Goal: Task Accomplishment & Management: Use online tool/utility

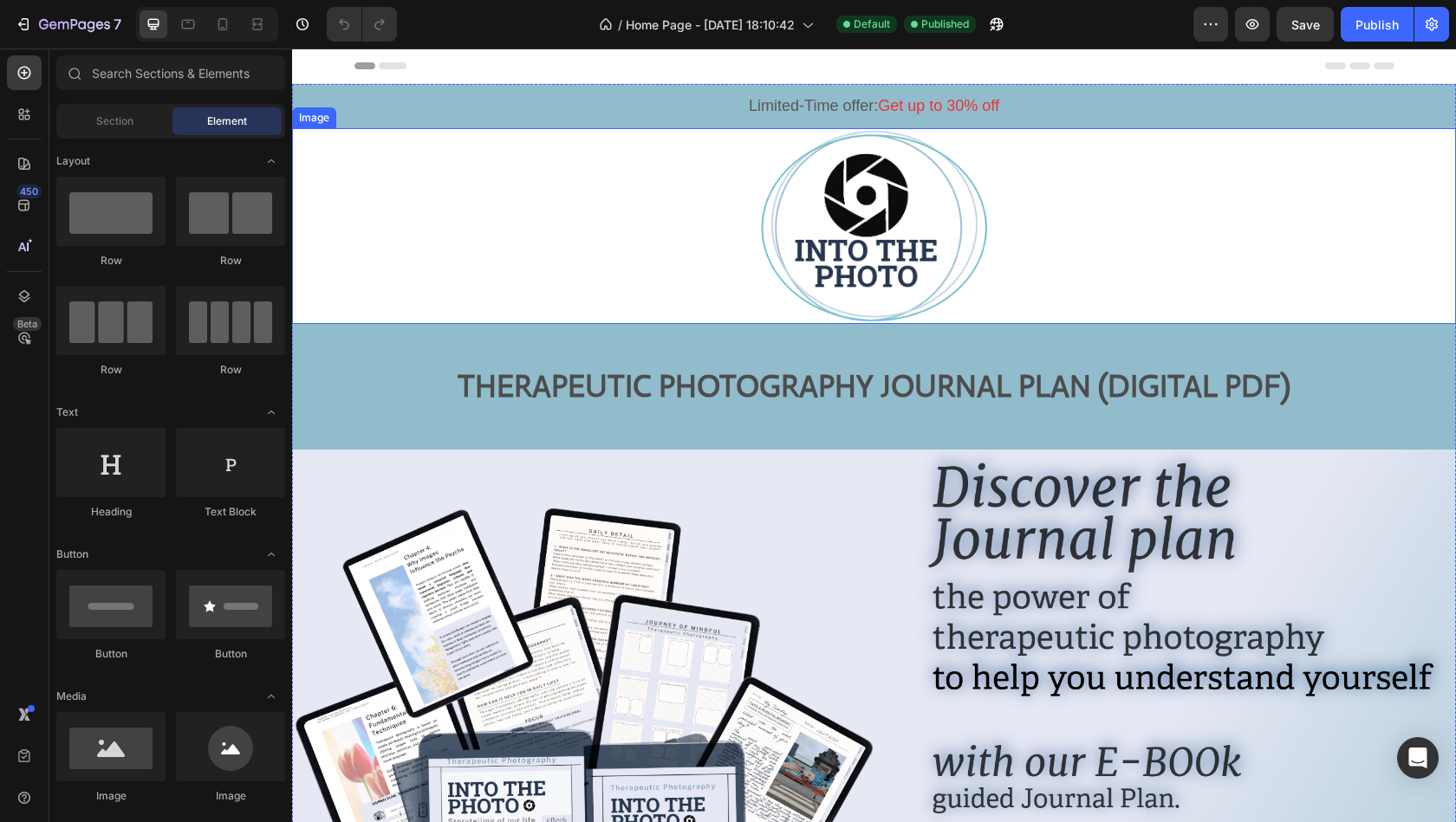
click at [593, 97] on p "Limited-Time offer: Get up to 30% off" at bounding box center [874, 106] width 1134 height 20
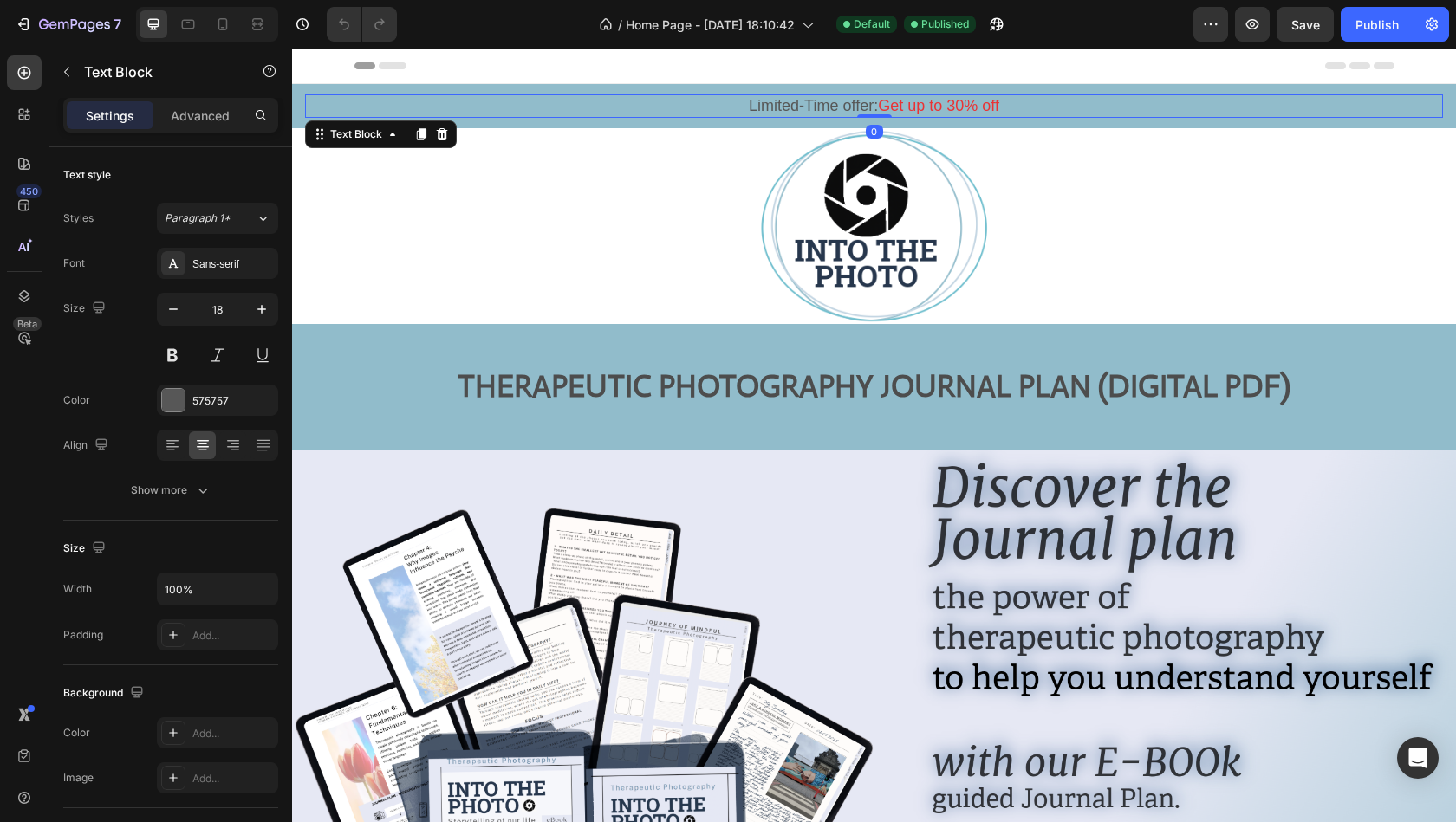
click at [593, 97] on p "Limited-Time offer: Get up to 30% off" at bounding box center [874, 106] width 1134 height 20
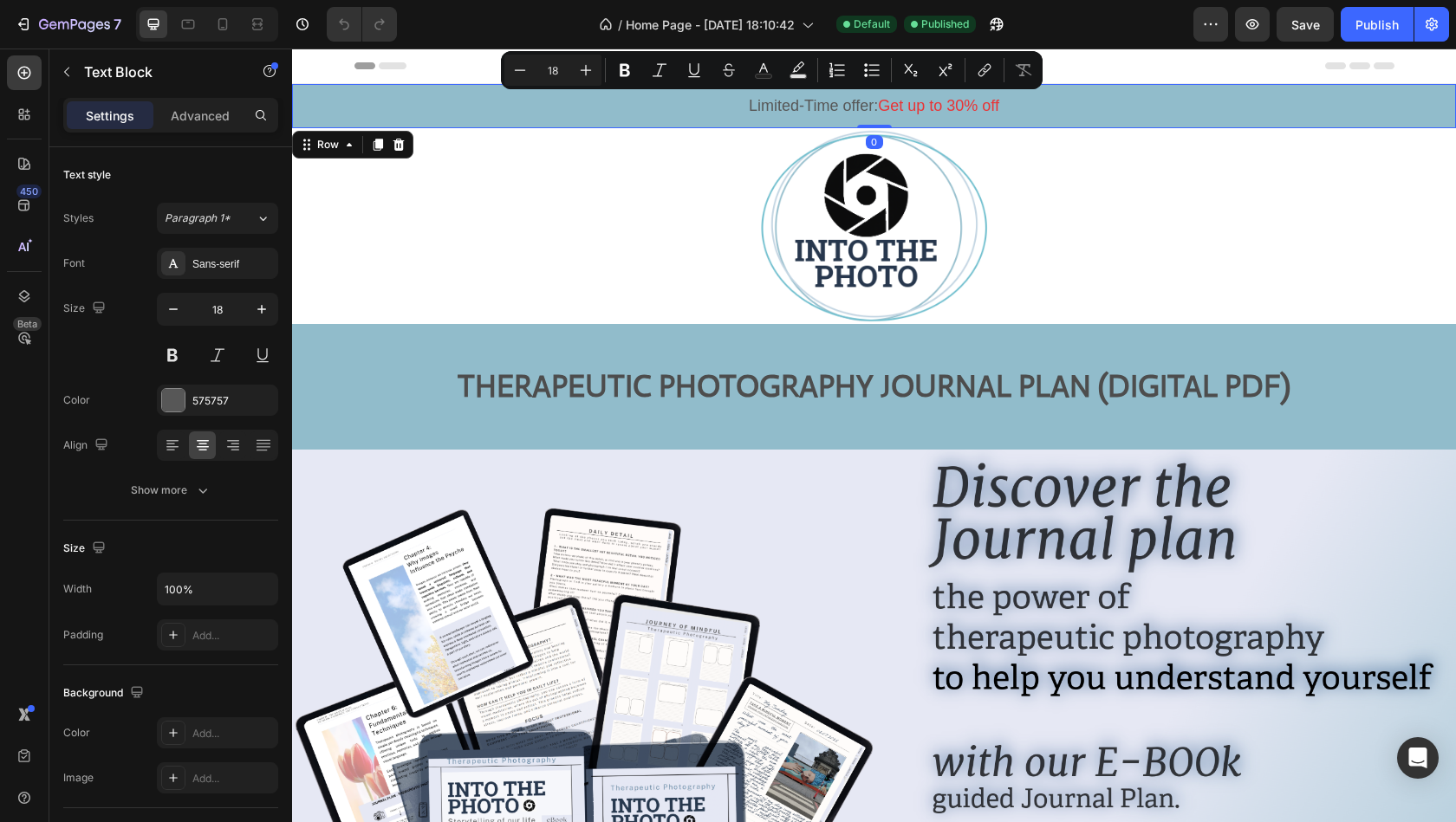
click at [296, 99] on div "Limited-Time offer: Get up to 30% off Text Block Row 0" at bounding box center [874, 106] width 1164 height 45
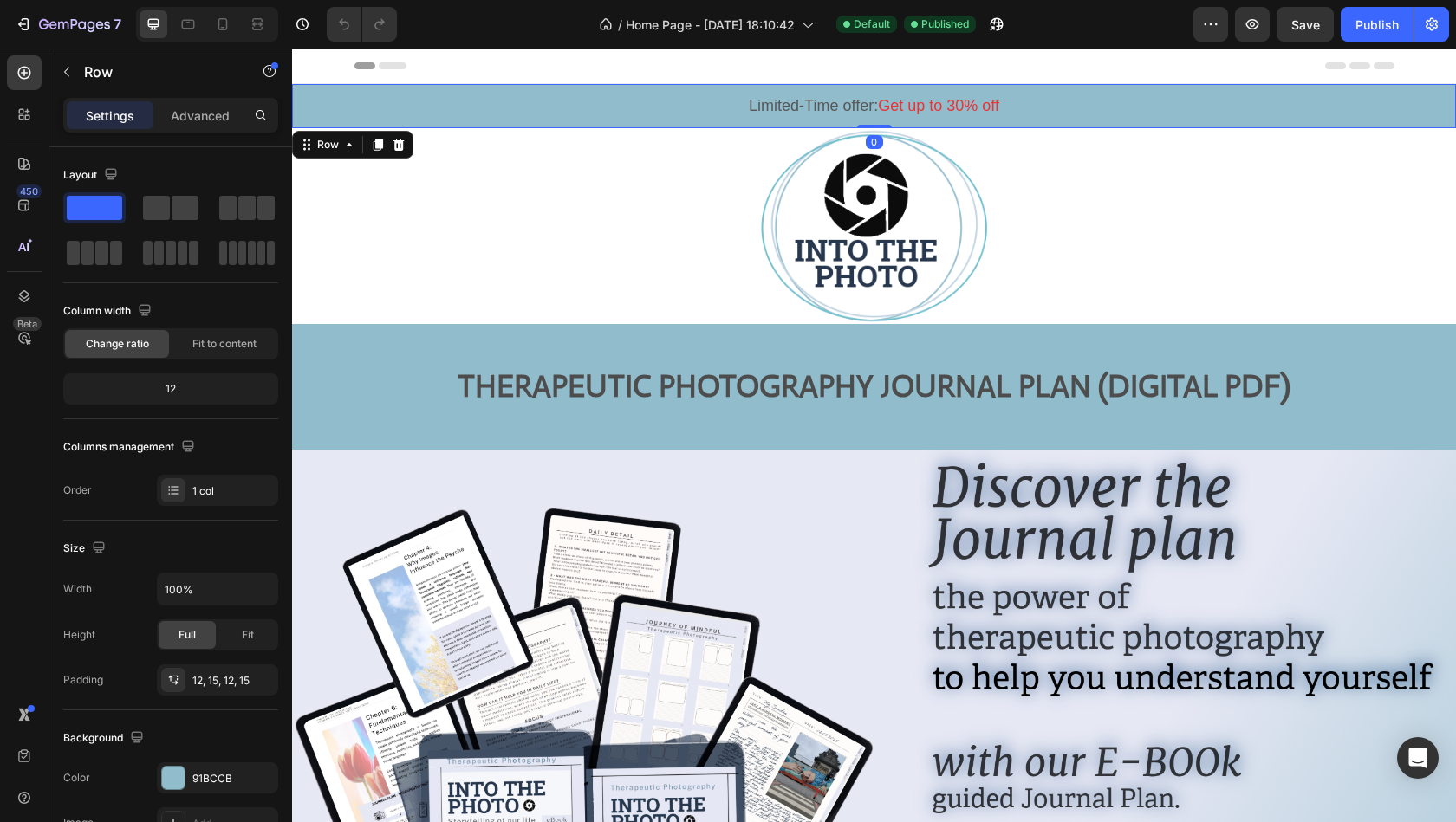
click at [296, 99] on div "Limited-Time offer: Get up to 30% off Text Block Row 0" at bounding box center [874, 106] width 1164 height 45
click at [239, 765] on div "91BCCB" at bounding box center [217, 778] width 122 height 31
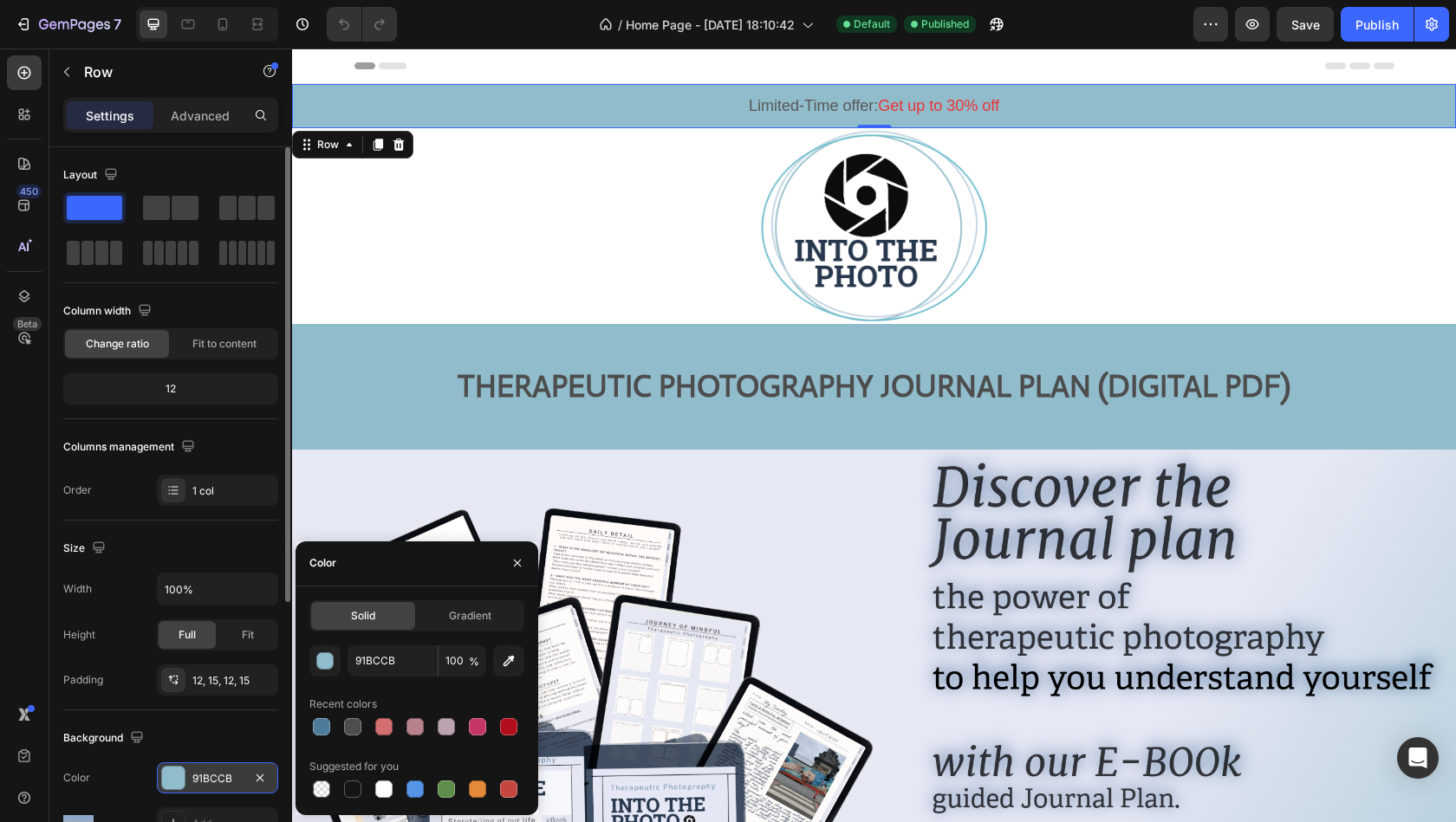
click at [239, 765] on div "91BCCB" at bounding box center [217, 778] width 122 height 31
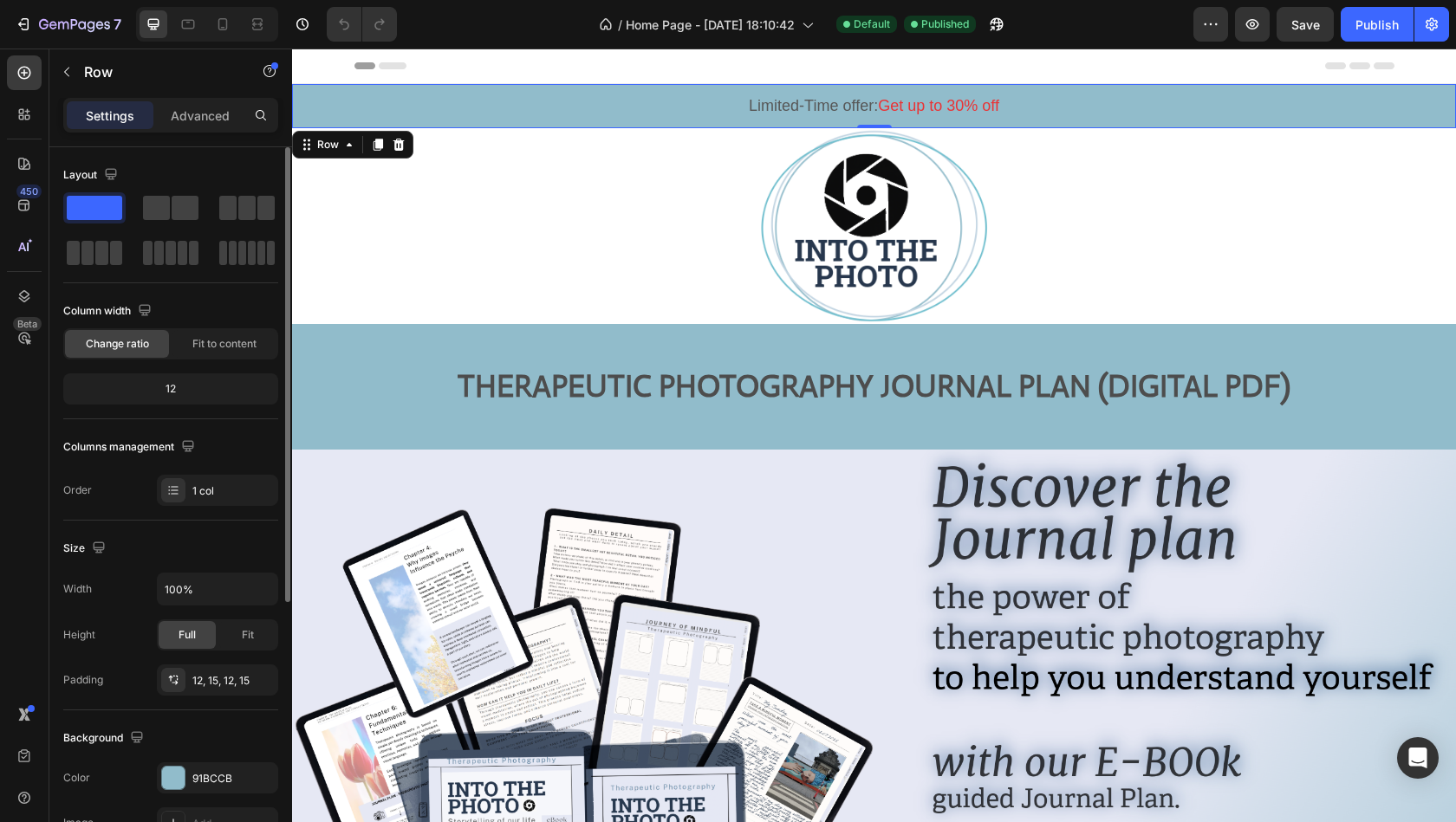
click at [214, 739] on div "Background" at bounding box center [171, 738] width 215 height 28
click at [214, 775] on div "91BCCB" at bounding box center [217, 778] width 50 height 16
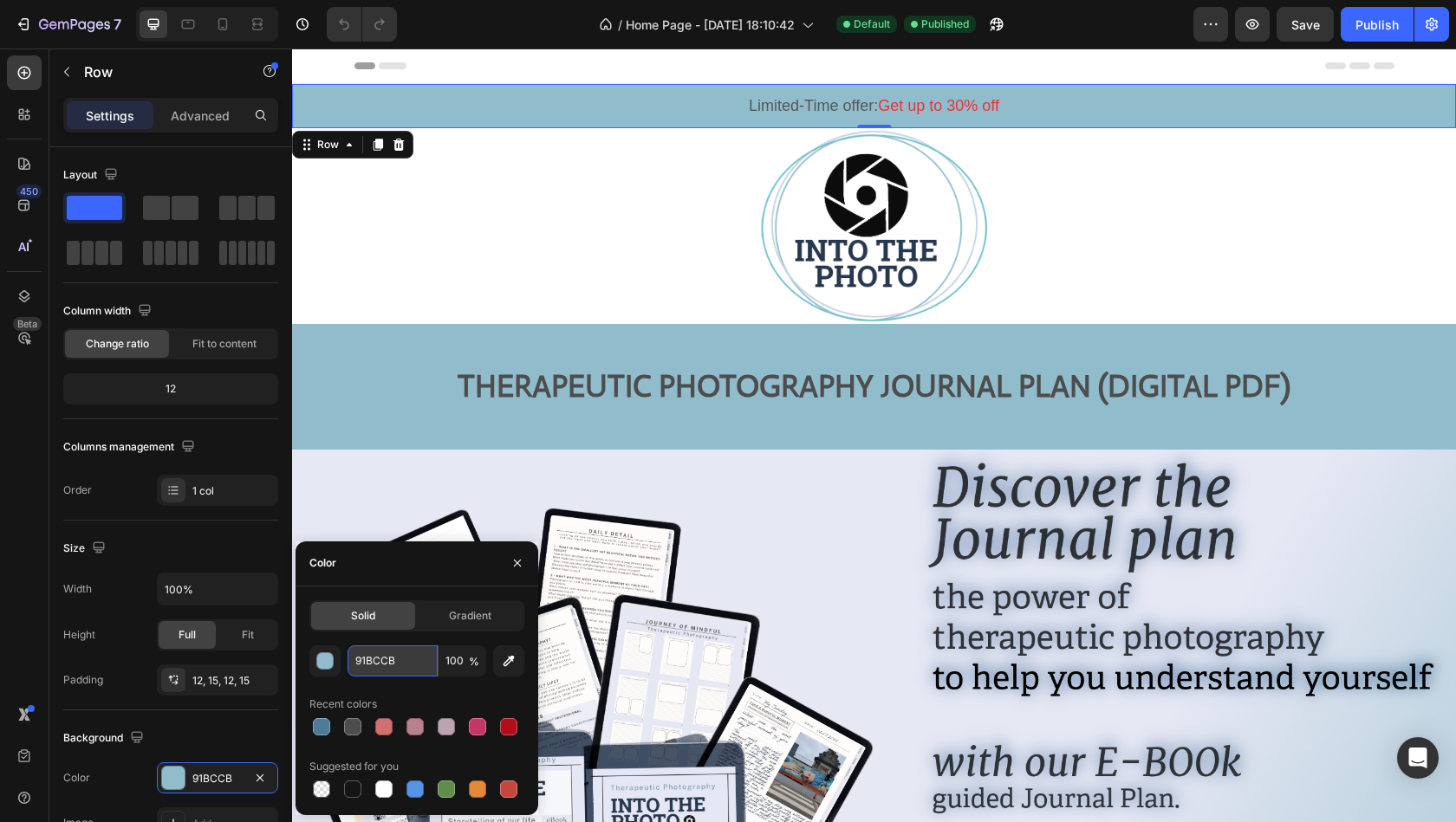
click at [361, 656] on input "91BCCB" at bounding box center [392, 661] width 90 height 31
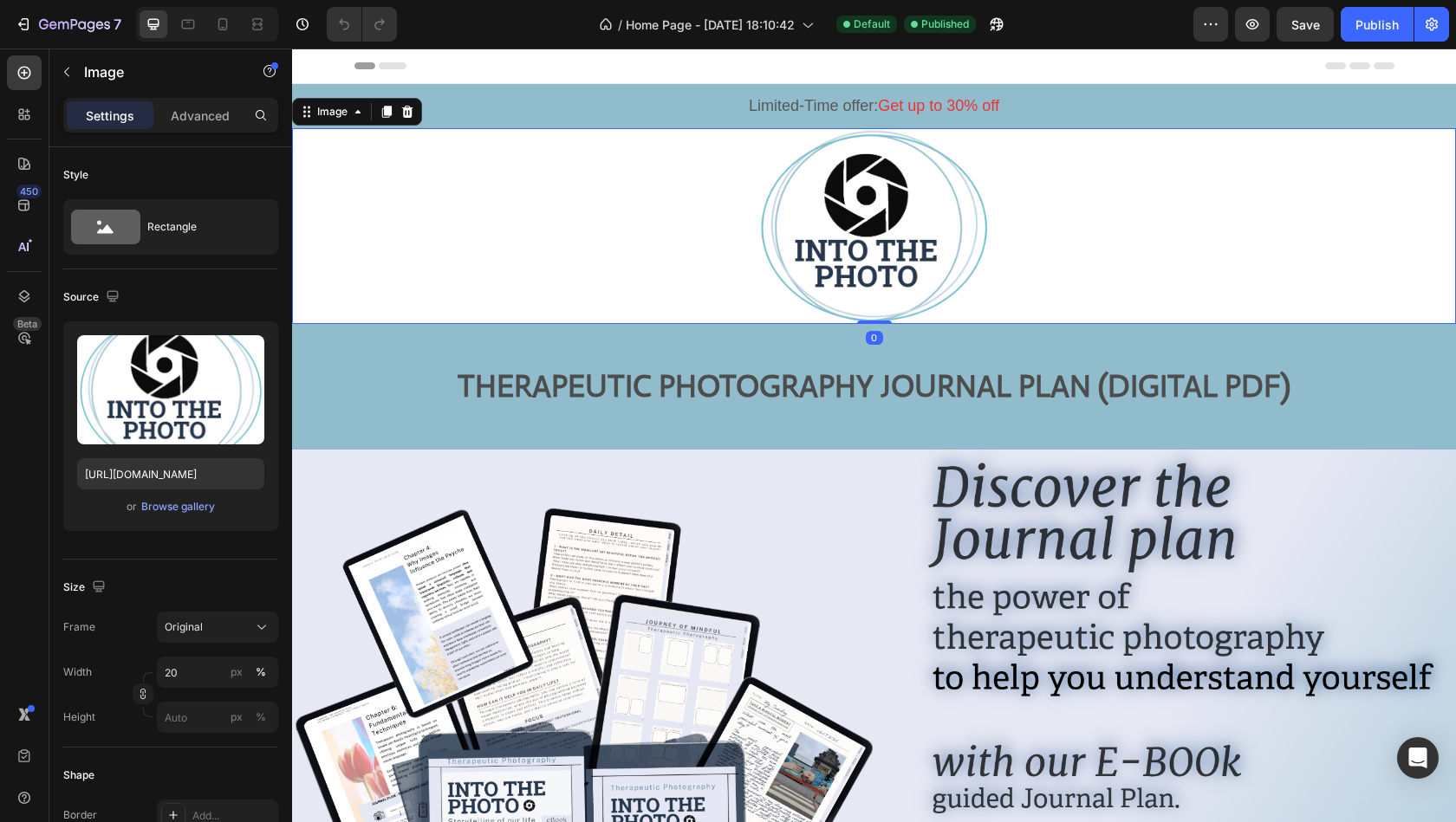
click at [843, 201] on img at bounding box center [874, 226] width 233 height 196
click at [403, 113] on icon at bounding box center [408, 112] width 11 height 12
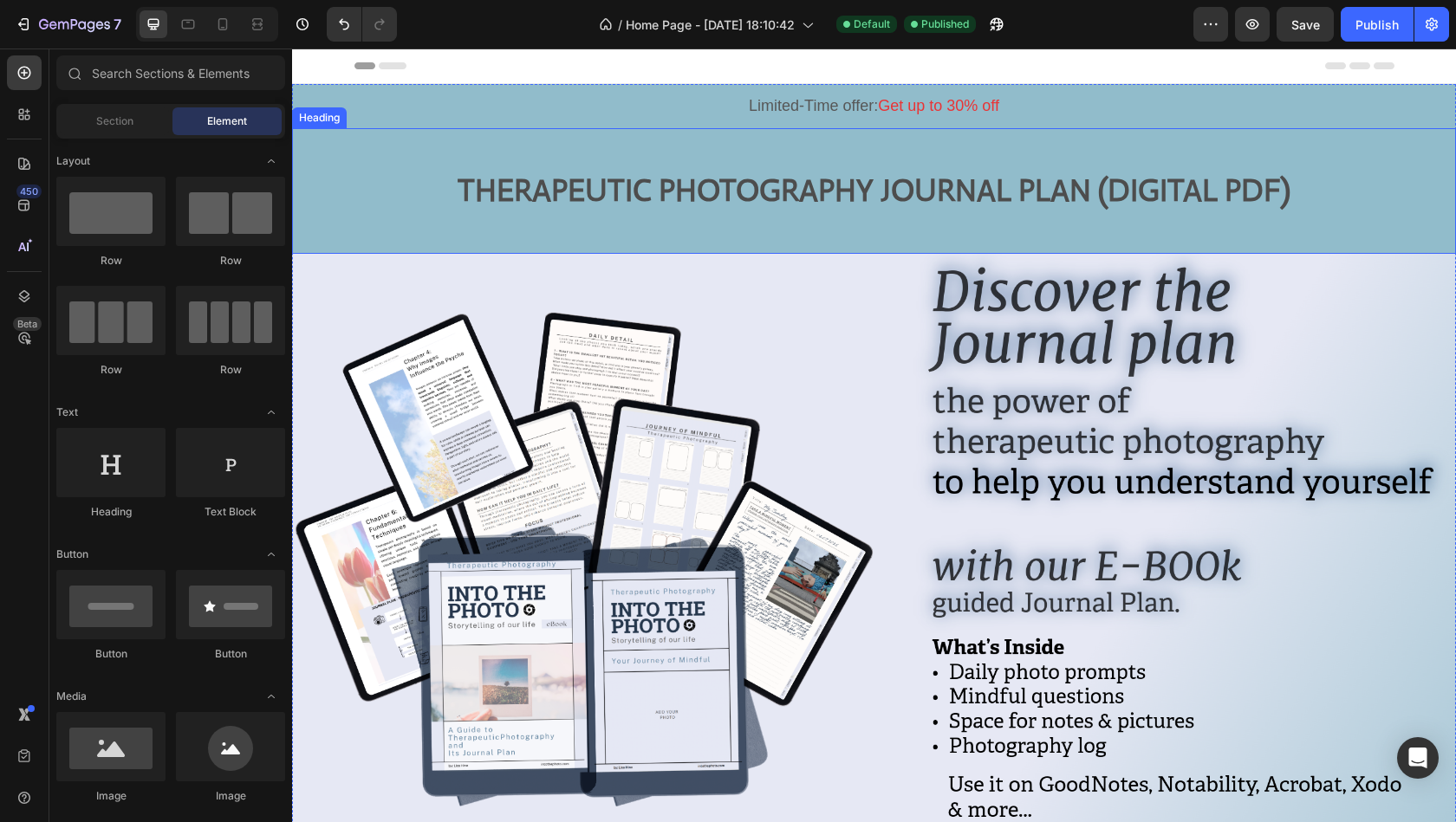
click at [556, 129] on h2 "THERAPEUTIC PHOTOGRAPHY JOURNAL PLAN (DIGITAL PDF)" at bounding box center [874, 191] width 1164 height 125
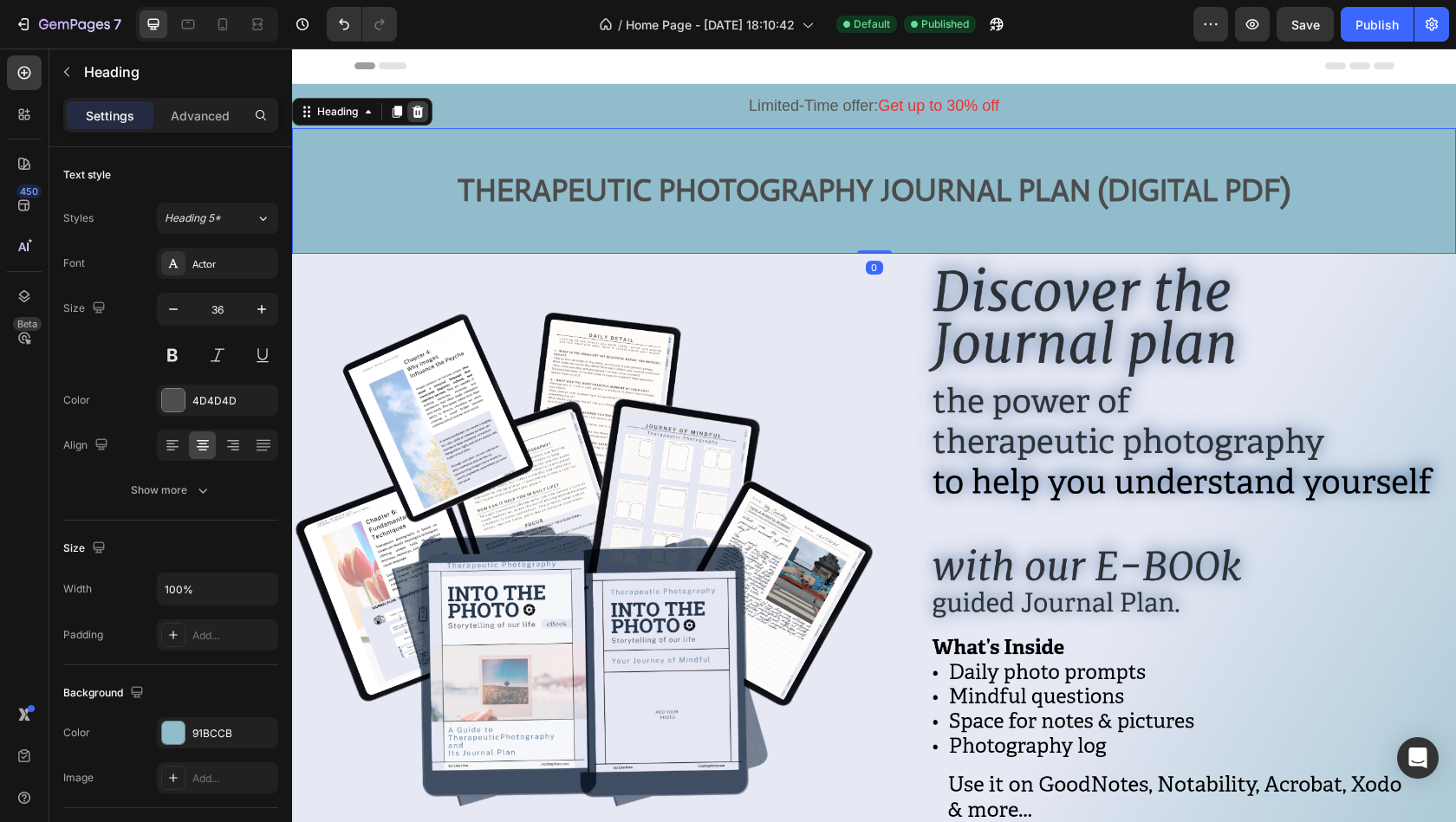
click at [414, 115] on icon at bounding box center [417, 112] width 11 height 12
click at [740, 107] on p "Limited-Time offer: Get up to 30% off" at bounding box center [874, 106] width 1134 height 20
click at [435, 129] on icon at bounding box center [442, 135] width 14 height 14
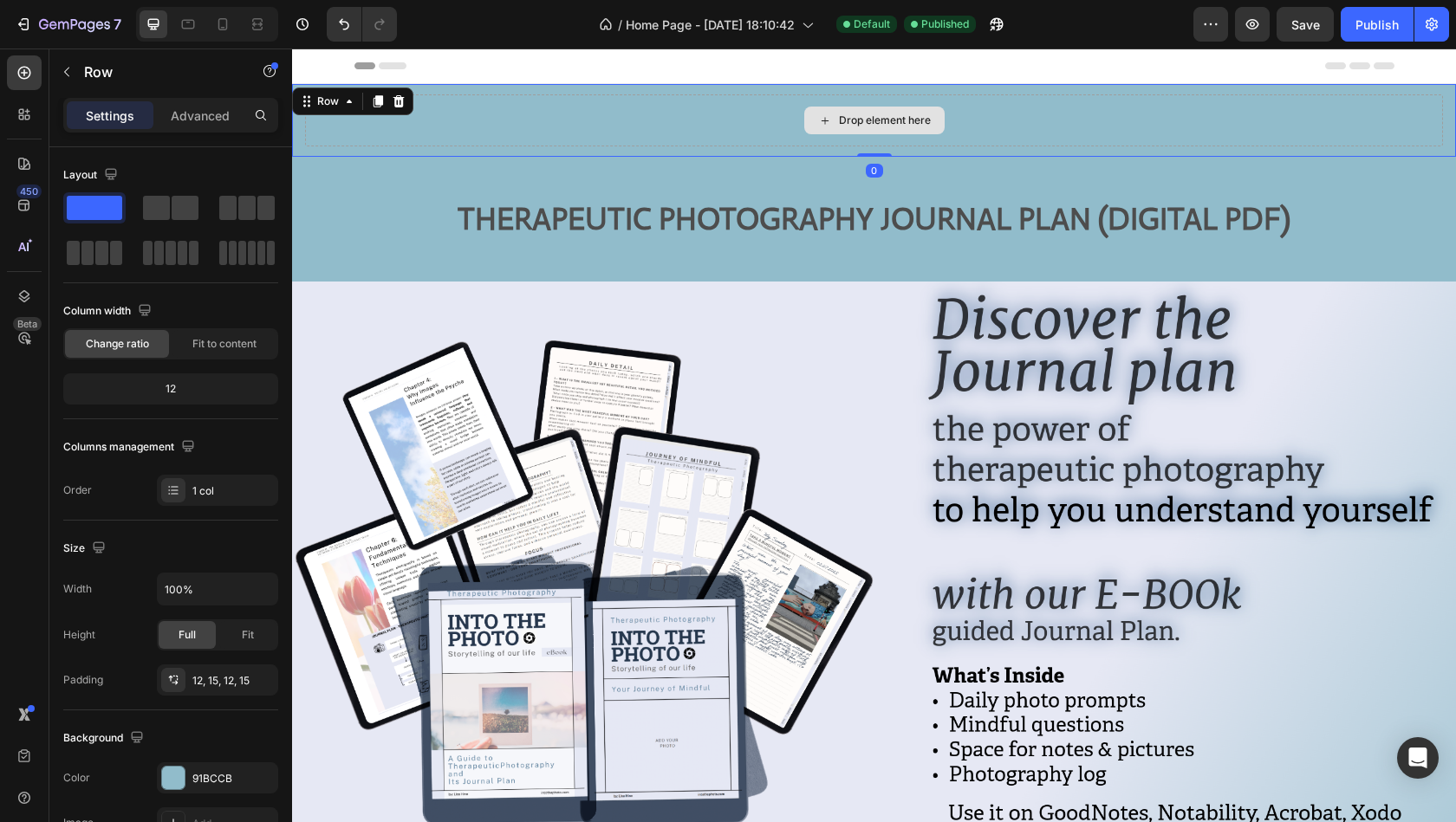
click at [472, 103] on div "Drop element here" at bounding box center [874, 120] width 1138 height 52
click at [395, 105] on icon at bounding box center [399, 101] width 11 height 12
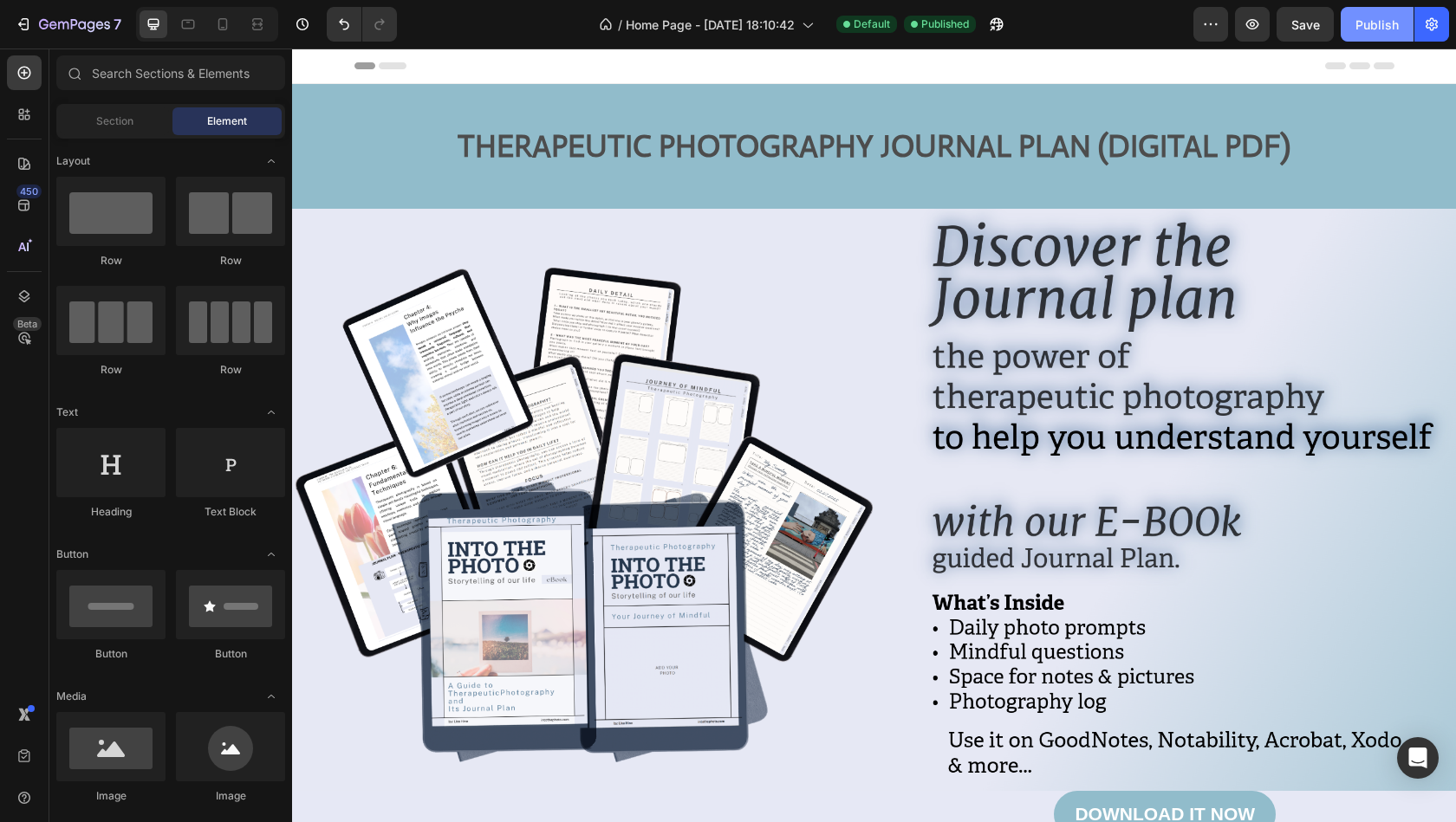
click at [1351, 30] on button "Publish" at bounding box center [1376, 24] width 73 height 35
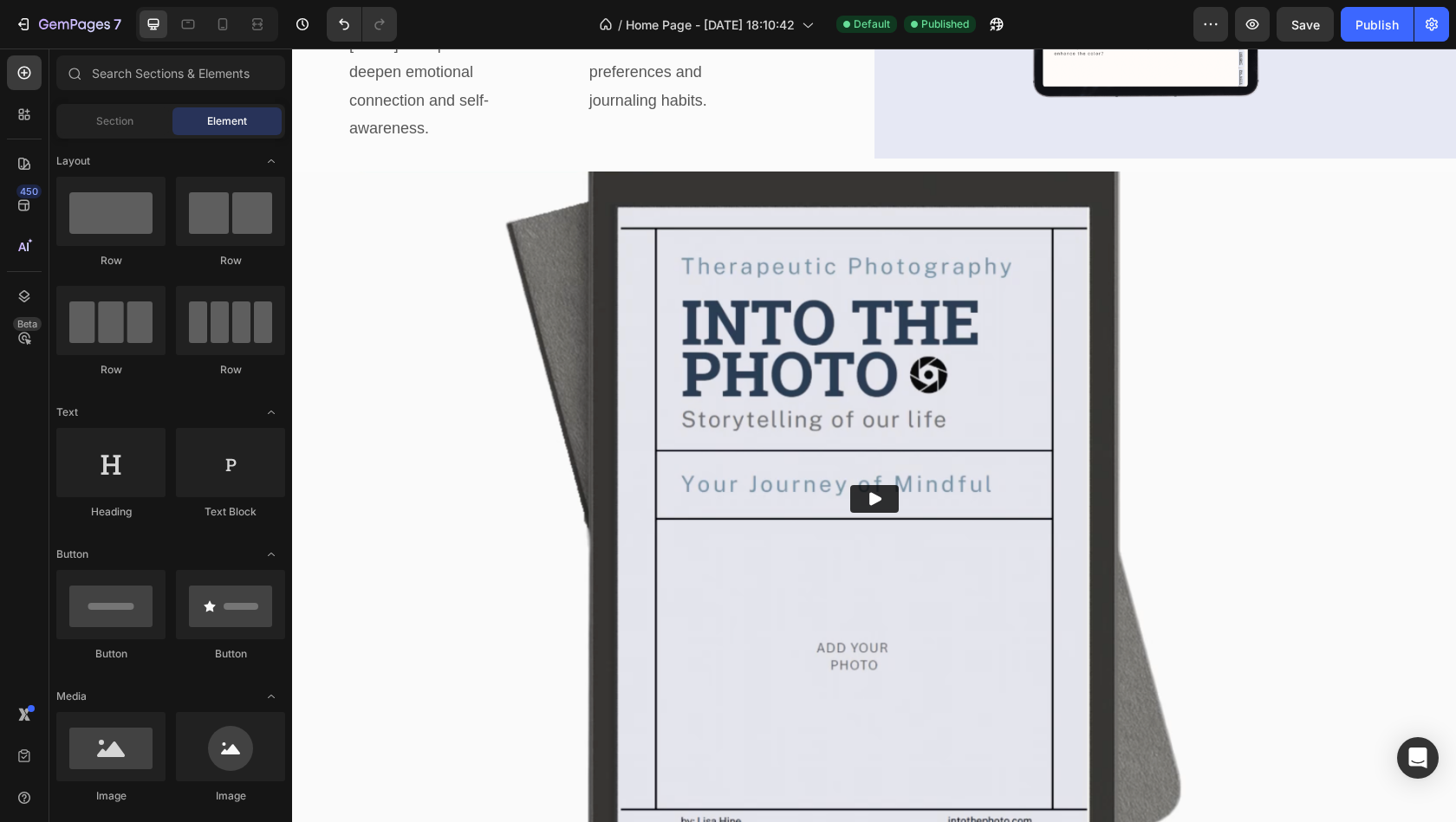
scroll to position [3117, 0]
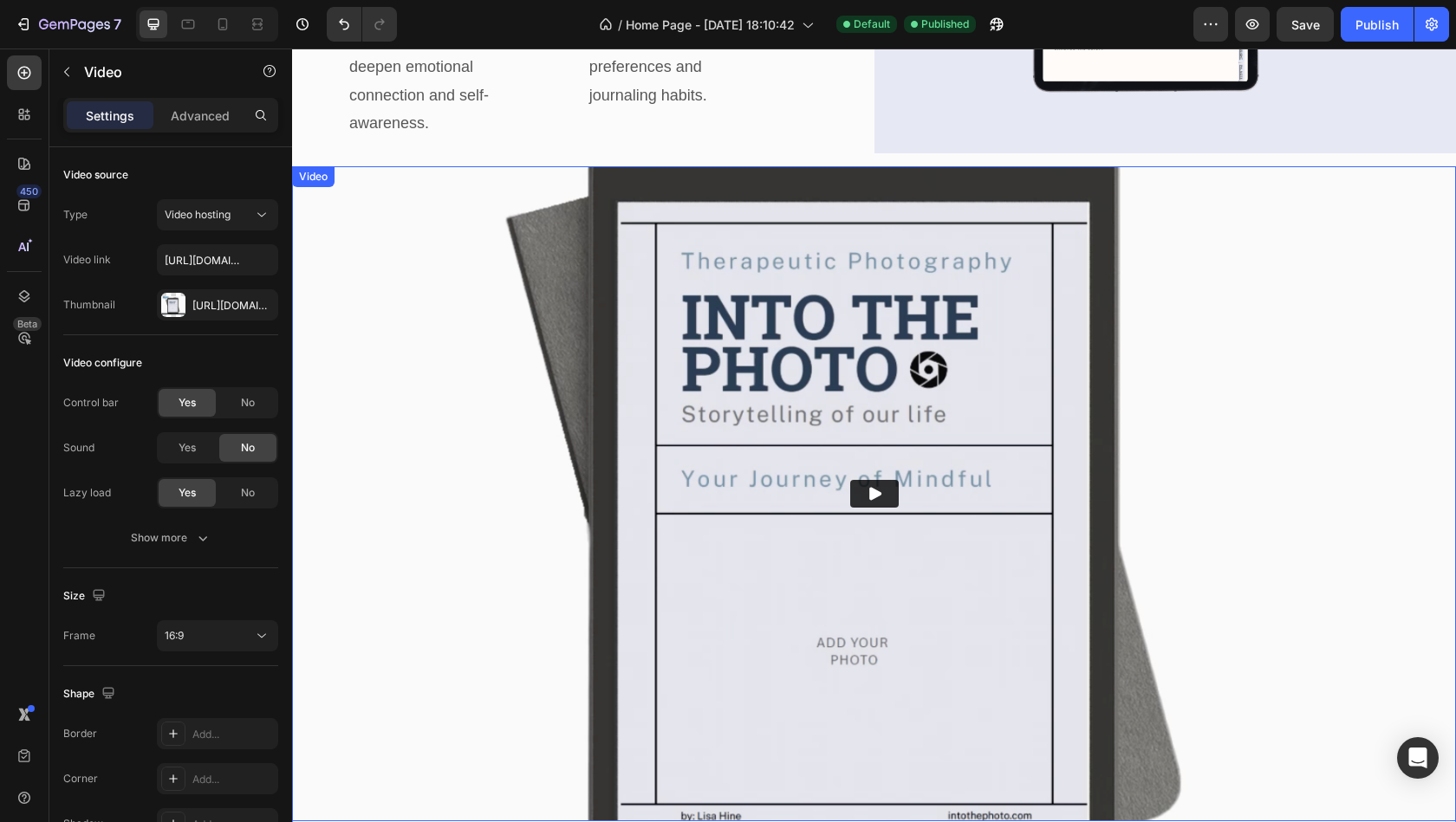
click at [864, 480] on button "Play" at bounding box center [874, 494] width 48 height 28
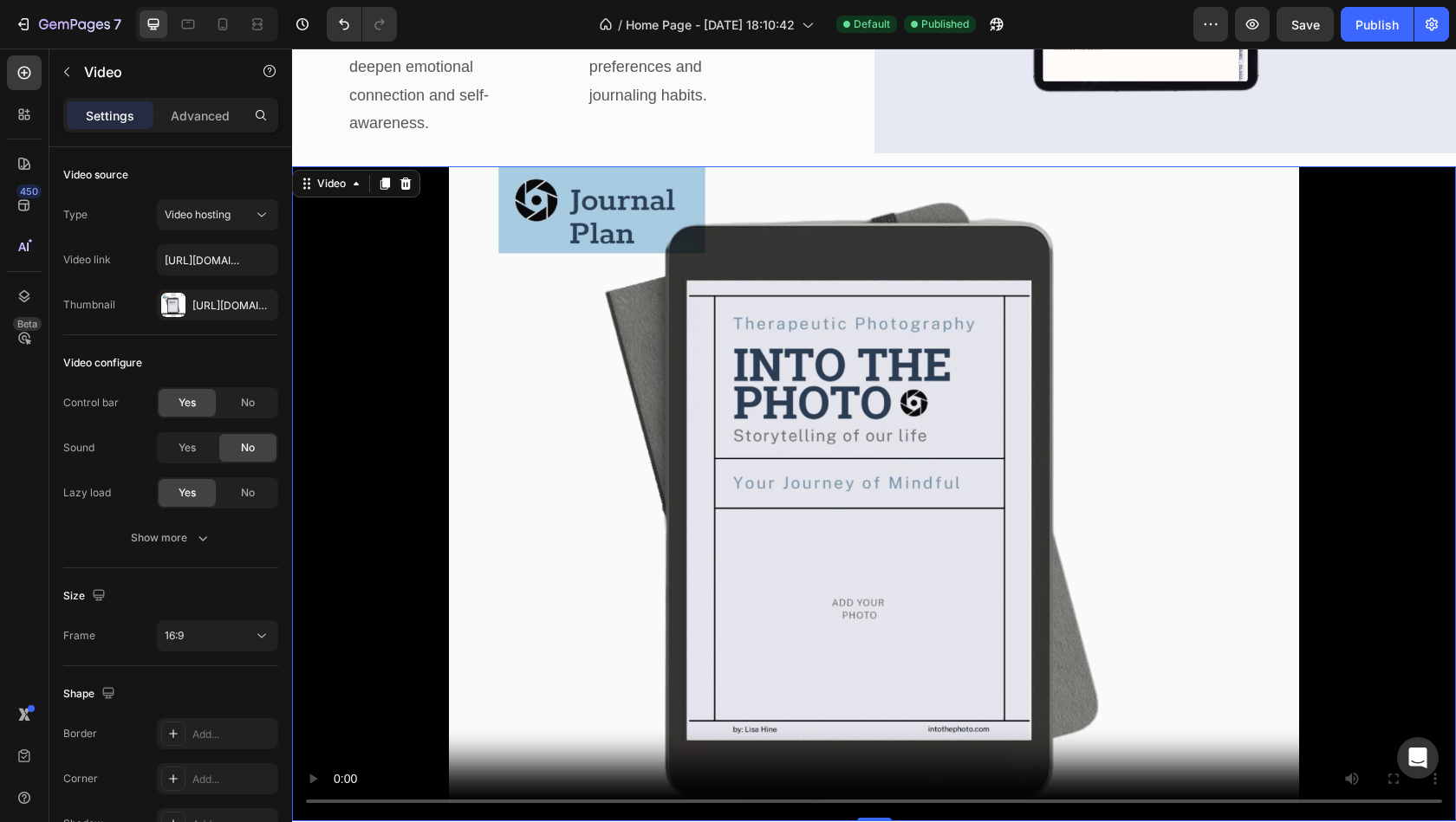
click at [862, 454] on video at bounding box center [874, 493] width 1164 height 654
click at [414, 463] on video at bounding box center [874, 493] width 1164 height 654
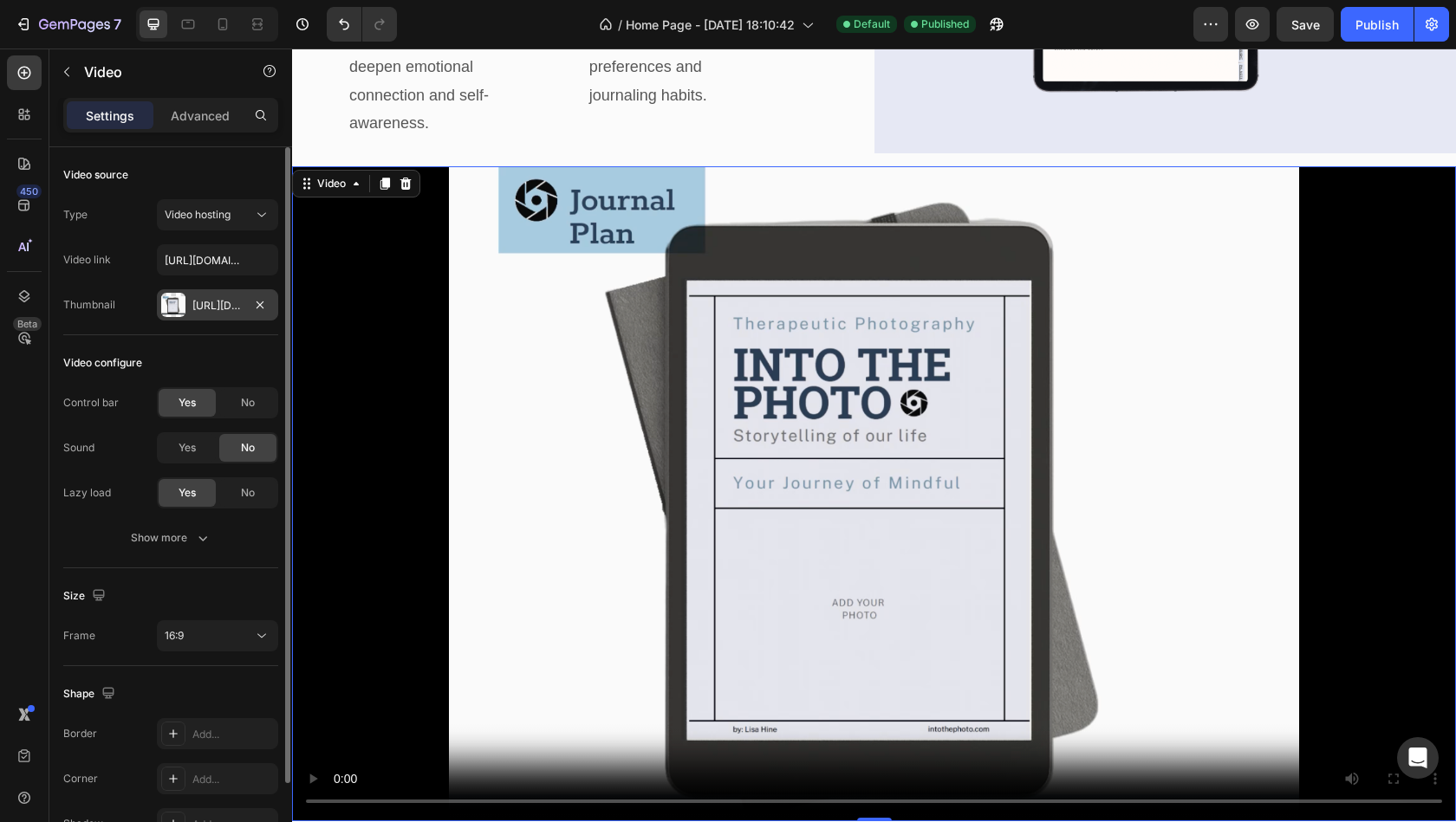
click at [205, 305] on div "Https://cdn.Shopify.Com/s/files/1/0898/8757/2301/files/gempages_577602649738707…" at bounding box center [217, 306] width 50 height 16
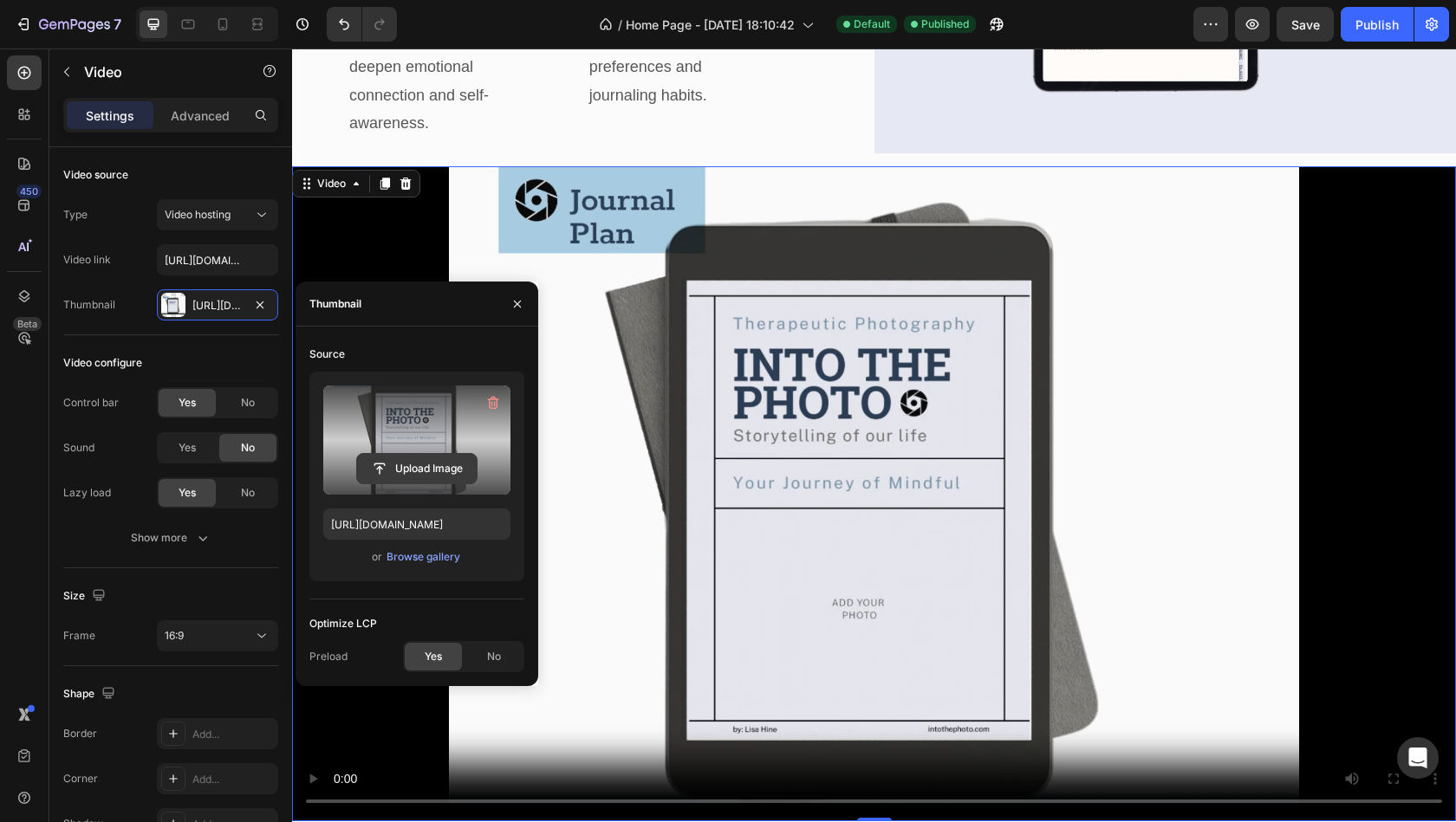
click at [407, 467] on input "file" at bounding box center [416, 469] width 120 height 30
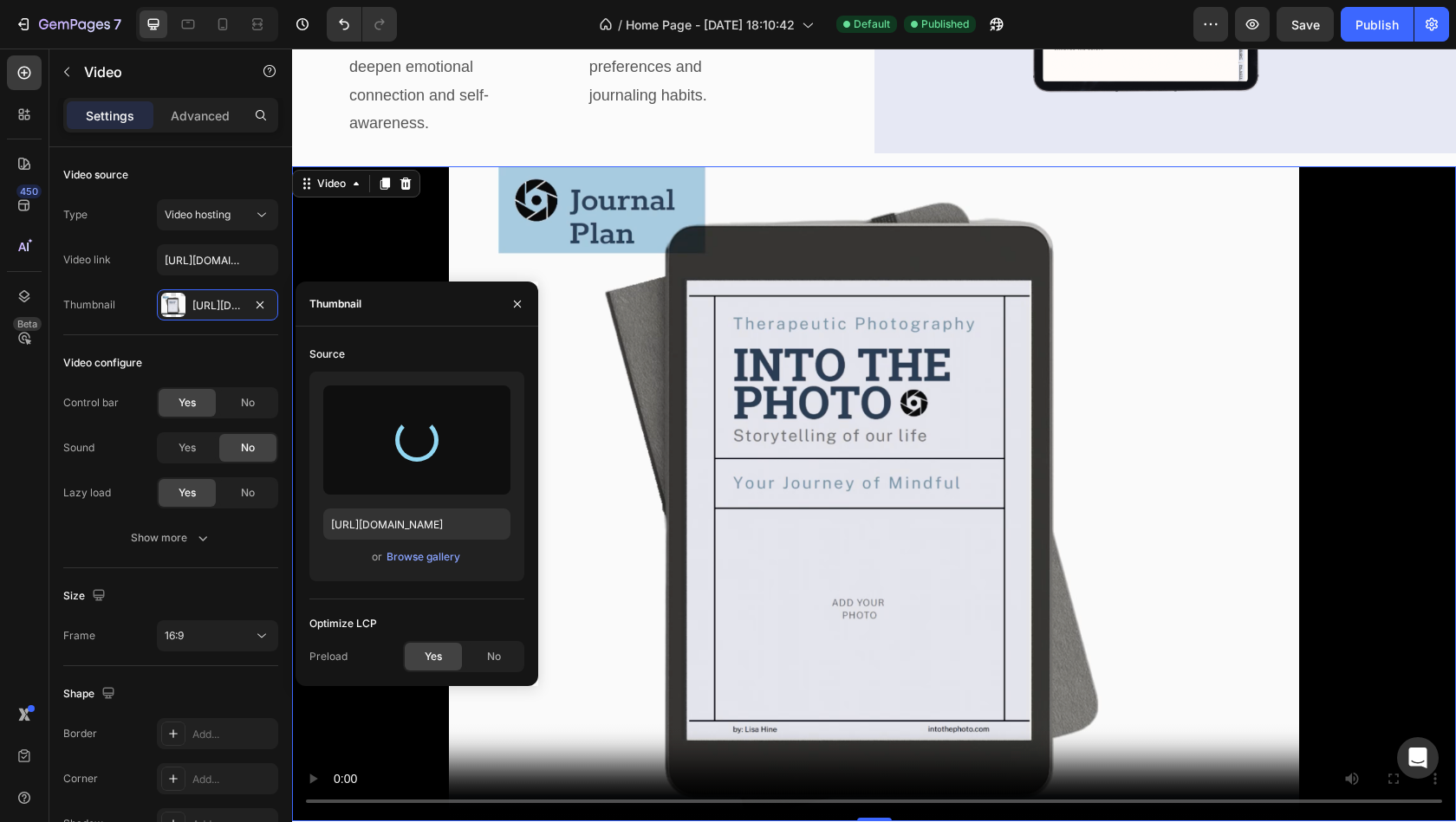
type input "https://cdn.shopify.com/s/files/1/0898/8757/2301/files/gempages_577602649738707…"
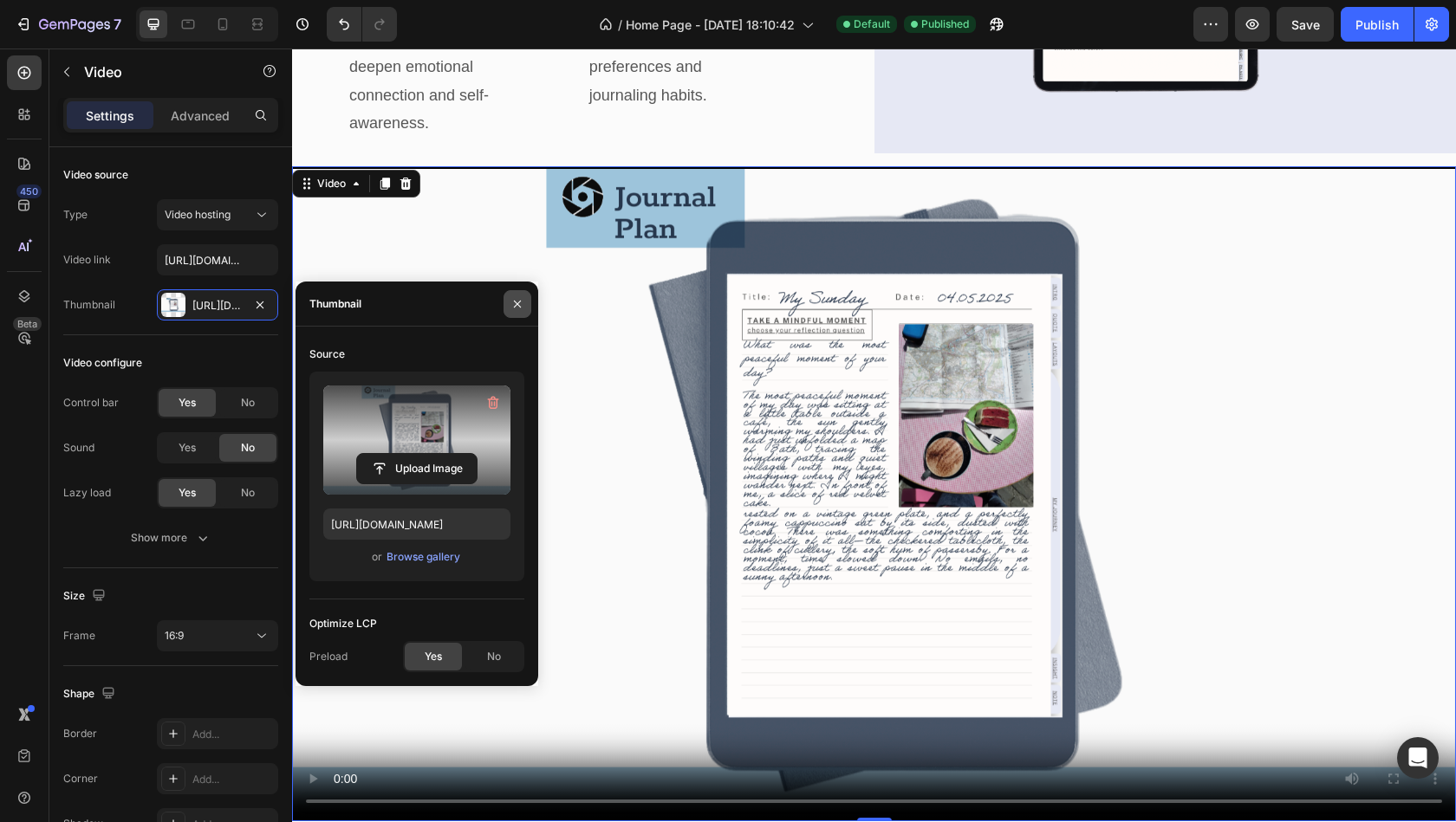
click at [516, 309] on icon "button" at bounding box center [517, 304] width 14 height 14
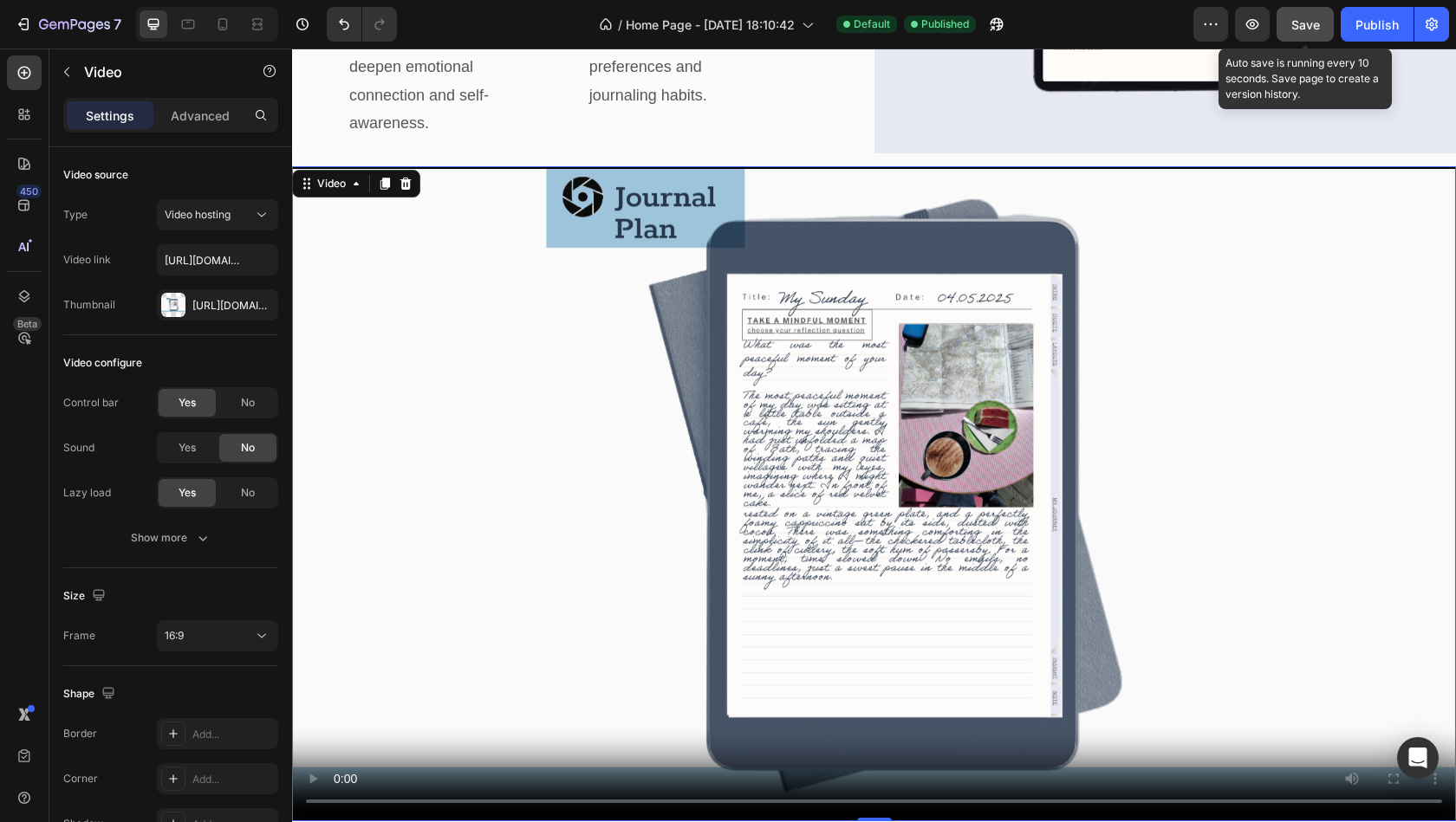
click at [1299, 25] on span "Save" at bounding box center [1306, 24] width 29 height 15
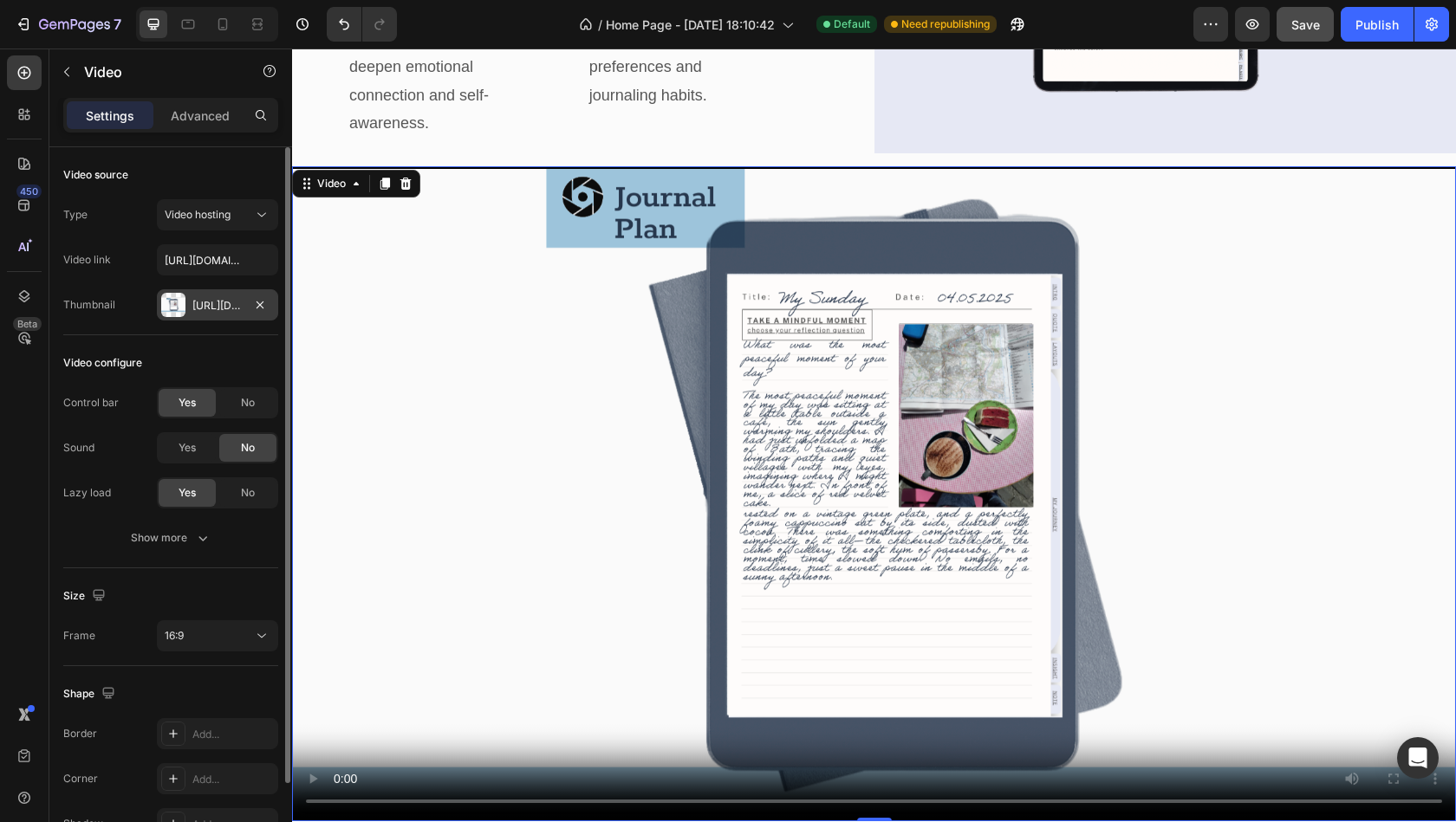
click at [207, 309] on div "[URL][DOMAIN_NAME]" at bounding box center [217, 306] width 50 height 16
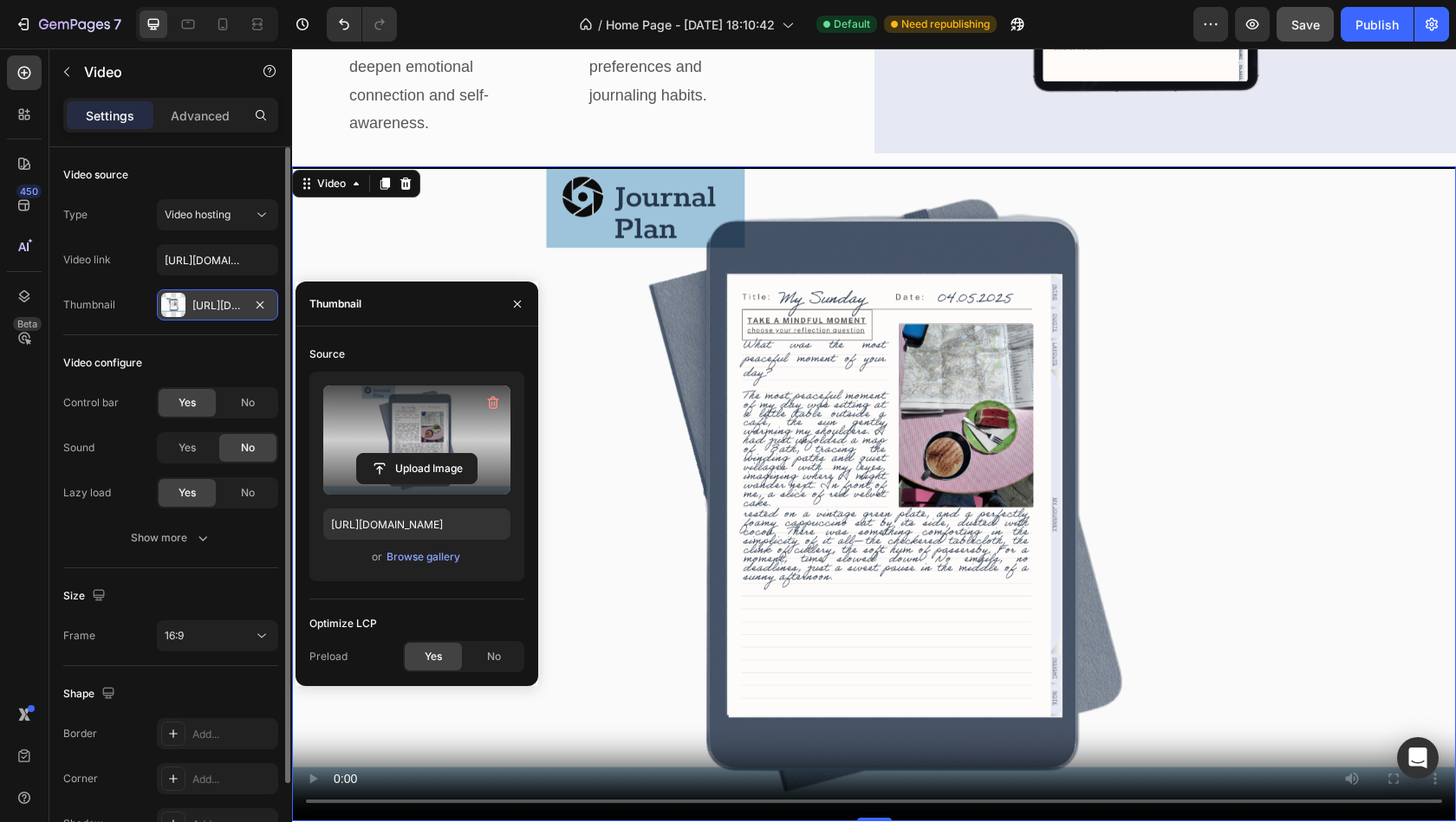
click at [207, 309] on div "[URL][DOMAIN_NAME]" at bounding box center [217, 306] width 50 height 16
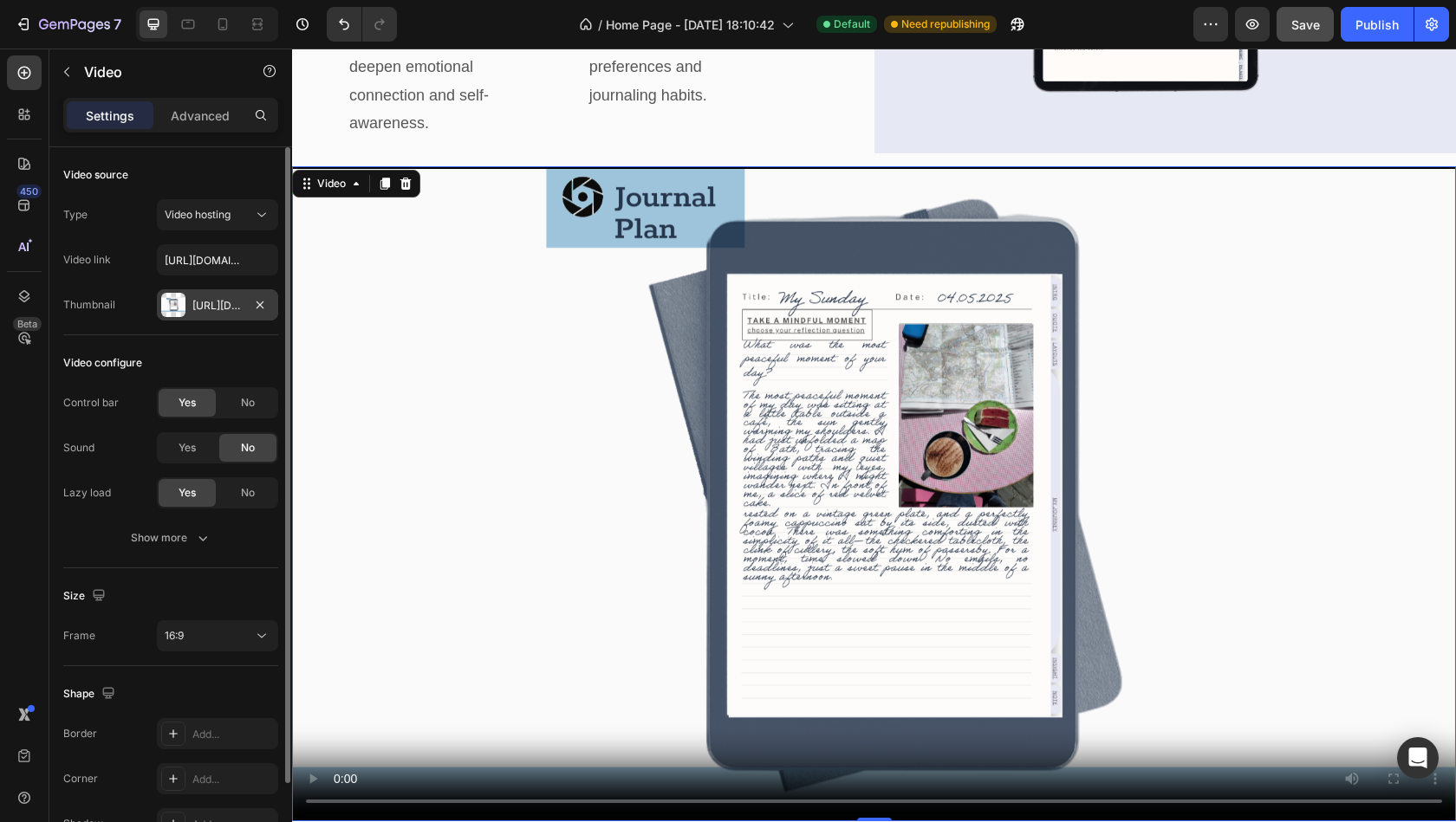
click at [207, 309] on div "[URL][DOMAIN_NAME]" at bounding box center [217, 306] width 50 height 16
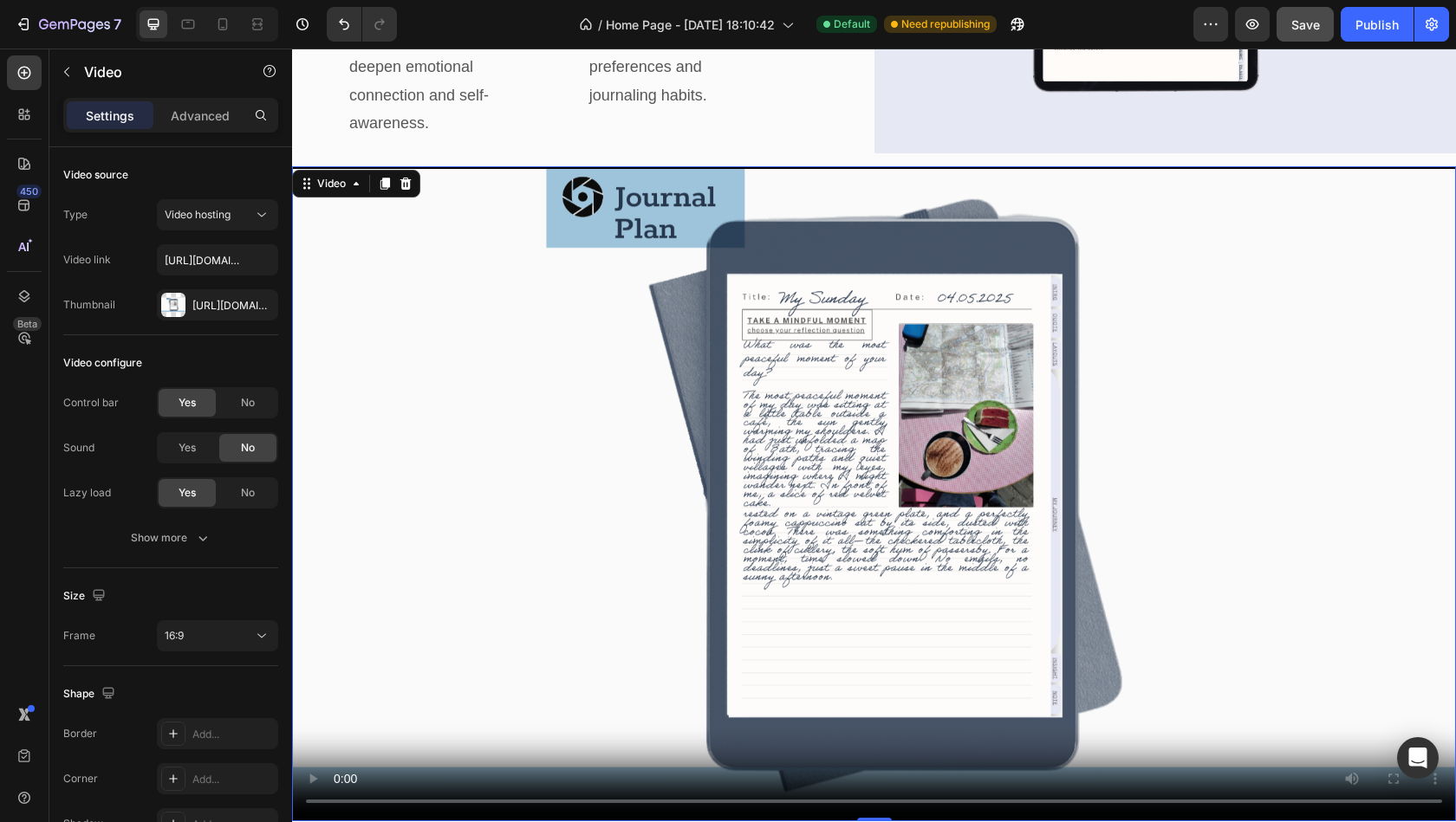
click at [640, 620] on video at bounding box center [874, 493] width 1164 height 654
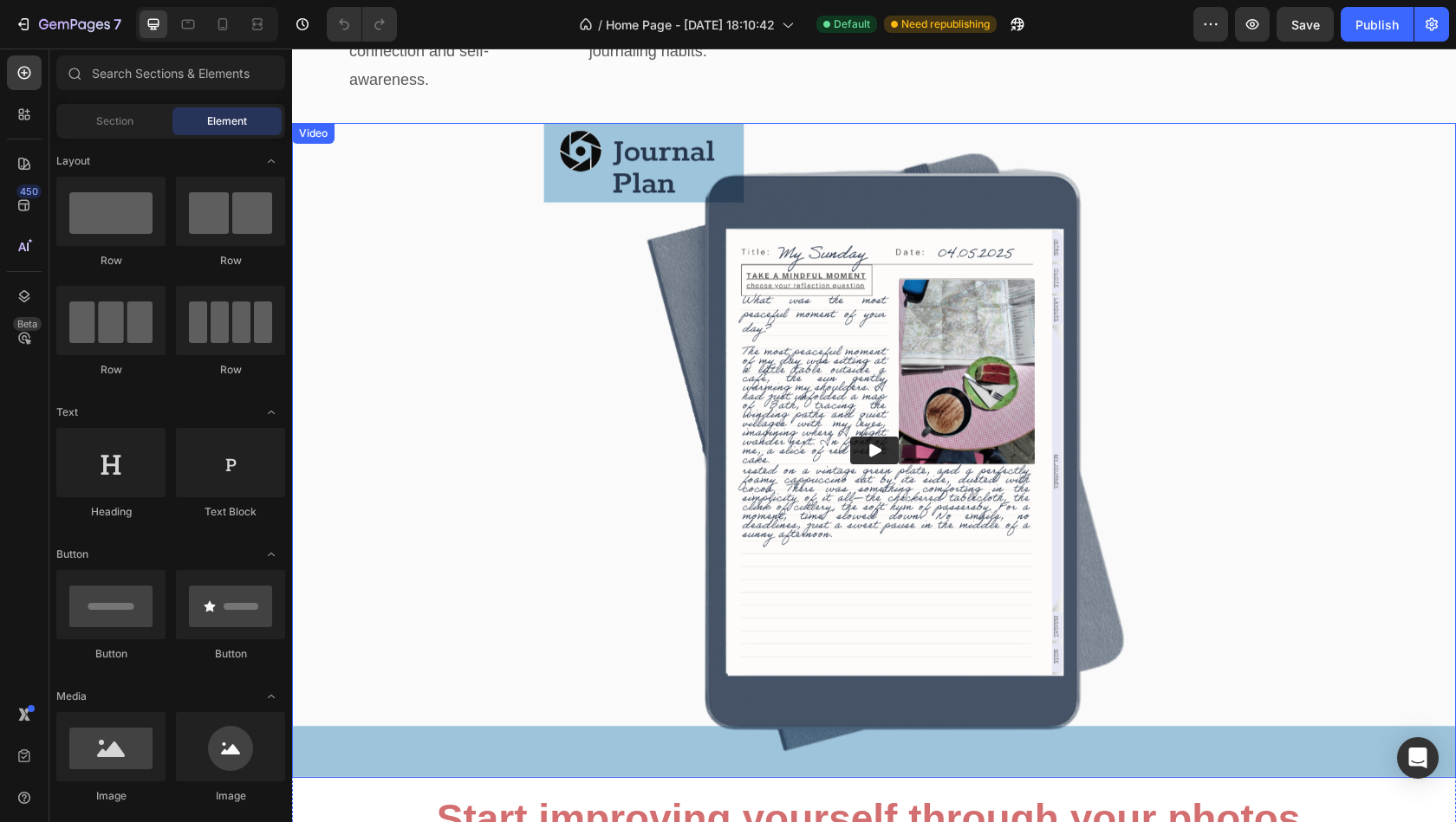
scroll to position [3120, 0]
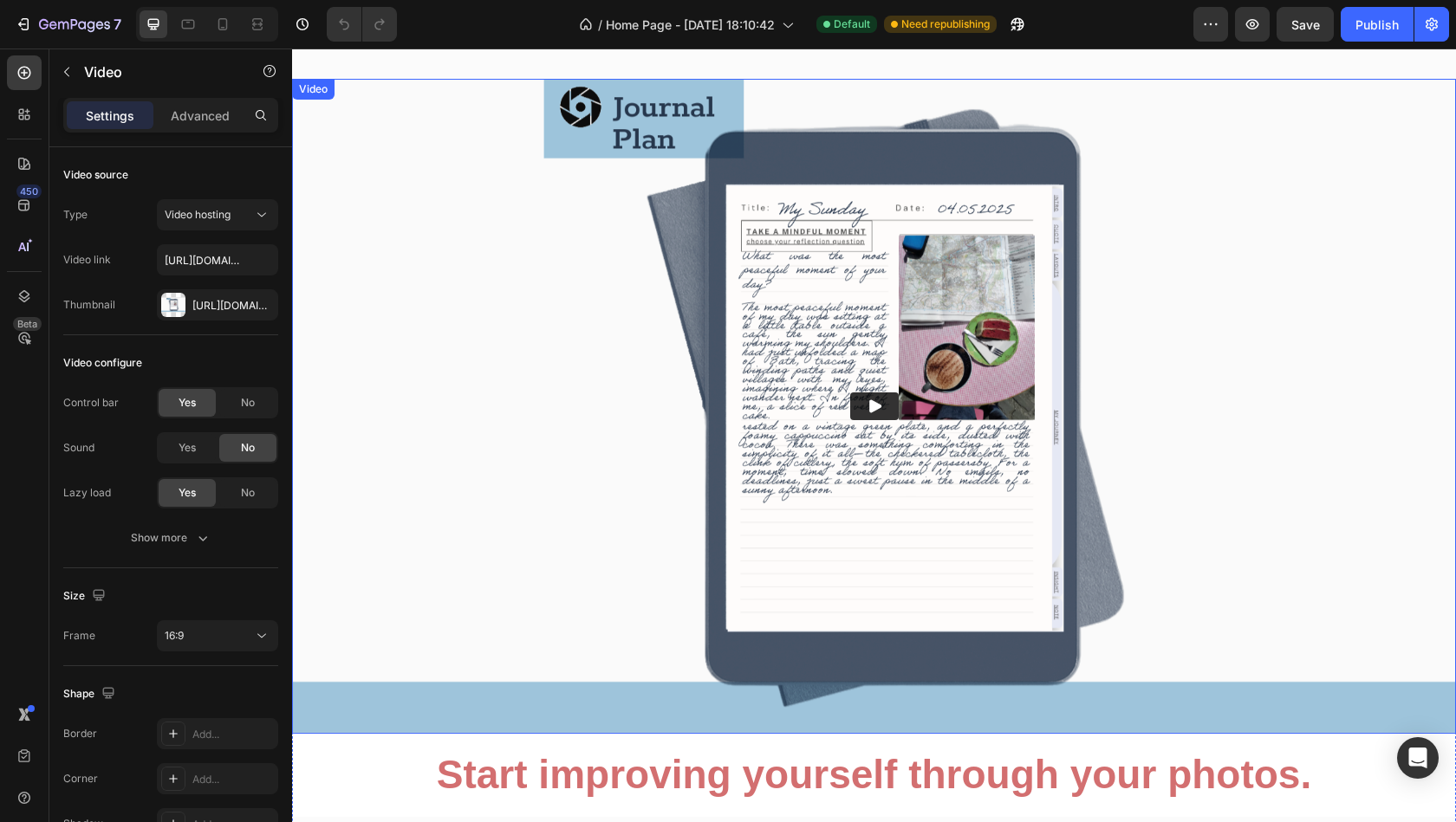
click at [878, 413] on icon "Play" at bounding box center [875, 407] width 12 height 13
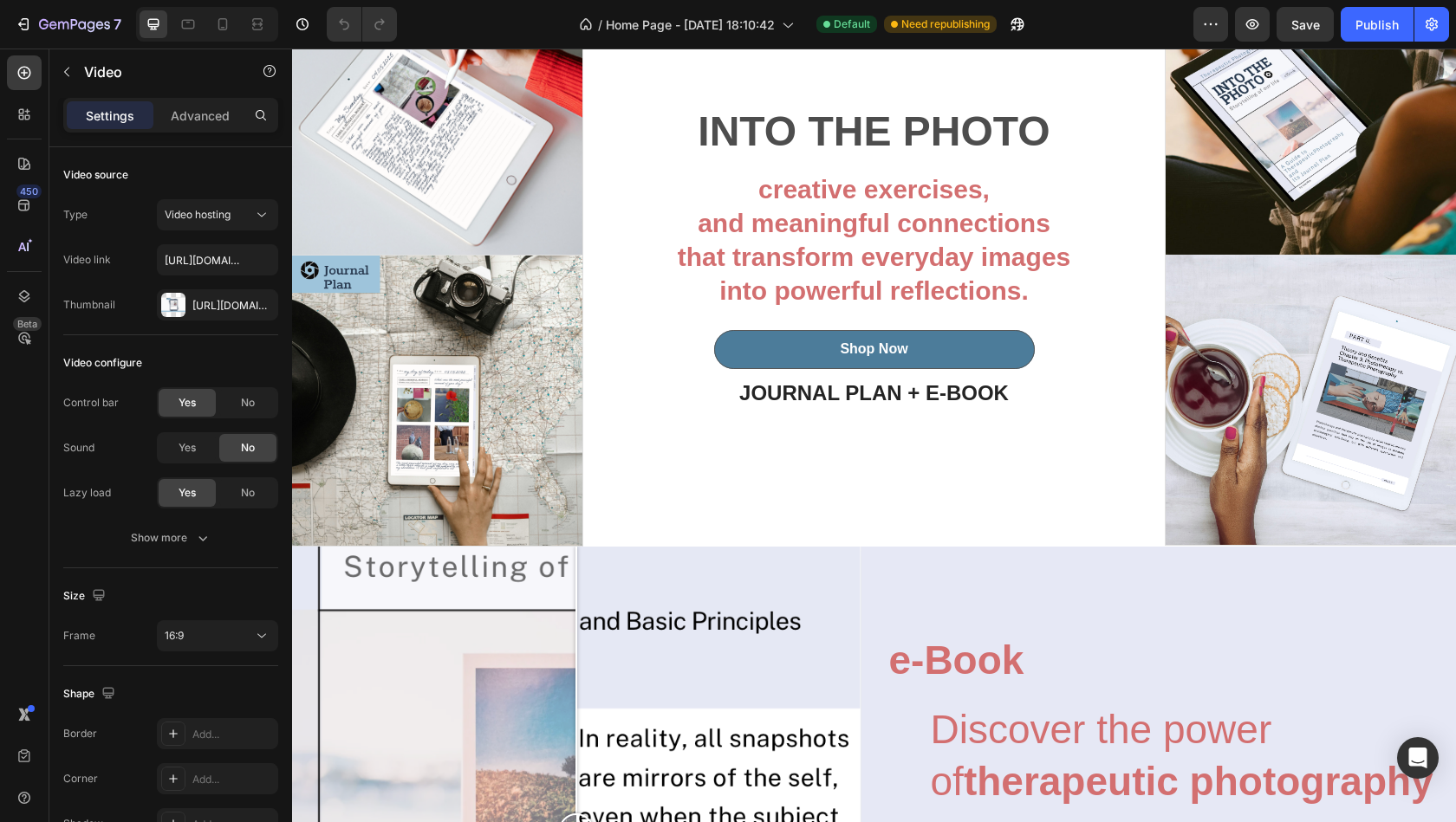
scroll to position [4500, 0]
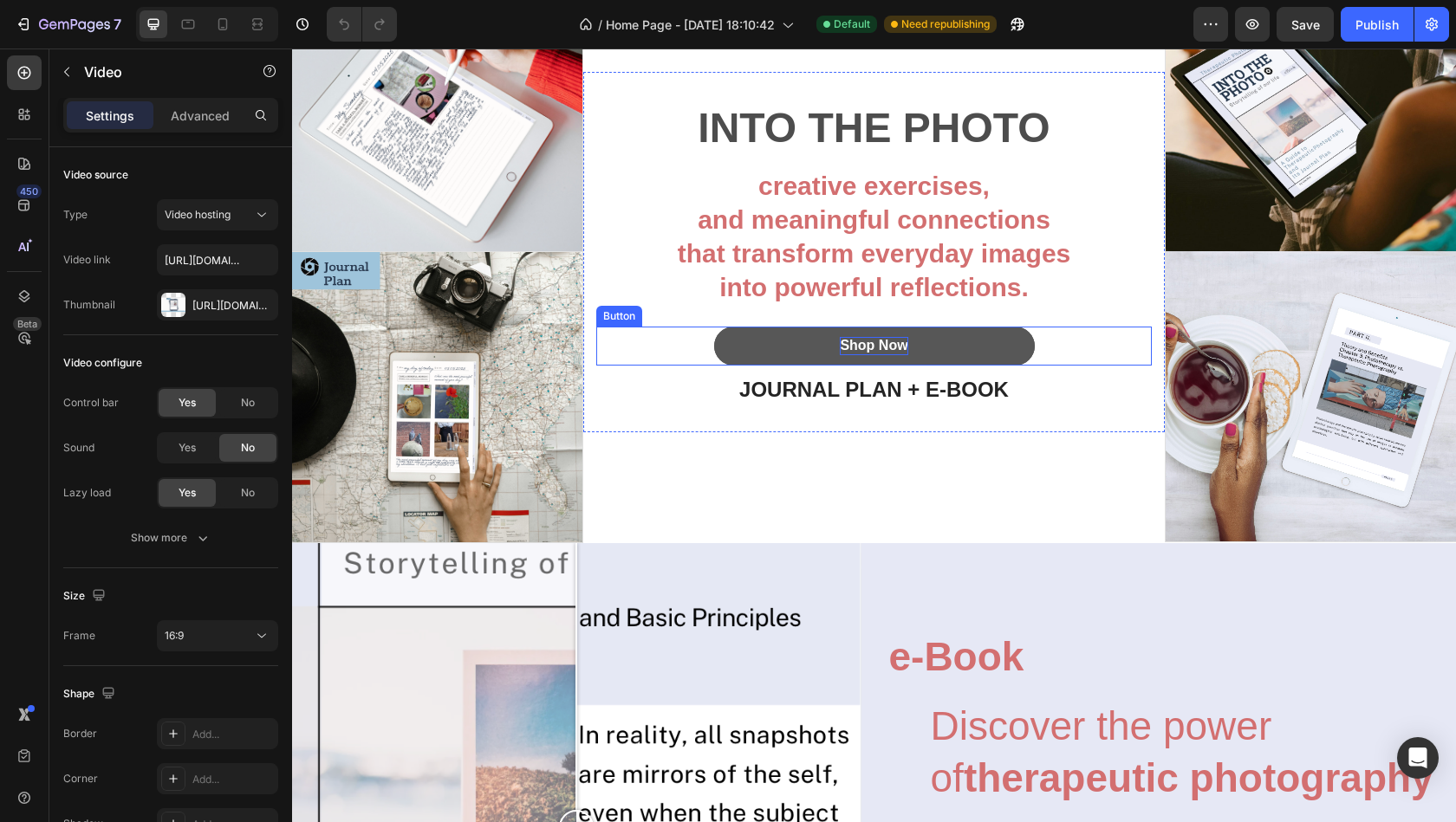
click at [893, 355] on div "Shop Now" at bounding box center [873, 345] width 67 height 18
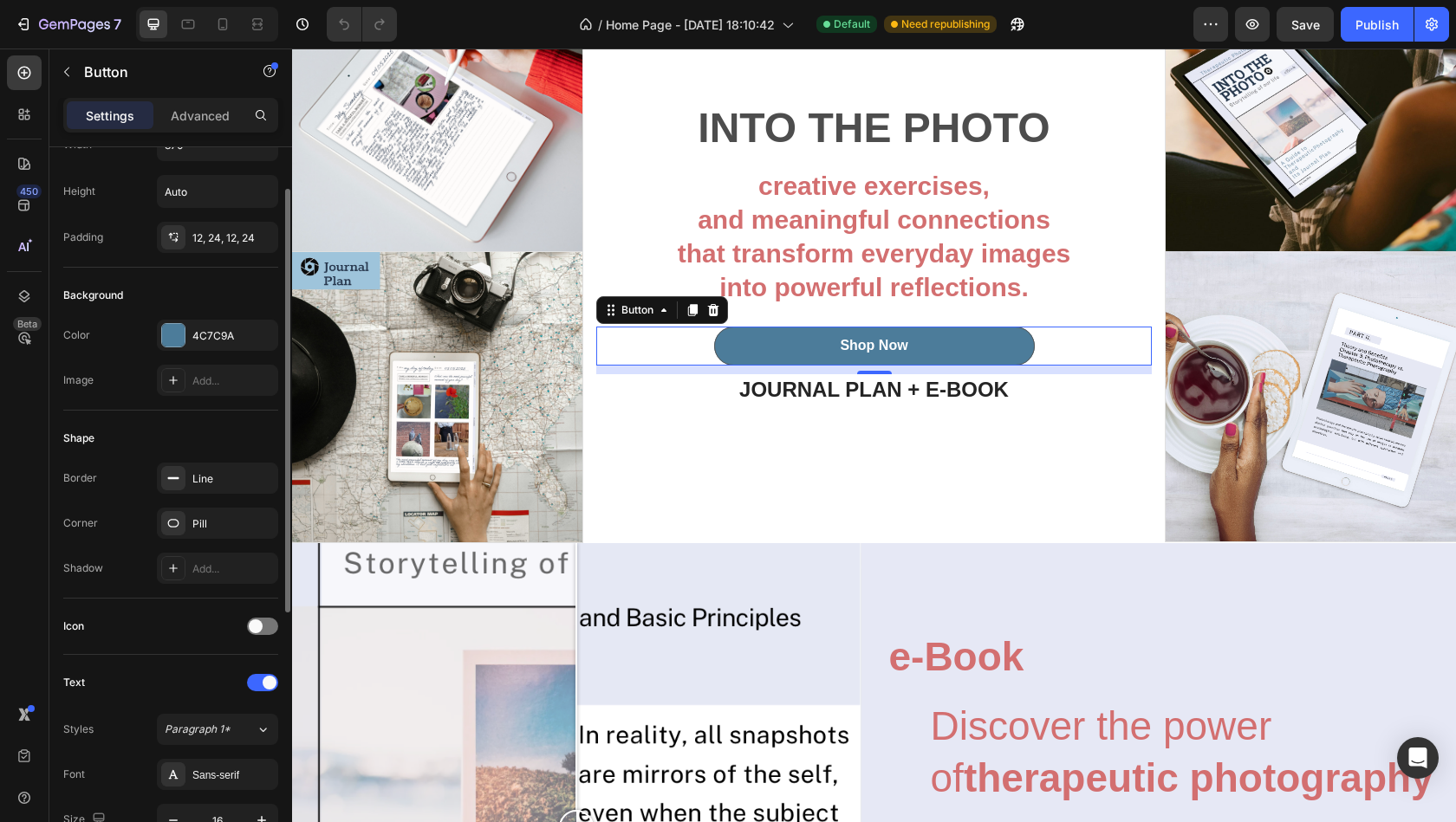
scroll to position [73, 0]
click at [804, 366] on button "Shop Now" at bounding box center [874, 345] width 320 height 39
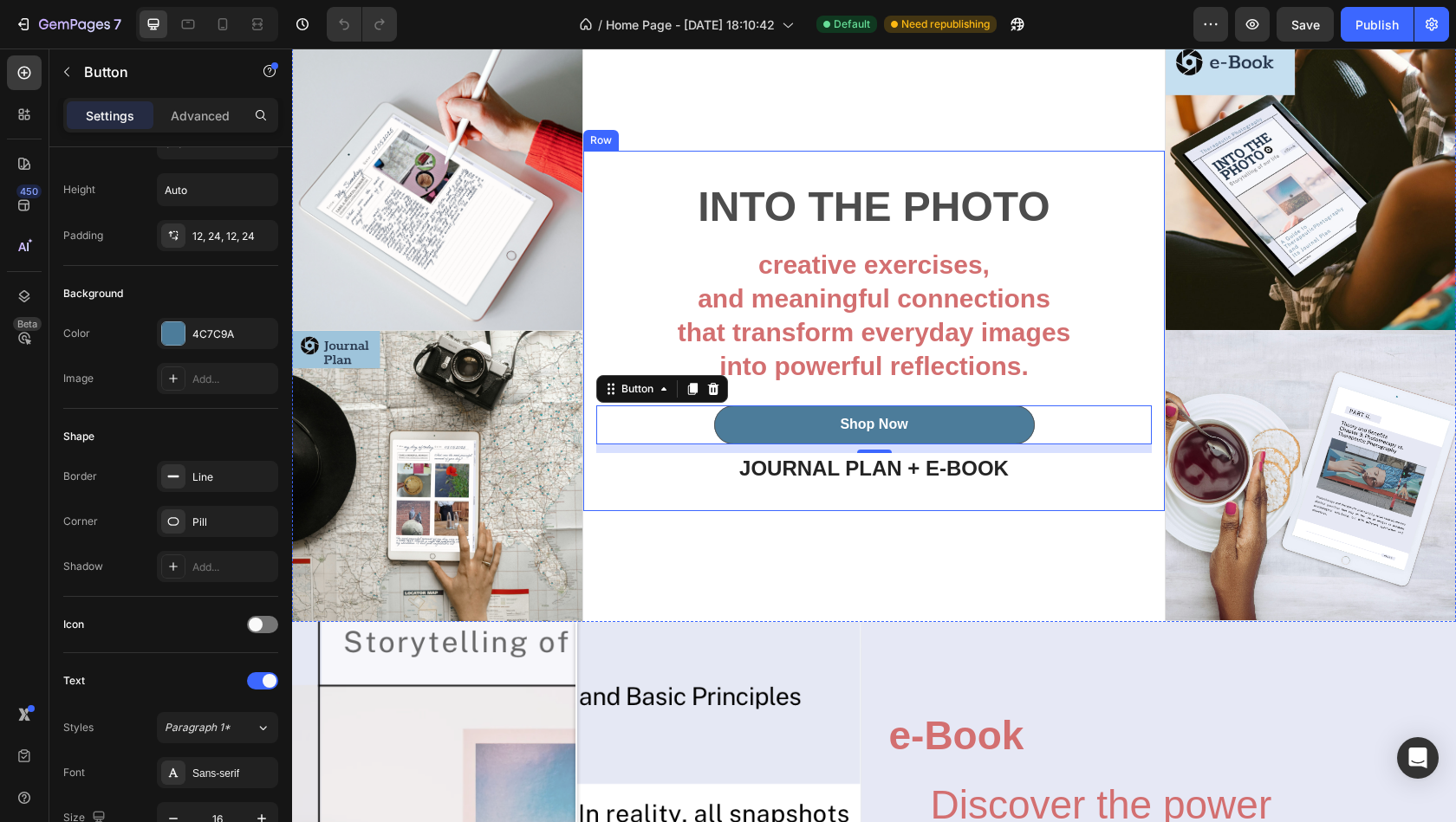
scroll to position [4439, 0]
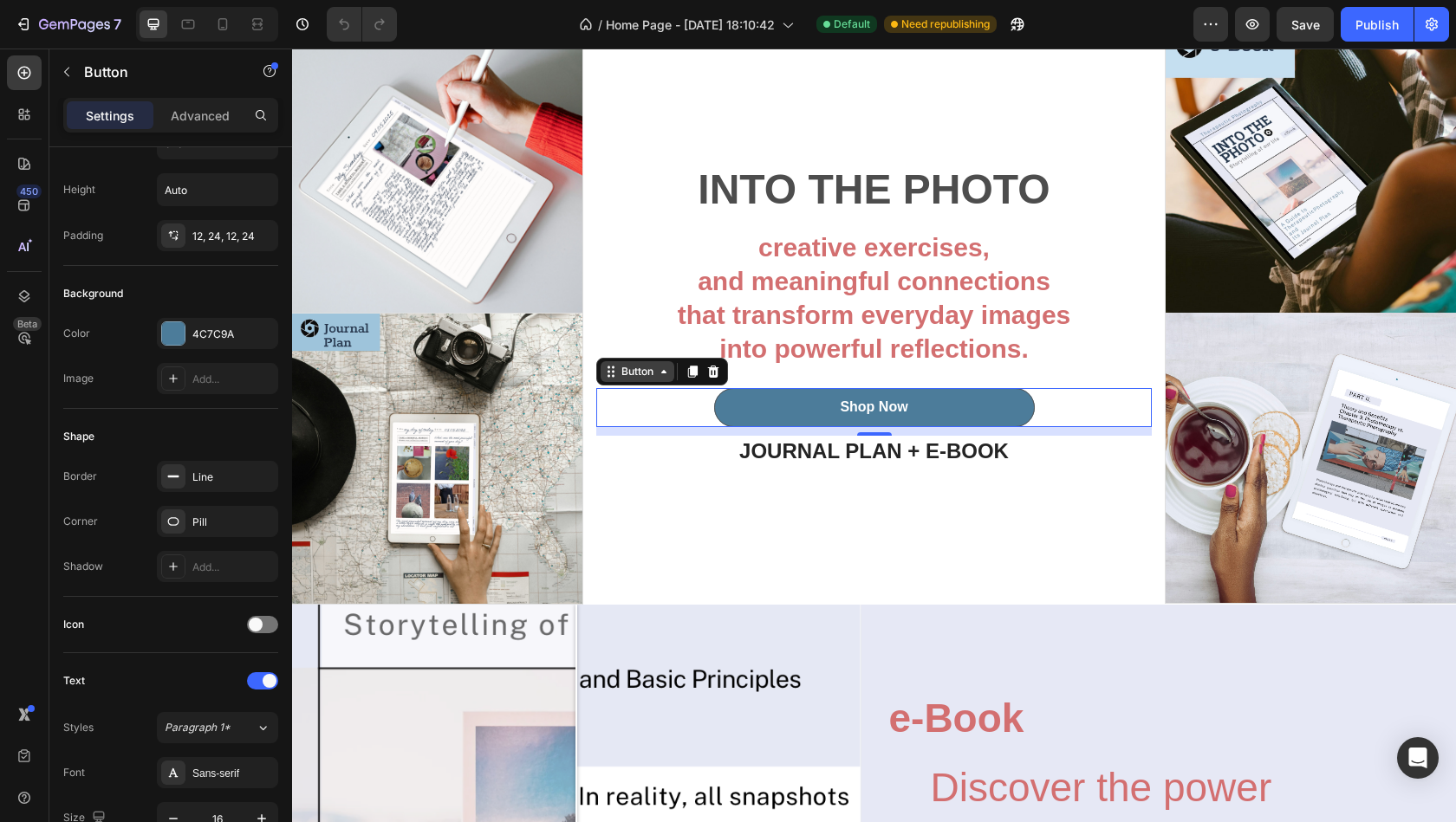
click at [645, 380] on div "Button" at bounding box center [637, 372] width 39 height 16
click at [640, 380] on div "Button" at bounding box center [637, 372] width 39 height 16
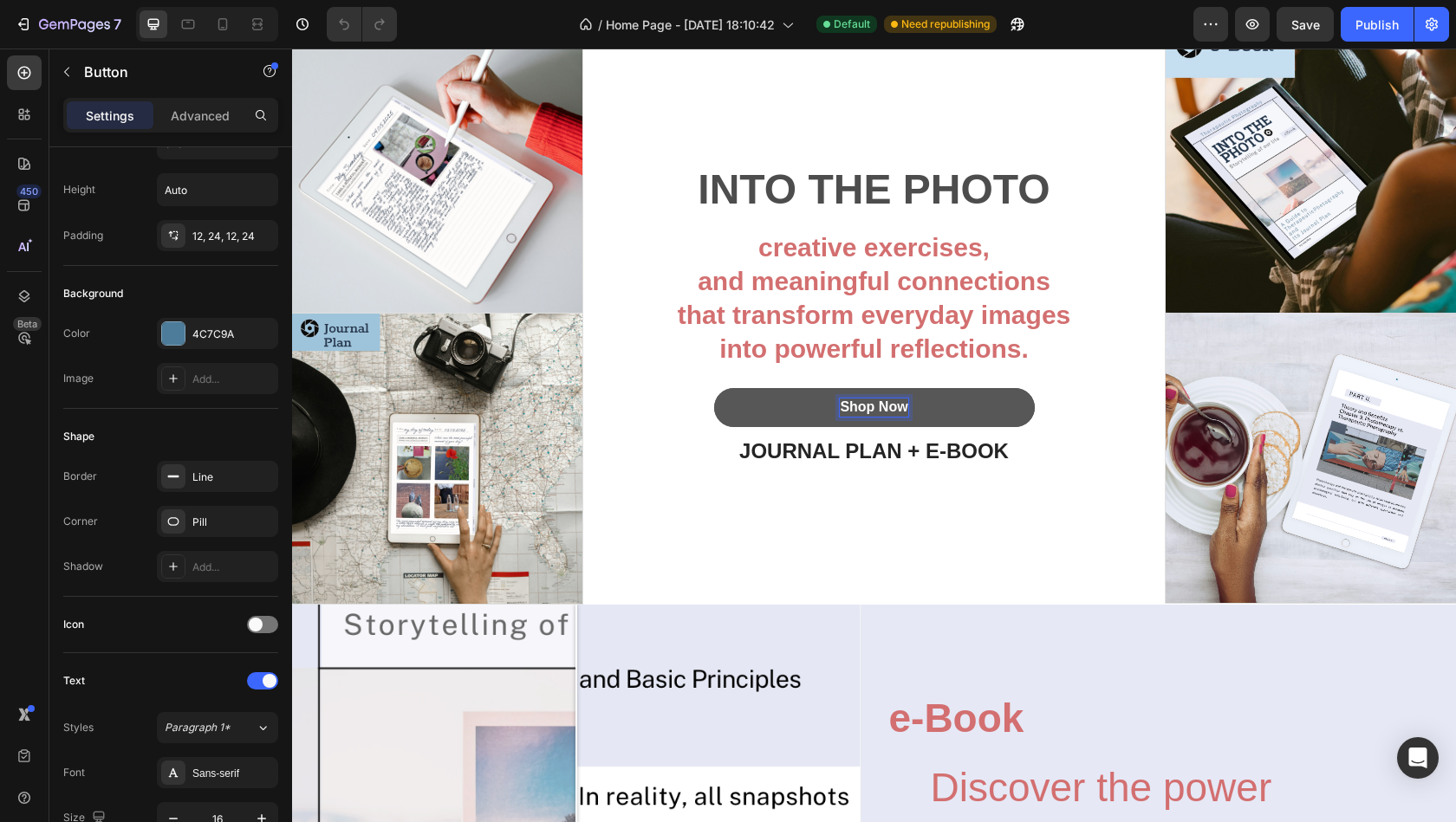
click at [886, 416] on div "Shop Now" at bounding box center [873, 408] width 67 height 18
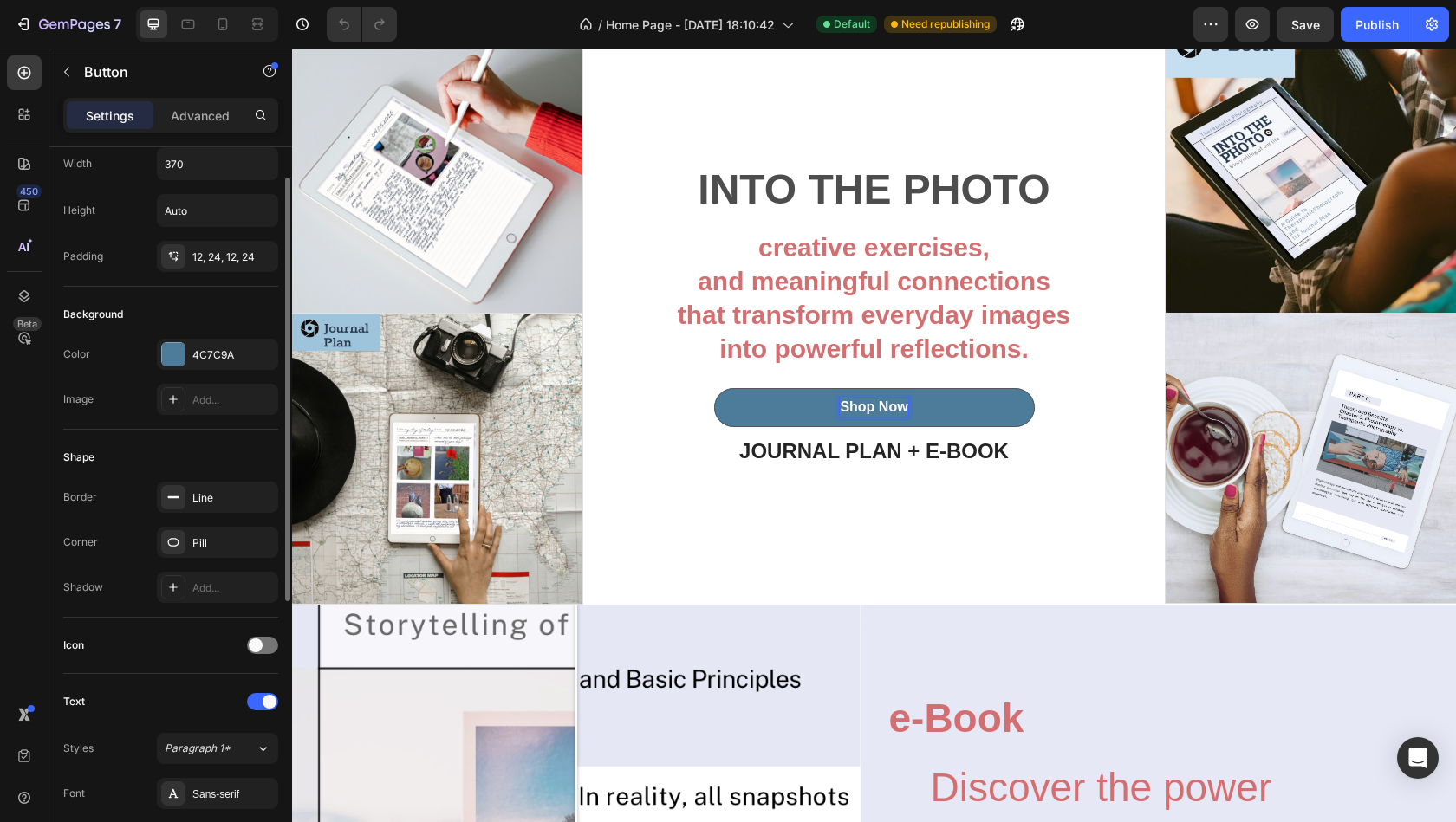
scroll to position [45, 0]
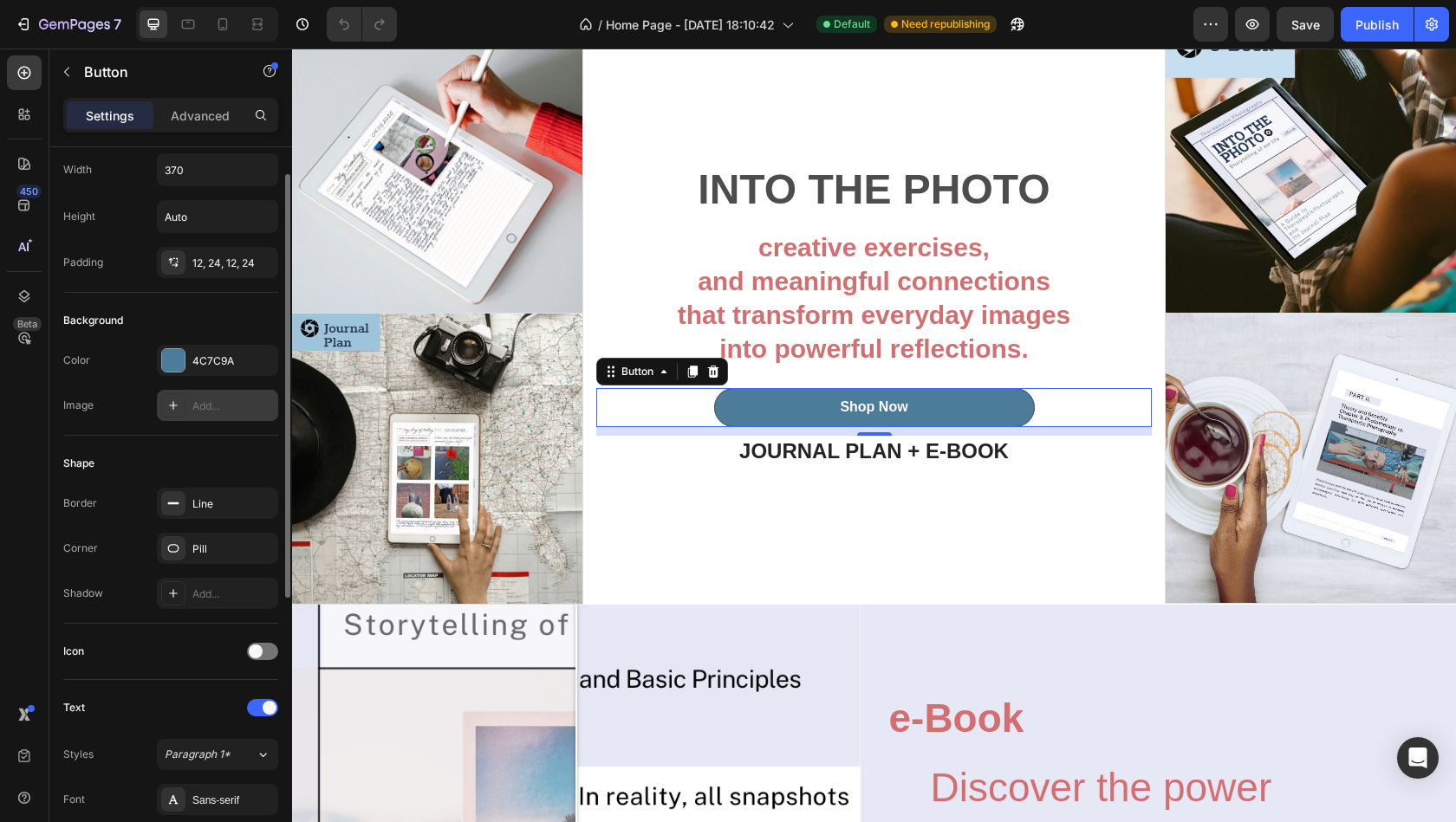
click at [187, 414] on div "Add..." at bounding box center [217, 406] width 122 height 31
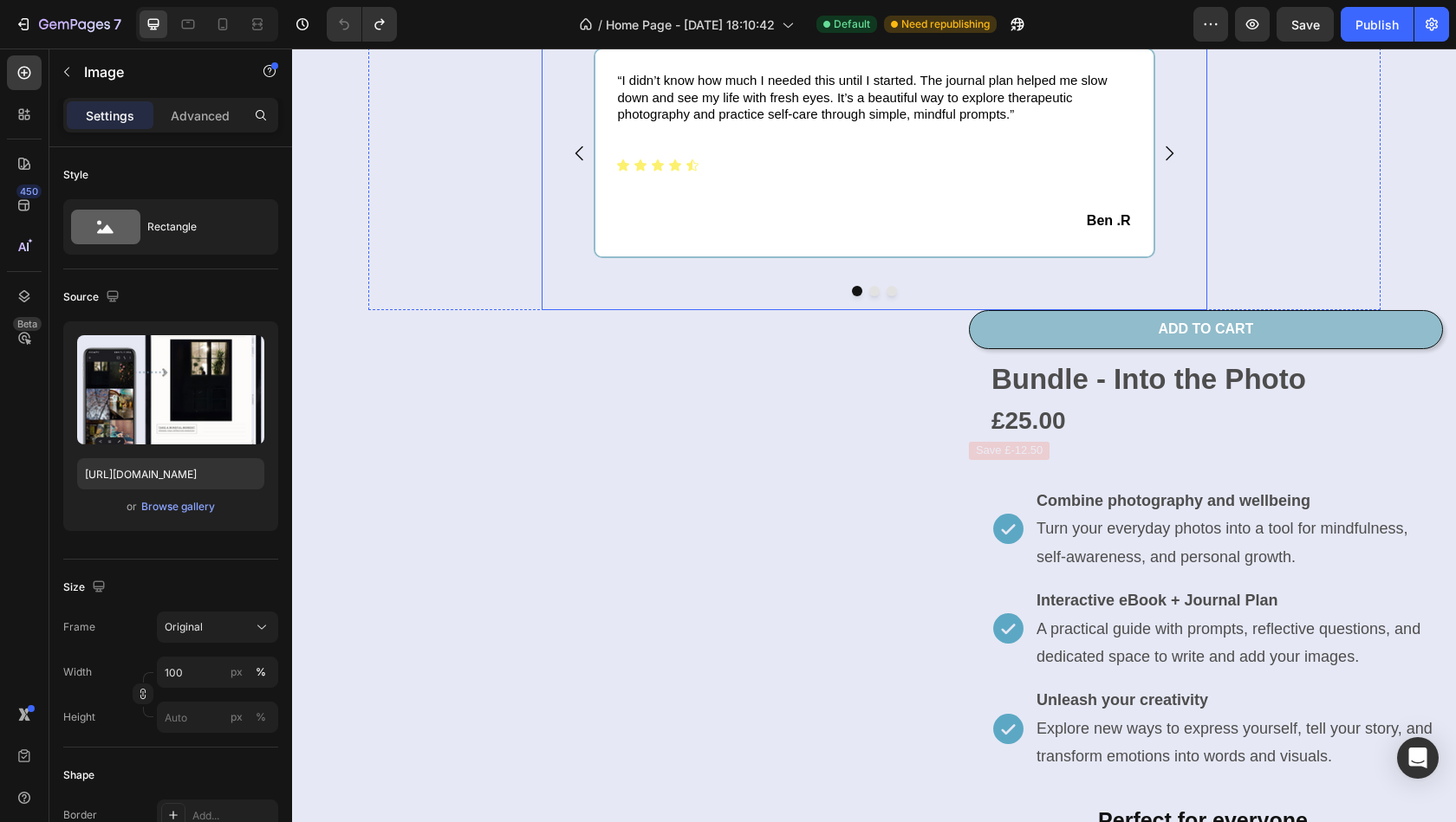
scroll to position [0, 0]
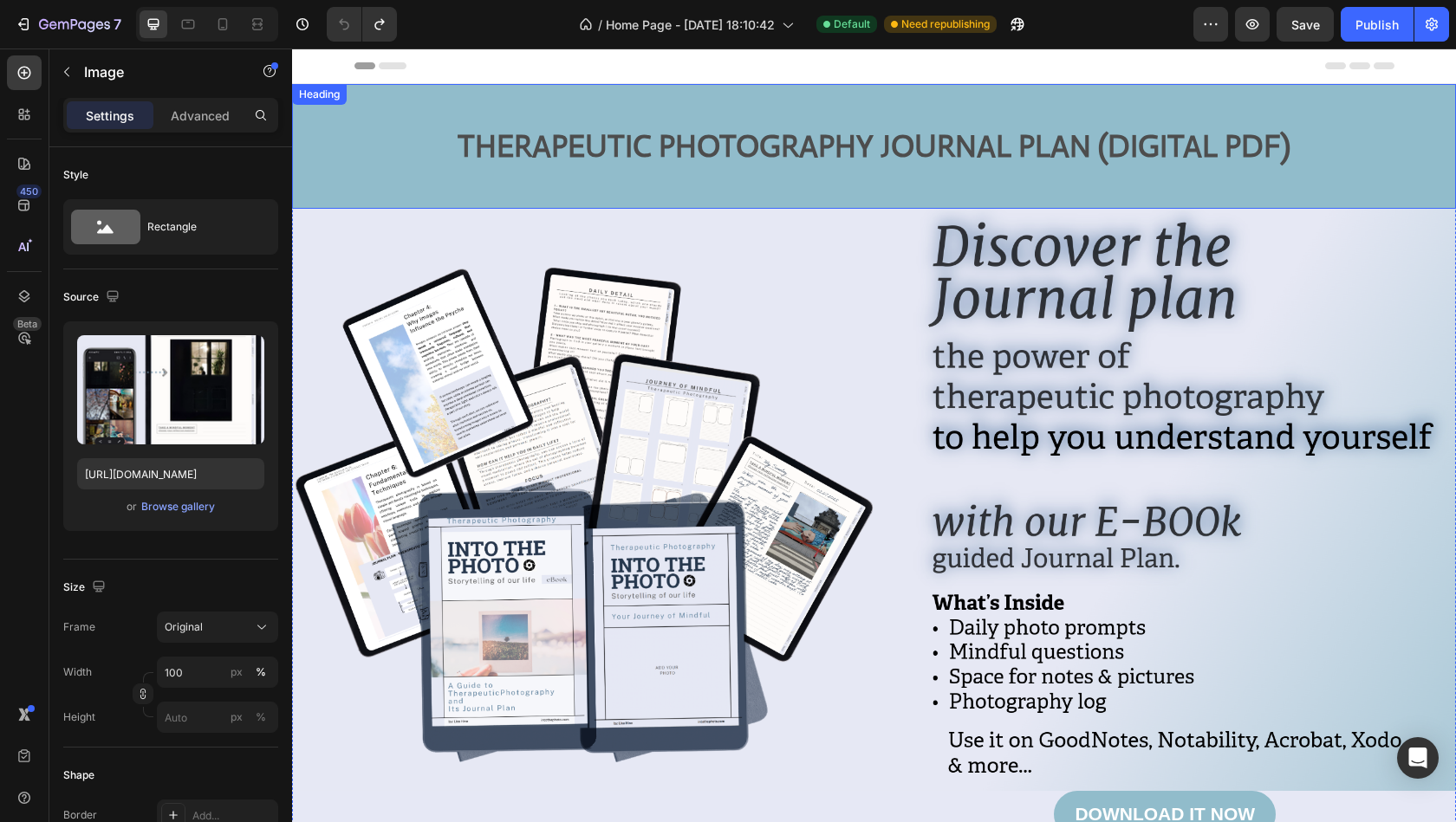
click at [718, 178] on h2 "THERAPEUTIC PHOTOGRAPHY JOURNAL PLAN (DIGITAL PDF)" at bounding box center [874, 146] width 1164 height 125
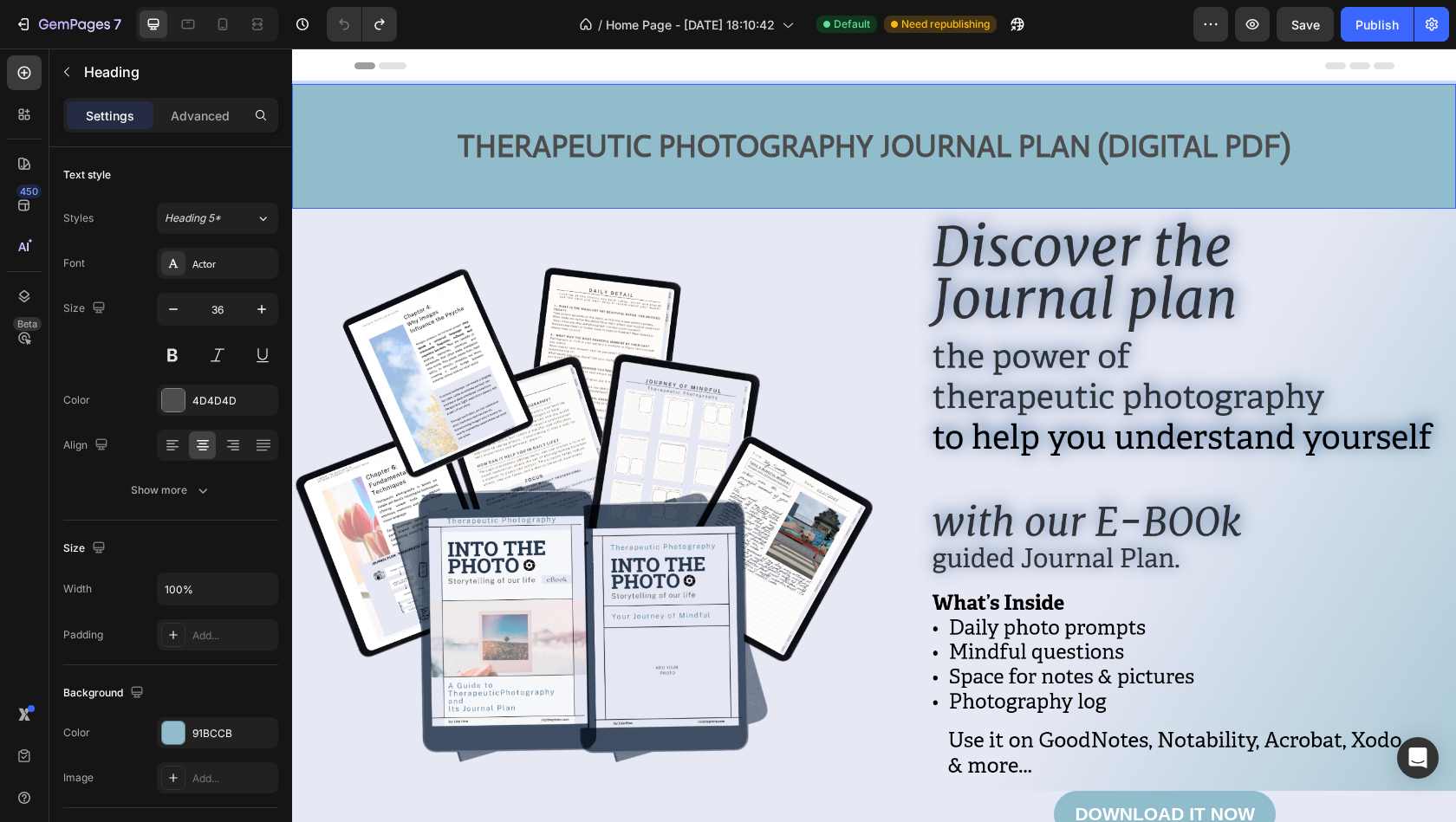
click at [312, 136] on h2 "⁠⁠⁠⁠⁠⁠⁠ THERAPEUTIC PHOTOGRAPHY JOURNAL PLAN (DIGITAL PDF)" at bounding box center [874, 146] width 1164 height 125
click at [312, 136] on p "THERAPEUTIC PHOTOGRAPHY JOURNAL PLAN (DIGITAL PDF)" at bounding box center [874, 146] width 1160 height 122
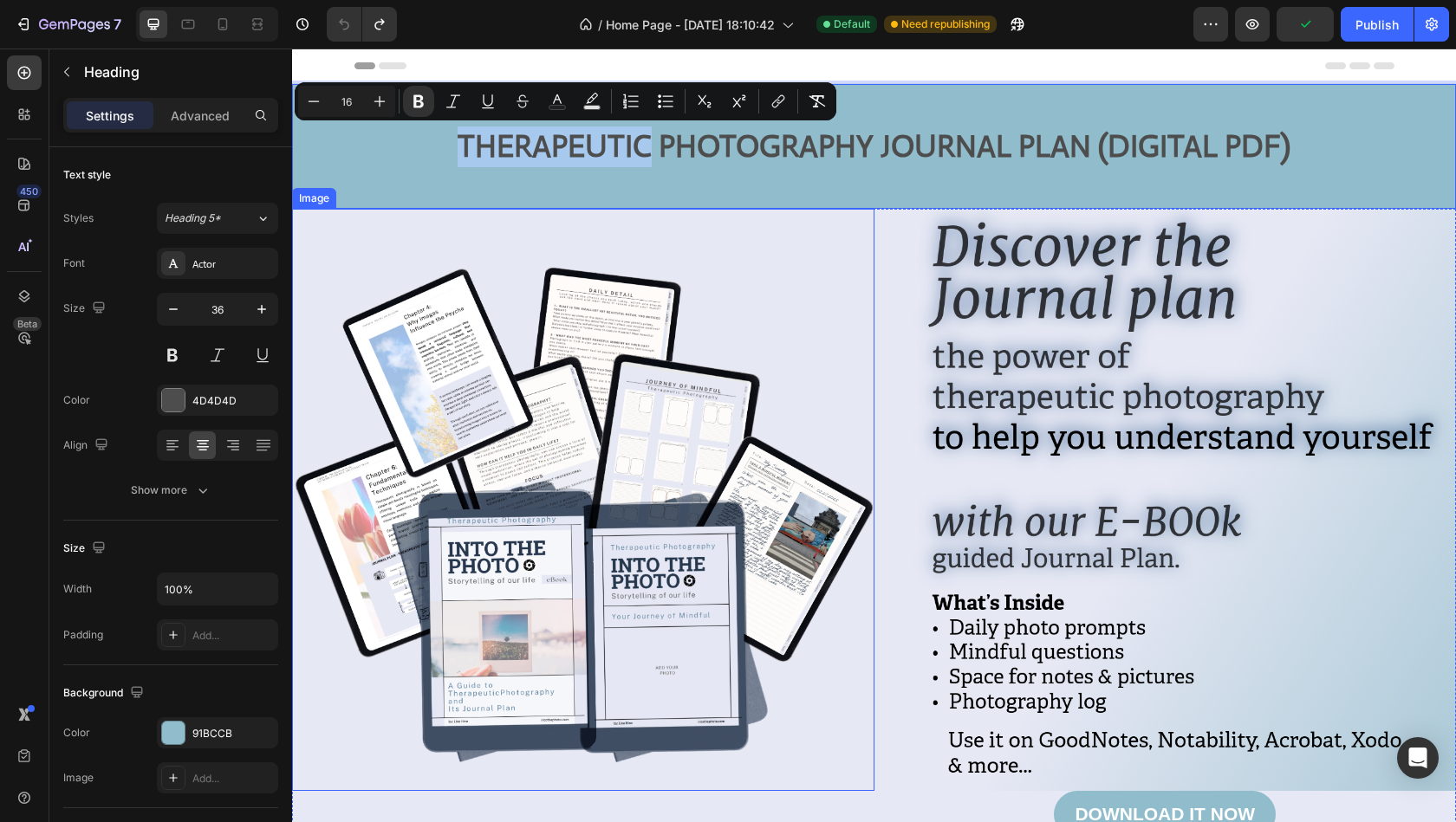
click at [315, 212] on img at bounding box center [584, 500] width 583 height 582
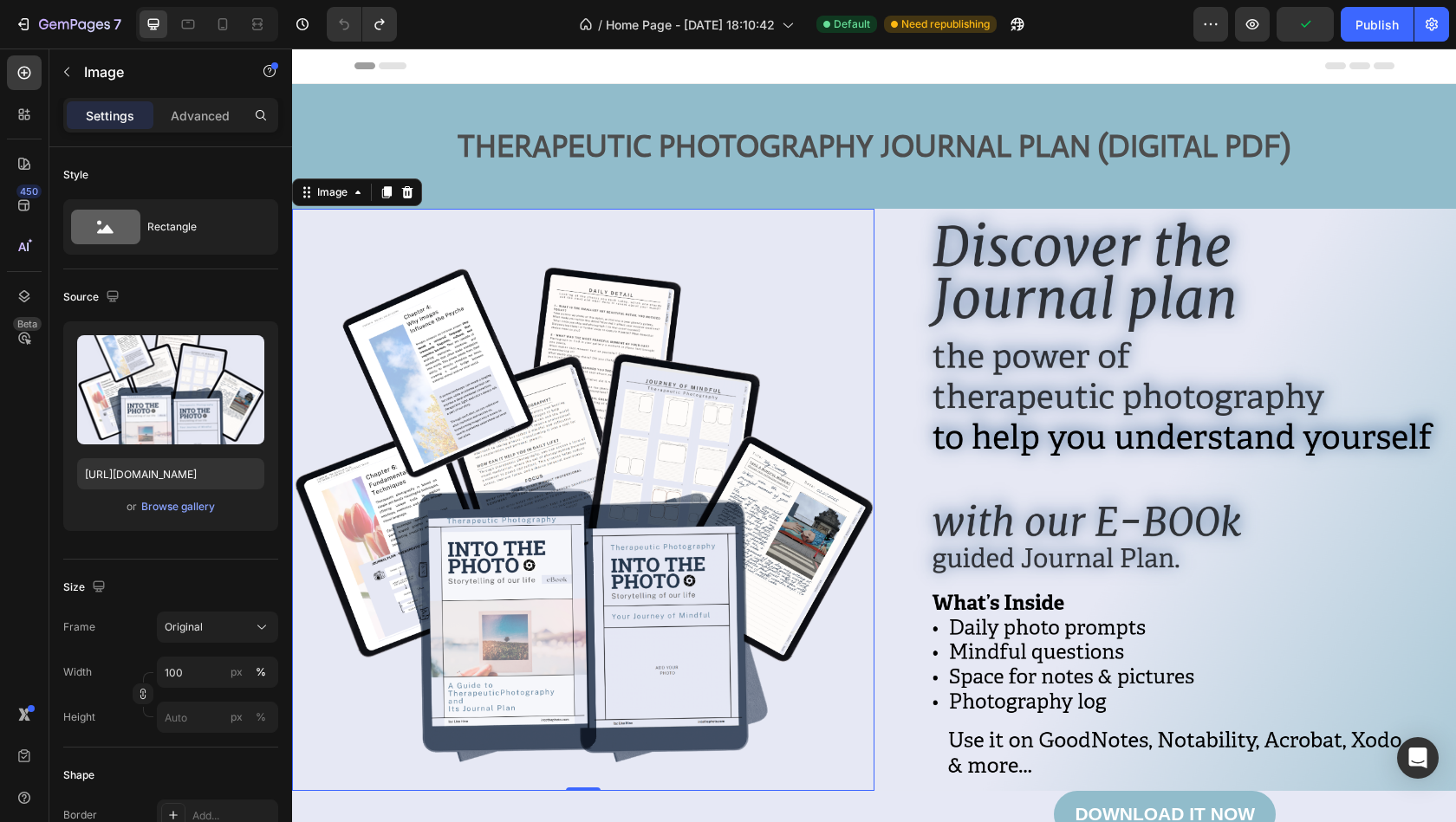
click at [358, 115] on p "⁠⁠⁠⁠⁠⁠⁠ THERAPEUTIC PHOTOGRAPHY JOURNAL PLAN (DIGITAL PDF)" at bounding box center [874, 146] width 1160 height 122
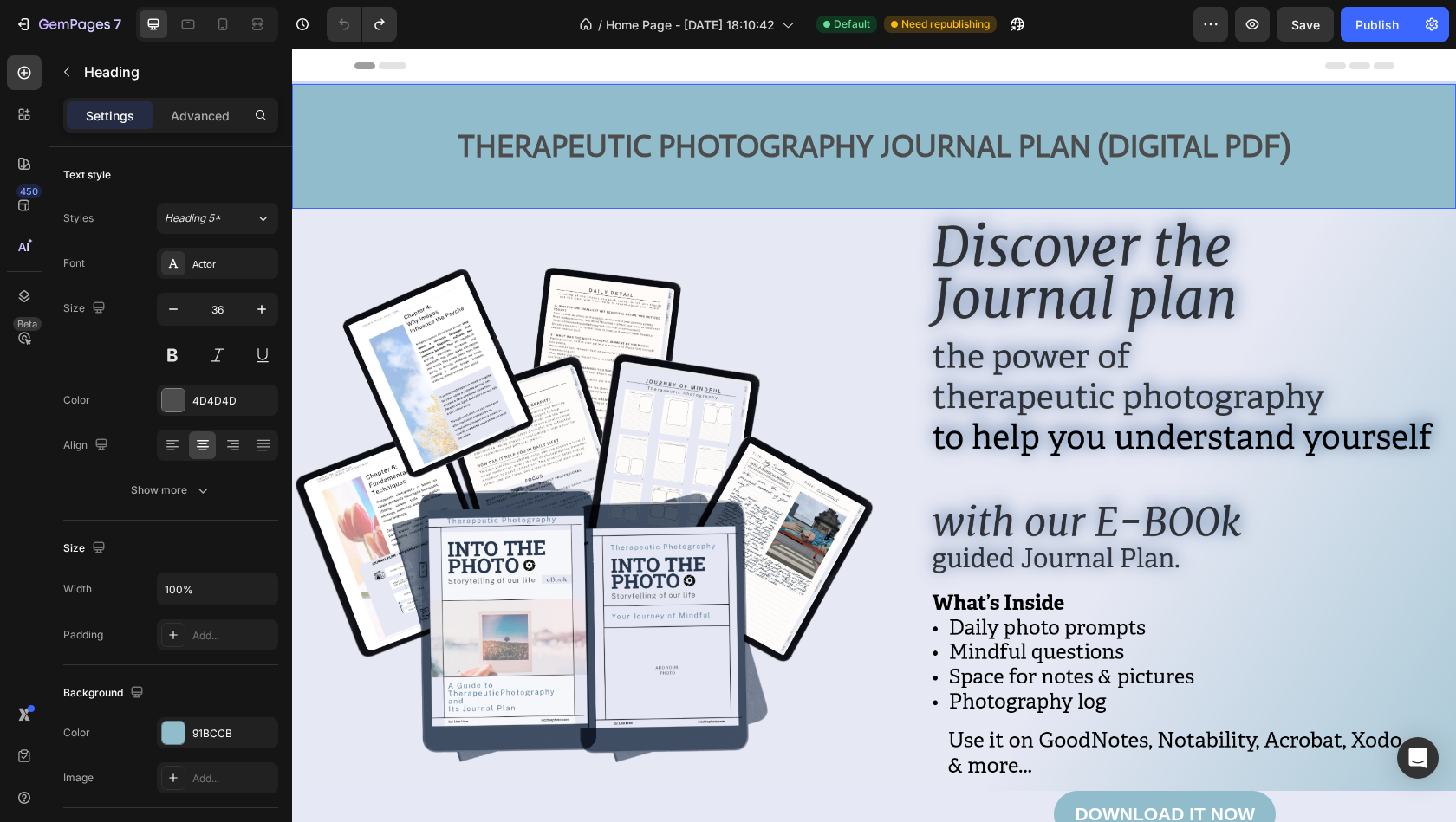
click at [318, 145] on p "THERAPEUTIC PHOTOGRAPHY JOURNAL PLAN (DIGITAL PDF)" at bounding box center [874, 146] width 1160 height 122
click at [321, 128] on p "THERAPEUTIC PHOTOGRAPHY JOURNAL PLAN (DIGITAL PDF)" at bounding box center [874, 146] width 1160 height 122
click at [230, 729] on div "91BCCB" at bounding box center [217, 734] width 50 height 16
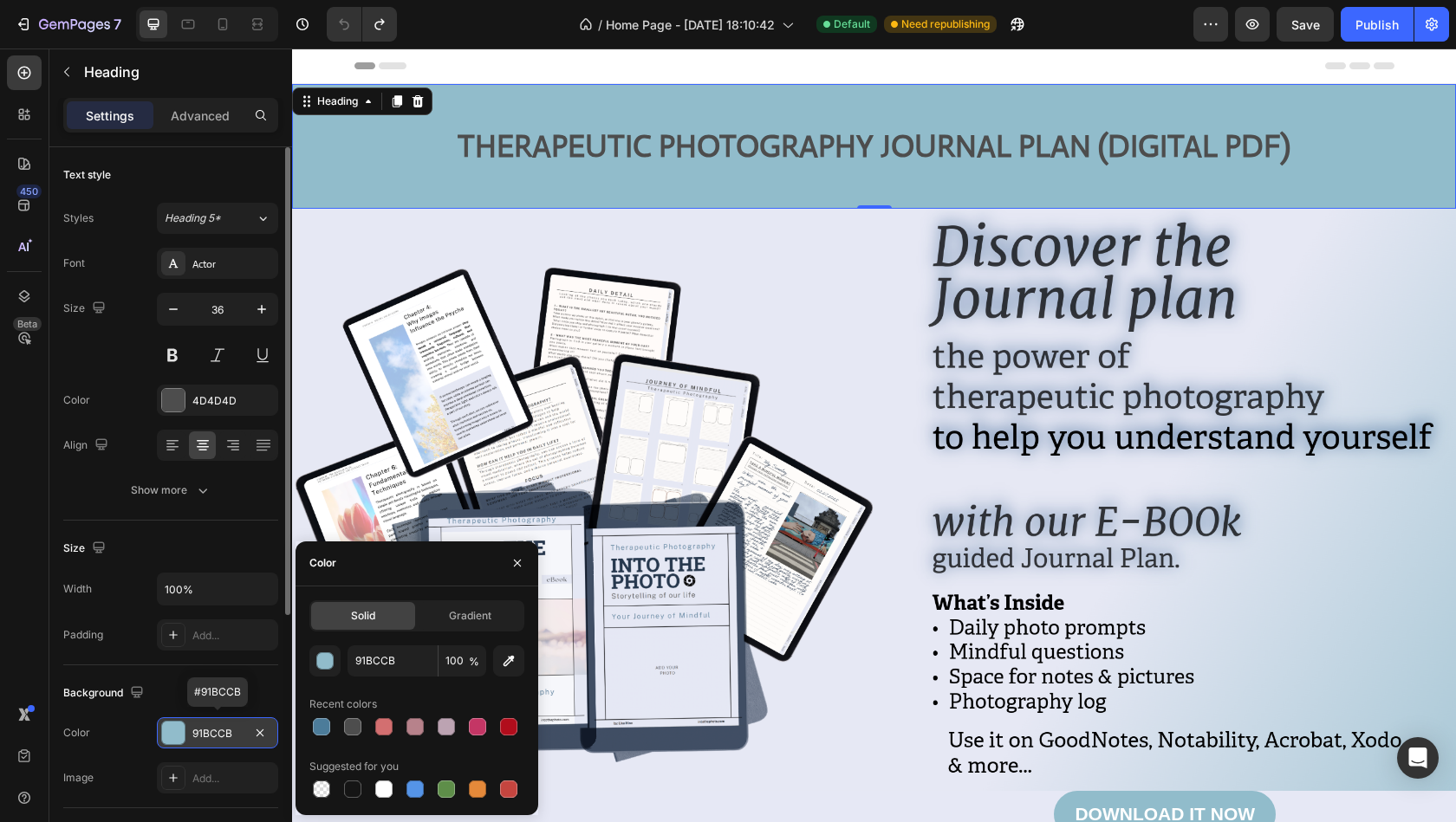
click at [230, 729] on div "91BCCB" at bounding box center [217, 734] width 50 height 16
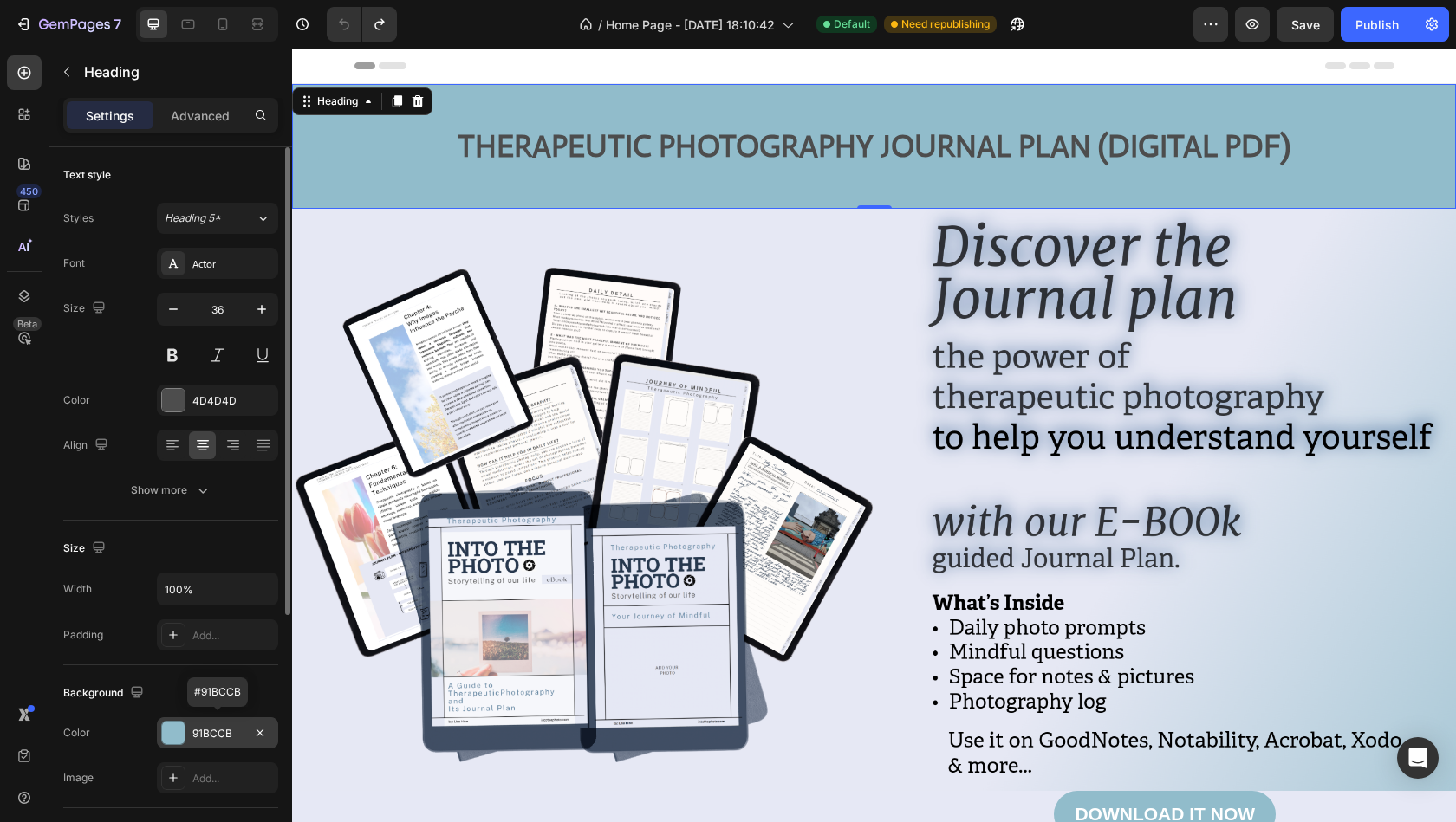
click at [230, 729] on div "91BCCB" at bounding box center [217, 734] width 50 height 16
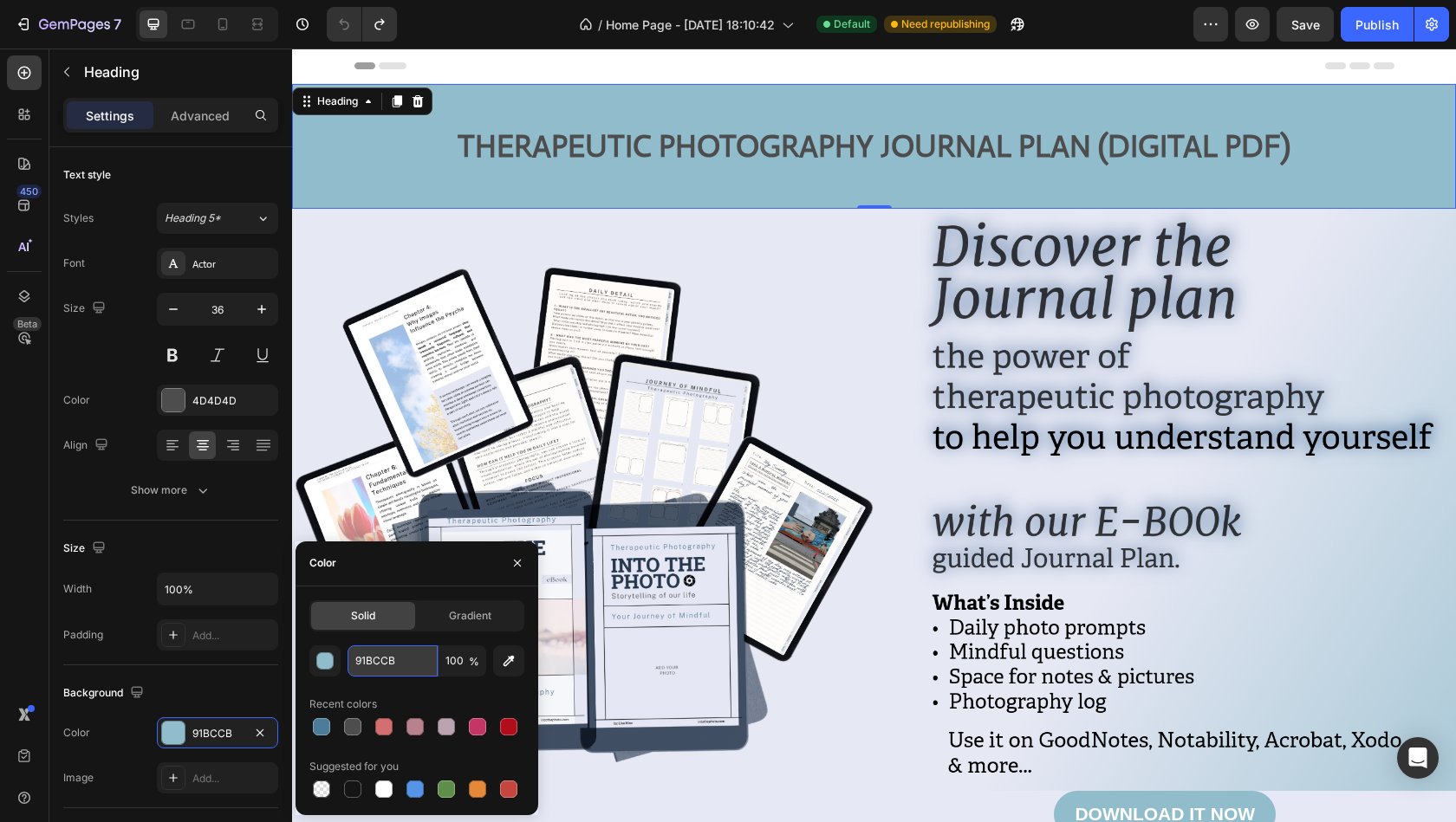
click at [386, 669] on input "91BCCB" at bounding box center [392, 661] width 90 height 31
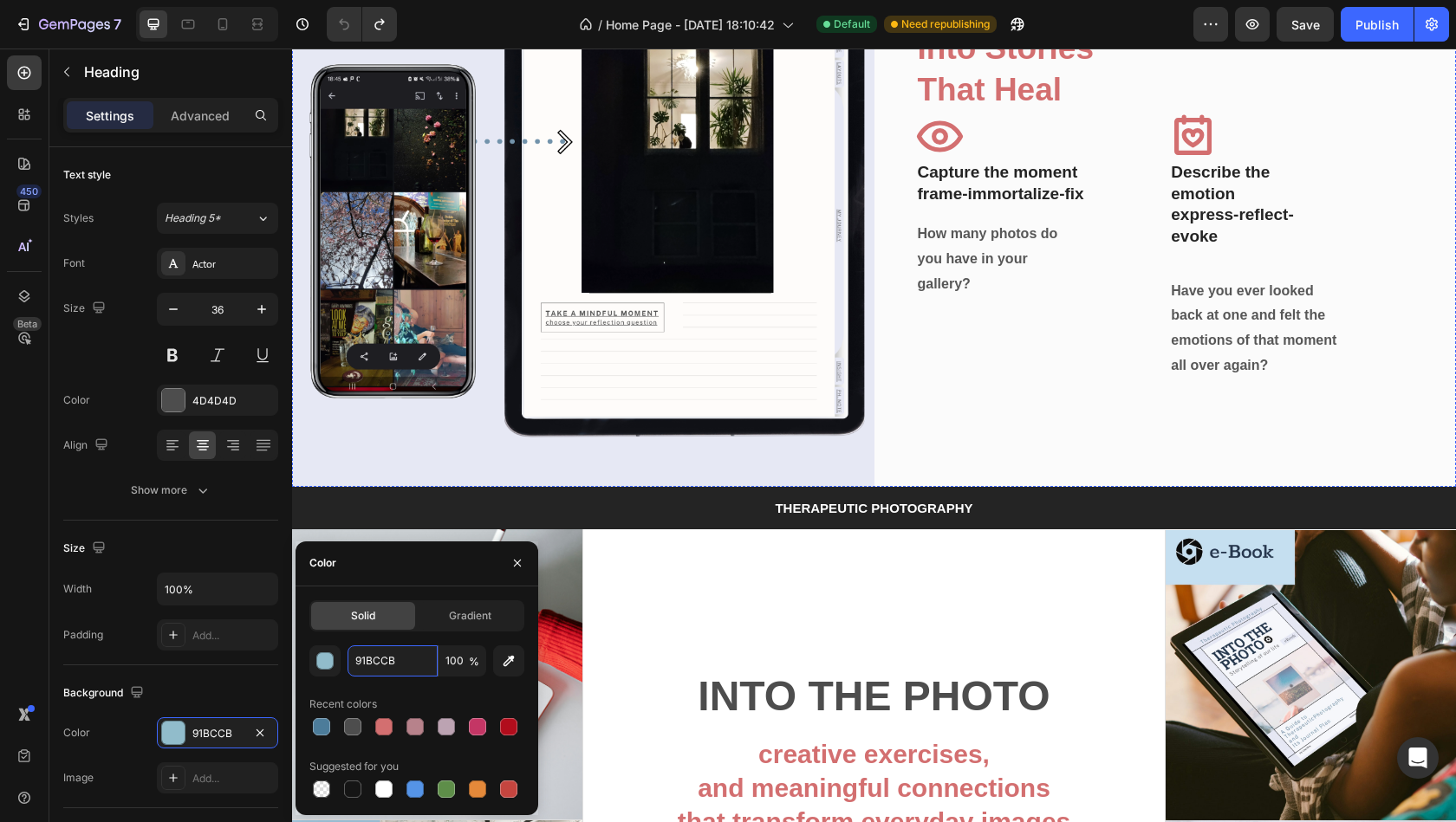
scroll to position [4246, 0]
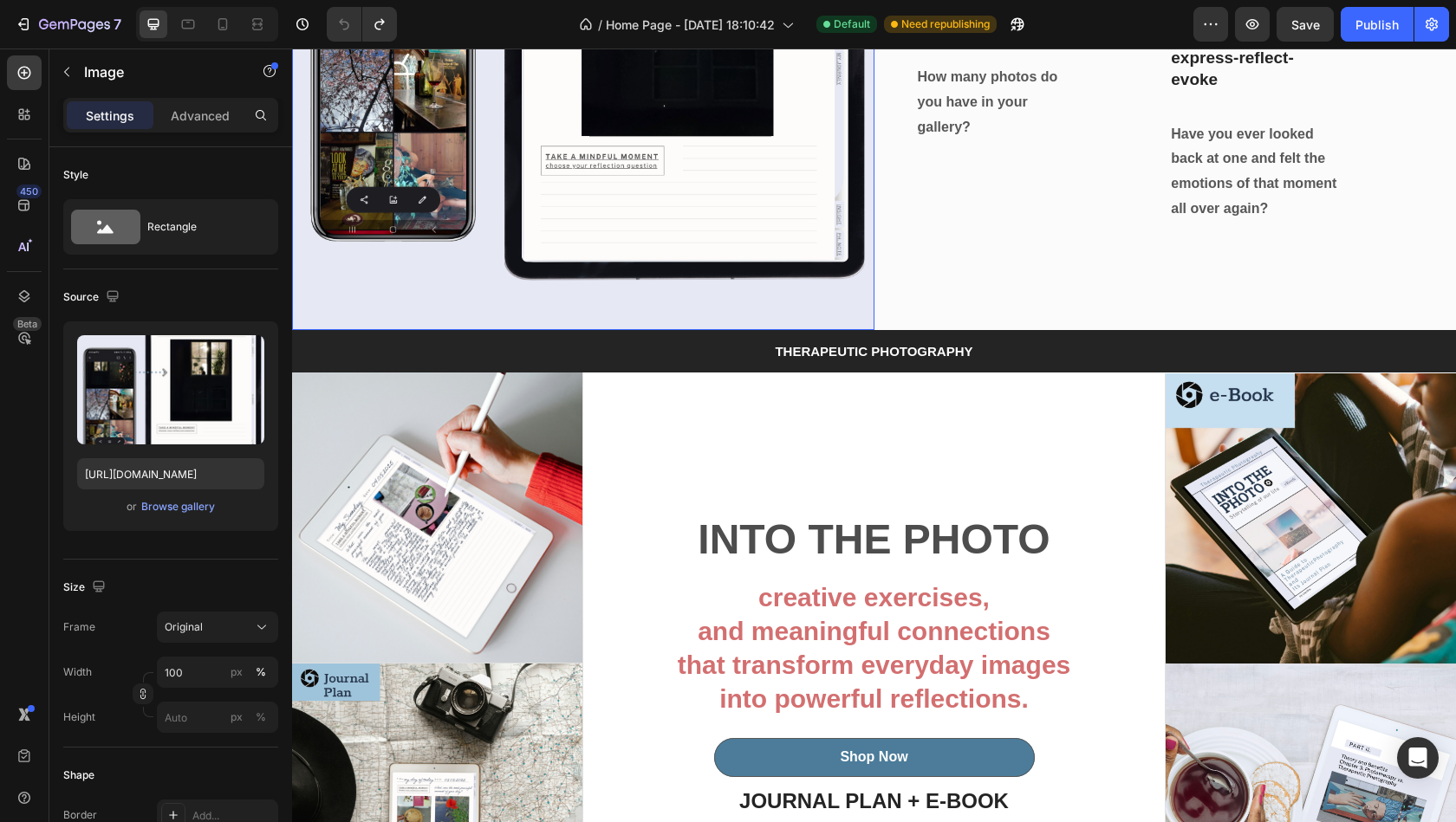
click at [607, 291] on img at bounding box center [584, 39] width 583 height 582
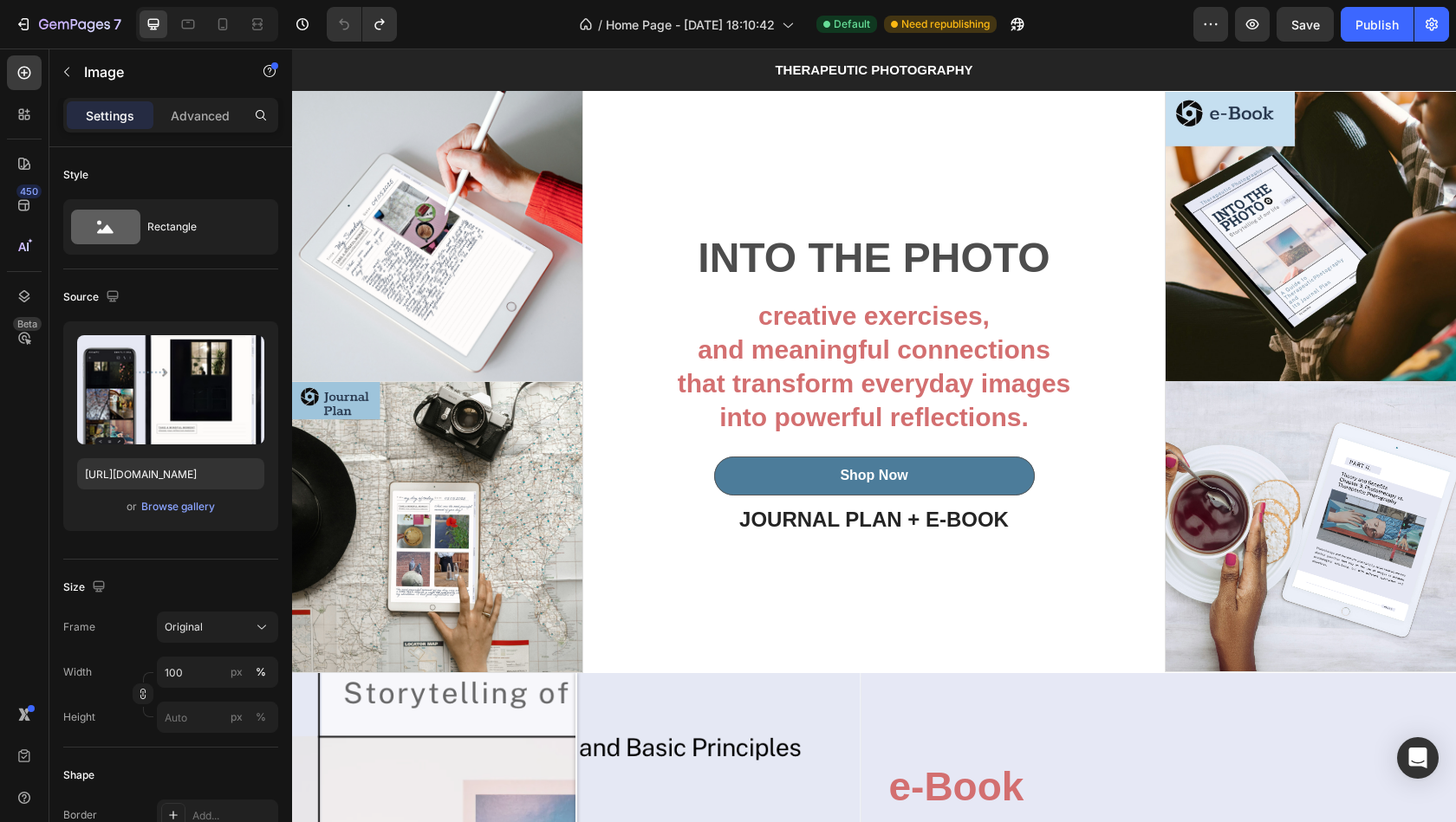
scroll to position [4735, 0]
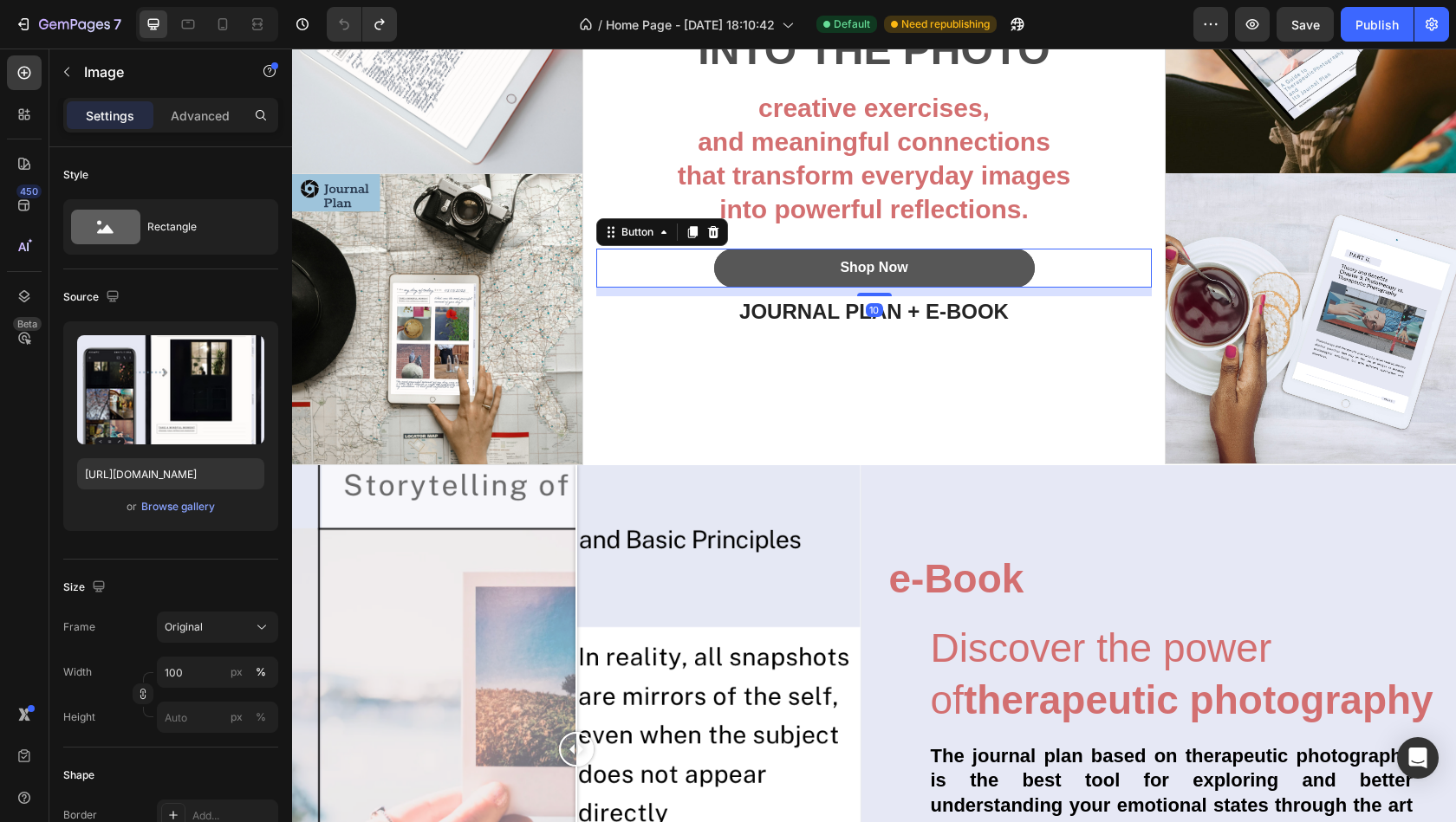
click at [754, 254] on button "Shop Now" at bounding box center [874, 268] width 320 height 39
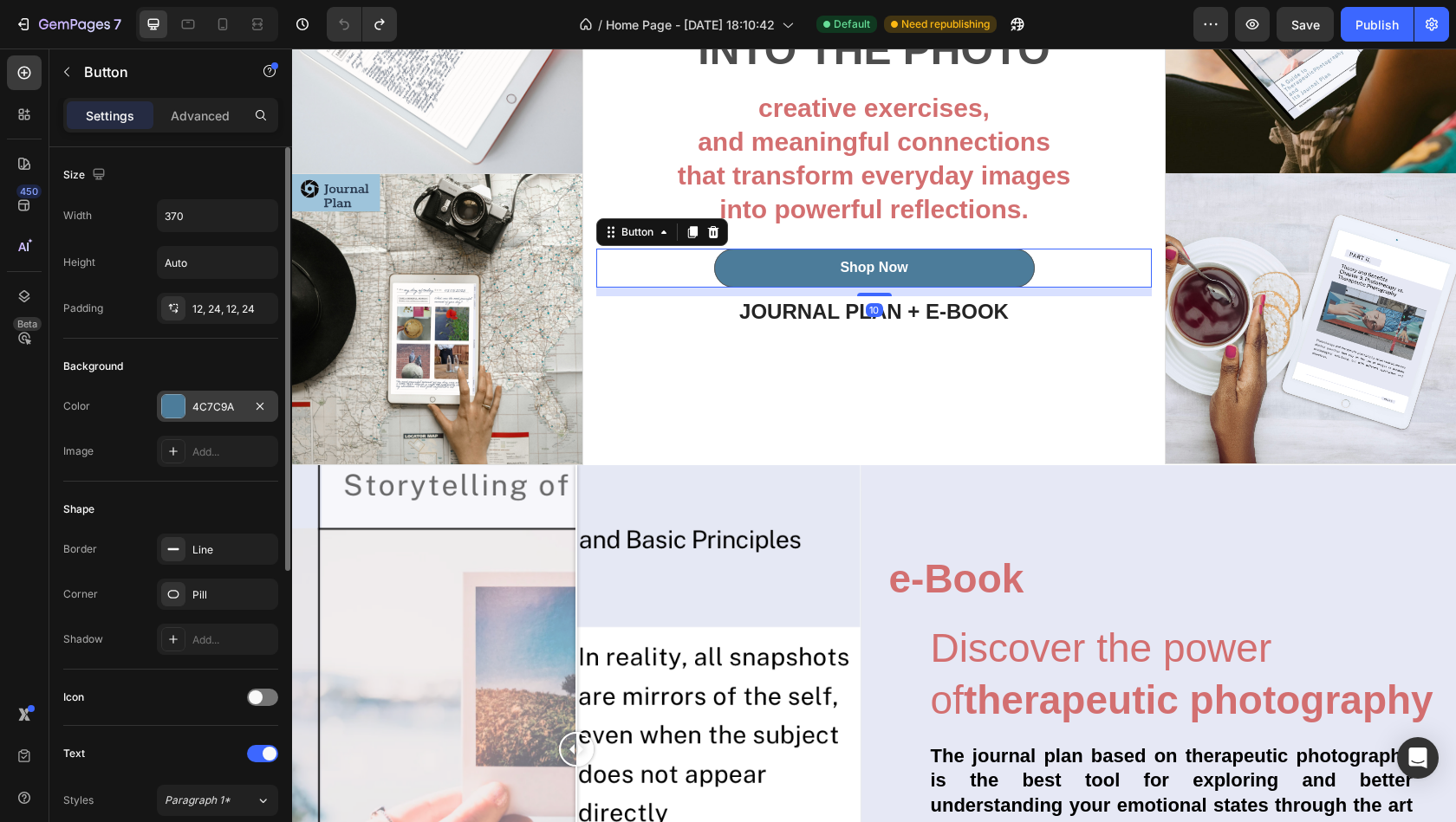
click at [174, 401] on div at bounding box center [173, 407] width 23 height 23
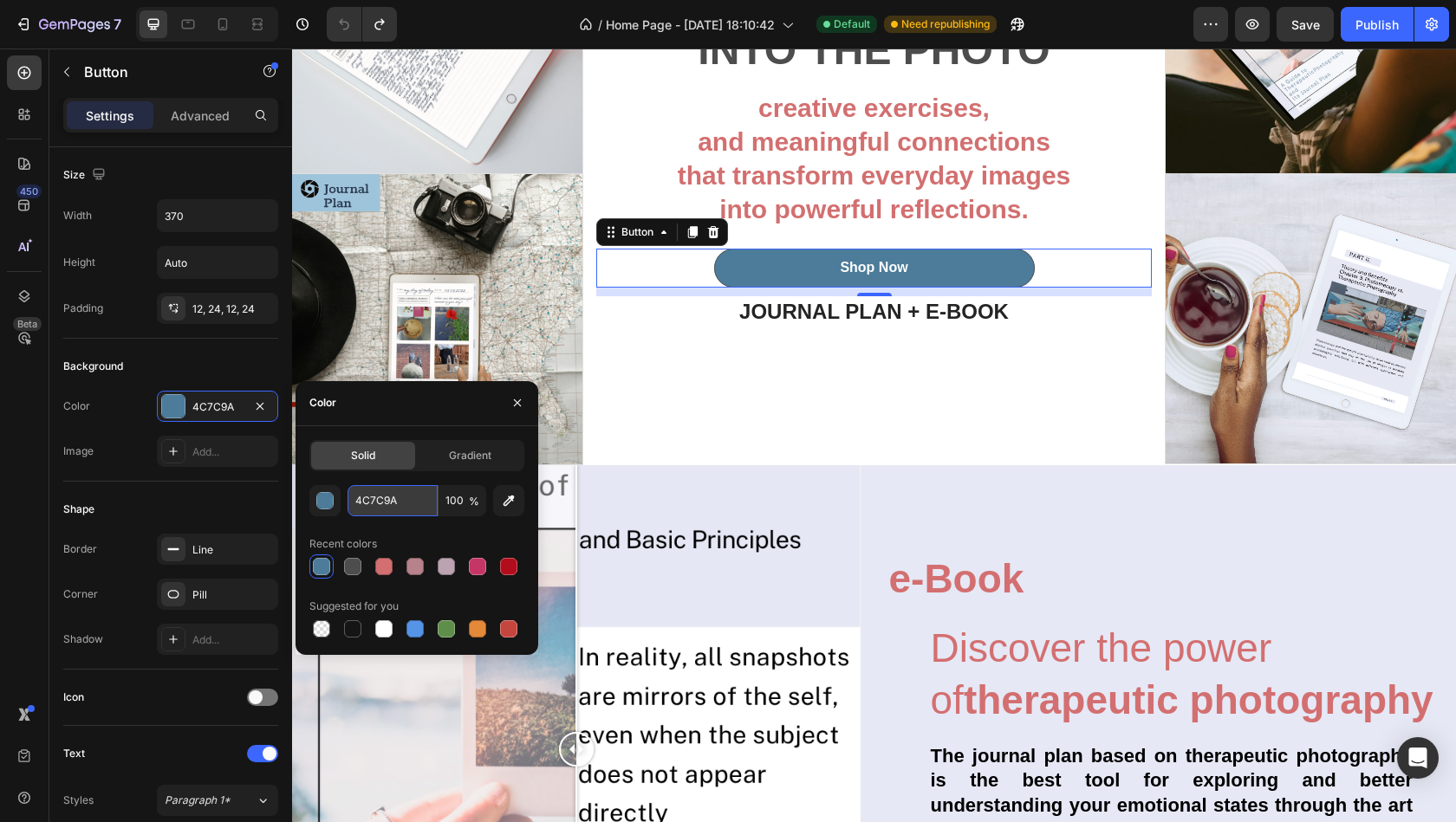
click at [392, 495] on input "4C7C9A" at bounding box center [392, 501] width 90 height 31
paste input "91BCCB"
type input "91BCCB"
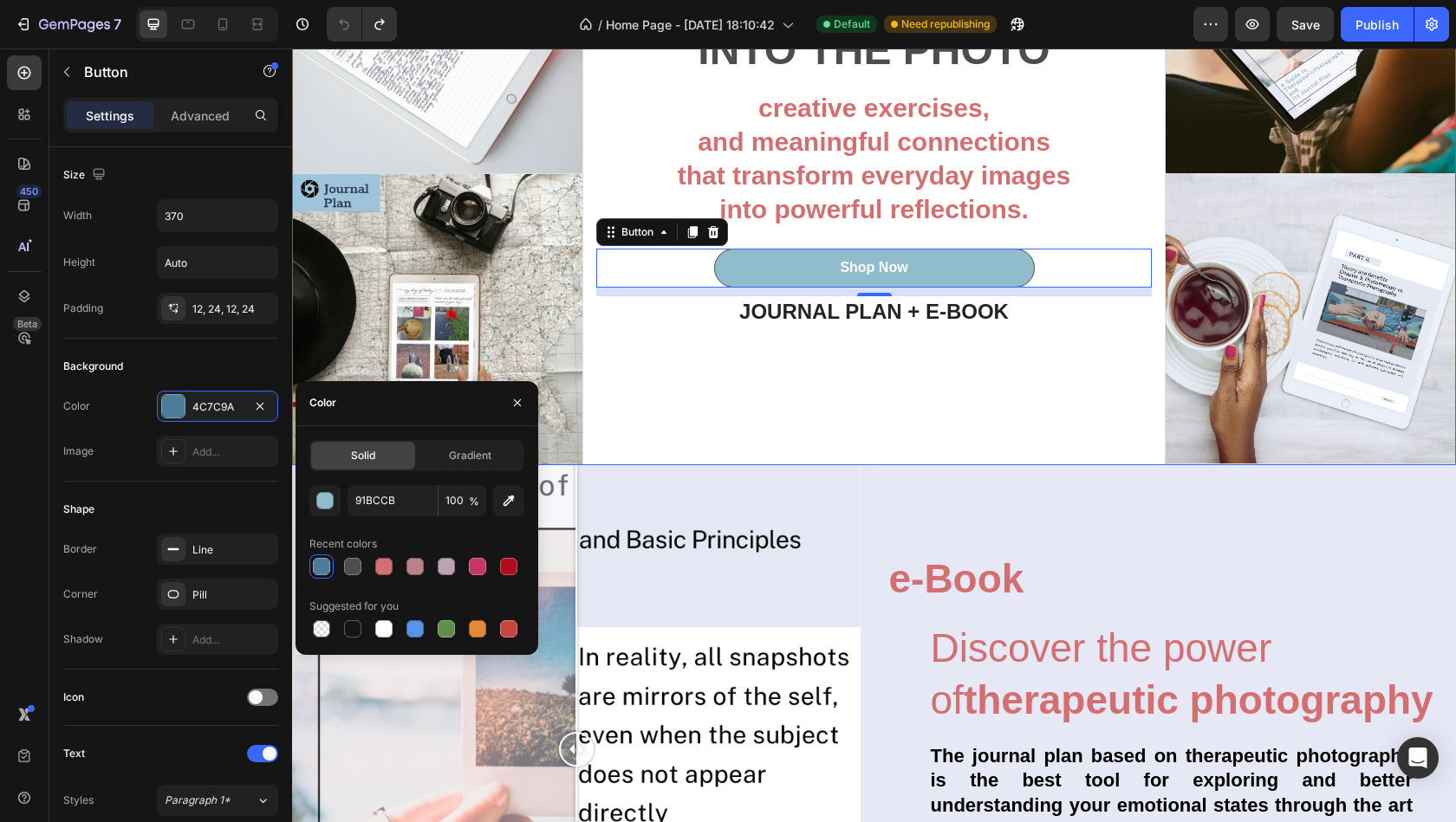
click at [870, 423] on div "INTO THE PHOTO Heading creative exercises, and meaningful connections that tran…" at bounding box center [875, 174] width 583 height 582
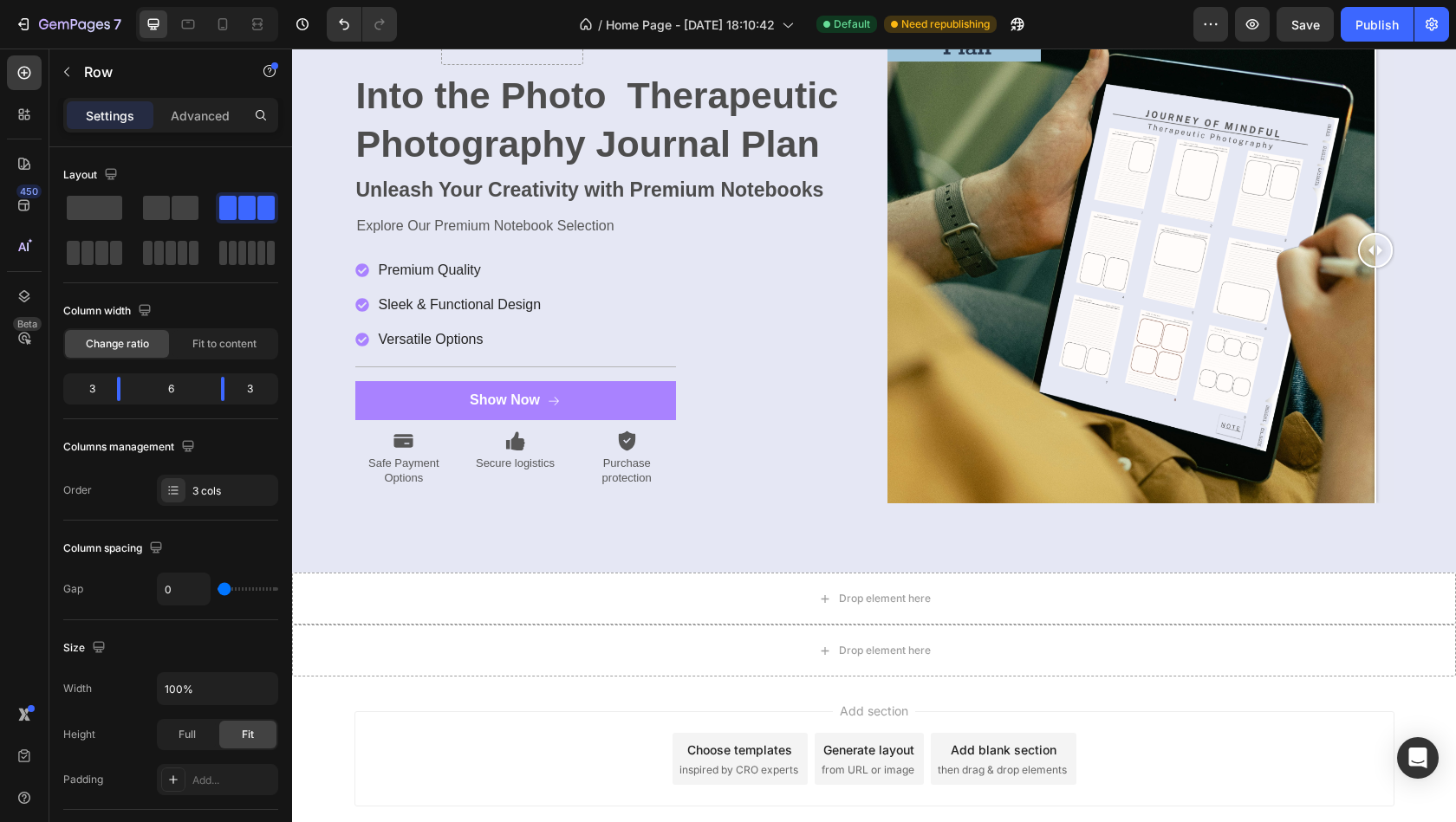
scroll to position [6263, 0]
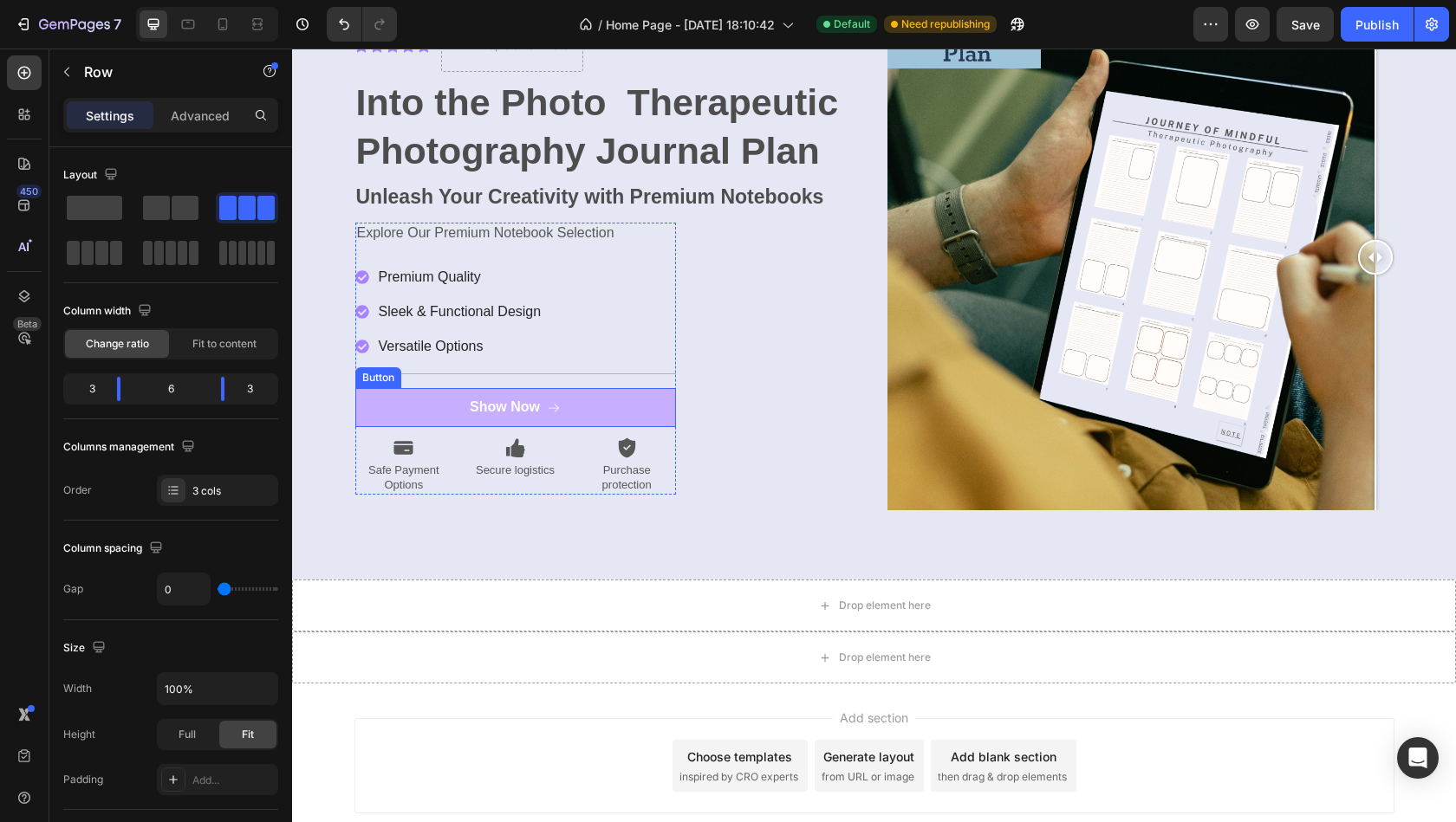
click at [620, 400] on button "Show Now" at bounding box center [515, 408] width 320 height 39
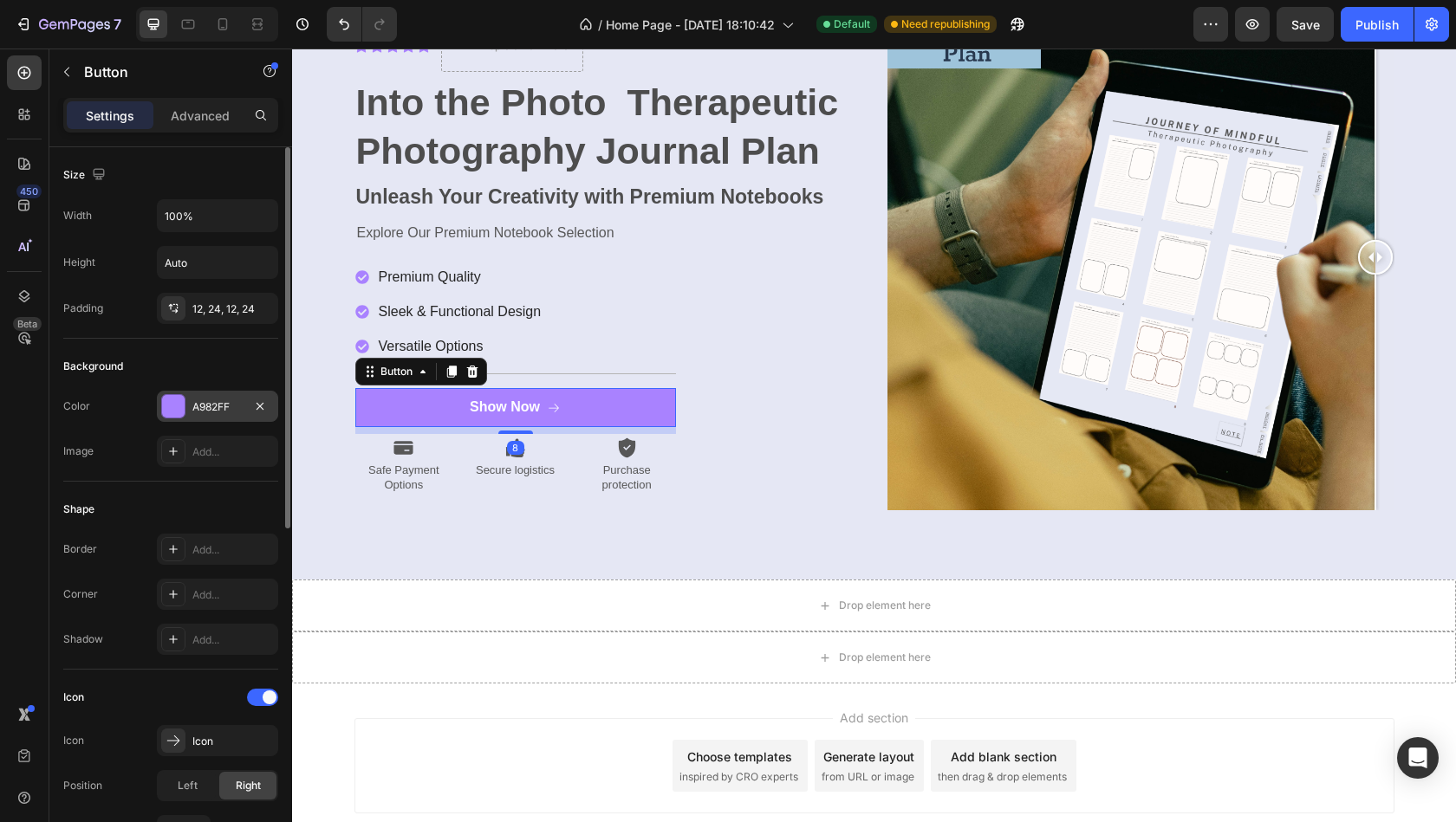
click at [172, 399] on div at bounding box center [173, 407] width 23 height 23
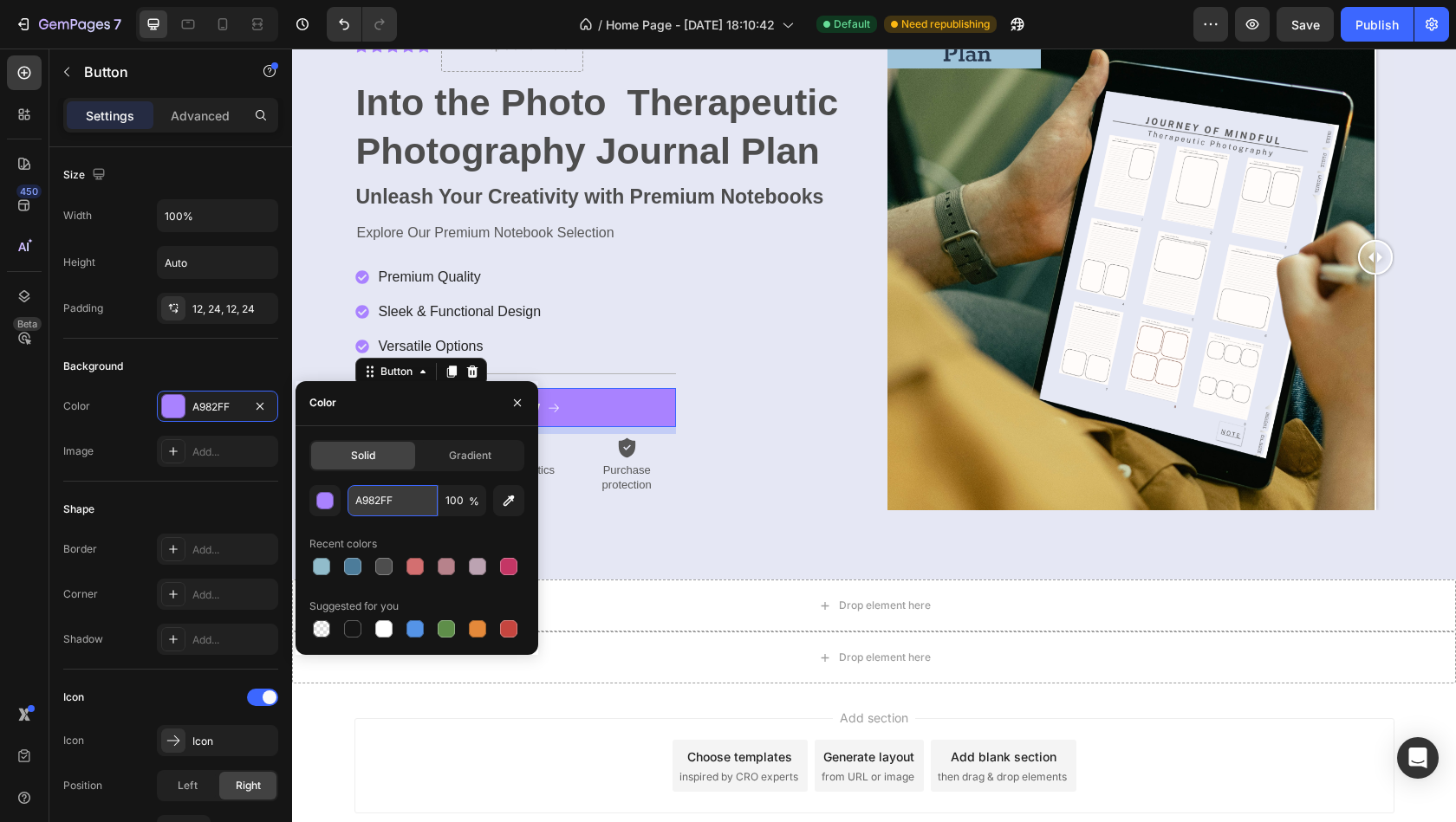
click at [400, 502] on input "A982FF" at bounding box center [392, 501] width 90 height 31
paste input "91BCCB"
type input "91BCCB"
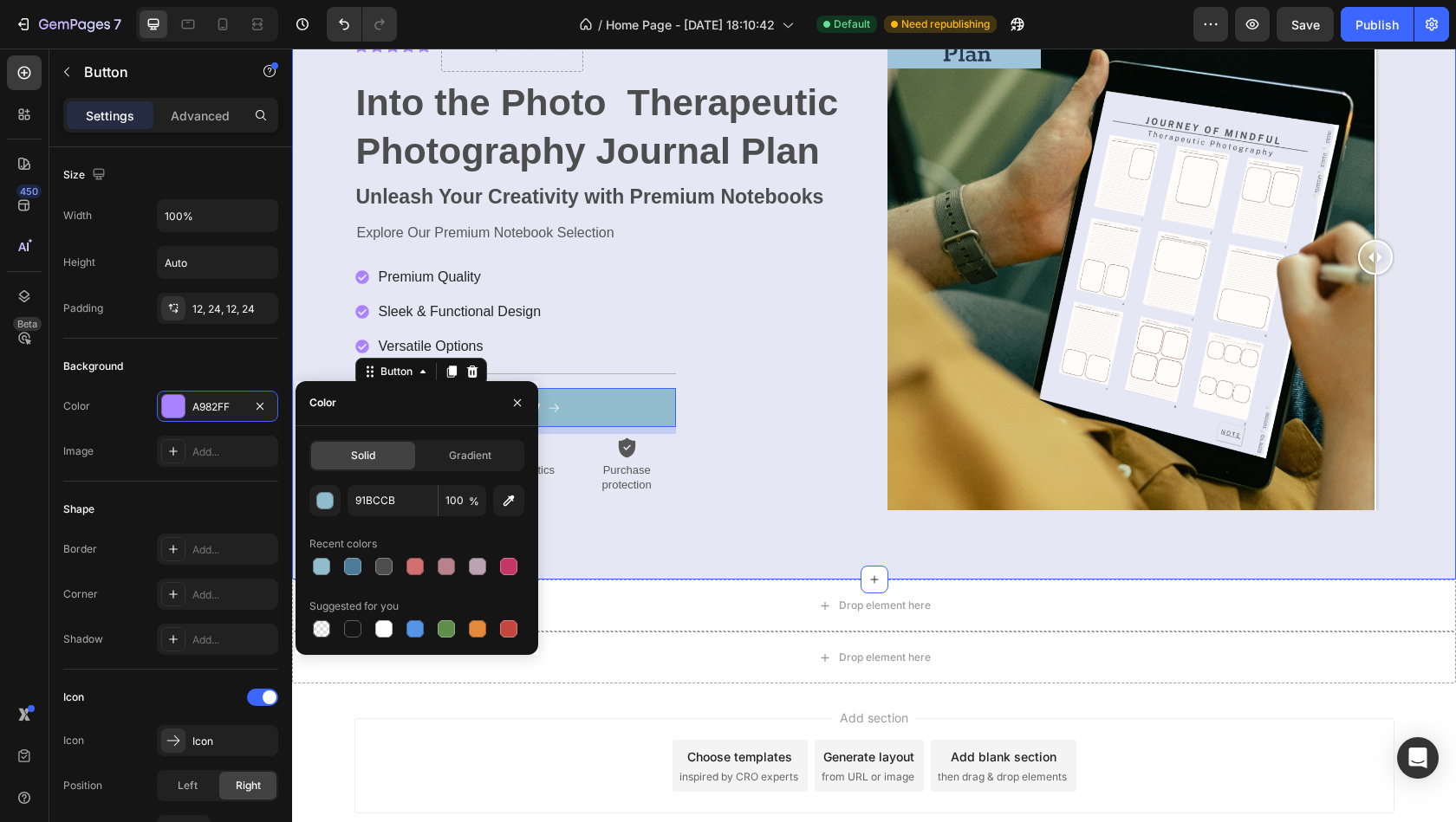
click at [664, 539] on div "Icon Icon Icon Icon Icon Icon List Drop element here Row Into the Photo Therape…" at bounding box center [874, 257] width 1164 height 645
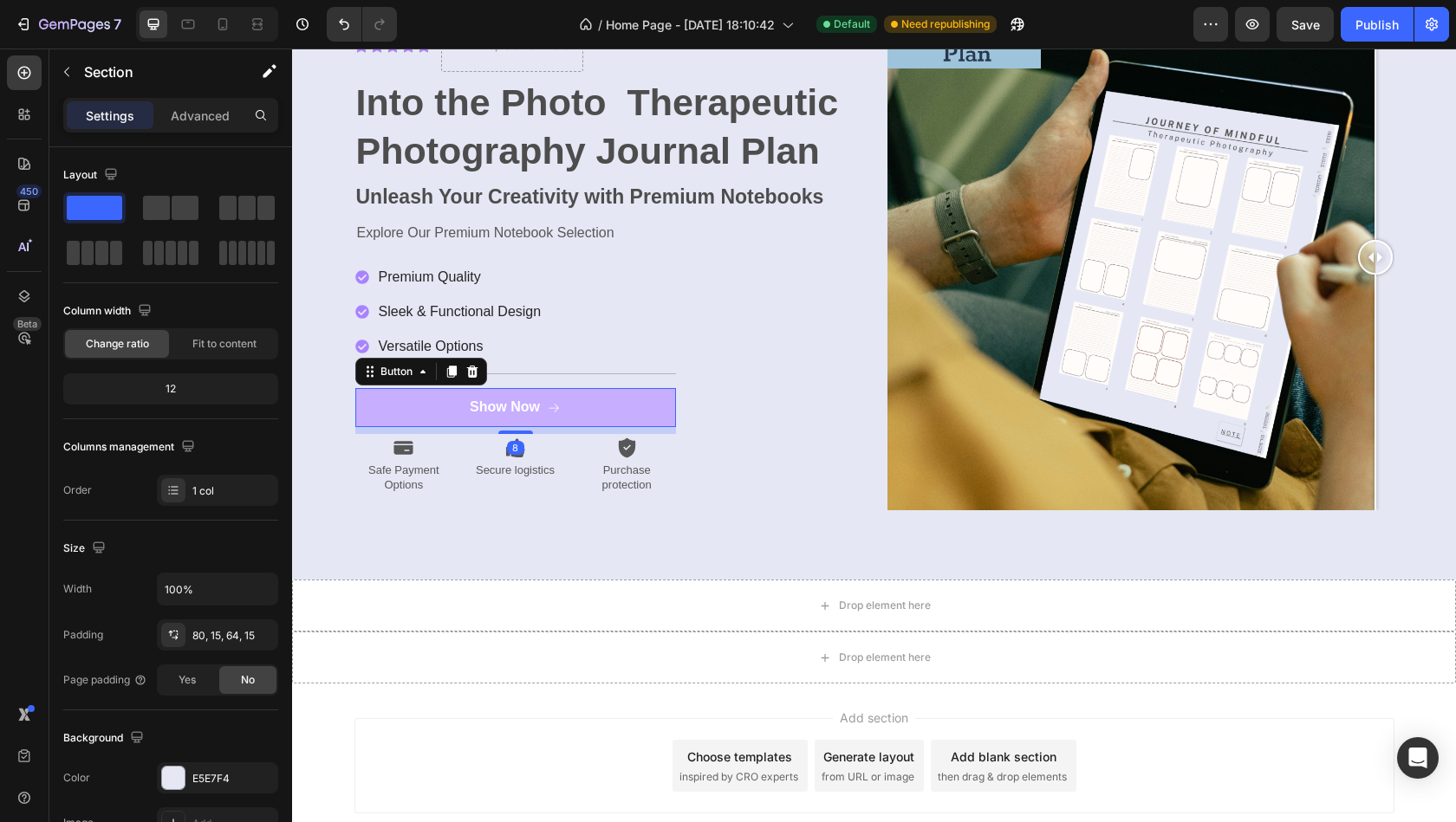
click at [616, 408] on button "Show Now" at bounding box center [515, 408] width 320 height 39
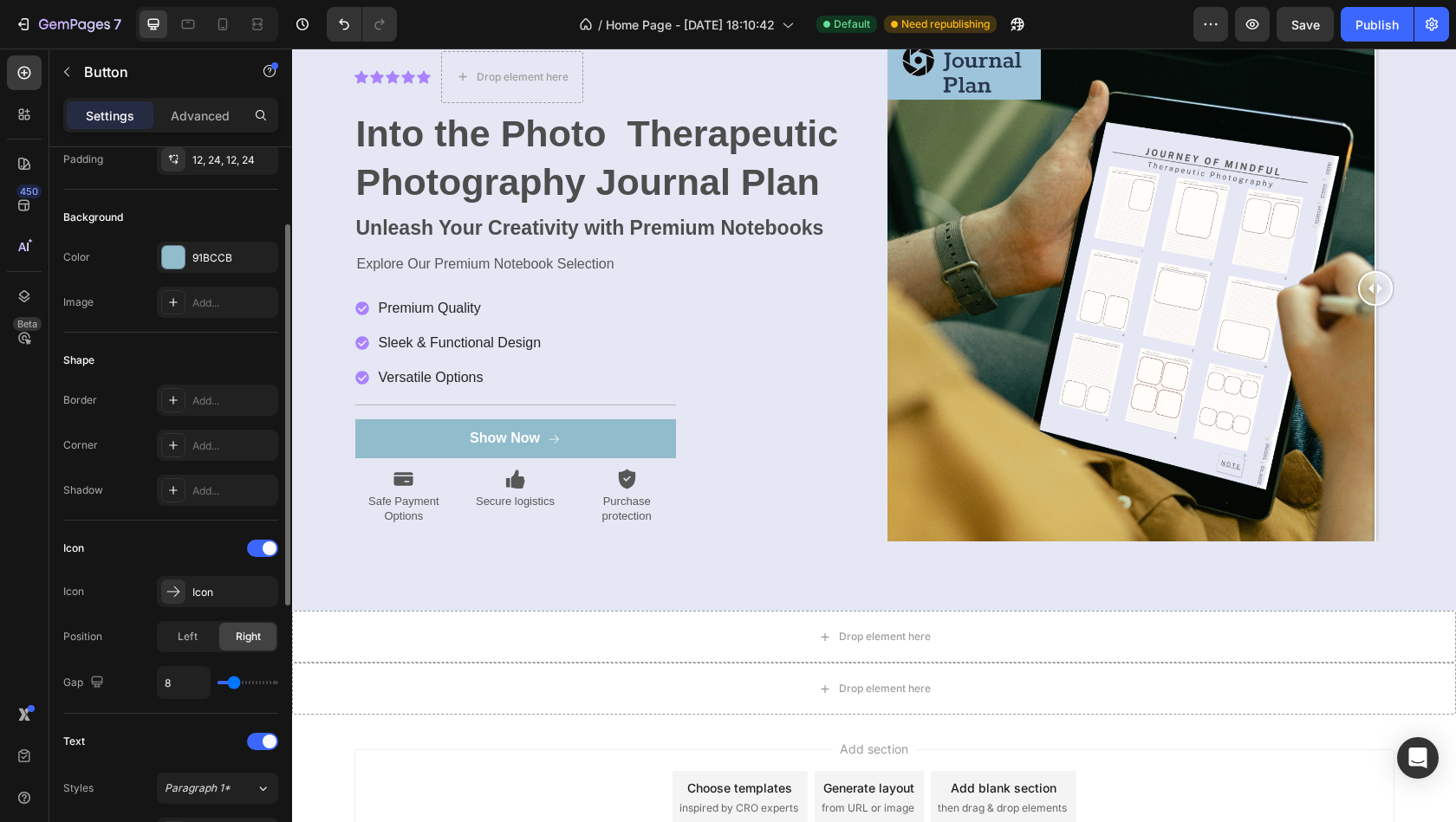
scroll to position [147, 0]
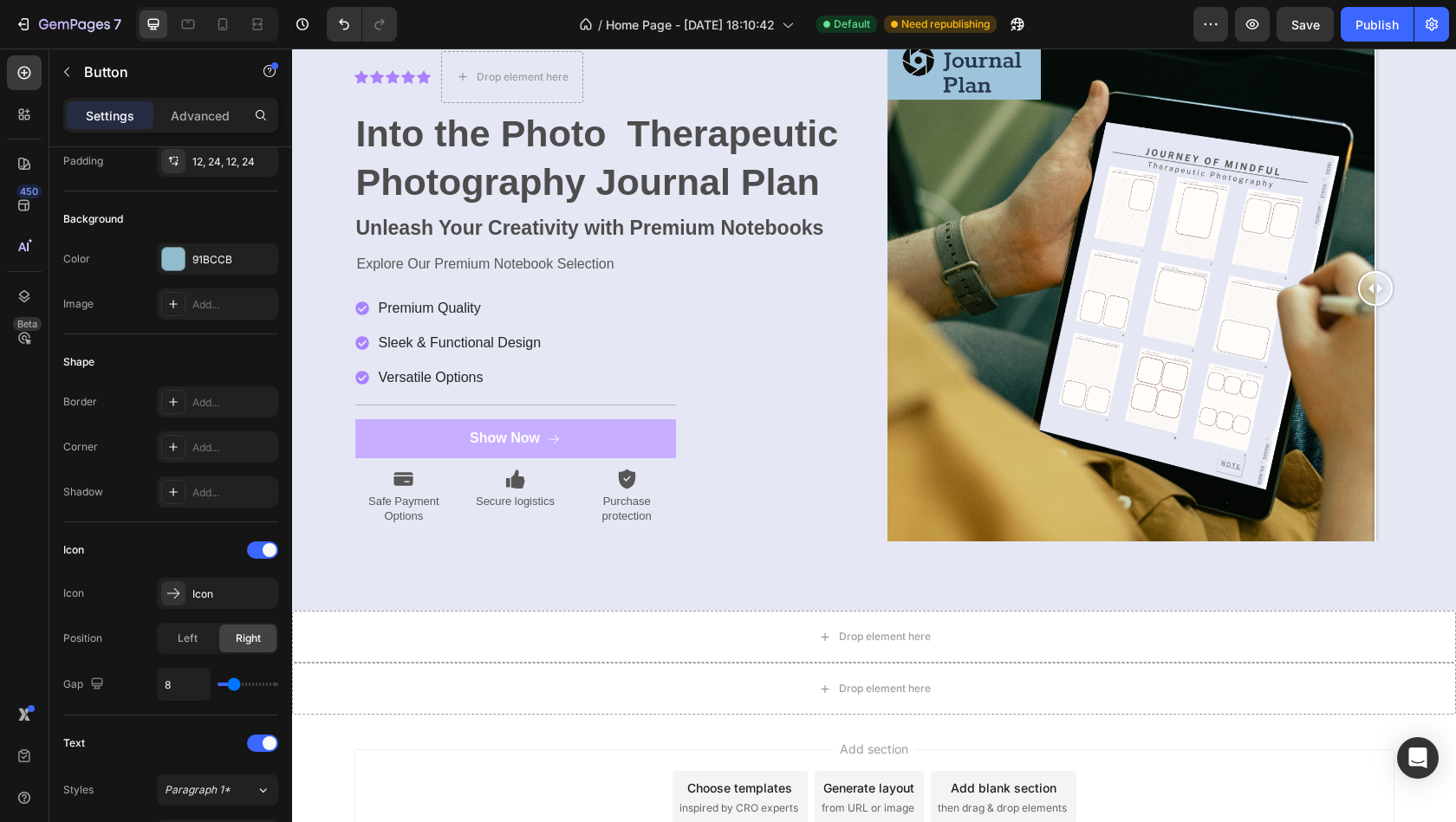
click at [396, 433] on button "Show Now" at bounding box center [515, 438] width 320 height 39
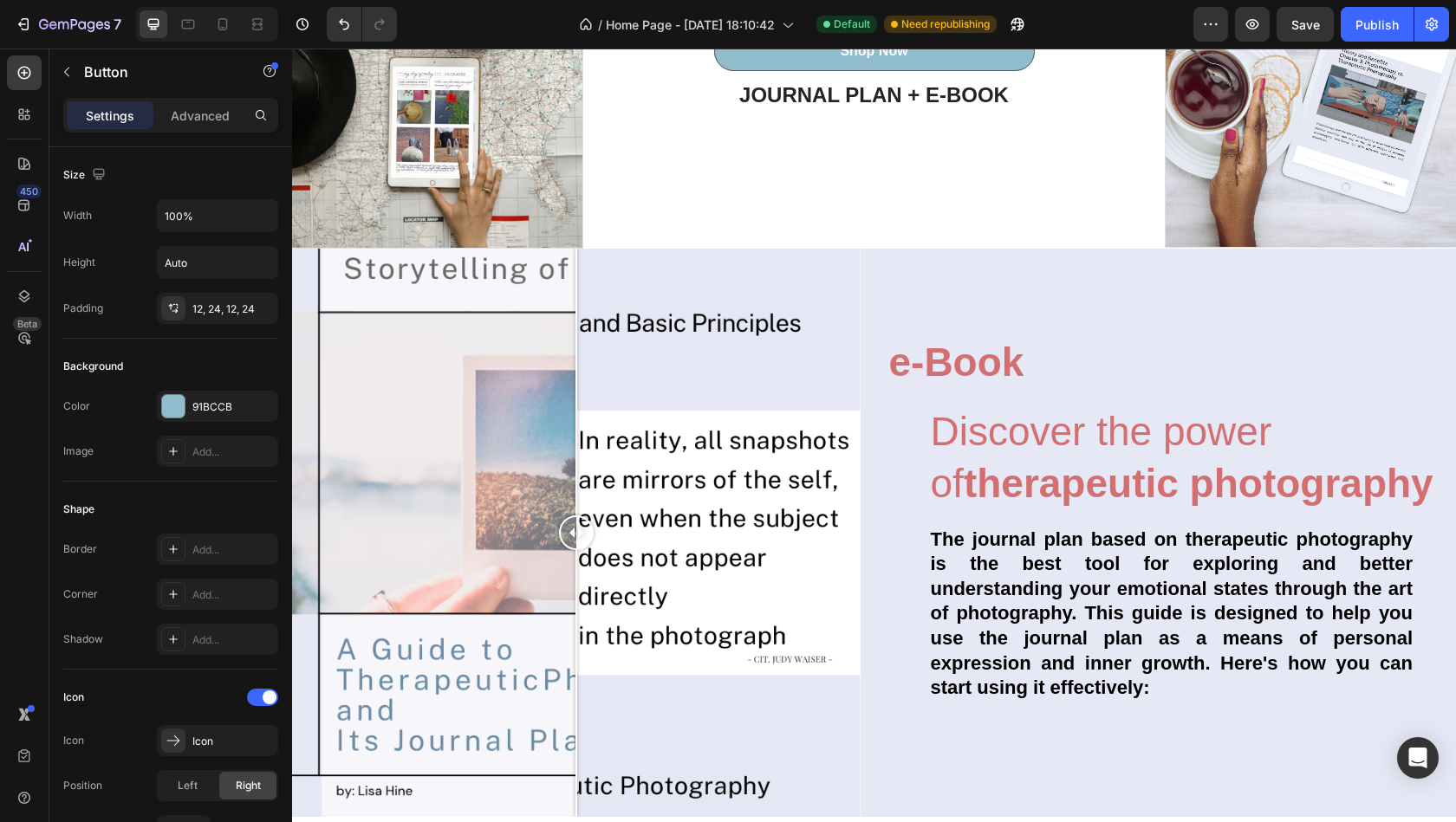
scroll to position [4665, 0]
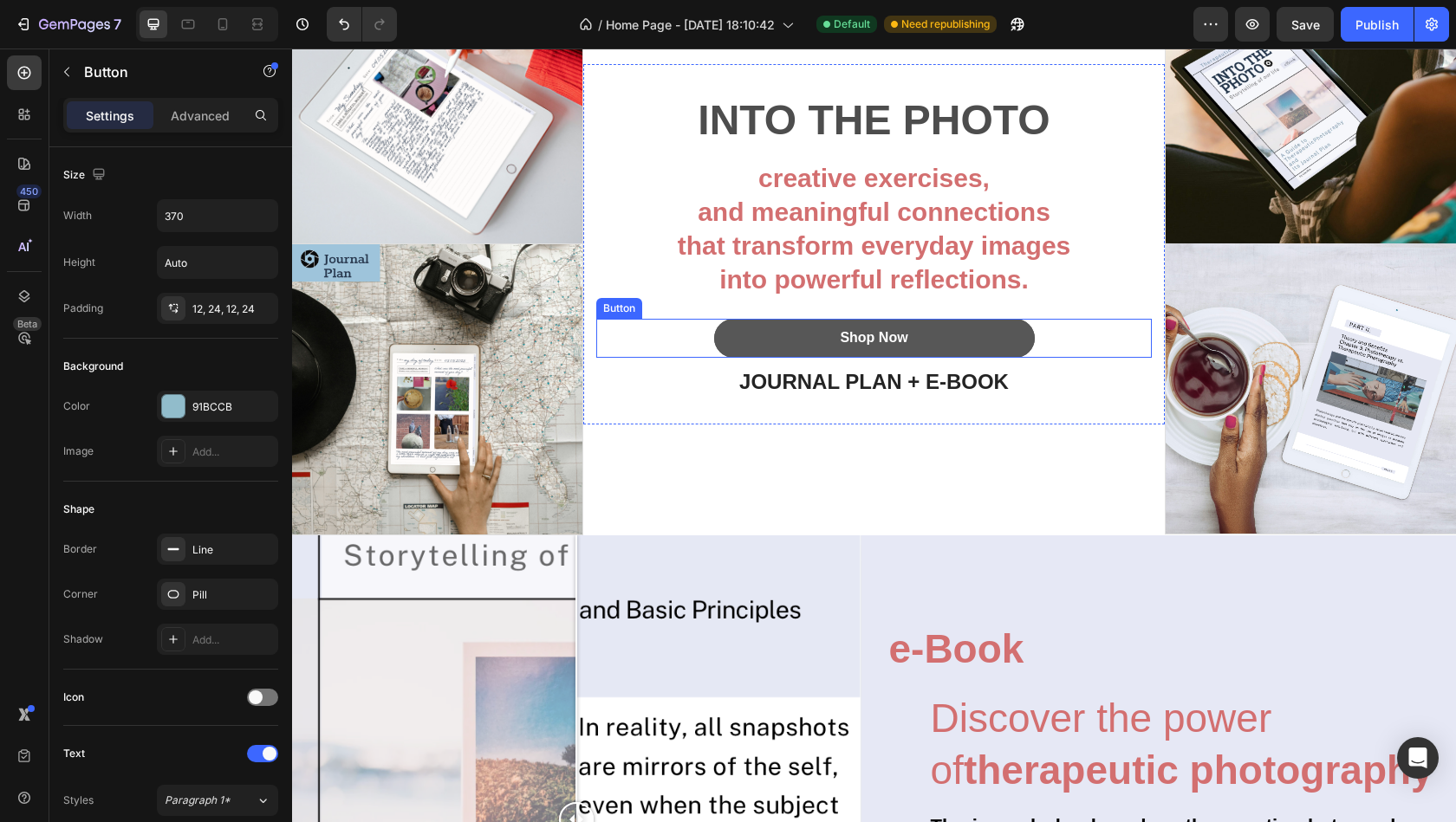
click at [737, 330] on button "Shop Now" at bounding box center [874, 338] width 320 height 39
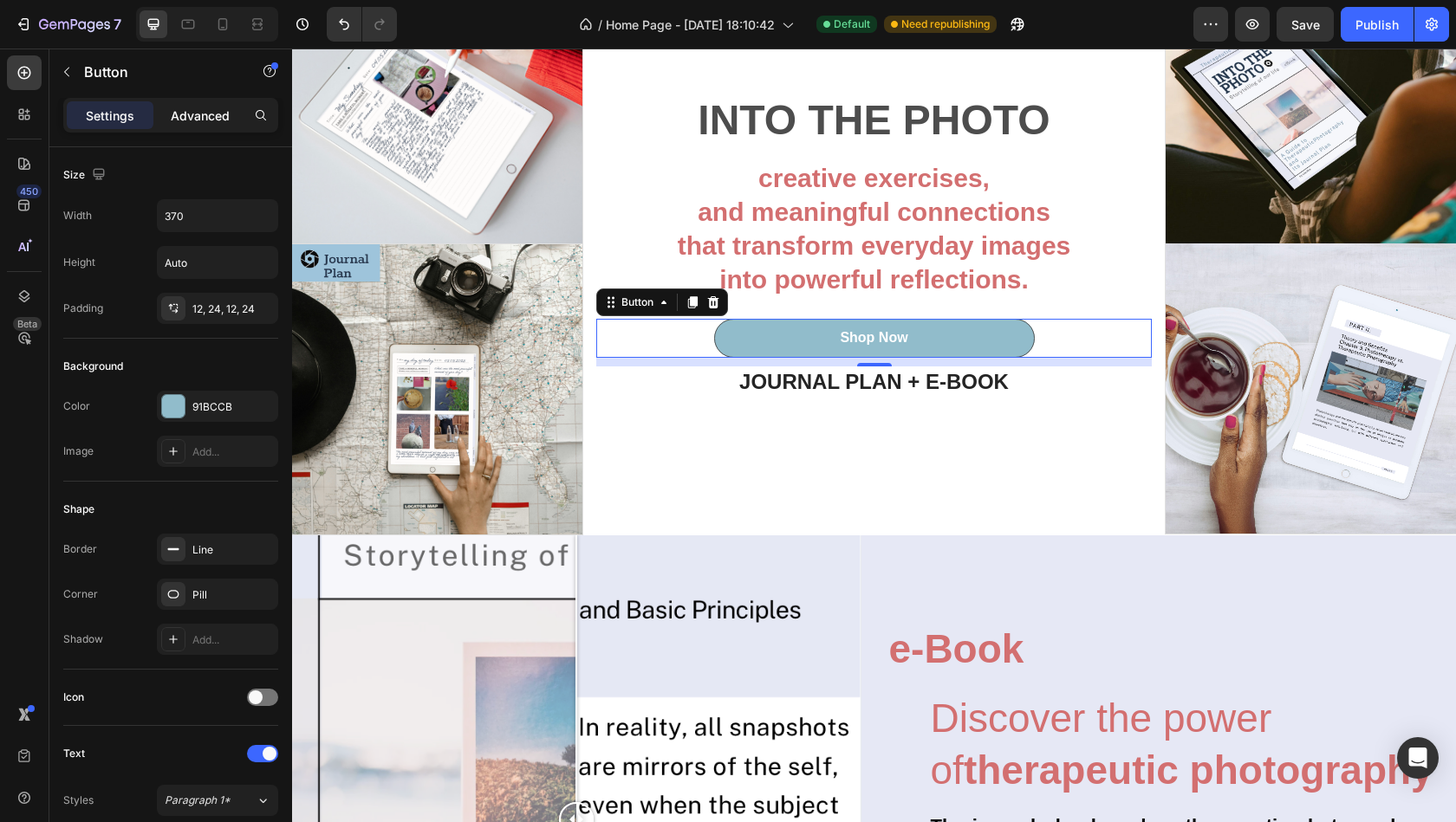
click at [214, 125] on div "Advanced" at bounding box center [200, 115] width 87 height 28
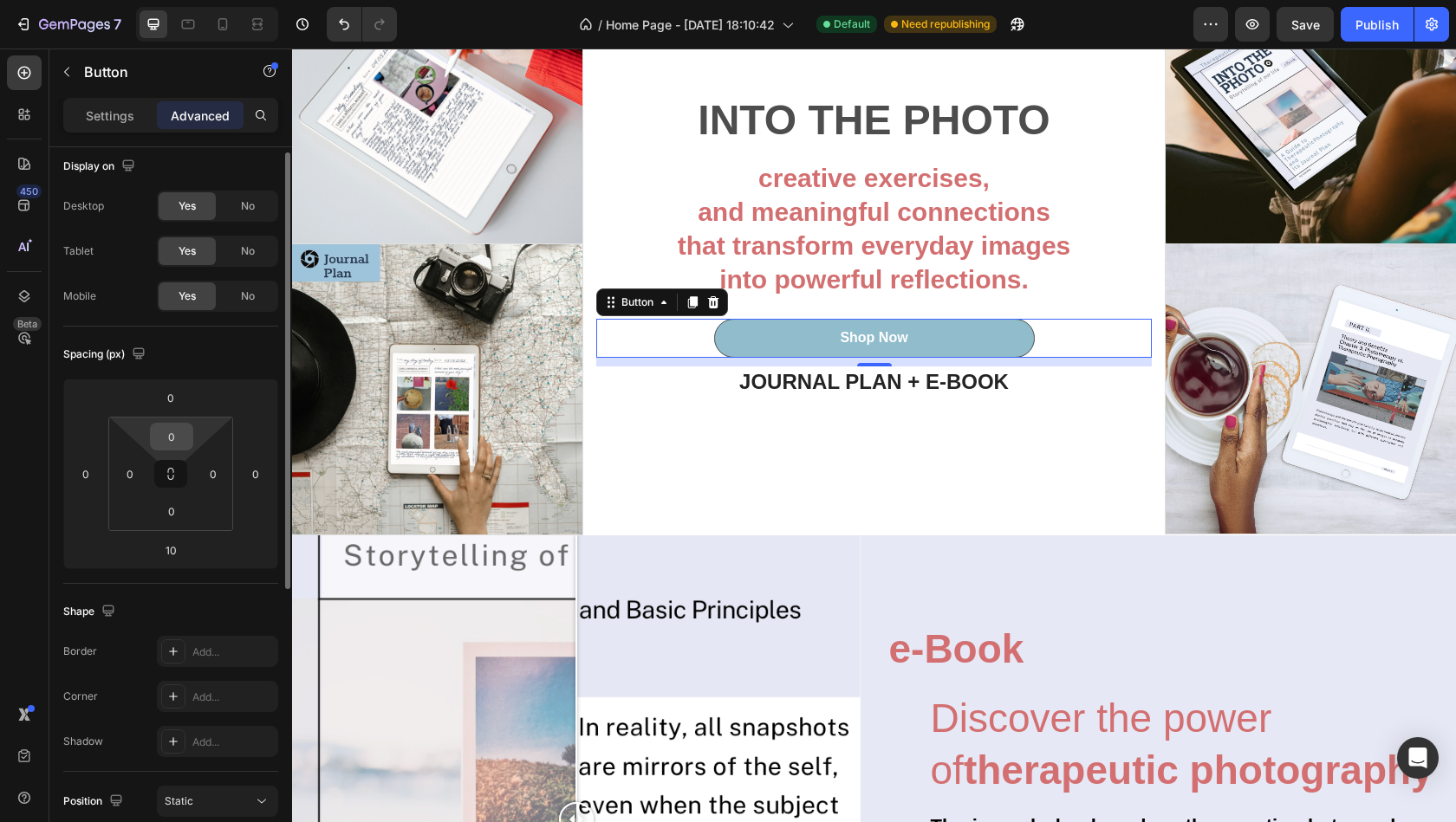
scroll to position [0, 0]
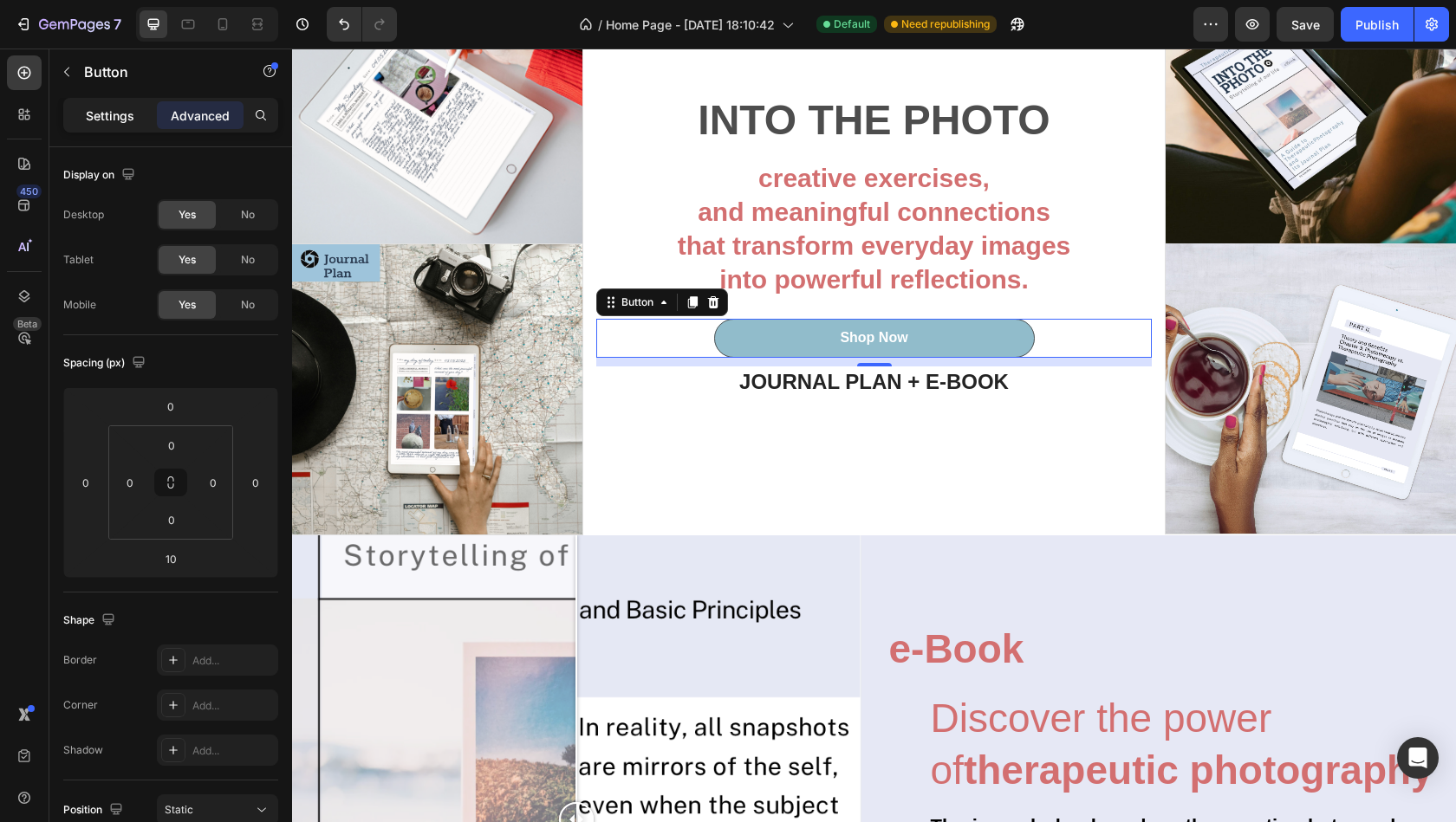
click at [121, 120] on p "Settings" at bounding box center [109, 115] width 48 height 18
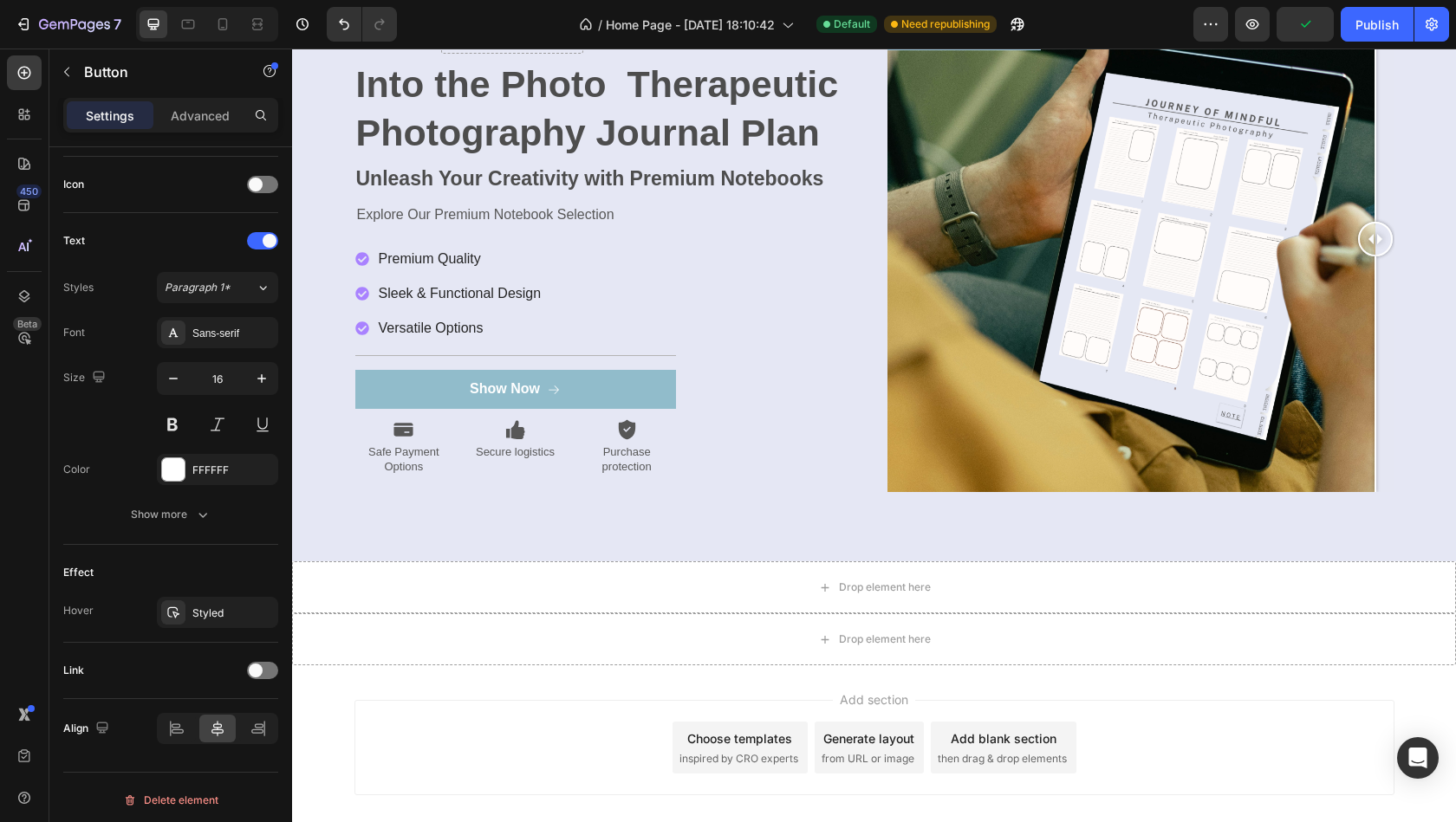
scroll to position [6276, 0]
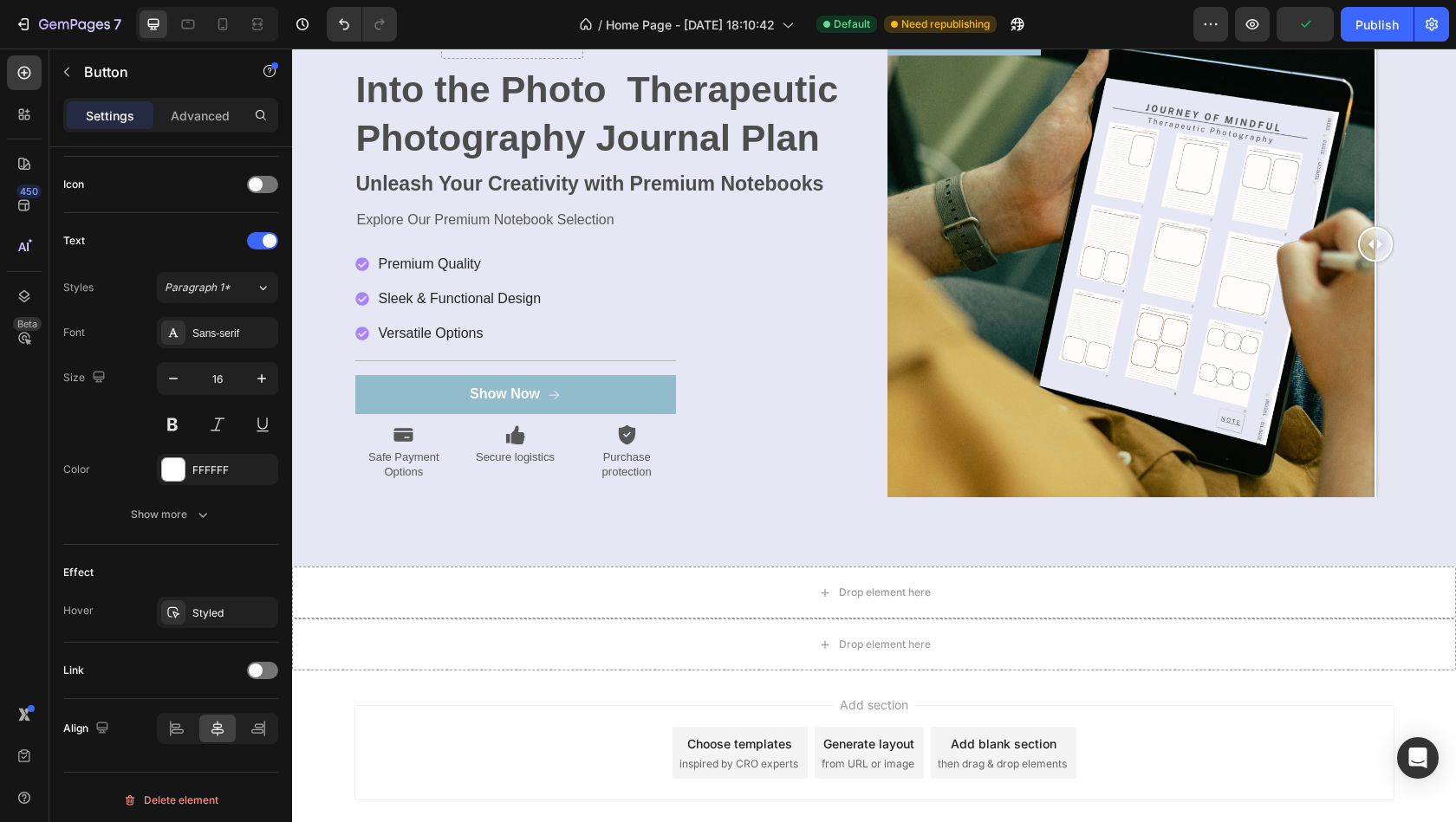
click at [450, 381] on button "Show Now" at bounding box center [515, 394] width 320 height 39
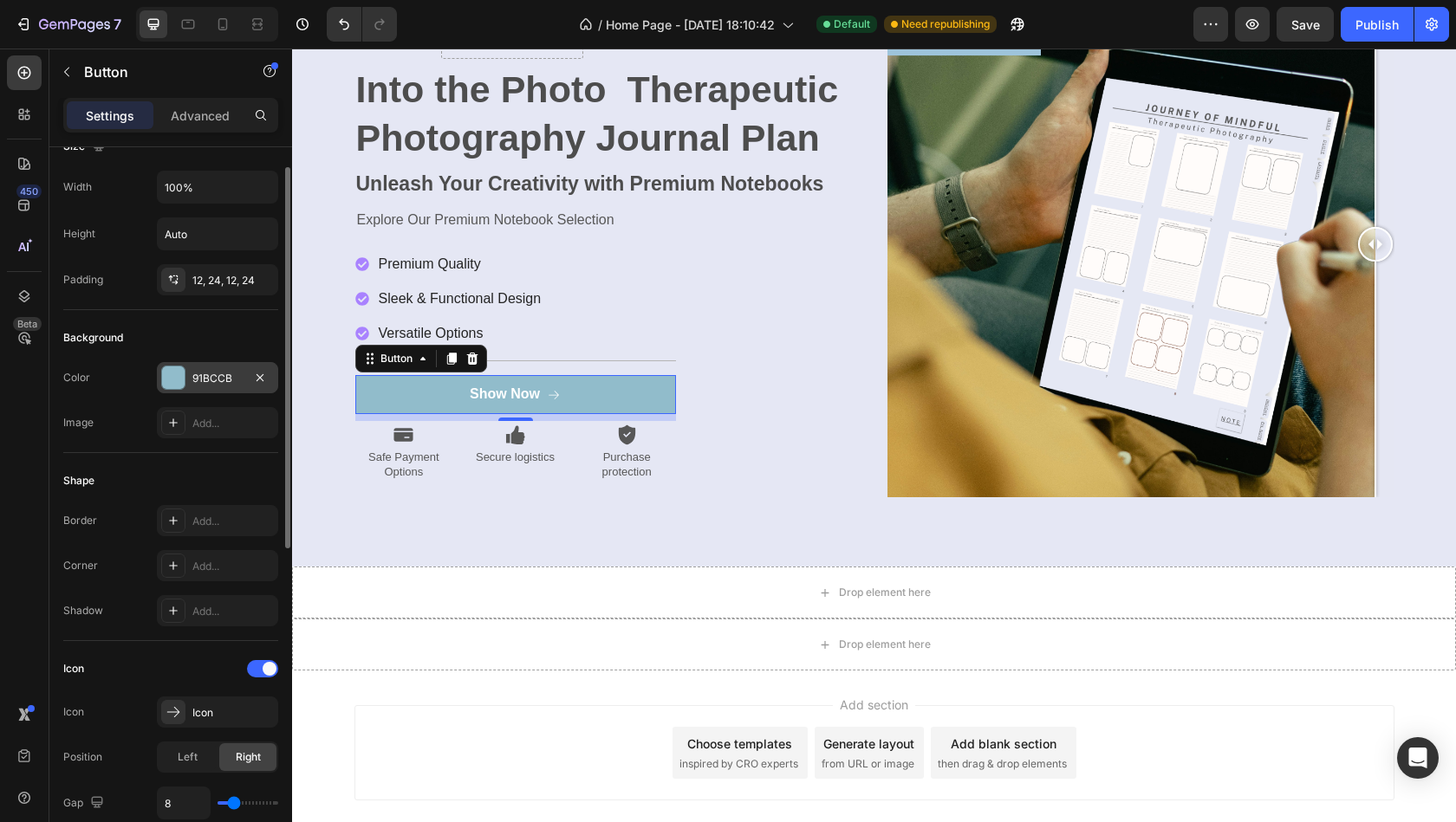
scroll to position [35, 0]
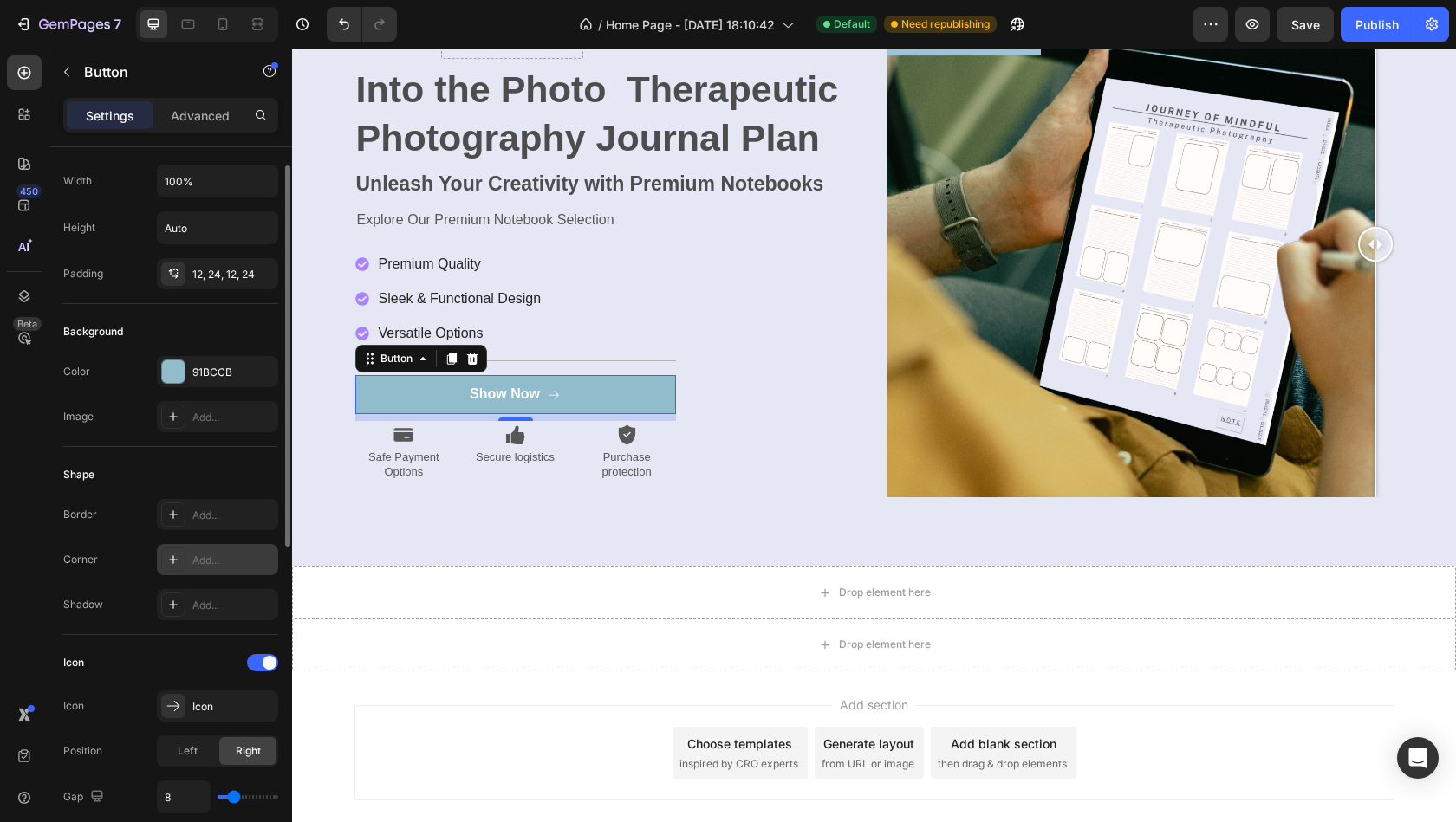
click at [189, 565] on div "Add..." at bounding box center [217, 560] width 122 height 31
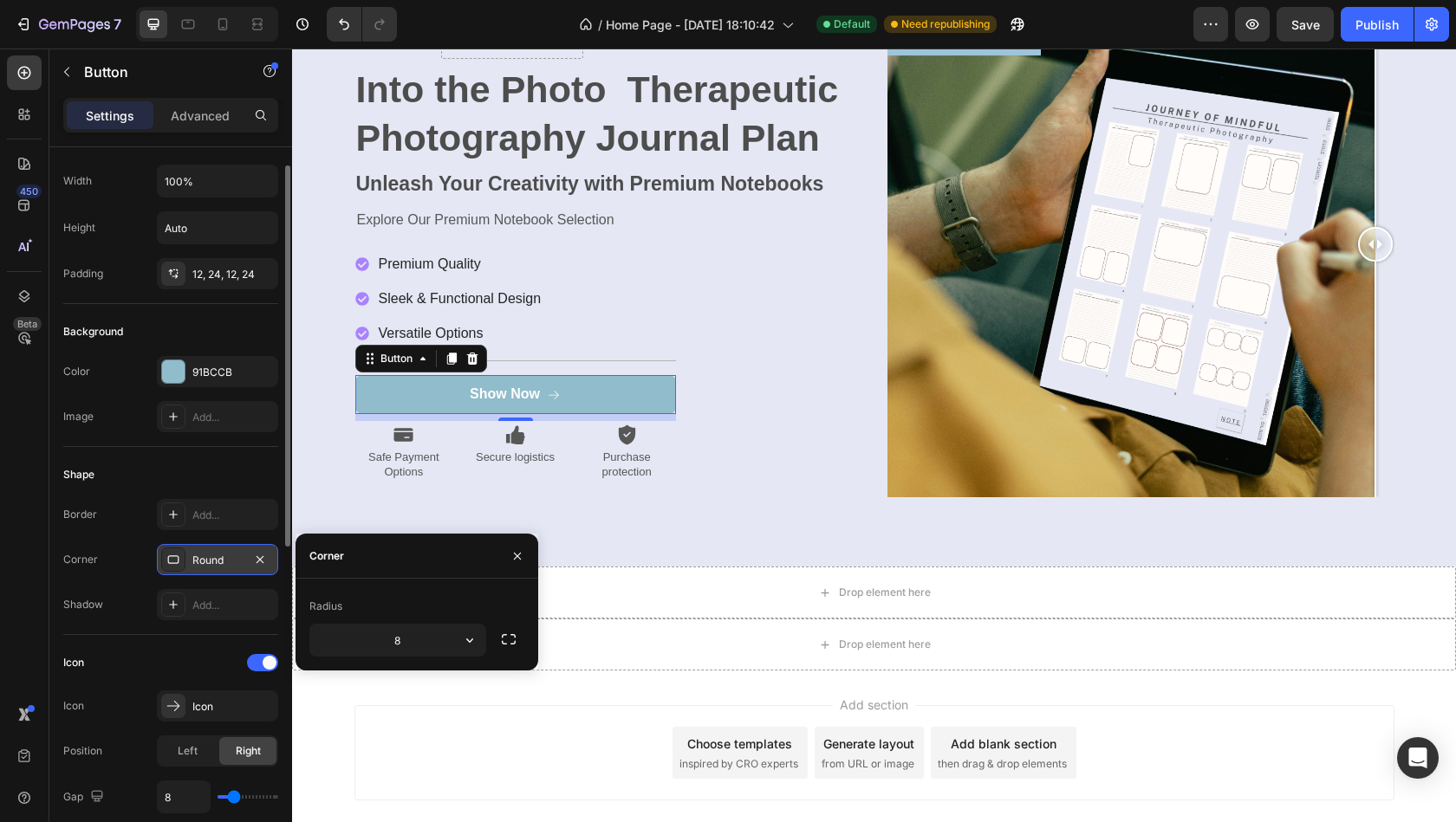
click at [203, 561] on div "Round" at bounding box center [217, 561] width 50 height 16
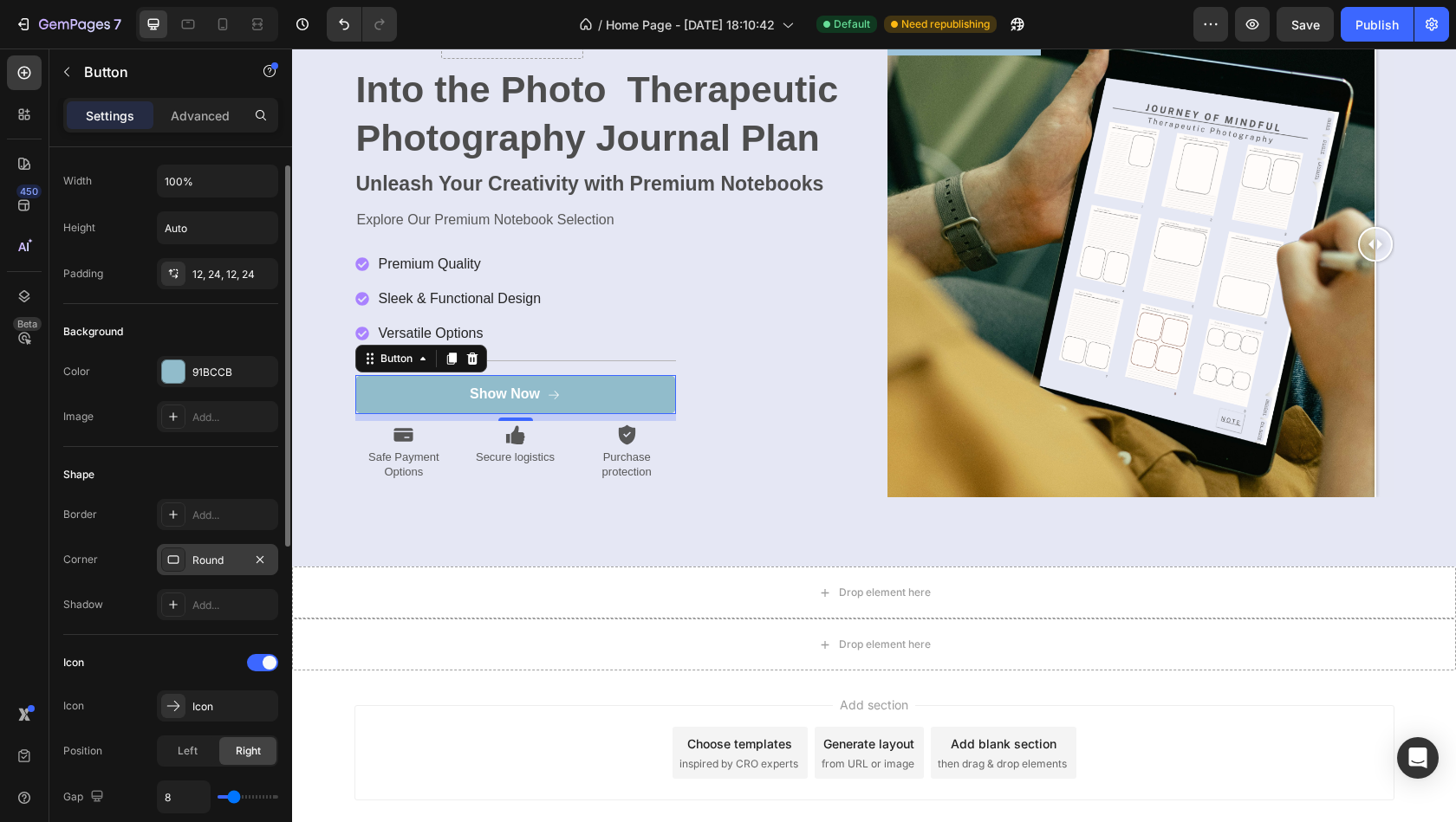
click at [205, 554] on div "Round" at bounding box center [217, 561] width 50 height 16
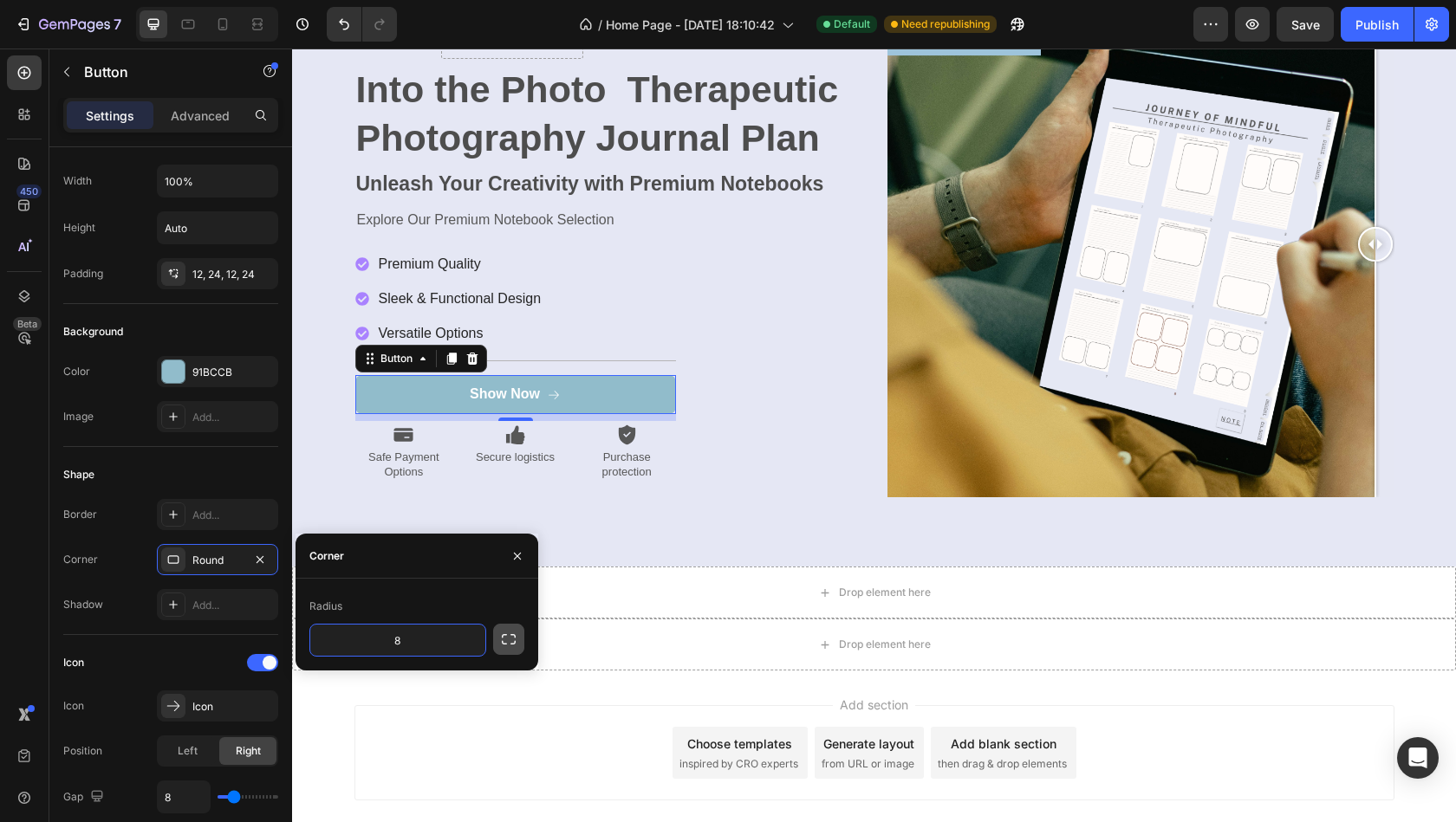
click at [504, 641] on icon "button" at bounding box center [508, 639] width 18 height 17
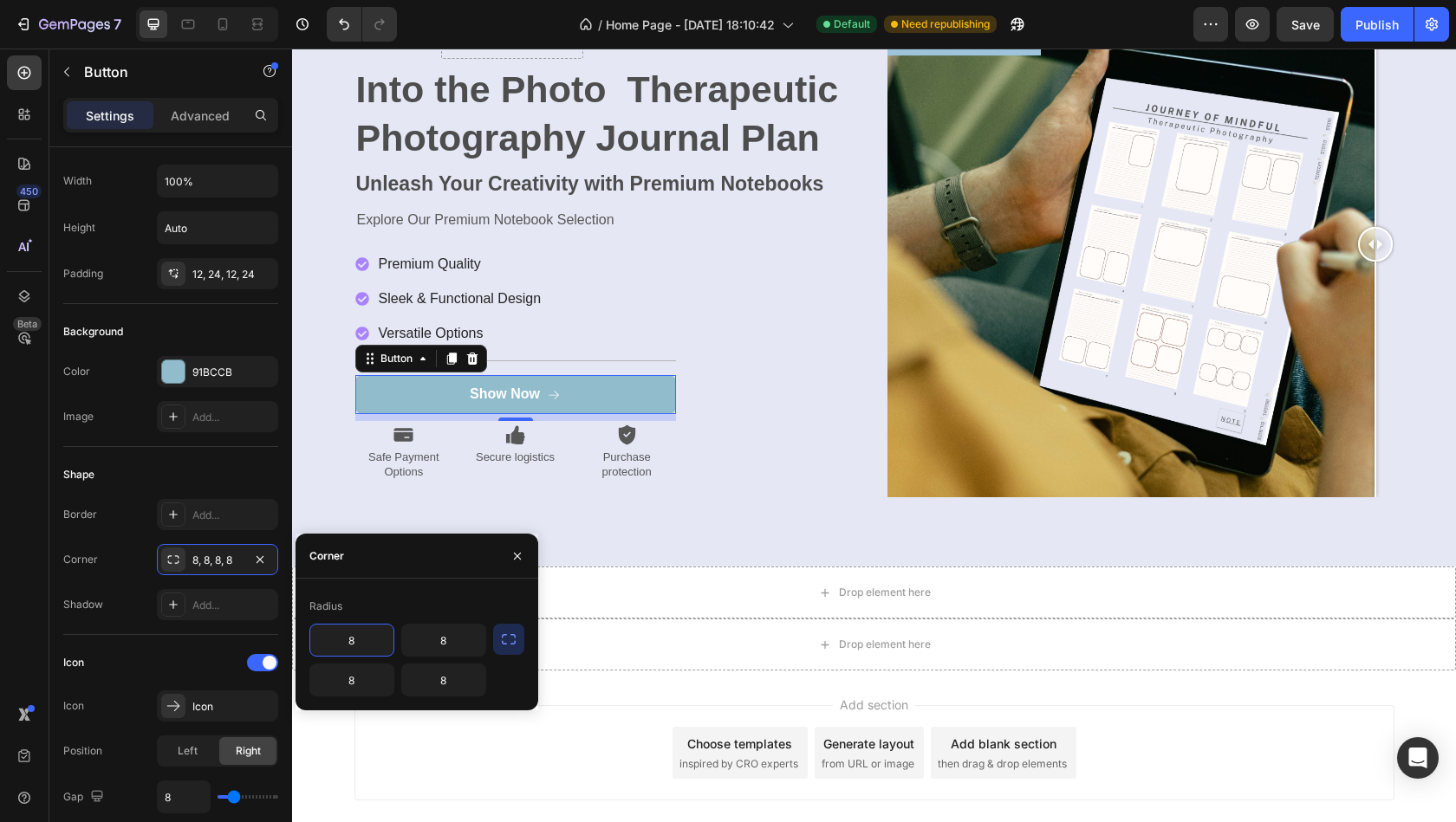
click at [366, 645] on input "8" at bounding box center [352, 640] width 83 height 31
click at [360, 686] on input "8" at bounding box center [352, 680] width 83 height 31
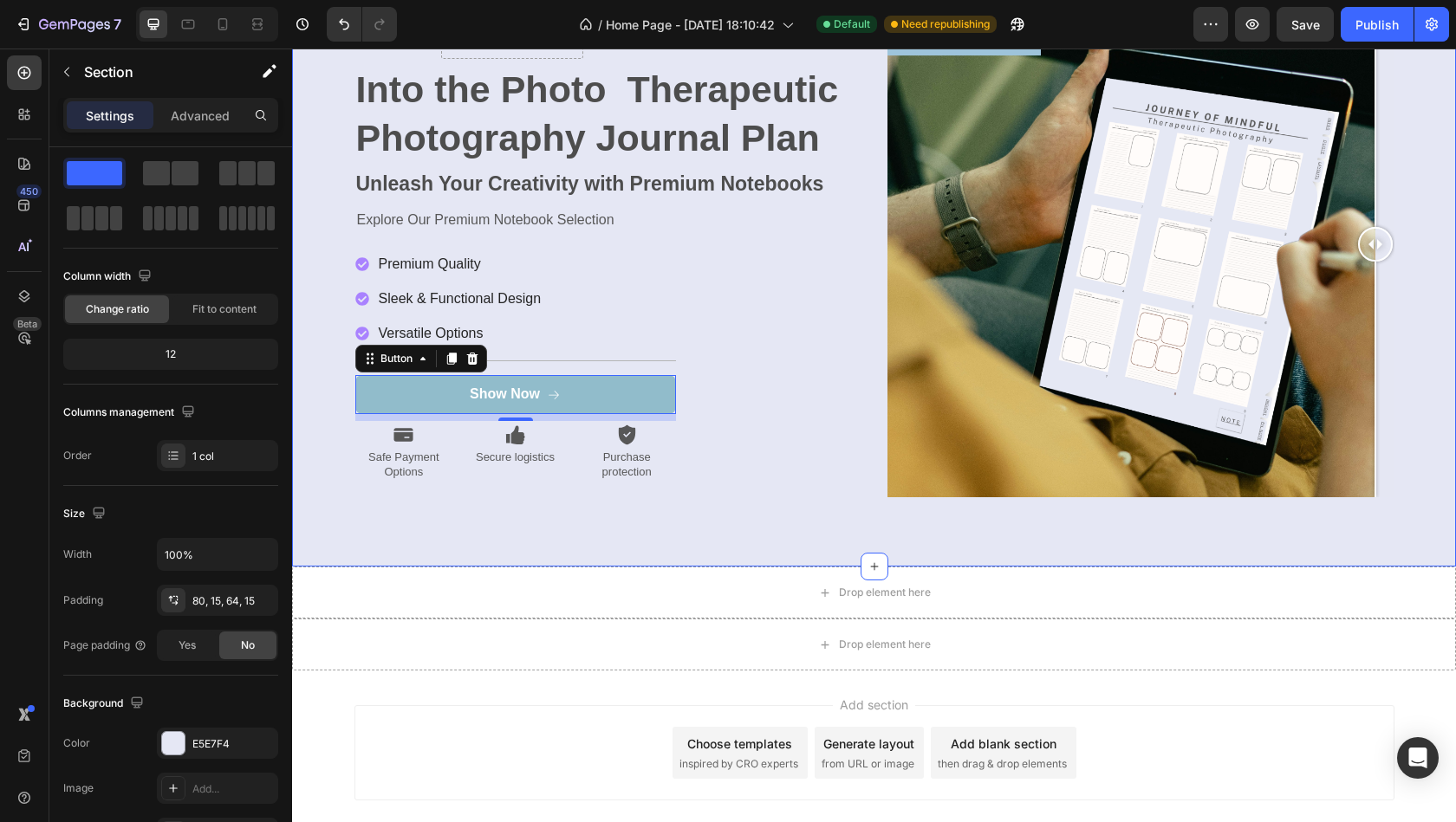
click at [329, 449] on div "Icon Icon Icon Icon Icon Icon List Drop element here Row Into the Photo Therape…" at bounding box center [874, 250] width 1138 height 520
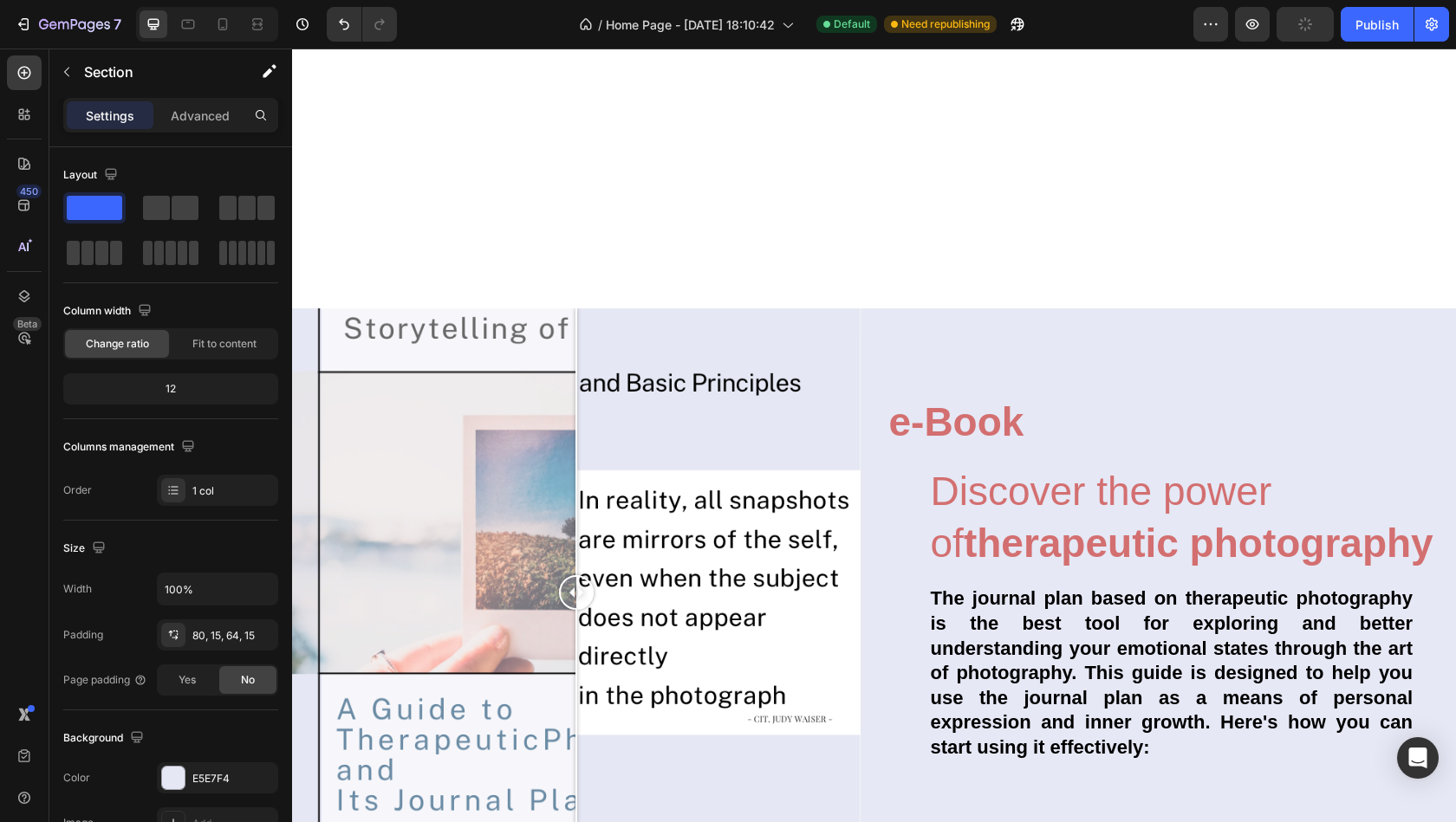
scroll to position [4760, 0]
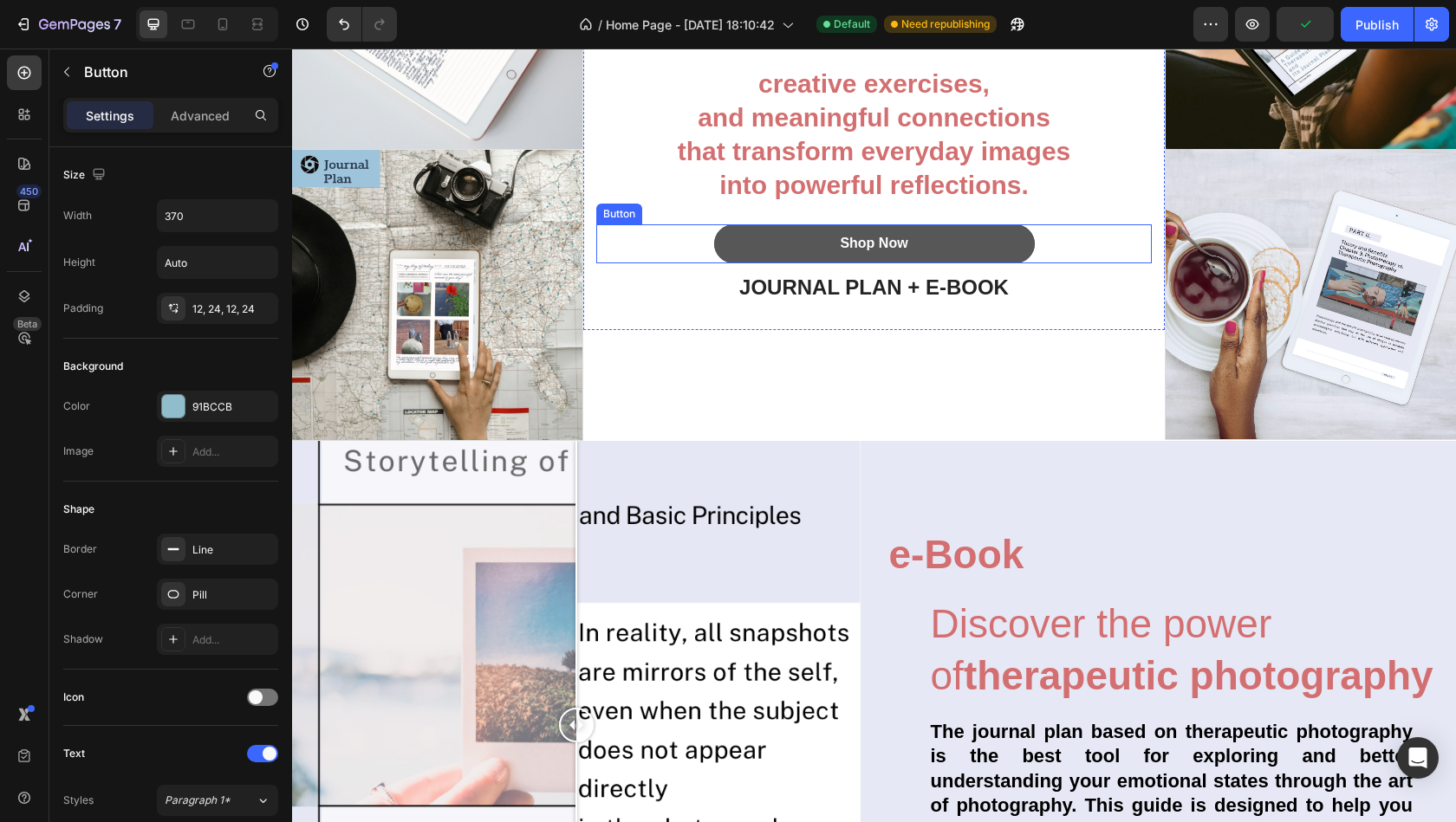
click at [729, 243] on button "Shop Now" at bounding box center [874, 244] width 320 height 39
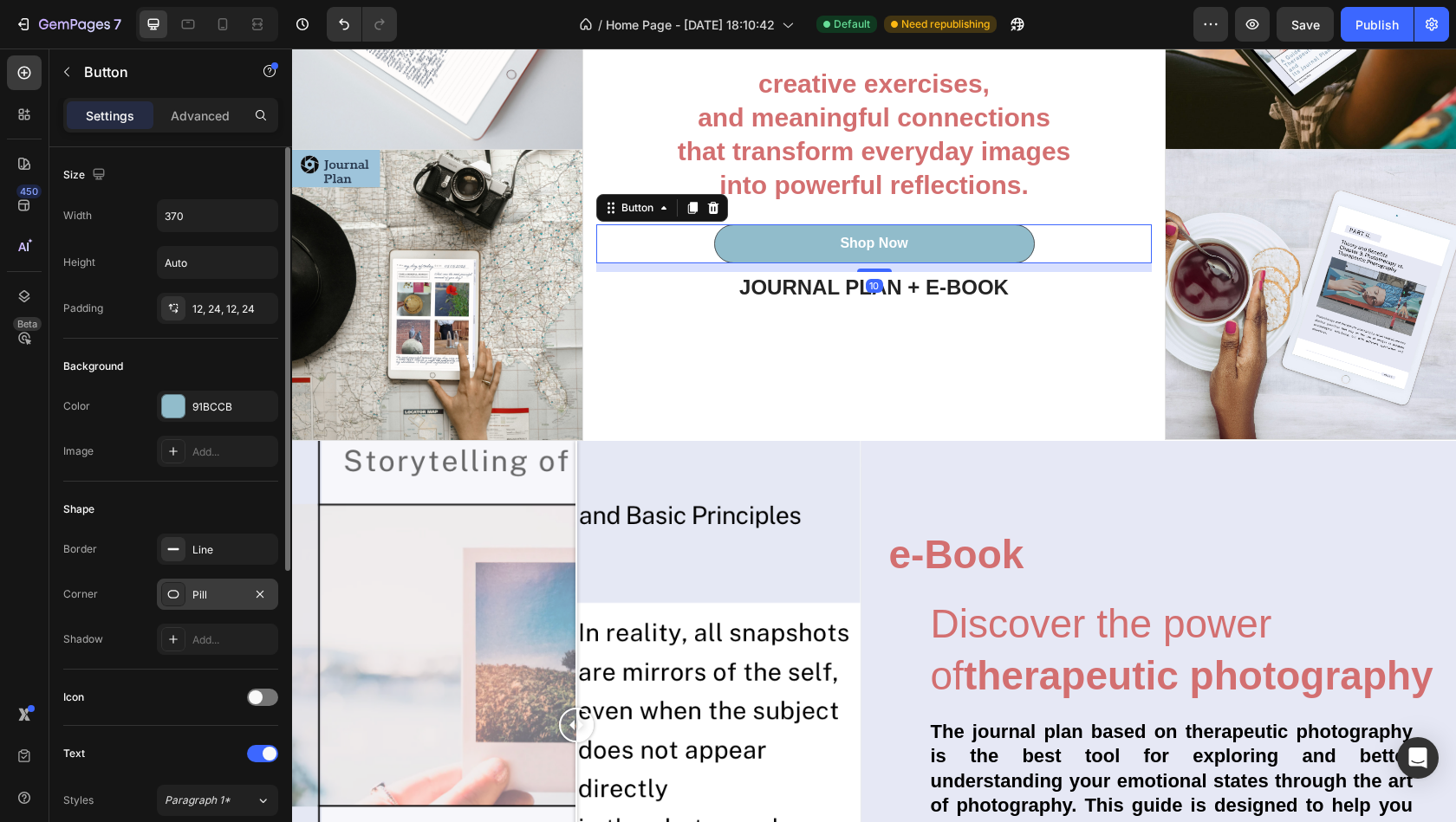
click at [242, 591] on div "Pill" at bounding box center [217, 595] width 50 height 16
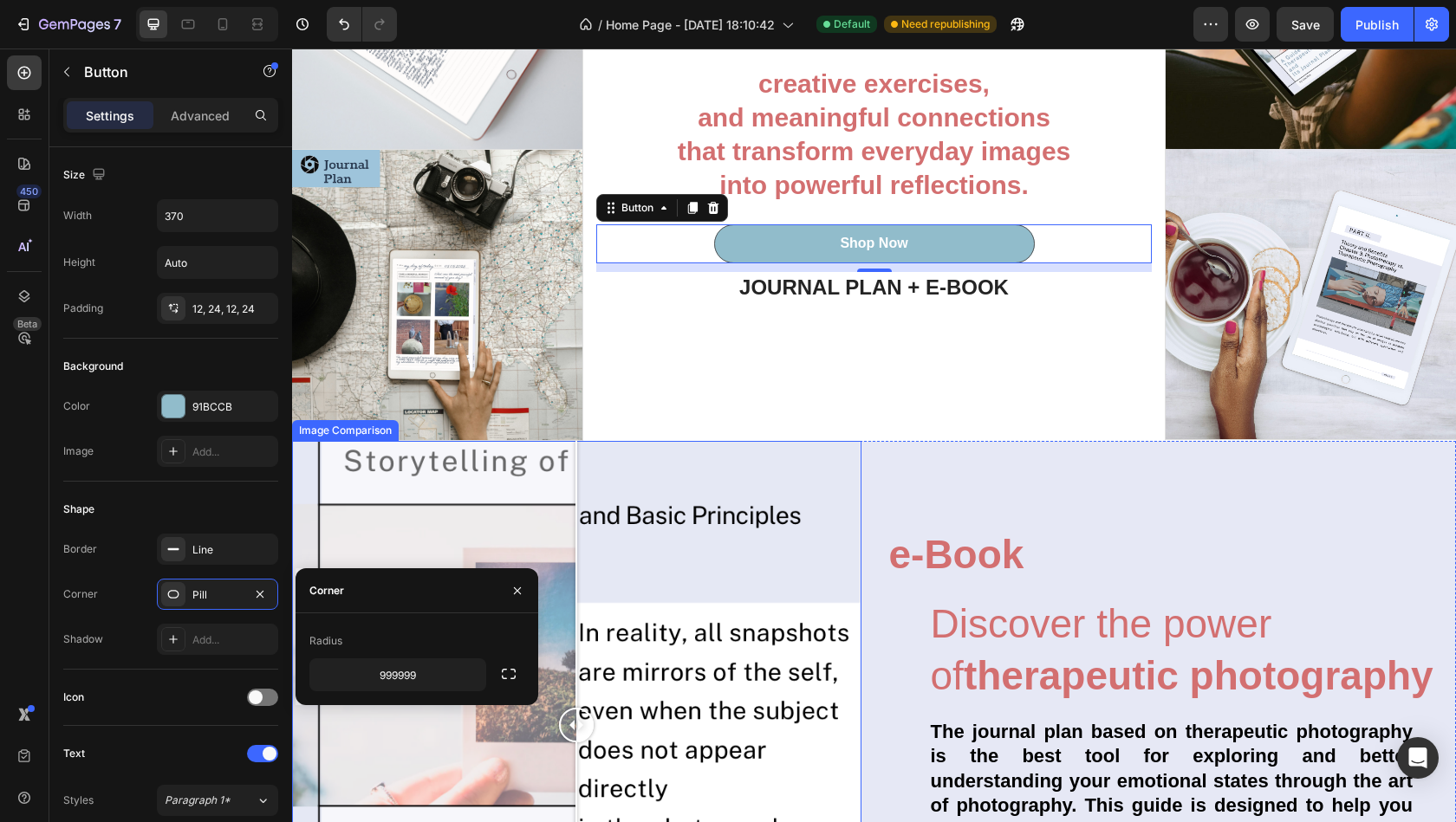
click at [387, 543] on div at bounding box center [577, 725] width 570 height 569
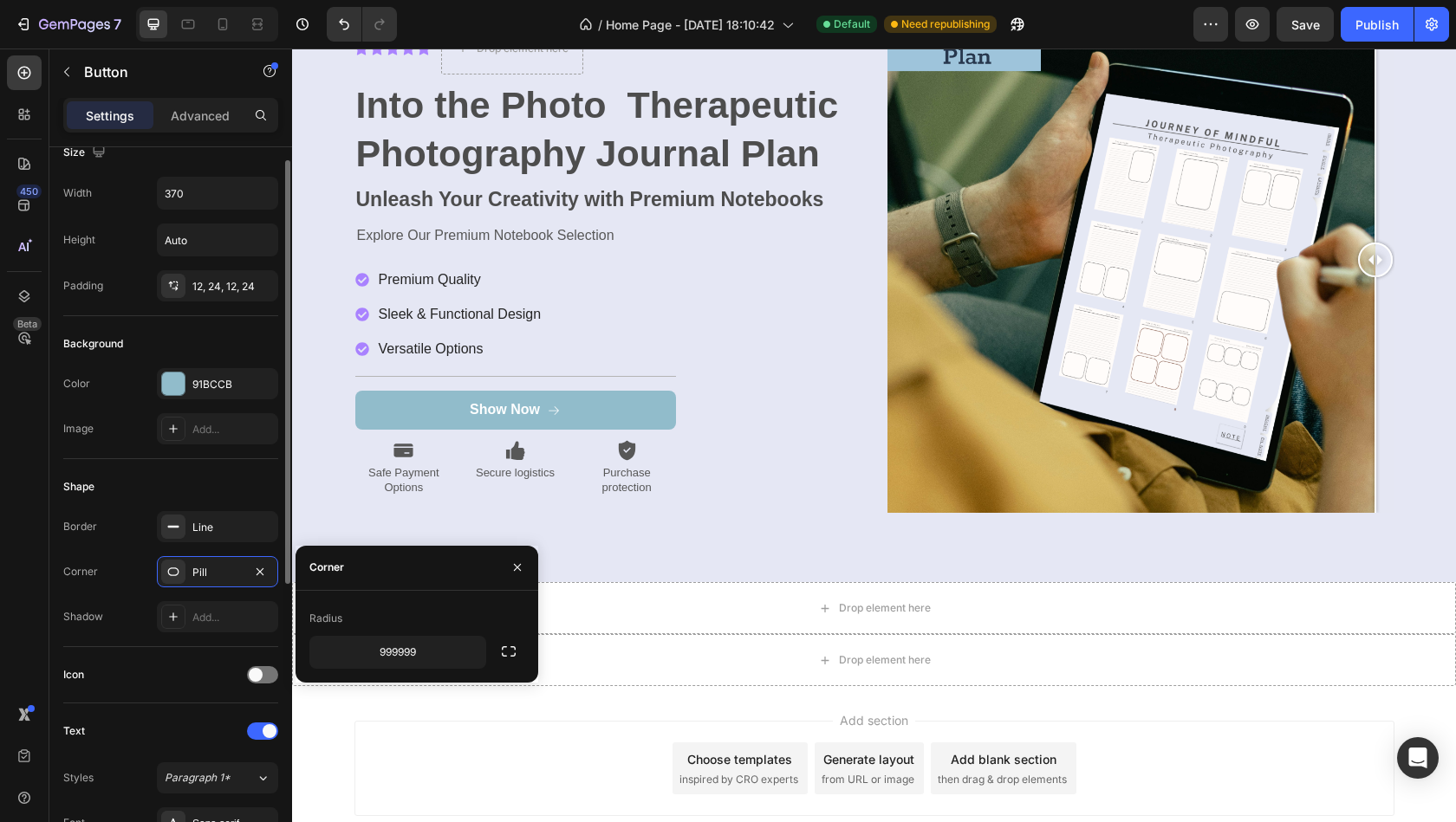
scroll to position [6372, 0]
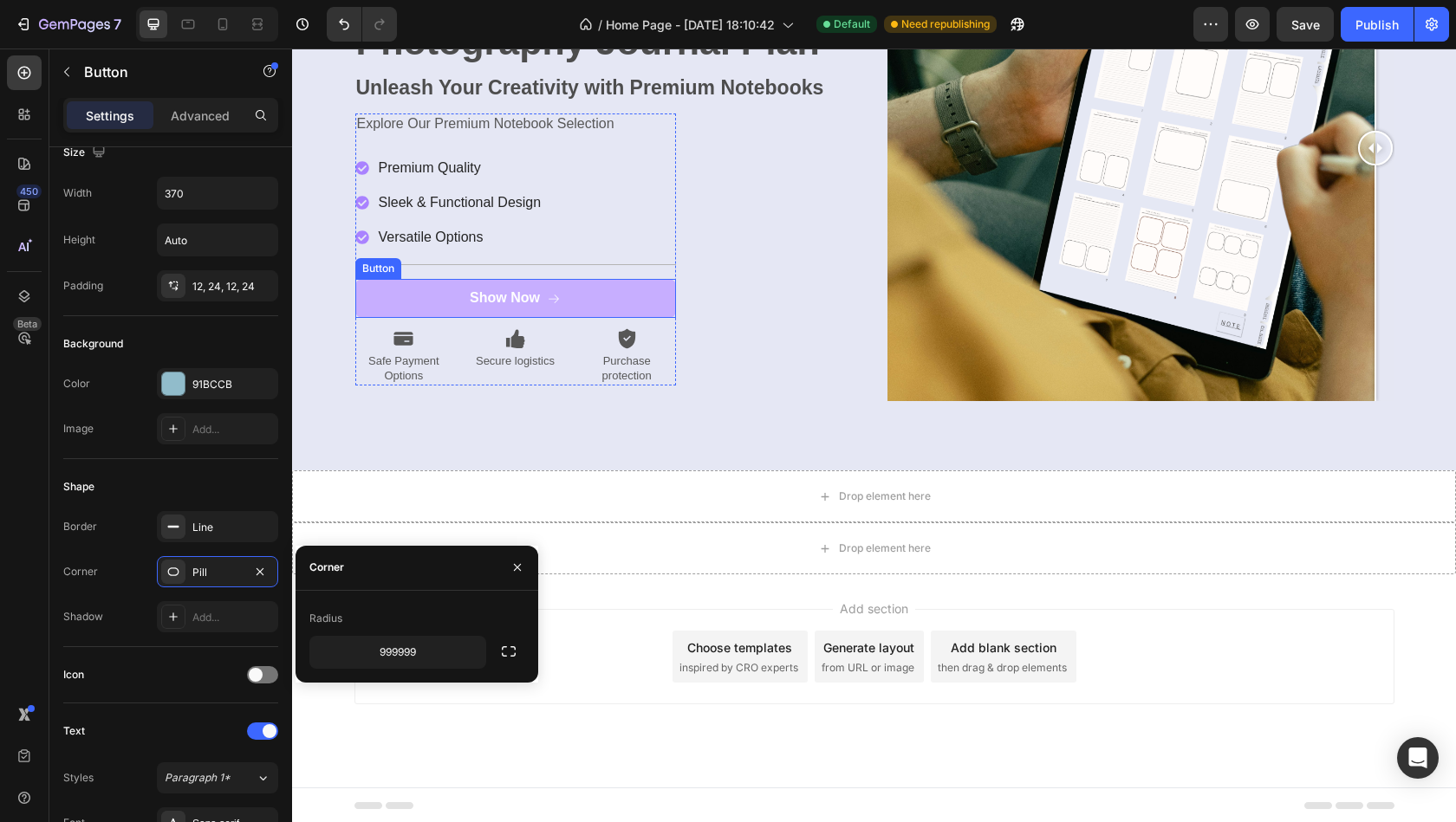
click at [655, 306] on button "Show Now" at bounding box center [515, 298] width 320 height 39
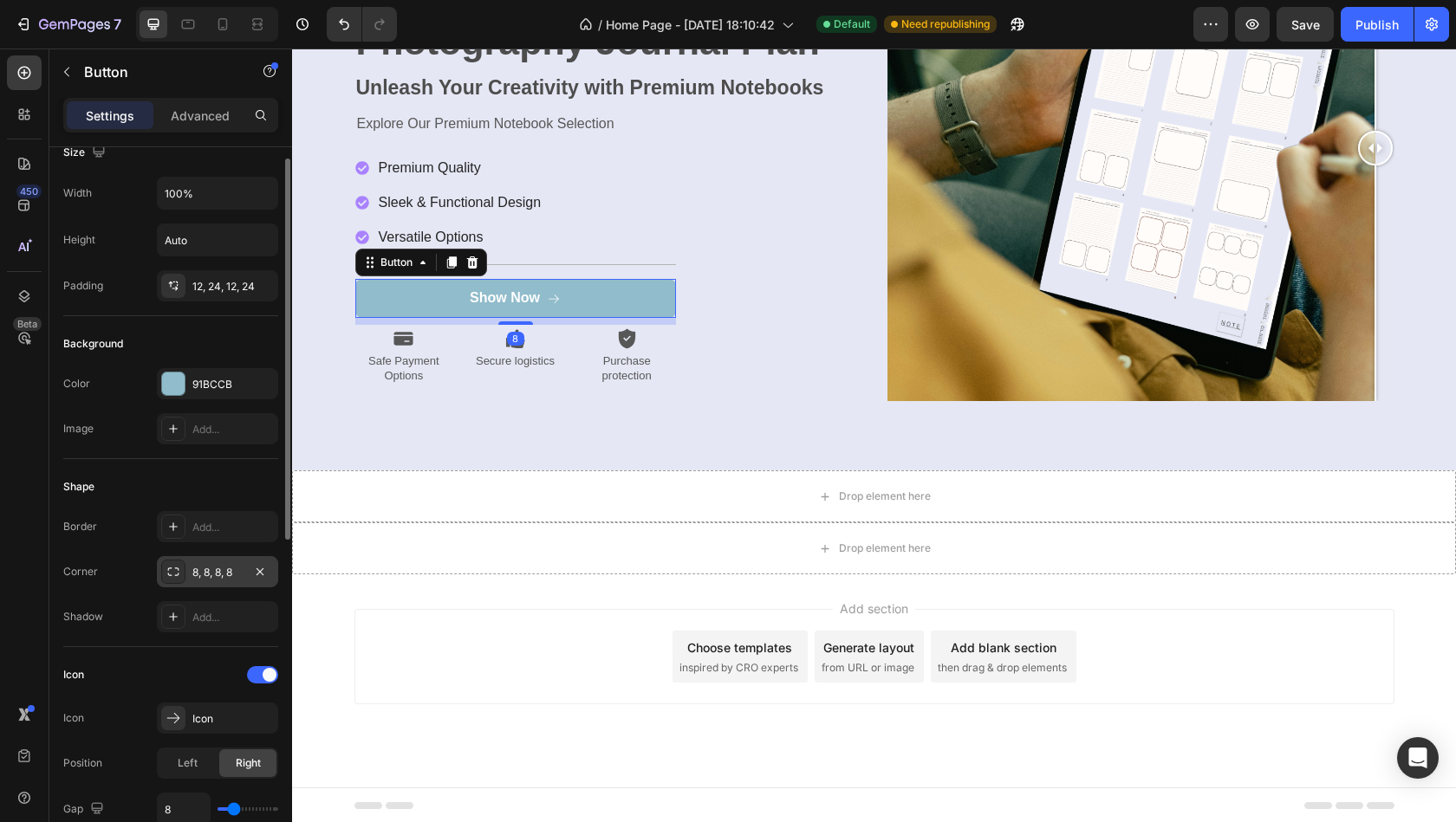
click at [240, 565] on div "8, 8, 8, 8" at bounding box center [217, 573] width 50 height 16
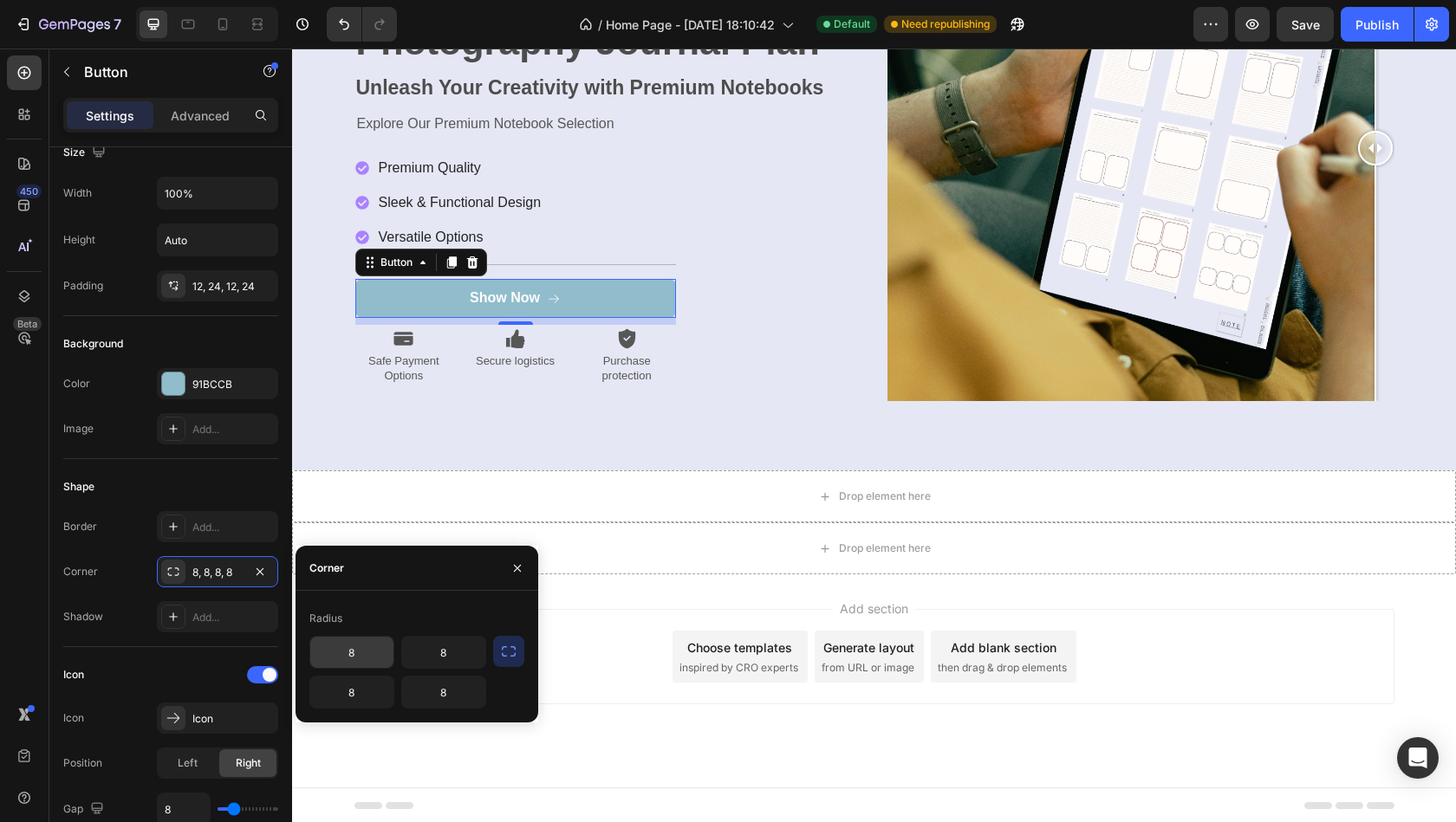
click at [358, 656] on input "8" at bounding box center [352, 652] width 83 height 31
click at [457, 654] on input "8" at bounding box center [444, 652] width 83 height 31
type input "9"
click at [370, 656] on input "8" at bounding box center [352, 652] width 83 height 31
type input "0"
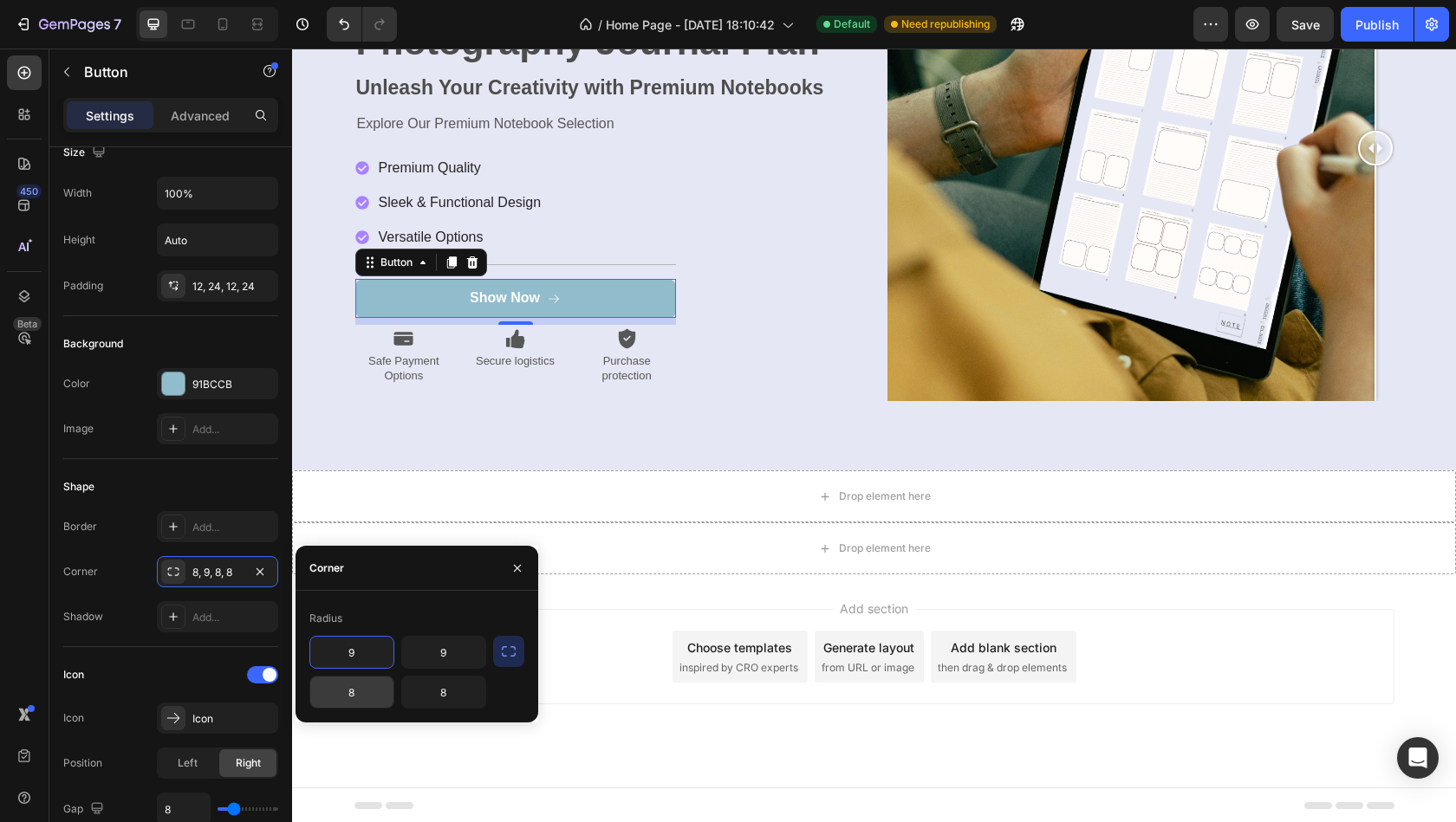
type input "9"
click at [360, 696] on input "8" at bounding box center [352, 692] width 83 height 31
type input "9"
click at [459, 684] on input "8" at bounding box center [444, 692] width 83 height 31
type input "9"
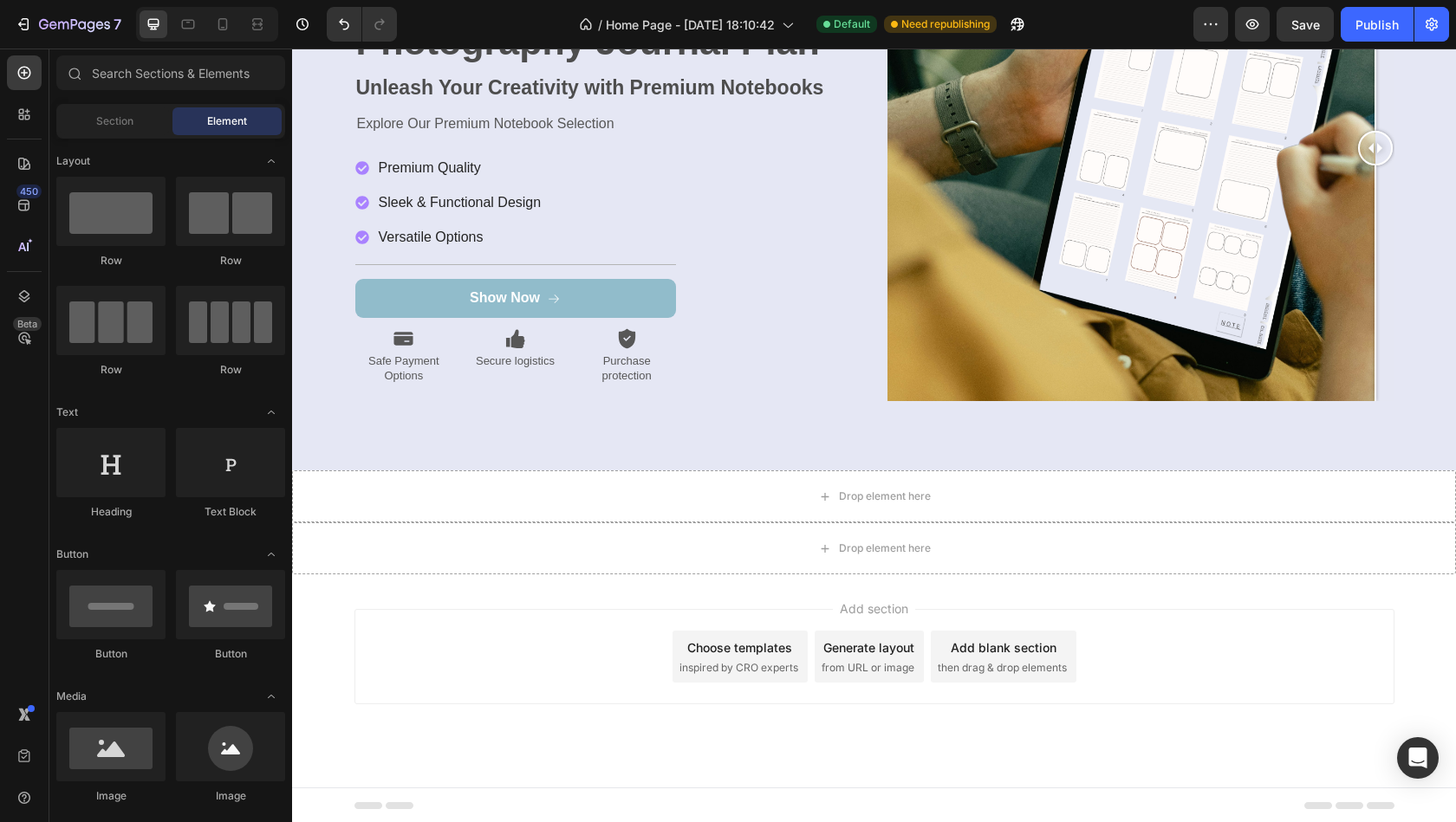
click at [648, 729] on div "Add section Choose templates inspired by CRO experts Generate layout from URL o…" at bounding box center [874, 681] width 1164 height 213
click at [423, 324] on div "Explore Our Premium Notebook Selection Text Block Premium Quality Sleek & Funct…" at bounding box center [515, 249] width 320 height 272
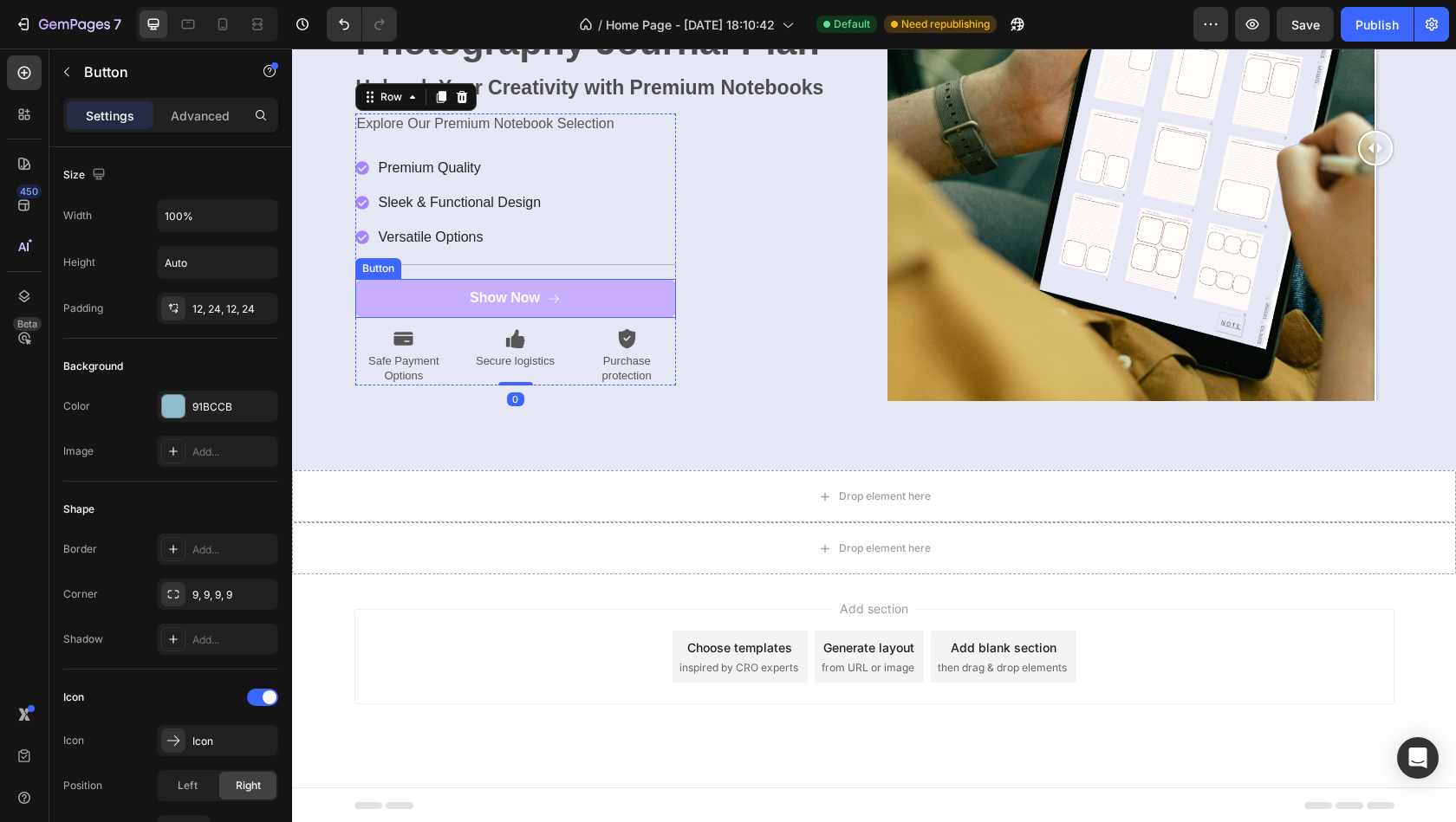
click at [420, 309] on button "Show Now" at bounding box center [515, 298] width 320 height 39
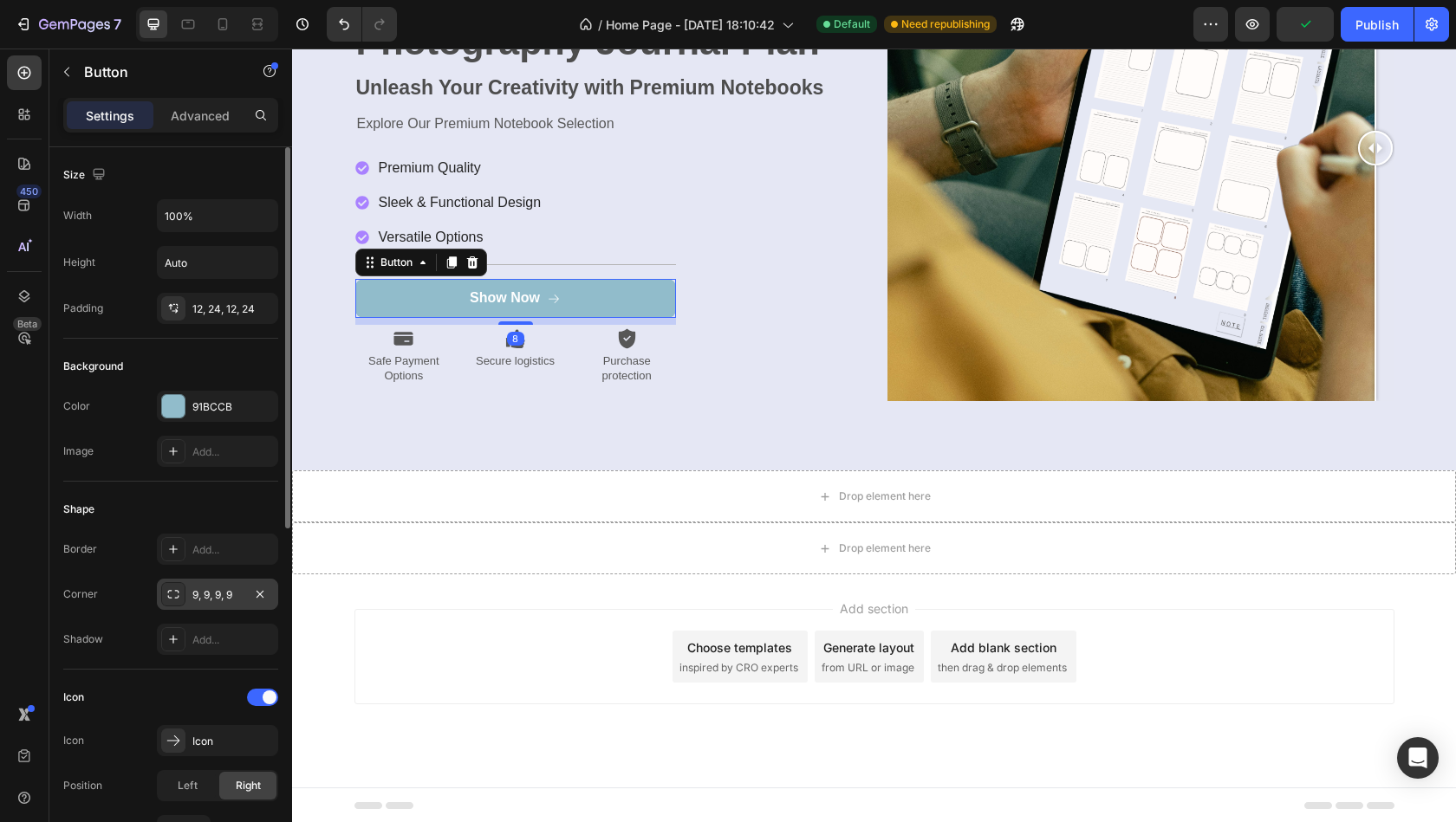
click at [231, 592] on div "9, 9, 9, 9" at bounding box center [217, 595] width 50 height 16
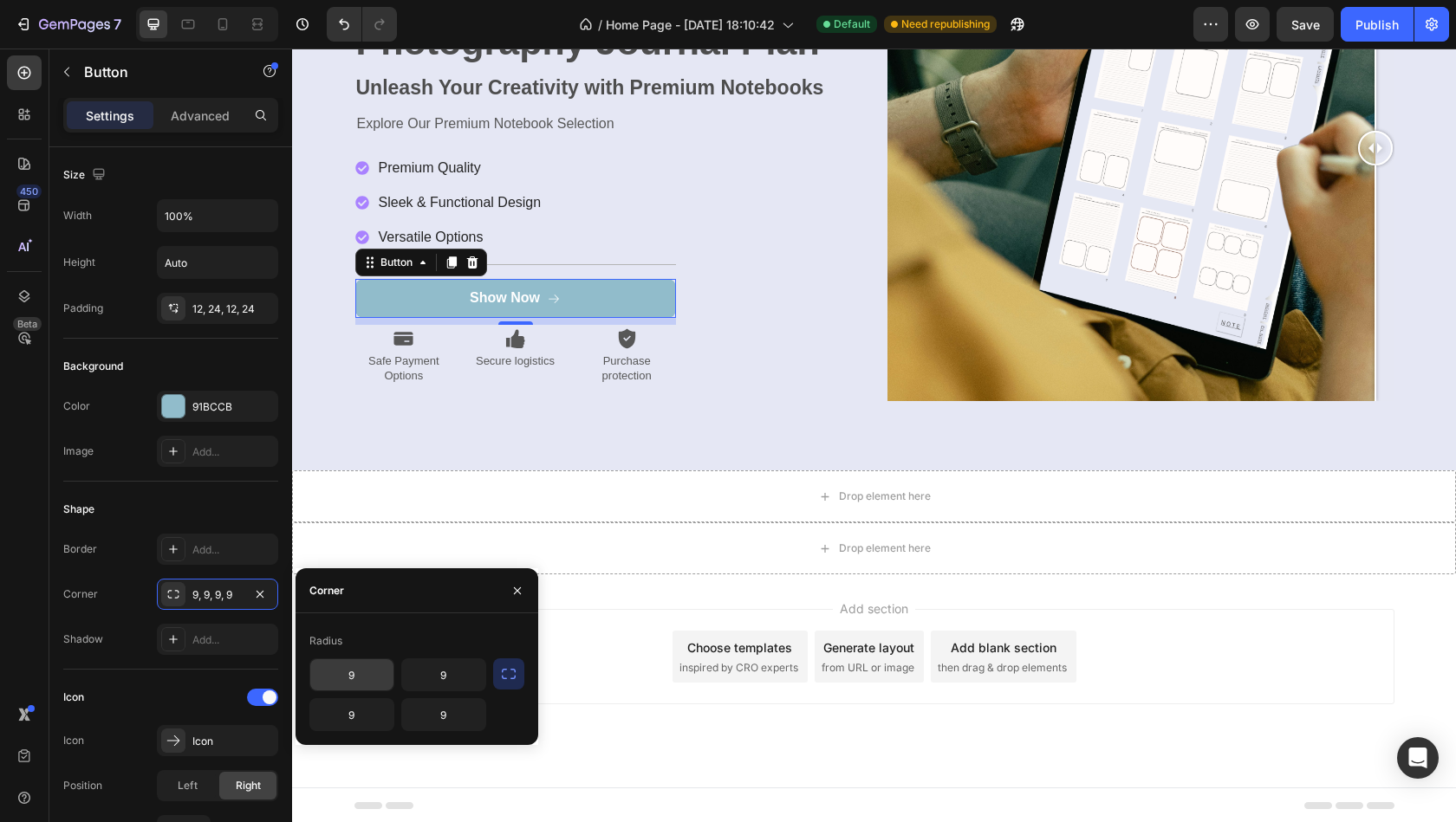
click at [360, 672] on input "9" at bounding box center [352, 675] width 83 height 31
type input "15"
click at [461, 672] on input "9" at bounding box center [444, 675] width 83 height 31
type input "15"
click at [370, 661] on input "15" at bounding box center [352, 675] width 83 height 31
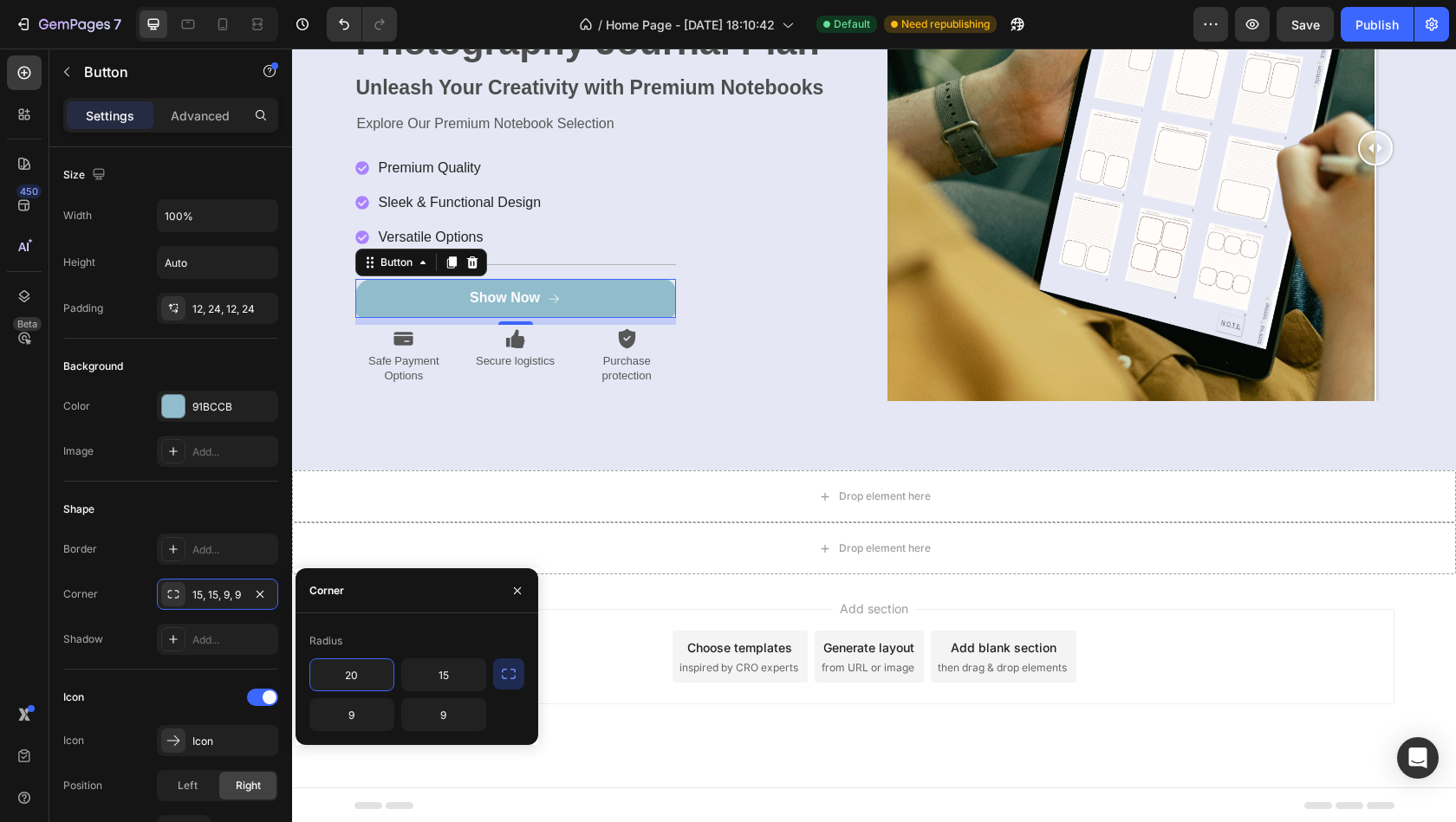
click at [365, 672] on input "20" at bounding box center [352, 675] width 83 height 31
type input "2"
type input "3"
type input "20"
click at [472, 674] on input "15" at bounding box center [444, 675] width 83 height 31
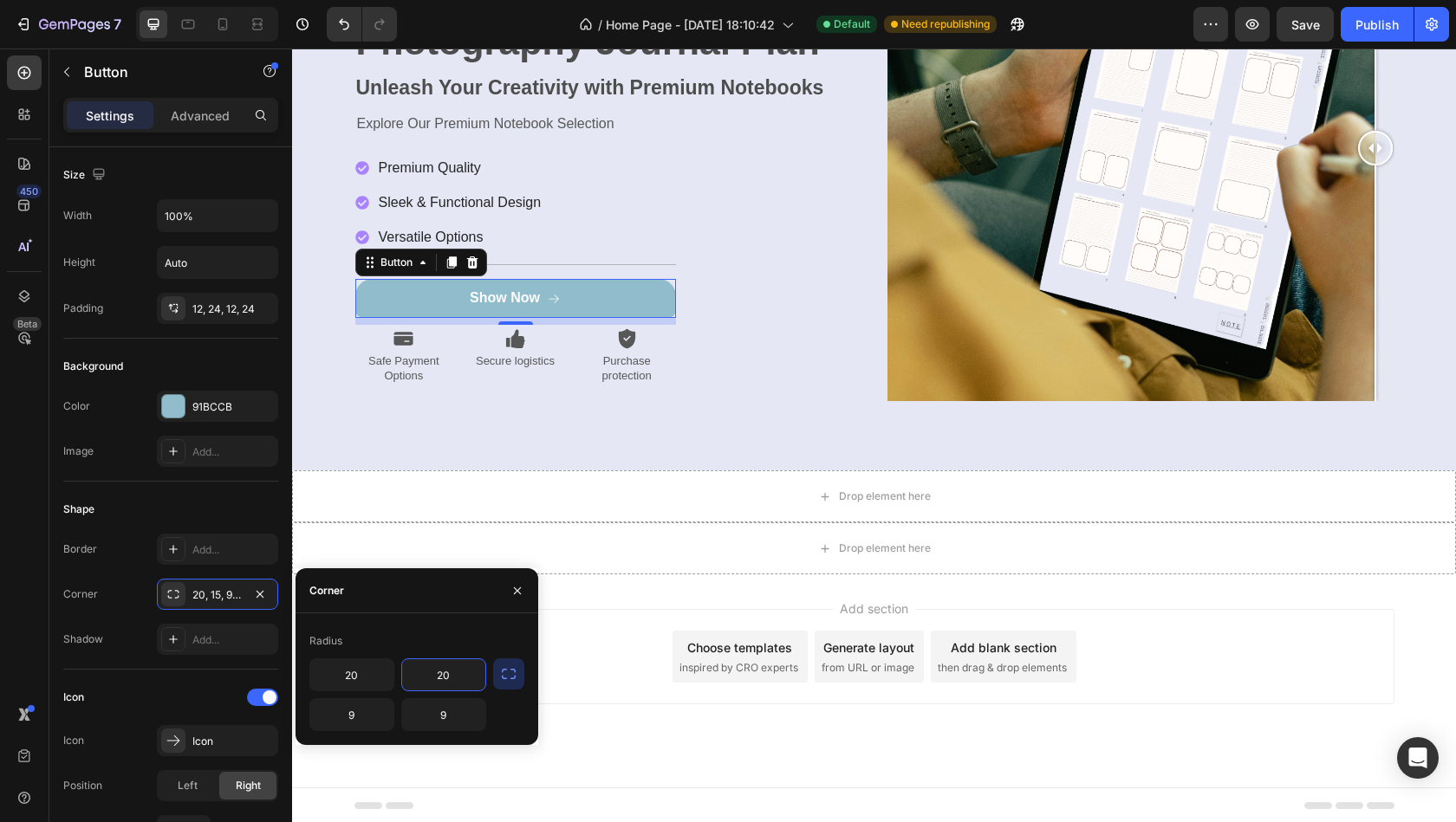
type input "20"
click at [355, 731] on div "Radius 20 20 9 9" at bounding box center [416, 679] width 242 height 132
click at [356, 714] on input "9" at bounding box center [352, 714] width 83 height 31
type input "20"
click at [438, 717] on input "9" at bounding box center [444, 714] width 83 height 31
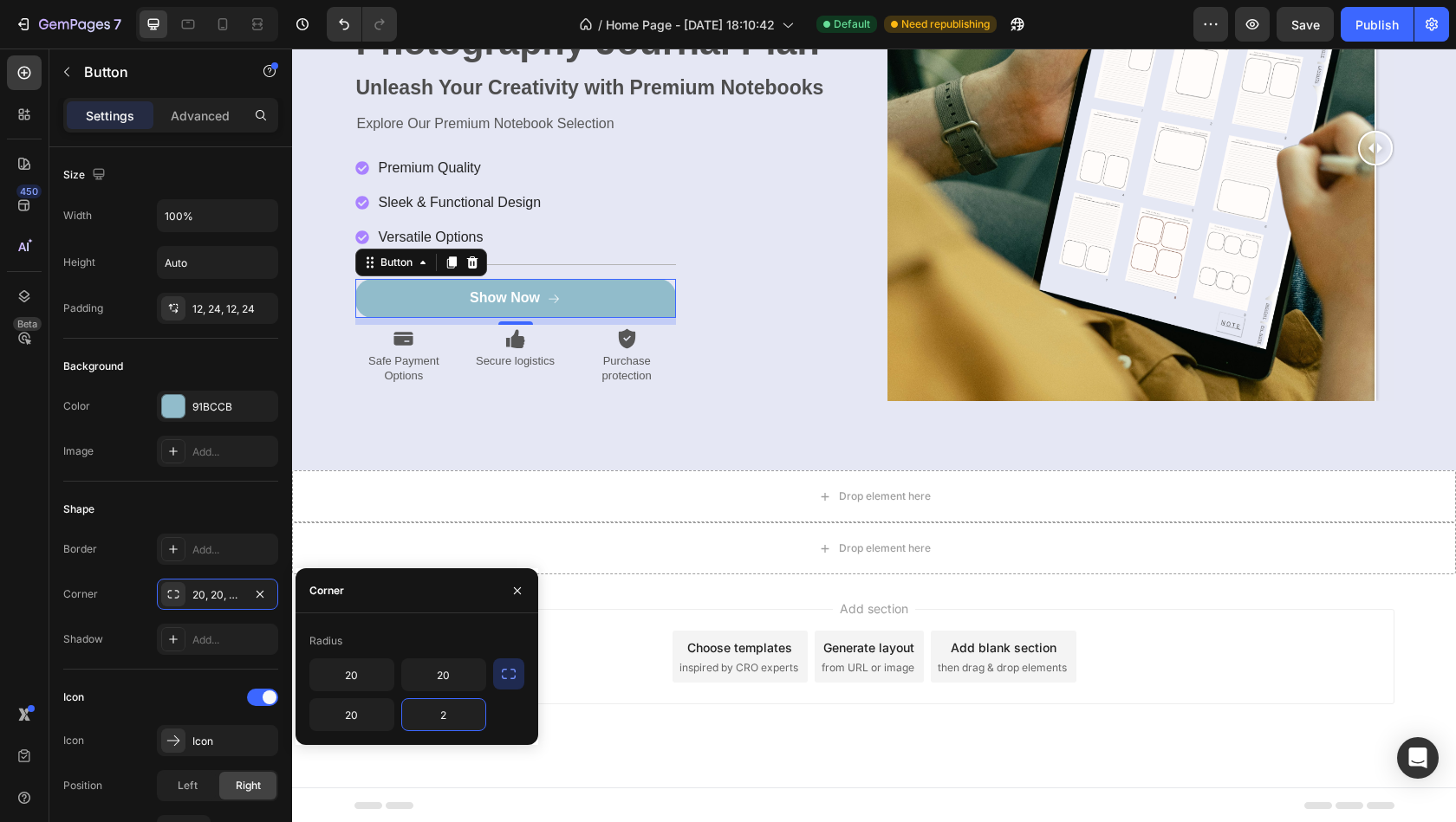
type input "20"
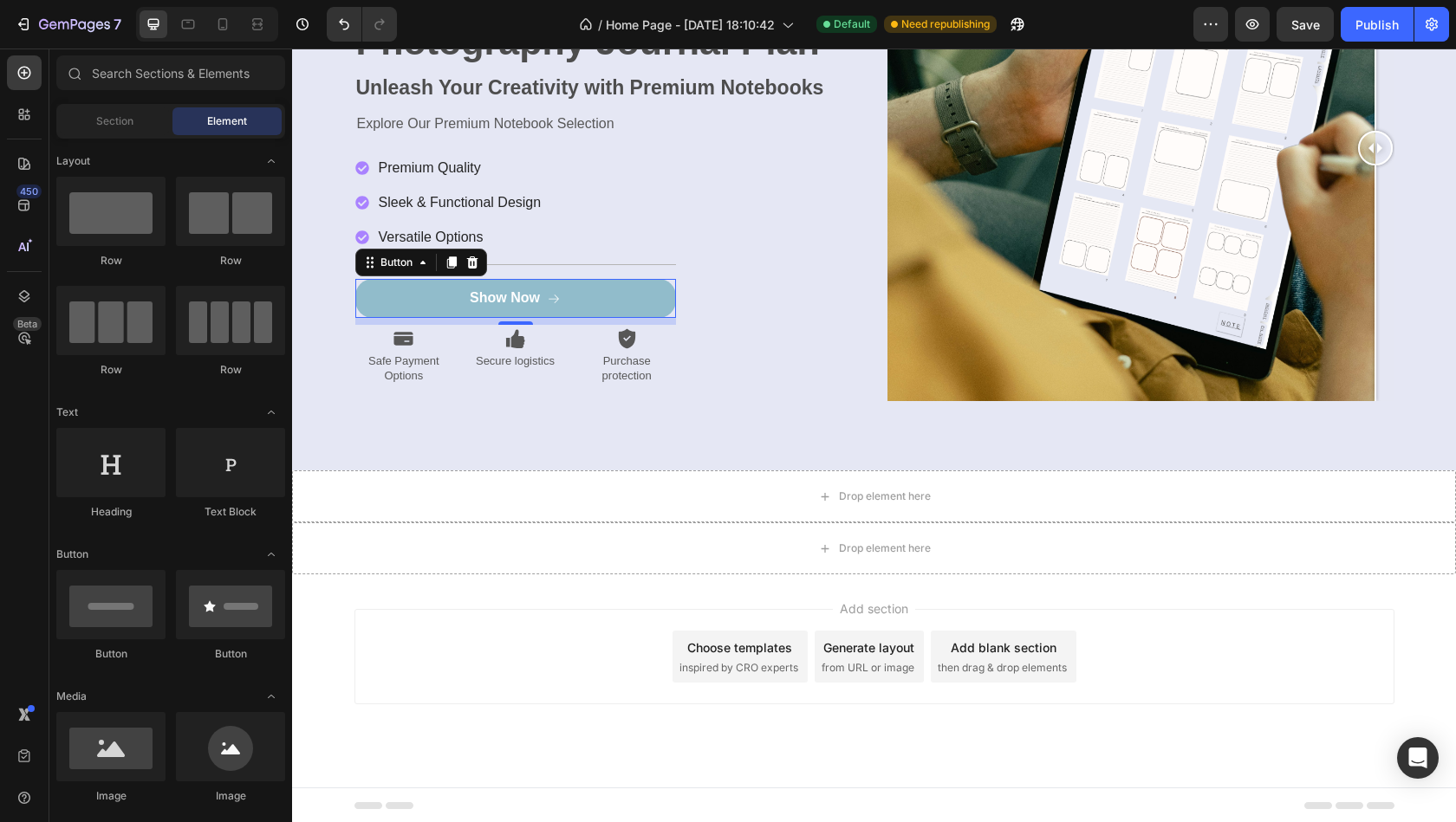
click at [590, 713] on div "Add section Choose templates inspired by CRO experts Generate layout from URL o…" at bounding box center [874, 681] width 1164 height 213
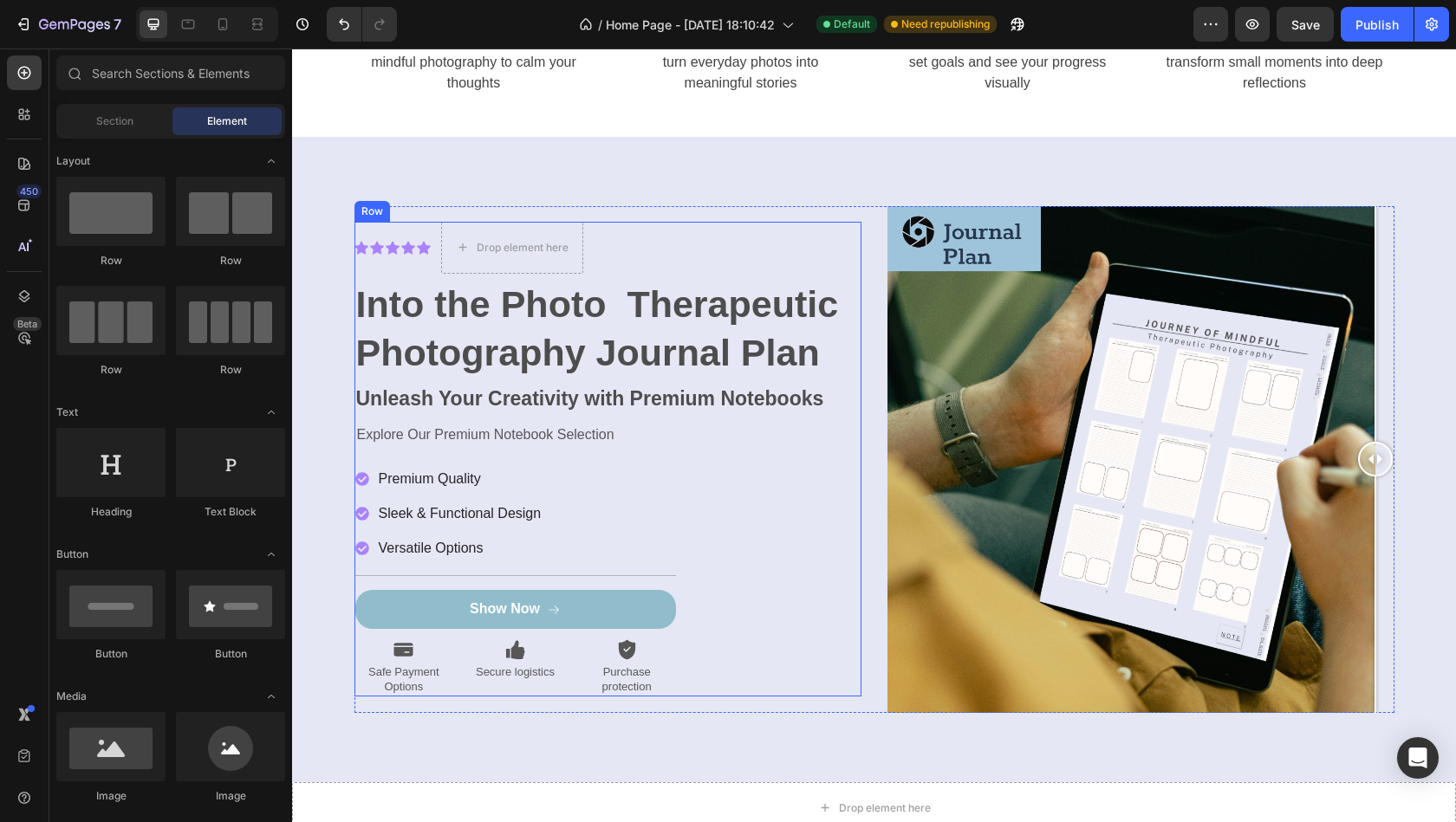
scroll to position [6051, 0]
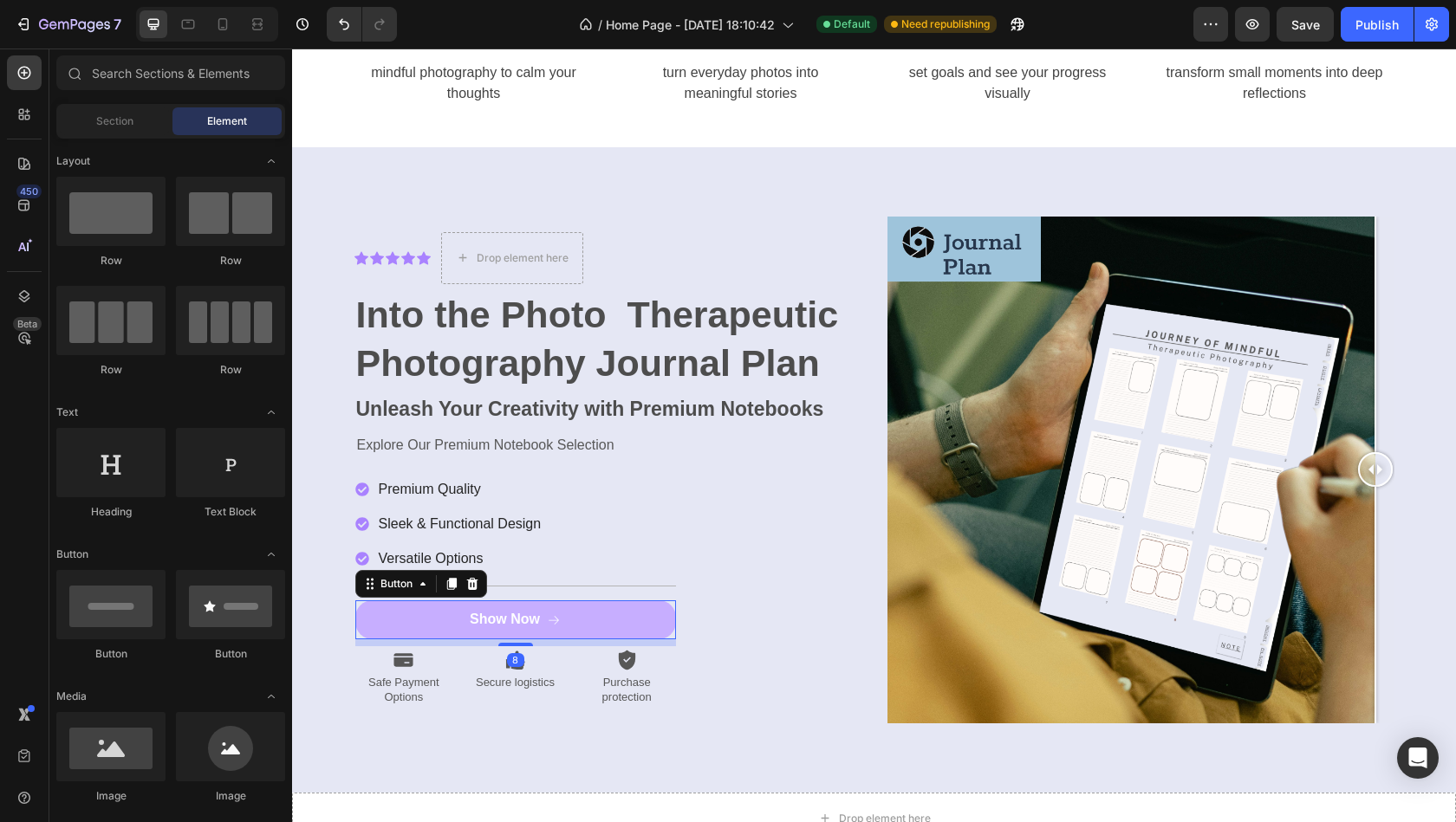
click at [542, 623] on div "Show Now" at bounding box center [515, 619] width 91 height 18
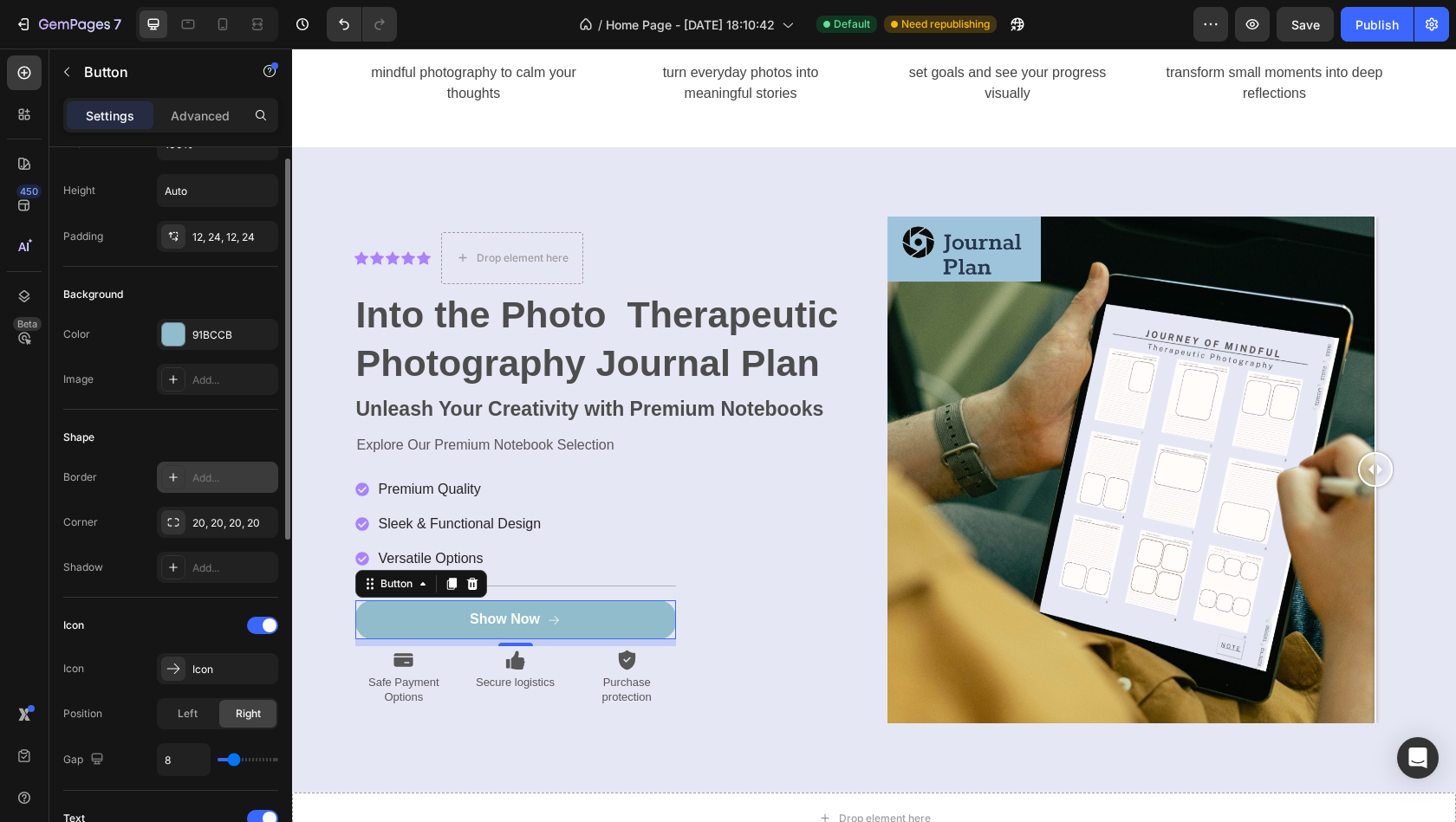
scroll to position [52, 0]
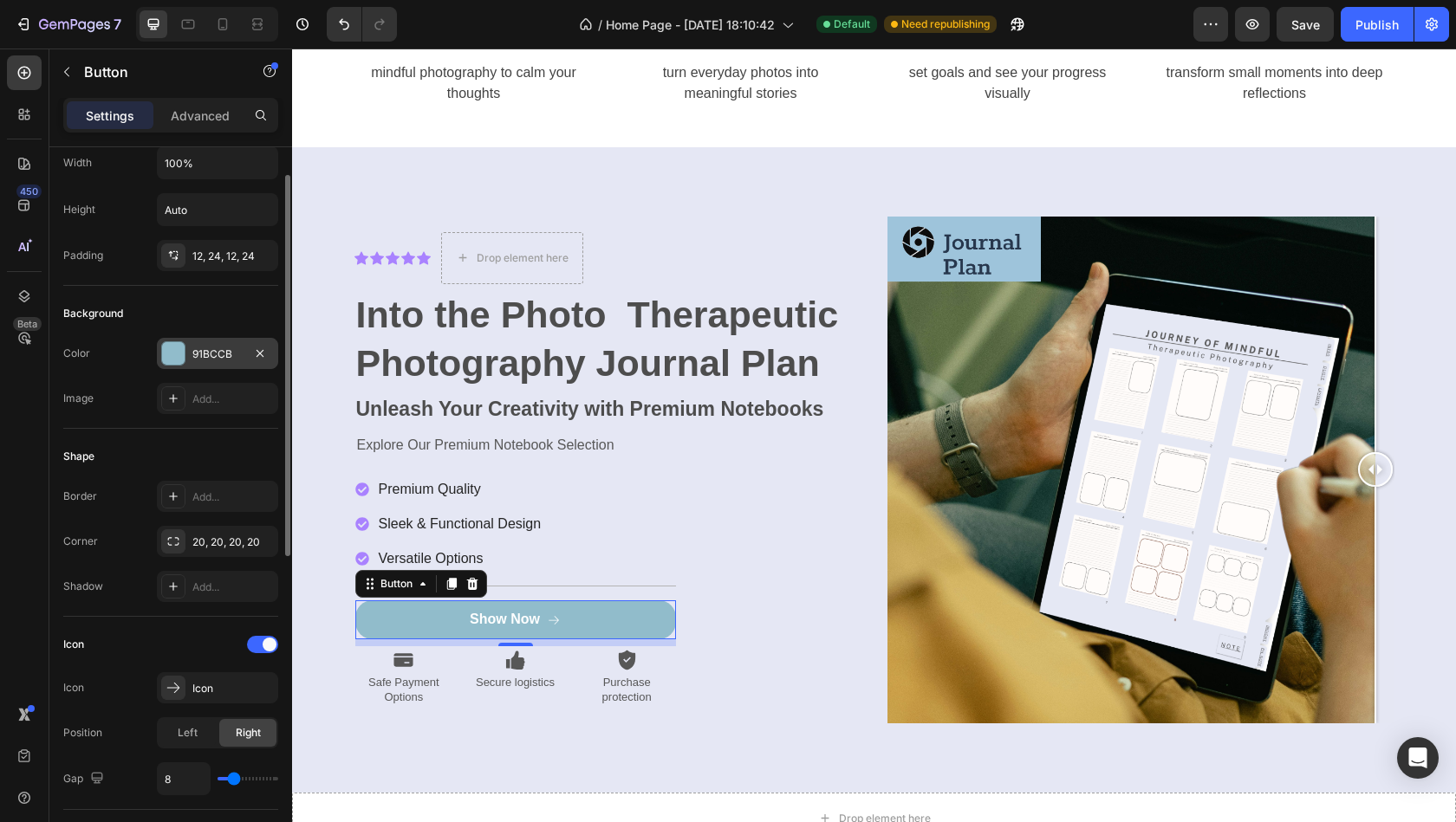
click at [237, 346] on div "91BCCB" at bounding box center [217, 354] width 50 height 16
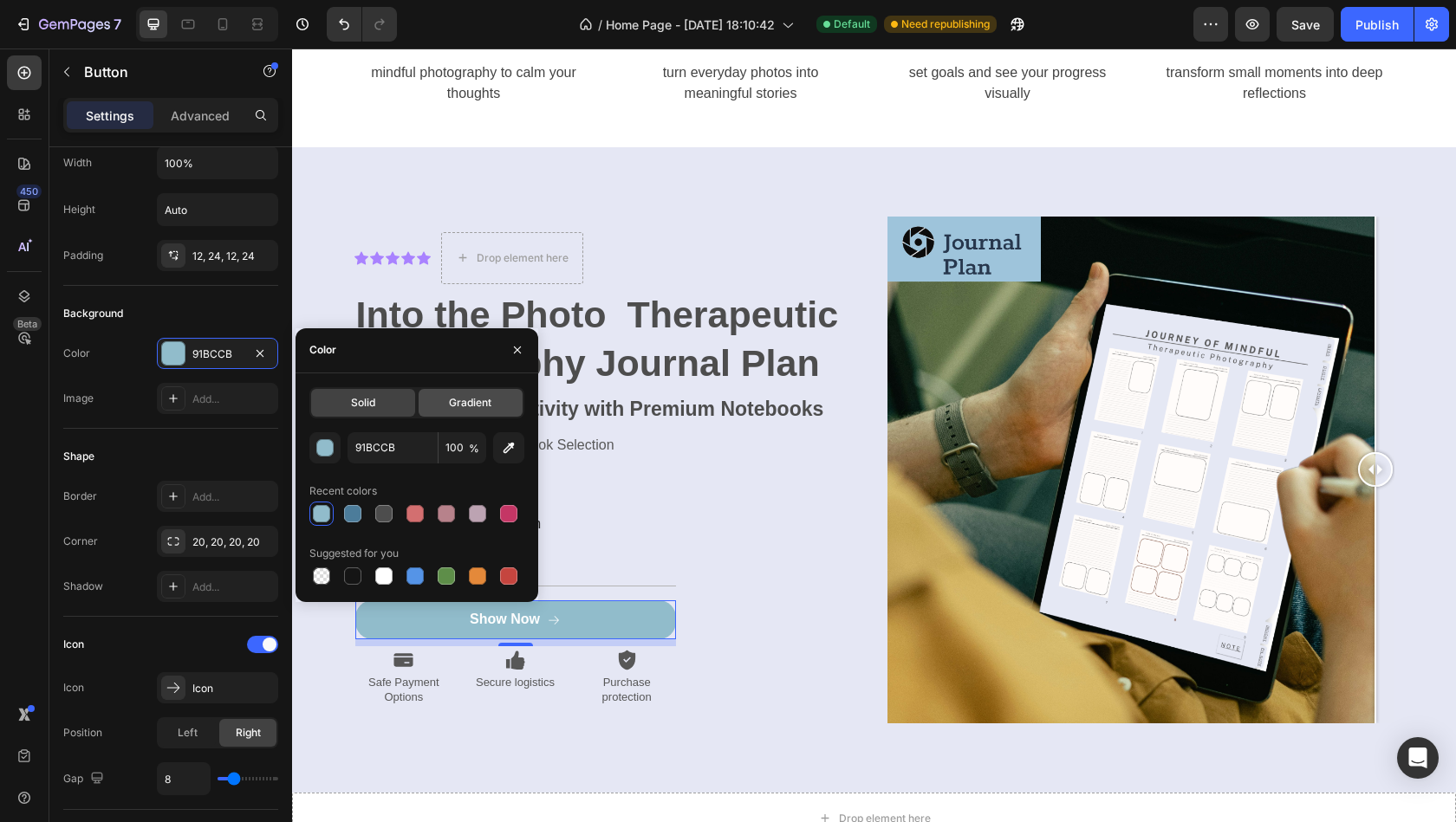
click at [461, 408] on span "Gradient" at bounding box center [470, 403] width 43 height 16
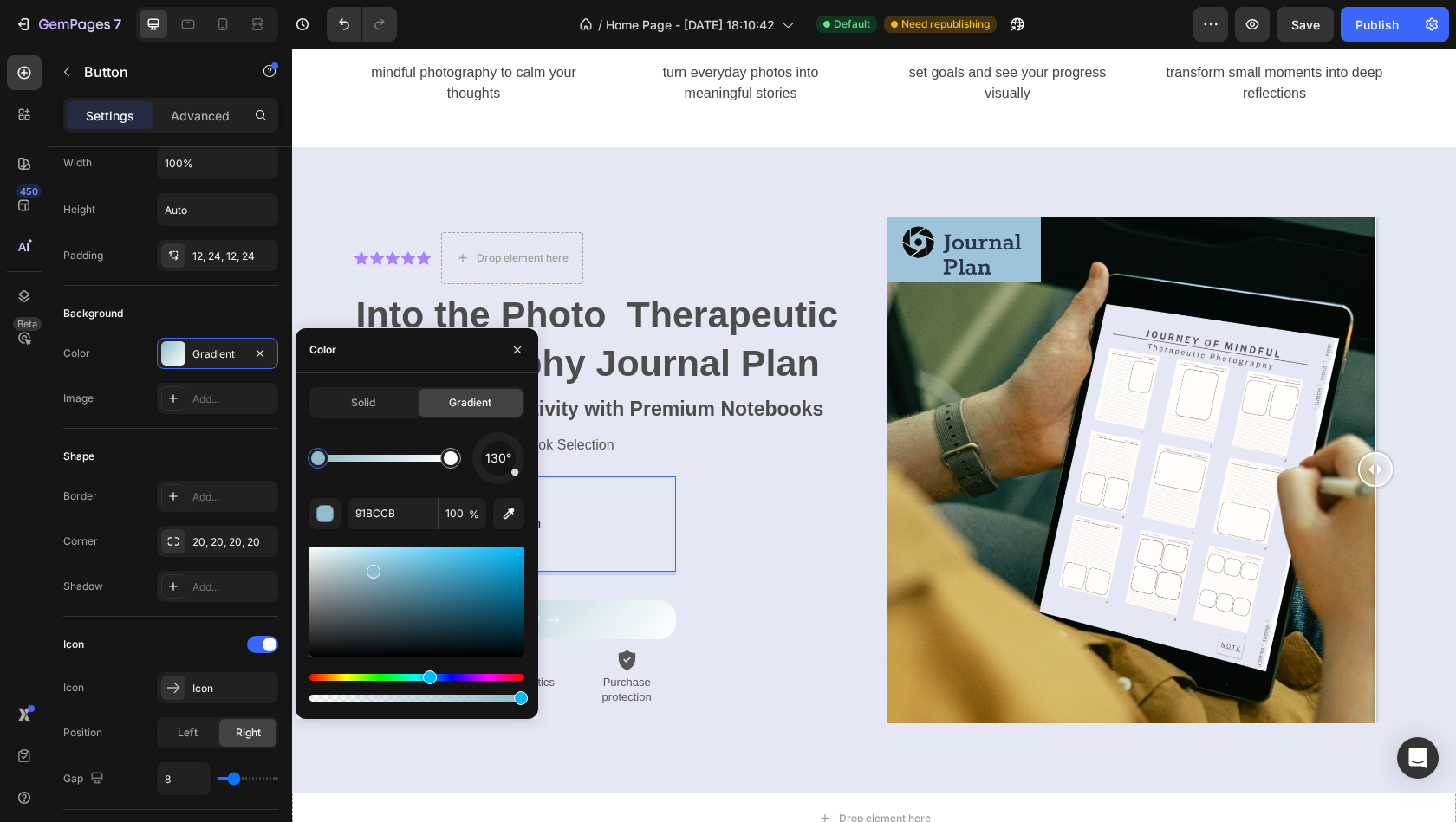
click at [650, 548] on div "Premium Quality Sleek & Functional Design Versatile Options" at bounding box center [515, 524] width 320 height 95
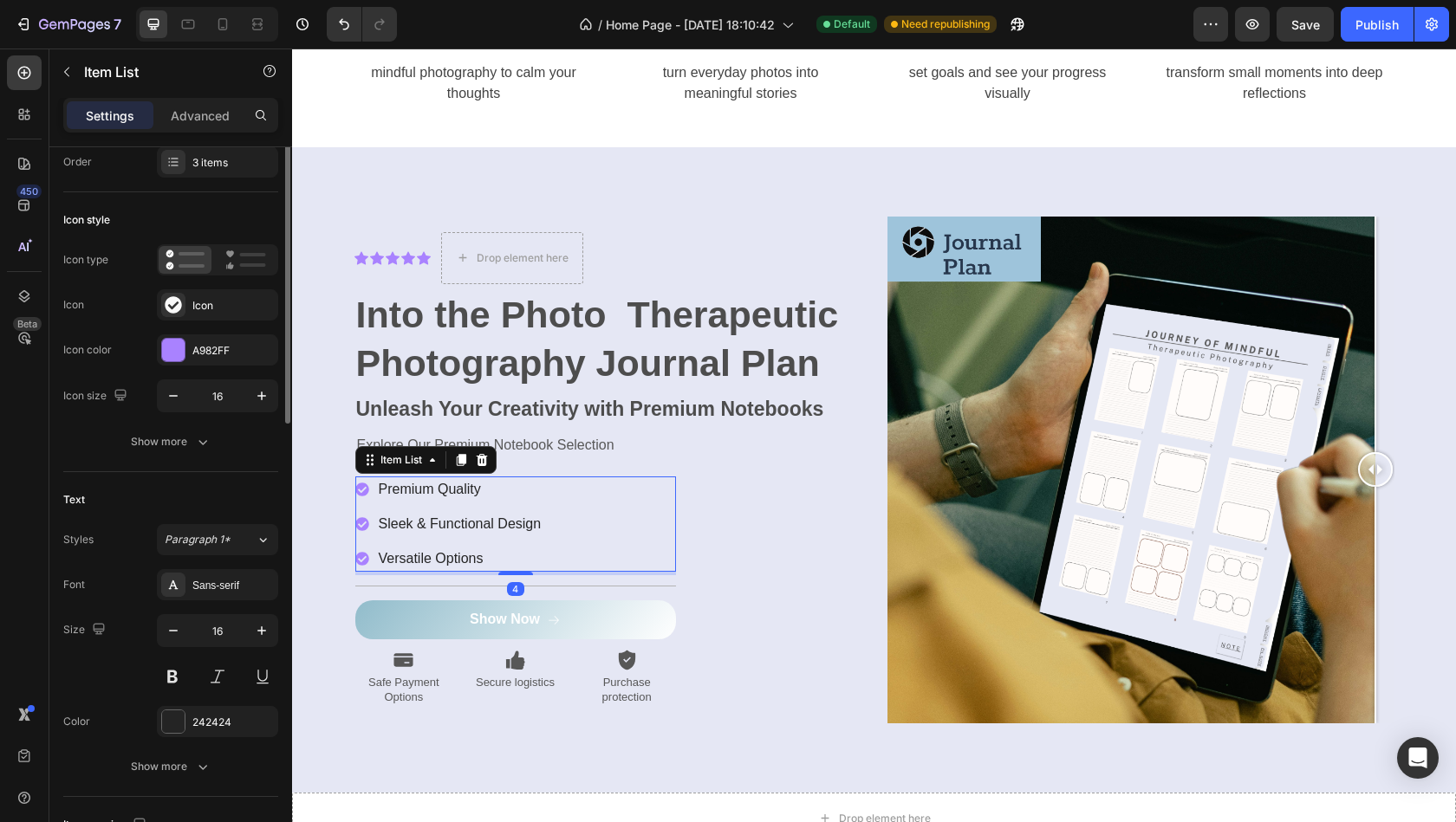
scroll to position [0, 0]
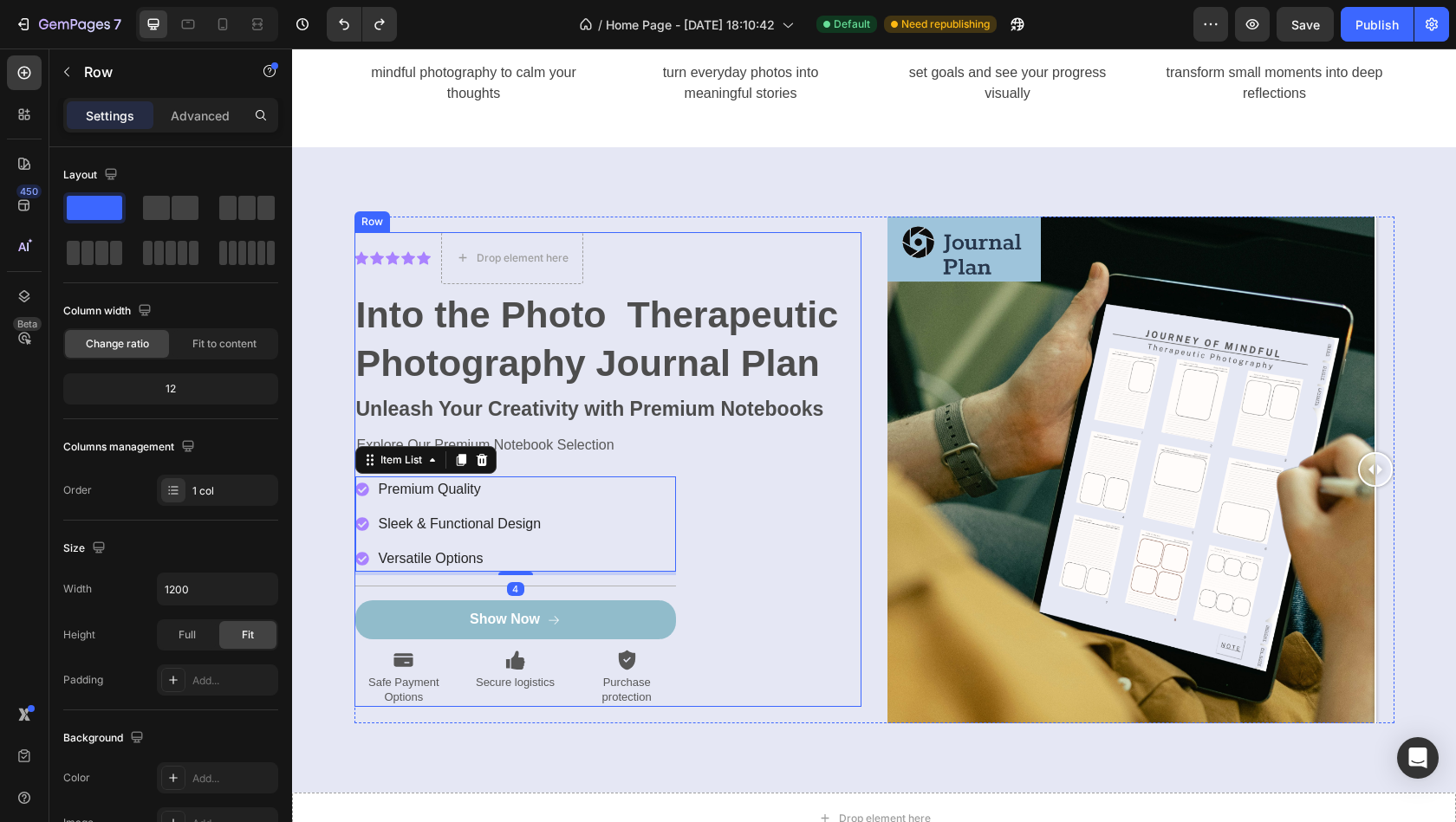
click at [776, 471] on div "Icon Icon Icon Icon Icon Icon List Drop element here Row Into the Photo Therape…" at bounding box center [607, 469] width 507 height 475
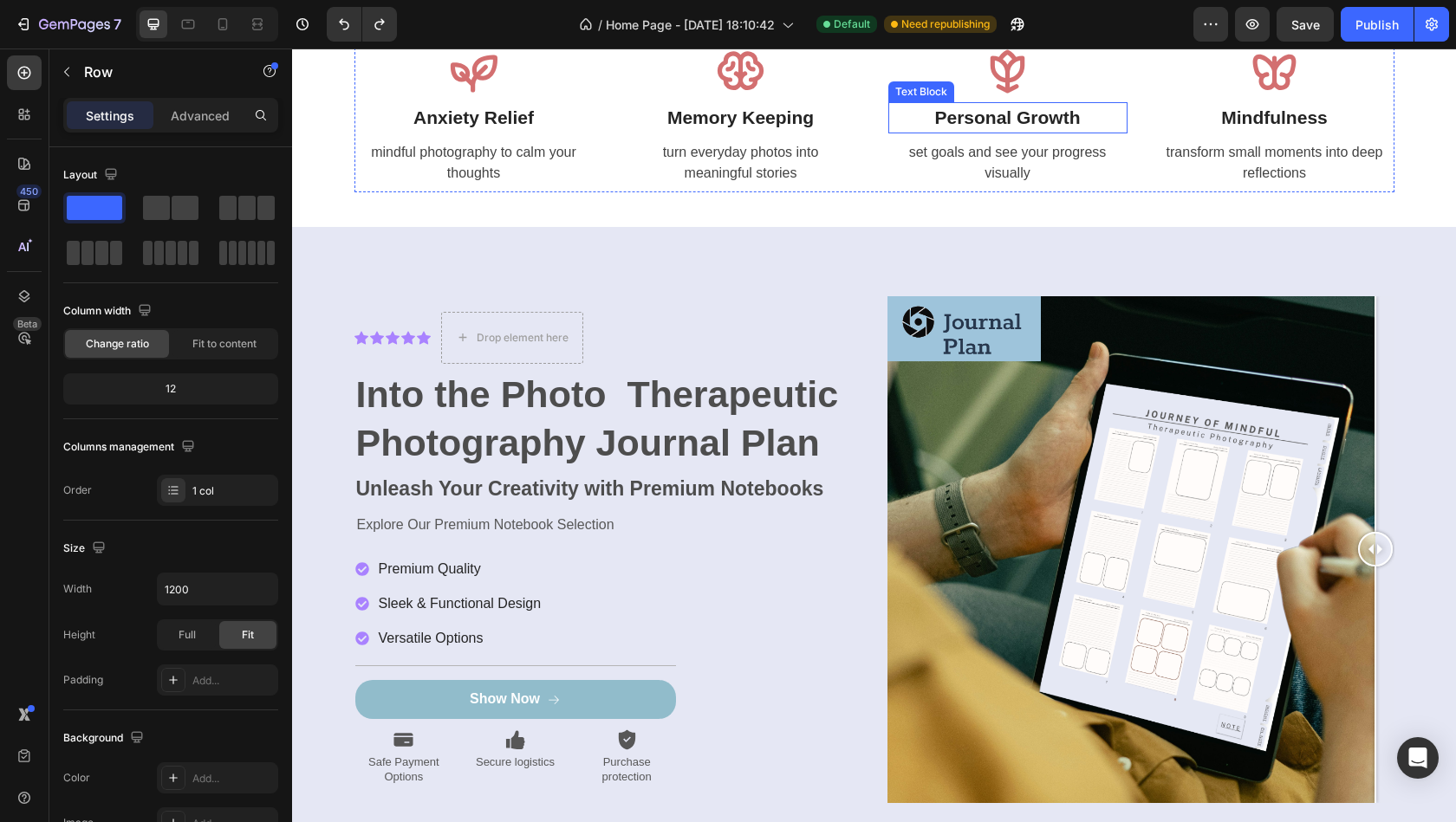
scroll to position [5999, 0]
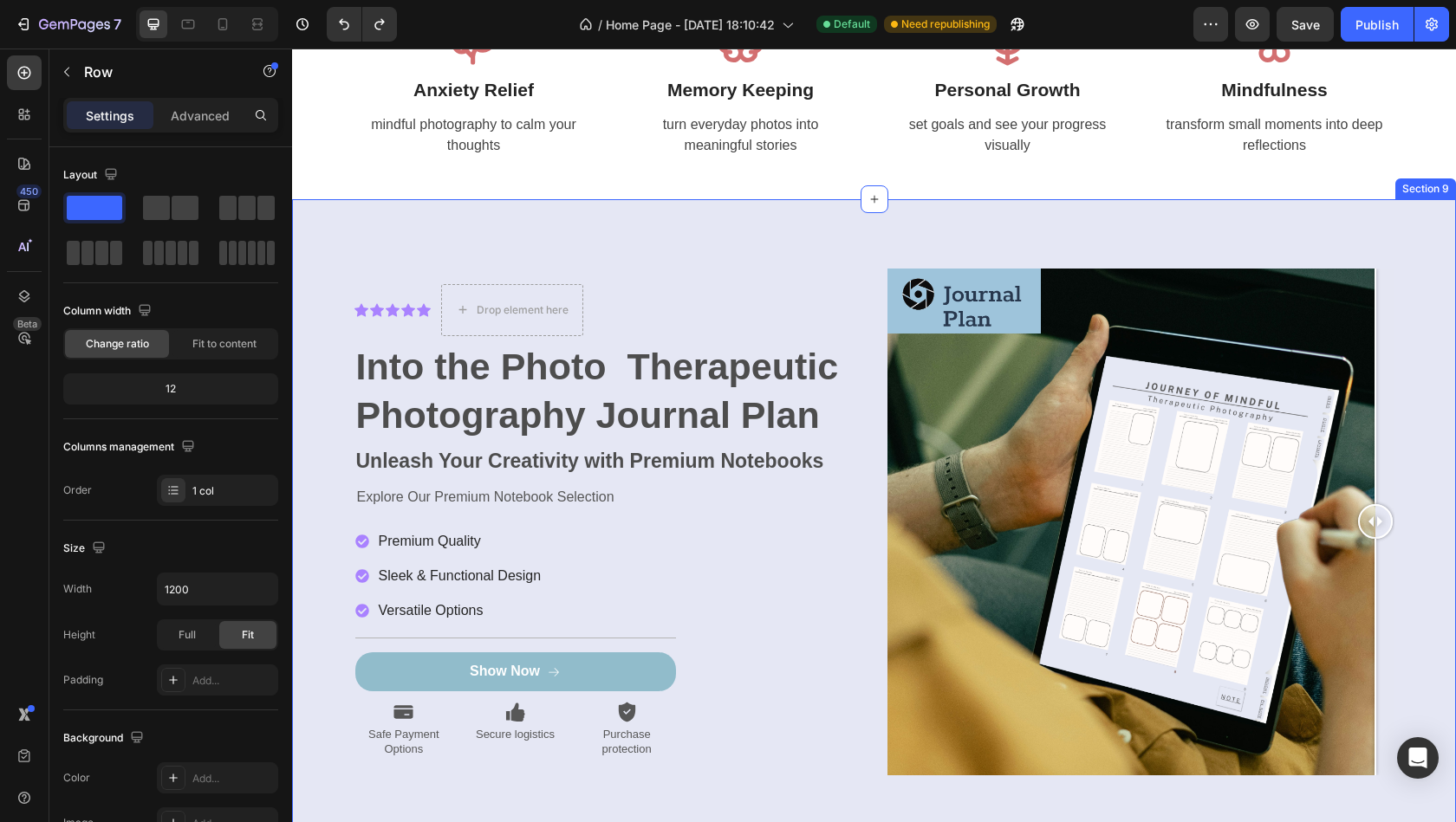
drag, startPoint x: 1371, startPoint y: 527, endPoint x: 1452, endPoint y: 450, distance: 111.8
click at [1453, 452] on div "Icon Icon Icon Icon Icon Icon List Drop element here Row Into the Photo Therape…" at bounding box center [874, 522] width 1164 height 645
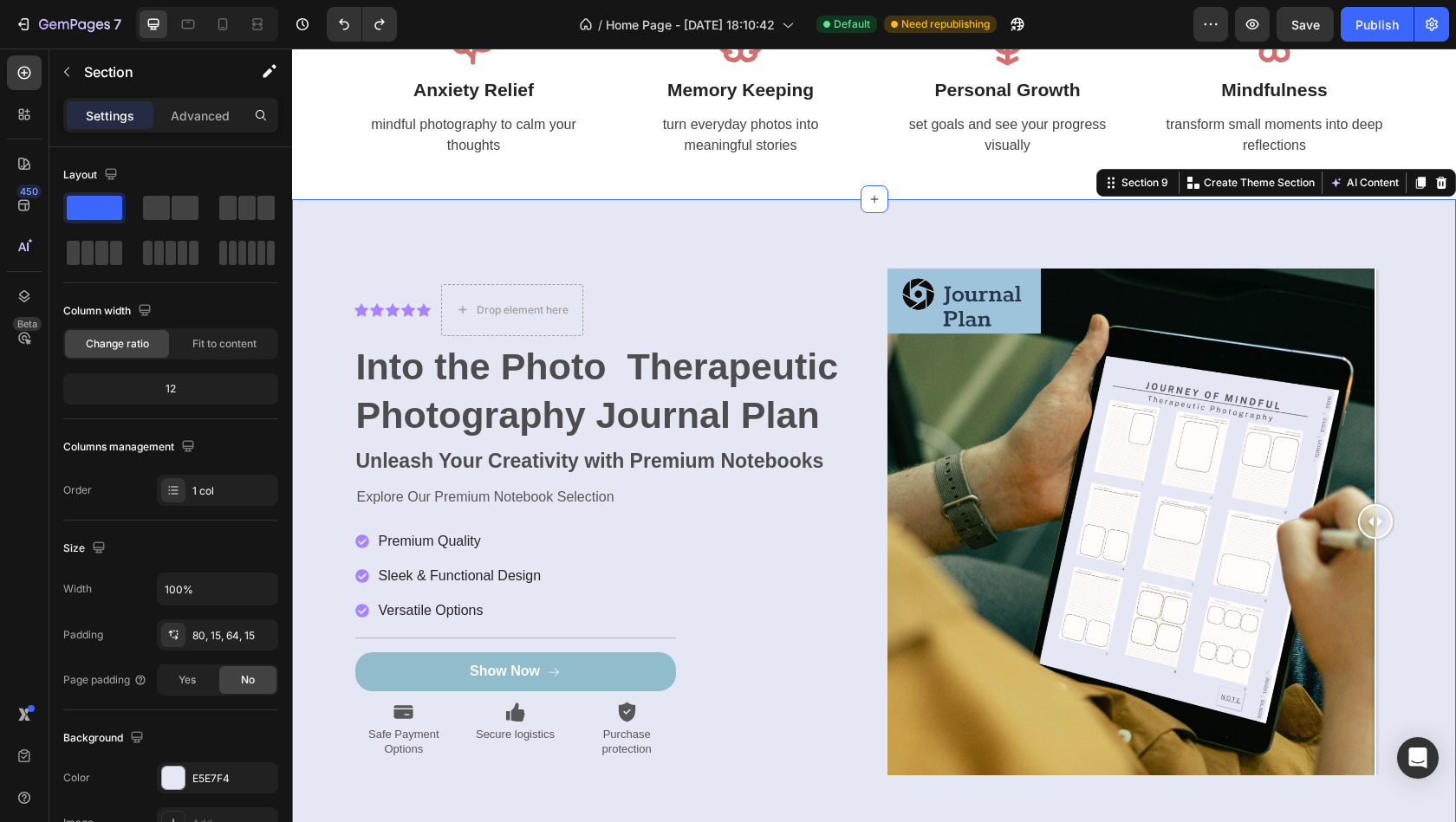
drag, startPoint x: 1377, startPoint y: 525, endPoint x: 1455, endPoint y: 408, distance: 140.6
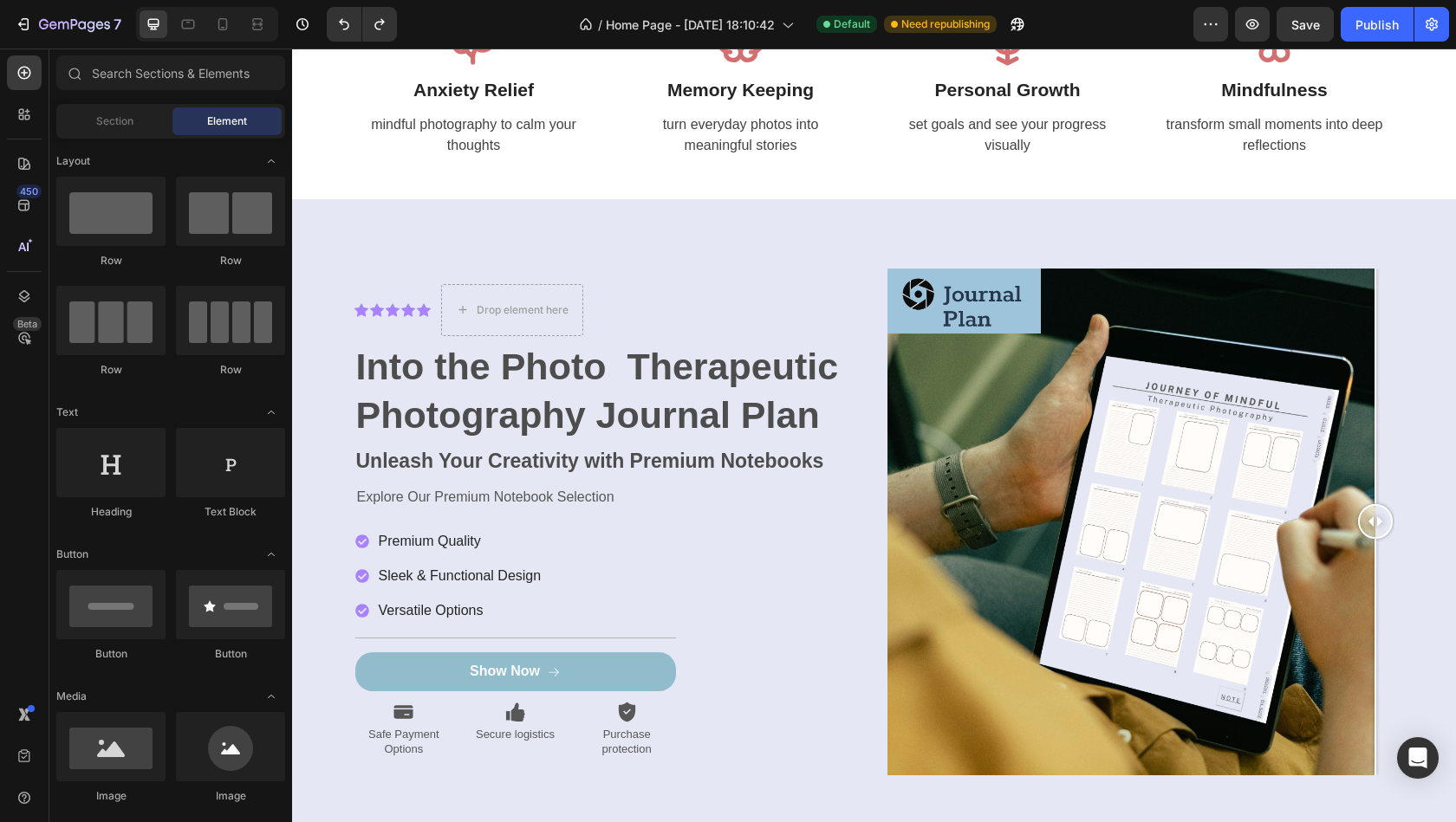
drag, startPoint x: 1378, startPoint y: 530, endPoint x: 1455, endPoint y: 491, distance: 86.3
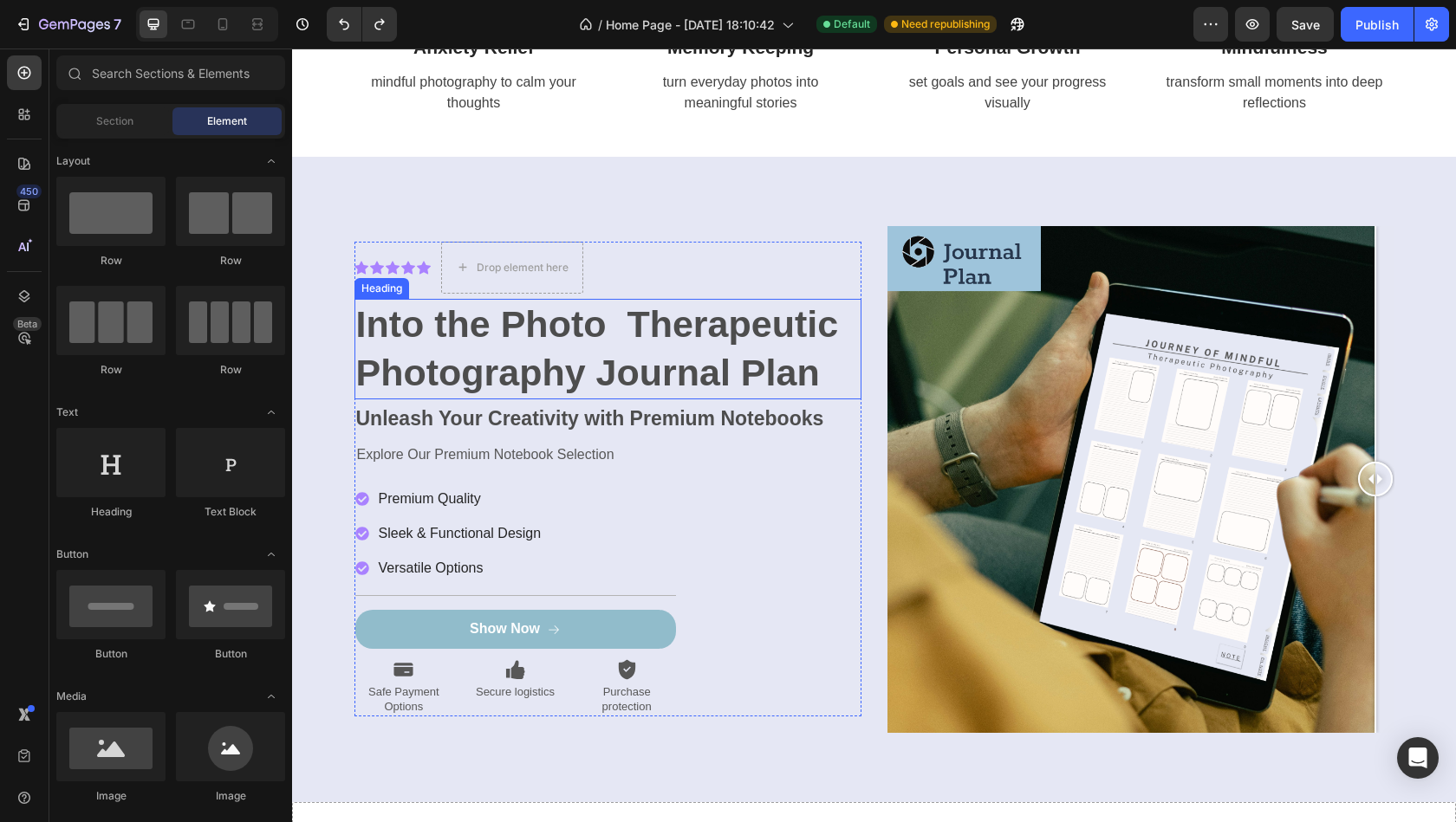
scroll to position [6094, 0]
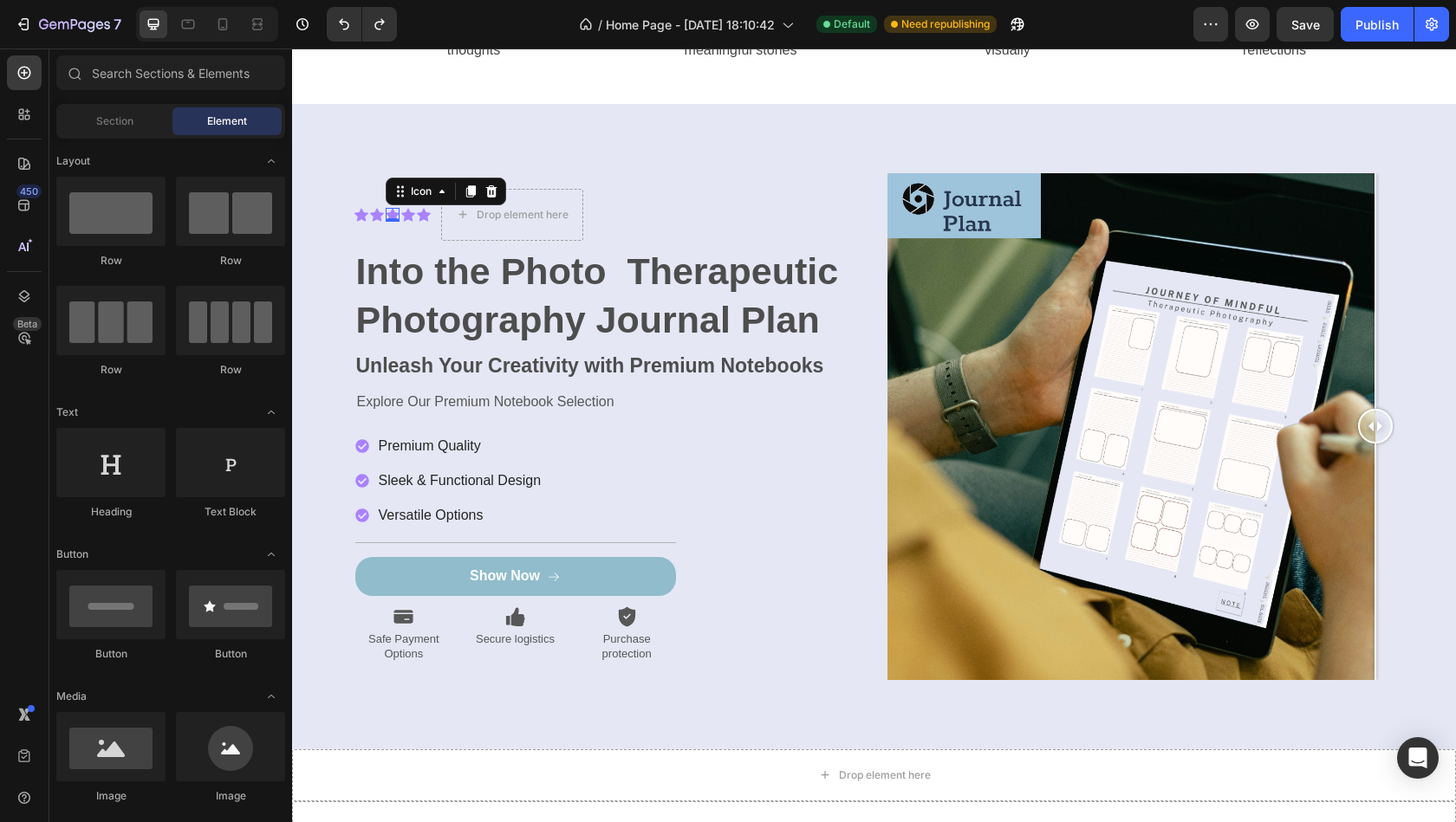
click at [390, 209] on icon at bounding box center [393, 215] width 14 height 14
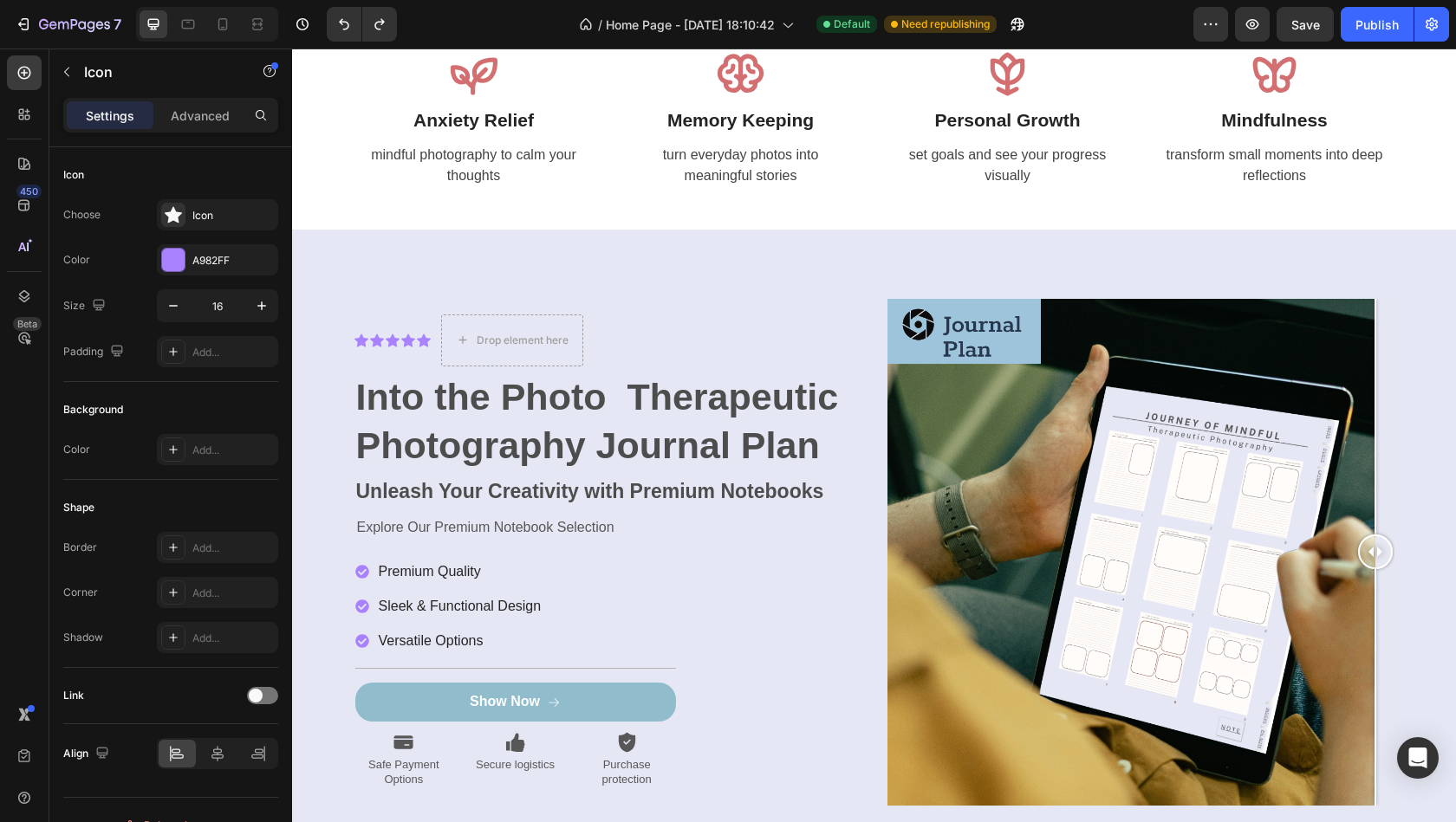
scroll to position [5974, 0]
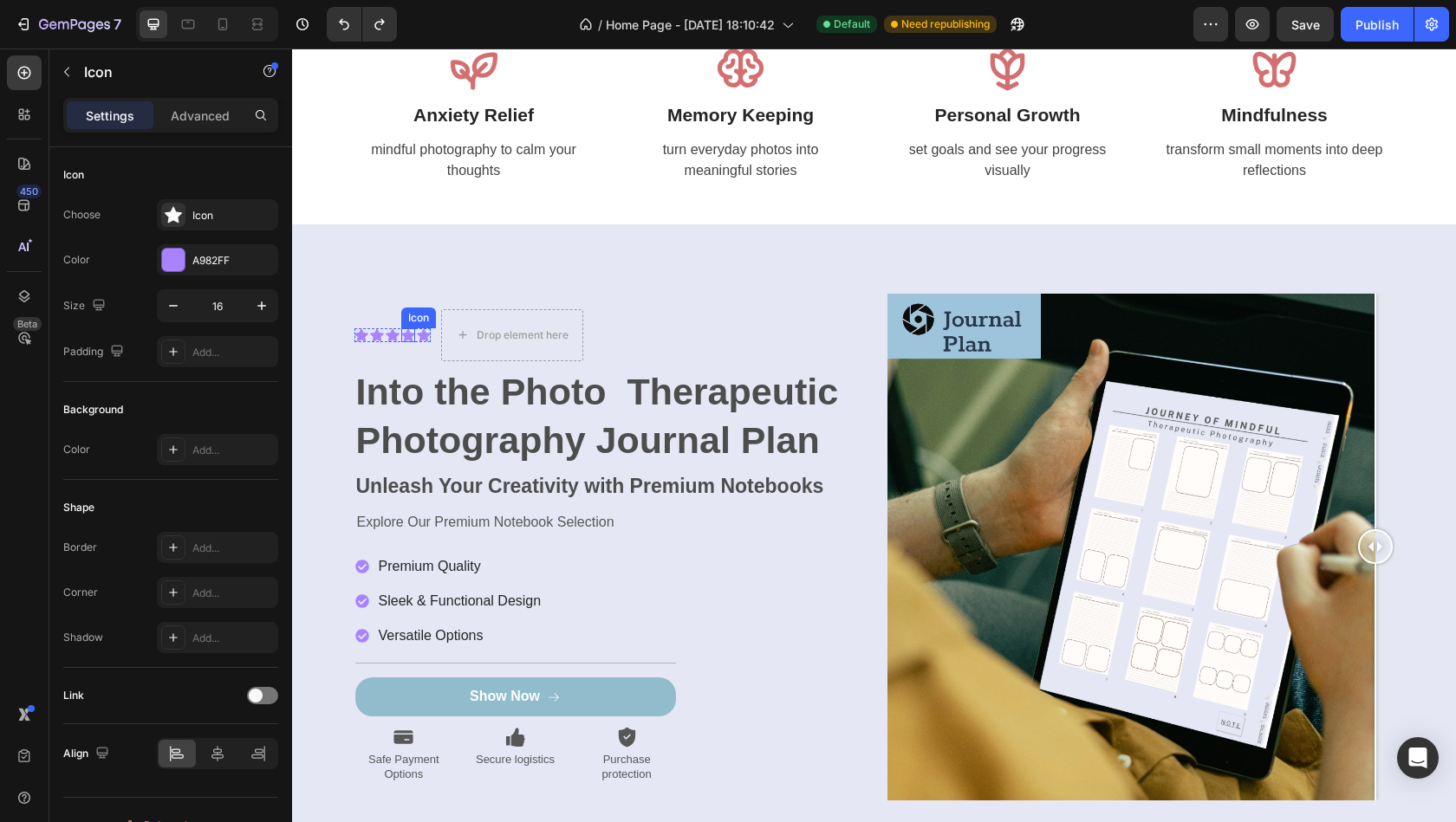
click at [404, 331] on icon at bounding box center [409, 335] width 14 height 14
click at [430, 335] on div "Icon Icon Icon Icon 0 Icon Icon List Drop element here Row" at bounding box center [607, 335] width 507 height 52
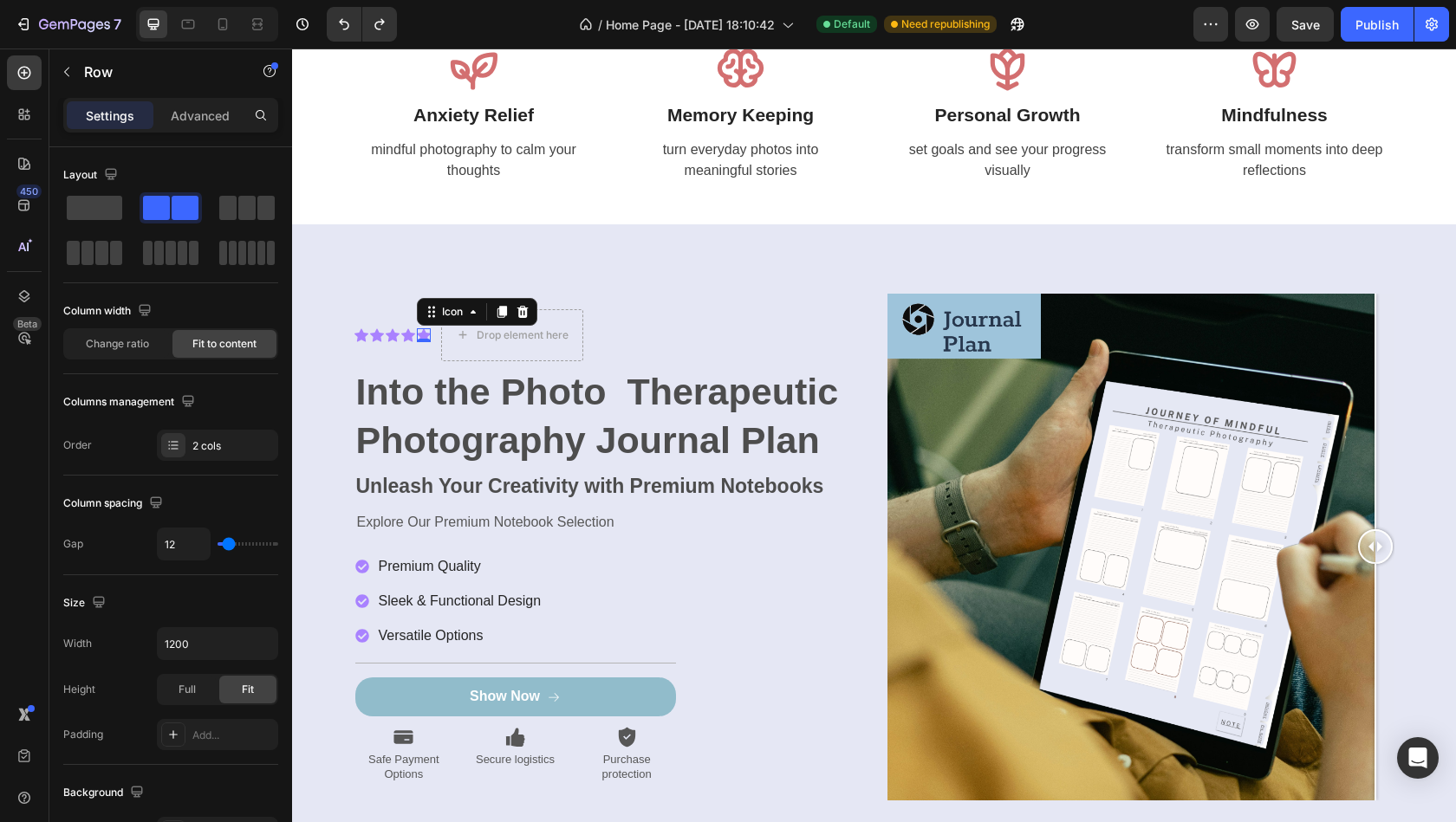
click at [423, 333] on icon at bounding box center [424, 334] width 14 height 13
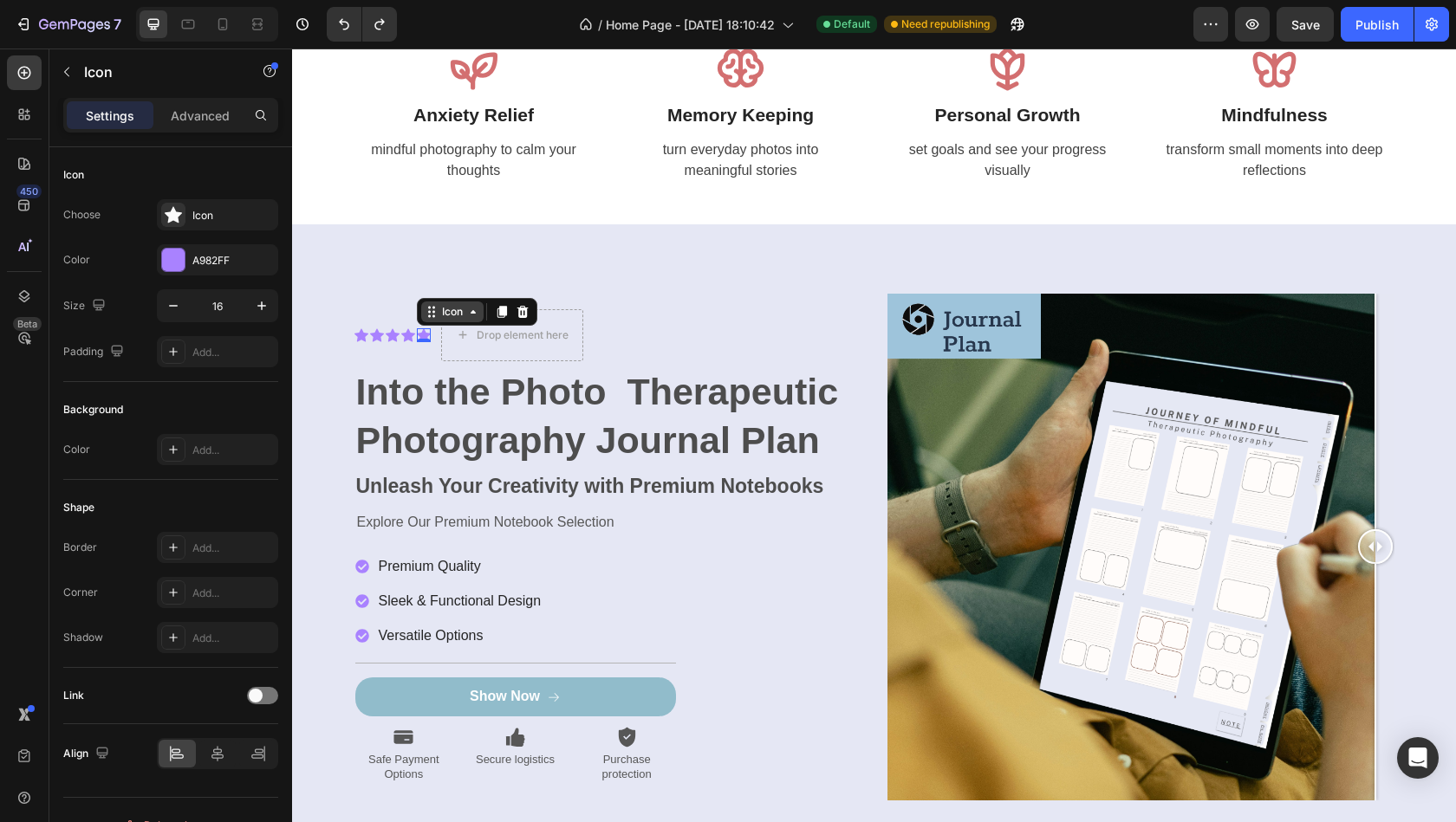
click at [440, 315] on div "Icon Icon Icon Icon Icon 0 Icon List Drop element here Row" at bounding box center [607, 335] width 507 height 52
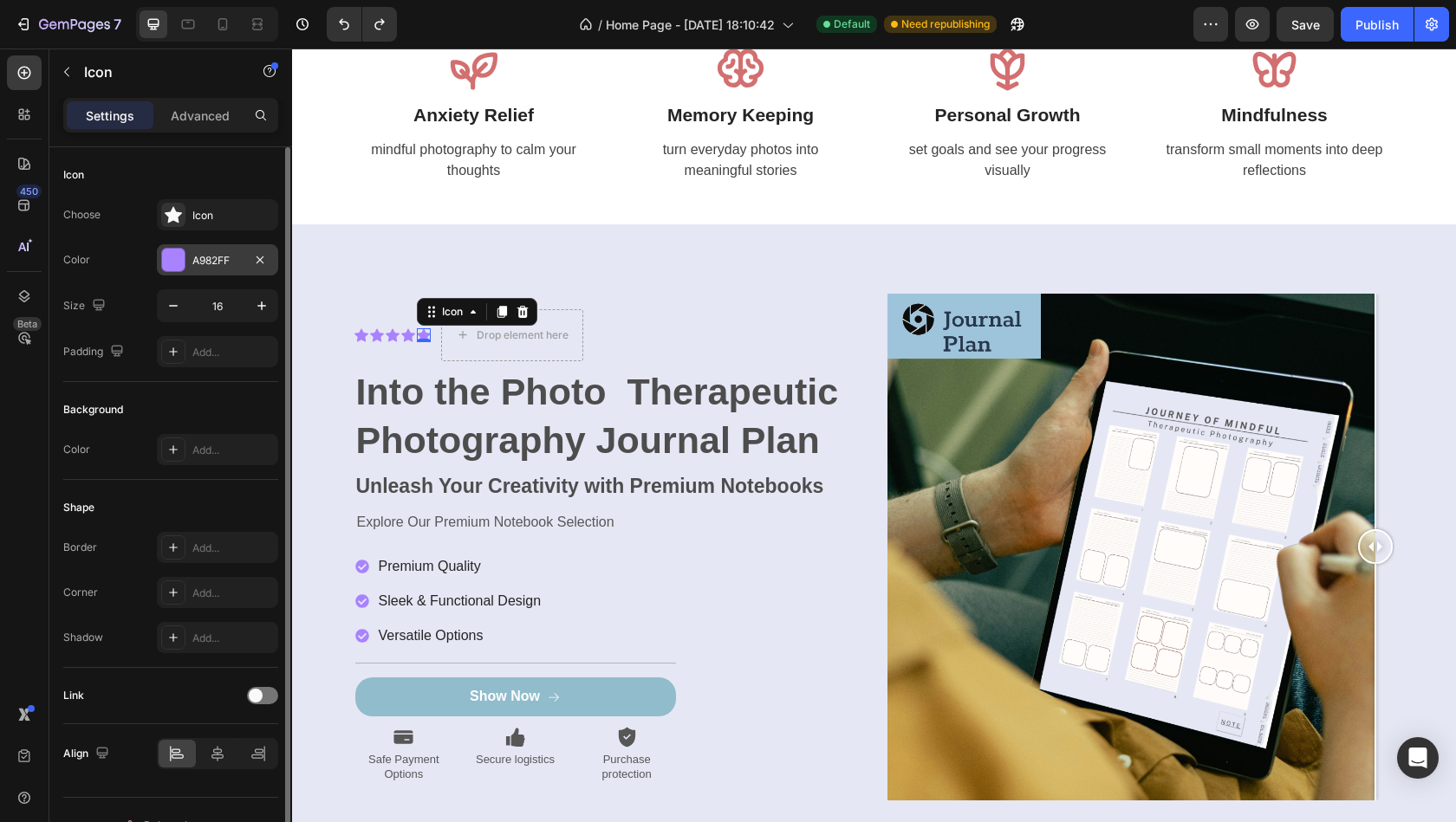
click at [192, 259] on div "A982FF" at bounding box center [217, 261] width 50 height 16
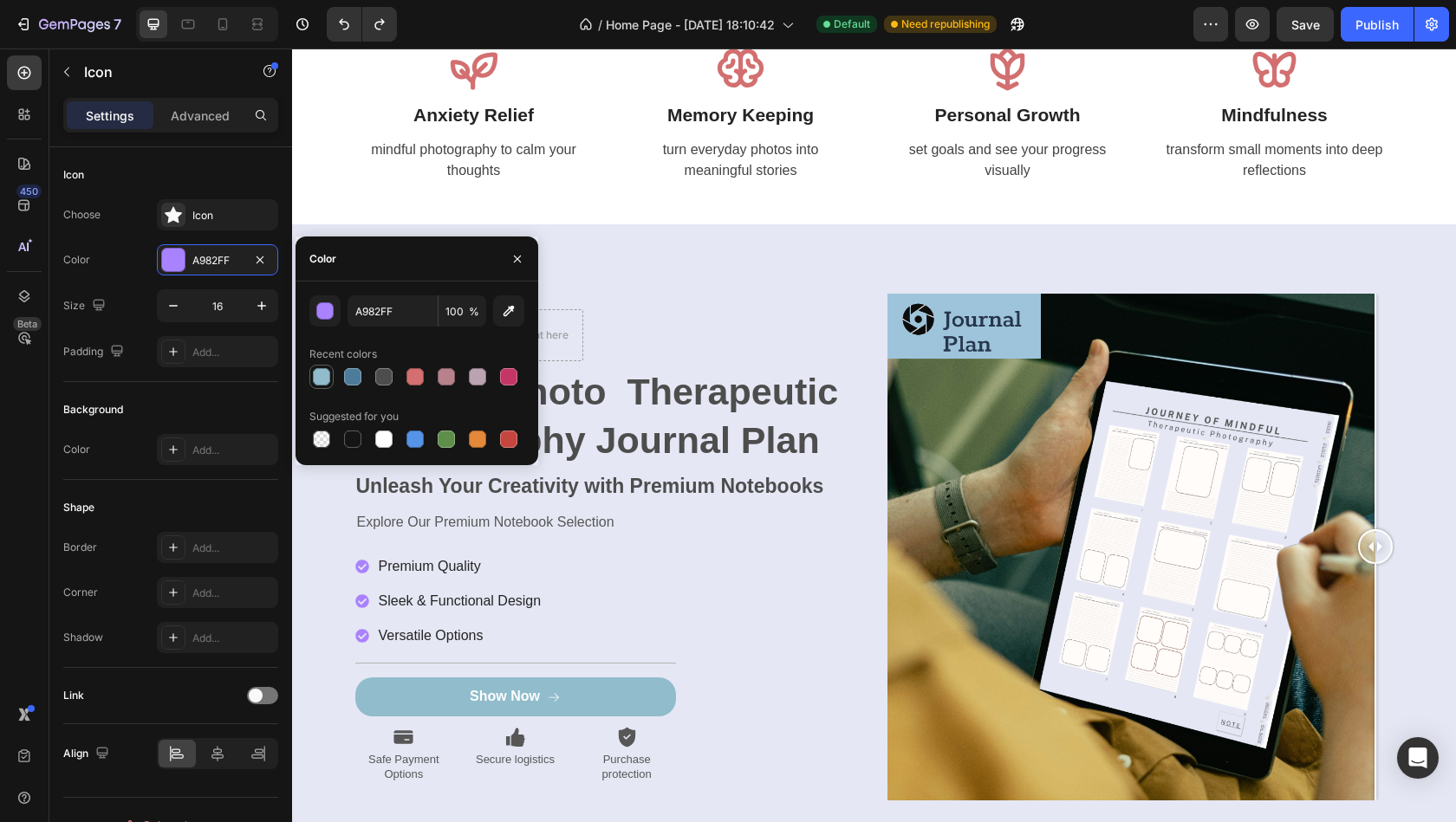
click at [321, 381] on div at bounding box center [322, 377] width 18 height 17
type input "91BCCB"
click at [640, 310] on div "Icon Icon Icon Icon Icon 0 Icon List Drop element here Row" at bounding box center [607, 335] width 507 height 52
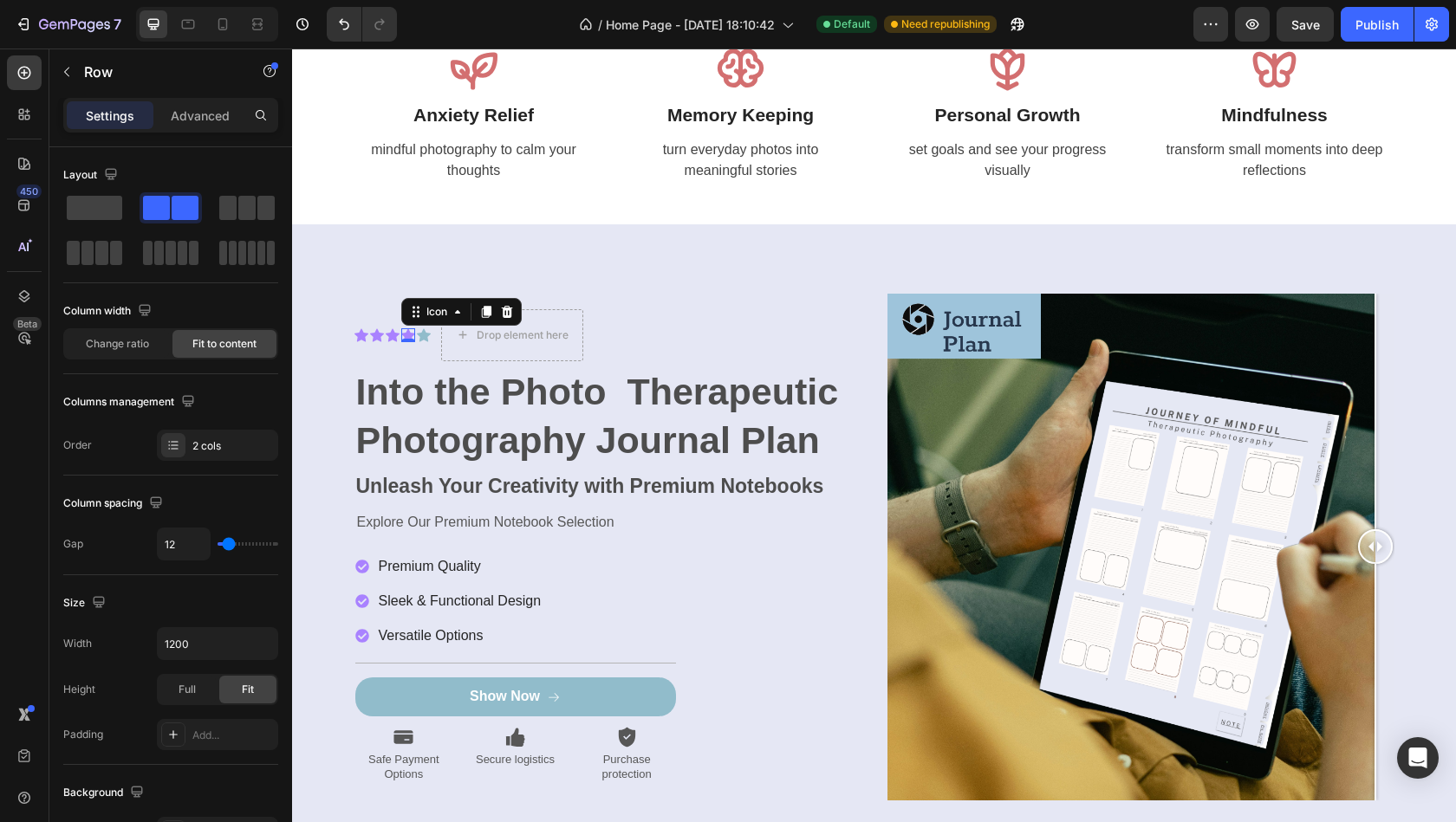
click at [405, 340] on div "Icon 0" at bounding box center [409, 335] width 14 height 14
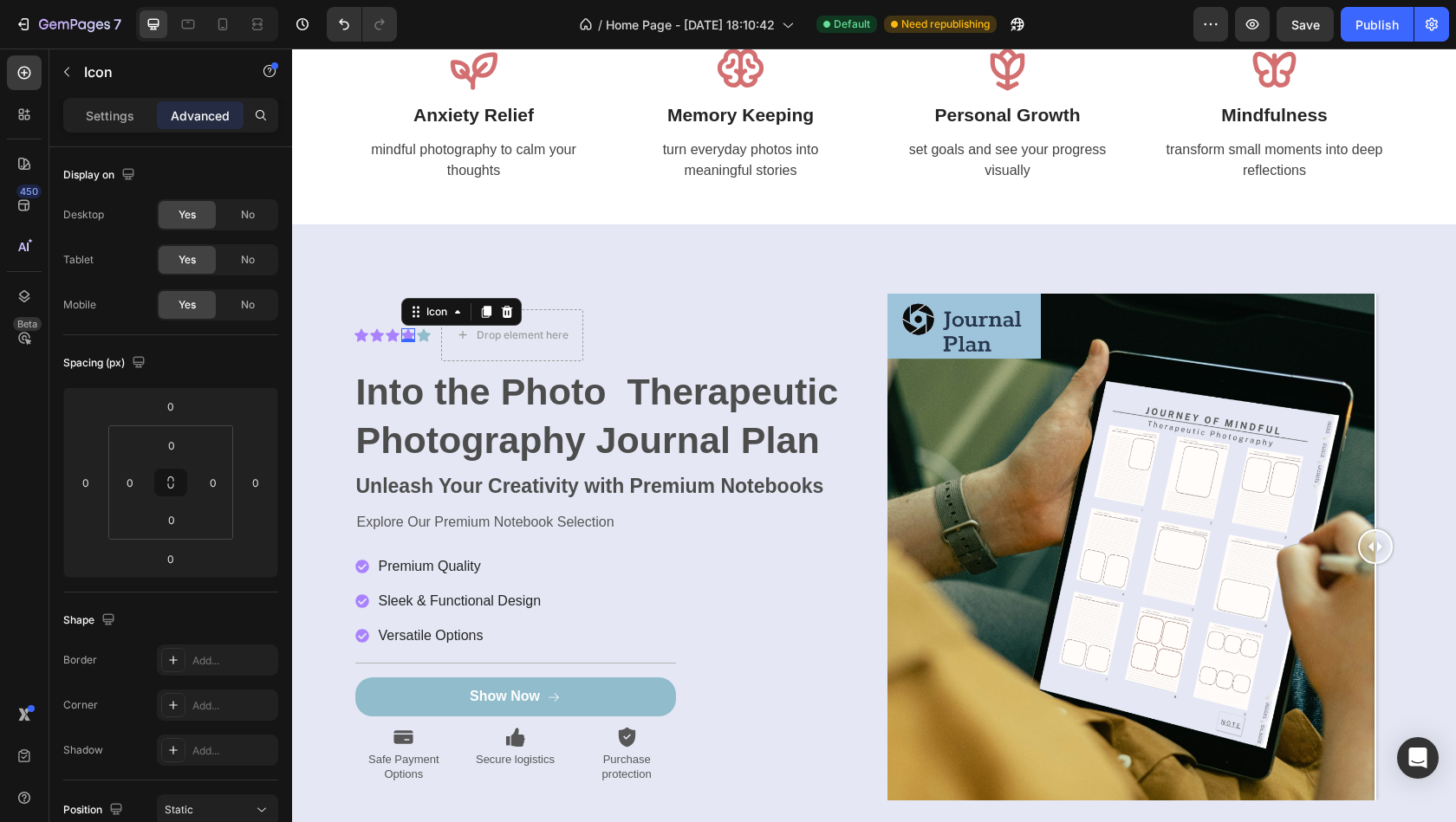
click at [407, 334] on icon at bounding box center [409, 334] width 14 height 13
click at [117, 117] on p "Settings" at bounding box center [109, 115] width 48 height 18
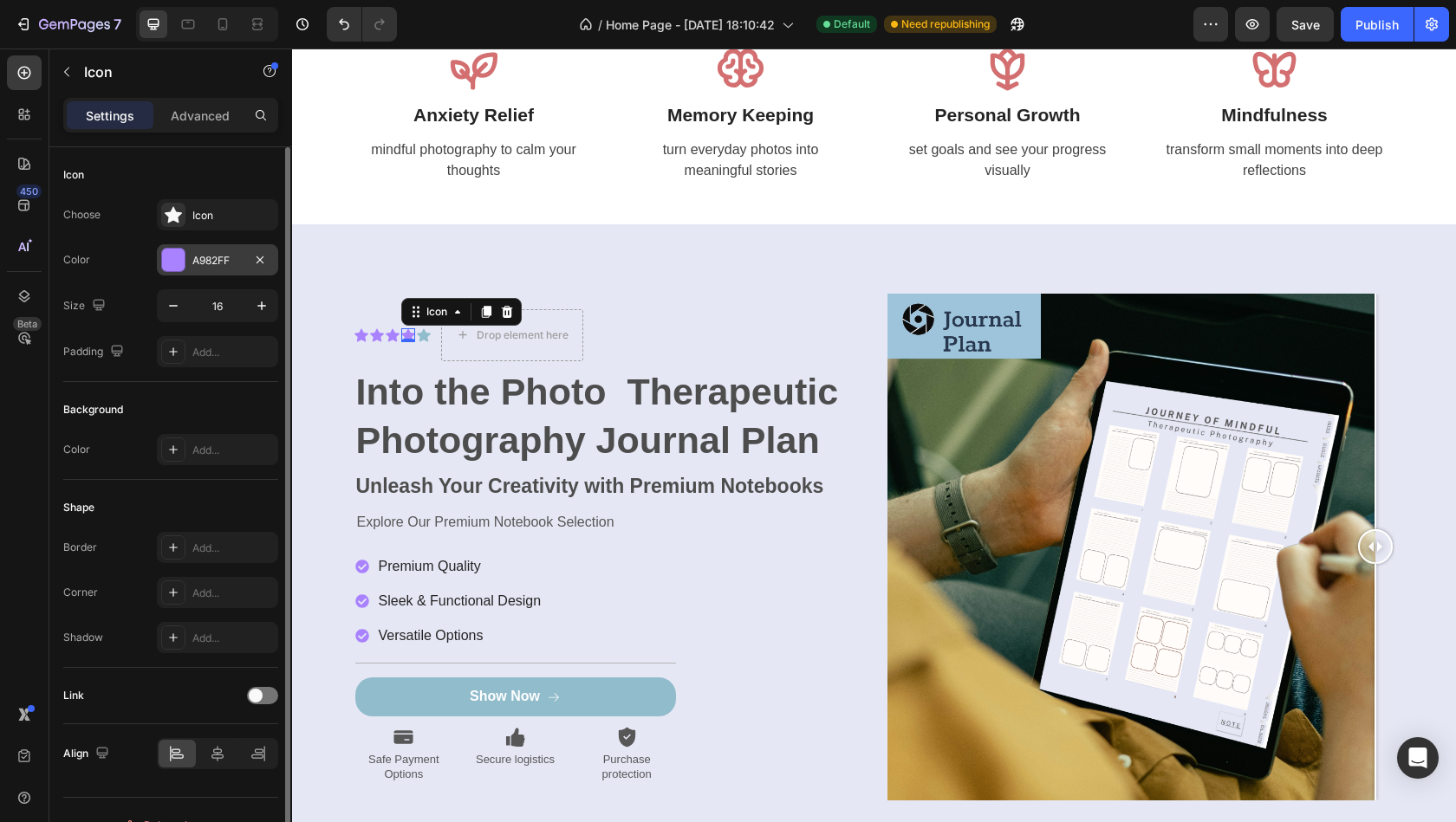
click at [172, 262] on div at bounding box center [173, 260] width 23 height 23
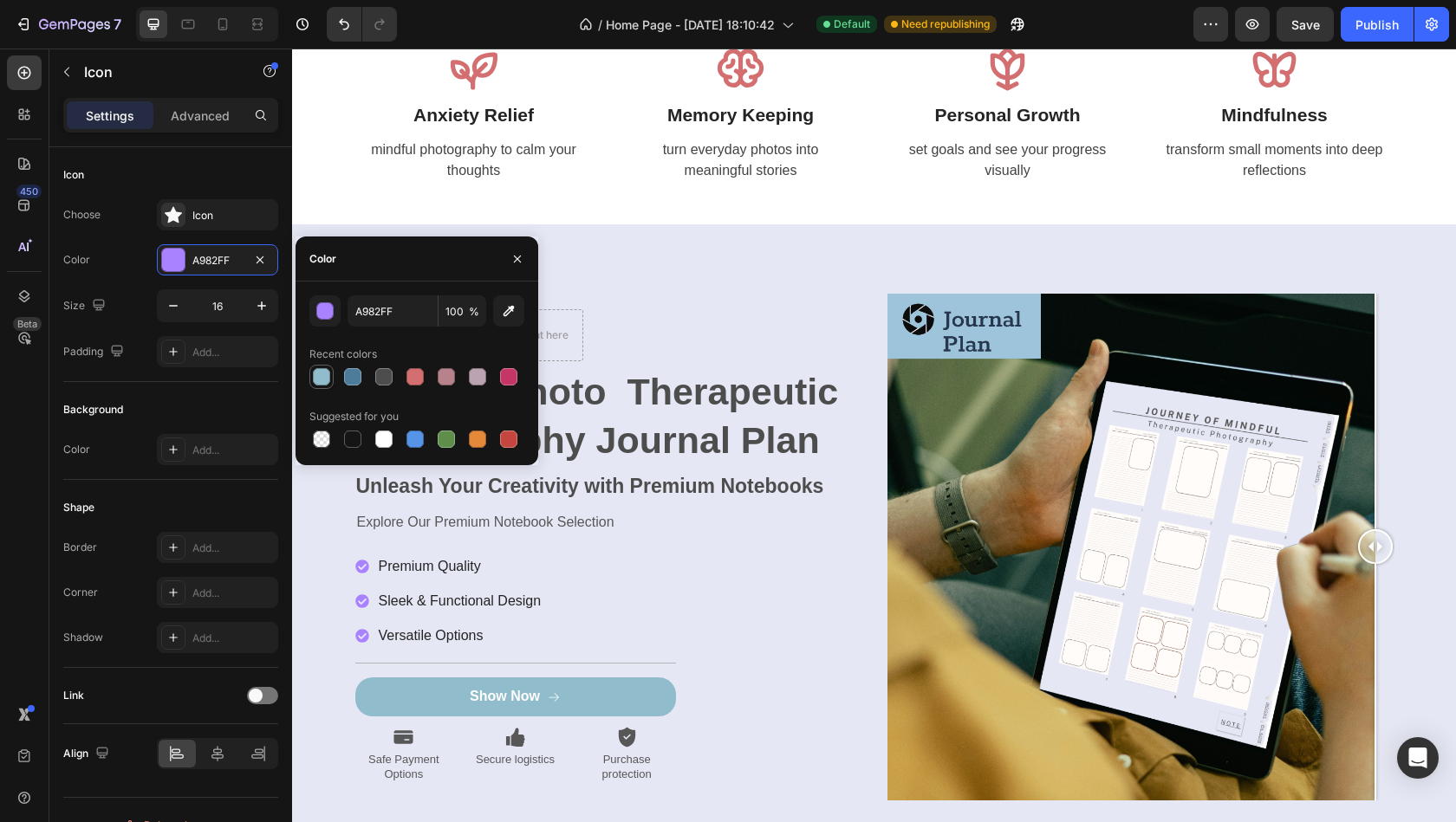
click at [326, 373] on div at bounding box center [322, 377] width 18 height 17
type input "91BCCB"
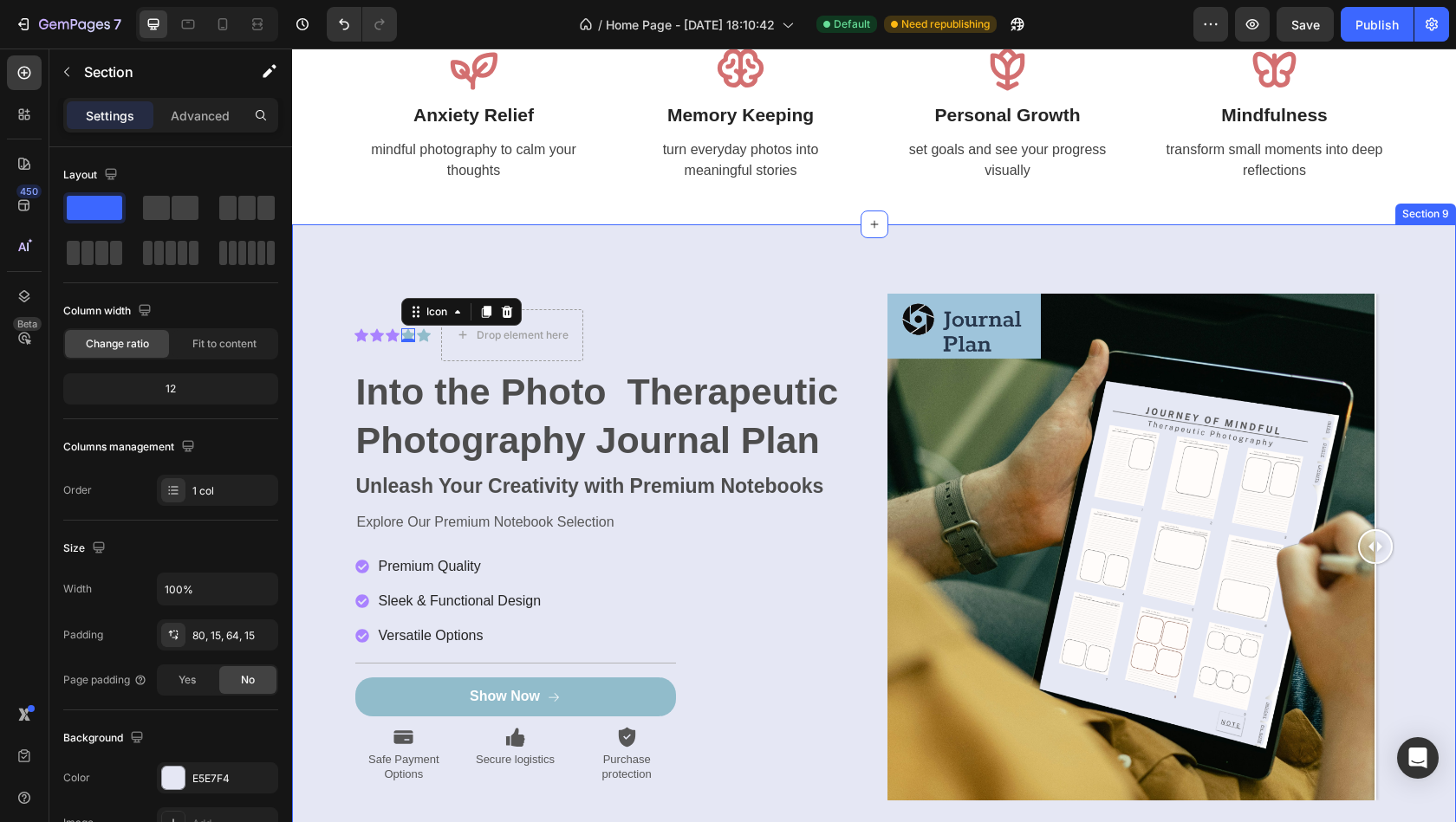
click at [599, 290] on div "Icon Icon Icon Icon 0 Icon Icon List Drop element here Row Into the Photo Thera…" at bounding box center [874, 547] width 1164 height 645
click at [389, 338] on div "Icon 0" at bounding box center [393, 335] width 14 height 14
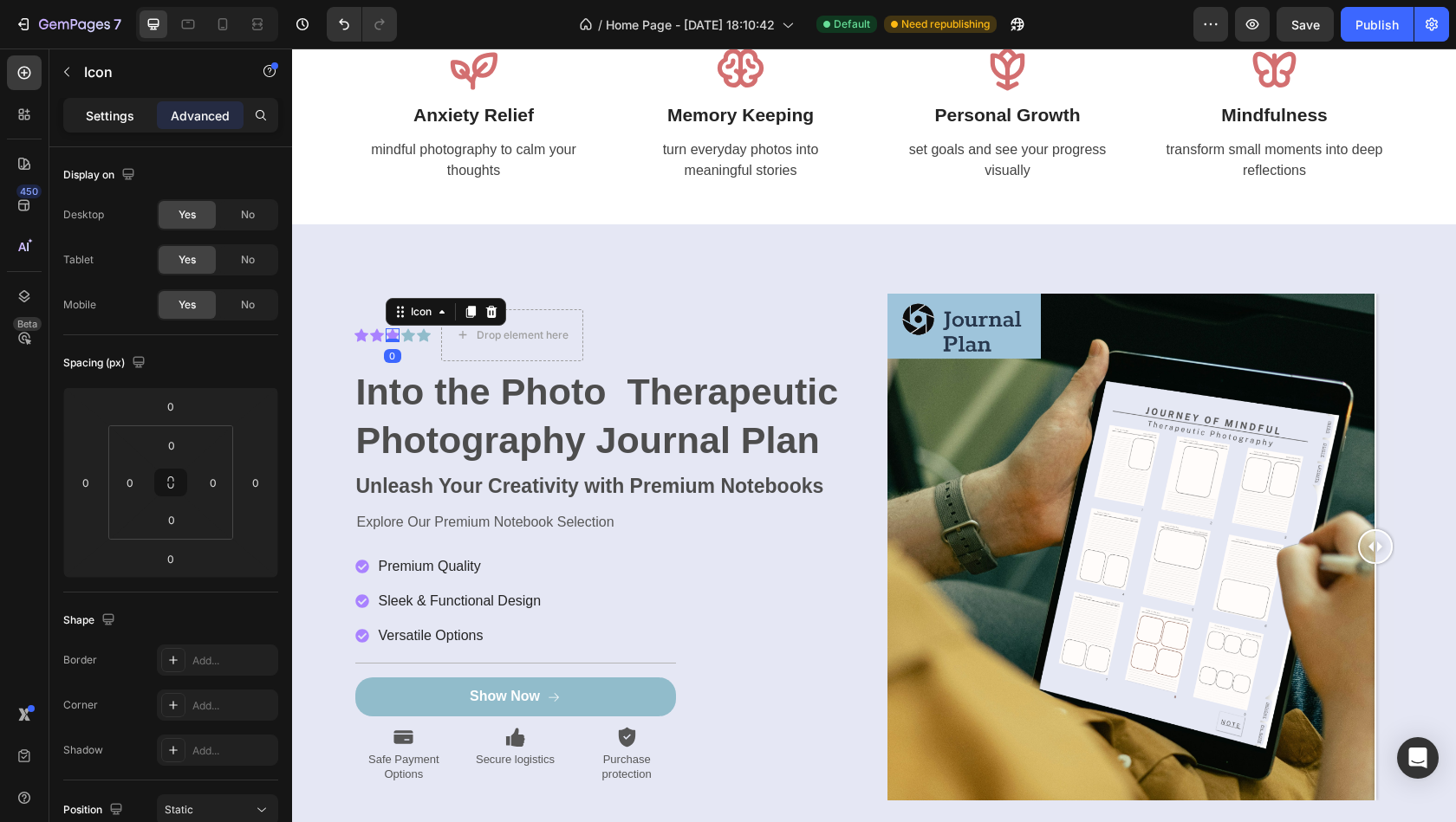
click at [107, 116] on p "Settings" at bounding box center [109, 115] width 48 height 18
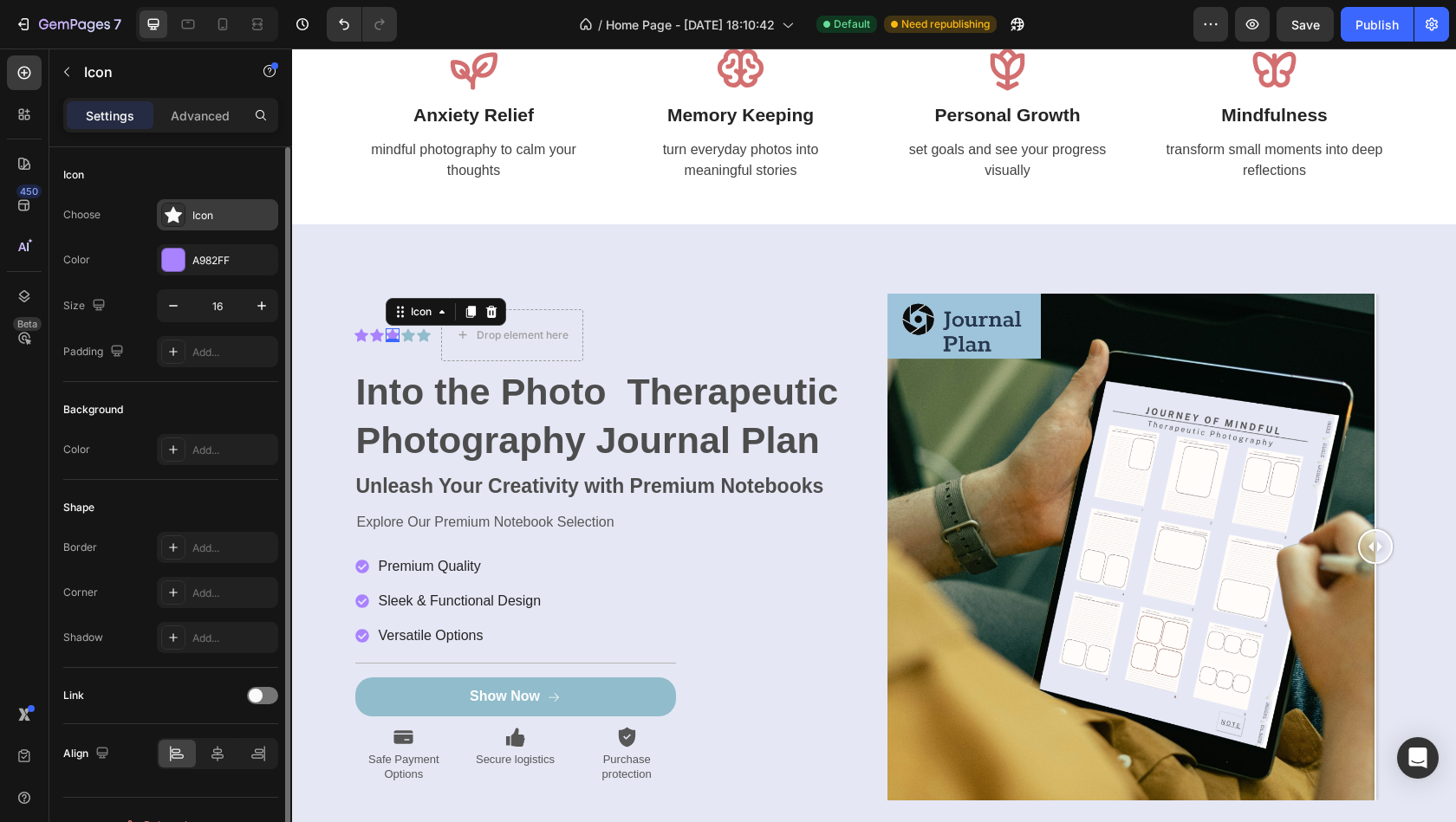
click at [167, 214] on icon at bounding box center [173, 215] width 18 height 17
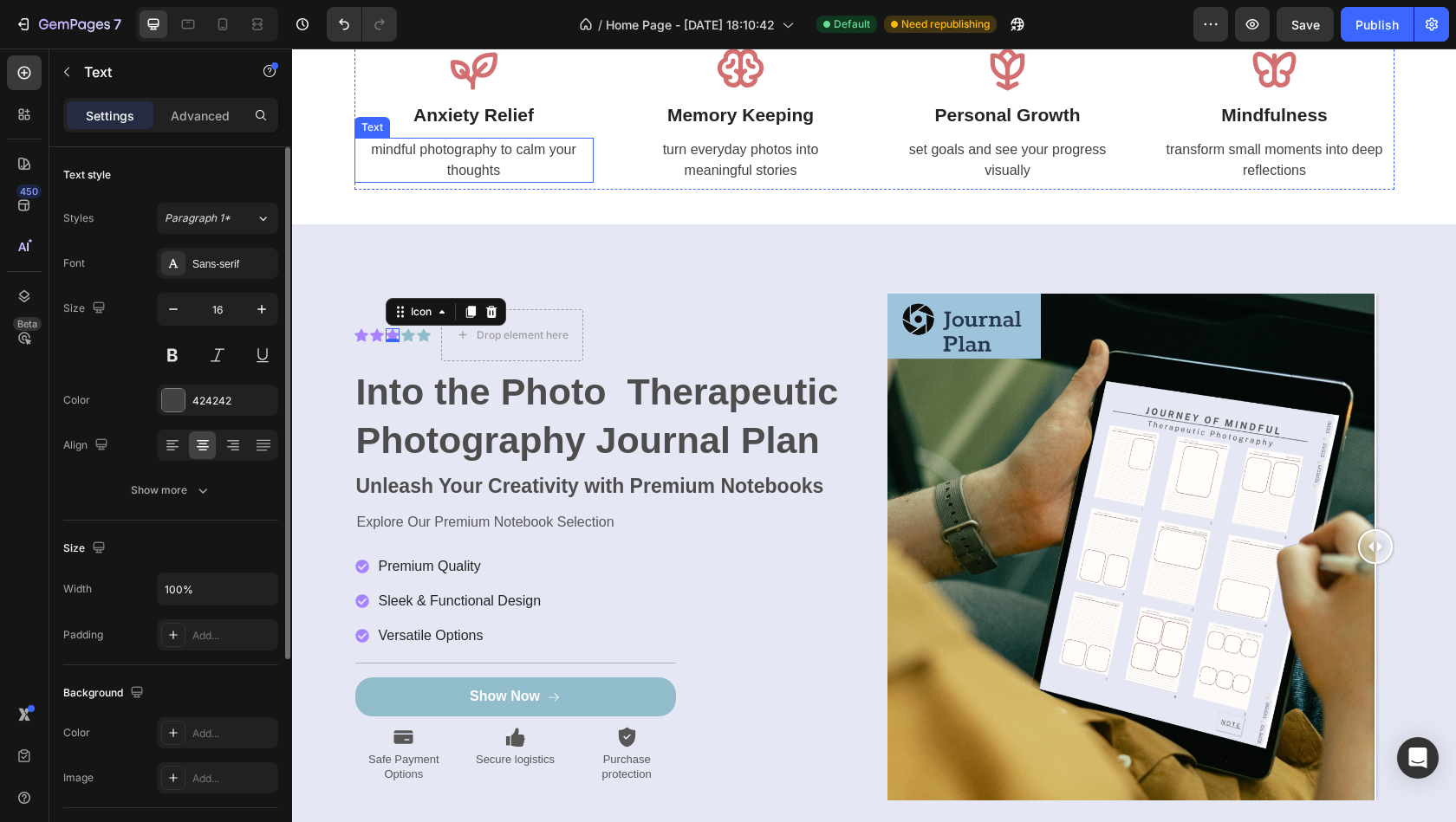
click at [498, 173] on p "mindful photography to calm your thoughts" at bounding box center [473, 160] width 235 height 42
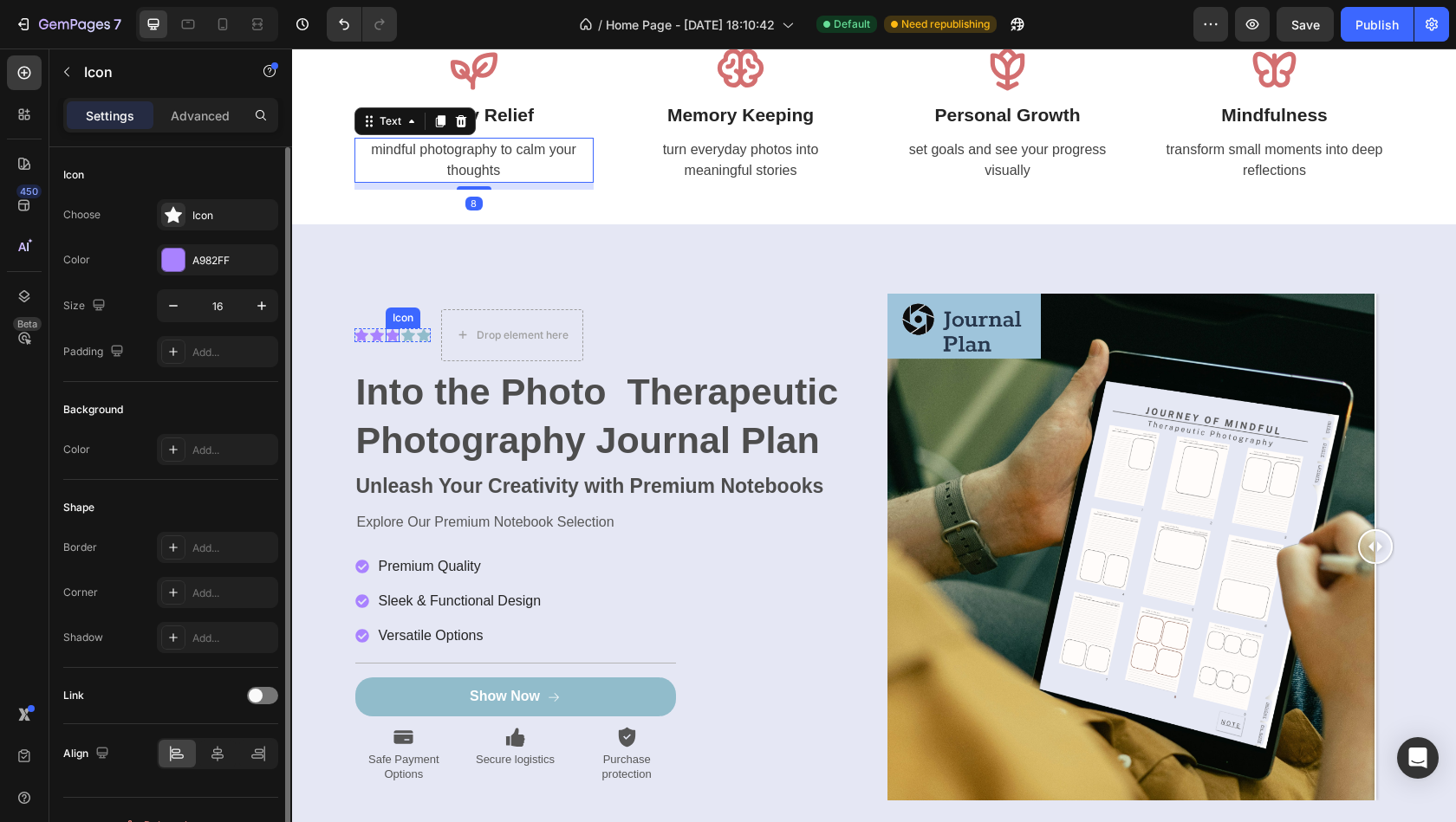
click at [392, 340] on div "Icon" at bounding box center [393, 335] width 14 height 14
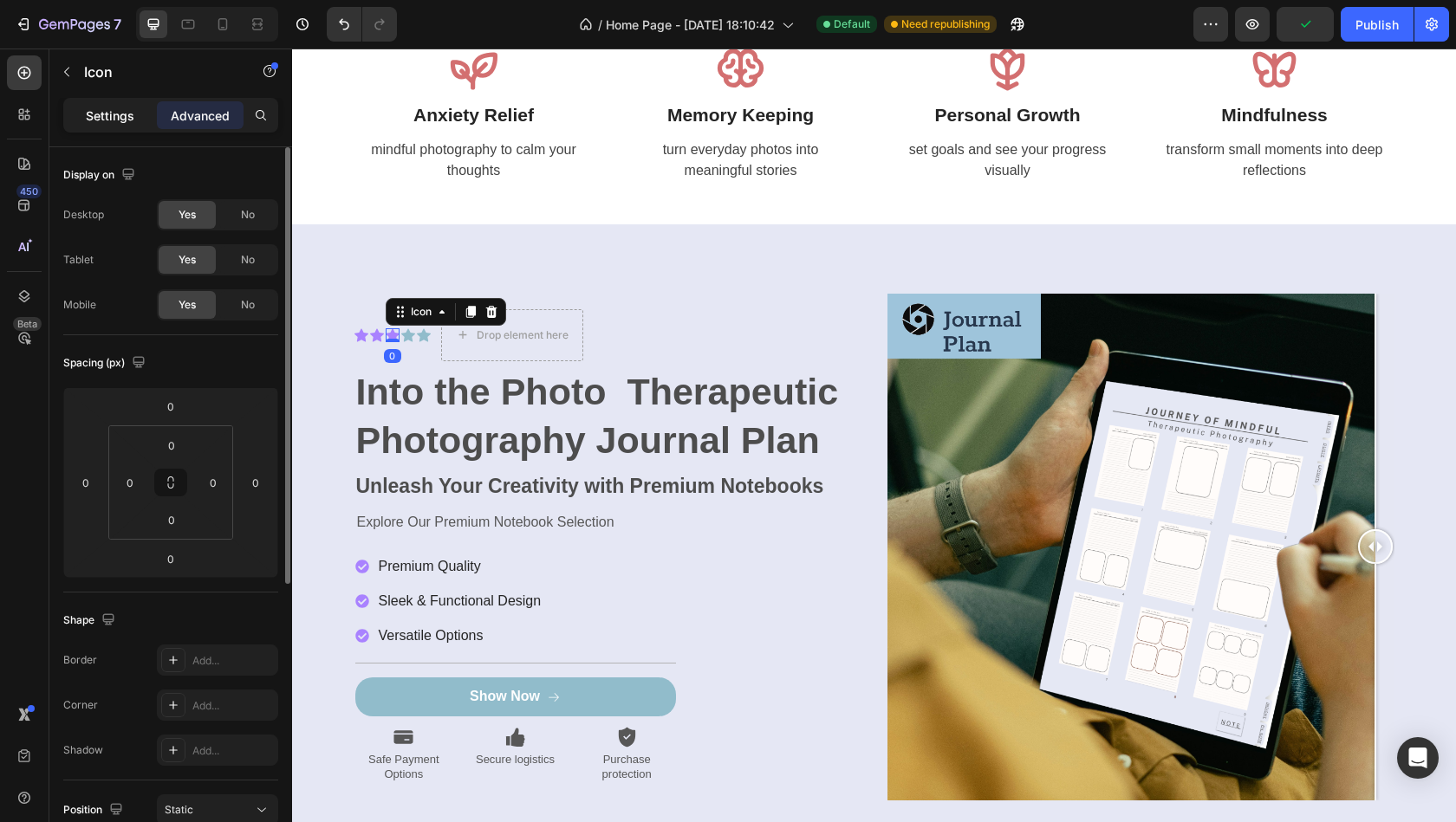
click at [117, 116] on p "Settings" at bounding box center [109, 115] width 48 height 18
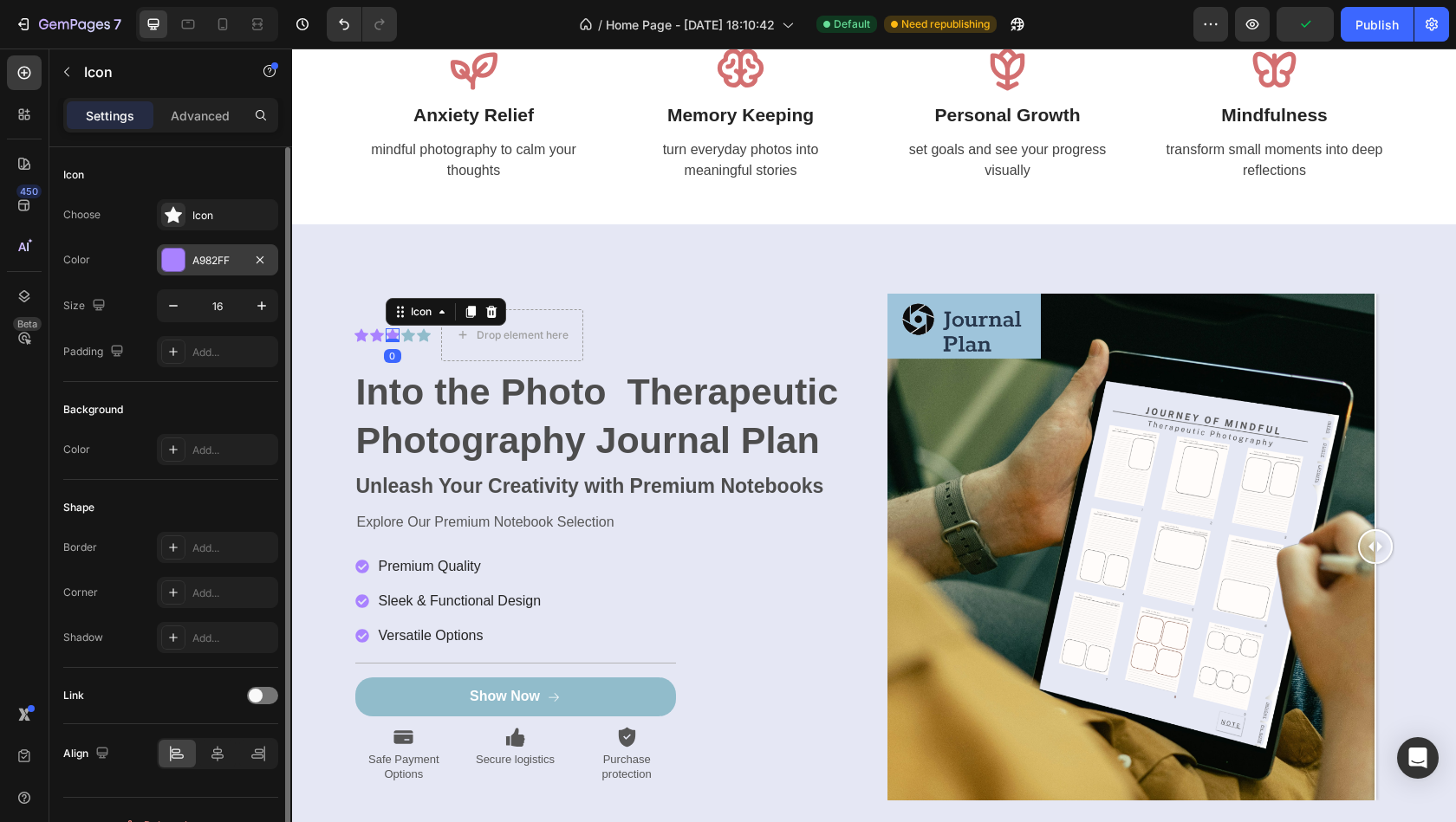
click at [178, 254] on div at bounding box center [173, 260] width 23 height 23
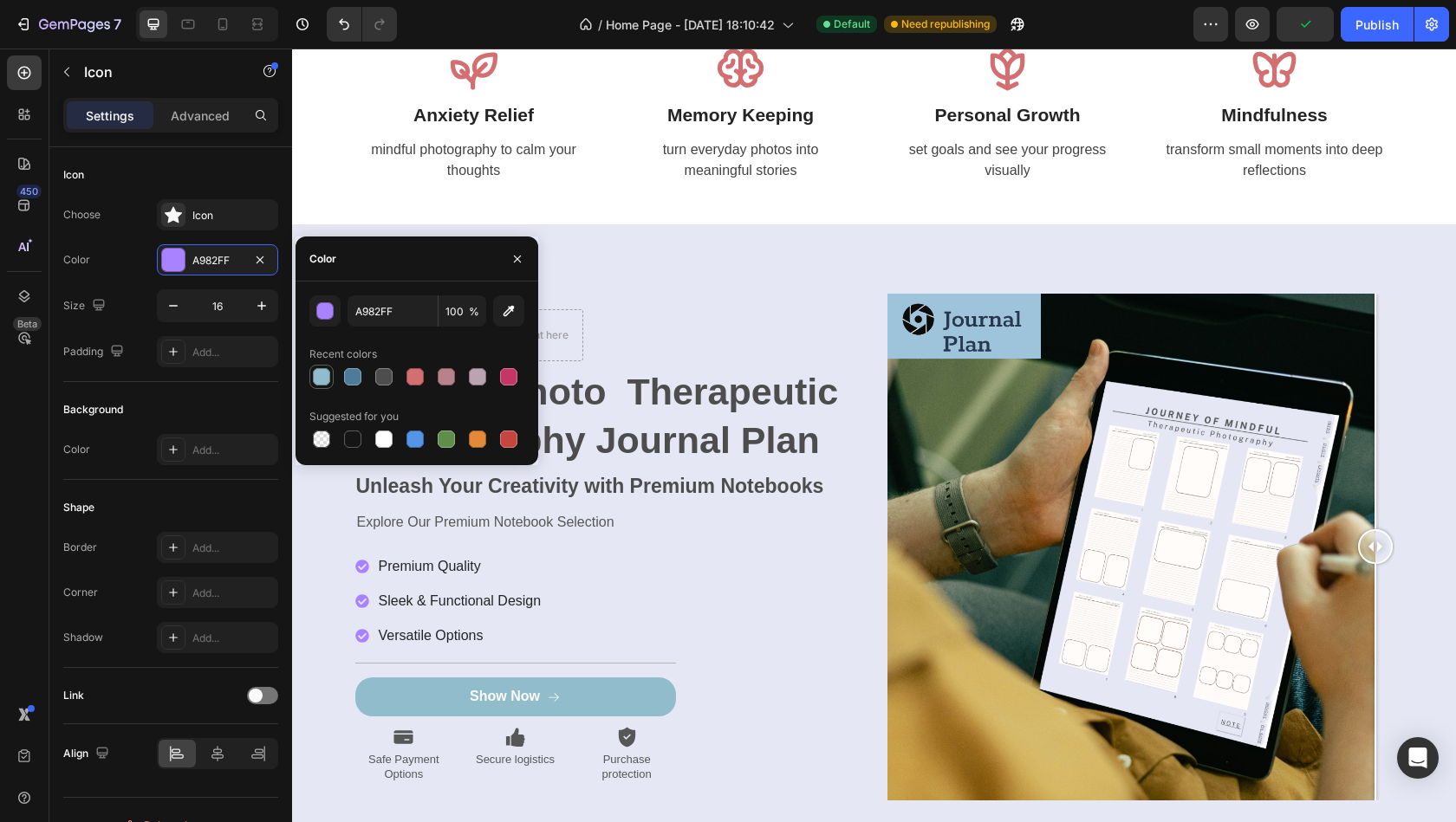
click at [321, 373] on div at bounding box center [322, 377] width 18 height 17
type input "91BCCB"
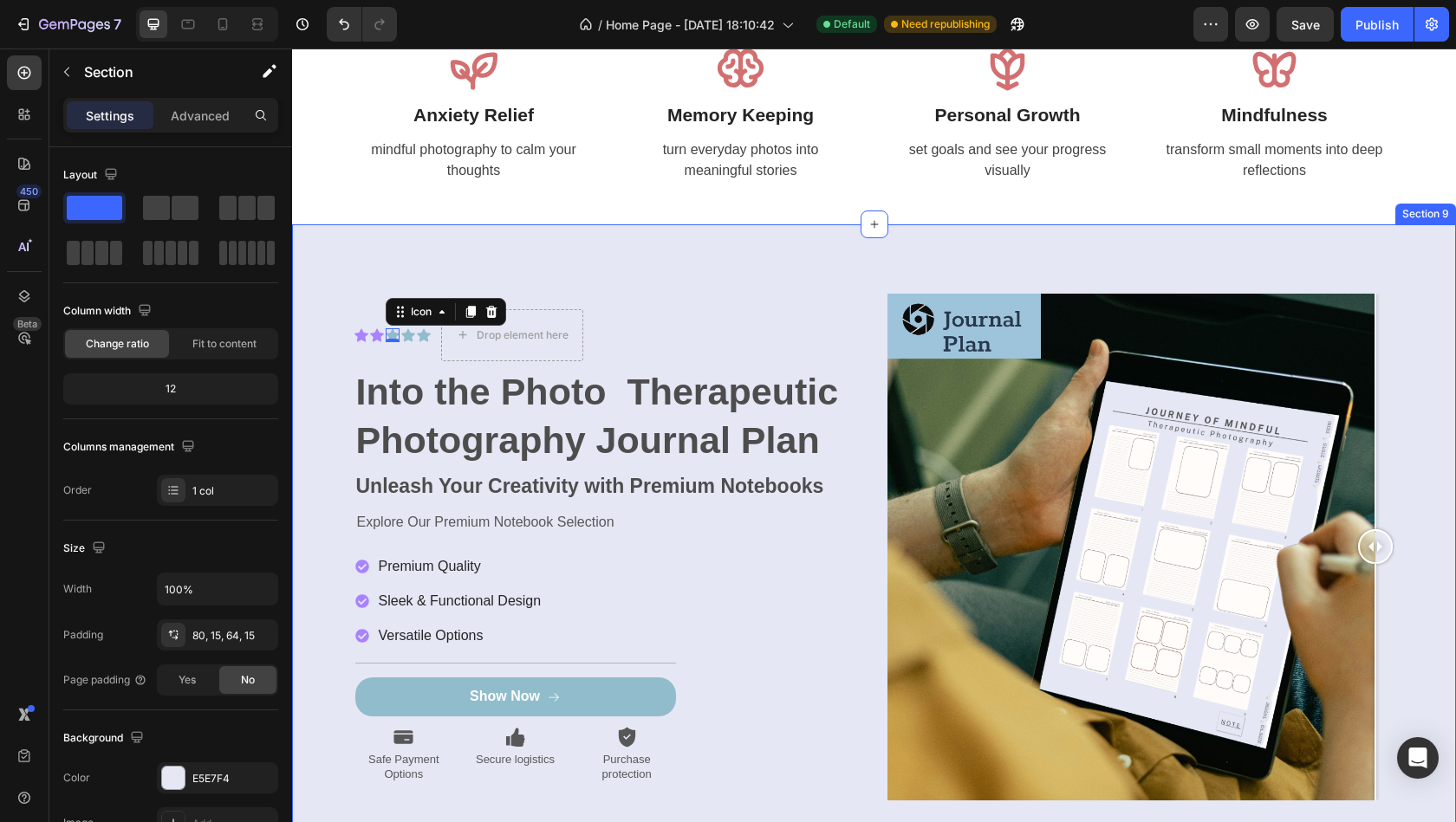
click at [605, 268] on div "Icon Icon Icon 0 Icon Icon Icon List Drop element here Row Into the Photo Thera…" at bounding box center [874, 547] width 1164 height 645
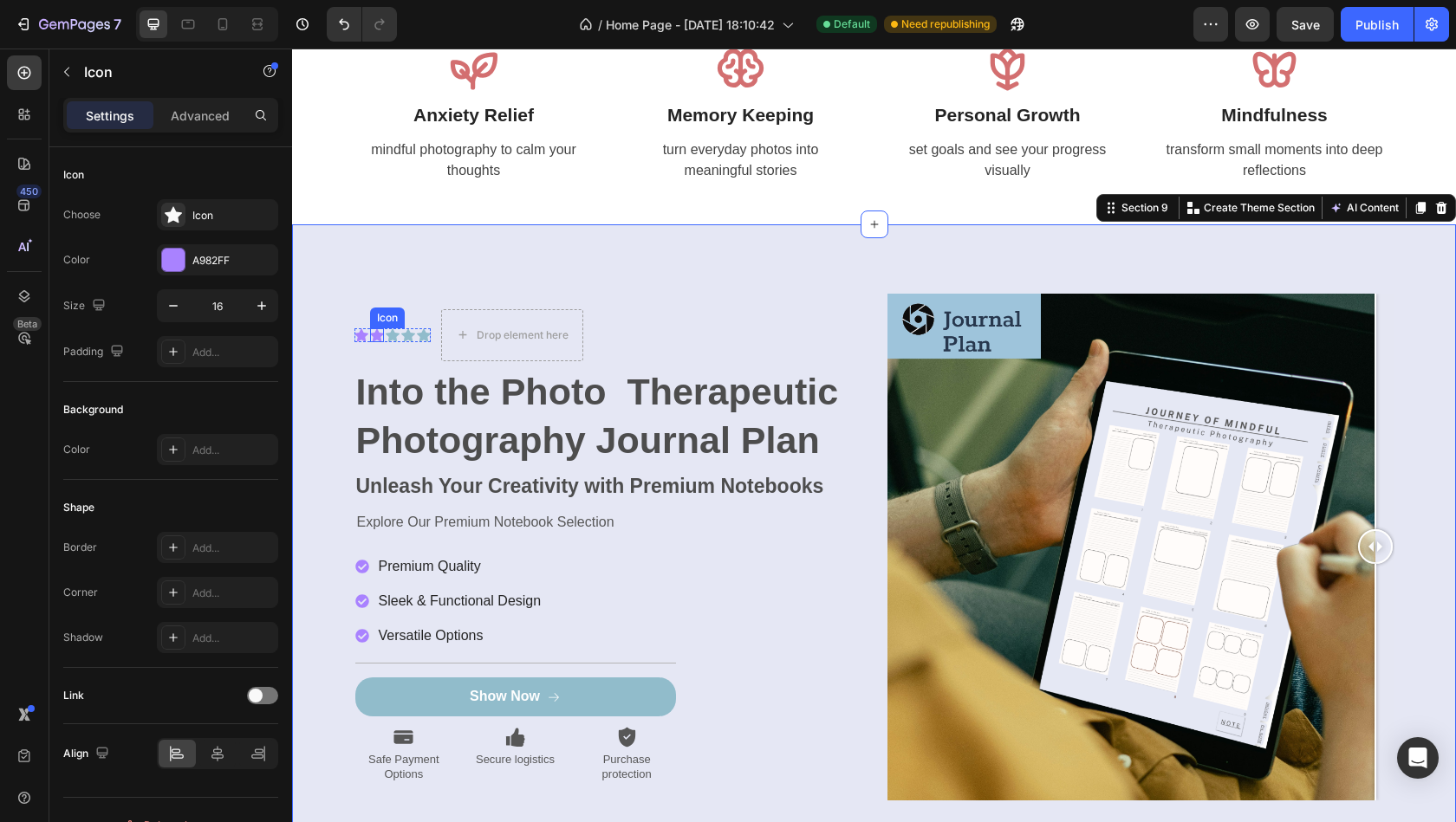
click at [375, 341] on div "Icon" at bounding box center [377, 335] width 14 height 14
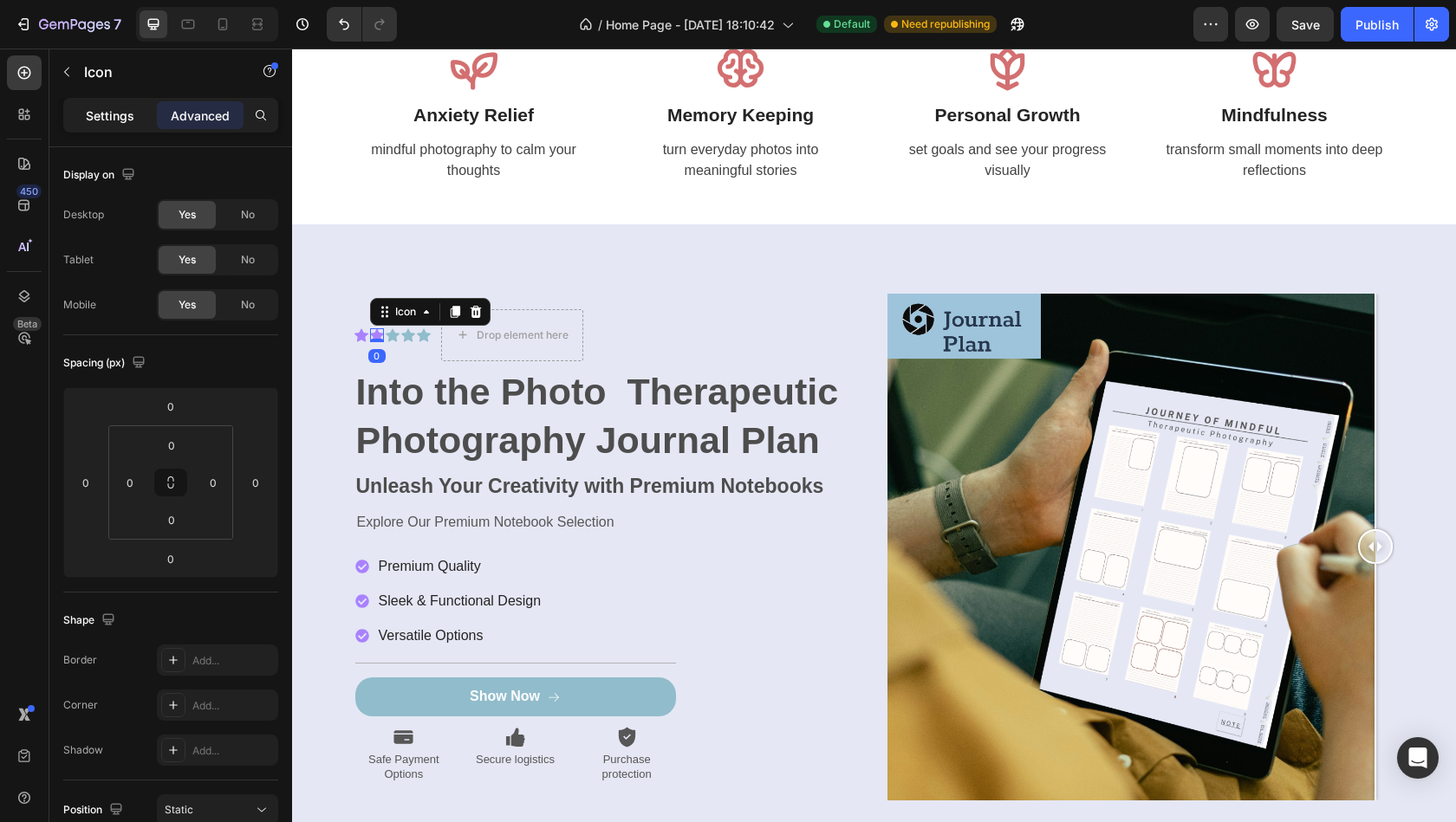
click at [117, 119] on p "Settings" at bounding box center [109, 115] width 48 height 18
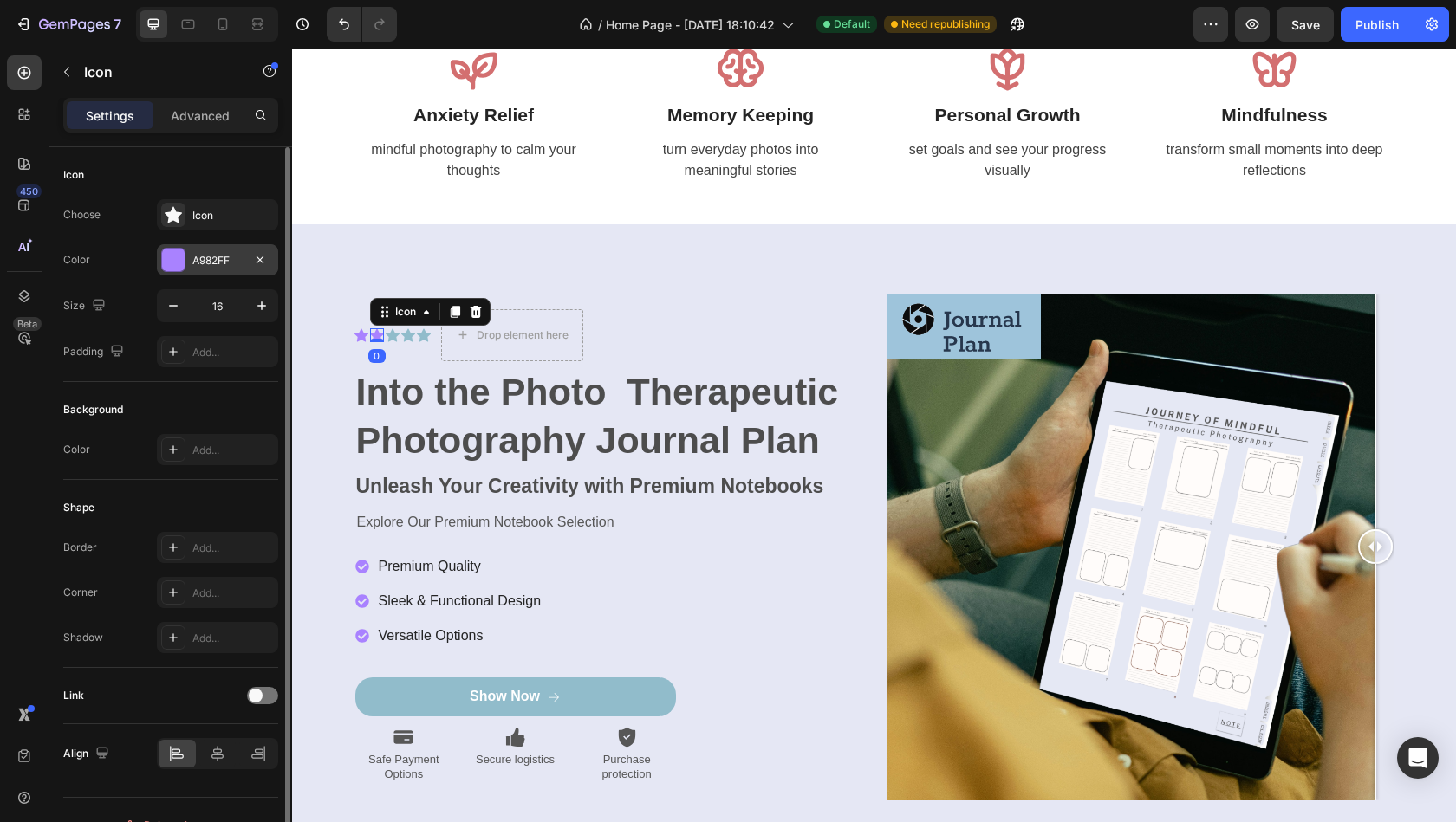
click at [178, 262] on div at bounding box center [173, 260] width 23 height 23
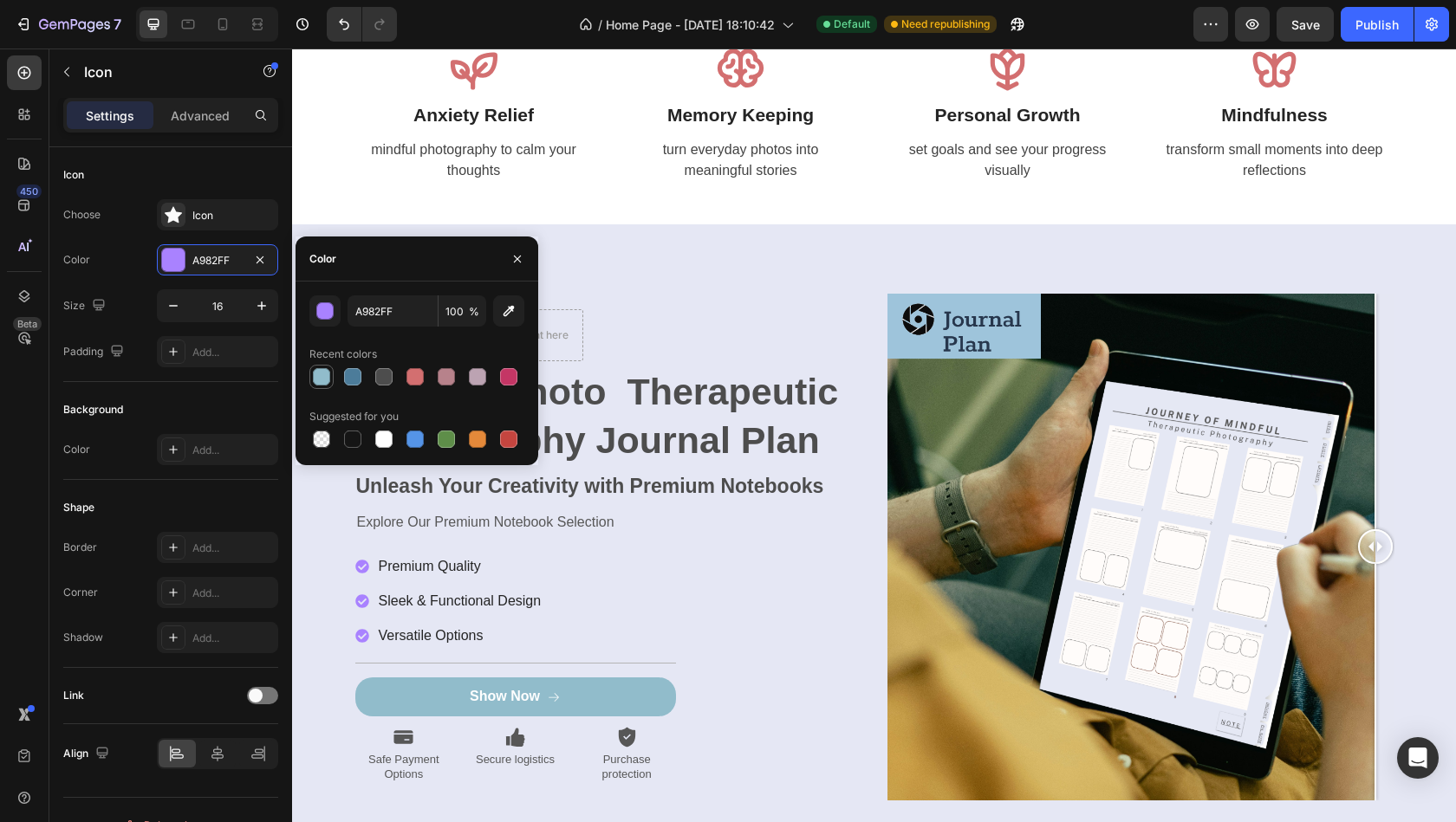
click at [318, 375] on div at bounding box center [322, 377] width 18 height 17
type input "91BCCB"
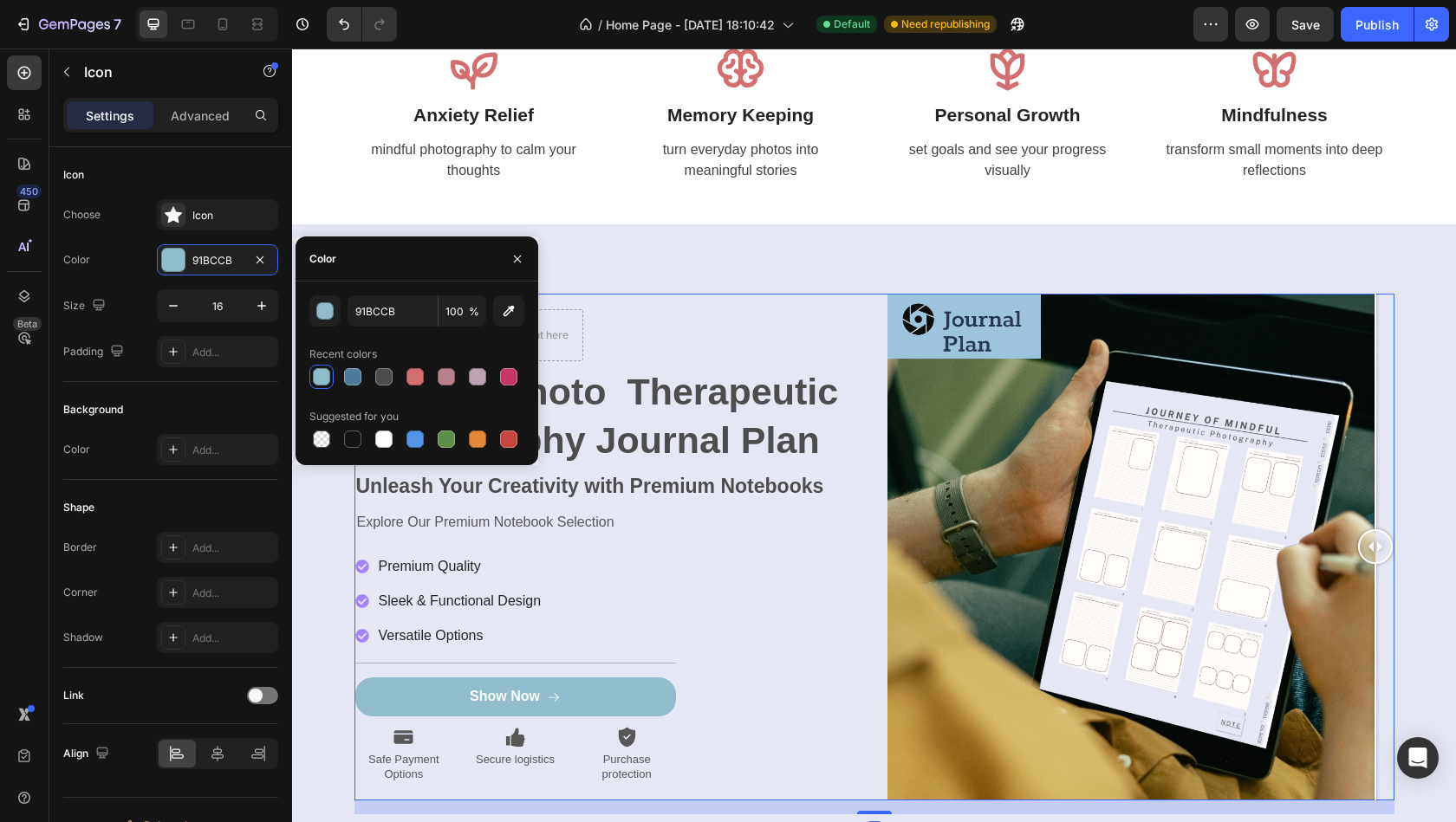
click at [621, 298] on div "Icon Icon Icon Icon Icon Icon List Drop element here Row Into the Photo Therape…" at bounding box center [607, 547] width 507 height 506
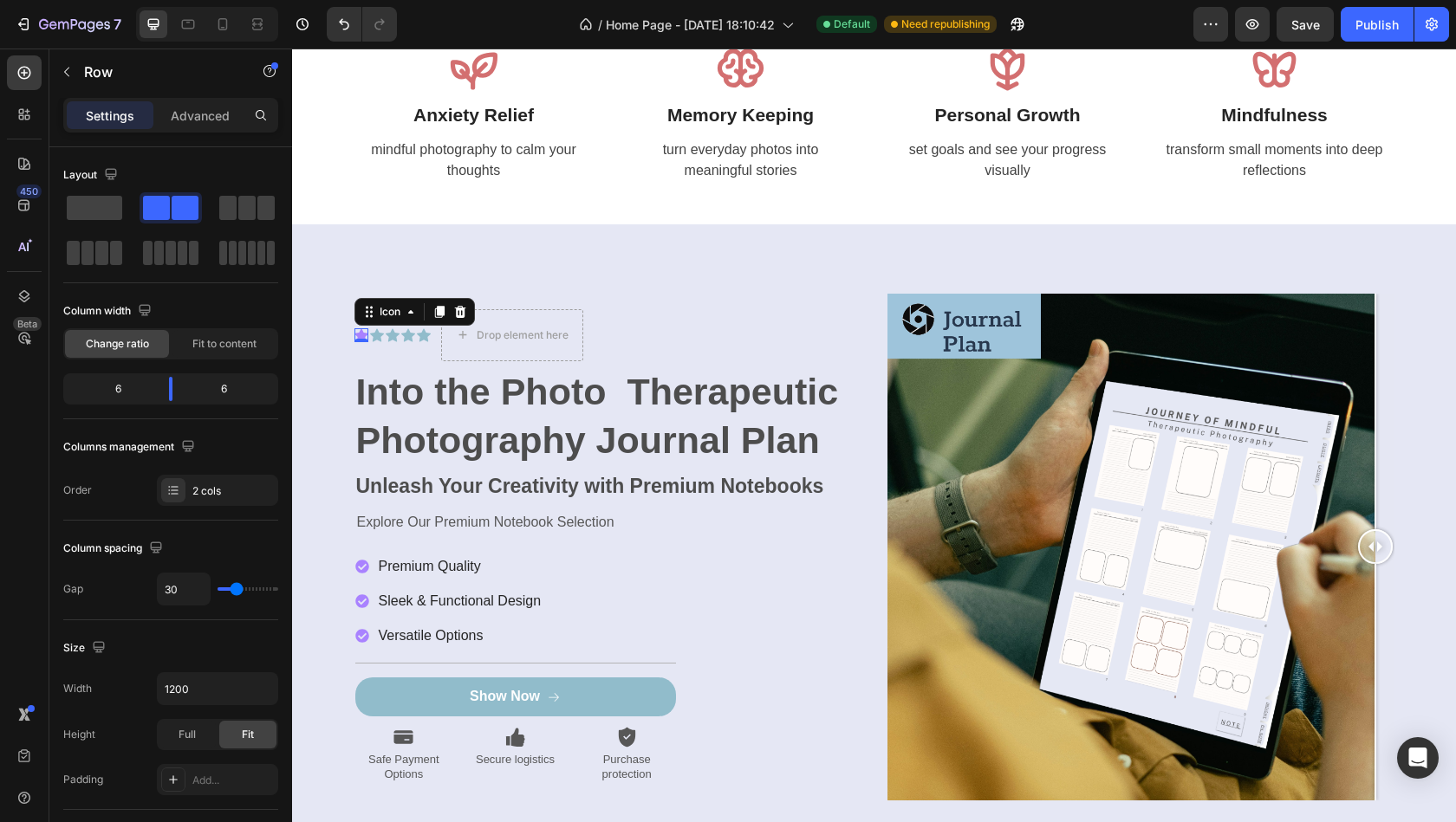
click at [360, 338] on div "Icon 0" at bounding box center [361, 335] width 14 height 14
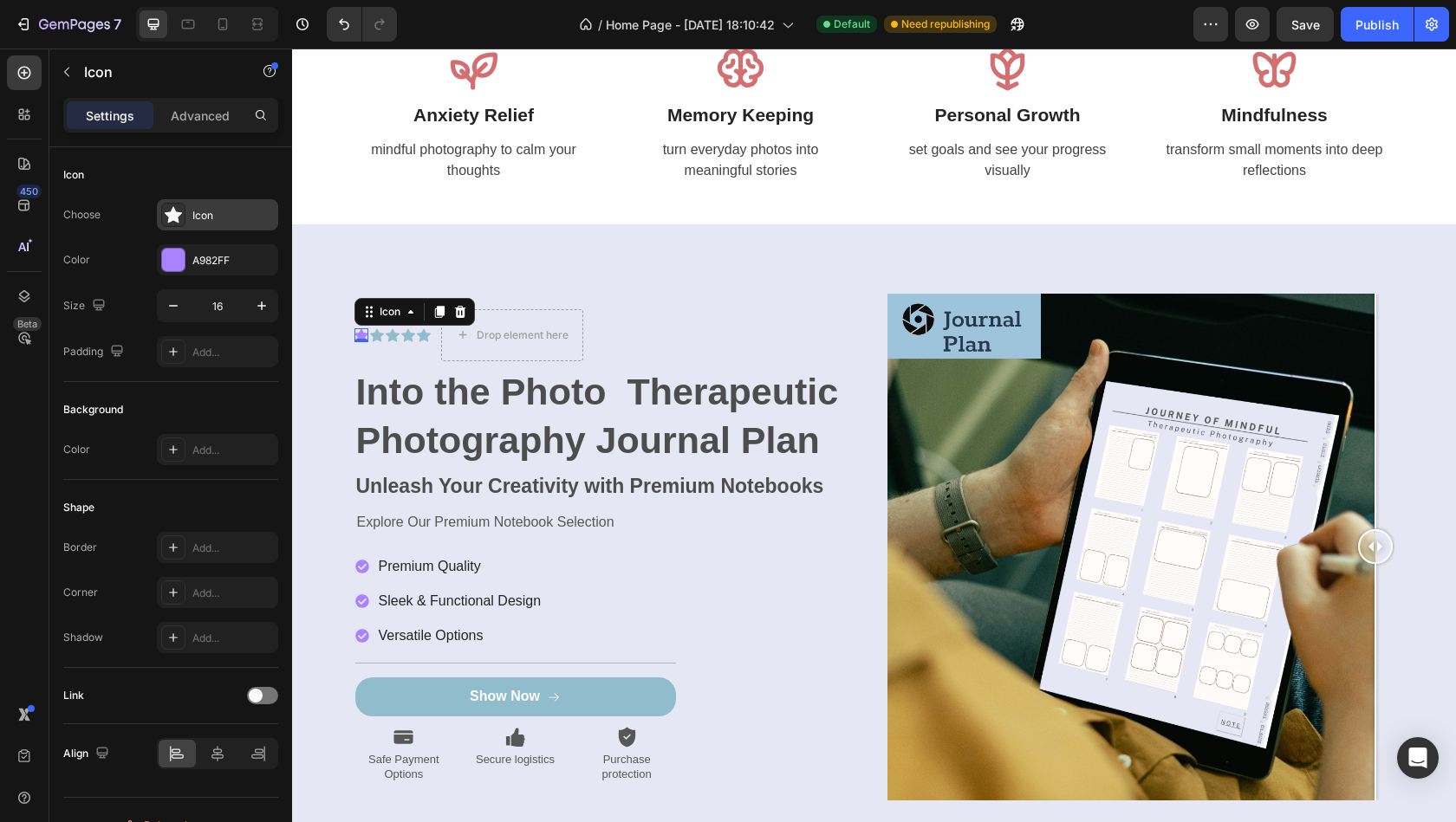
click at [166, 216] on icon at bounding box center [173, 215] width 18 height 17
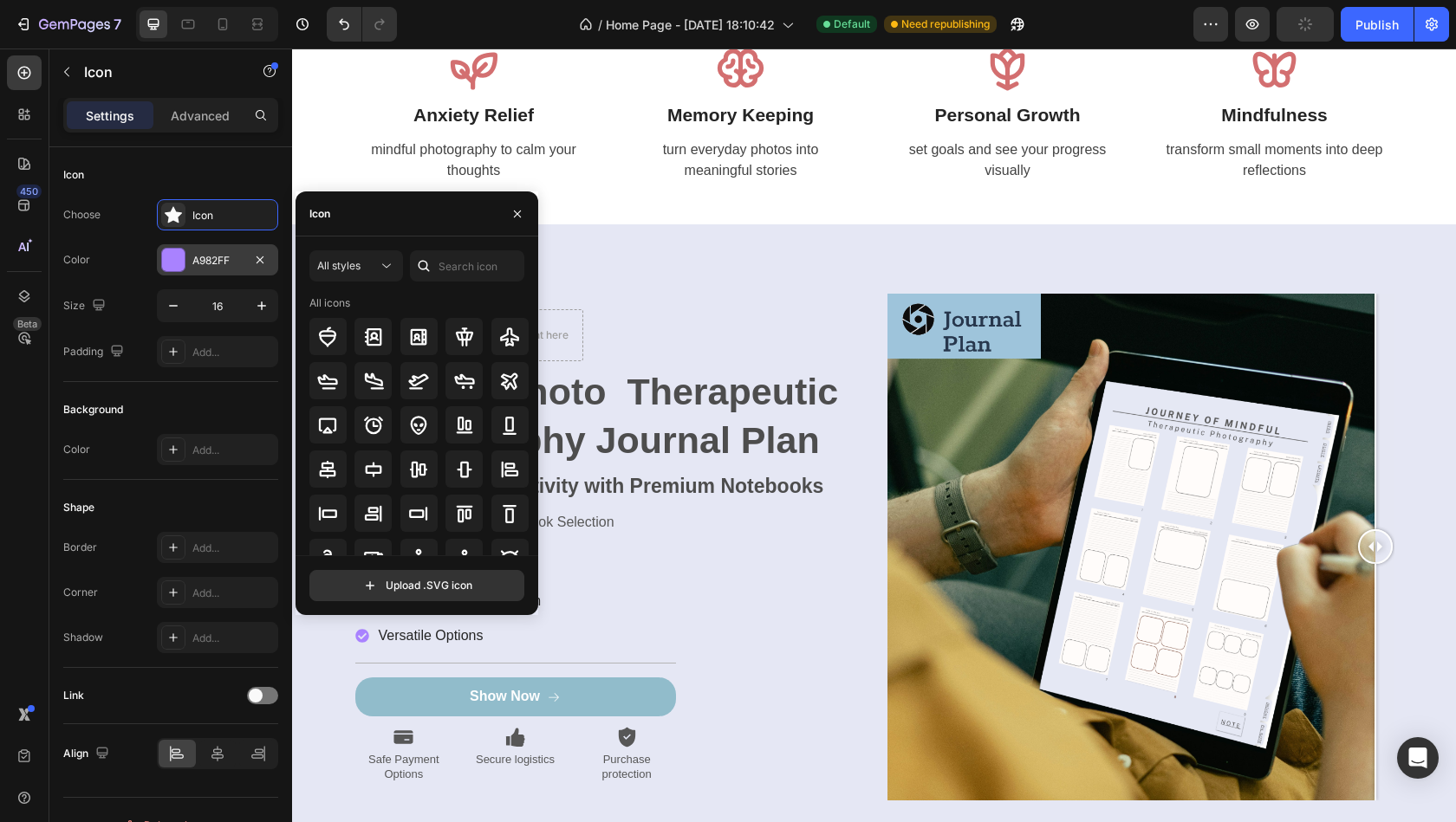
click at [178, 260] on div at bounding box center [173, 260] width 23 height 23
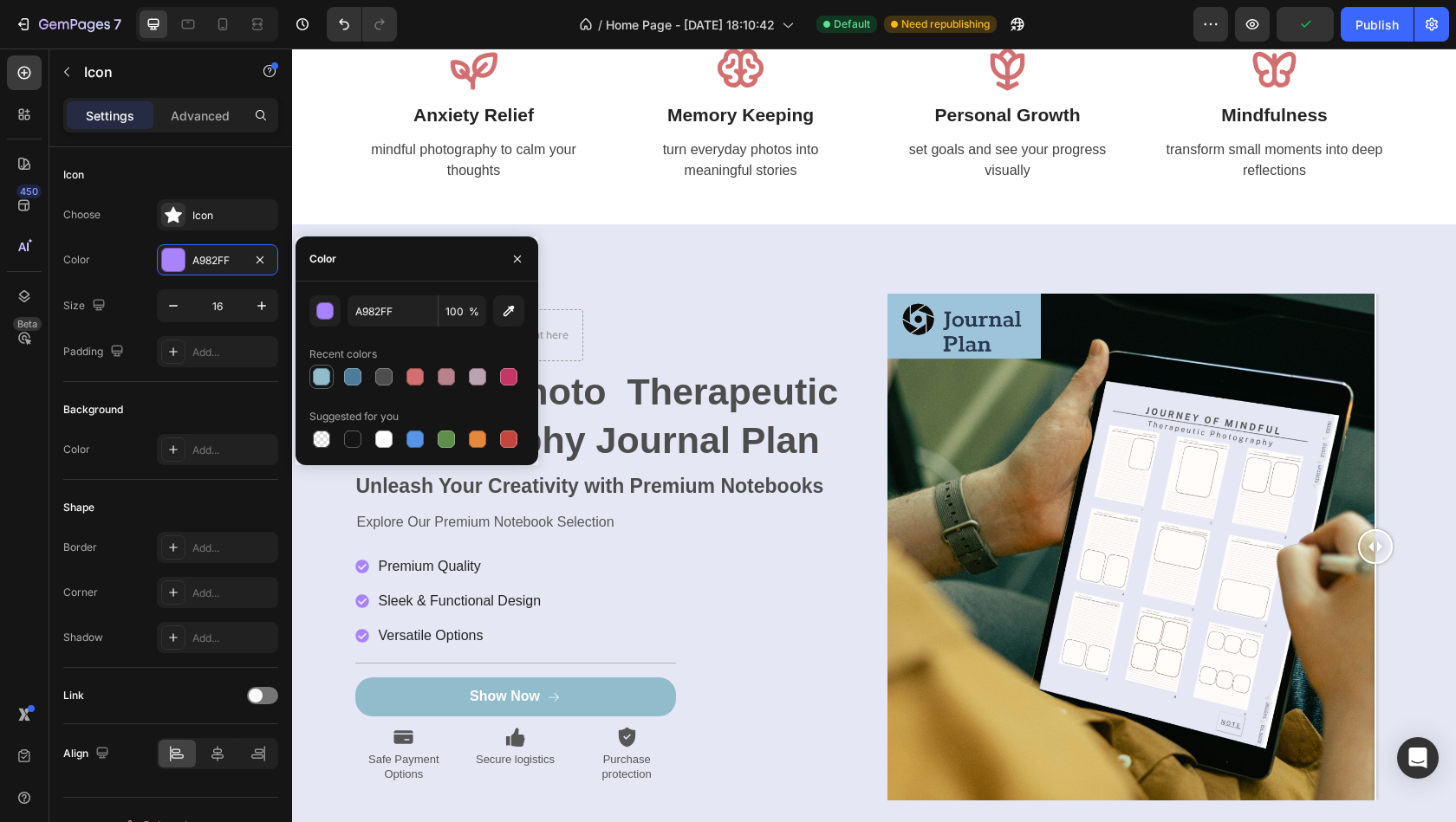
click at [324, 376] on div at bounding box center [322, 377] width 18 height 17
type input "91BCCB"
click at [618, 289] on div "Icon 0 Icon Icon Icon Icon Icon List Drop element here Row Into the Photo Thera…" at bounding box center [874, 547] width 1164 height 645
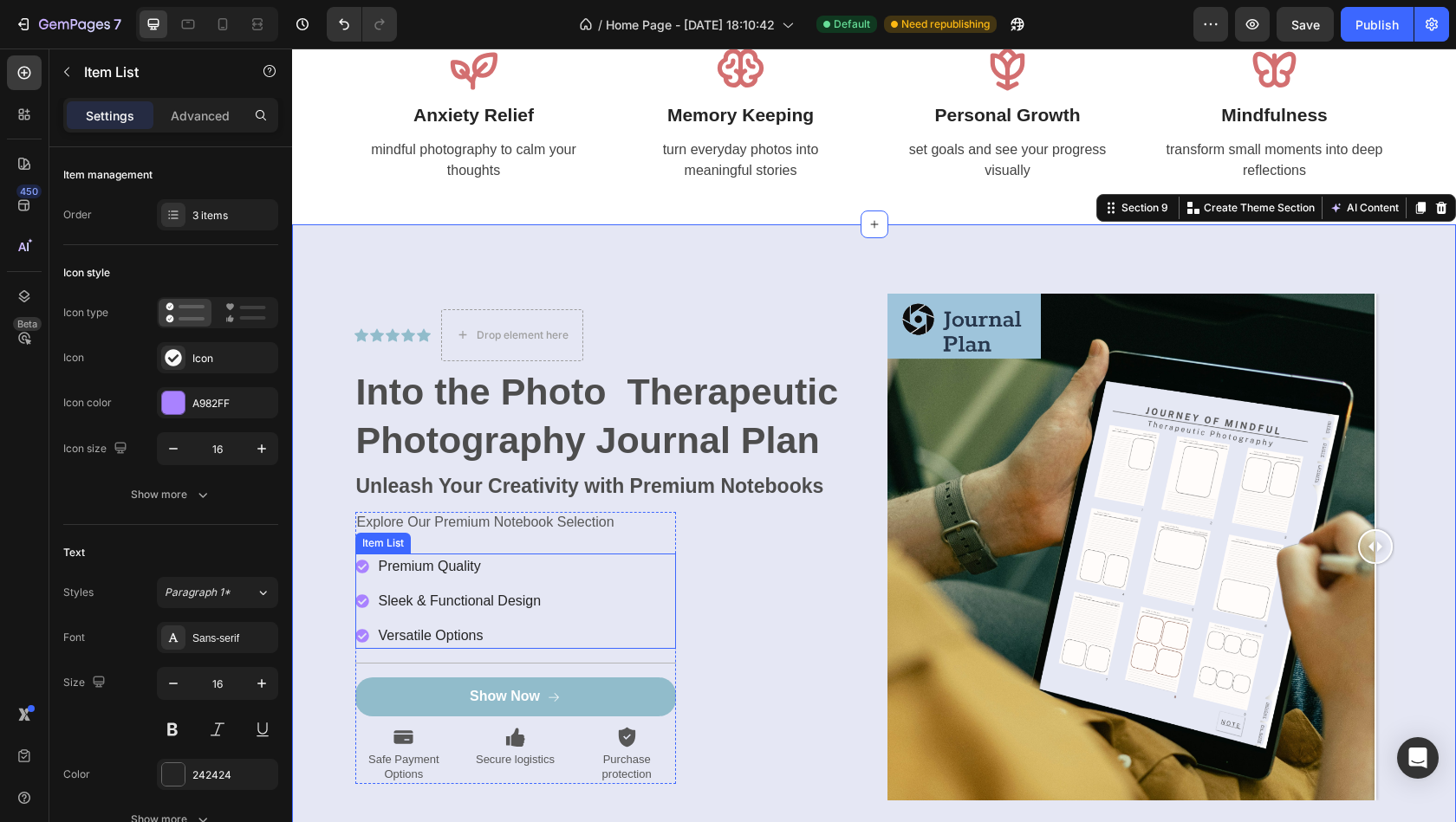
click at [360, 570] on icon at bounding box center [362, 568] width 14 height 14
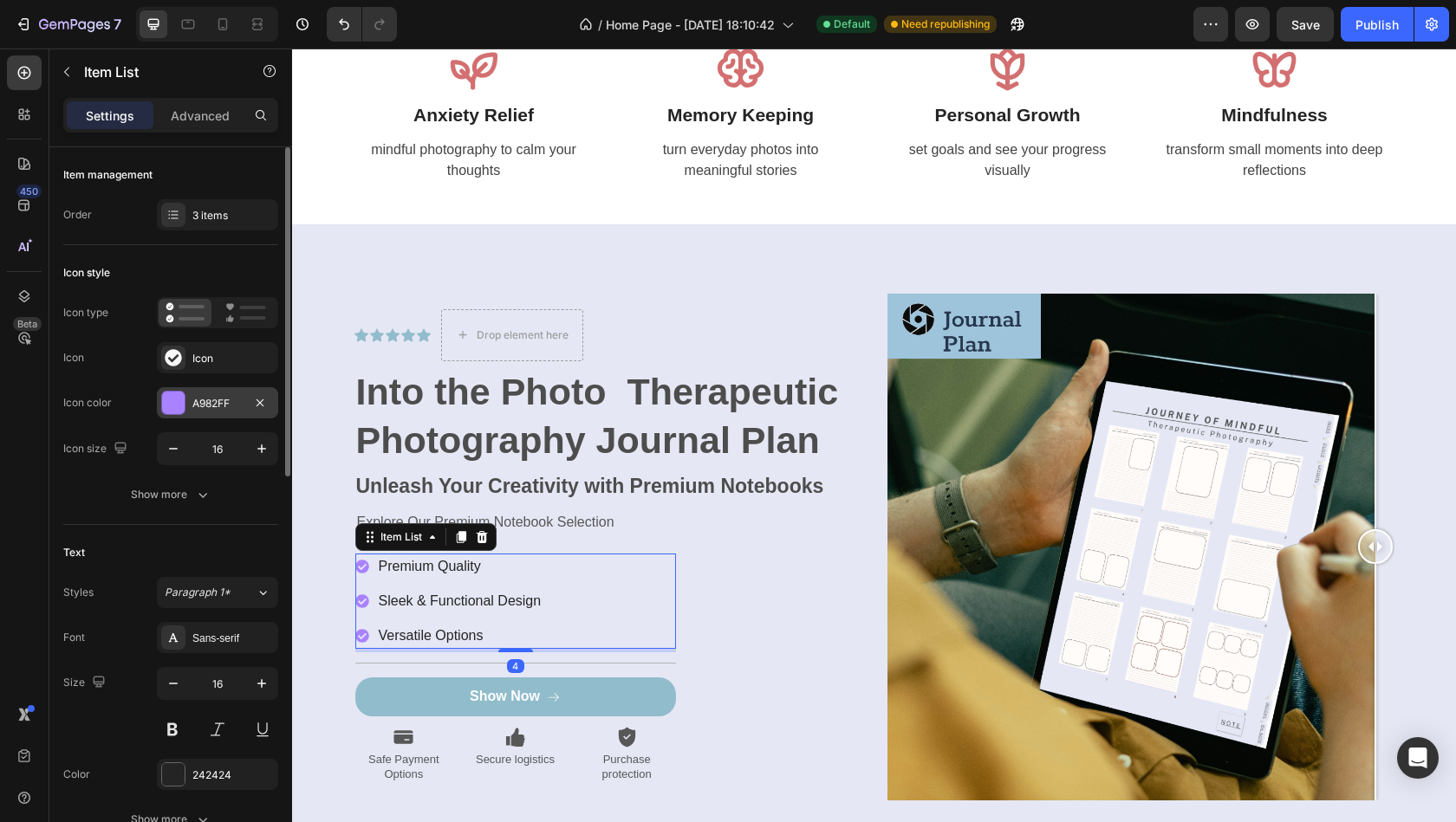
click at [170, 404] on div at bounding box center [173, 403] width 23 height 23
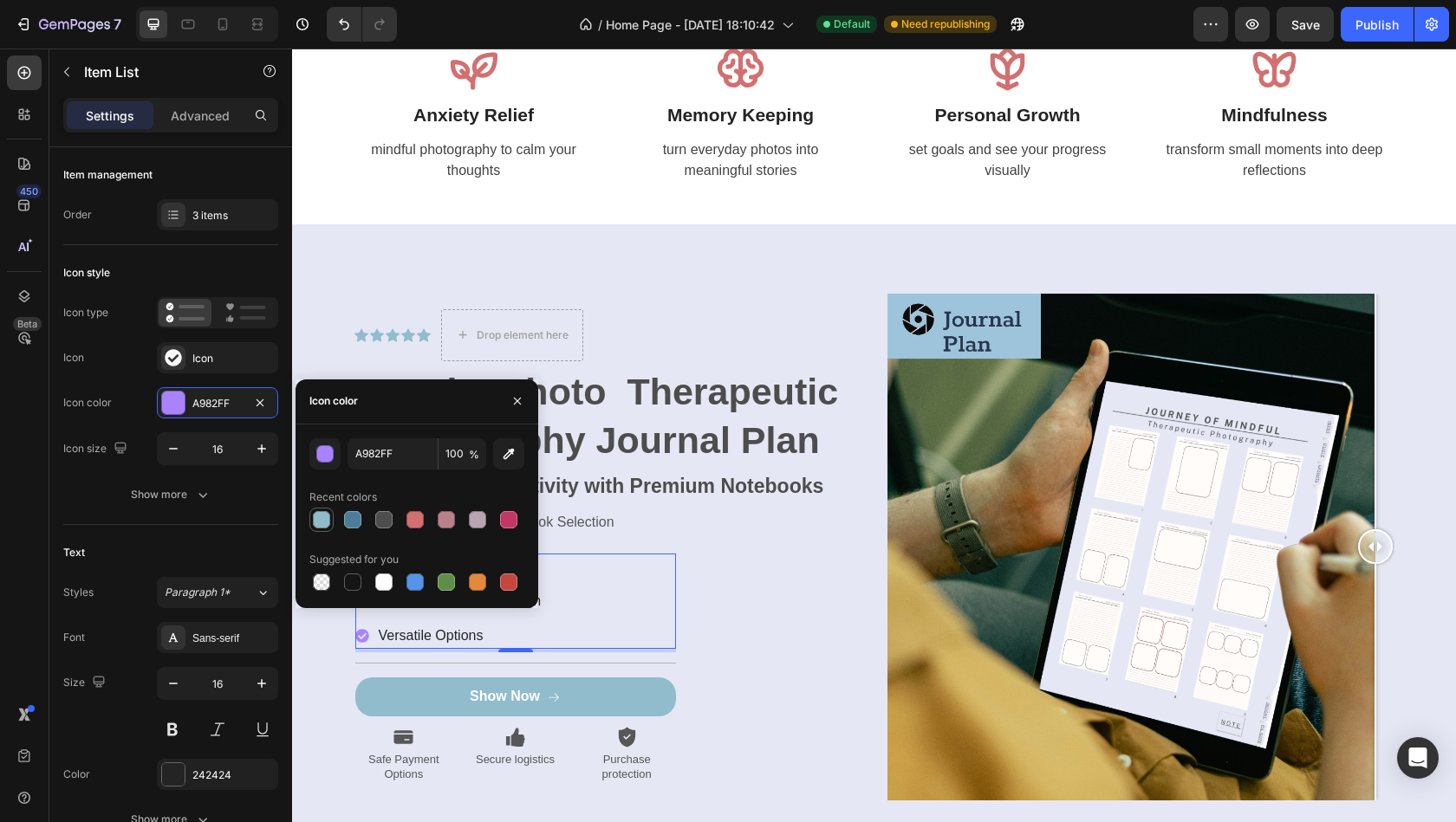
click at [325, 517] on div at bounding box center [322, 519] width 18 height 17
type input "91BCCB"
click at [672, 533] on div "Explore Our Premium Notebook Selection Text Block Premium Quality Sleek & Funct…" at bounding box center [515, 647] width 320 height 272
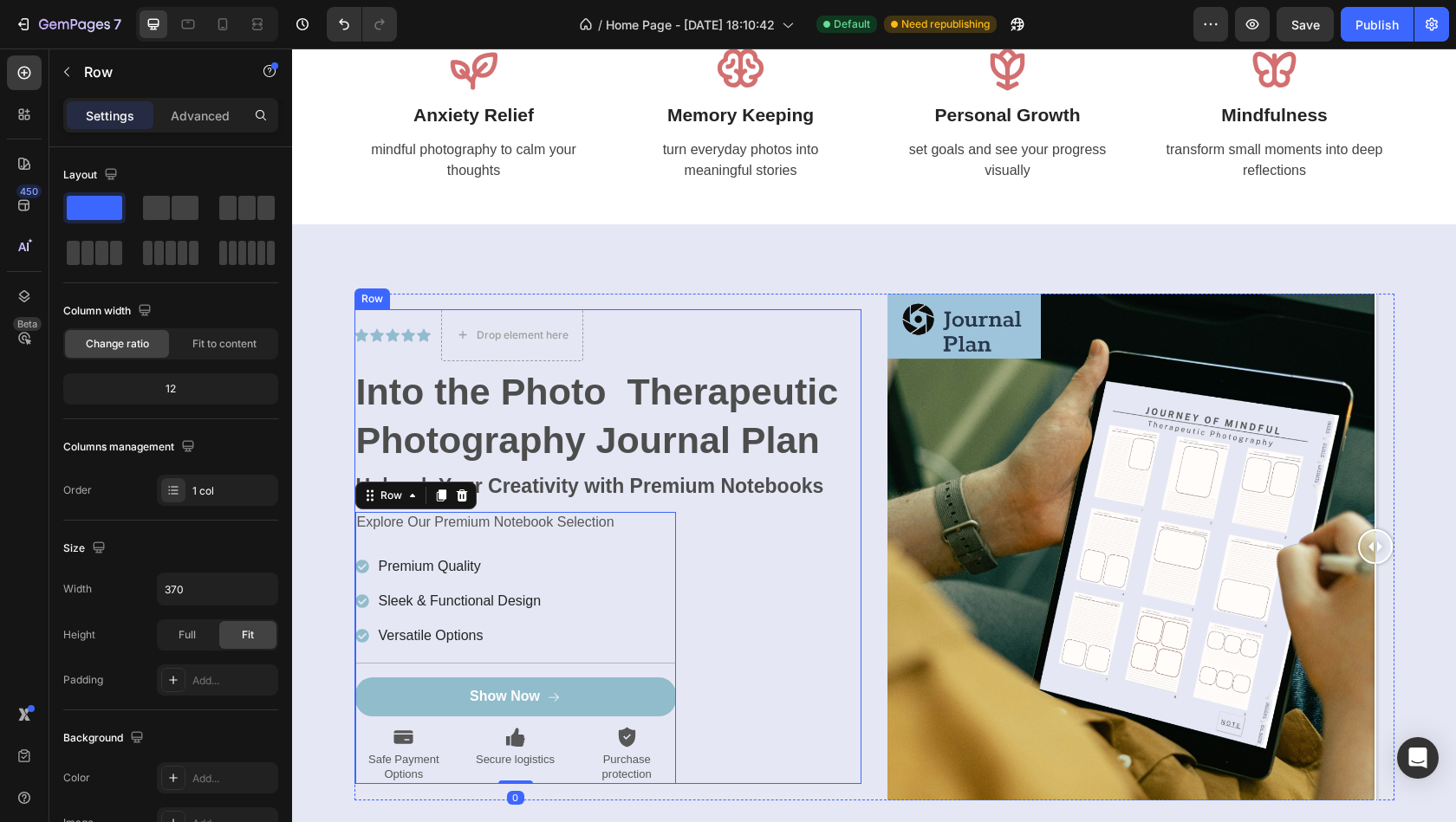
click at [780, 547] on div "Icon Icon Icon Icon Icon Icon List Drop element here Row Into the Photo Therape…" at bounding box center [607, 547] width 507 height 475
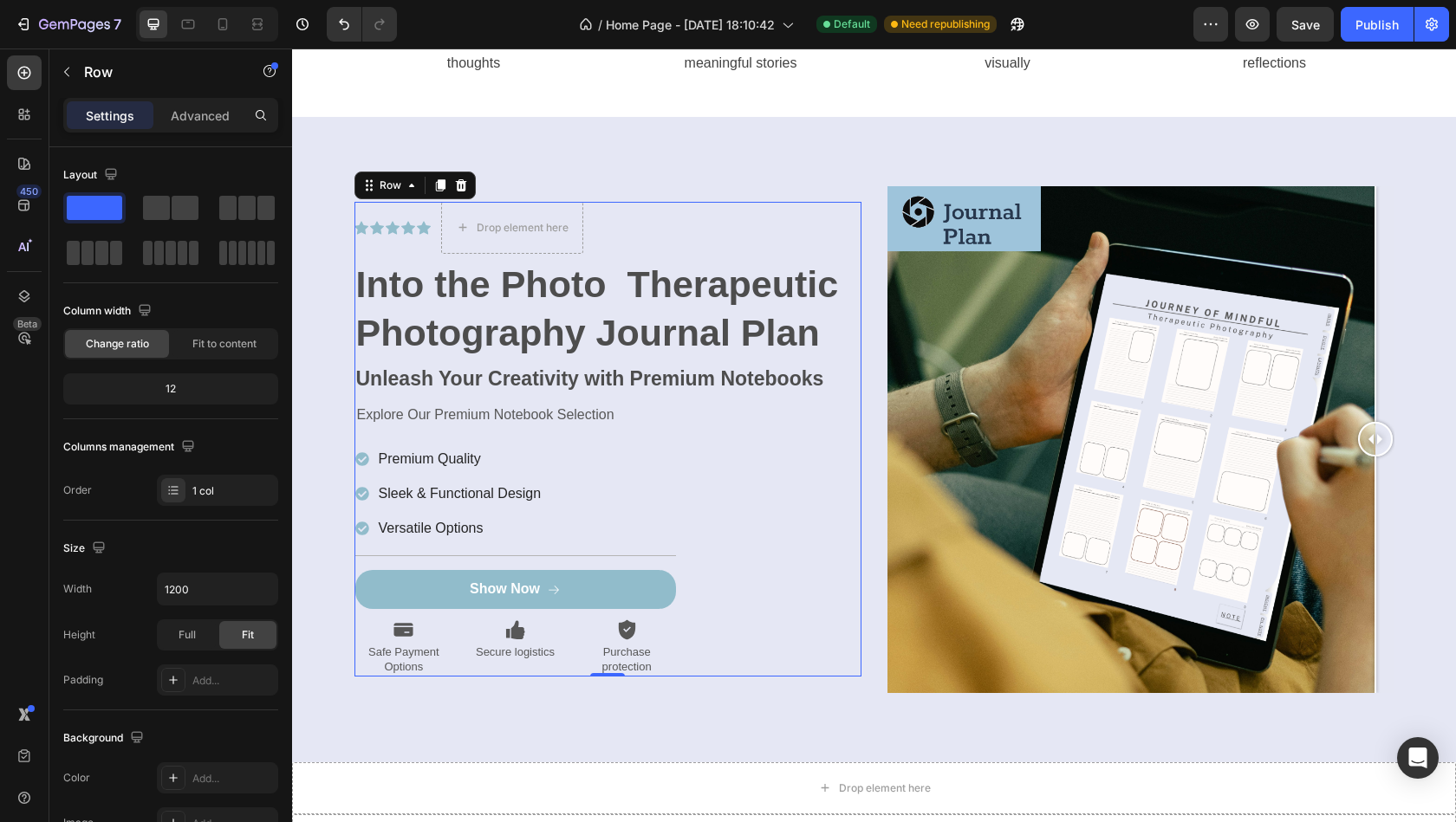
scroll to position [6071, 0]
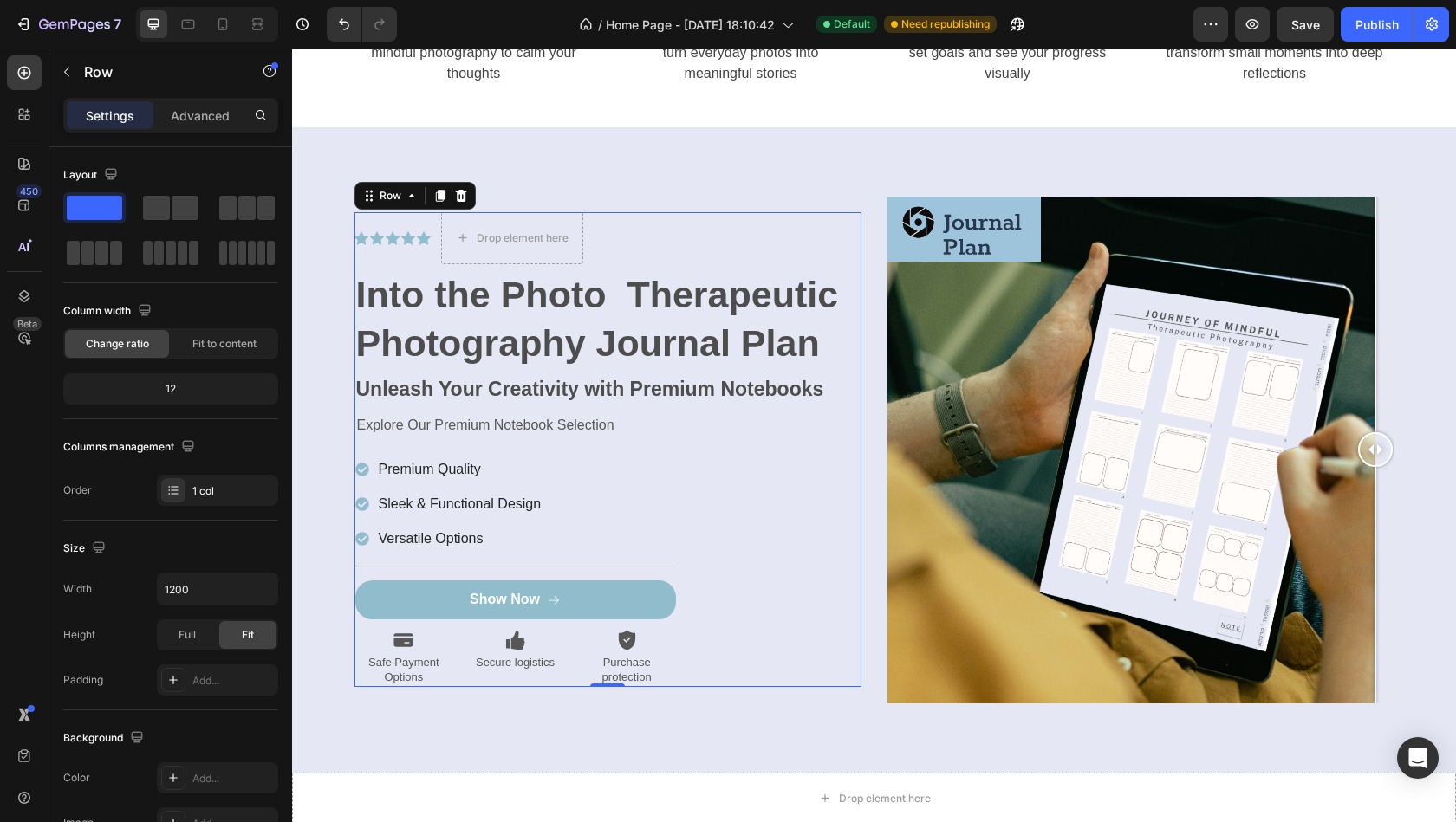
drag, startPoint x: 1369, startPoint y: 451, endPoint x: 1455, endPoint y: 450, distance: 86.0
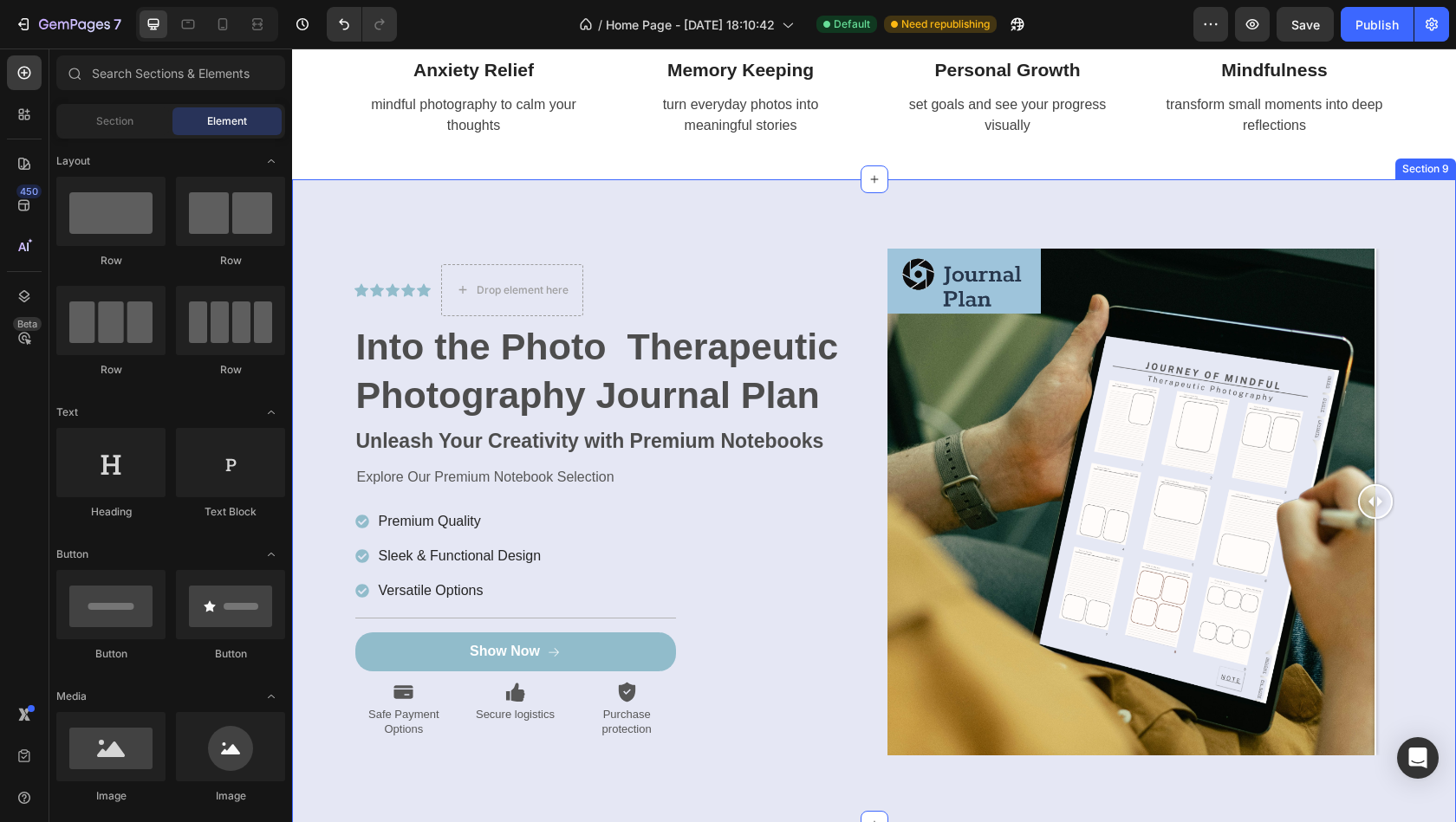
scroll to position [6036, 0]
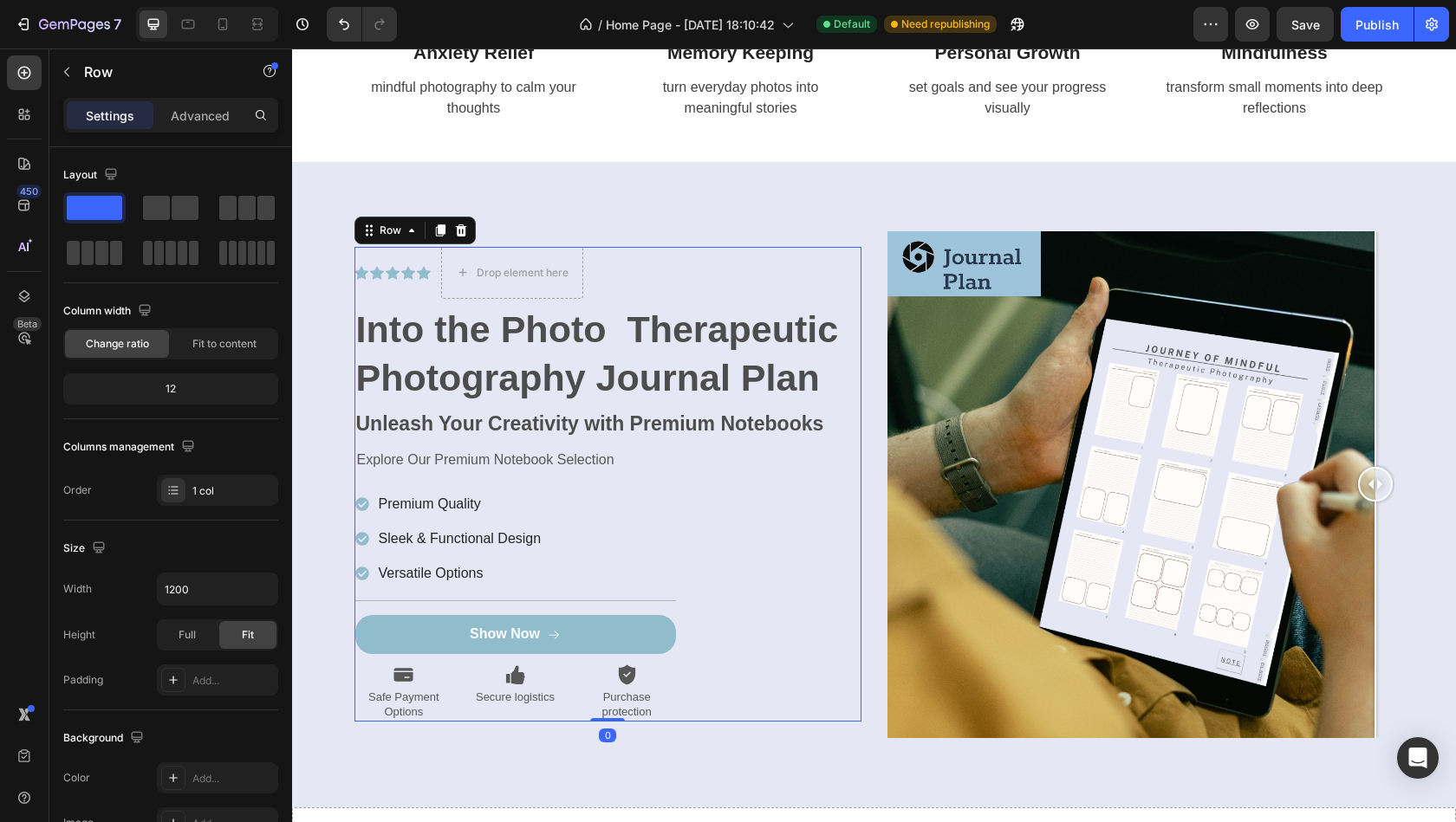
click at [727, 597] on div "Icon Icon Icon Icon Icon Icon List Drop element here Row Into the Photo Therape…" at bounding box center [607, 484] width 507 height 475
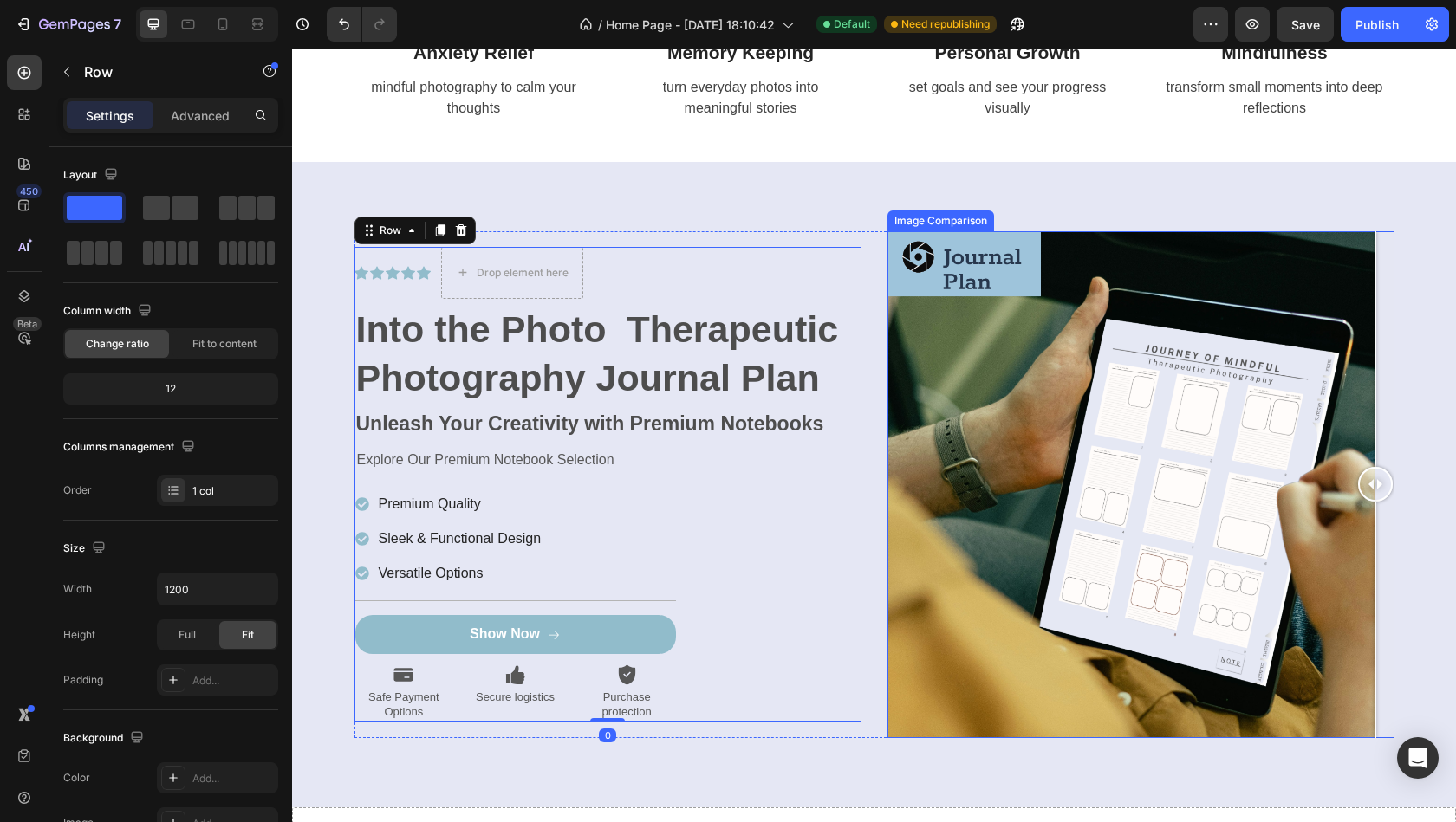
click at [1032, 528] on div at bounding box center [1140, 484] width 507 height 506
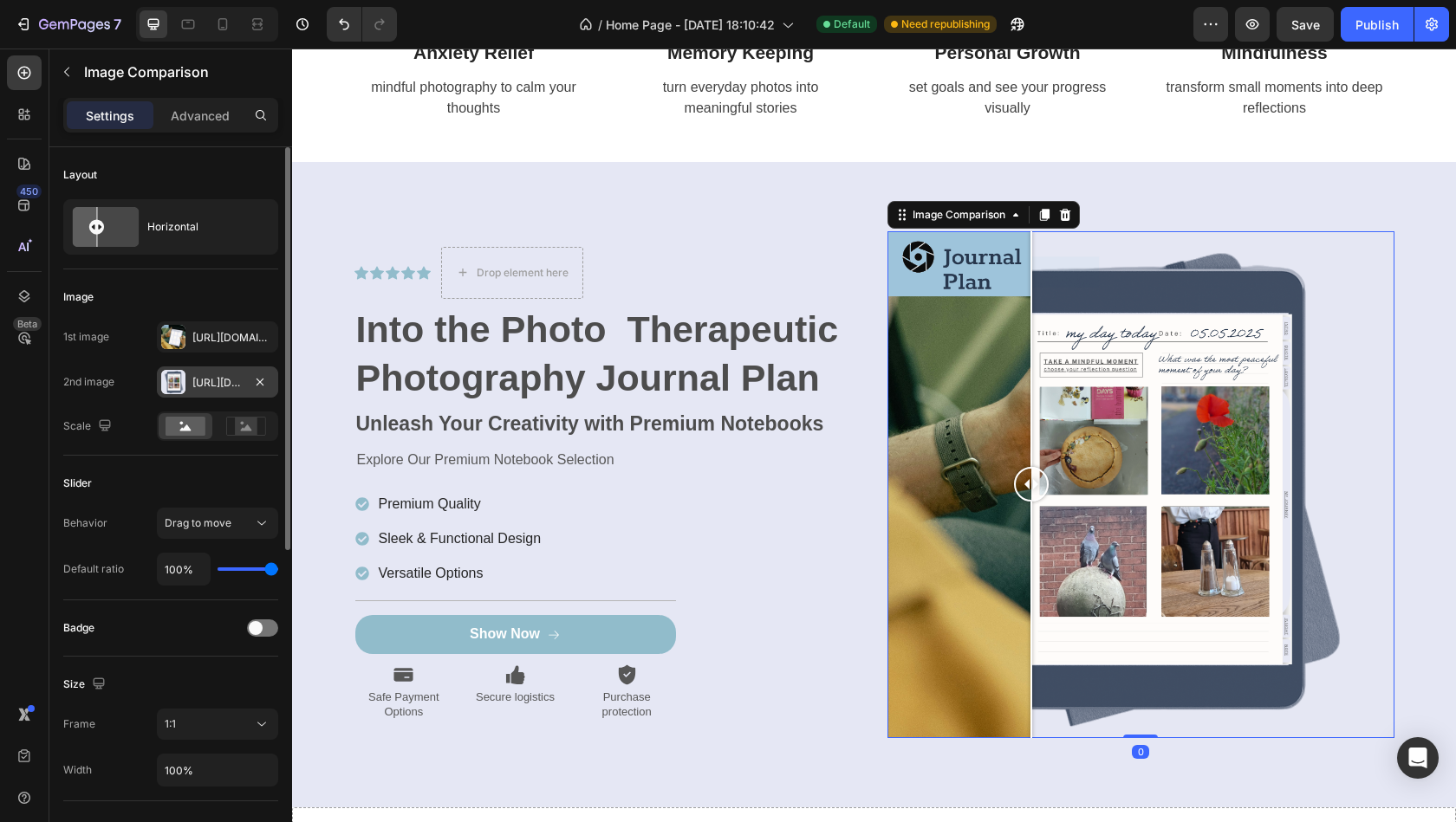
click at [164, 382] on div at bounding box center [173, 382] width 24 height 24
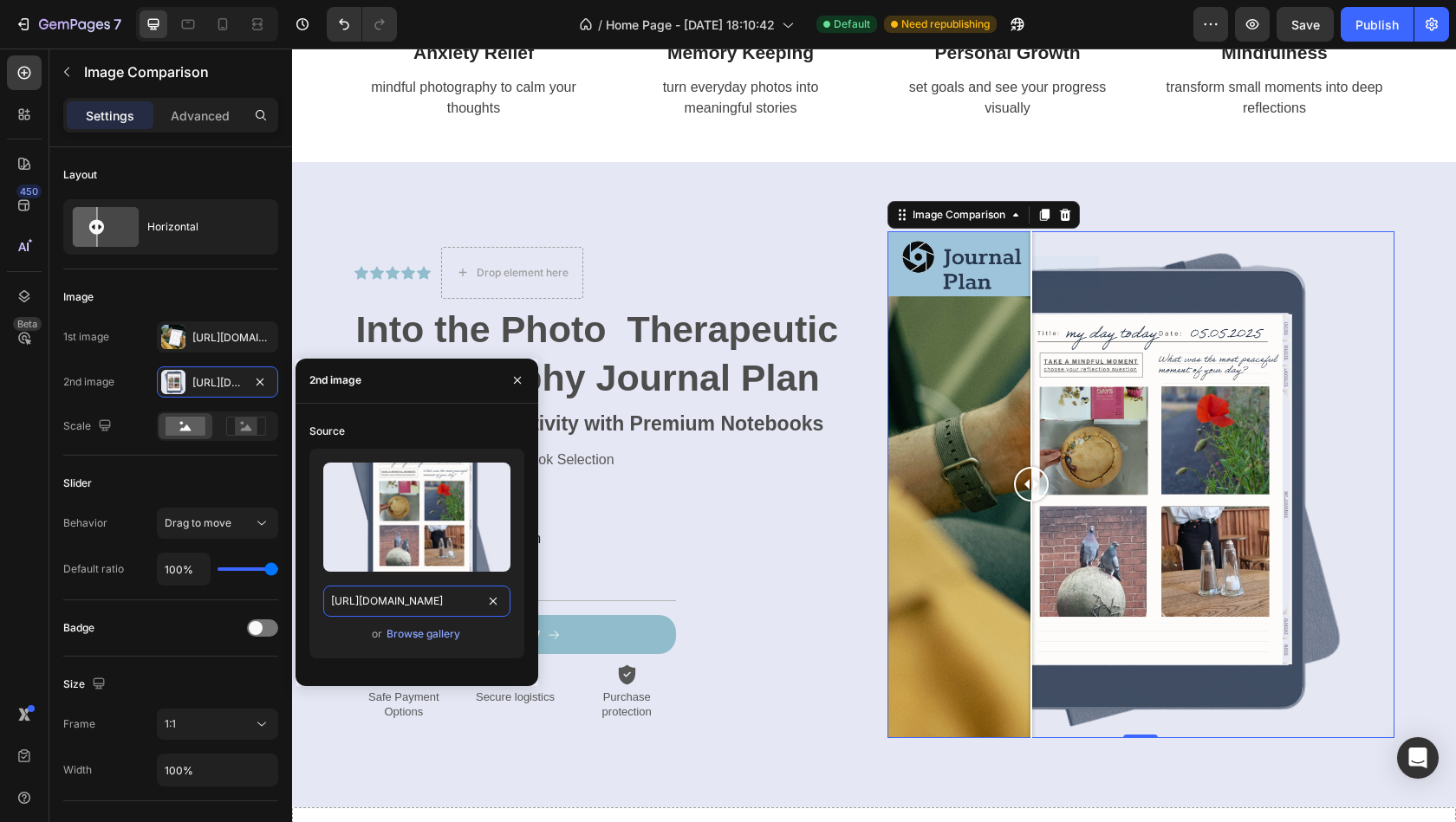
click at [427, 609] on input "[URL][DOMAIN_NAME]" at bounding box center [416, 601] width 187 height 31
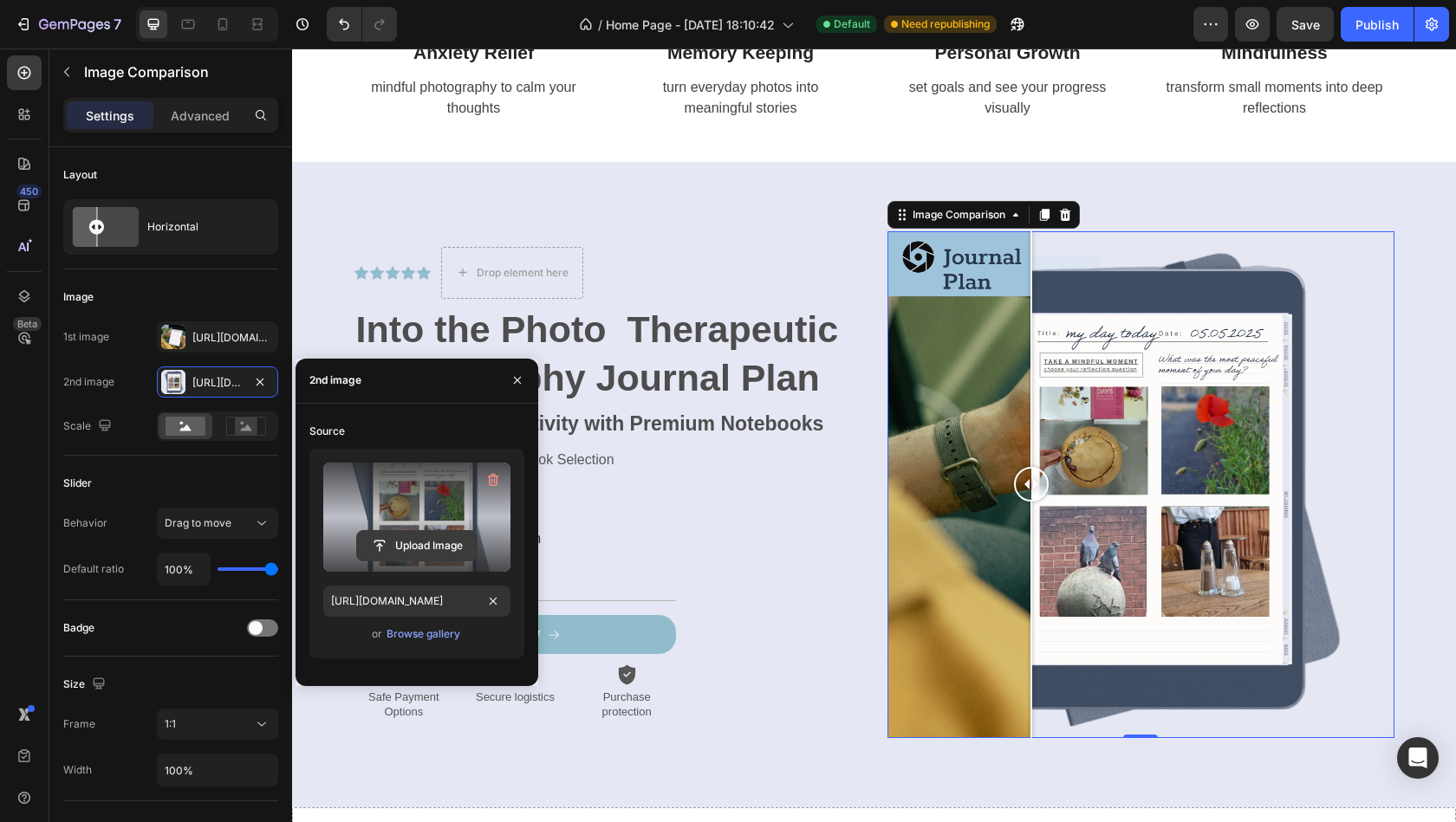
click at [403, 544] on input "file" at bounding box center [416, 546] width 120 height 30
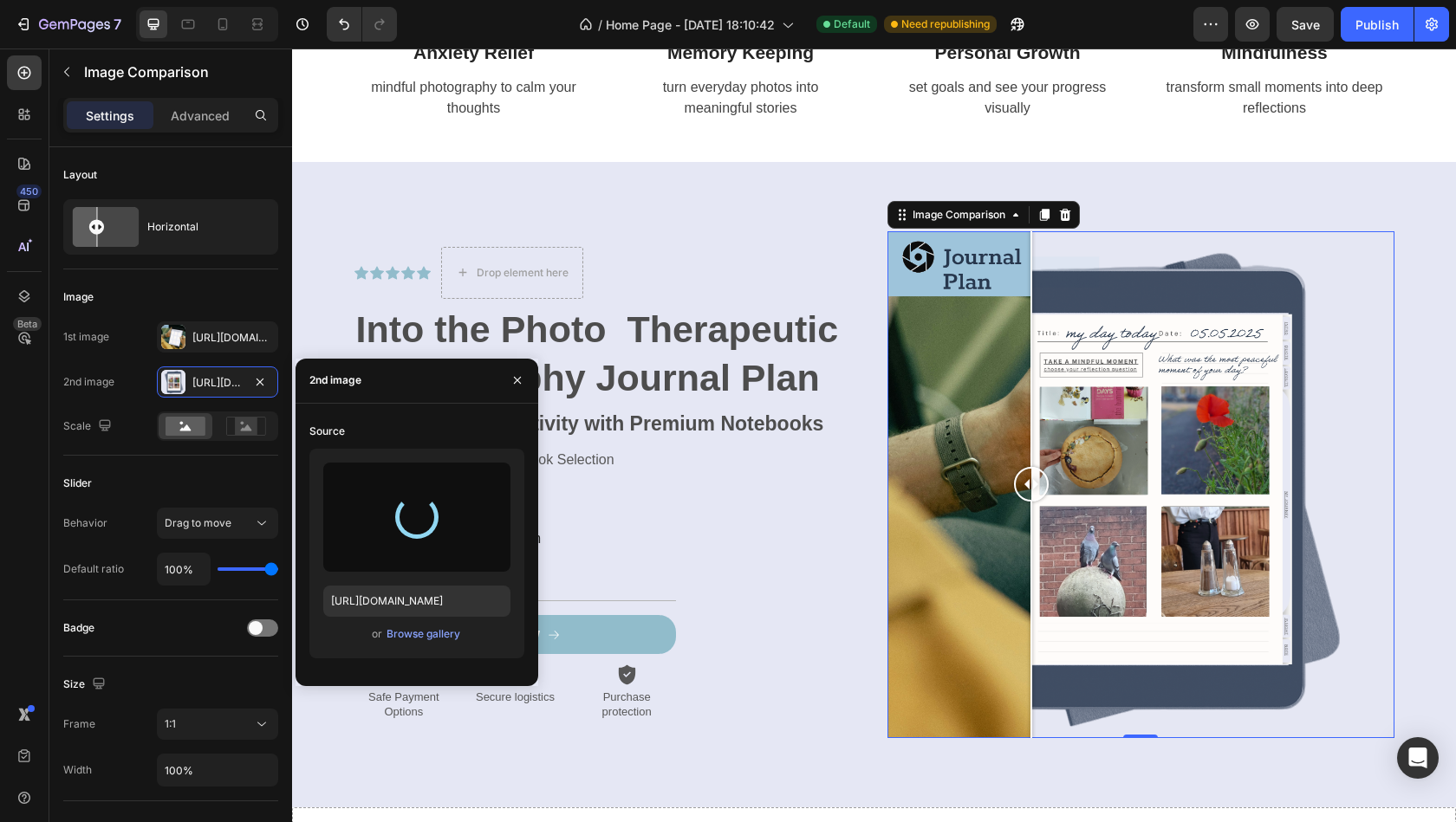
type input "[URL][DOMAIN_NAME]"
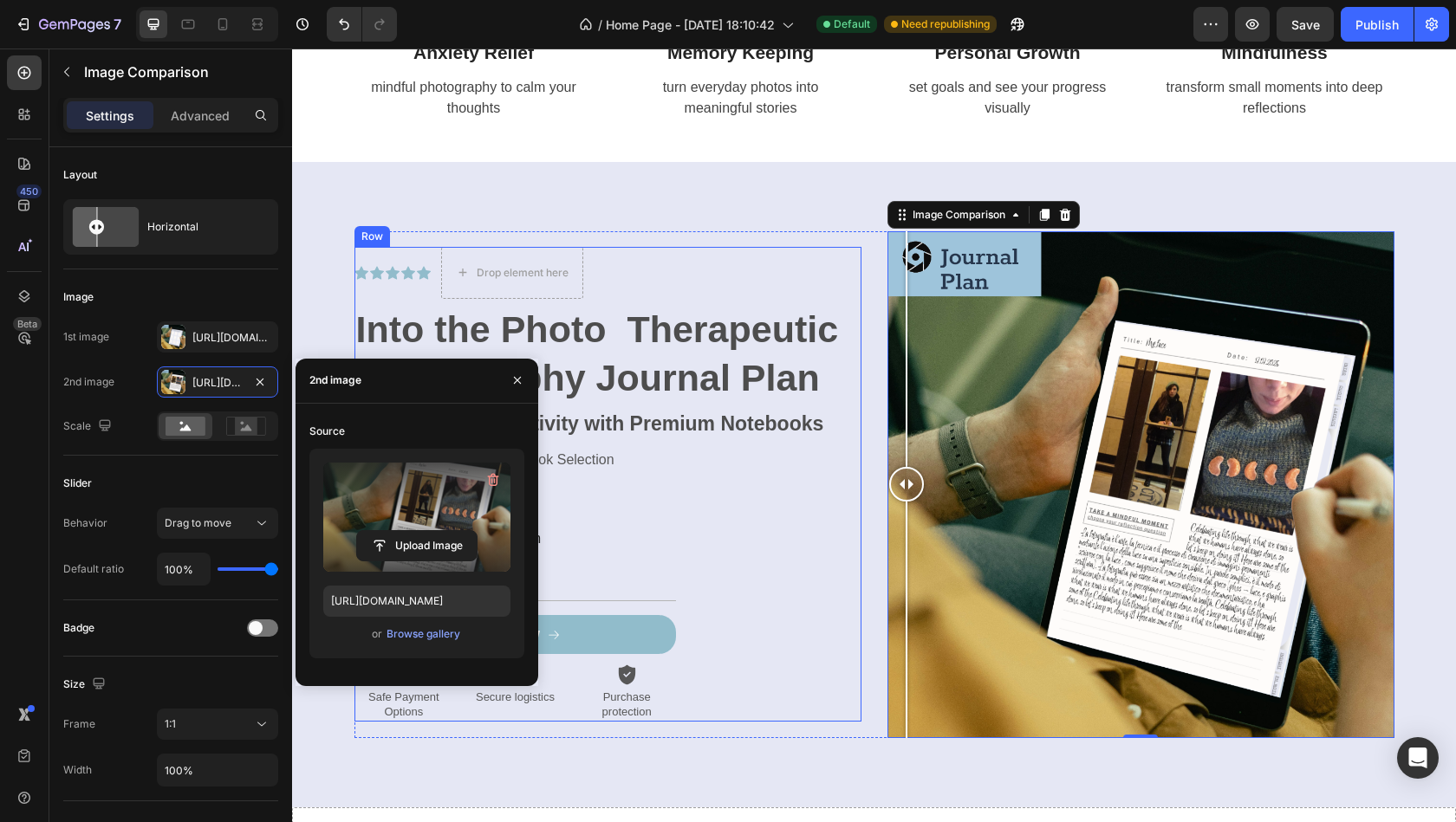
drag, startPoint x: 1371, startPoint y: 485, endPoint x: 647, endPoint y: 439, distance: 725.5
click at [653, 425] on div "Icon Icon Icon Icon Icon Icon List Drop element here Row Into the Photo Therape…" at bounding box center [874, 484] width 1040 height 506
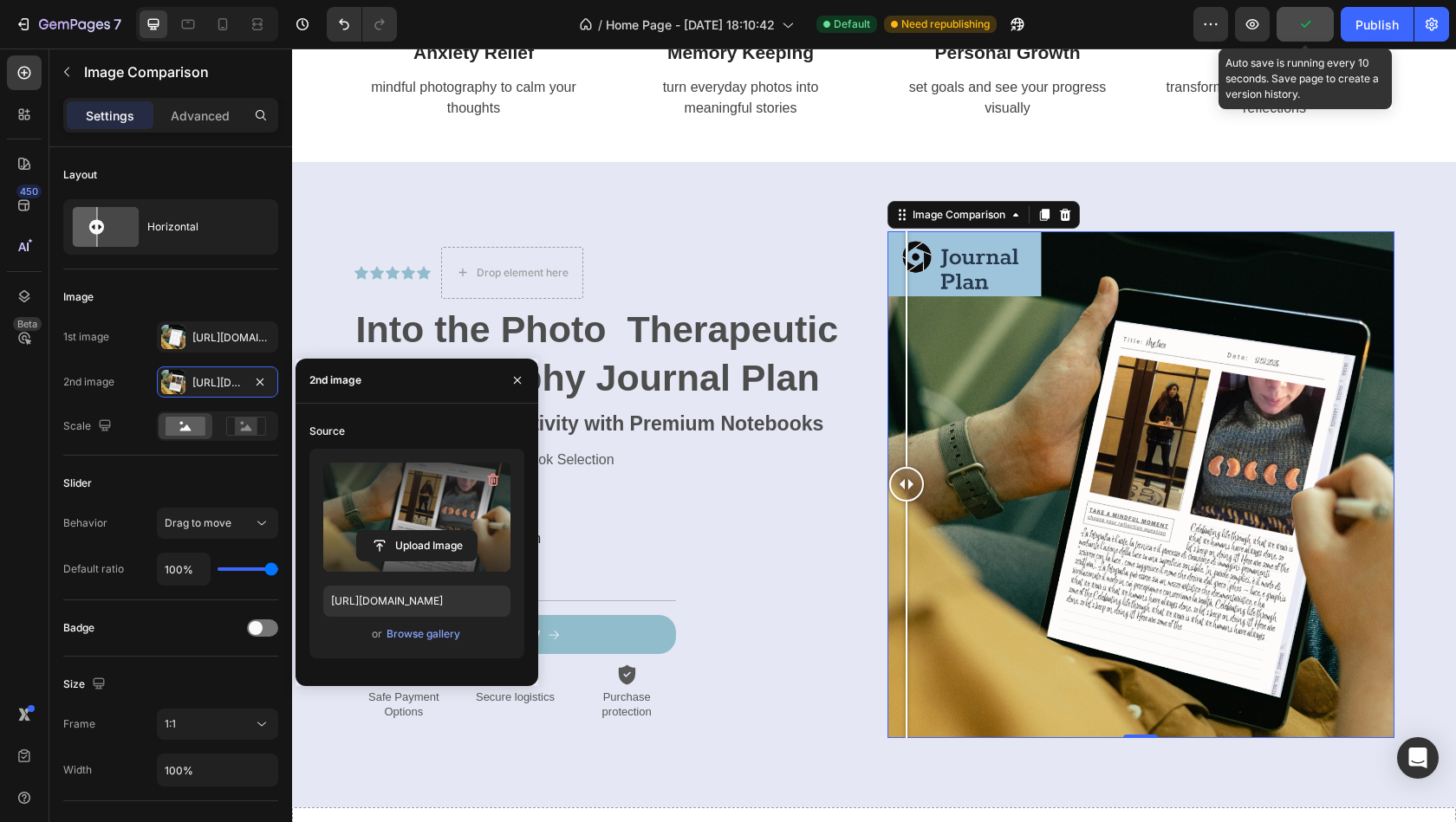
click at [1306, 26] on icon "button" at bounding box center [1306, 24] width 10 height 7
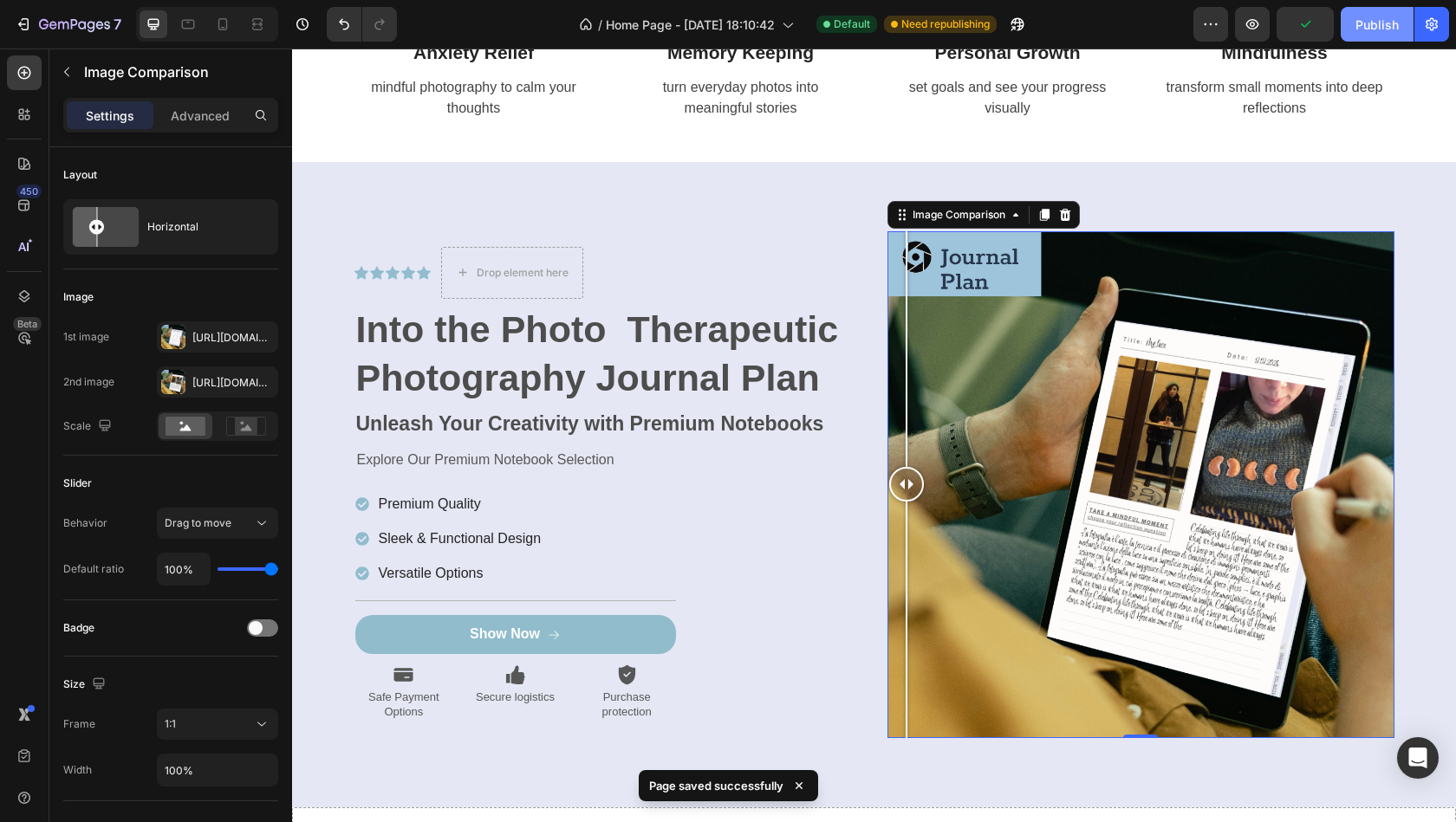
click at [1360, 25] on div "Publish" at bounding box center [1377, 24] width 44 height 18
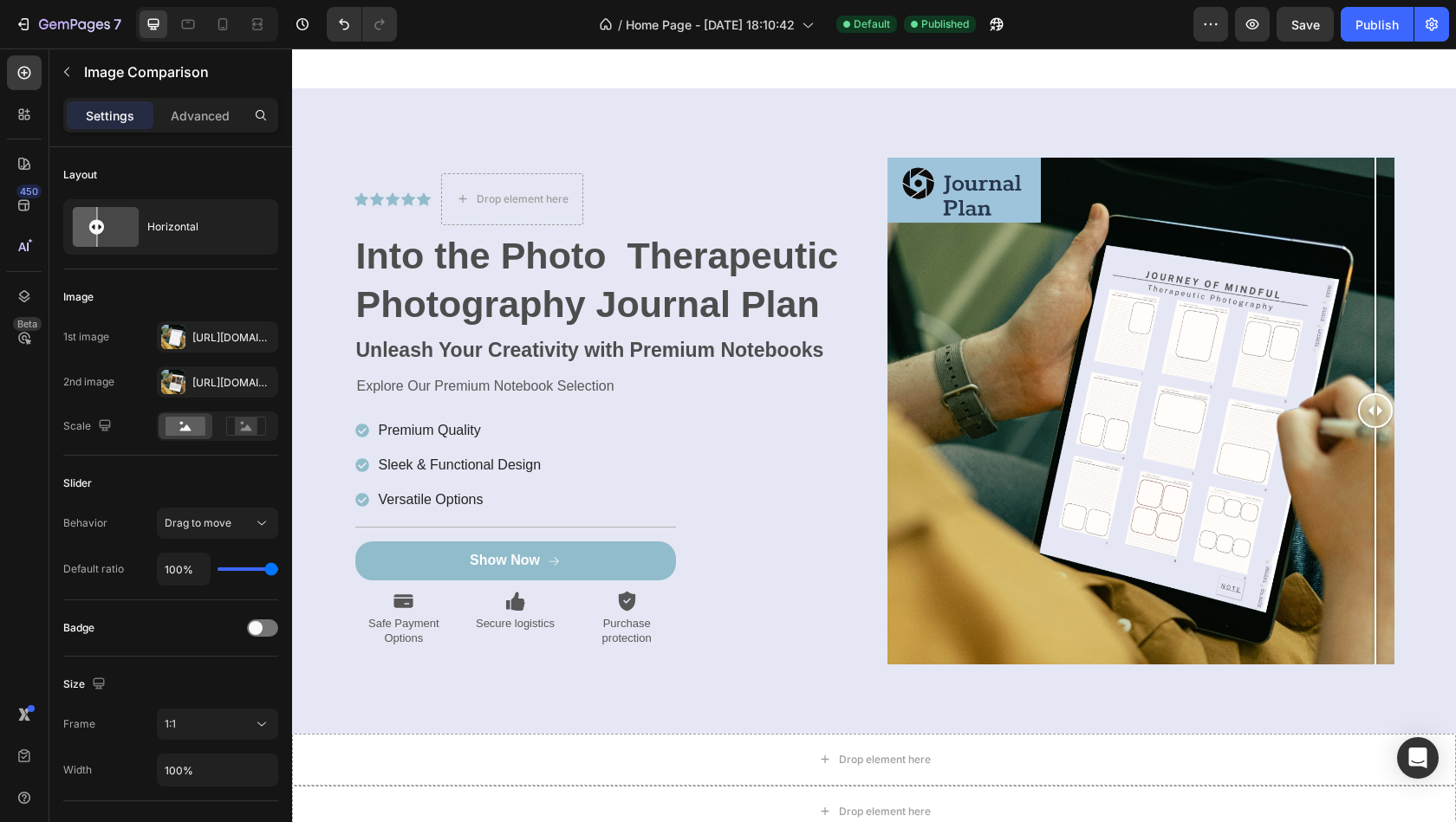
scroll to position [6107, 0]
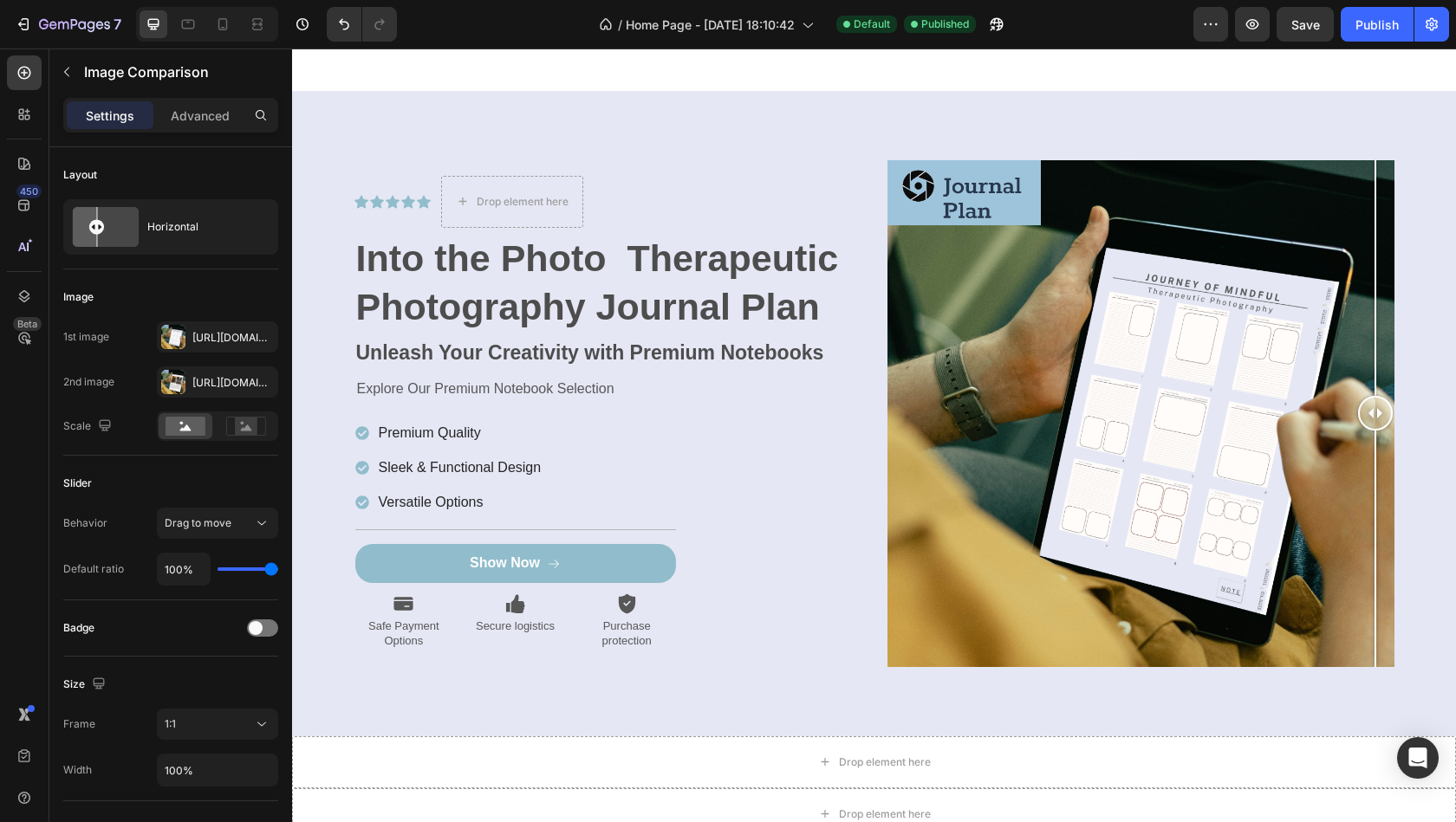
drag, startPoint x: 1362, startPoint y: 414, endPoint x: 1455, endPoint y: 821, distance: 417.5
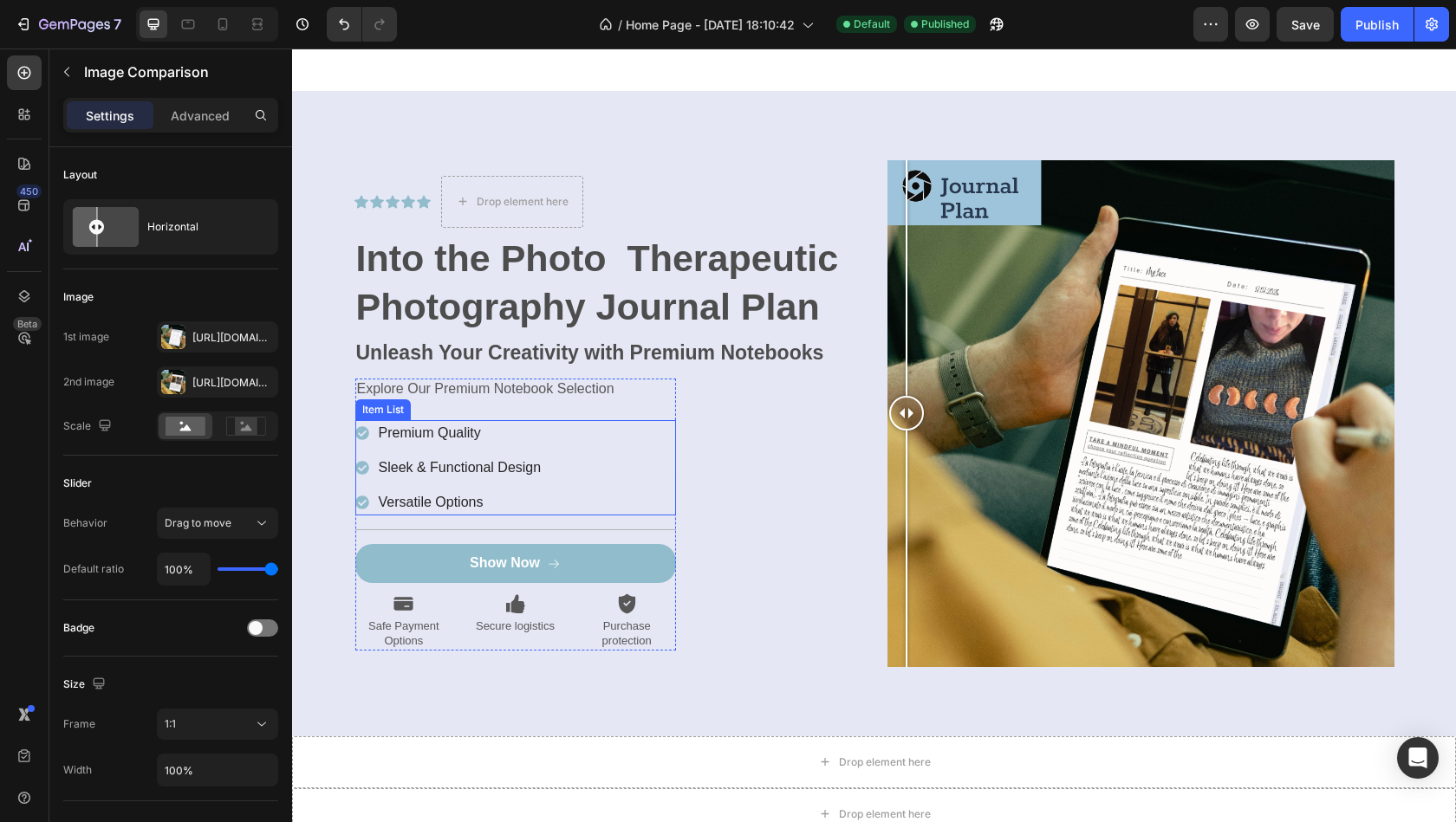
drag, startPoint x: 1375, startPoint y: 410, endPoint x: 574, endPoint y: 435, distance: 801.4
click at [574, 435] on div "Icon Icon Icon Icon Icon Icon List Drop element here Row Into the Photo Therape…" at bounding box center [874, 413] width 1040 height 506
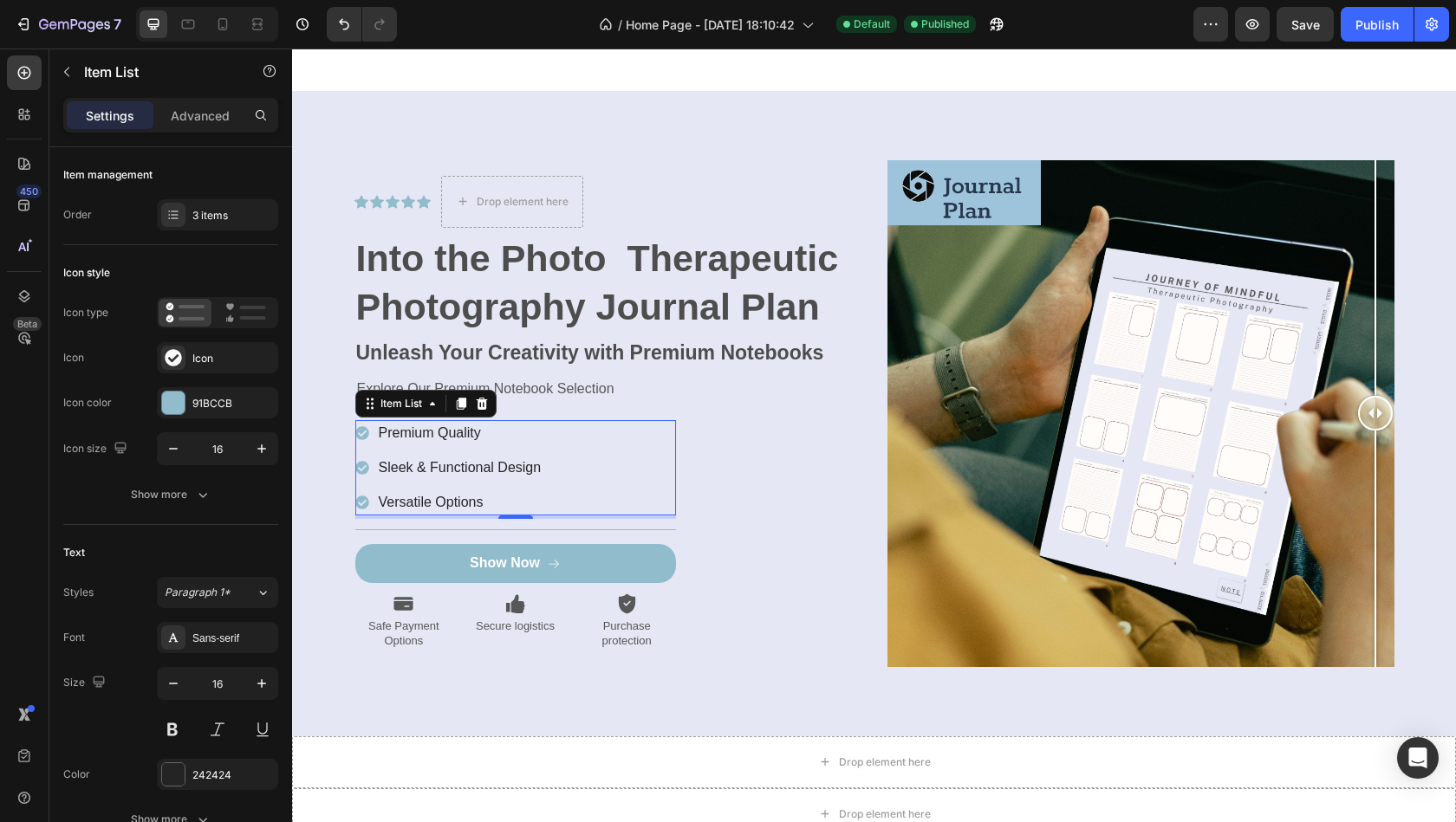
drag, startPoint x: 906, startPoint y: 419, endPoint x: 1455, endPoint y: 231, distance: 580.3
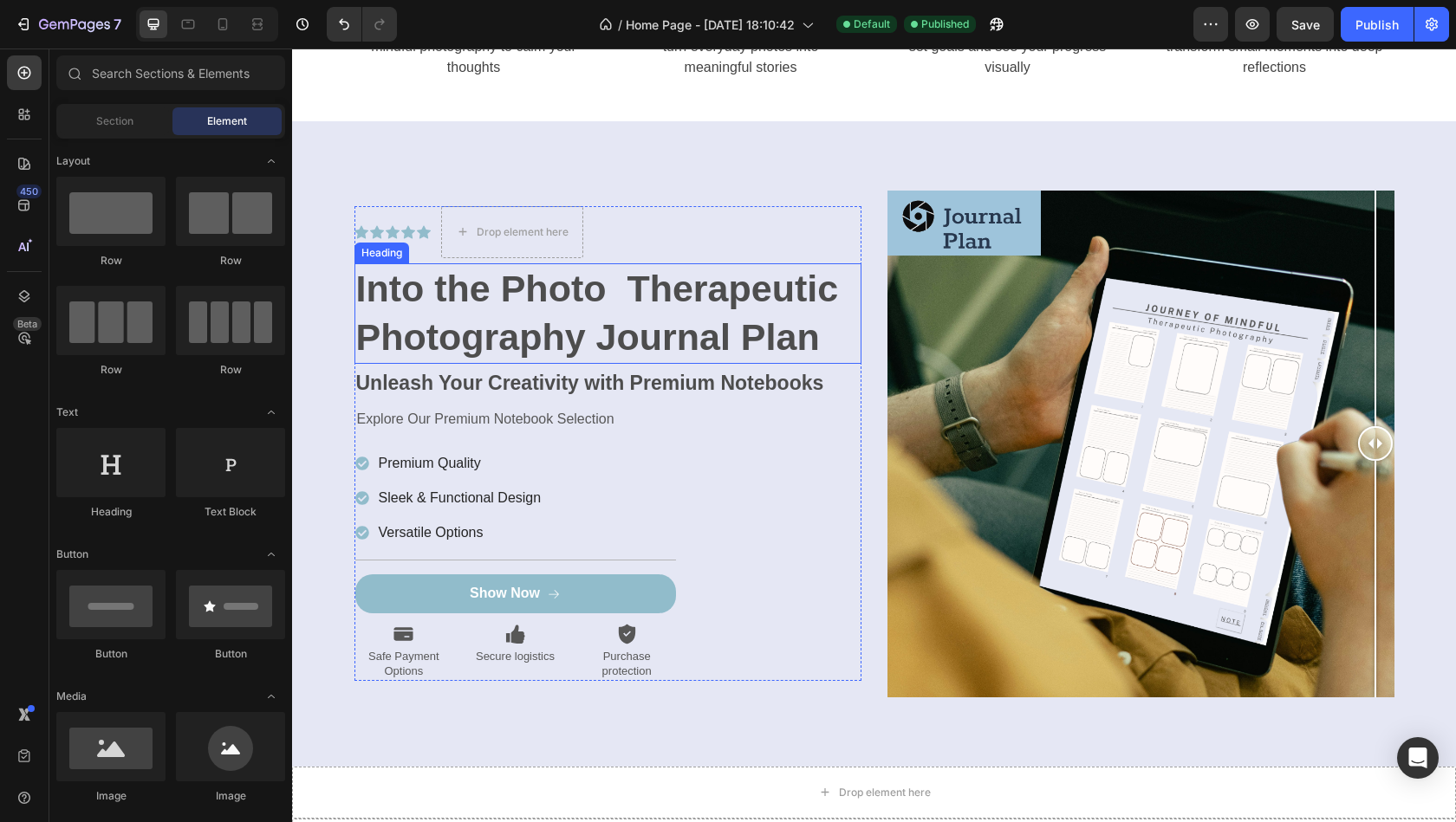
scroll to position [6076, 0]
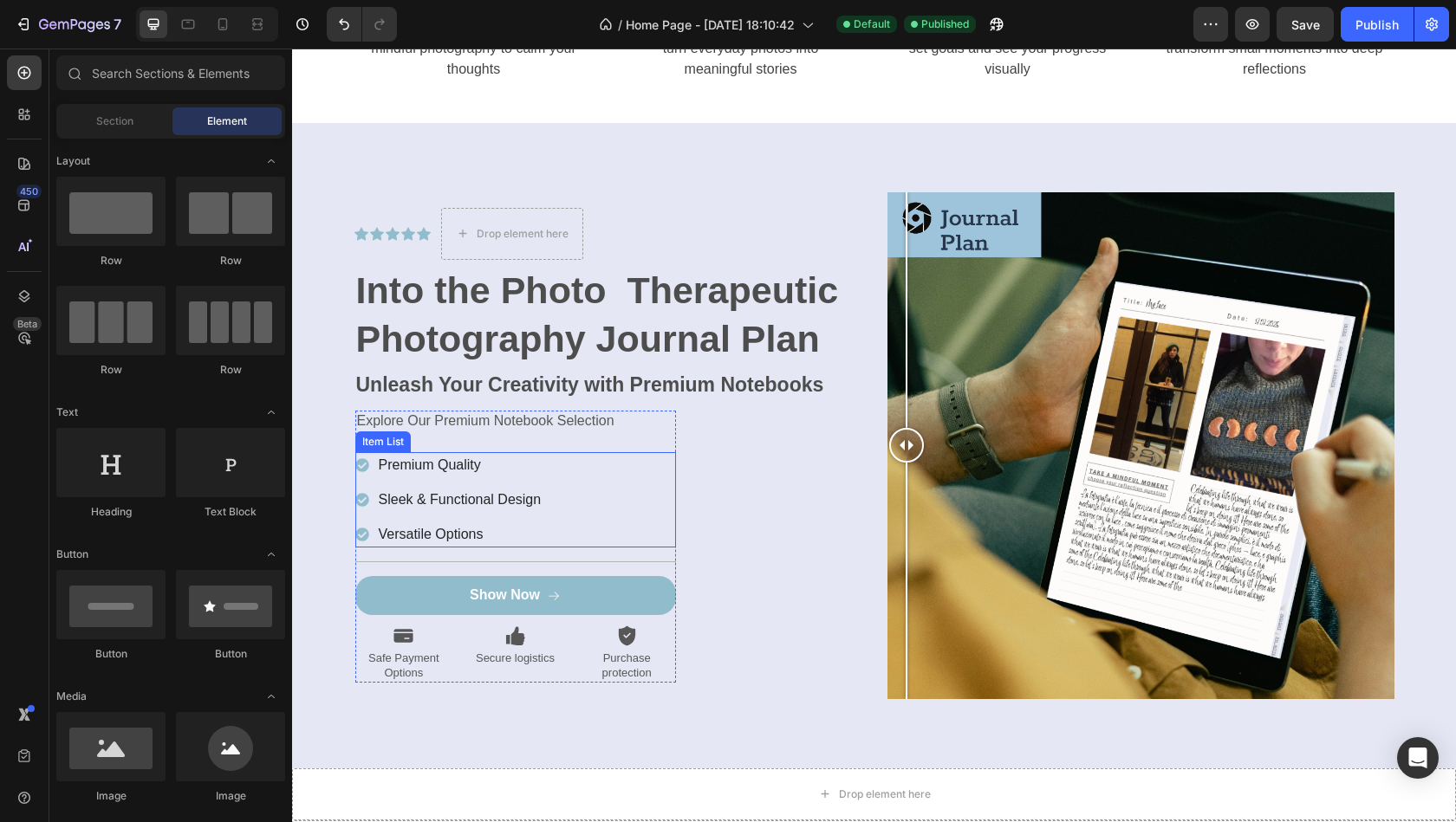
drag, startPoint x: 1372, startPoint y: 437, endPoint x: 507, endPoint y: 459, distance: 865.3
click at [507, 459] on div "Icon Icon Icon Icon Icon Icon List Drop element here Row Into the Photo Therape…" at bounding box center [874, 445] width 1040 height 506
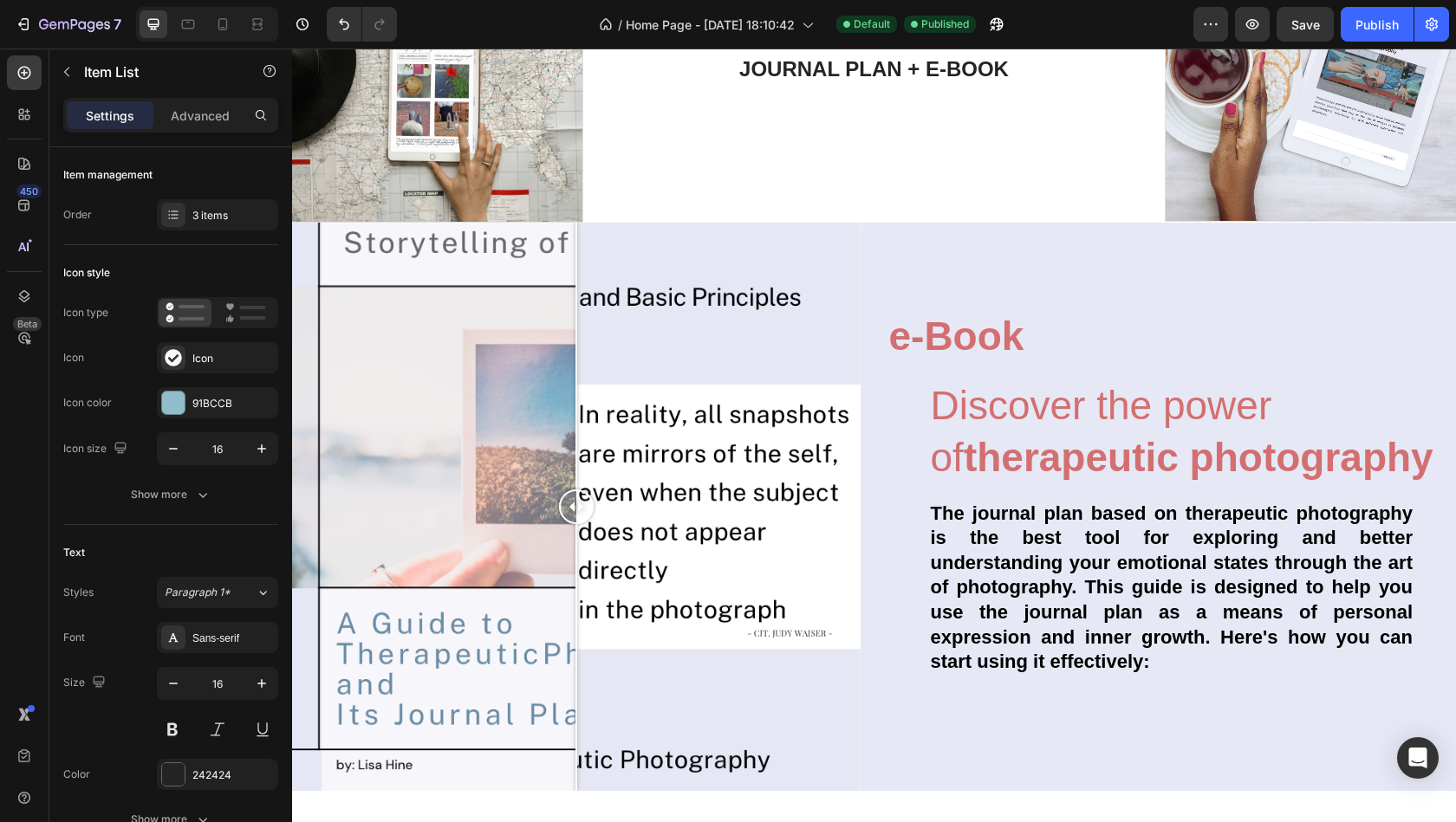
scroll to position [4996, 0]
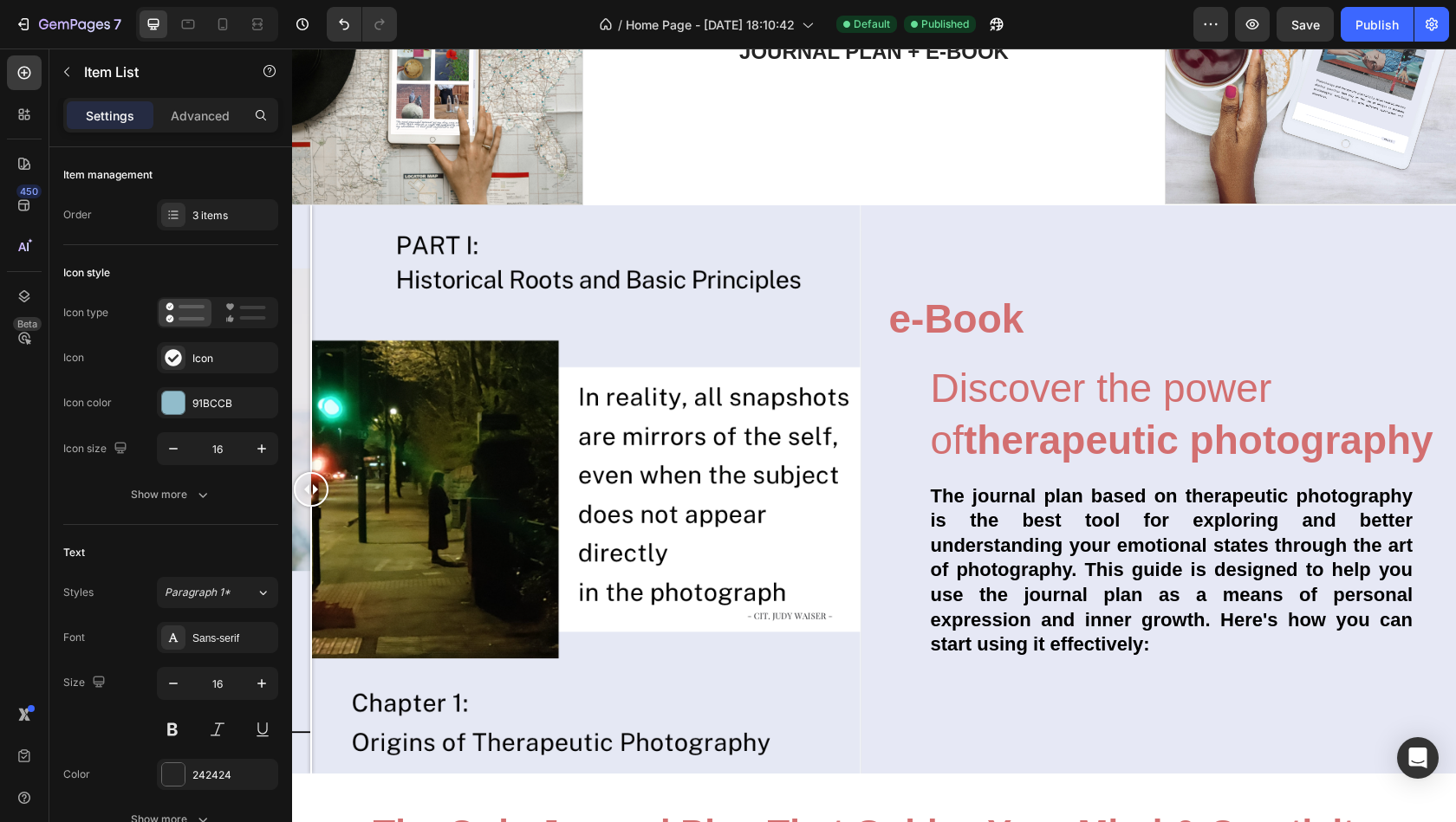
drag, startPoint x: 575, startPoint y: 490, endPoint x: 0, endPoint y: 388, distance: 584.0
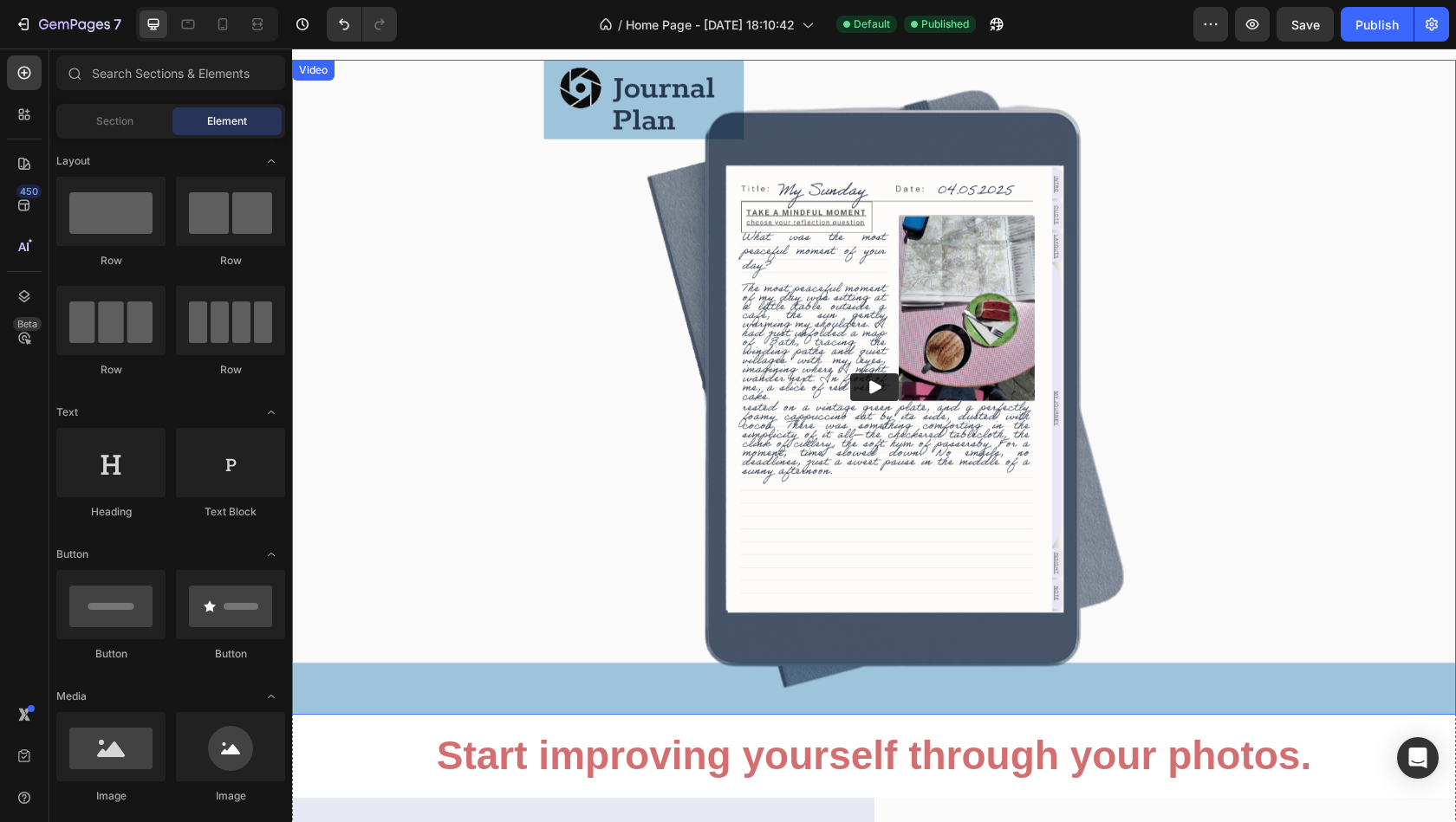
scroll to position [3140, 0]
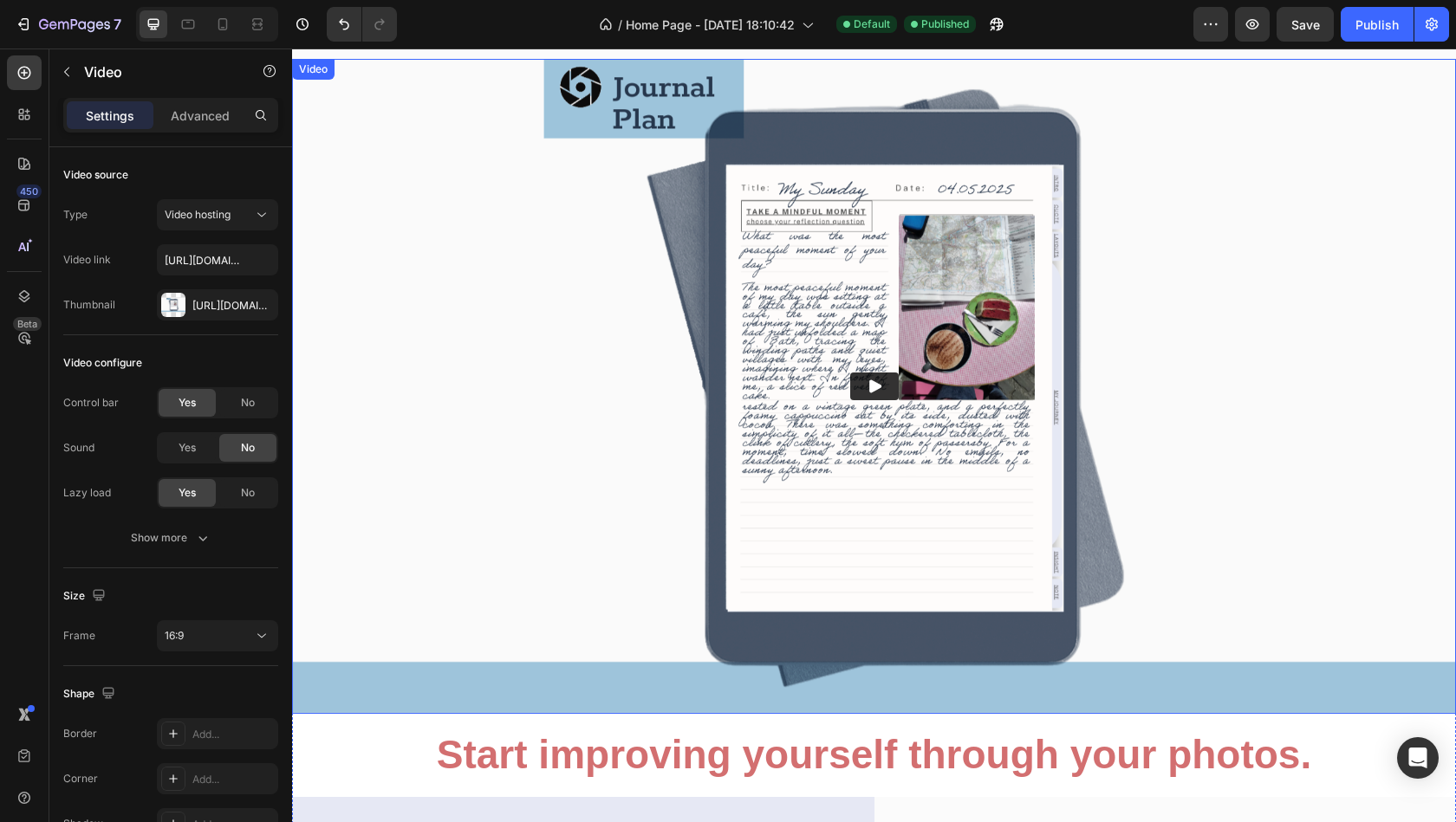
click at [873, 395] on icon "Play" at bounding box center [874, 387] width 18 height 17
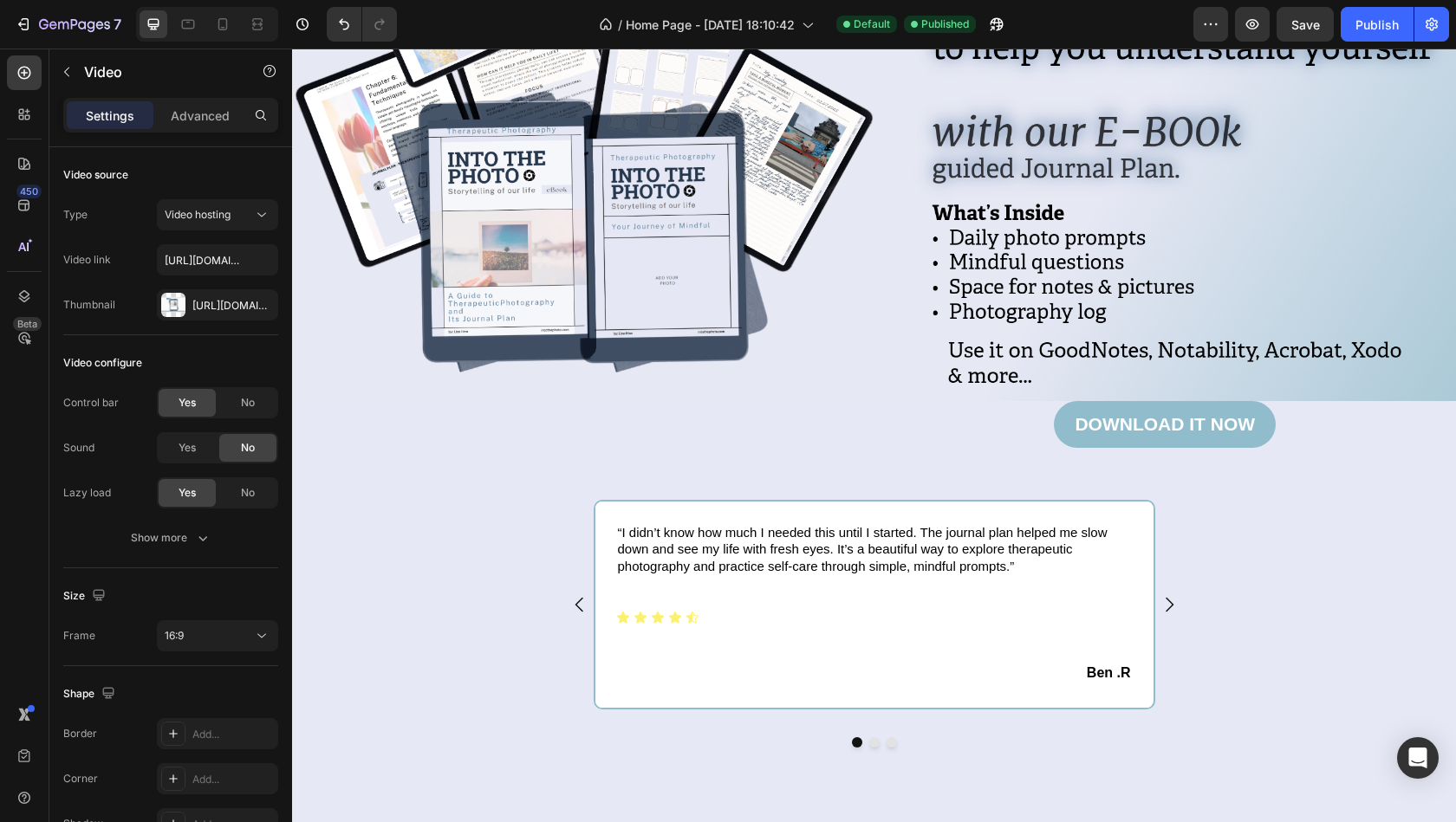
scroll to position [403, 0]
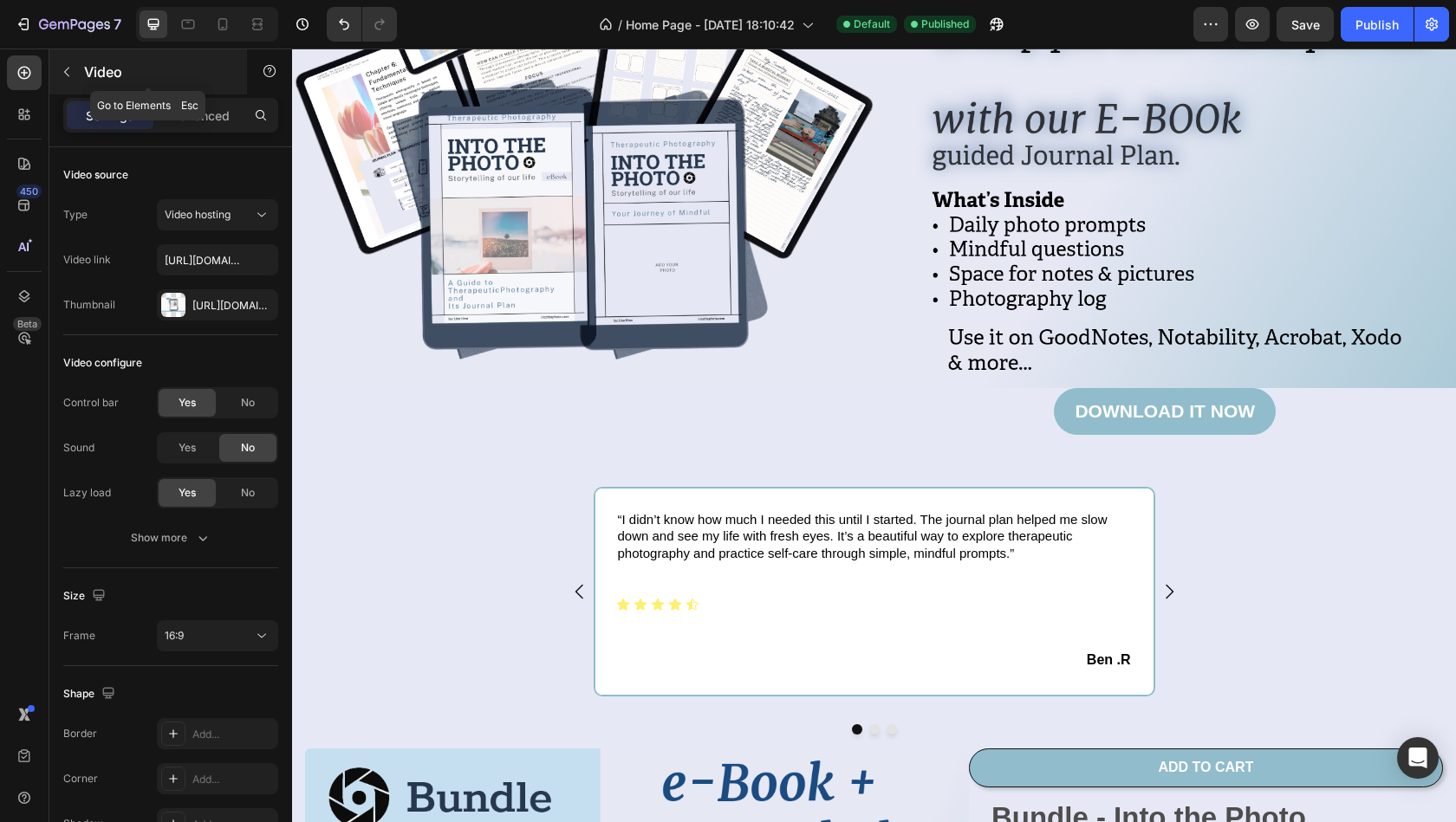
click at [65, 63] on button "button" at bounding box center [66, 72] width 28 height 28
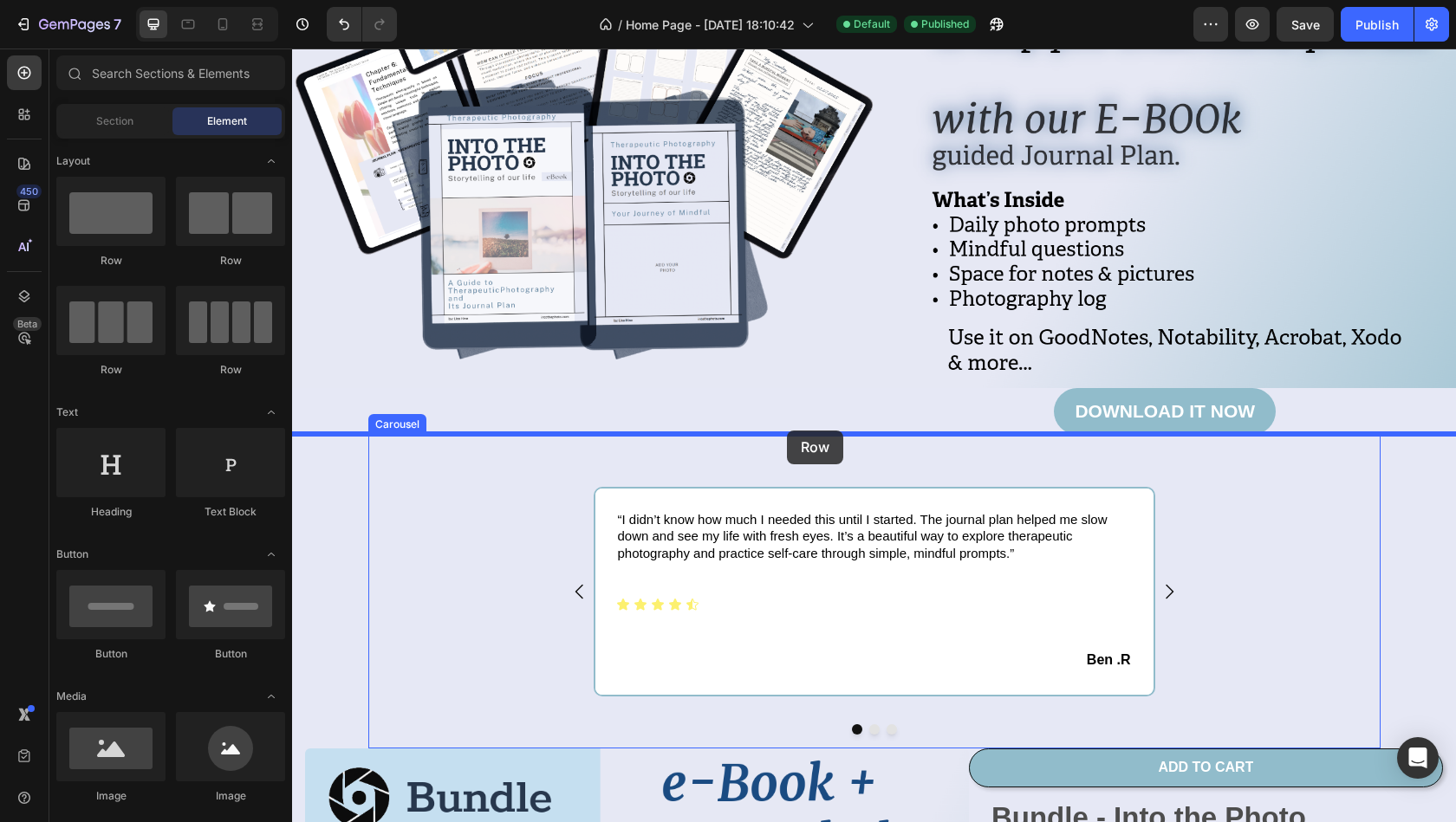
drag, startPoint x: 398, startPoint y: 276, endPoint x: 787, endPoint y: 430, distance: 418.4
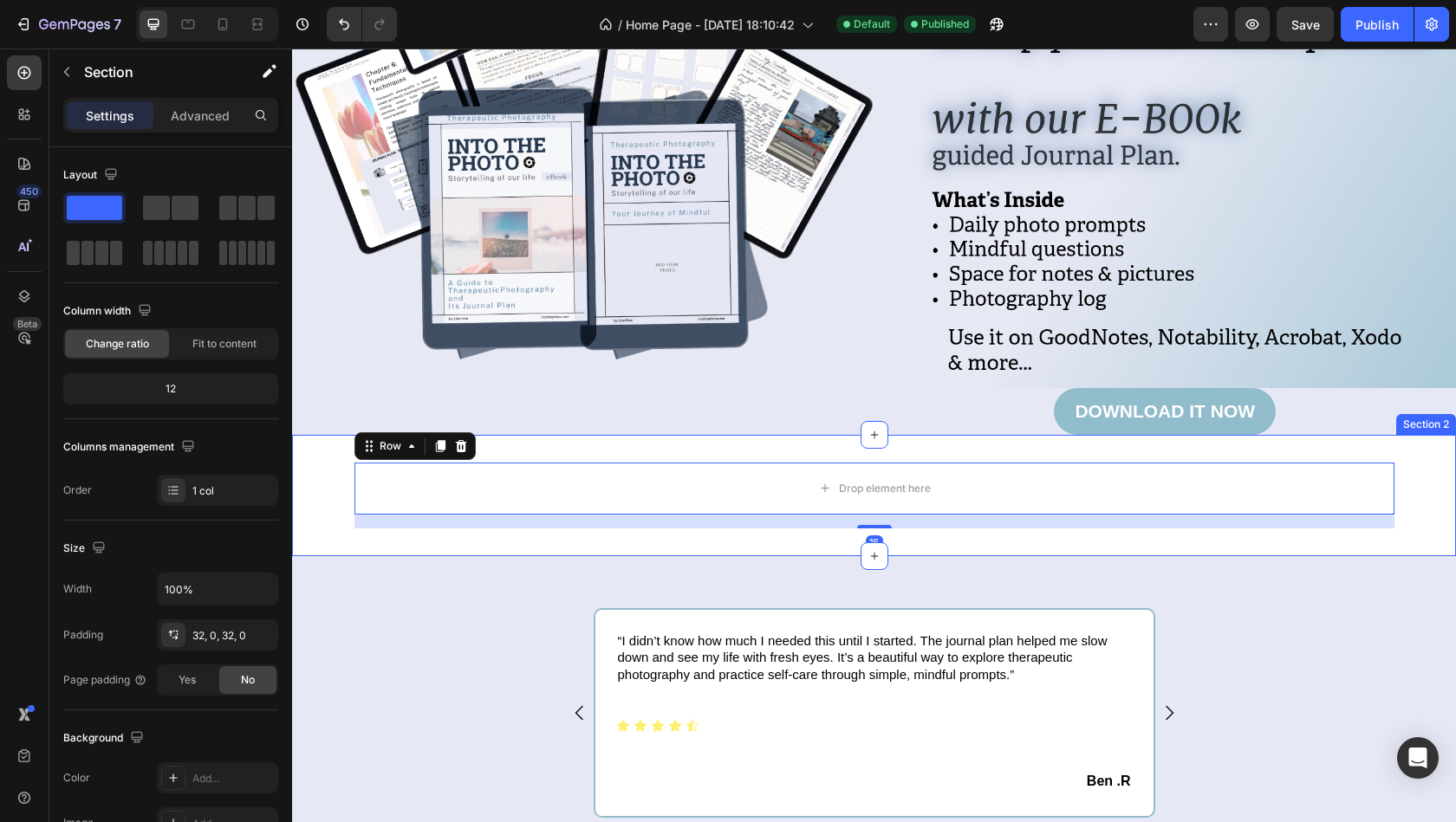
click at [1118, 553] on div "Drop element here Row 16 Section 2" at bounding box center [874, 495] width 1164 height 122
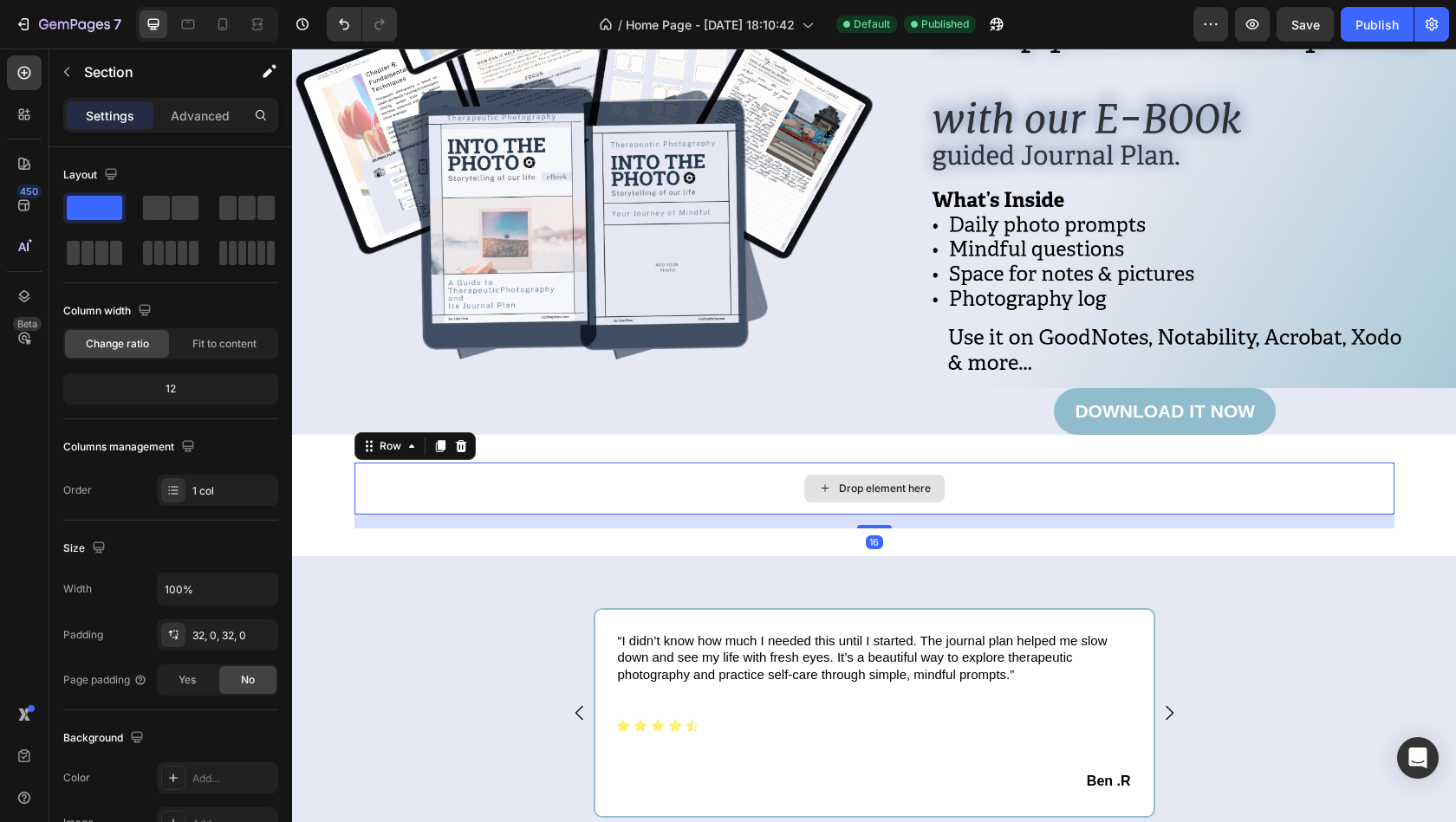
click at [1378, 508] on div "Drop element here" at bounding box center [874, 488] width 1040 height 52
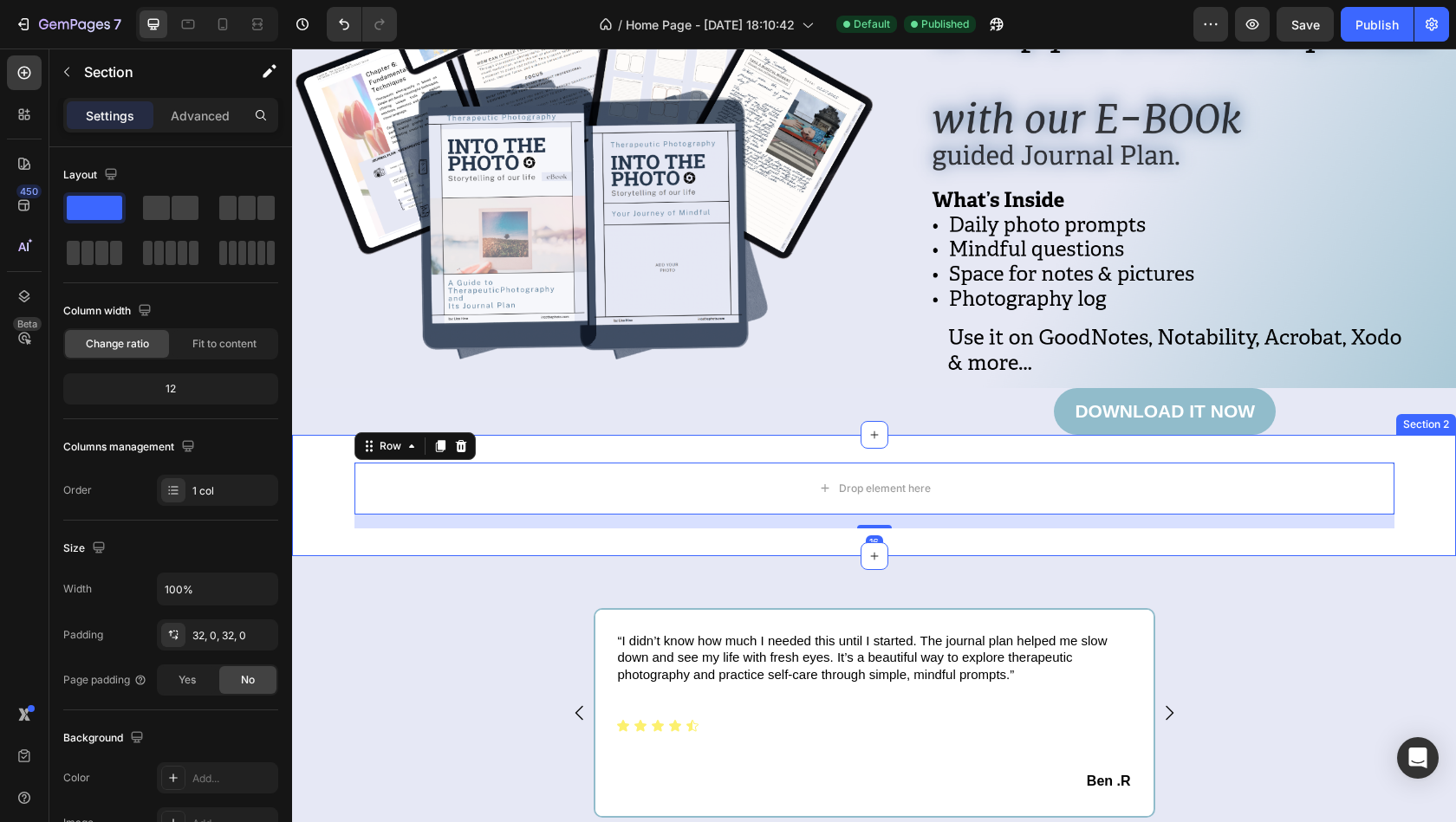
click at [1423, 470] on div "Drop element here Row 16" at bounding box center [874, 495] width 1164 height 66
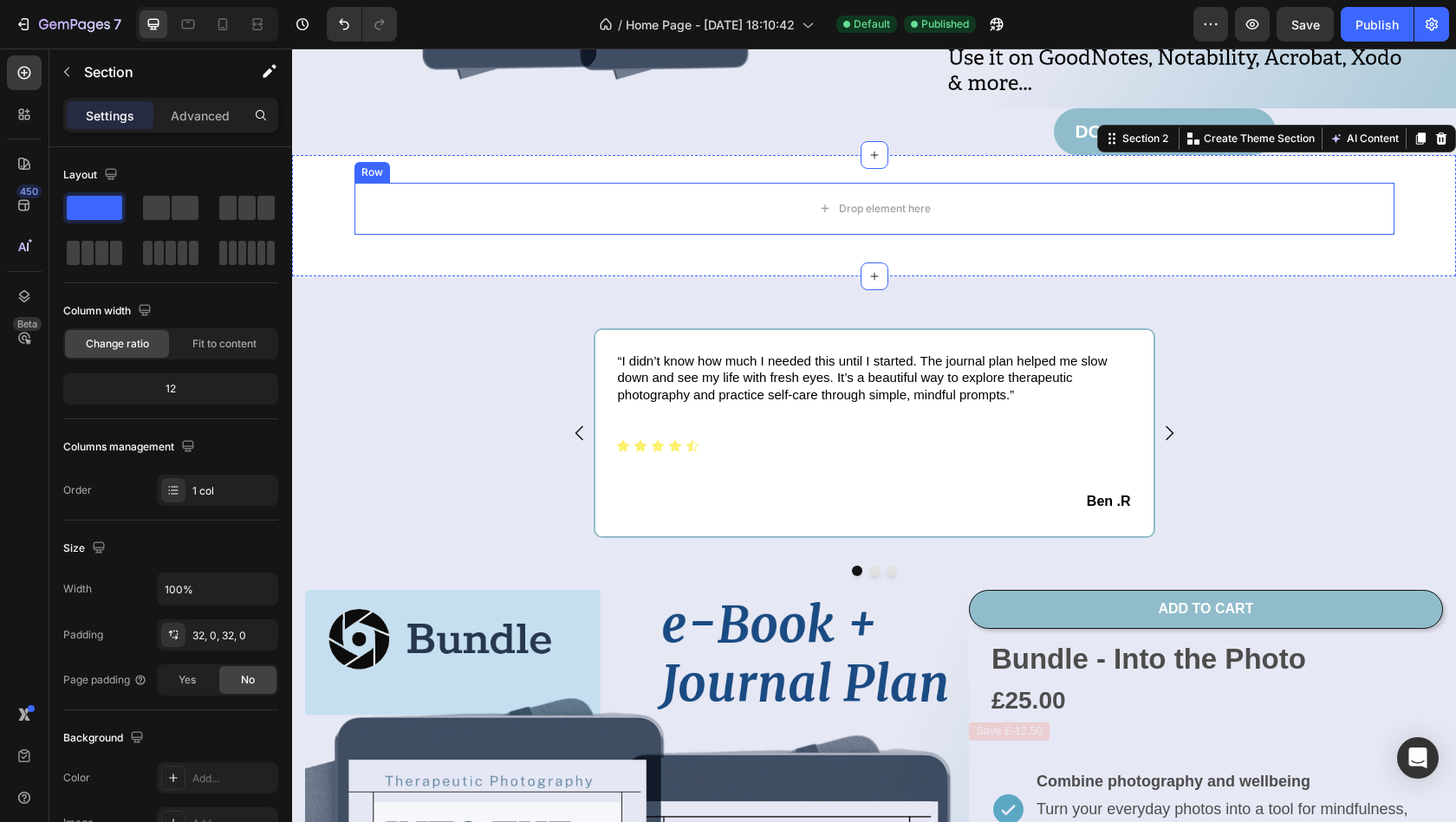
scroll to position [686, 0]
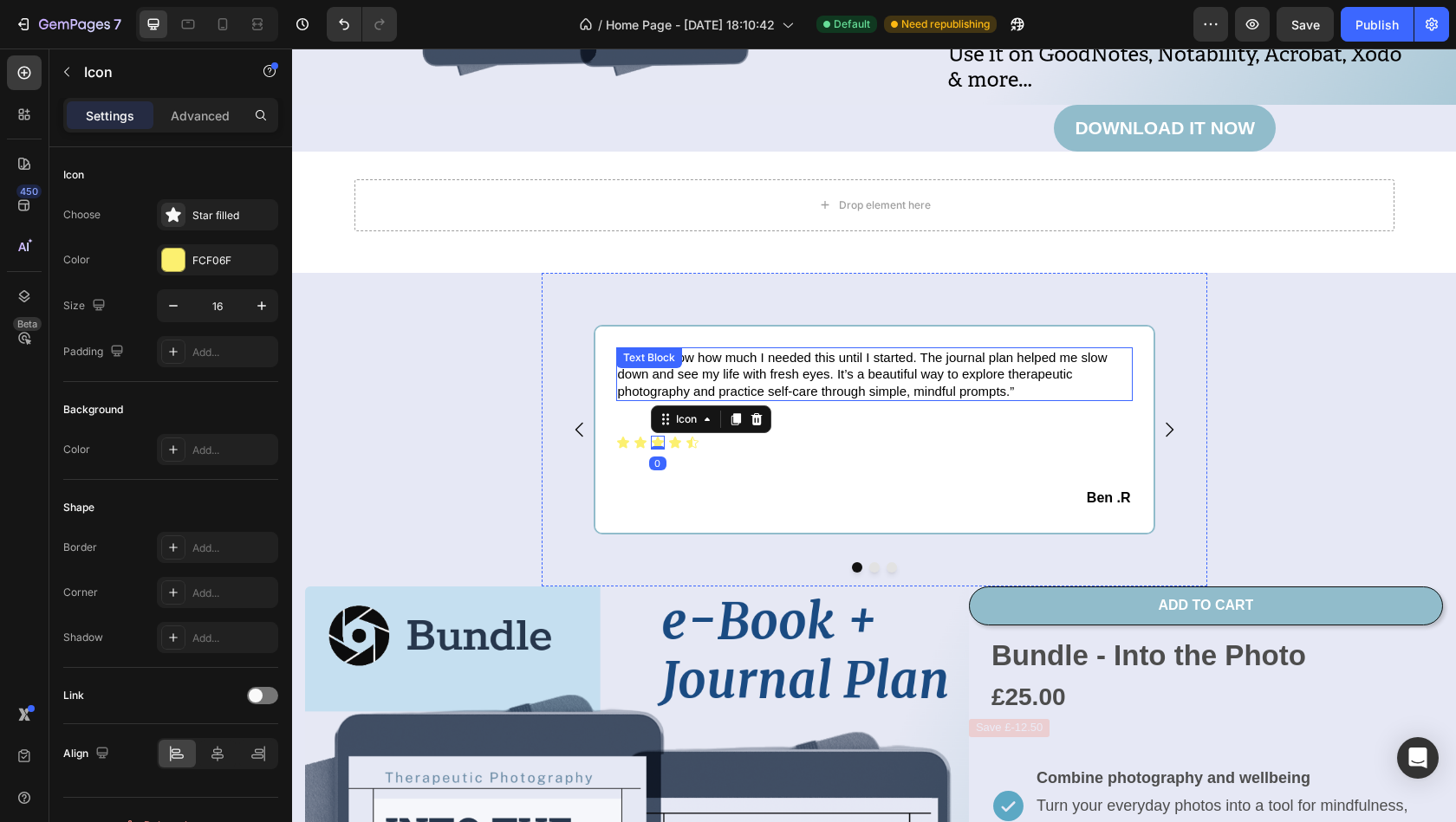
click at [769, 390] on p "“I didn’t know how much I needed this until I started. The journal plan helped …" at bounding box center [874, 374] width 513 height 51
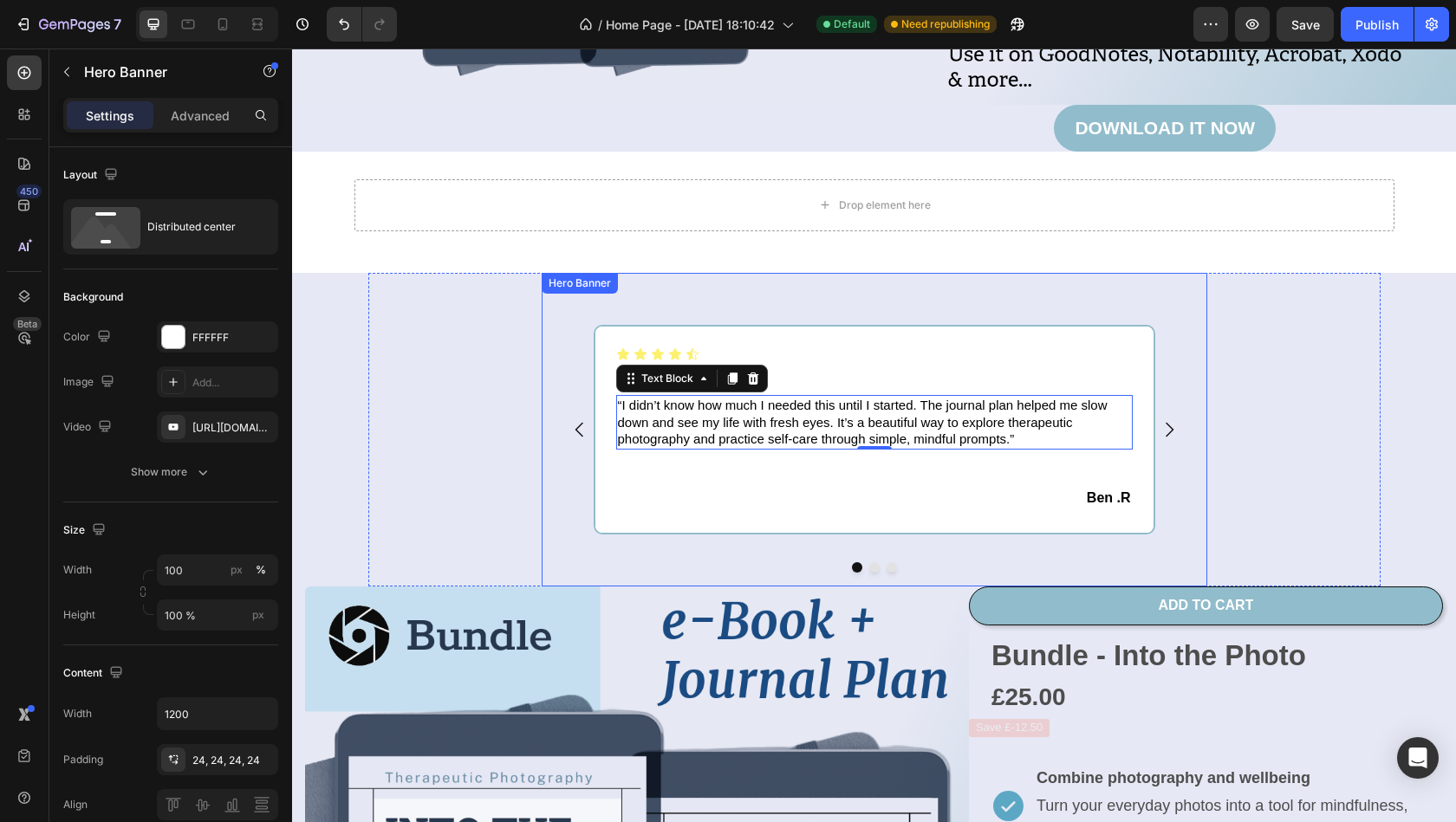
click at [1199, 412] on div "Icon Icon Icon Icon Icon Icon List “I didn’t know how much I needed this until …" at bounding box center [874, 430] width 666 height 315
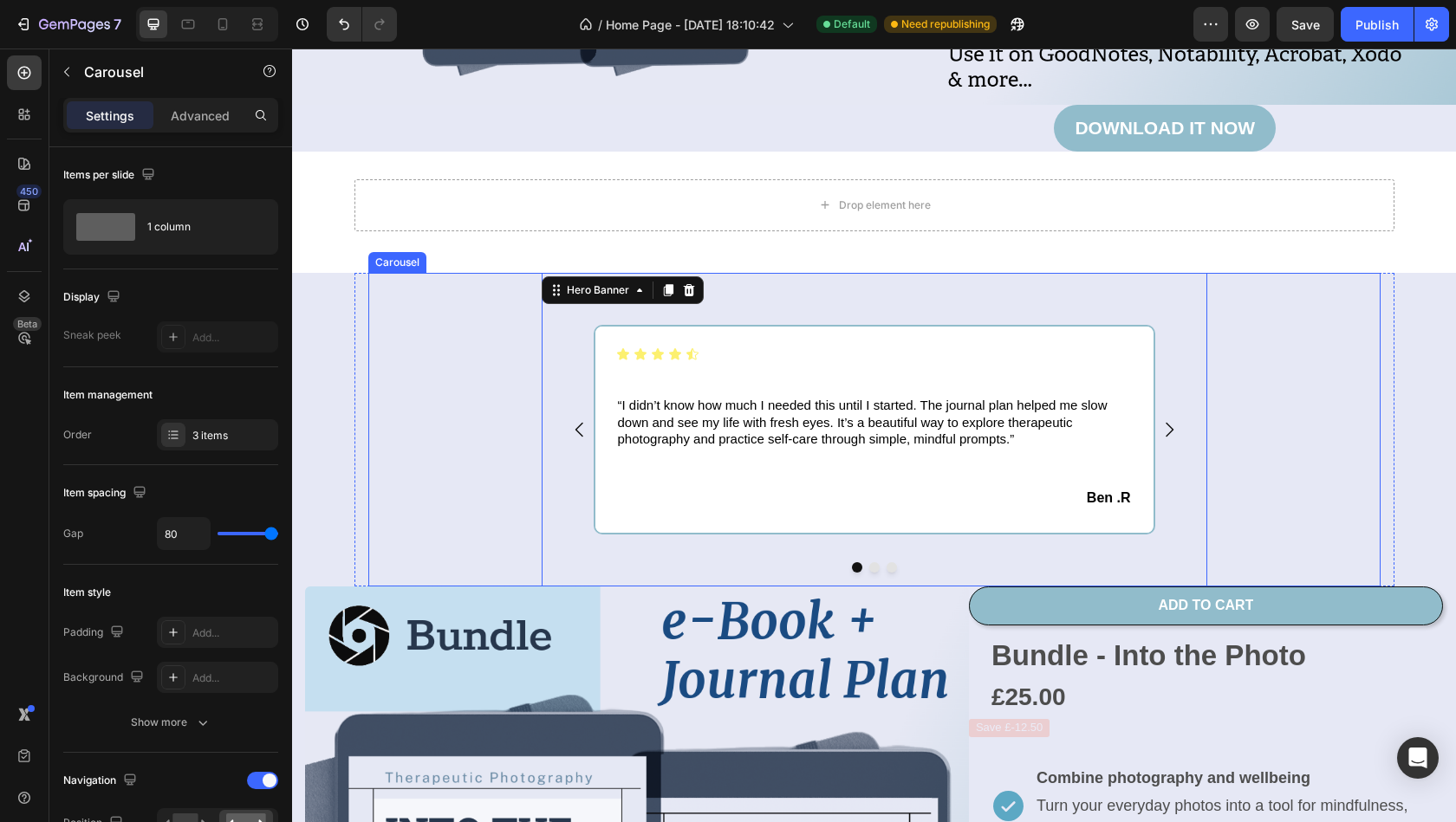
click at [1165, 429] on icon "Carousel Next Arrow" at bounding box center [1169, 429] width 21 height 21
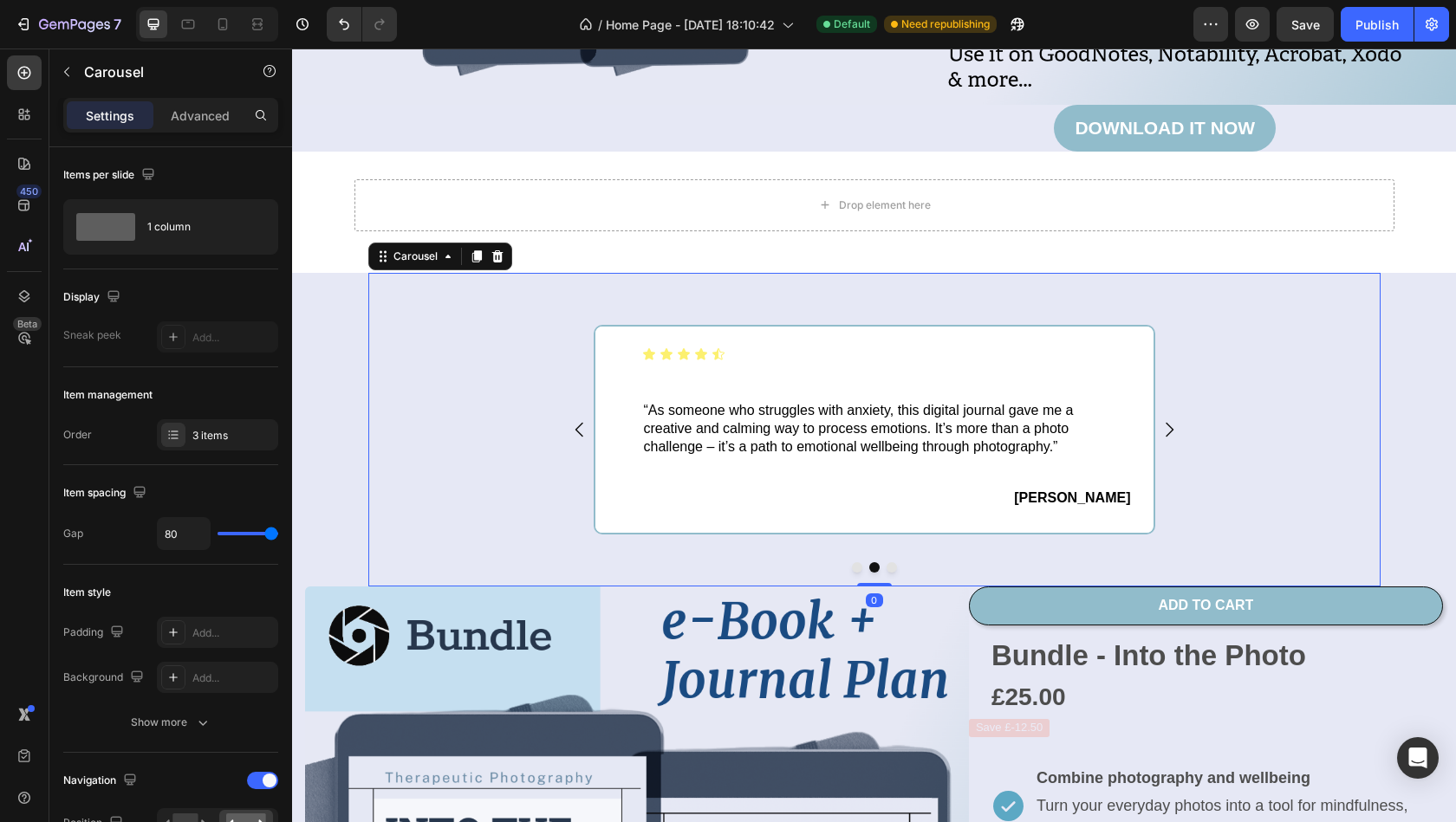
click at [1165, 428] on icon "Carousel Next Arrow" at bounding box center [1169, 429] width 21 height 21
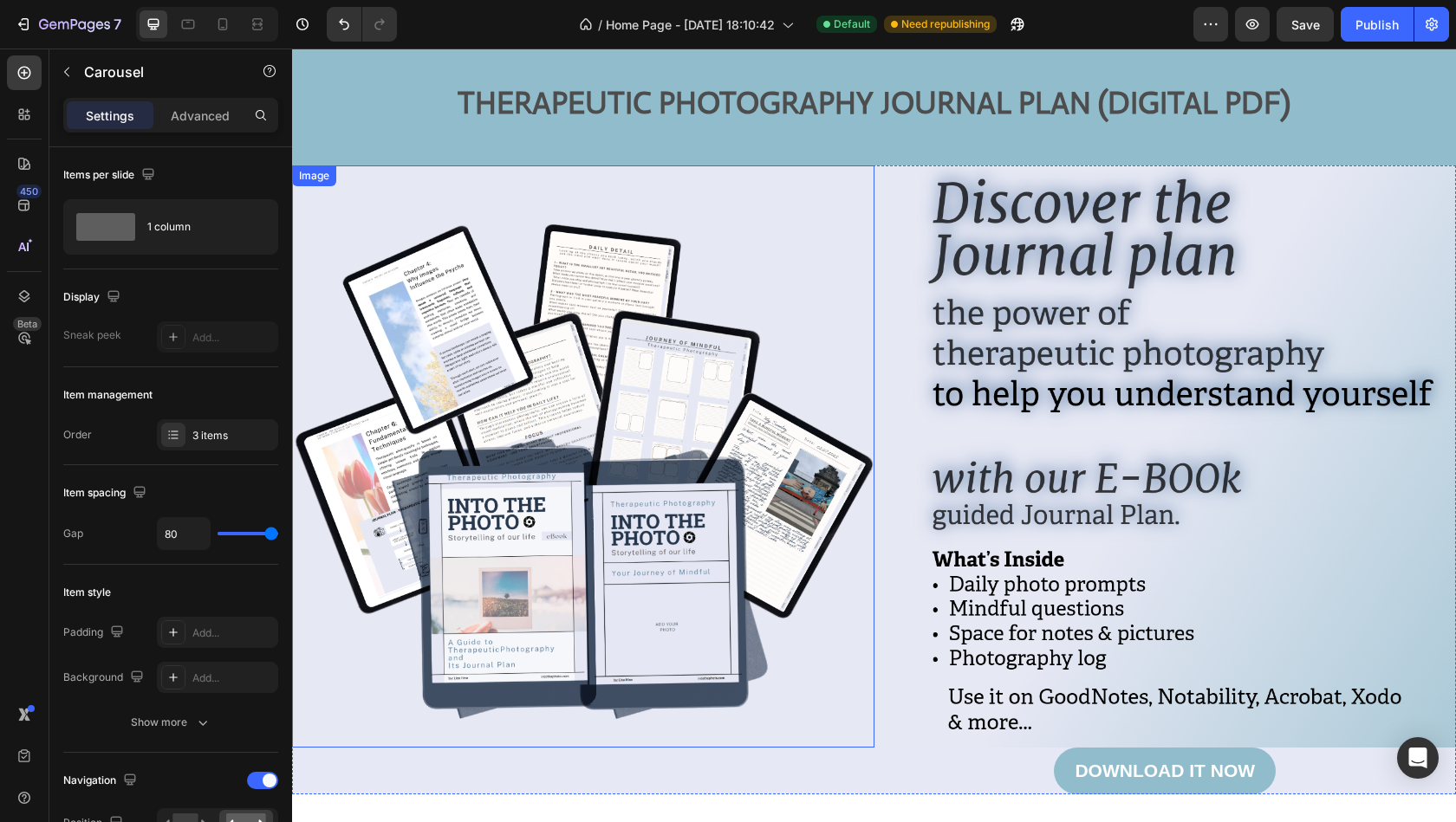
scroll to position [0, 0]
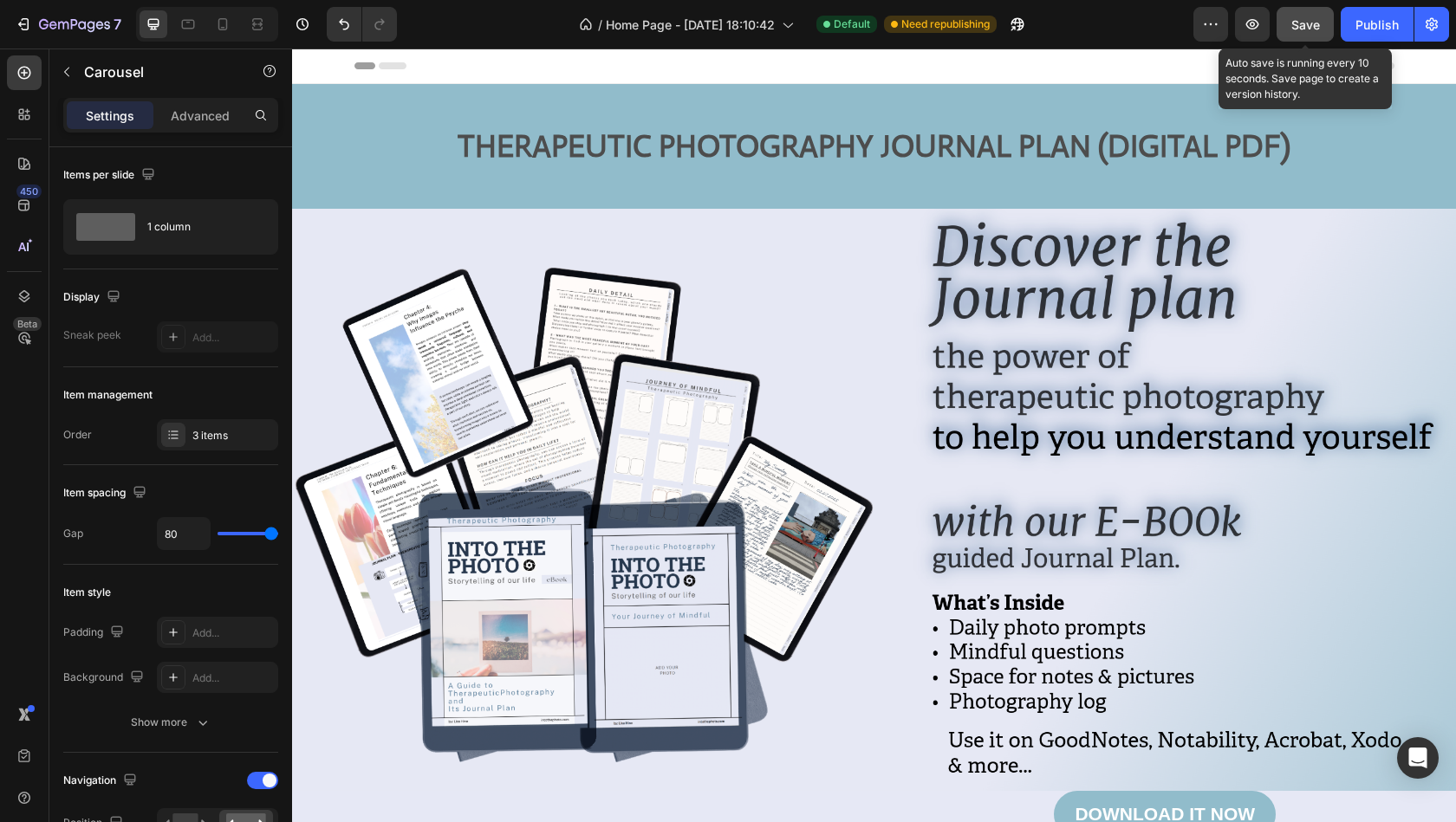
click at [1314, 17] on span "Save" at bounding box center [1306, 24] width 29 height 15
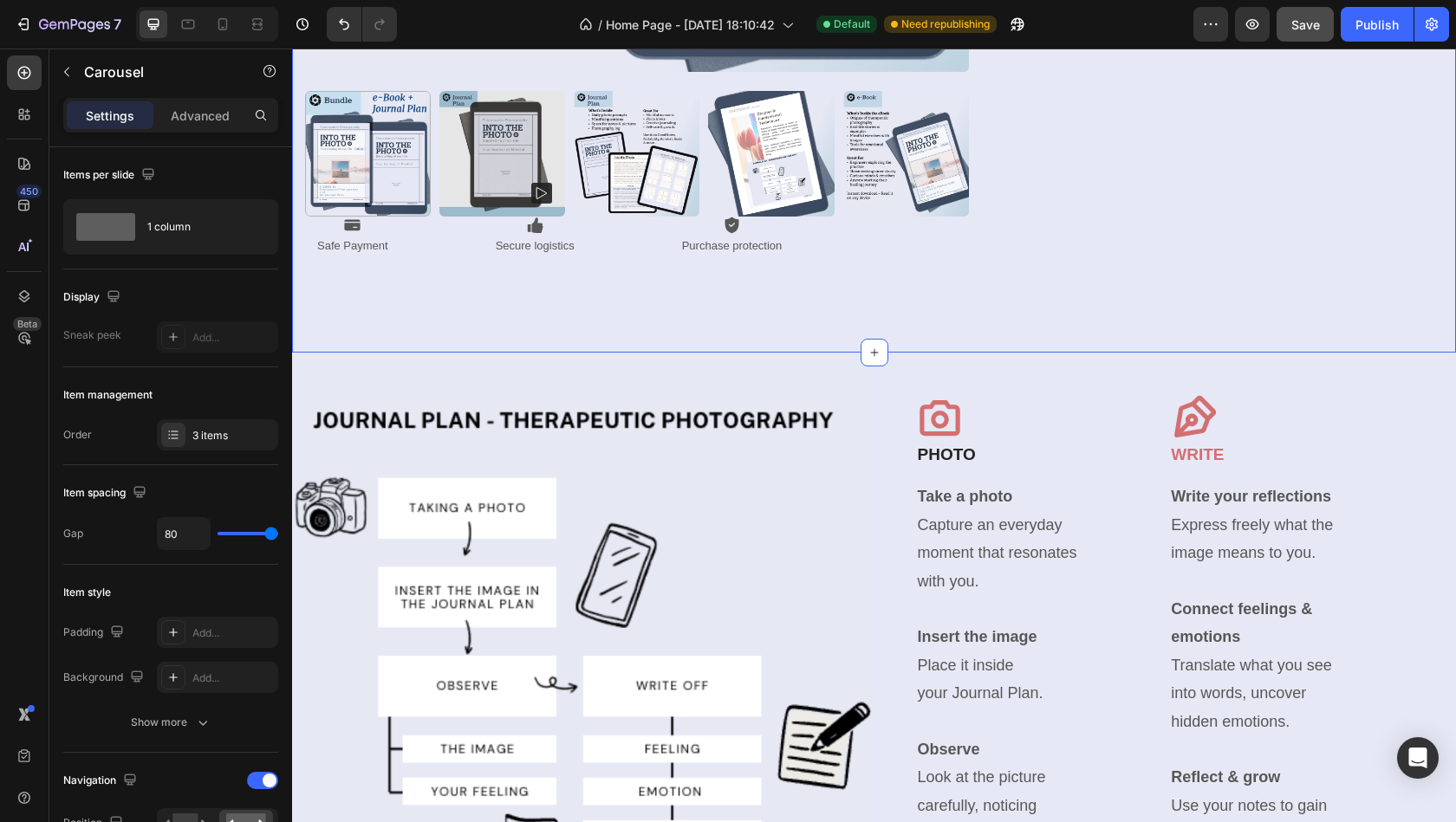
scroll to position [1866, 0]
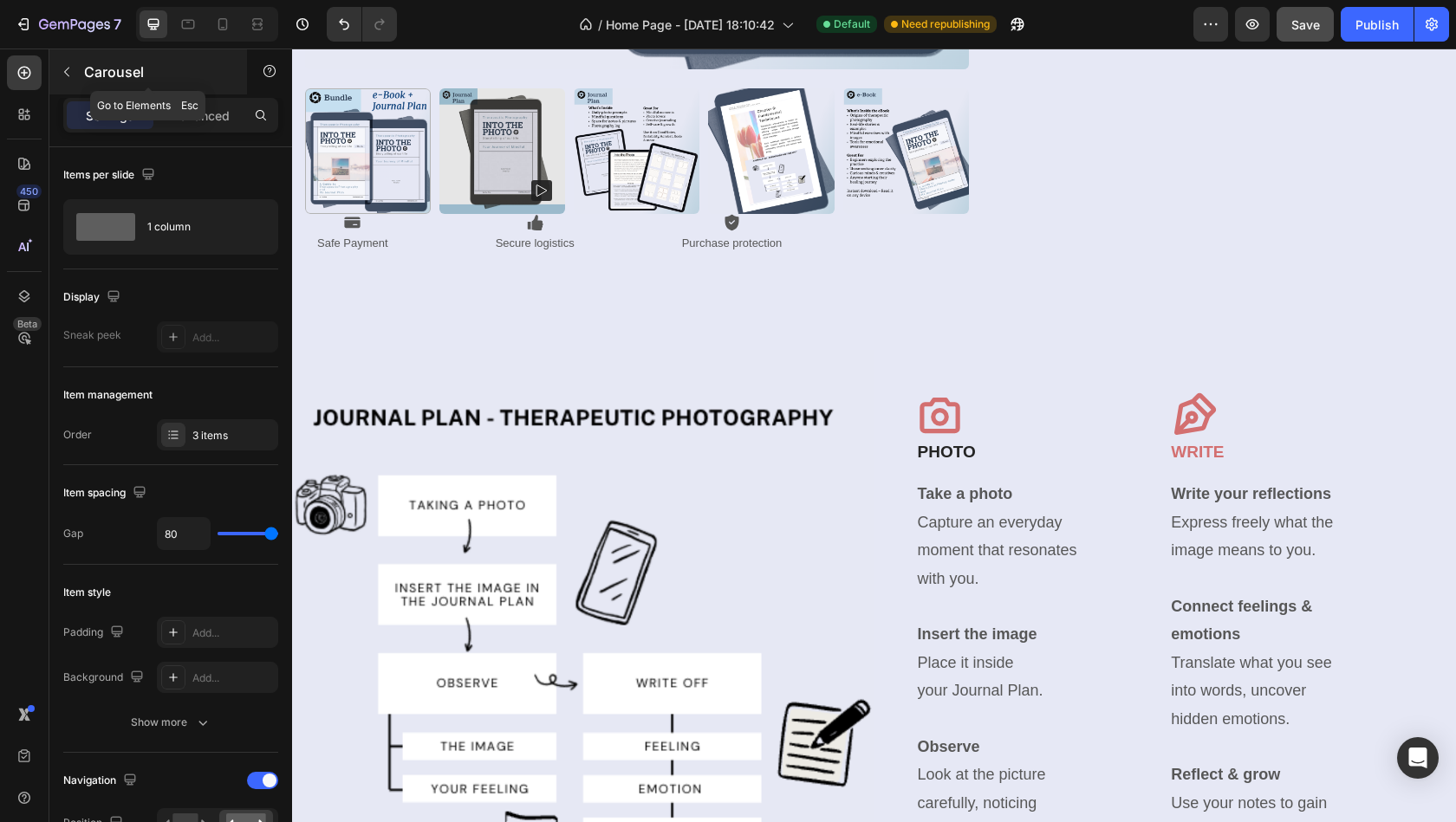
click at [71, 75] on icon "button" at bounding box center [66, 72] width 14 height 14
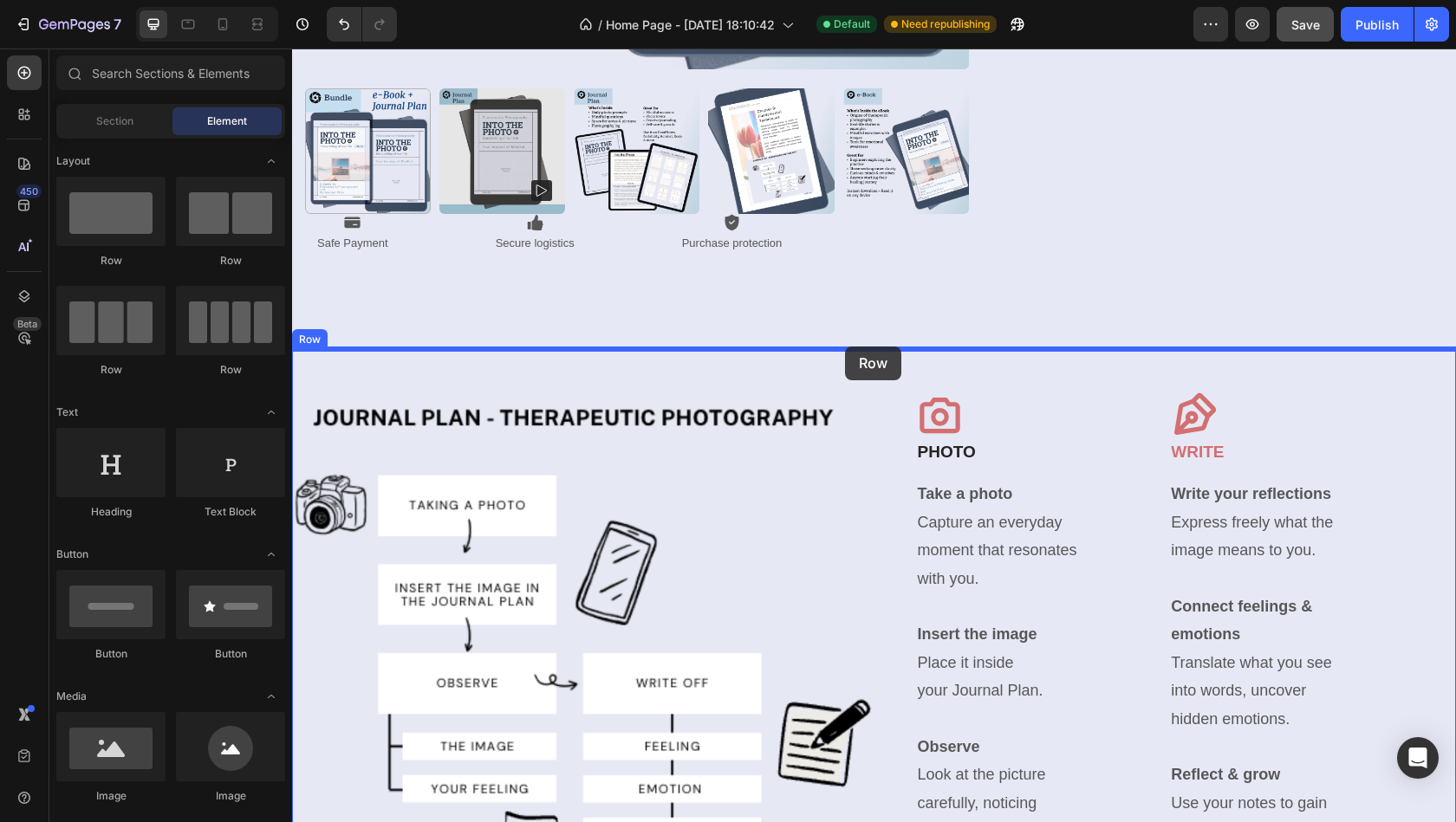
drag, startPoint x: 402, startPoint y: 266, endPoint x: 845, endPoint y: 346, distance: 450.2
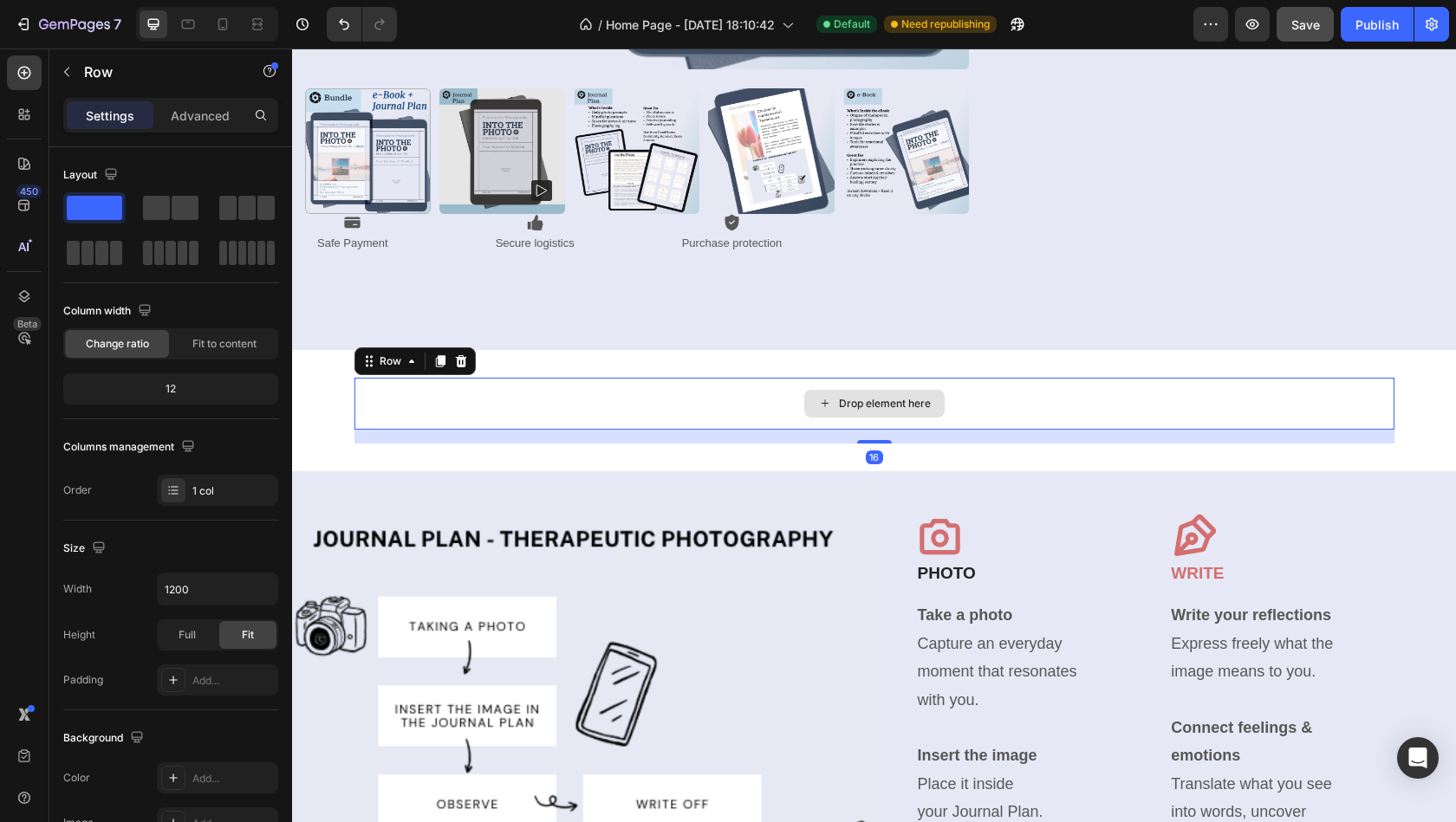
click at [1380, 387] on div "Drop element here" at bounding box center [874, 403] width 1040 height 52
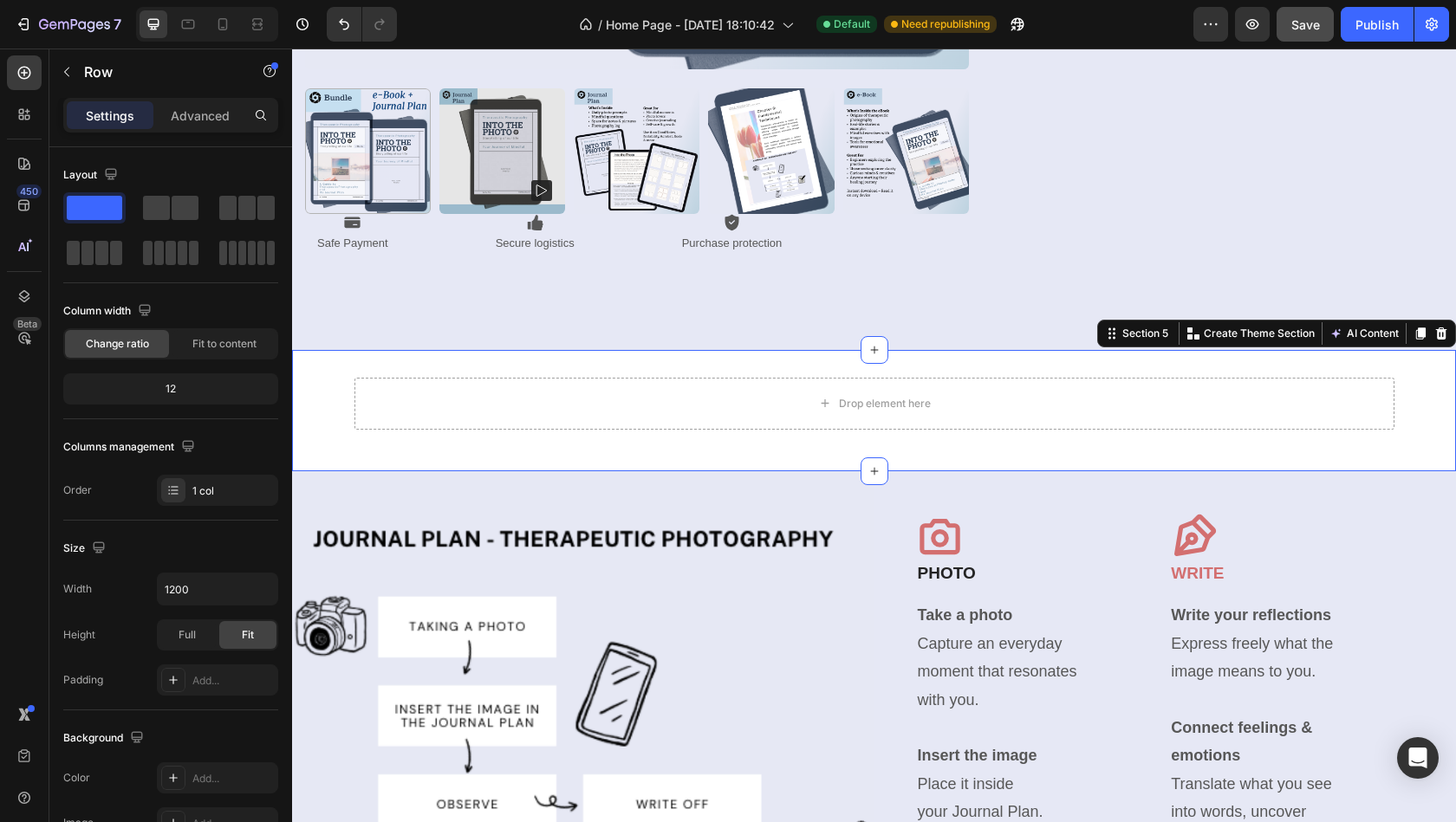
click at [1442, 422] on div "Drop element here Row" at bounding box center [874, 410] width 1164 height 66
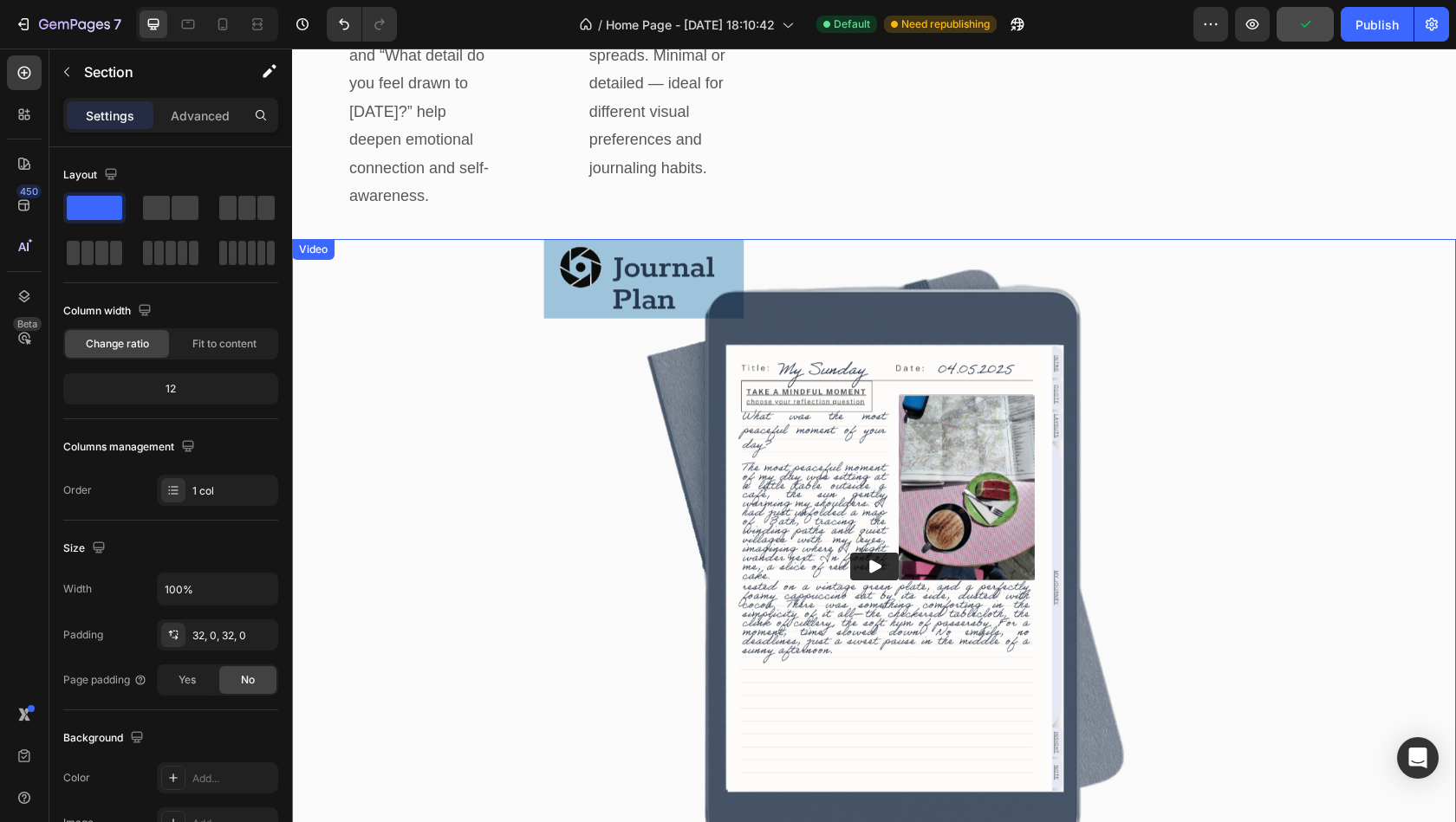
scroll to position [3311, 0]
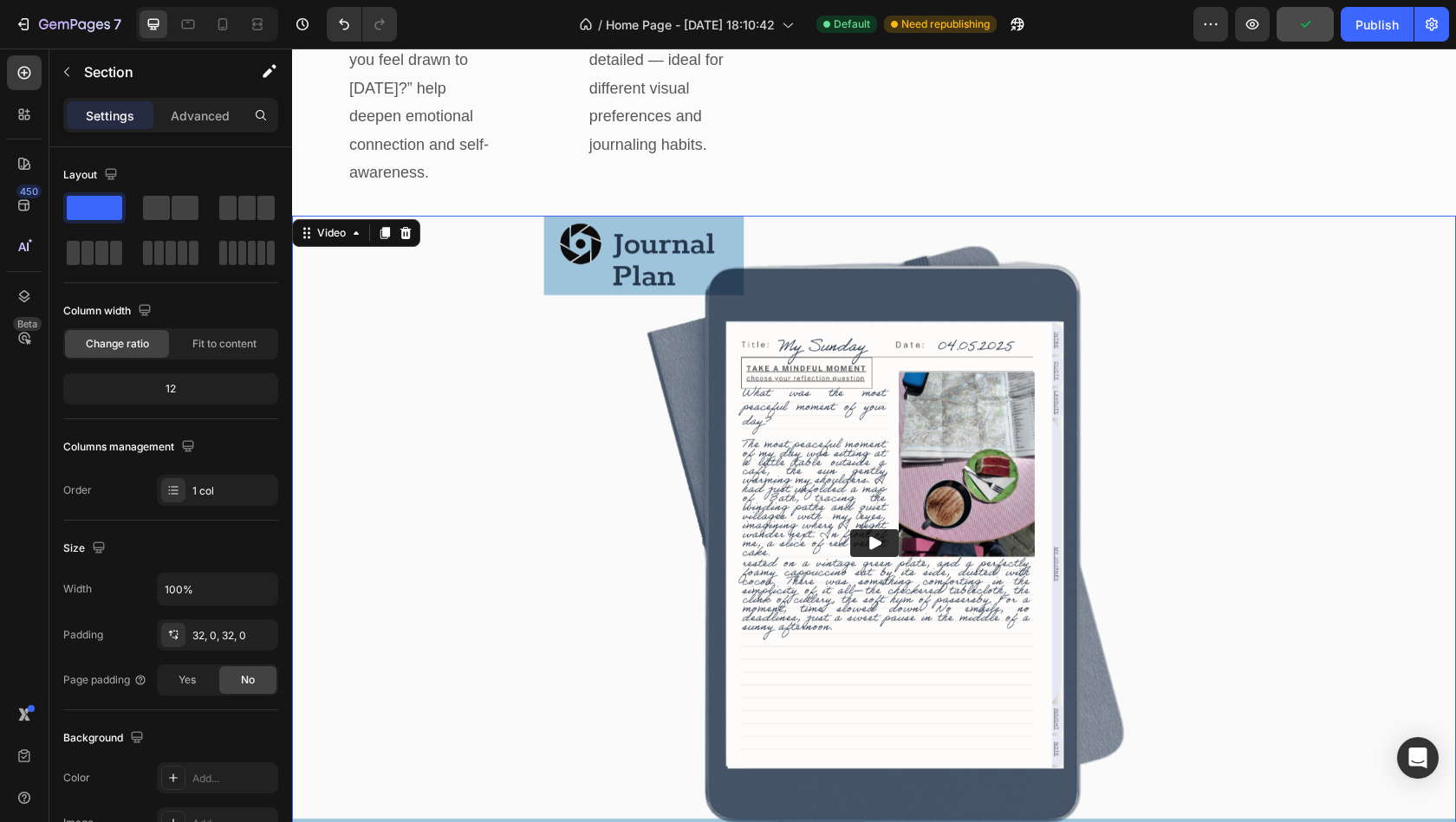
click at [882, 529] on button "Play" at bounding box center [874, 543] width 48 height 28
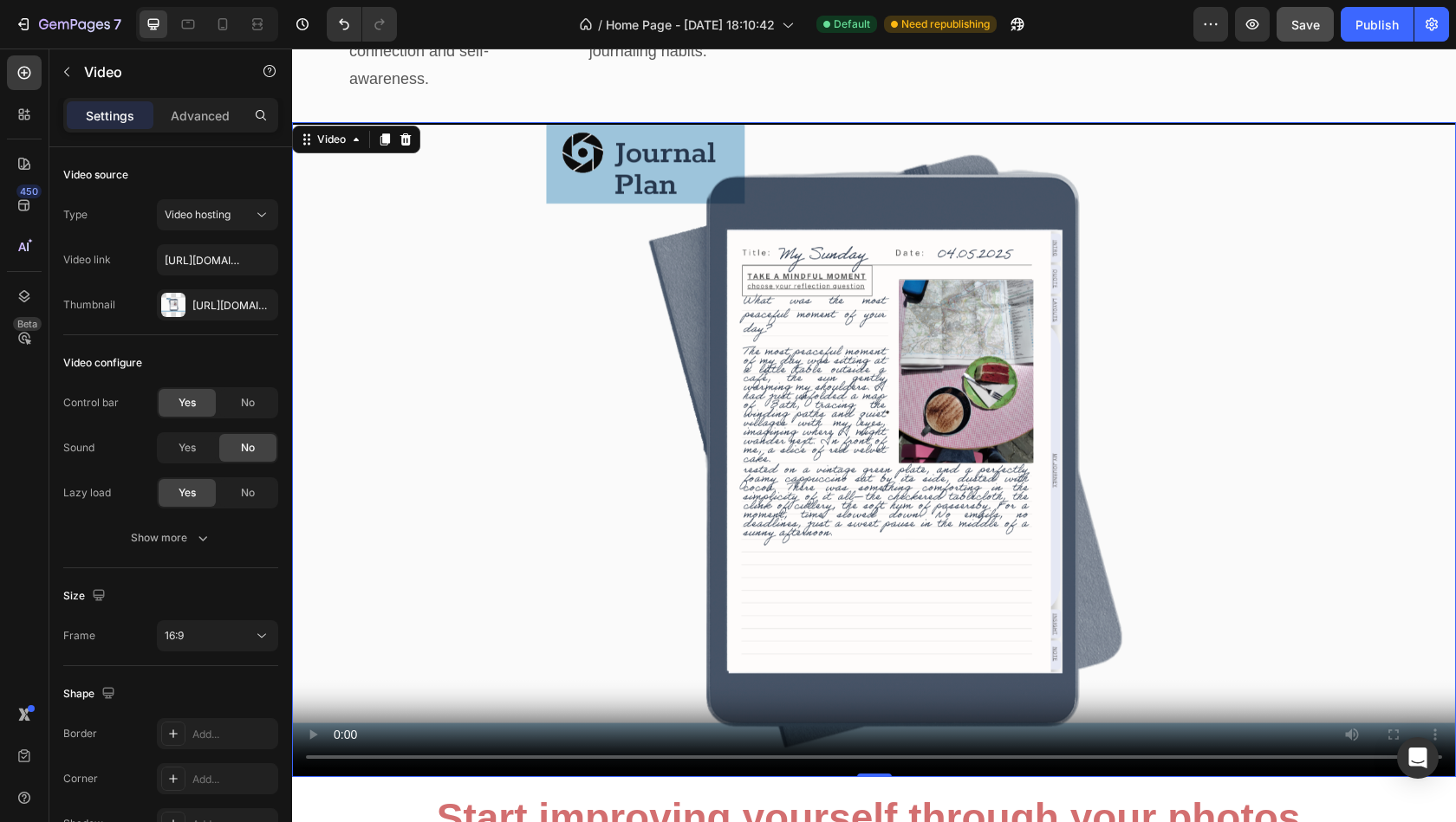
scroll to position [3415, 0]
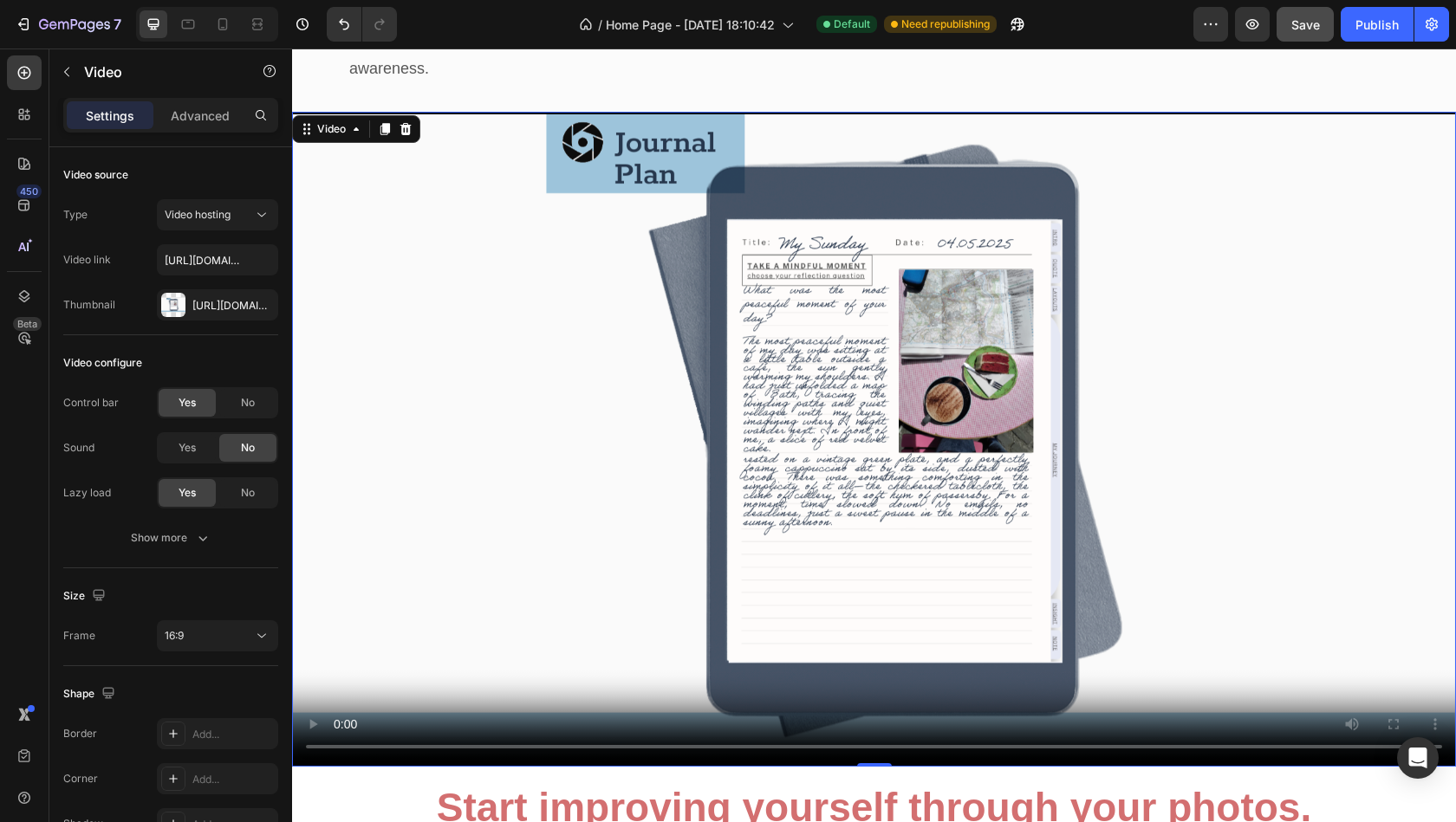
click at [878, 419] on video at bounding box center [874, 439] width 1164 height 654
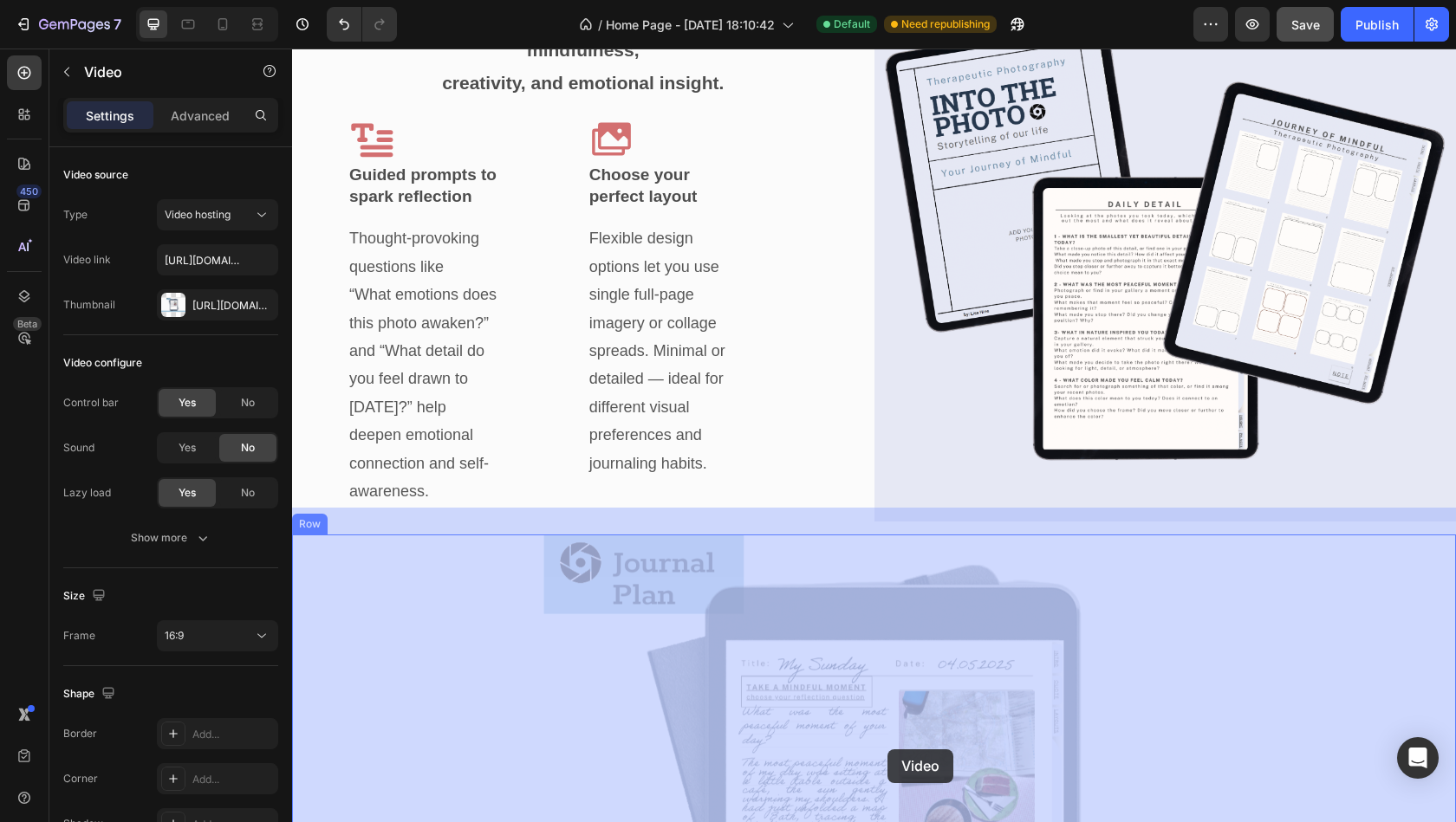
scroll to position [3016, 0]
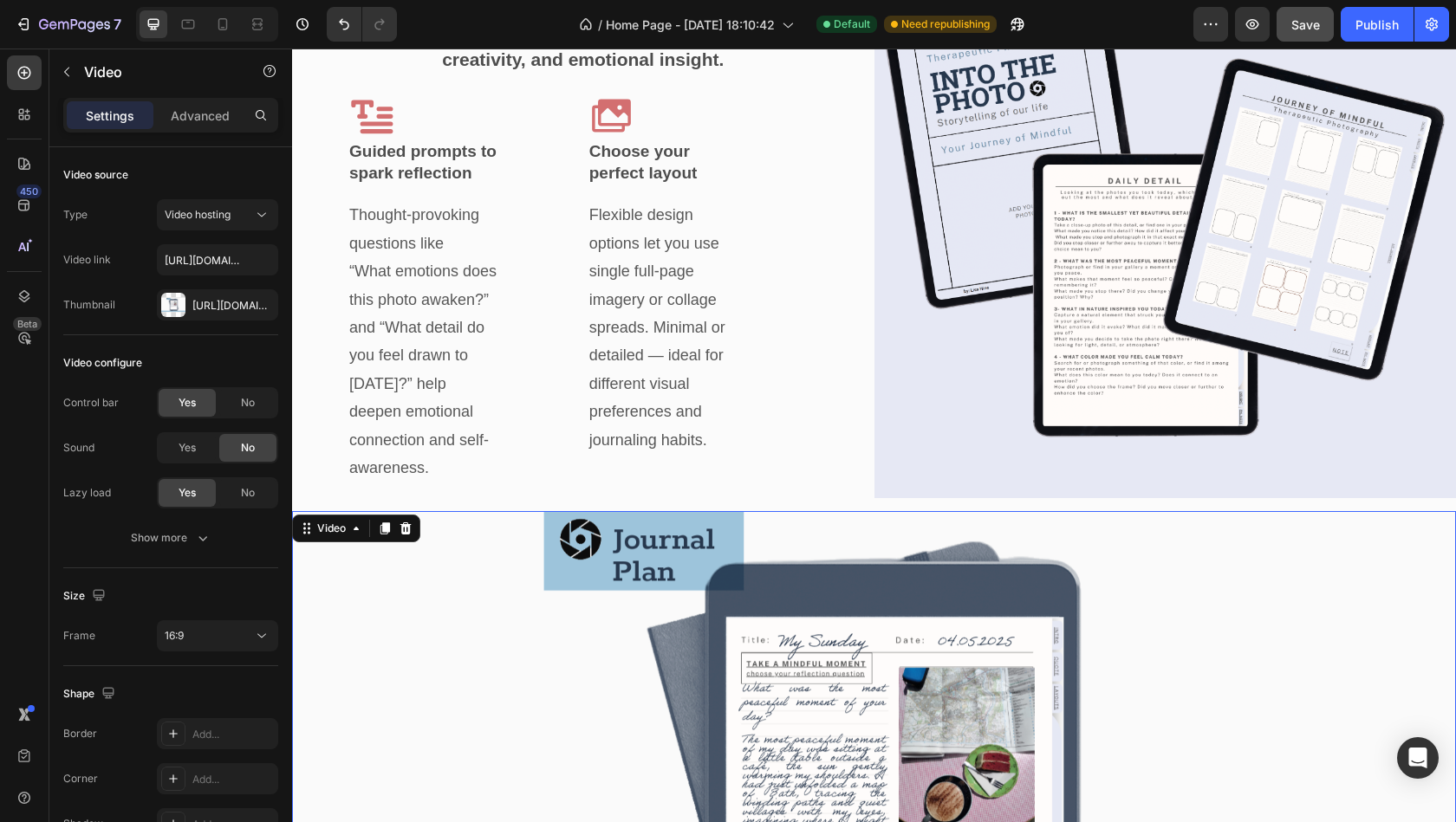
click at [957, 511] on img at bounding box center [874, 838] width 1164 height 654
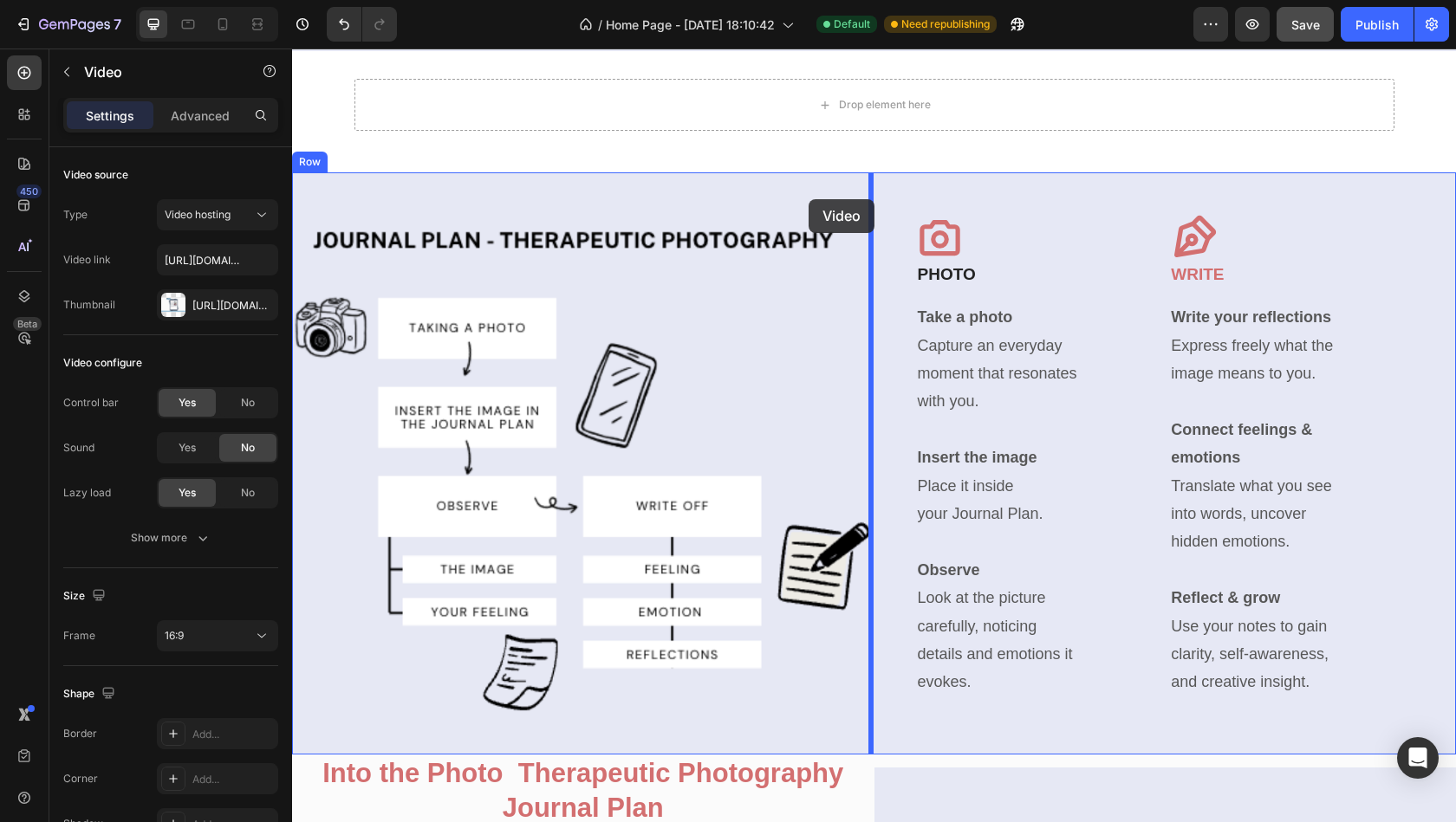
scroll to position [2274, 0]
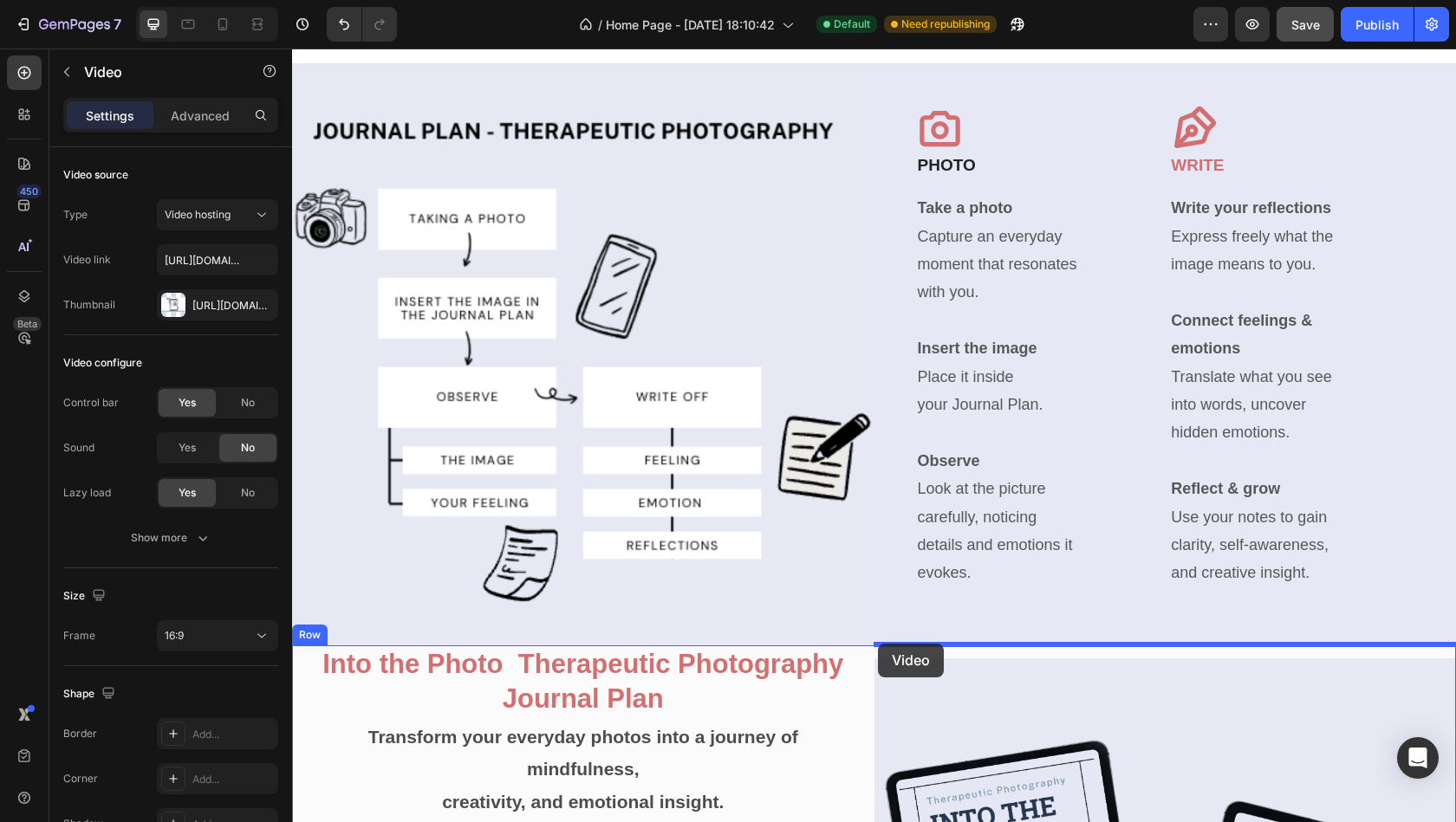
drag, startPoint x: 822, startPoint y: 511, endPoint x: 877, endPoint y: 642, distance: 142.1
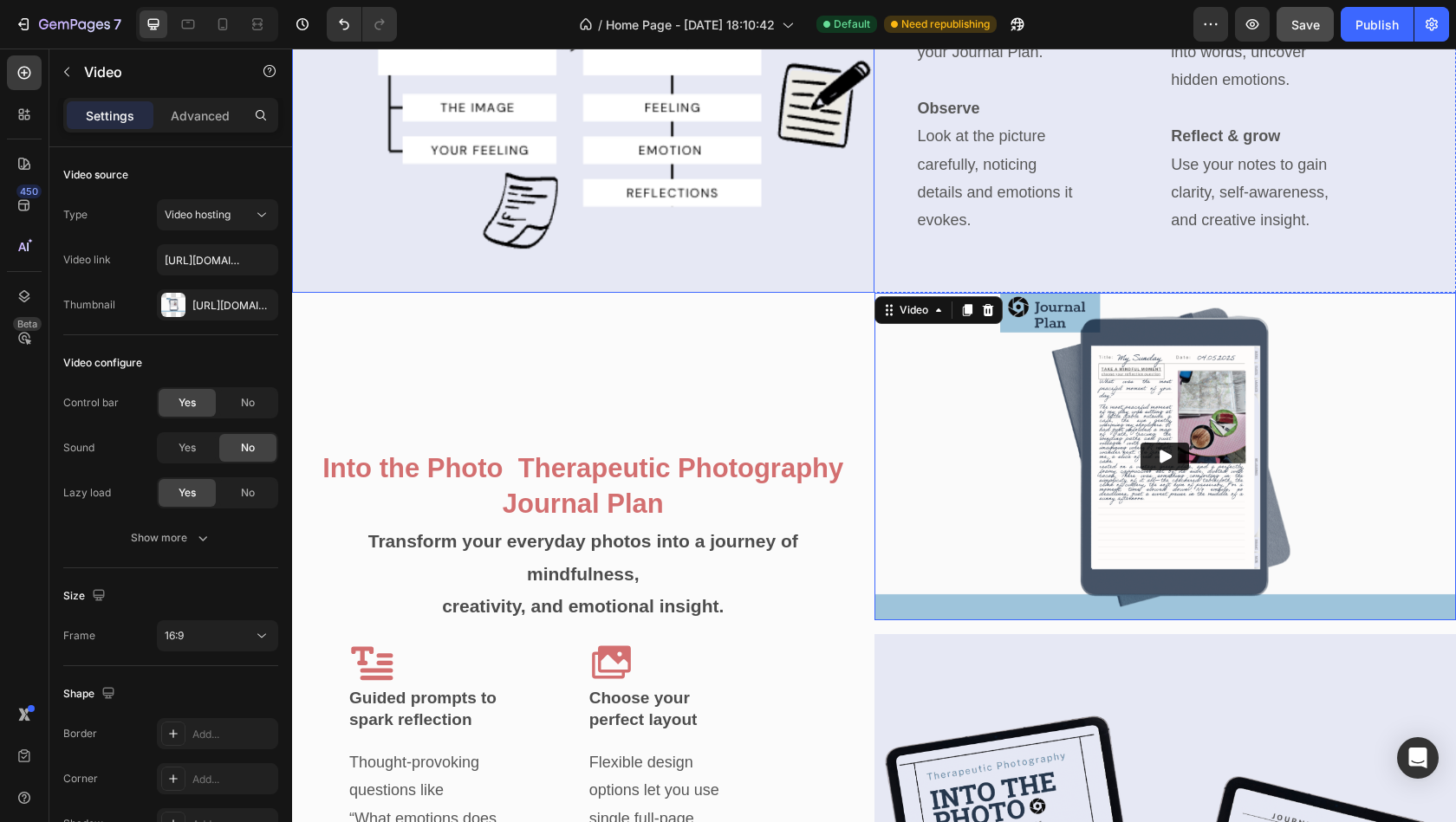
scroll to position [2647, 0]
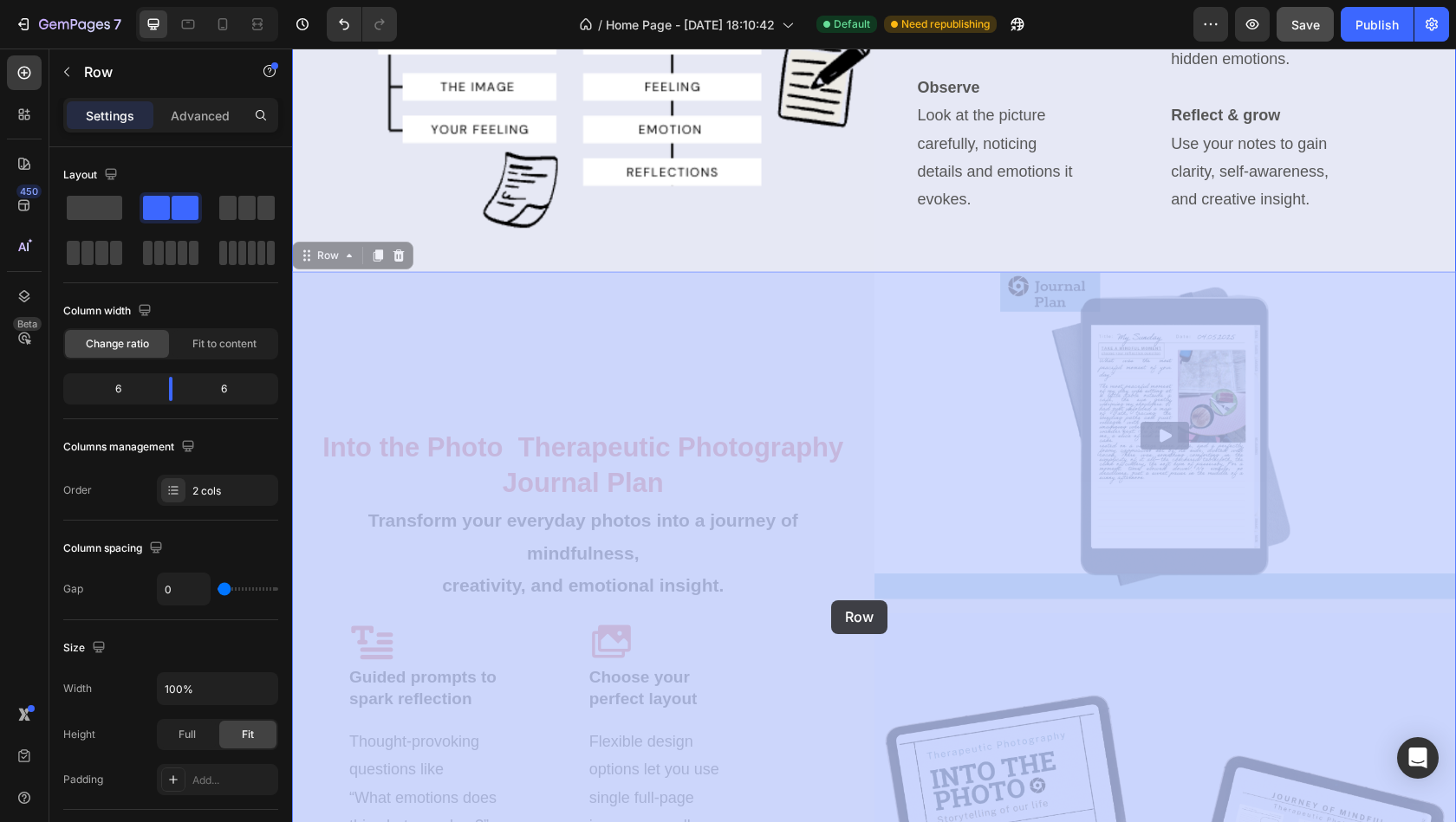
drag, startPoint x: 691, startPoint y: 277, endPoint x: 820, endPoint y: 602, distance: 349.7
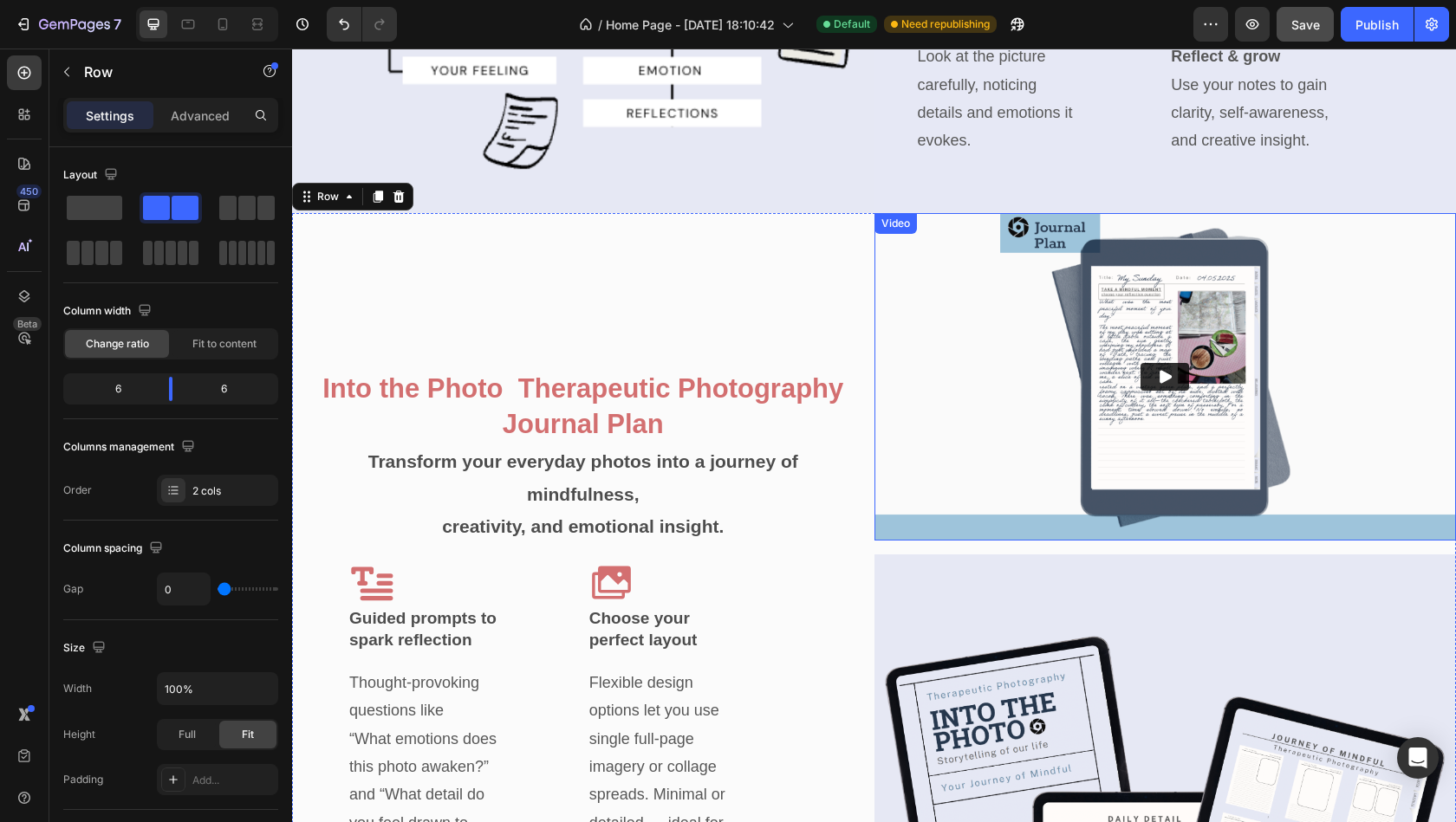
scroll to position [2705, 0]
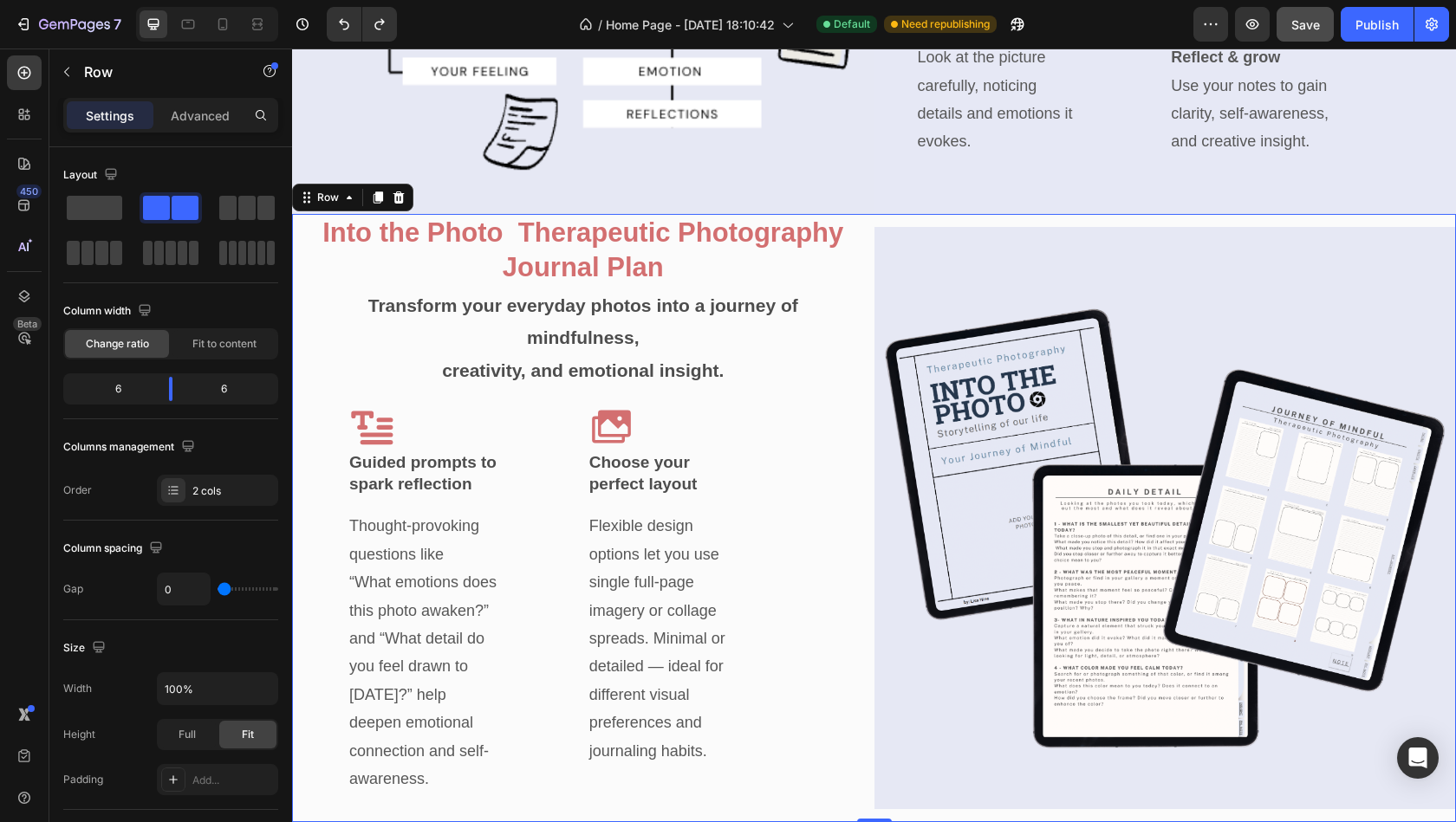
drag, startPoint x: 872, startPoint y: 790, endPoint x: 867, endPoint y: 358, distance: 432.0
click at [867, 358] on div "Into the Photo Therapeutic Photography Journal Plan Heading Transform your ever…" at bounding box center [874, 518] width 1164 height 608
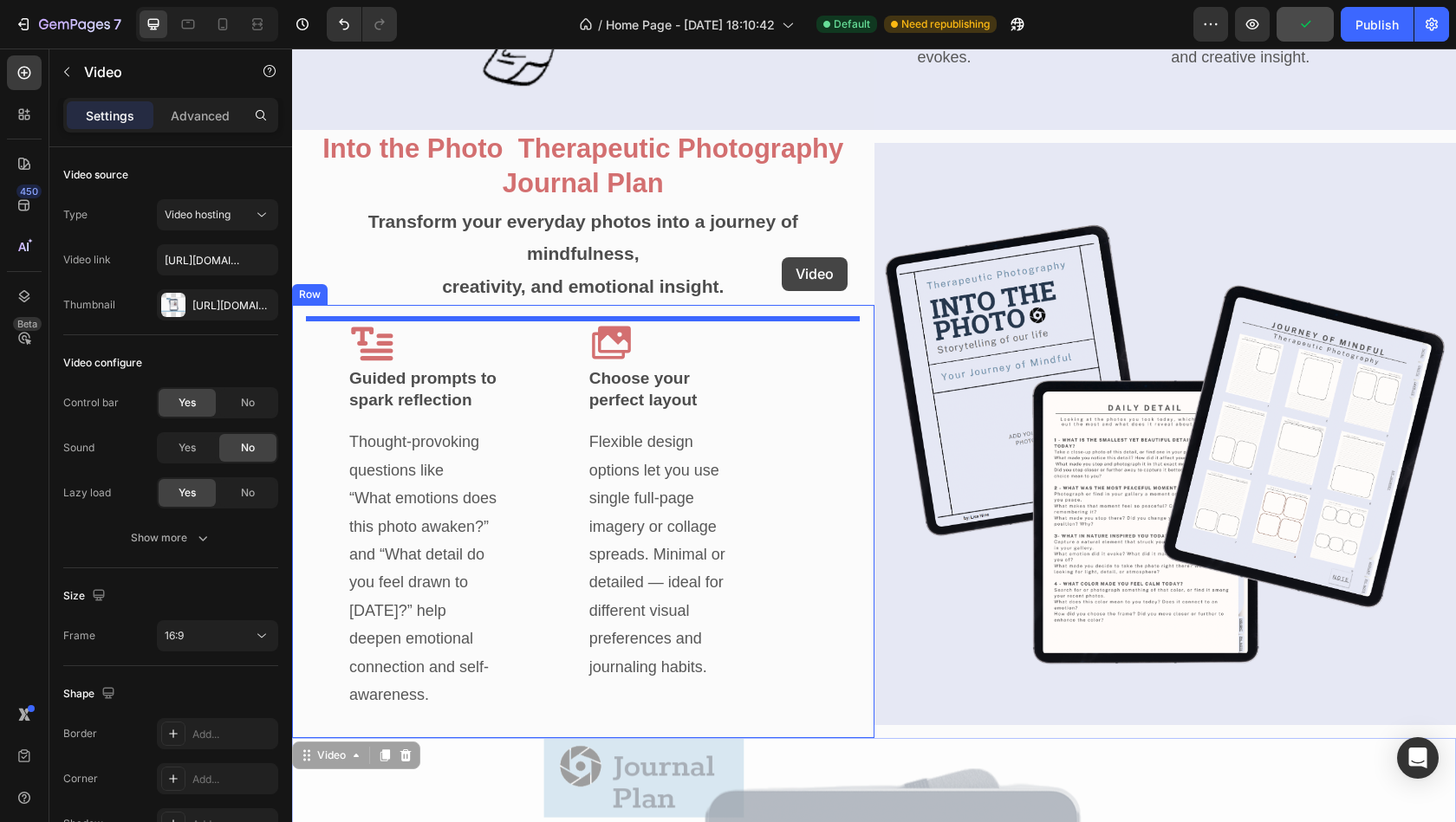
scroll to position [2780, 0]
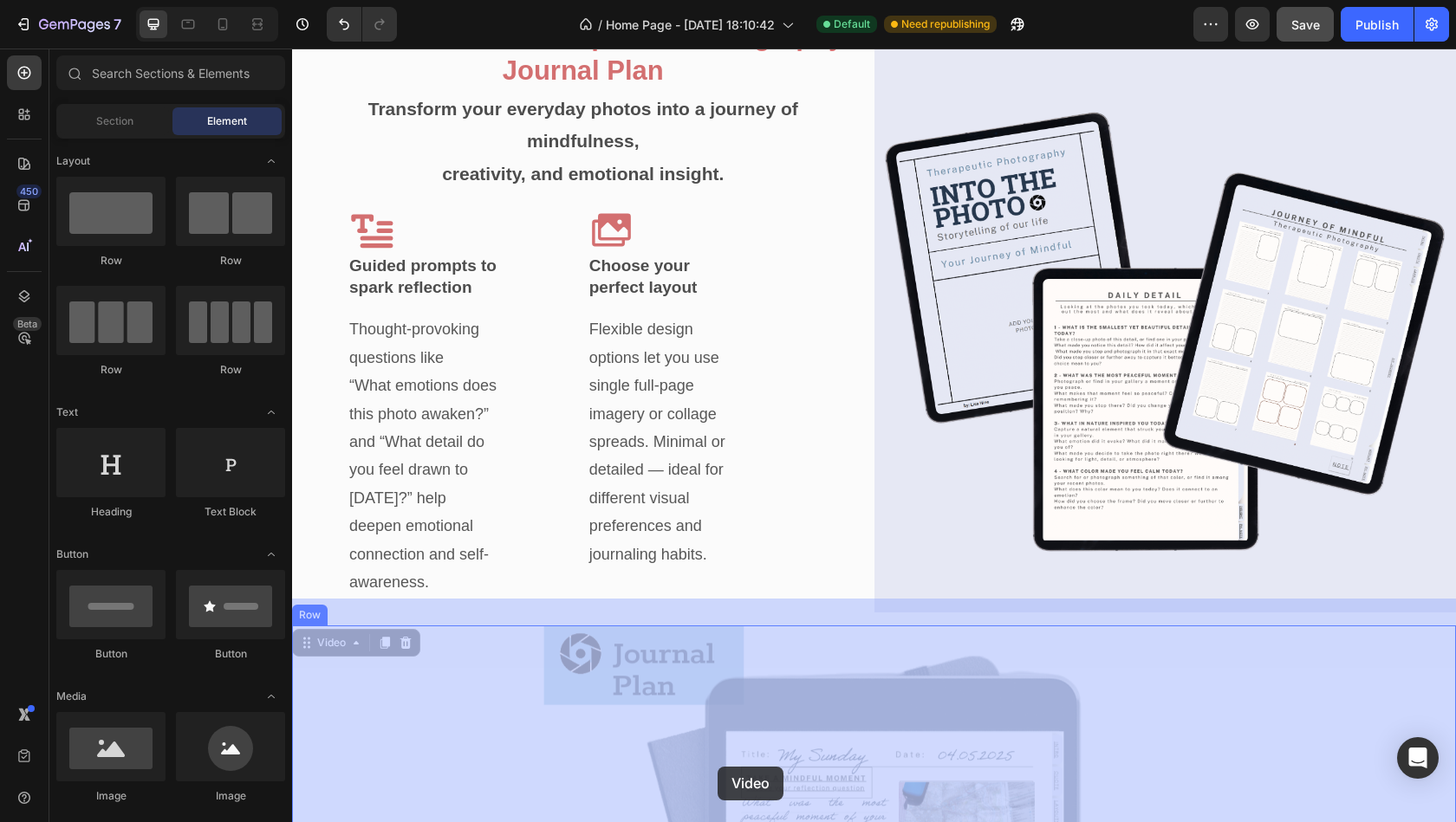
drag, startPoint x: 867, startPoint y: 721, endPoint x: 718, endPoint y: 766, distance: 155.6
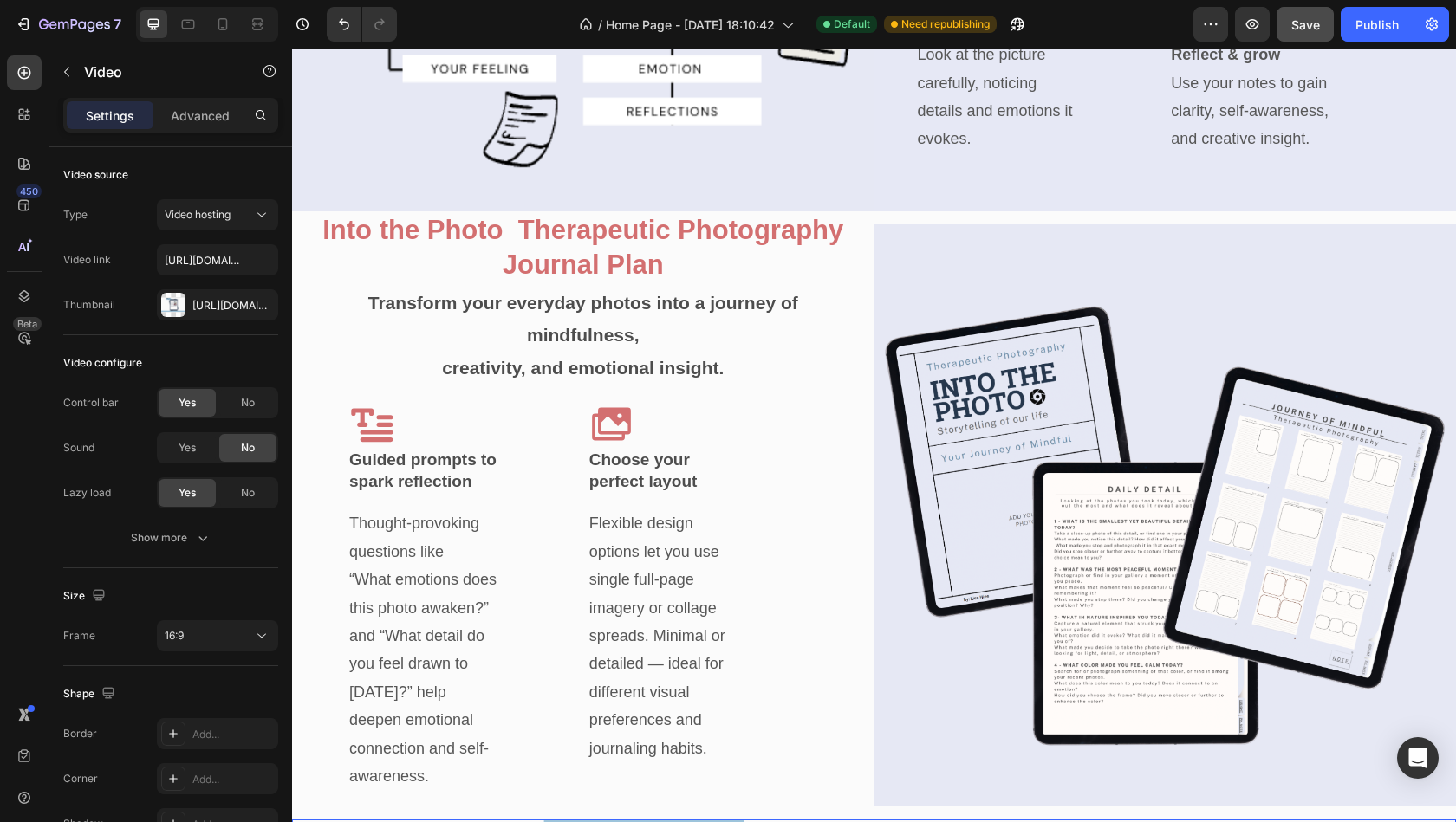
scroll to position [2676, 0]
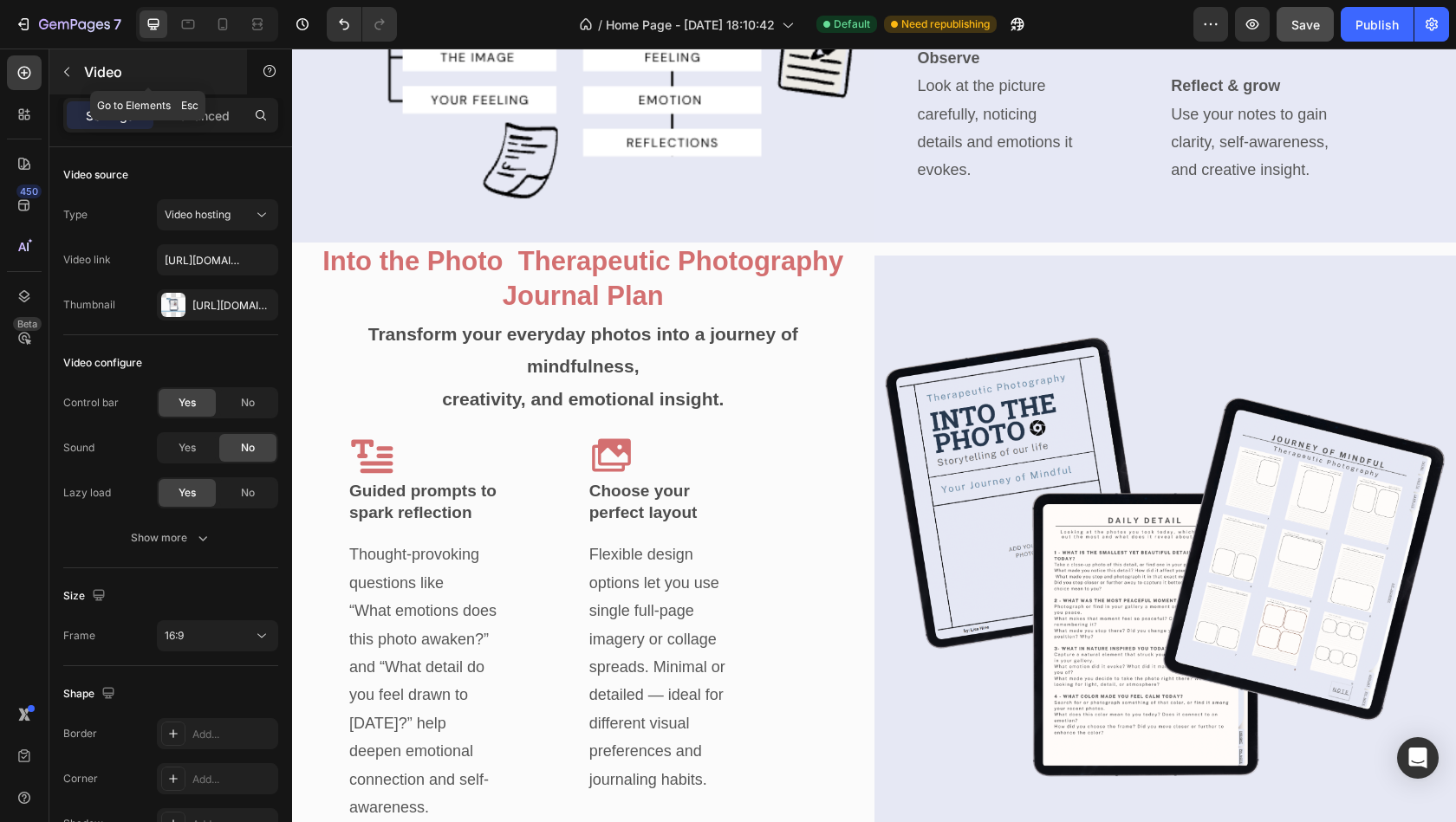
click at [76, 66] on button "button" at bounding box center [66, 72] width 28 height 28
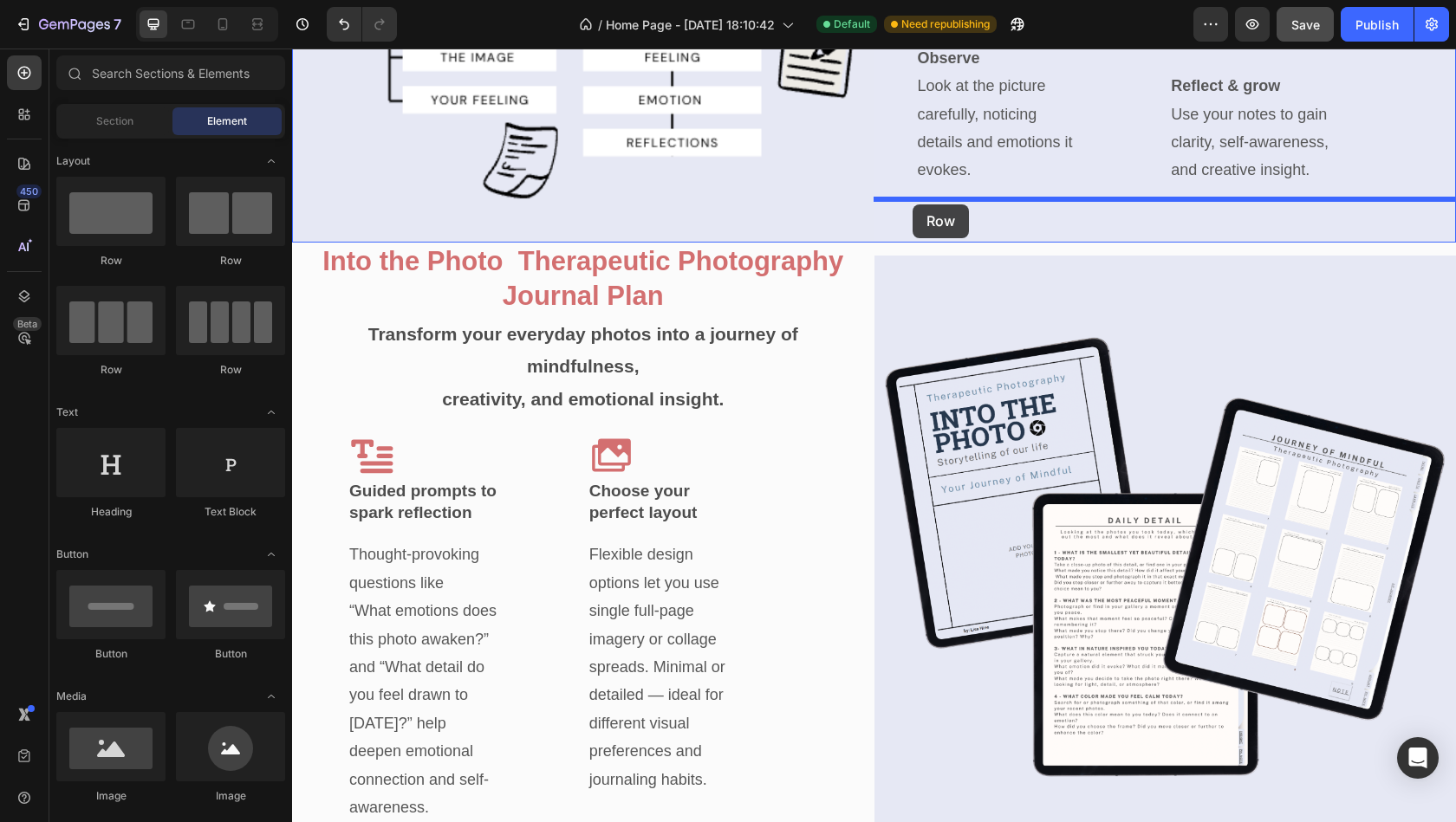
drag, startPoint x: 397, startPoint y: 258, endPoint x: 913, endPoint y: 205, distance: 518.7
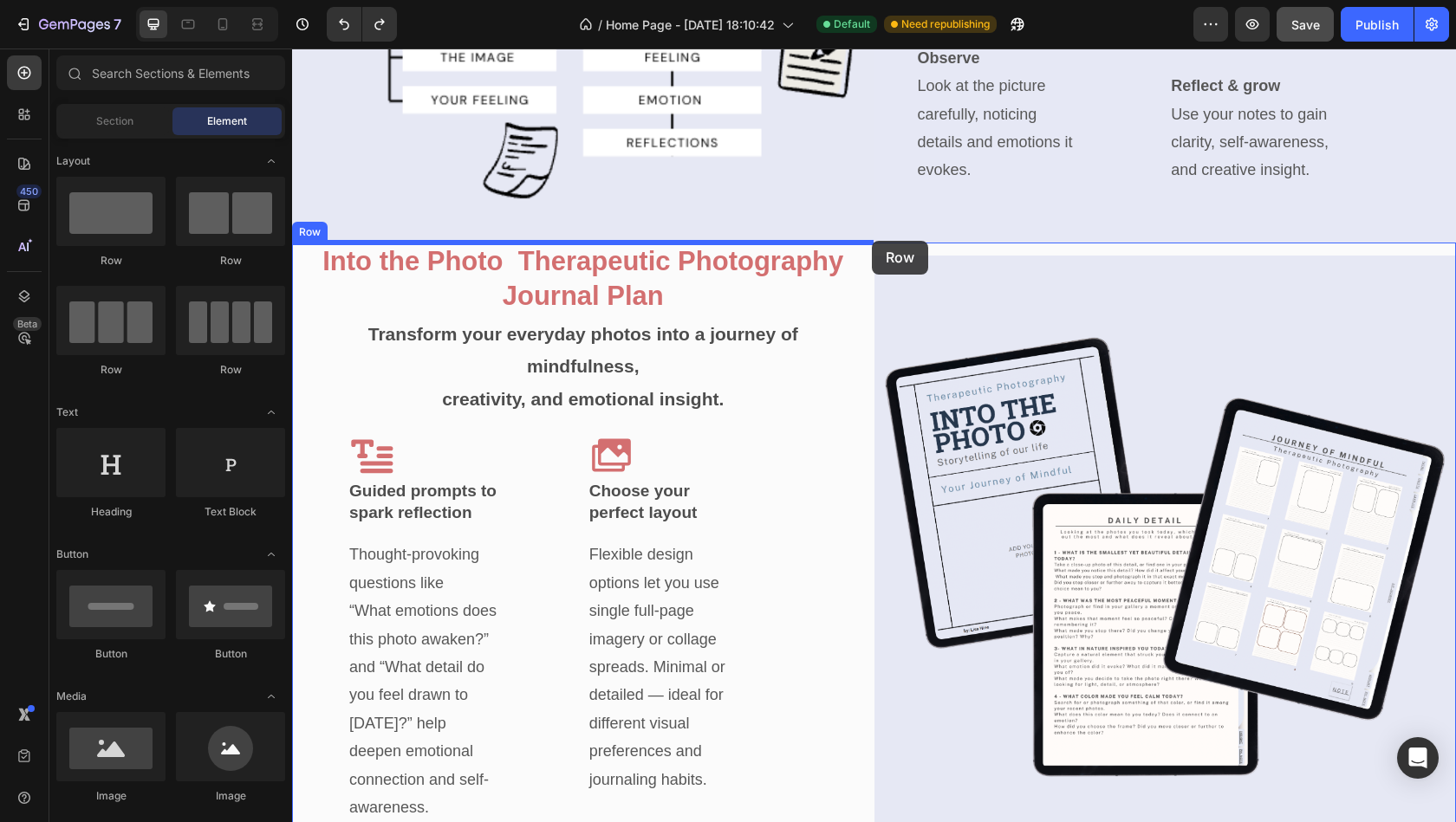
drag, startPoint x: 410, startPoint y: 273, endPoint x: 872, endPoint y: 240, distance: 463.2
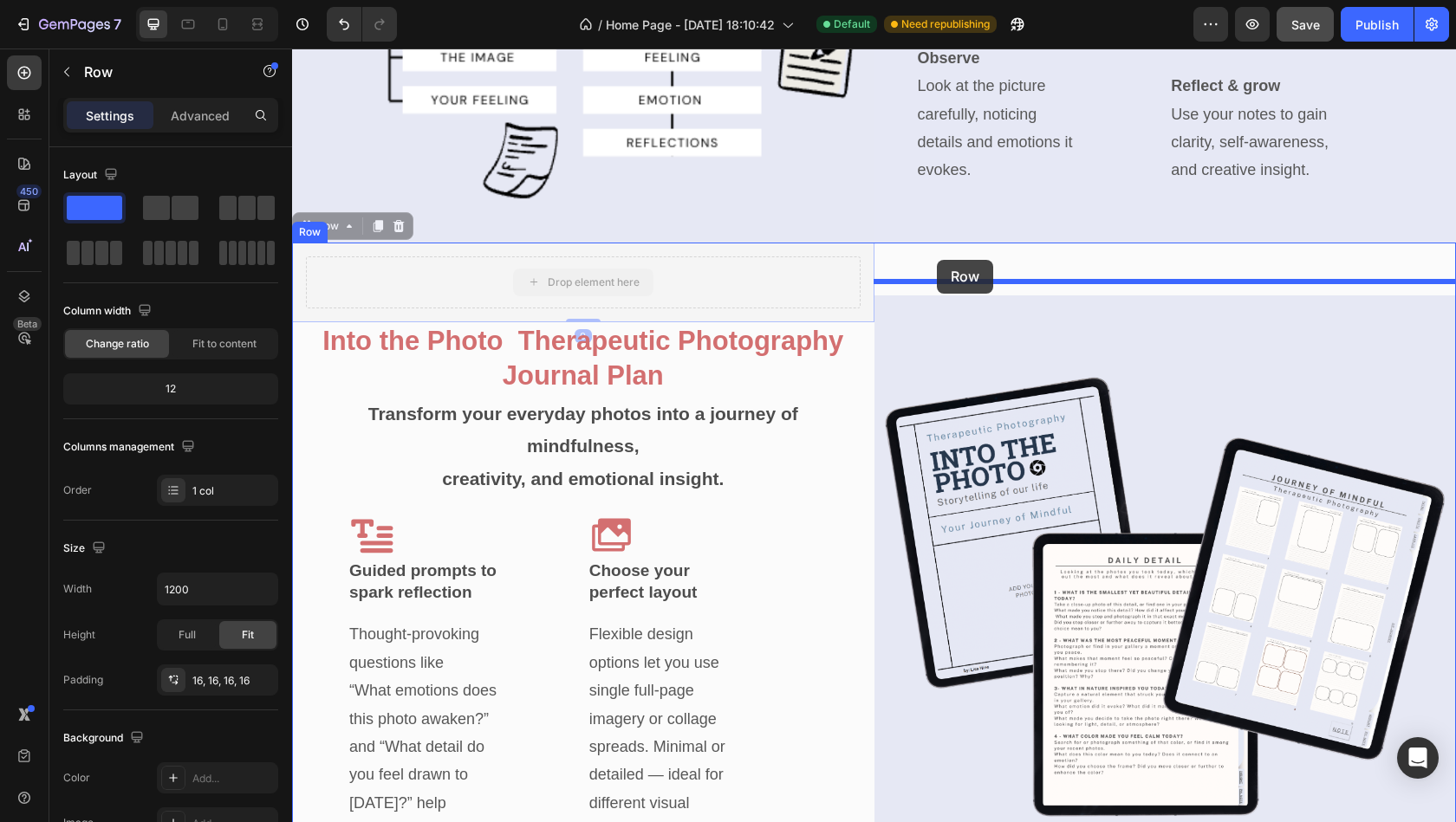
drag, startPoint x: 826, startPoint y: 276, endPoint x: 937, endPoint y: 260, distance: 112.1
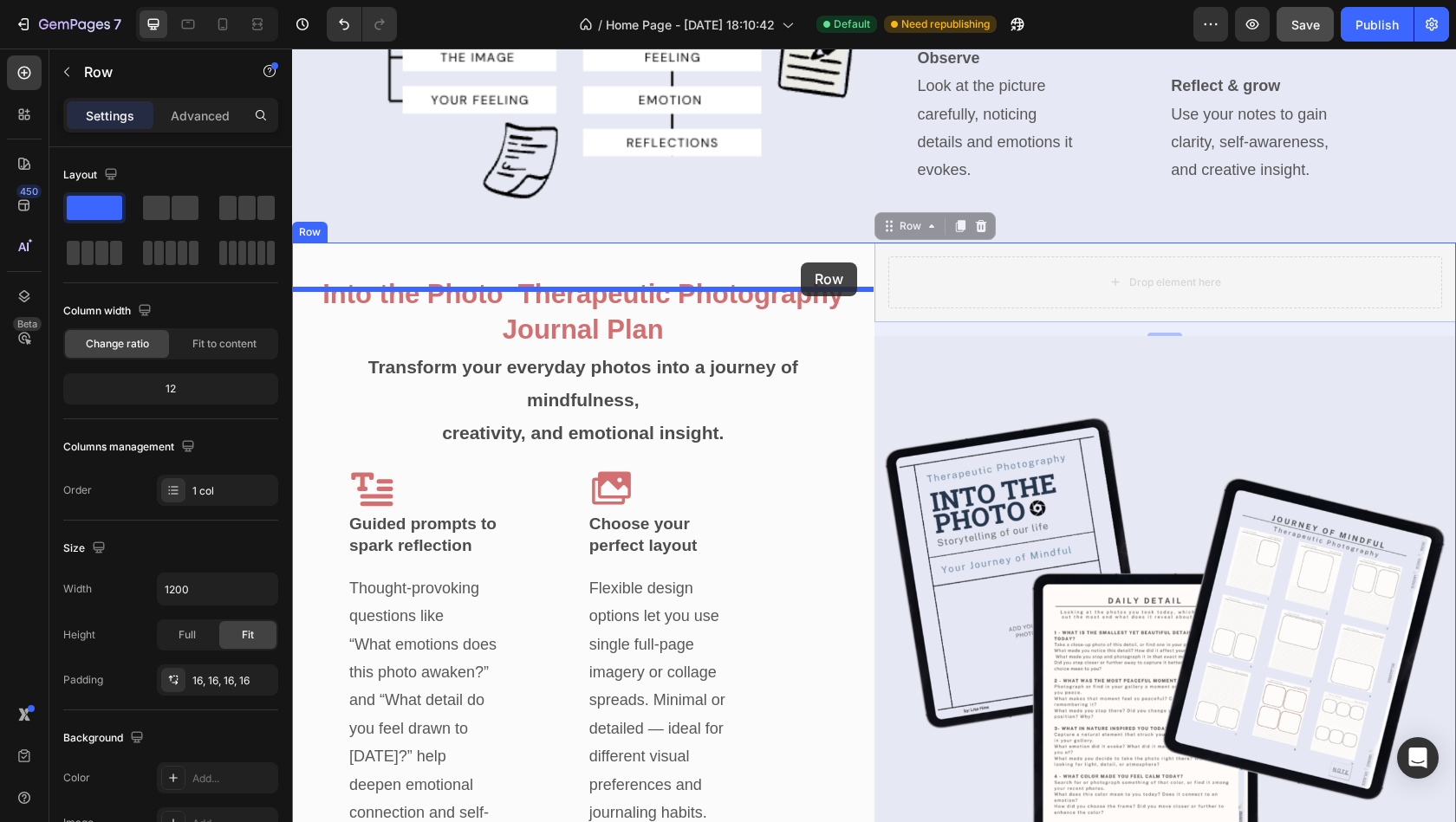
drag, startPoint x: 914, startPoint y: 264, endPoint x: 802, endPoint y: 261, distance: 112.0
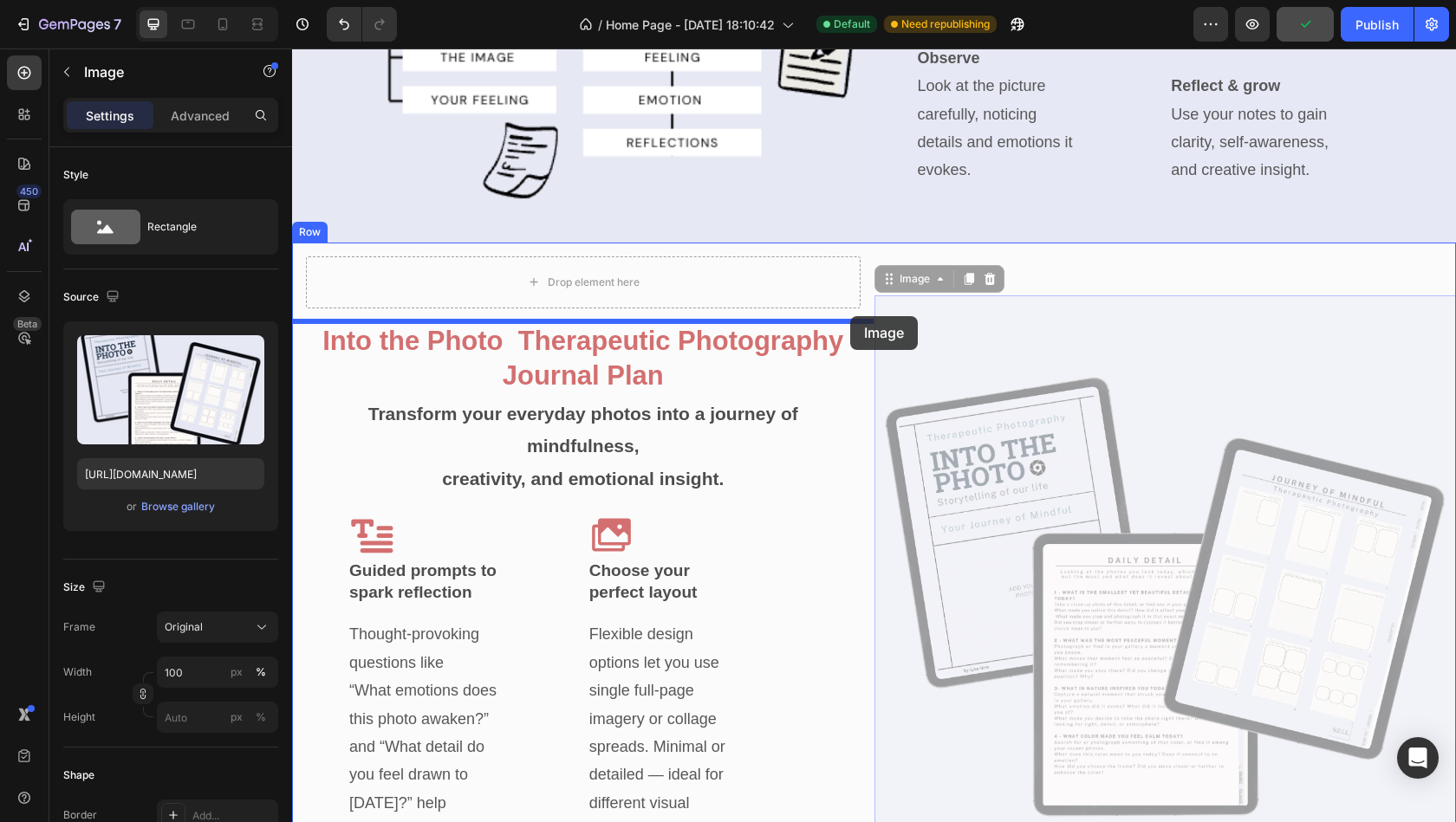
drag, startPoint x: 890, startPoint y: 282, endPoint x: 850, endPoint y: 314, distance: 51.2
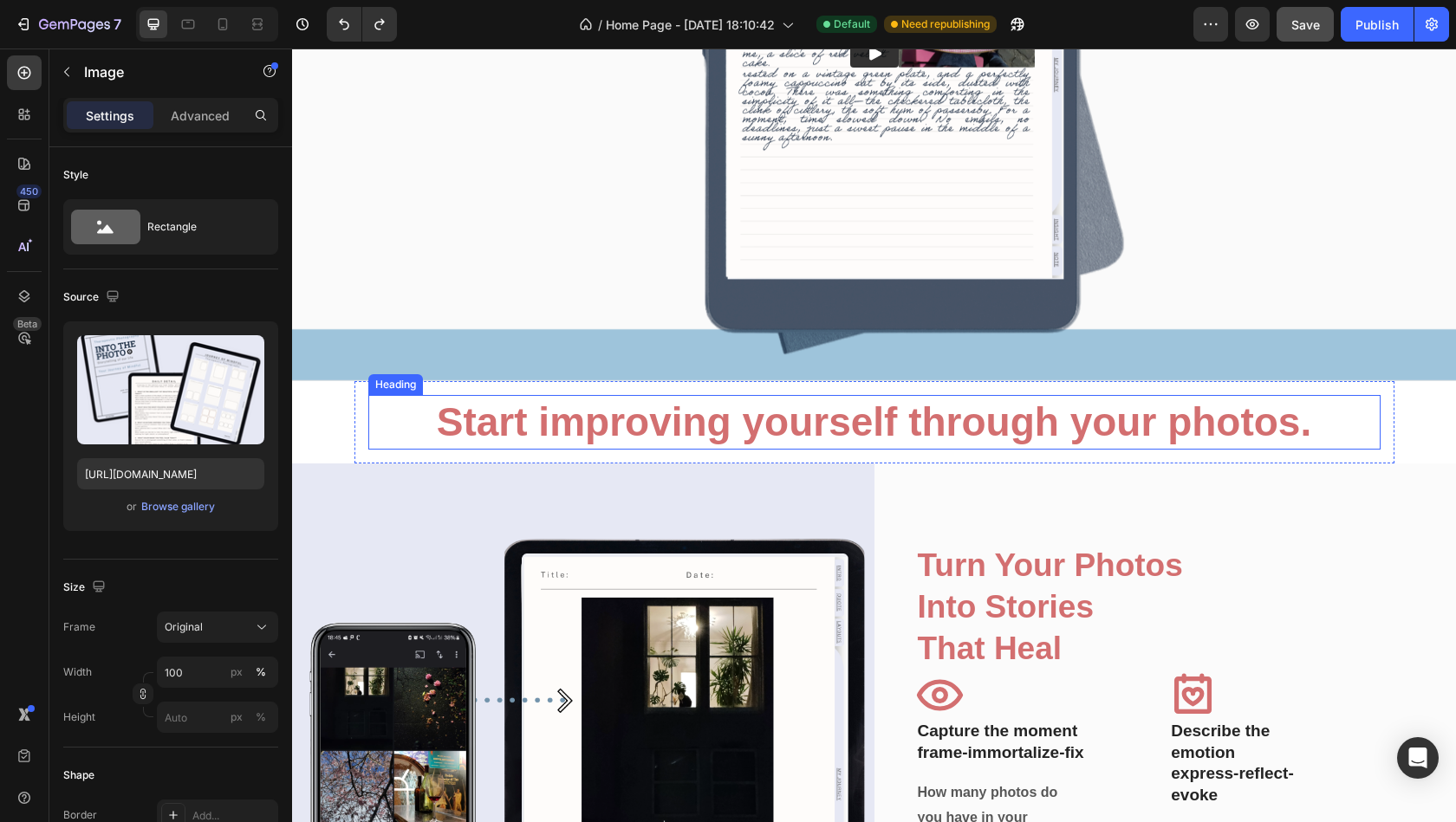
scroll to position [3797, 0]
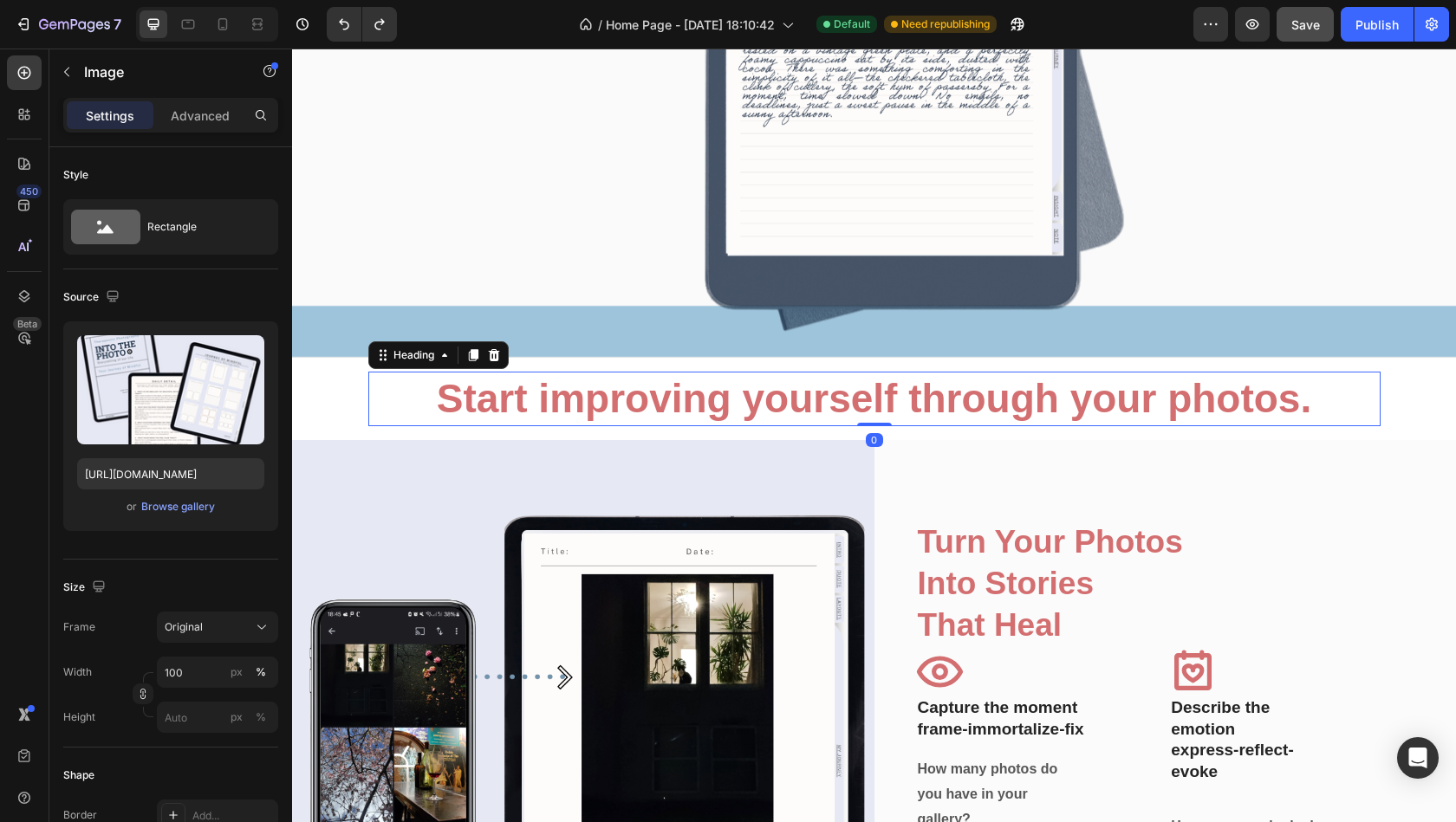
click at [910, 398] on strong "Start improving yourself through your photos." at bounding box center [873, 398] width 874 height 45
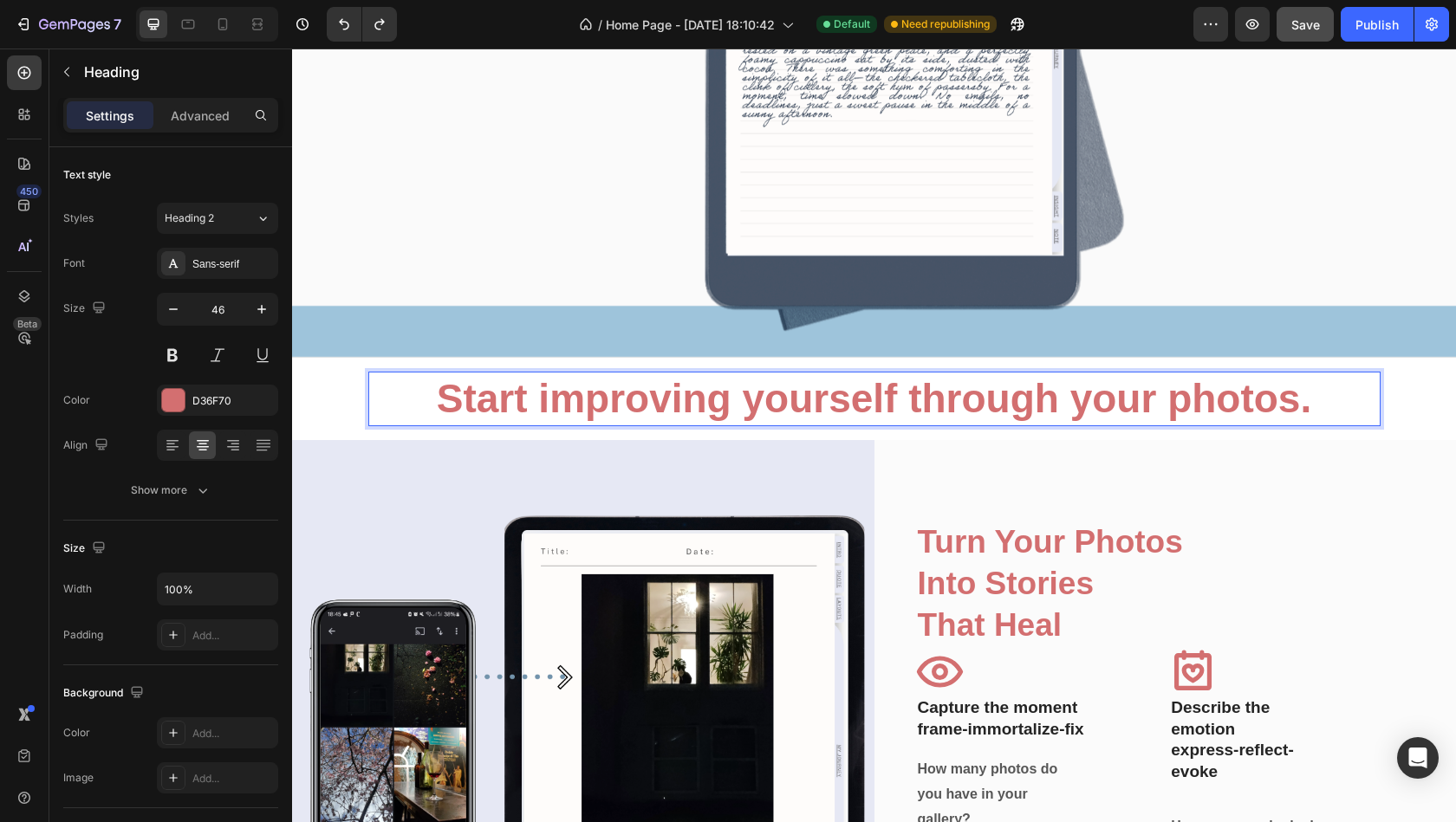
click at [910, 398] on strong "Start improving yourself through your photos." at bounding box center [873, 398] width 874 height 45
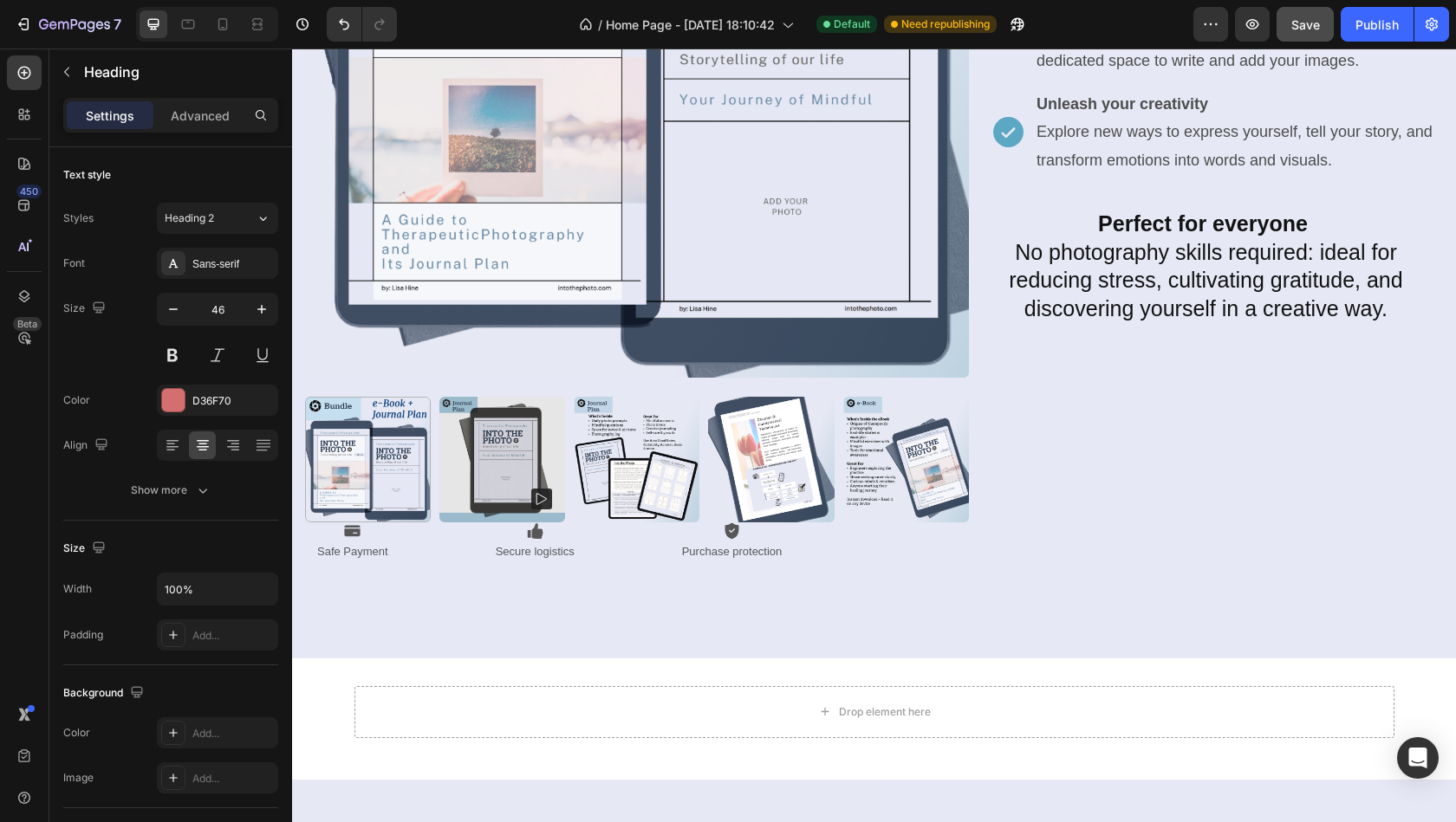
scroll to position [1557, 0]
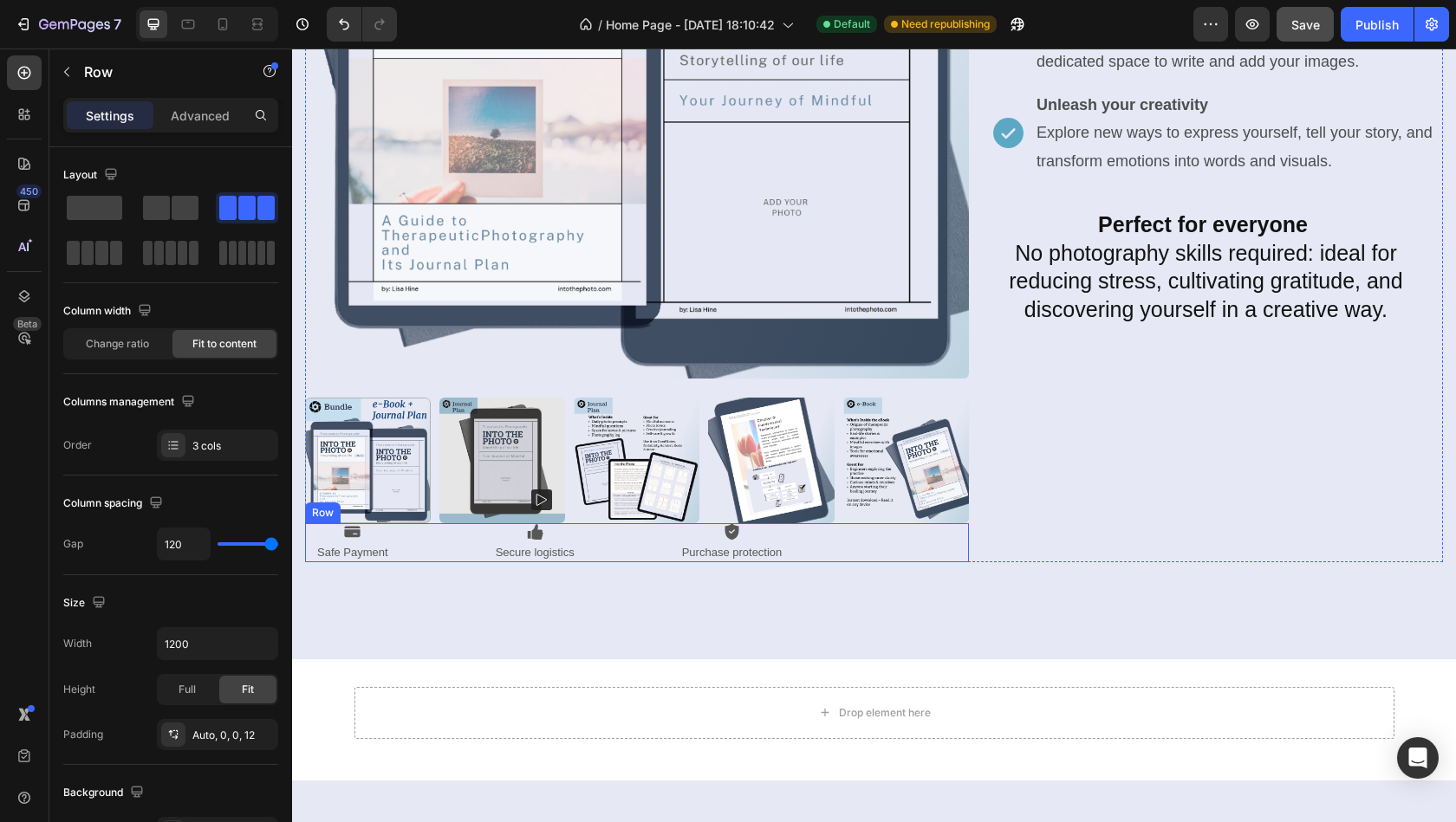
click at [623, 542] on div "Icon Safe Payment Text Block Icon Secure logistics Text Block Icon Purchase pro…" at bounding box center [637, 542] width 664 height 39
click at [220, 111] on p "Advanced" at bounding box center [200, 115] width 59 height 18
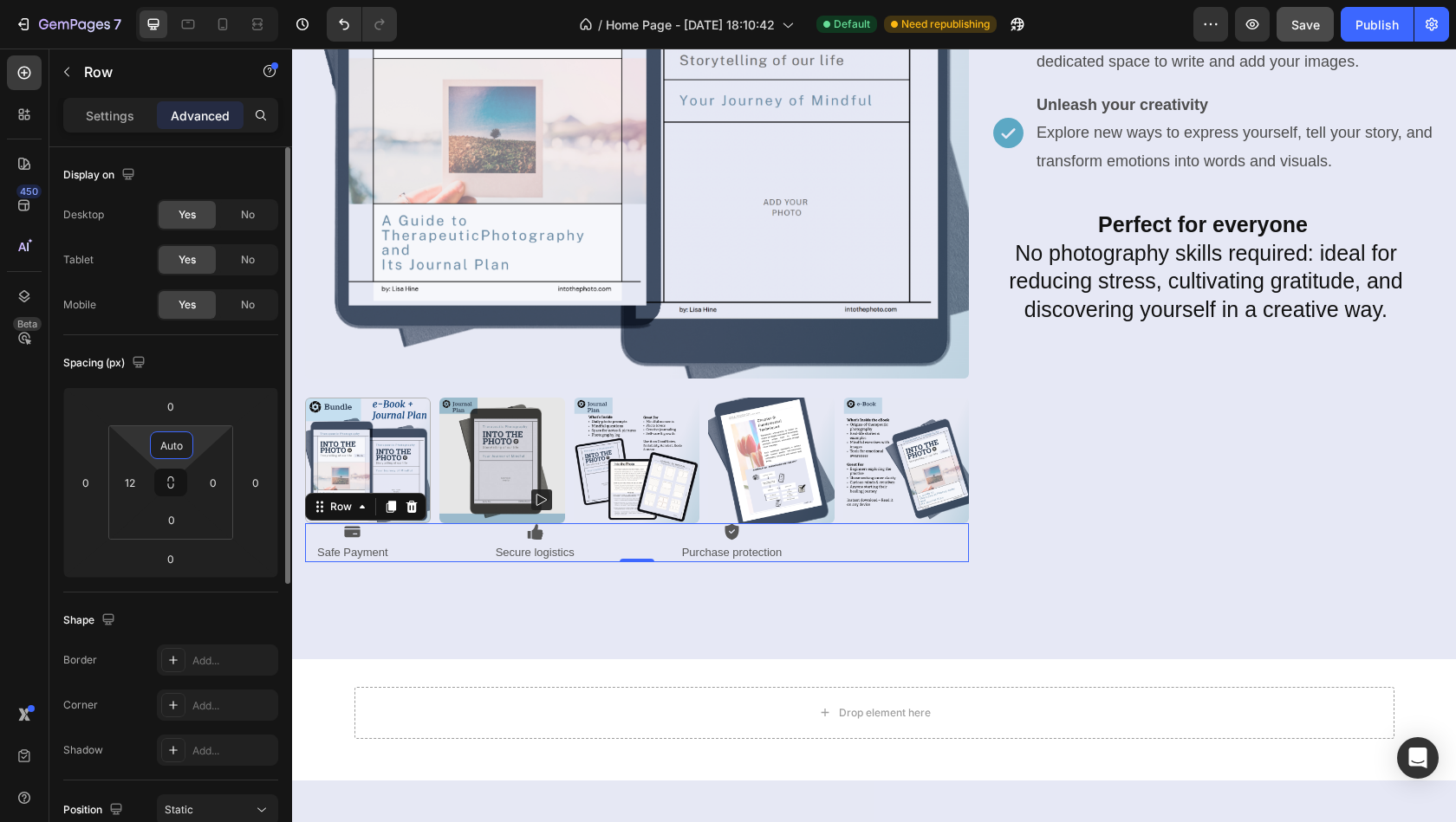
click at [165, 443] on input "Auto" at bounding box center [172, 445] width 35 height 26
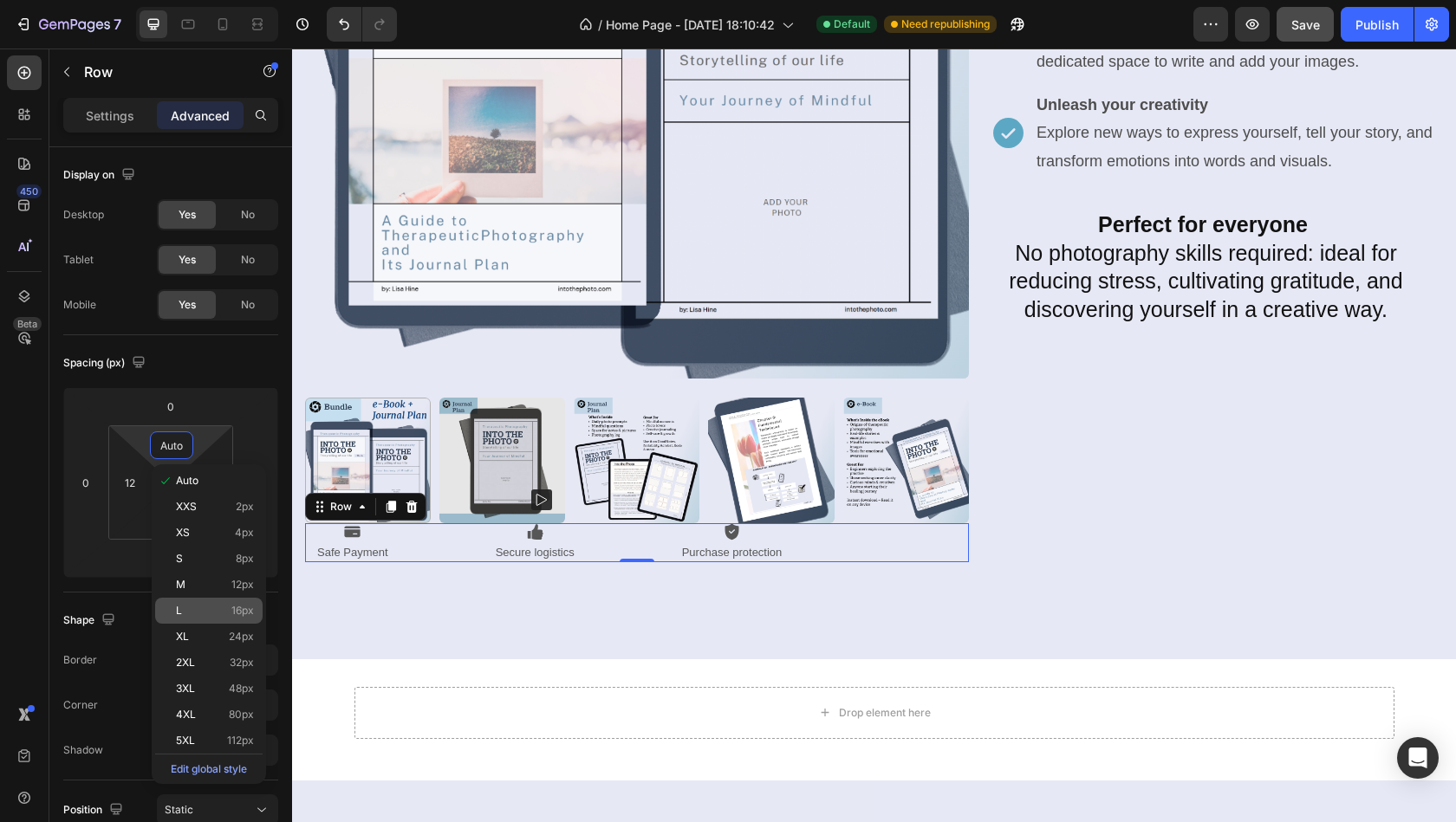
click at [186, 599] on div "L 16px" at bounding box center [208, 610] width 108 height 26
type input "16"
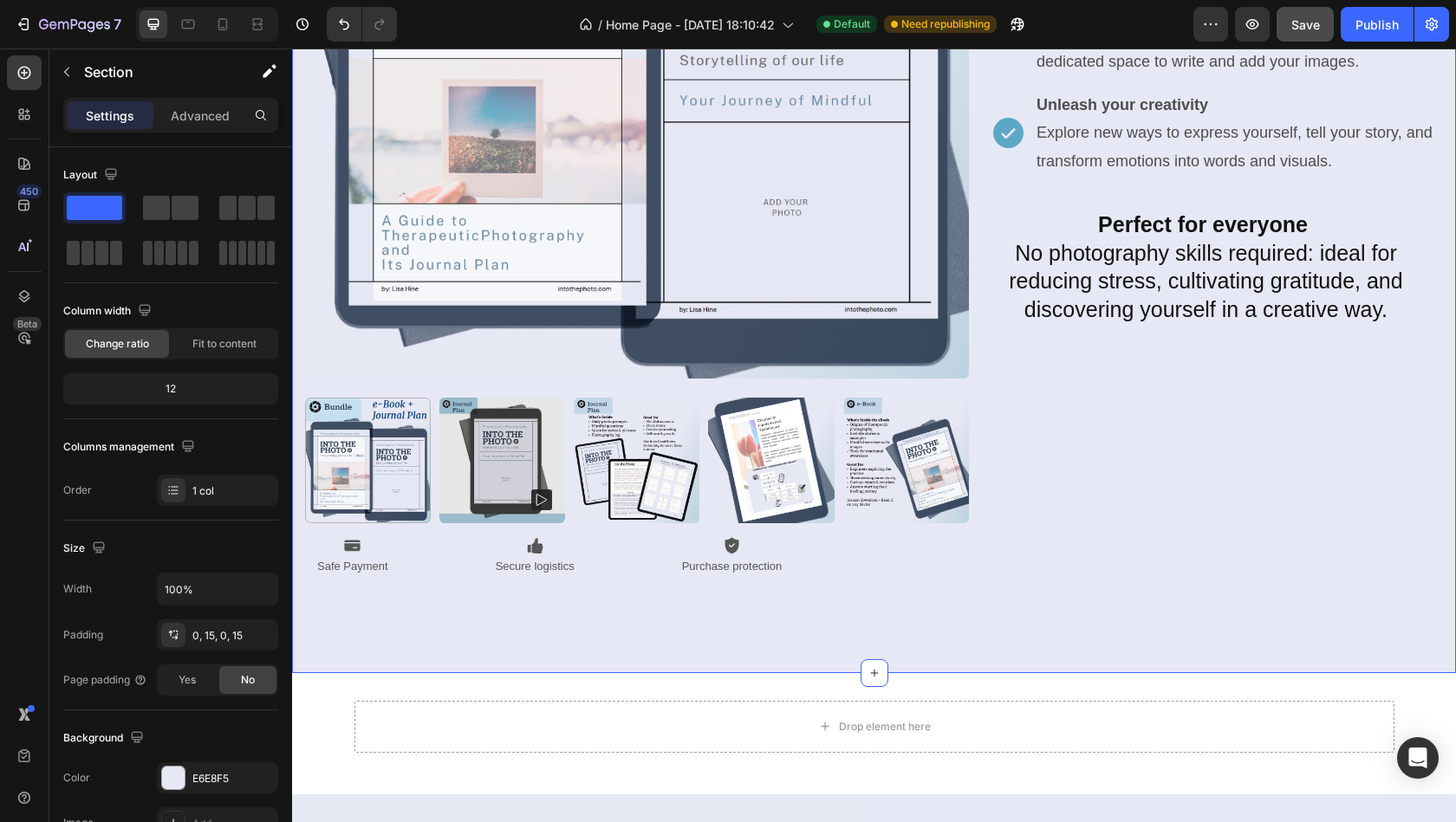
click at [567, 669] on div "Product Images Icon Safe Payment Text Block Icon Secure logistics Text Block Ic…" at bounding box center [874, 193] width 1138 height 958
click at [954, 604] on div "Product Images Icon Safe Payment Text Block Icon Secure logistics Text Block Ic…" at bounding box center [874, 193] width 1138 height 958
drag, startPoint x: 873, startPoint y: 668, endPoint x: 872, endPoint y: 599, distance: 69.0
click at [872, 599] on div "Product Images Icon Safe Payment Text Block Icon Secure logistics Text Block Ic…" at bounding box center [874, 193] width 1164 height 958
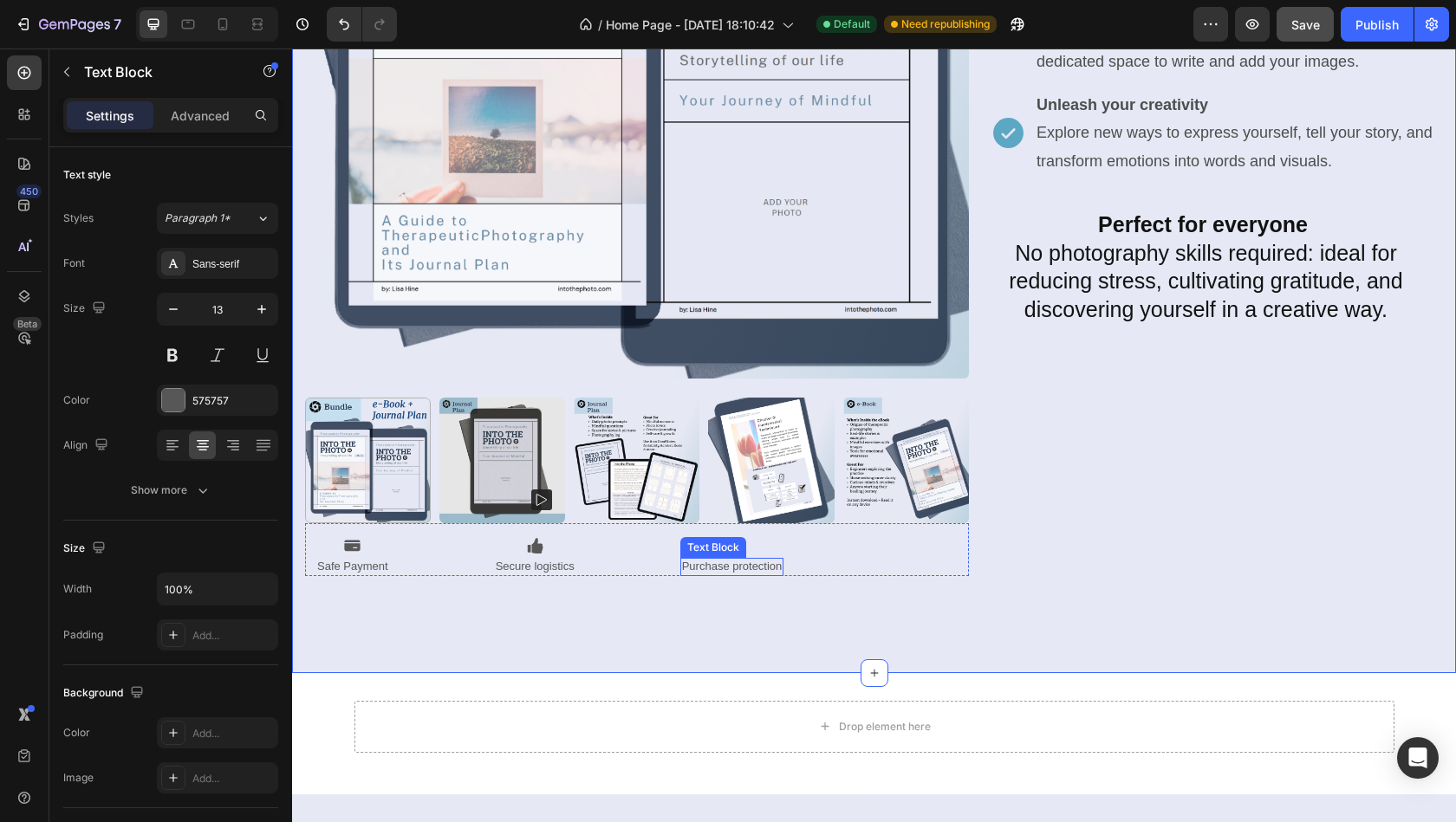
click at [728, 560] on p "Purchase protection" at bounding box center [732, 567] width 101 height 15
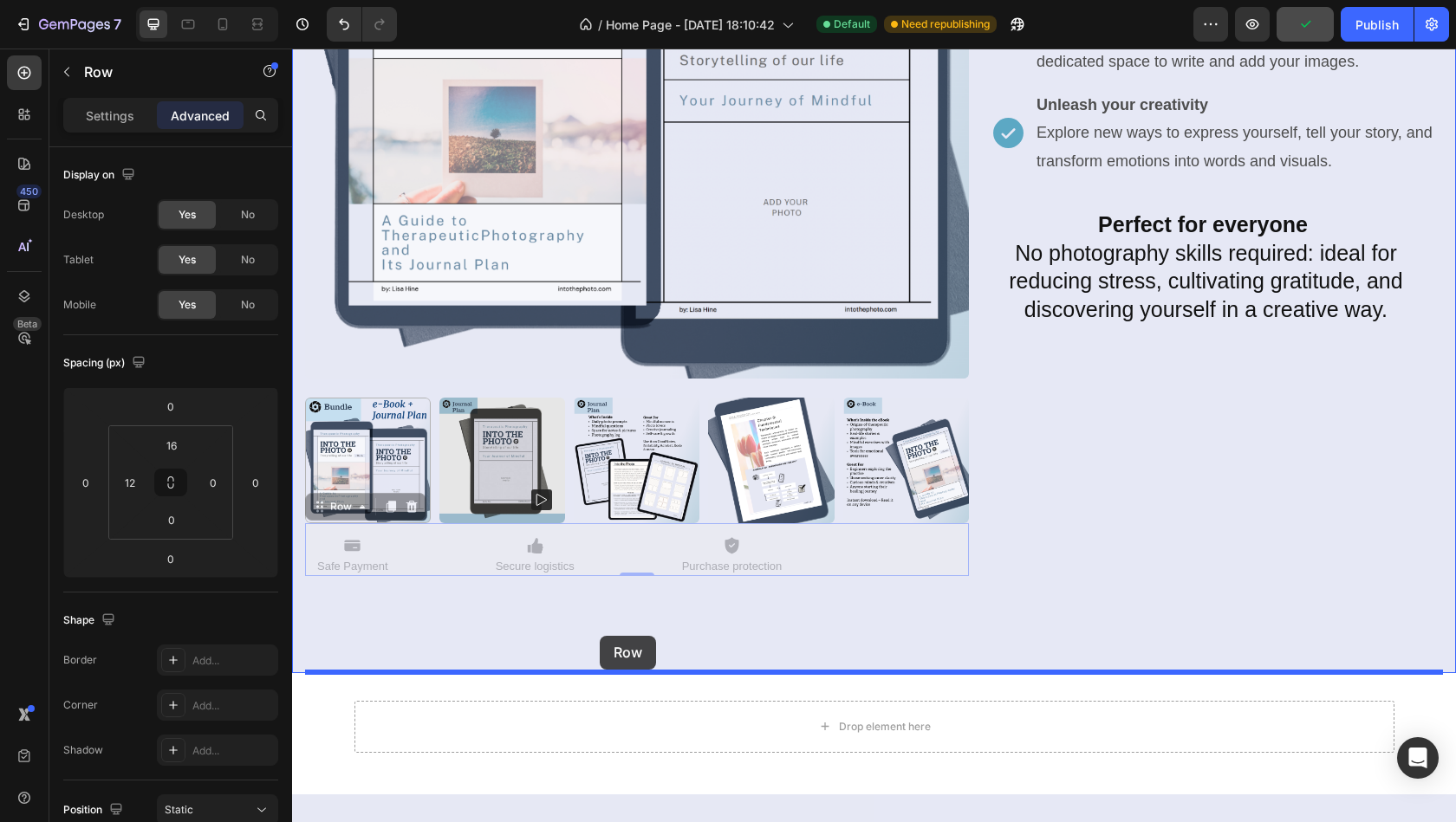
drag, startPoint x: 603, startPoint y: 551, endPoint x: 598, endPoint y: 628, distance: 77.2
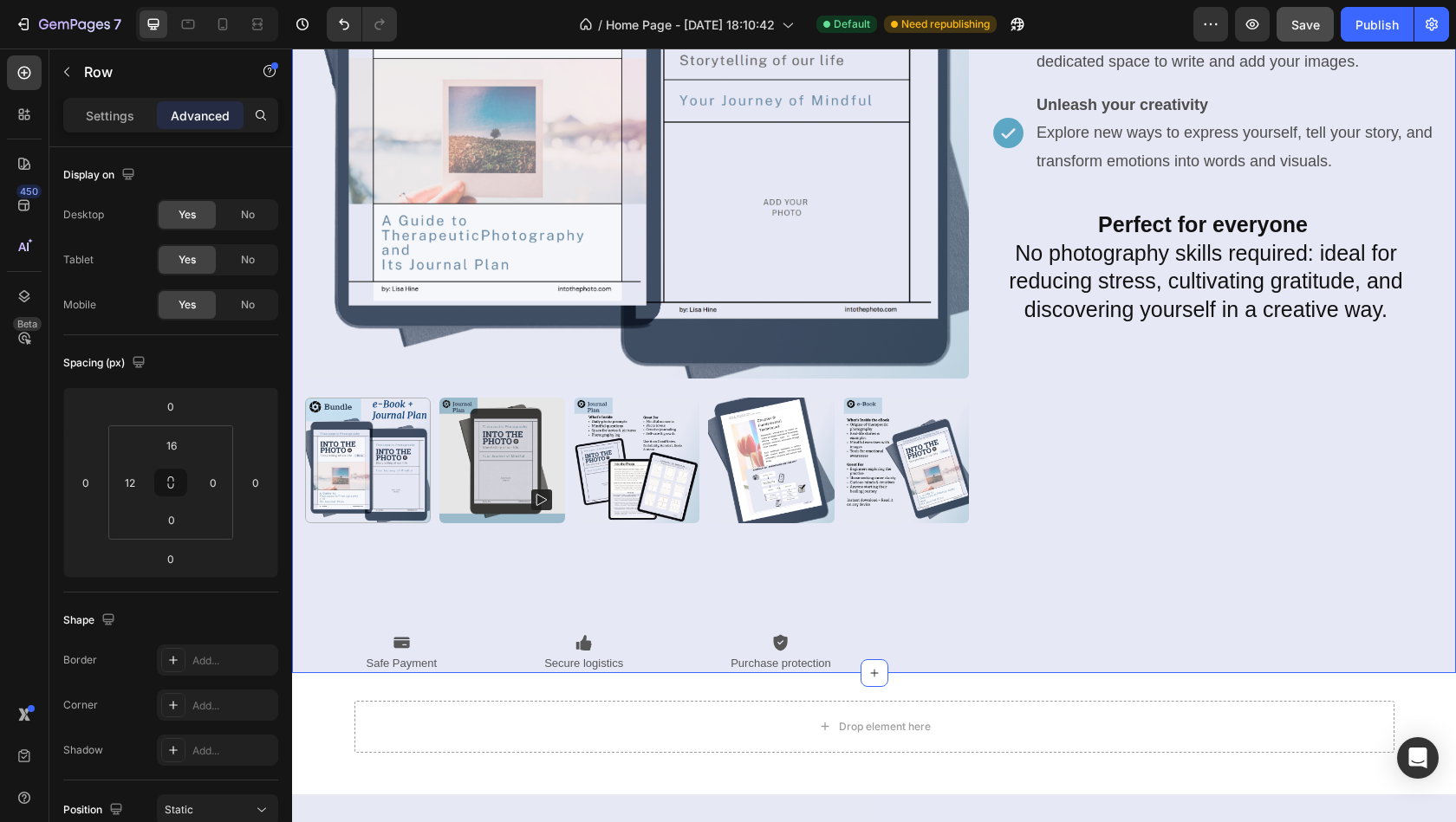
click at [589, 578] on div "Product Images ADD TO CART Add to Cart Bundle - Into the Photo Product Title £2…" at bounding box center [874, 193] width 1138 height 958
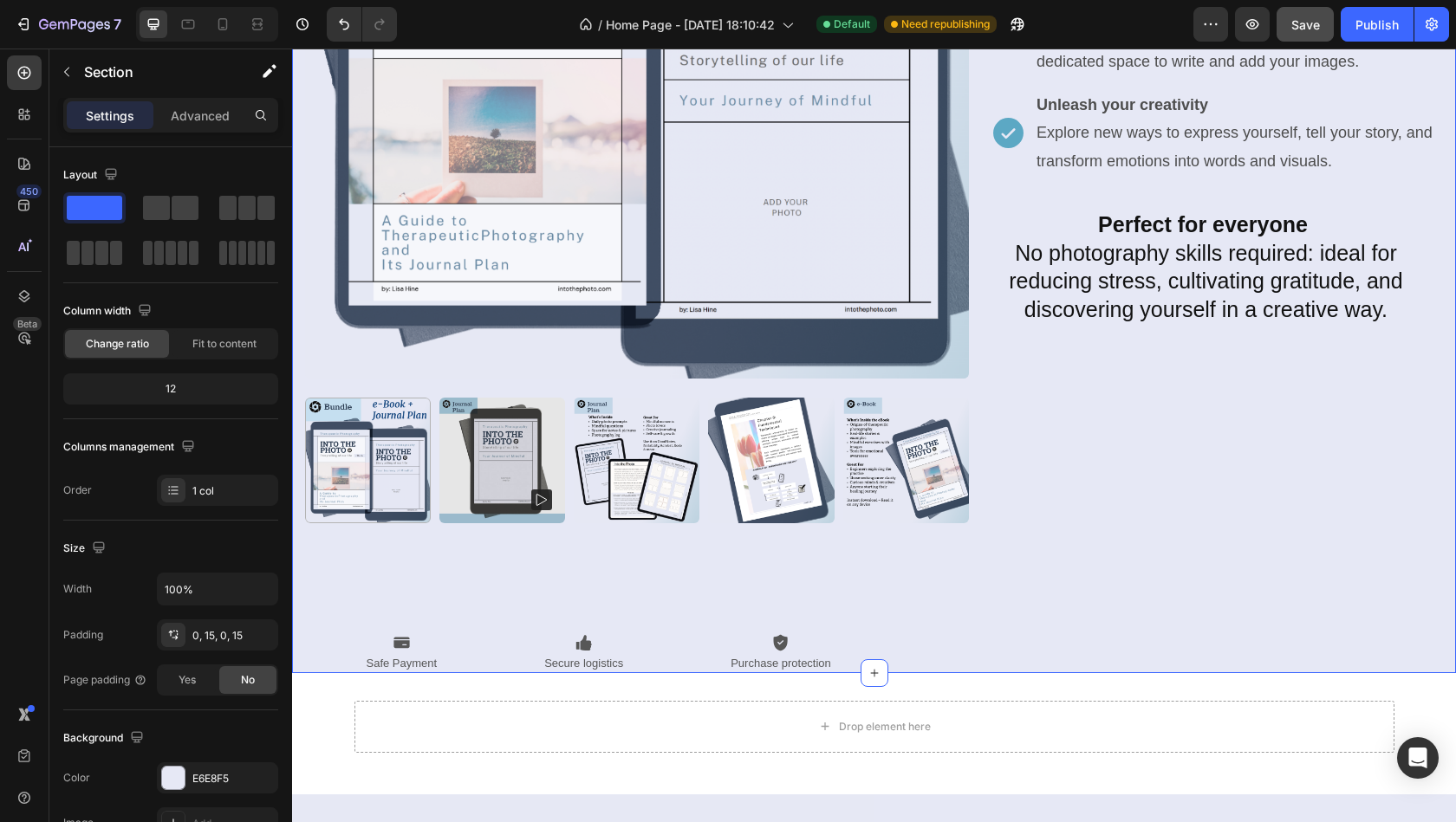
click at [576, 561] on div "Product Images ADD TO CART Add to Cart Bundle - Into the Photo Product Title £2…" at bounding box center [874, 193] width 1138 height 958
click at [570, 537] on div "Product Images ADD TO CART Add to Cart Bundle - Into the Photo Product Title £2…" at bounding box center [874, 193] width 1138 height 958
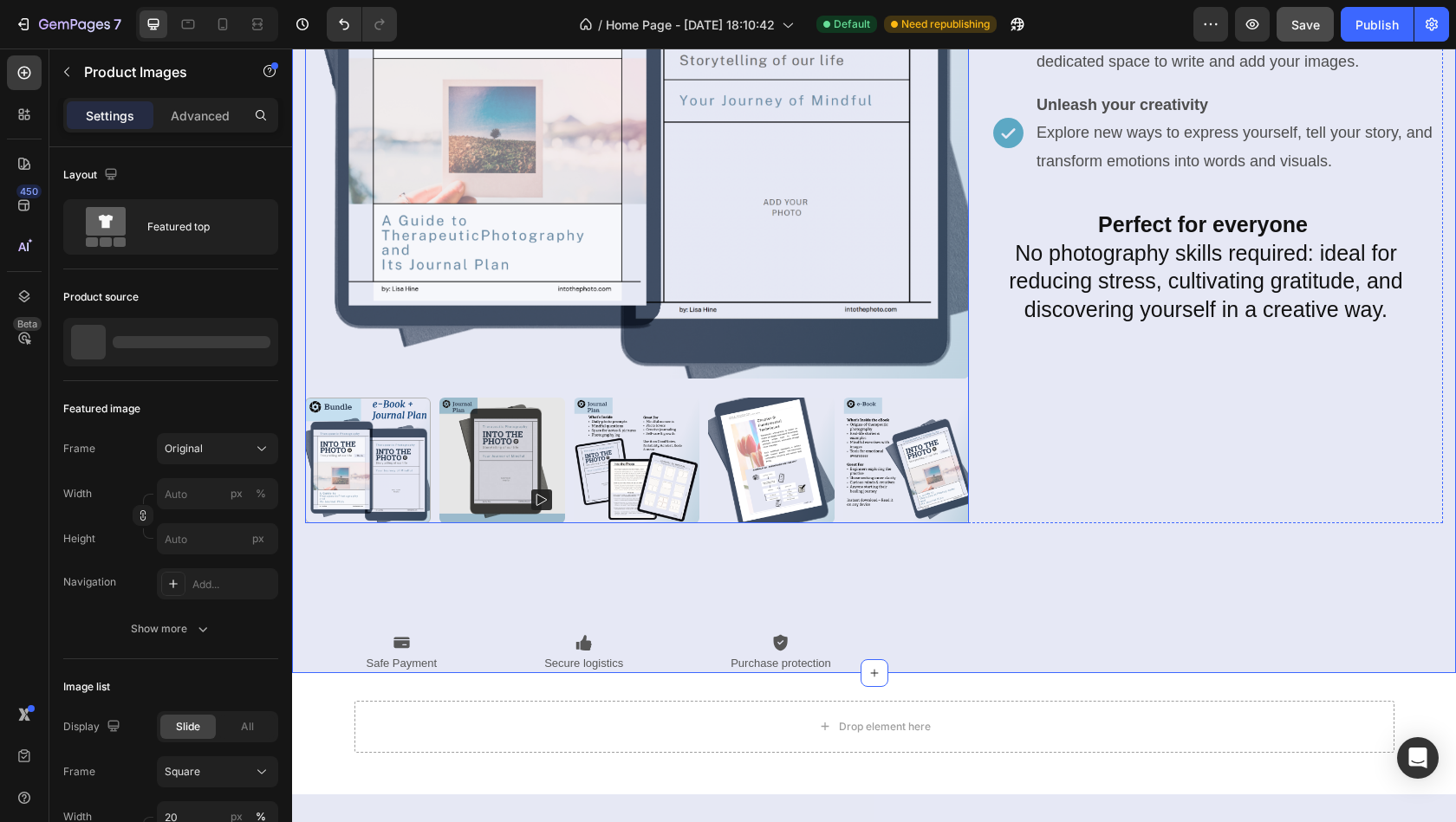
click at [579, 506] on img at bounding box center [637, 461] width 126 height 126
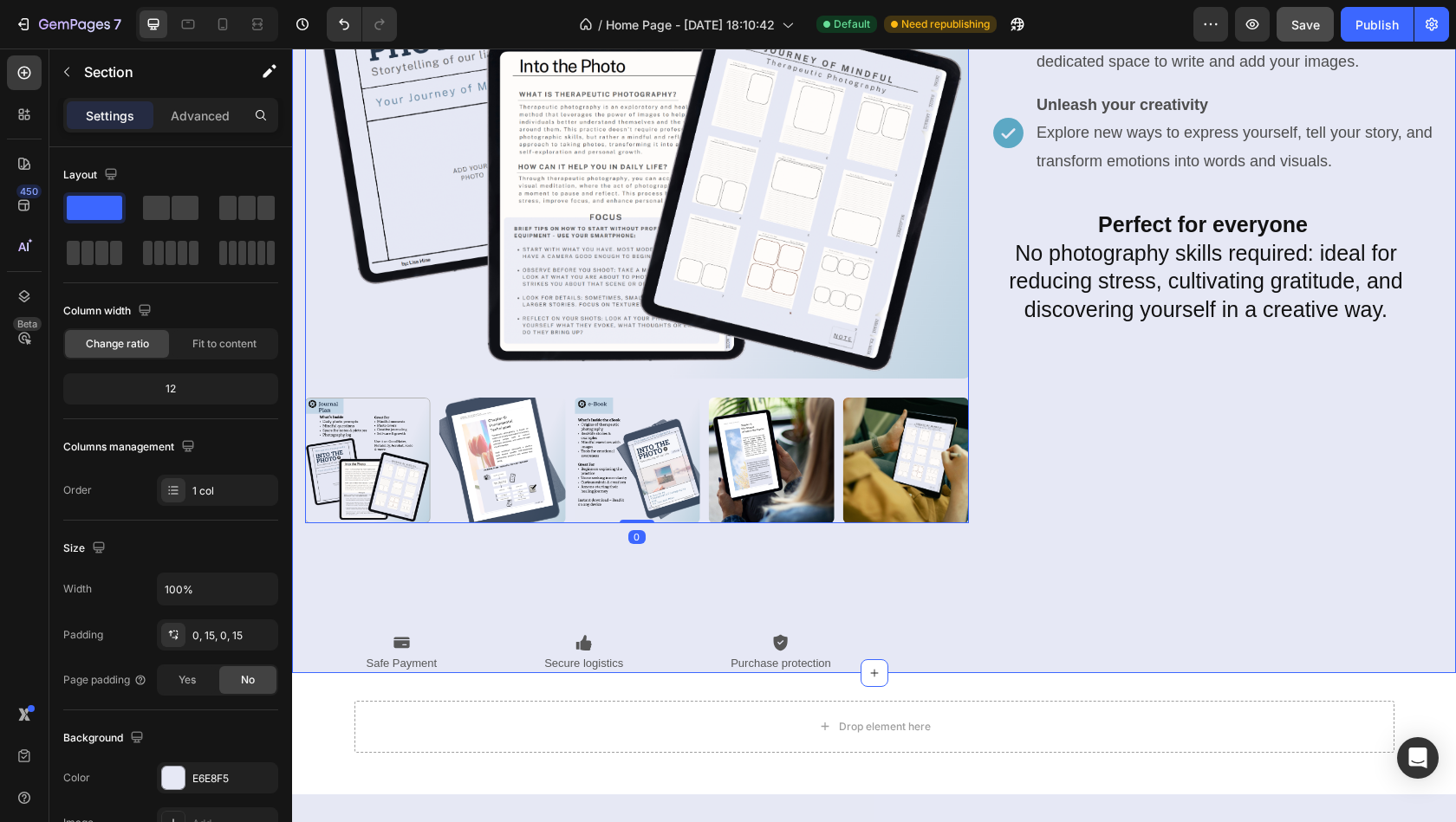
click at [556, 539] on div "Product Images 0 ADD TO CART Add to Cart Bundle - Into the Photo Product Title …" at bounding box center [874, 193] width 1138 height 958
click at [202, 115] on p "Advanced" at bounding box center [200, 115] width 59 height 18
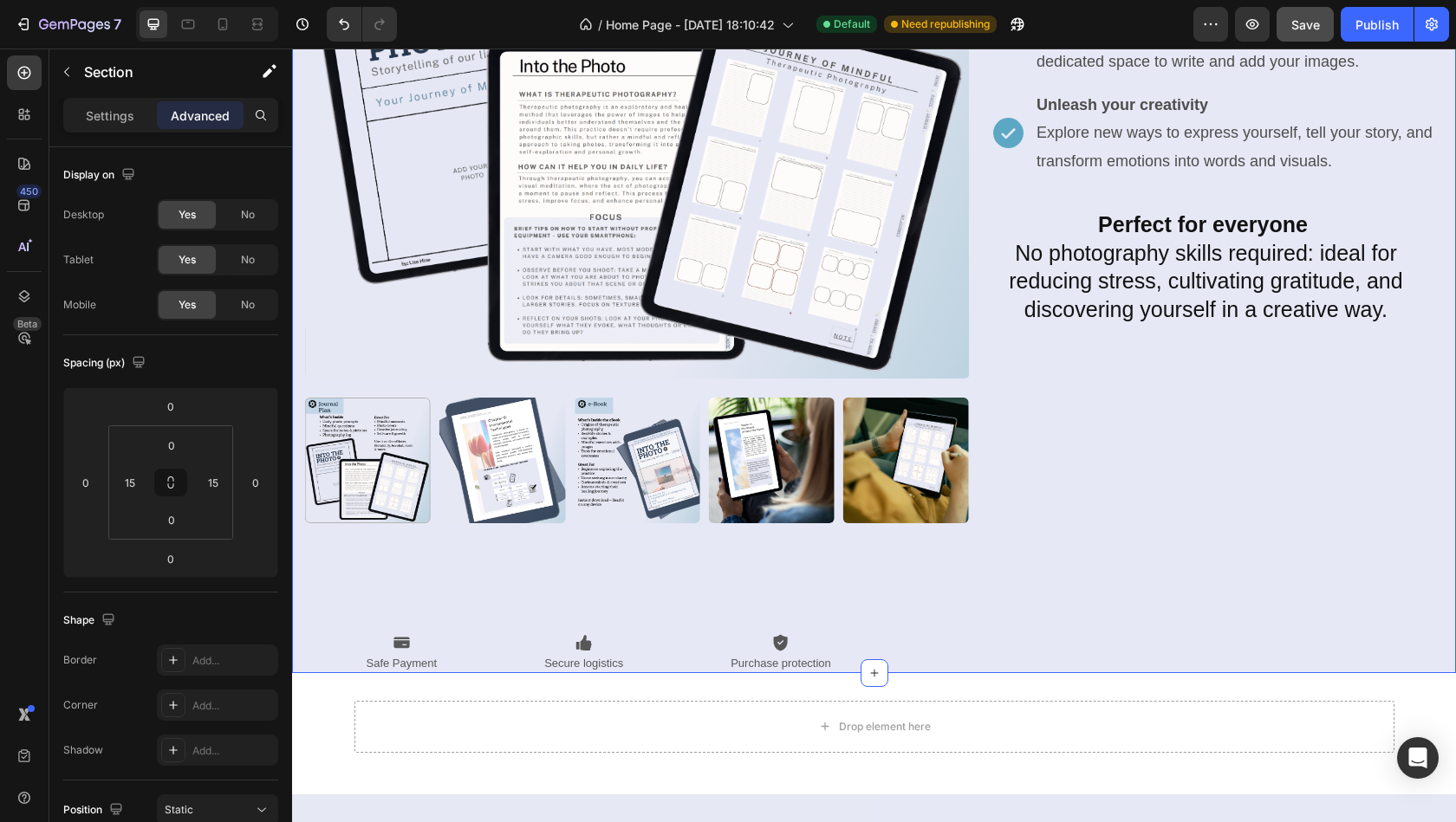
click at [547, 575] on div "Product Images ADD TO CART Add to Cart Bundle - Into the Photo Product Title £2…" at bounding box center [874, 193] width 1138 height 958
click at [539, 665] on div "Icon Safe Payment Text Block Icon Secure logistics Text Block Icon Purchase pro…" at bounding box center [874, 646] width 1040 height 52
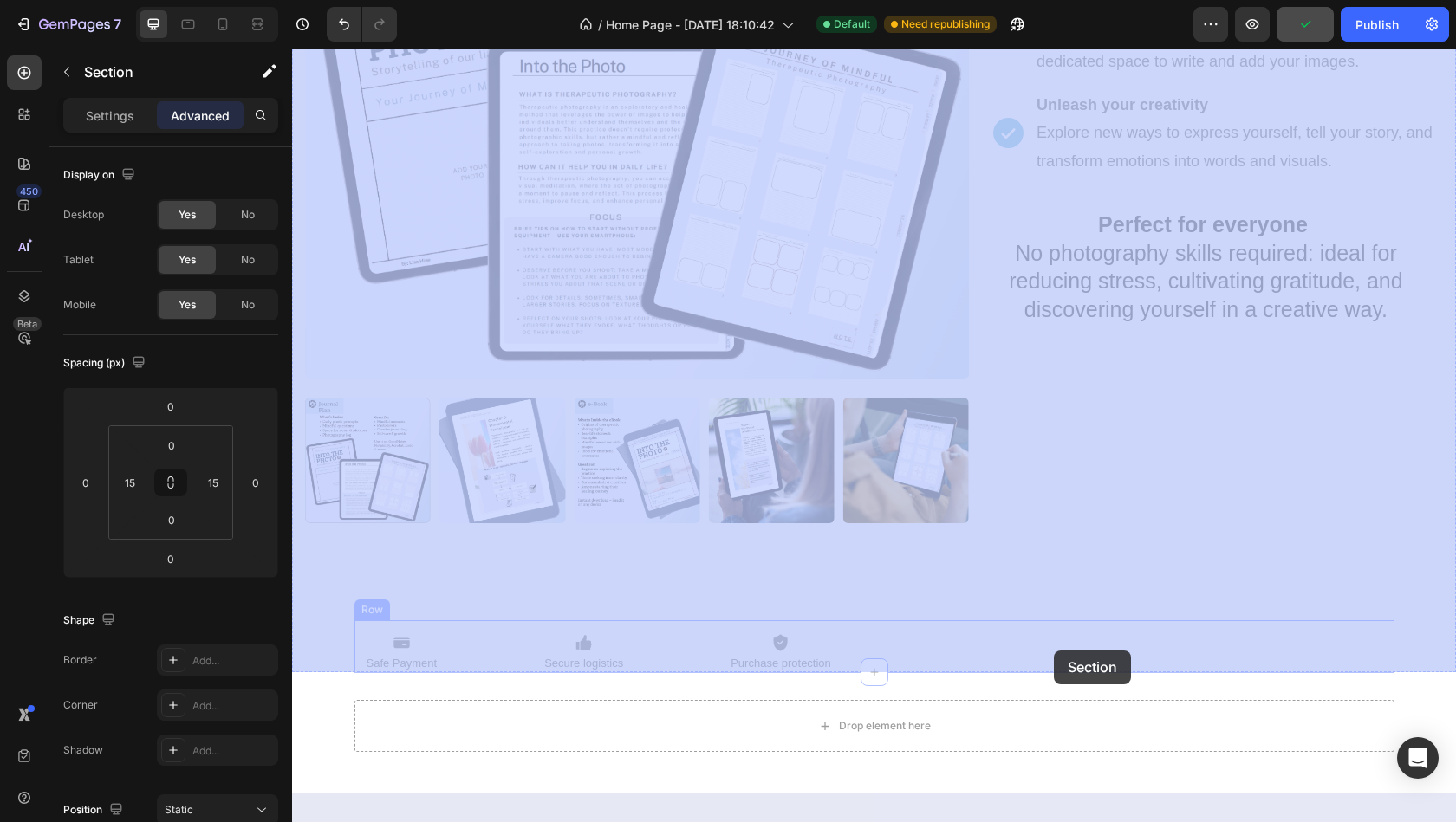
drag, startPoint x: 1409, startPoint y: 652, endPoint x: 1051, endPoint y: 651, distance: 358.0
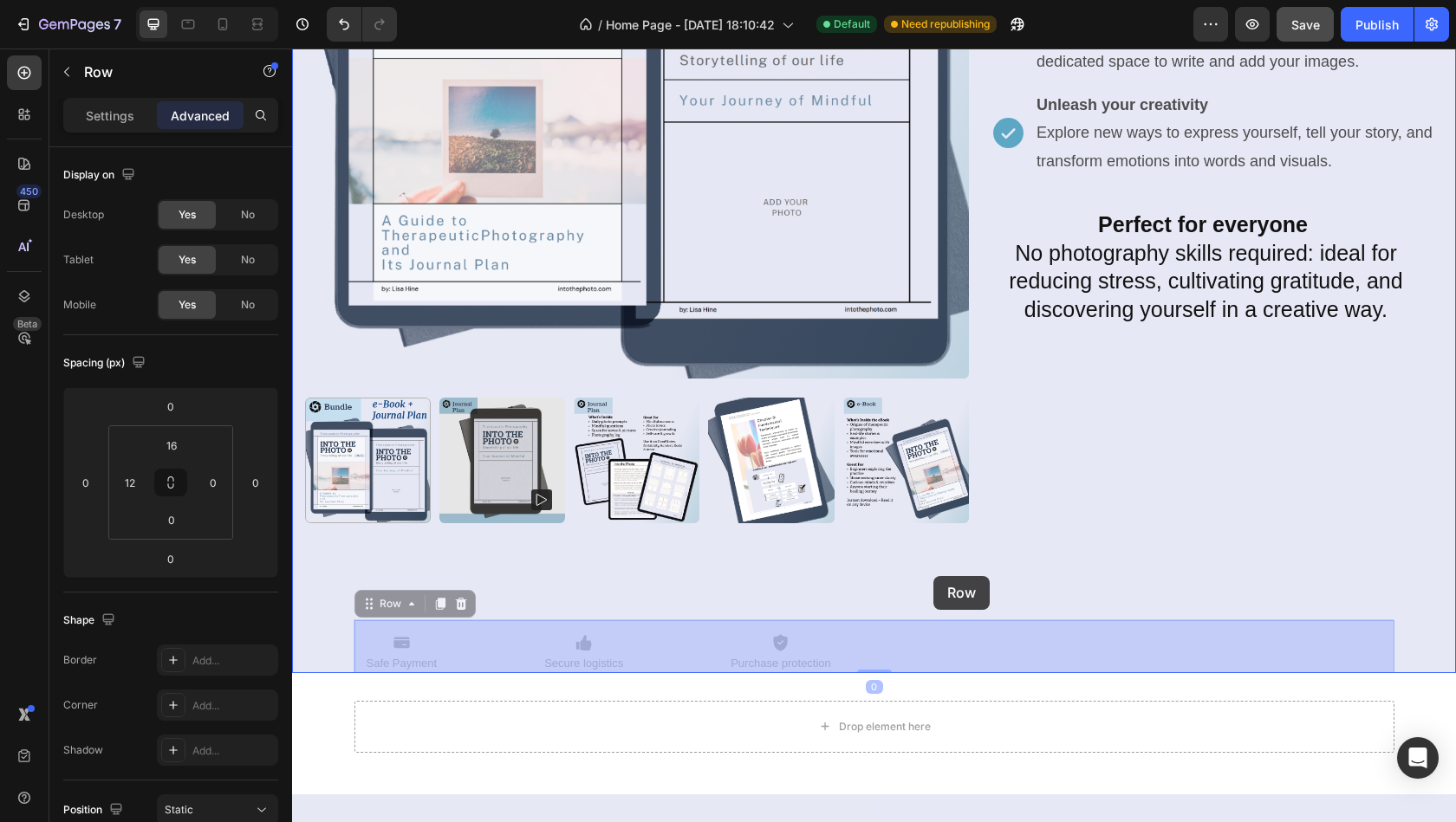
drag, startPoint x: 934, startPoint y: 644, endPoint x: 934, endPoint y: 576, distance: 68.0
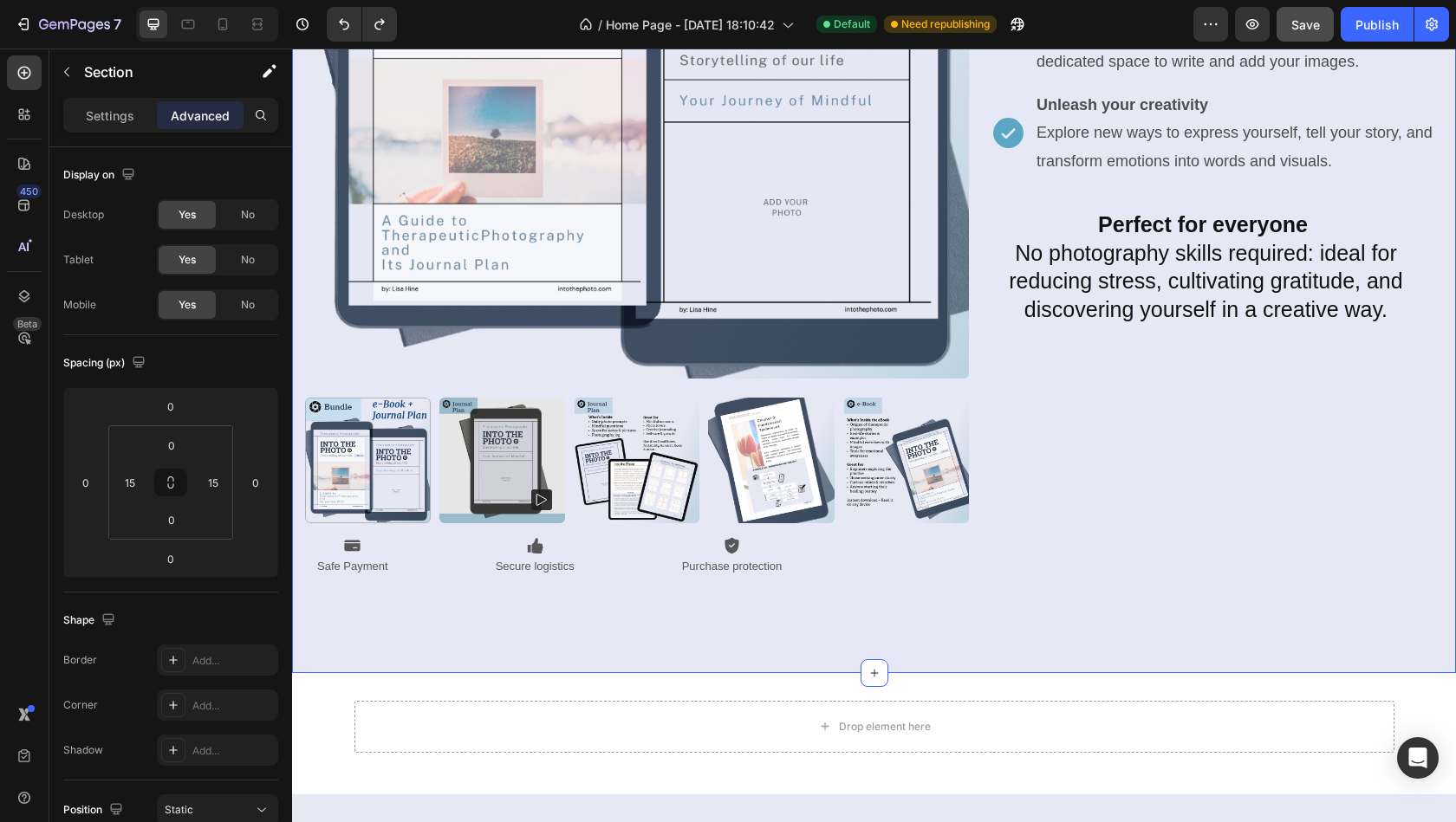
click at [353, 617] on div "Product Images Icon Safe Payment Text Block Icon Secure logistics Text Block Ic…" at bounding box center [874, 193] width 1138 height 958
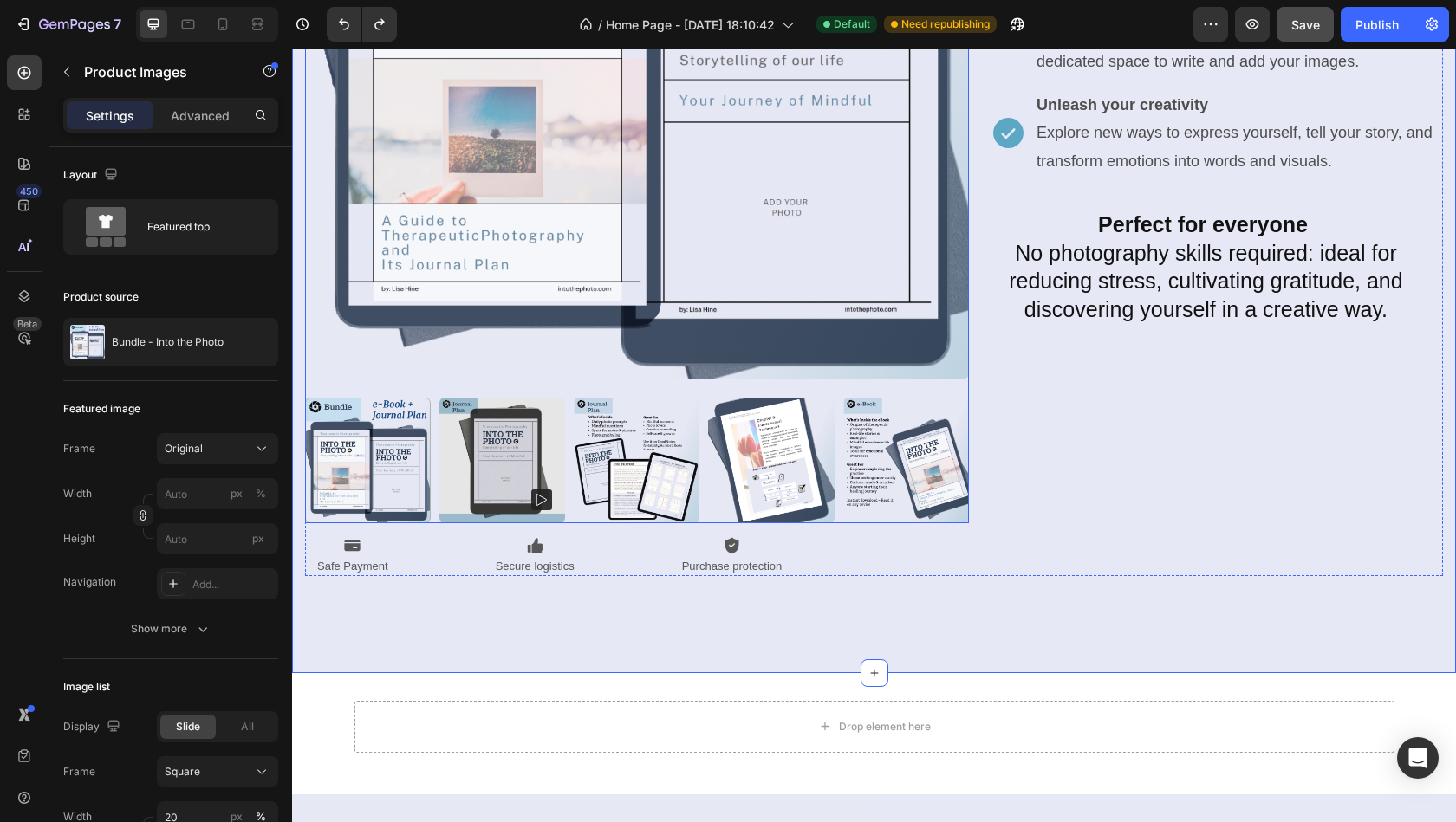
click at [388, 438] on div at bounding box center [368, 461] width 126 height 126
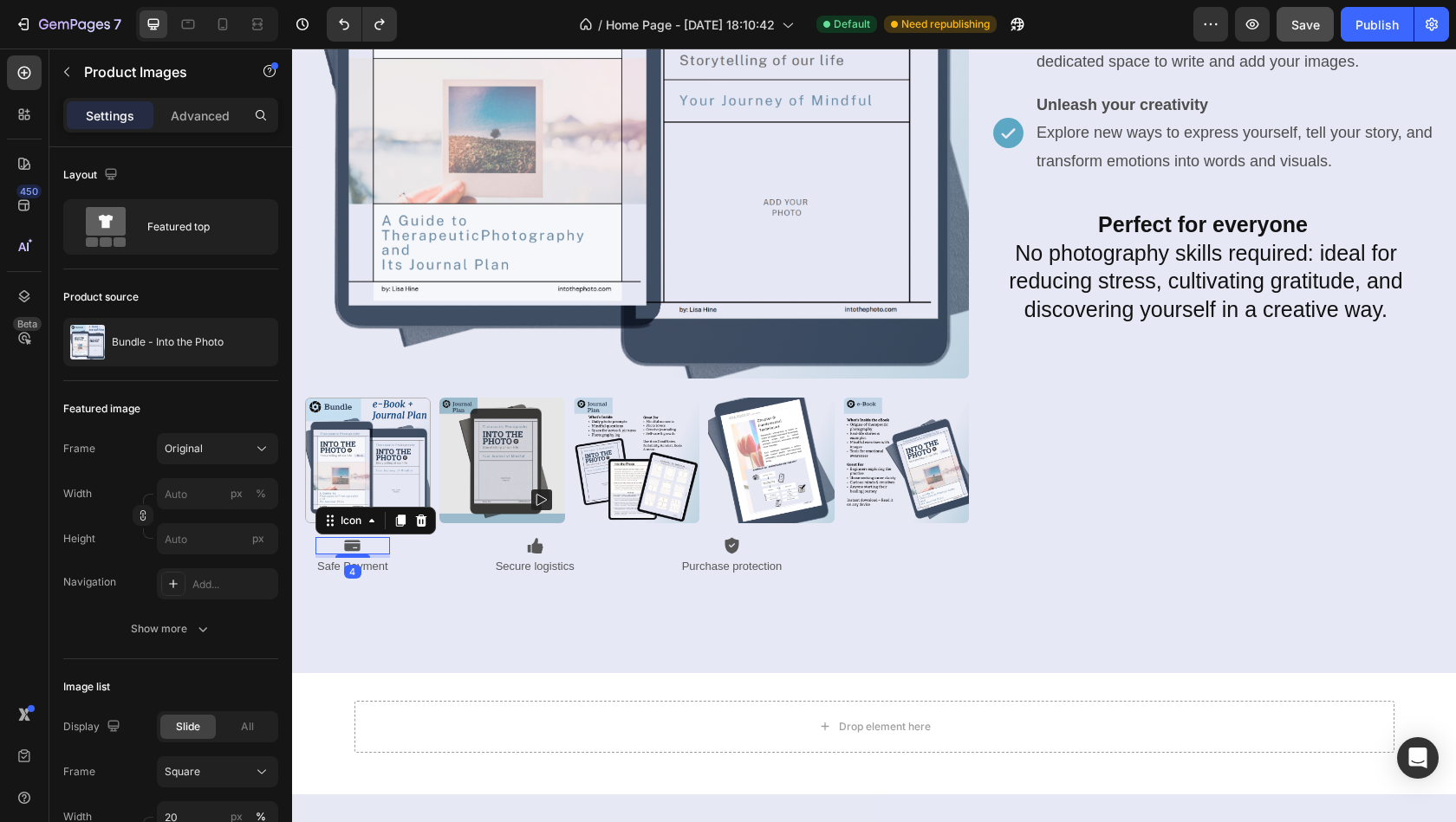
click at [369, 541] on div "Icon 4" at bounding box center [352, 546] width 74 height 17
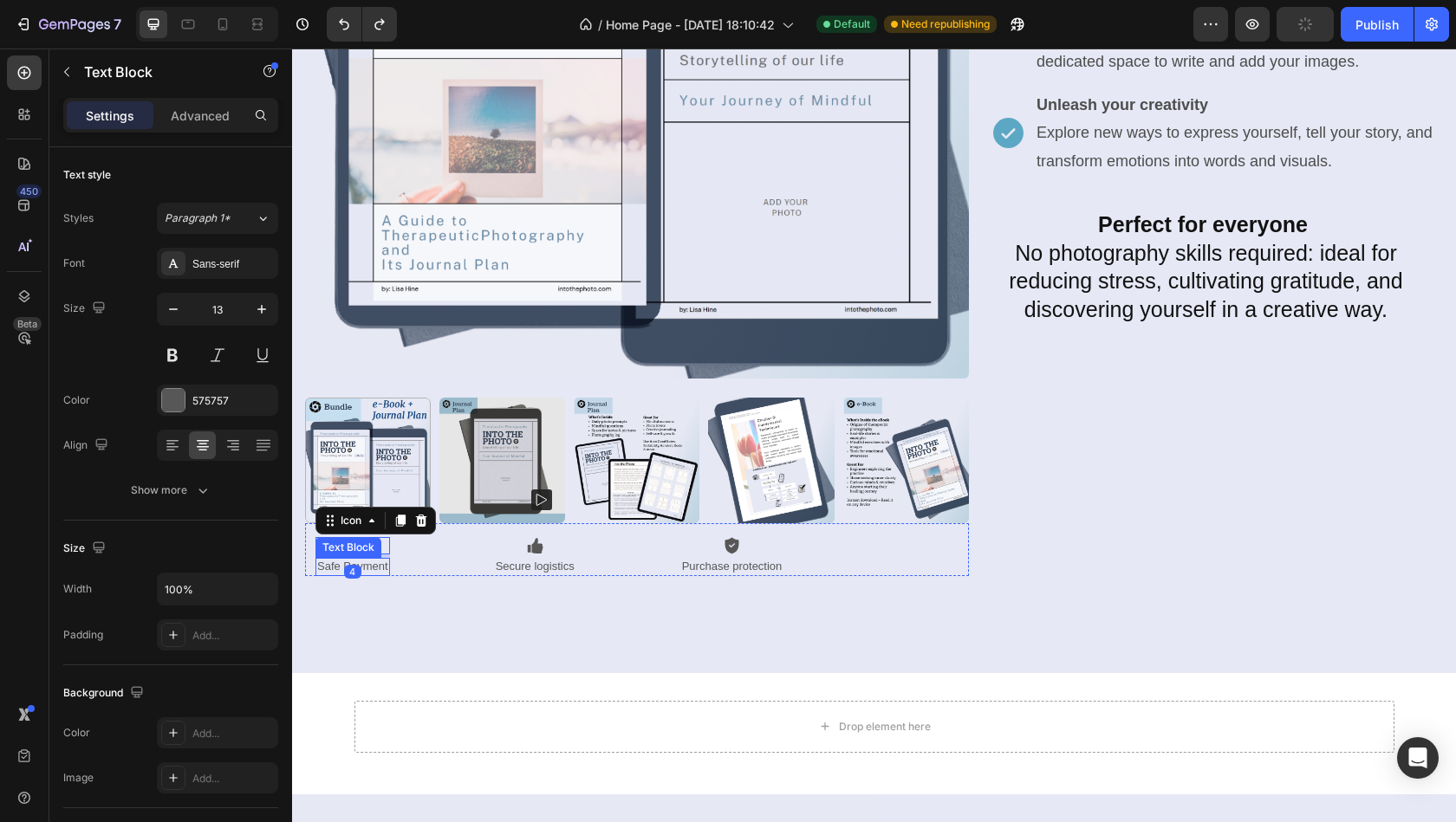
click at [365, 563] on p "Safe Payment" at bounding box center [352, 567] width 71 height 15
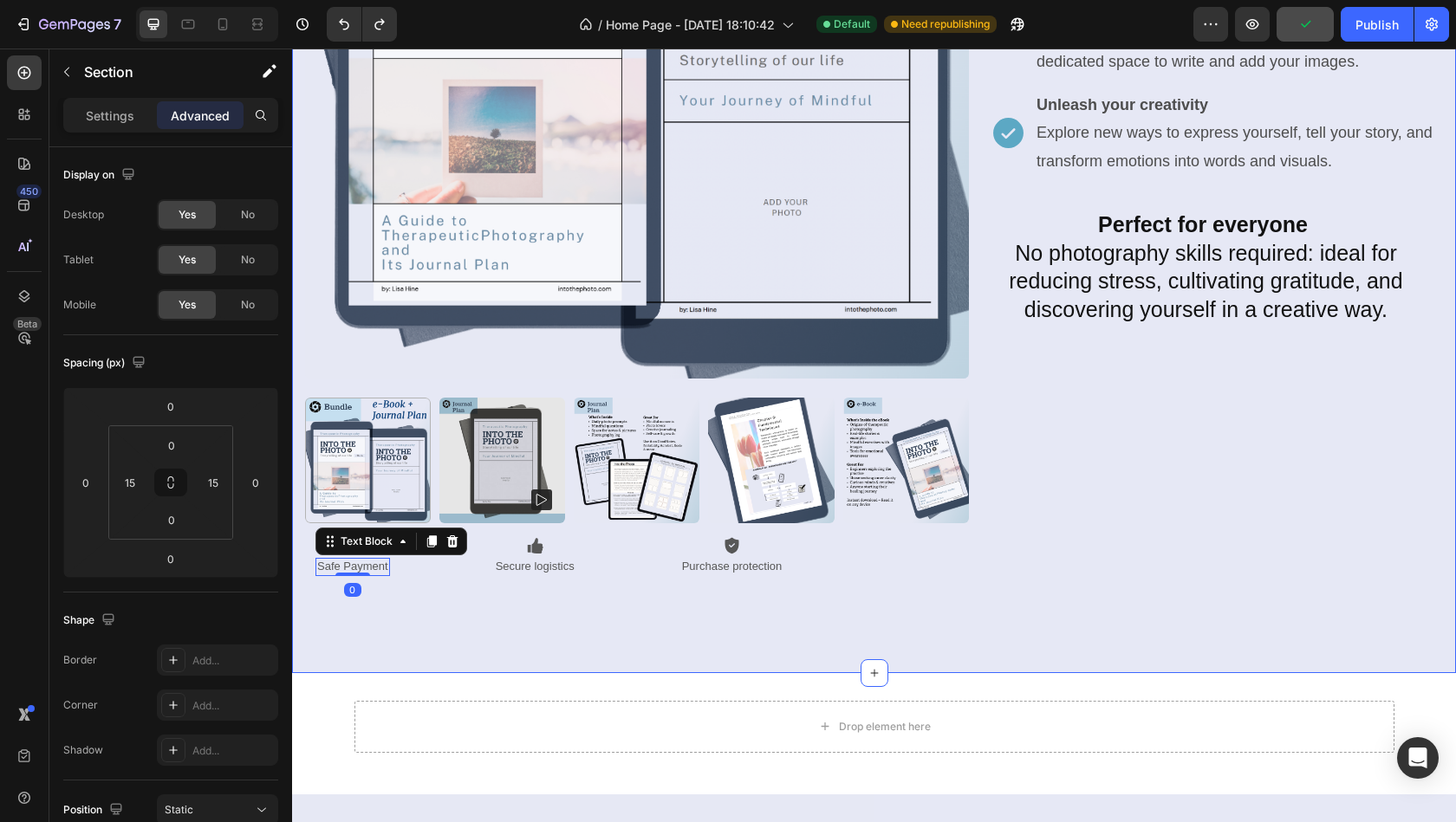
click at [457, 592] on div "Product Images Icon Safe Payment Text Block 0 Icon Secure logistics Text Block …" at bounding box center [874, 193] width 1138 height 958
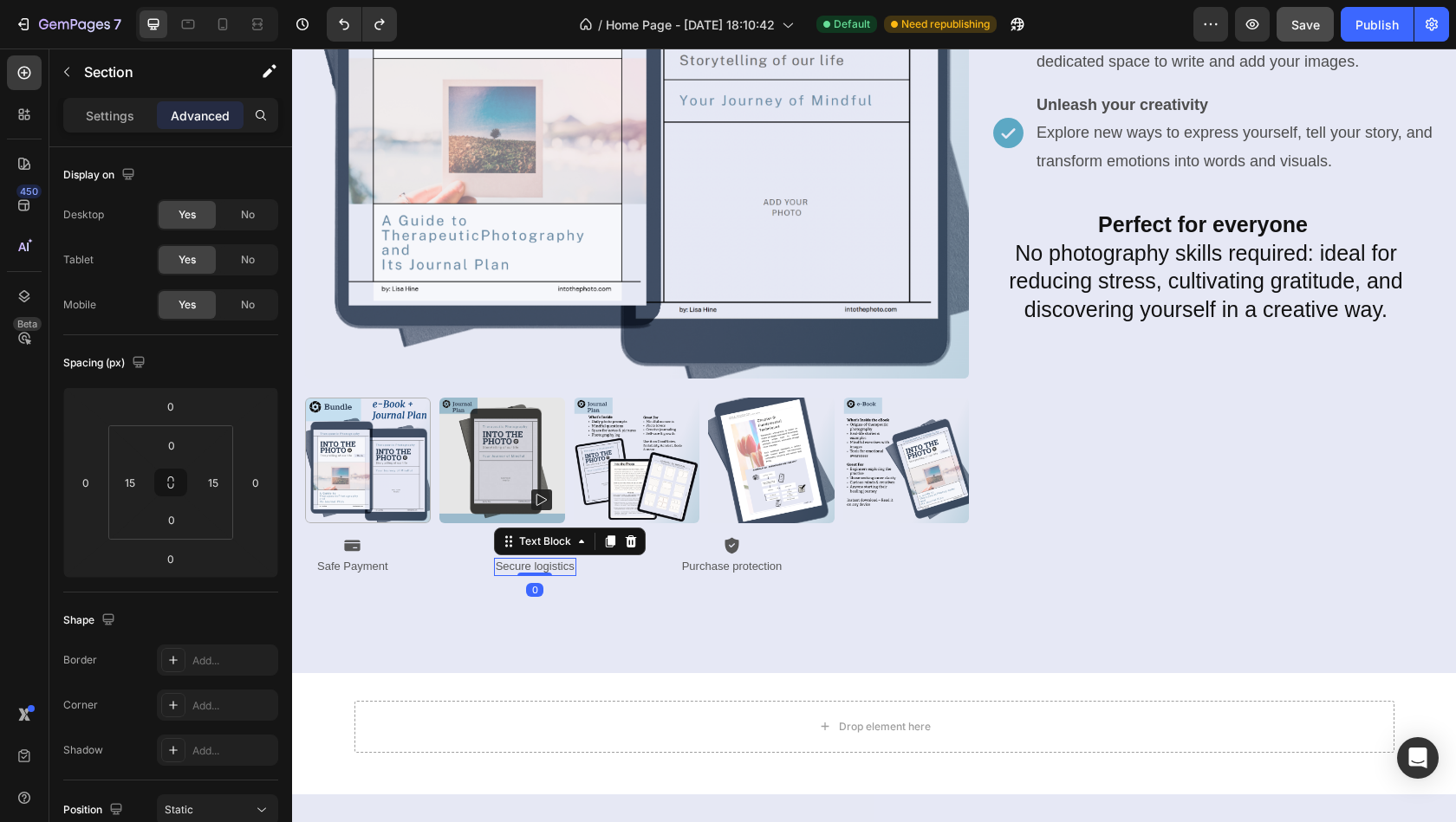
click at [542, 568] on p "Secure logistics" at bounding box center [535, 567] width 79 height 15
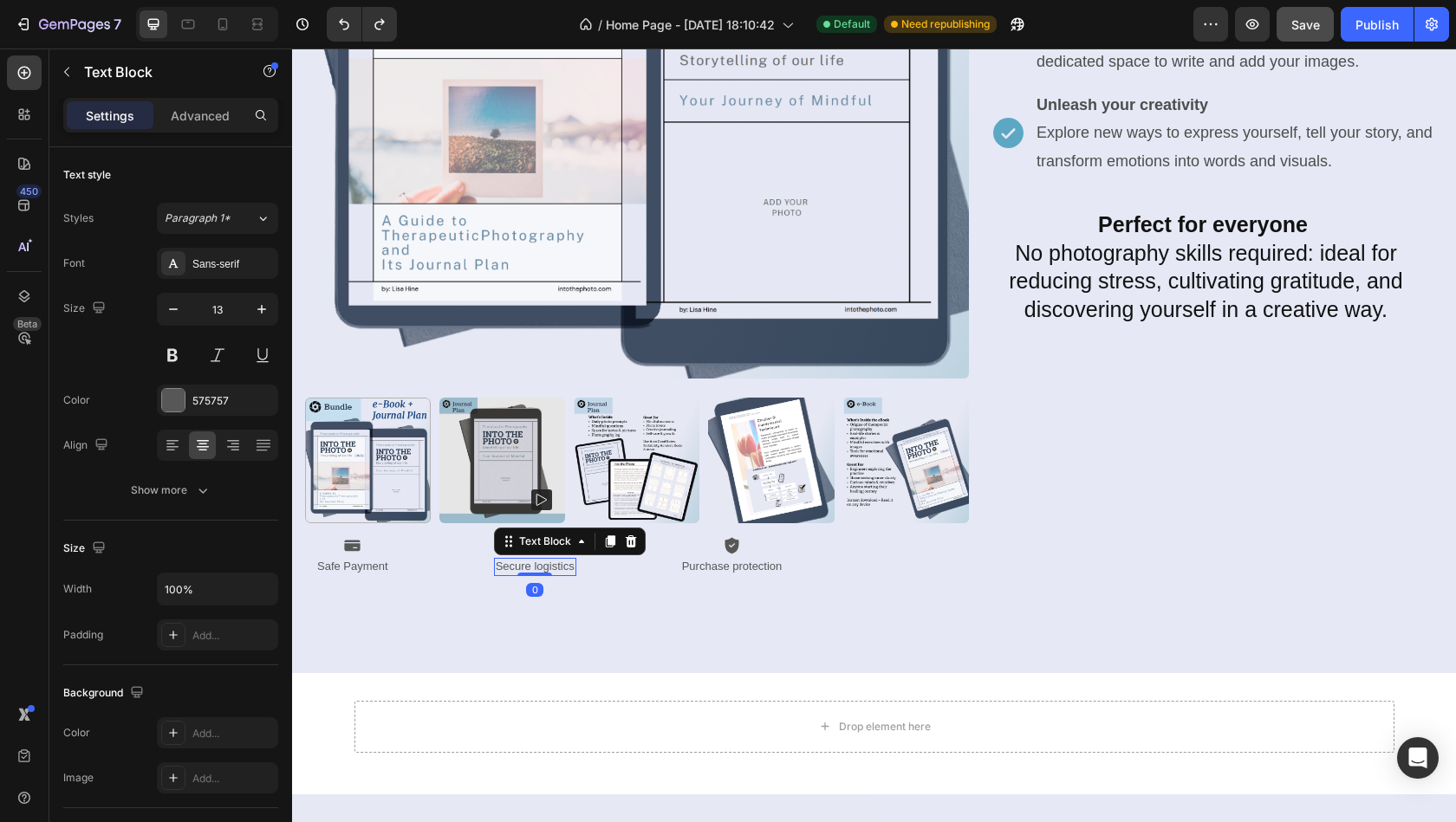
click at [544, 566] on p "Secure logistics" at bounding box center [535, 567] width 79 height 15
click at [498, 561] on p "instant Download" at bounding box center [538, 567] width 87 height 15
click at [498, 569] on p "instant Download" at bounding box center [538, 567] width 87 height 15
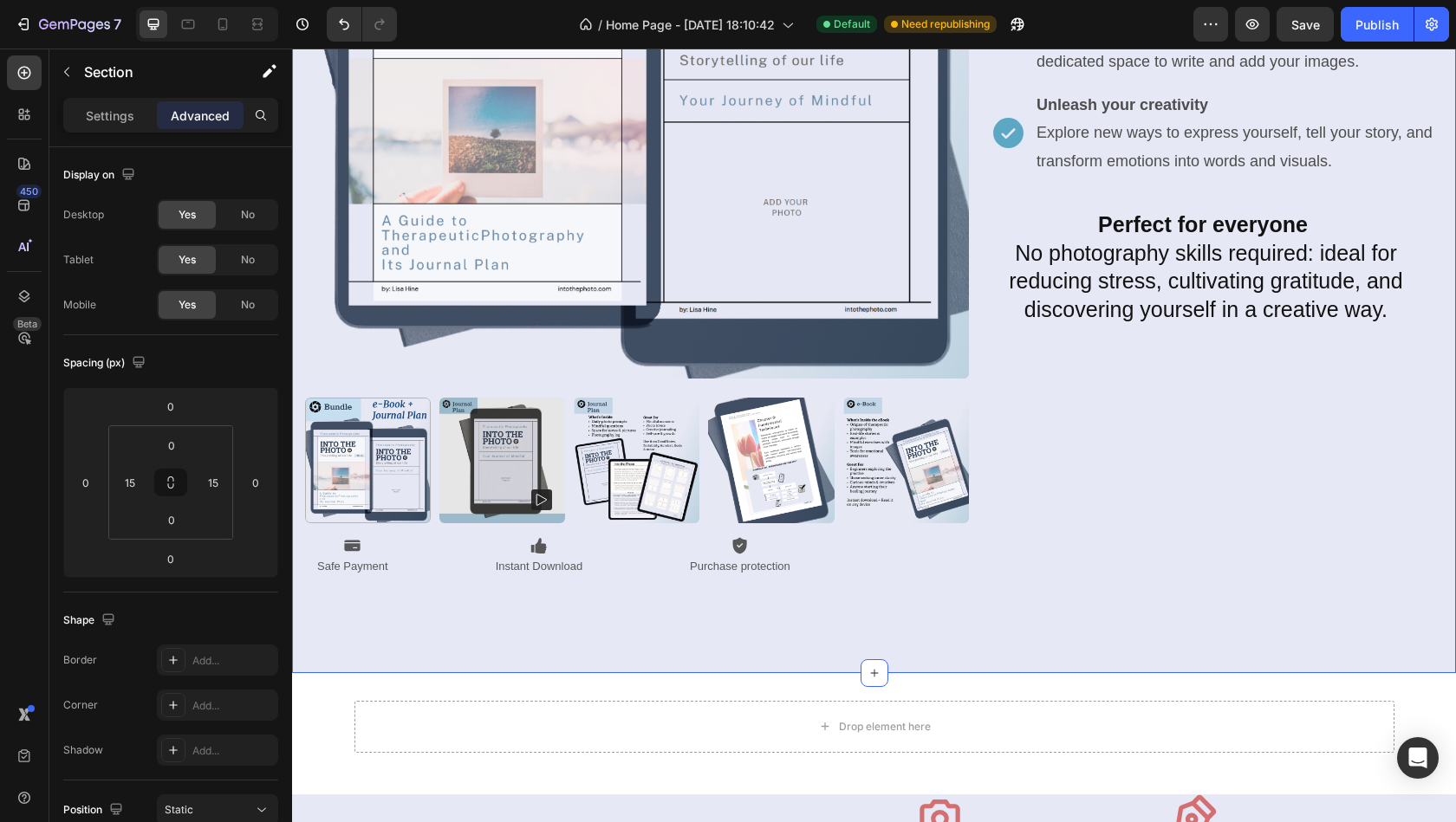
click at [704, 599] on div "Product Images Icon Safe Payment Text Block Icon Instant Download Text Block Ic…" at bounding box center [874, 193] width 1138 height 958
click at [704, 565] on p "Purchase protection" at bounding box center [739, 567] width 101 height 15
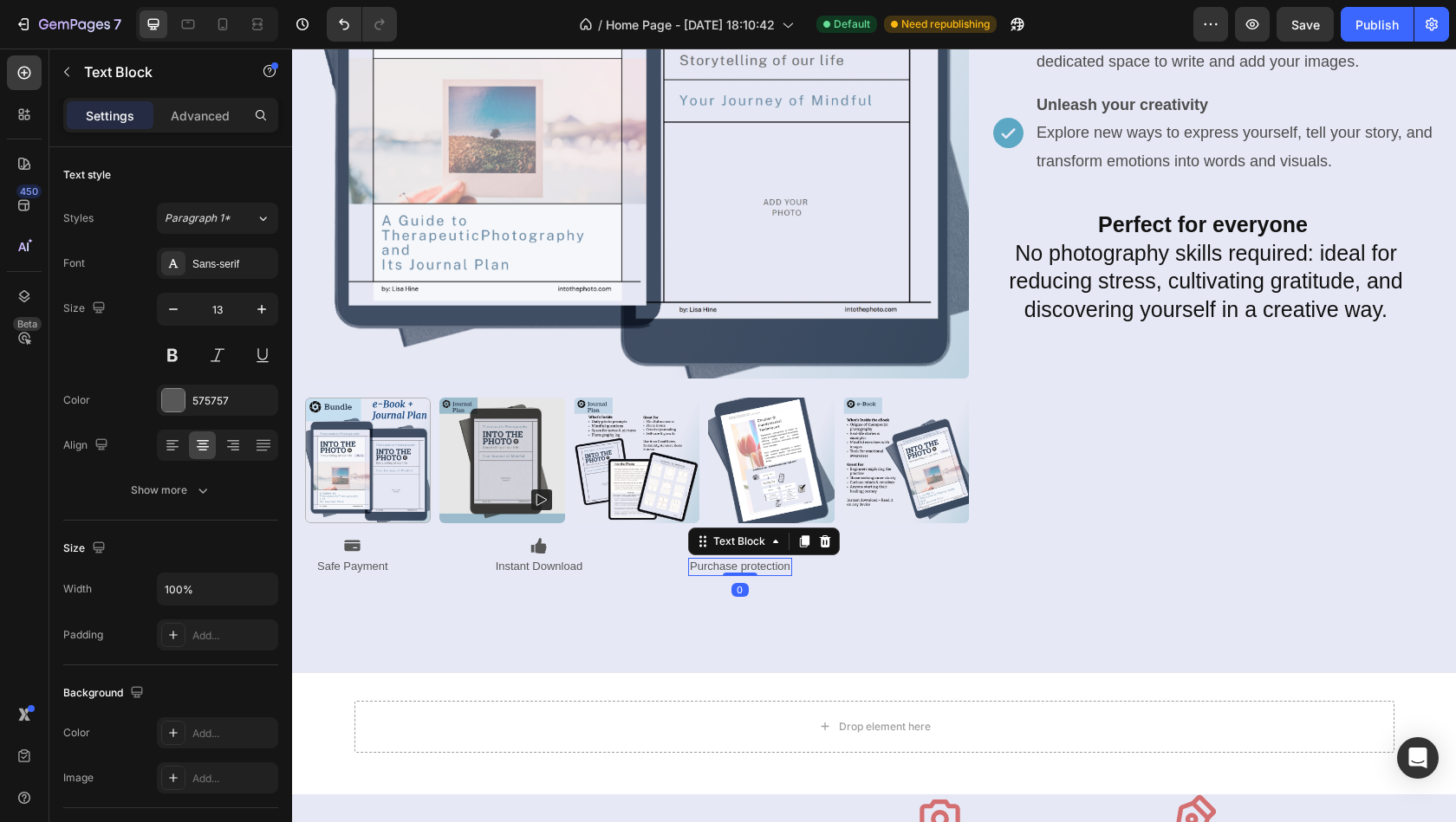
click at [704, 565] on p "Purchase protection" at bounding box center [739, 567] width 101 height 15
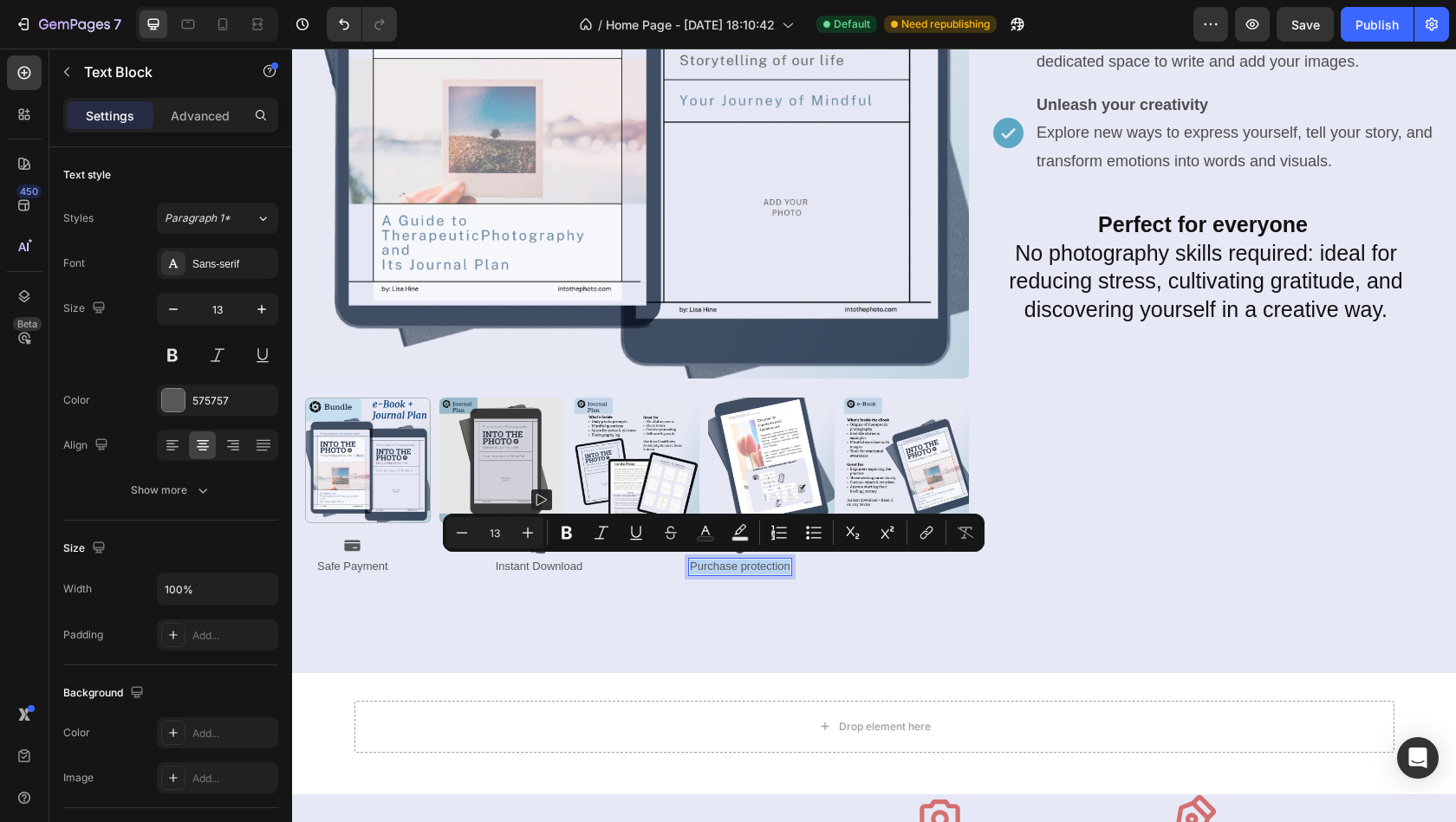
click at [704, 565] on p "Purchase protection" at bounding box center [739, 567] width 101 height 15
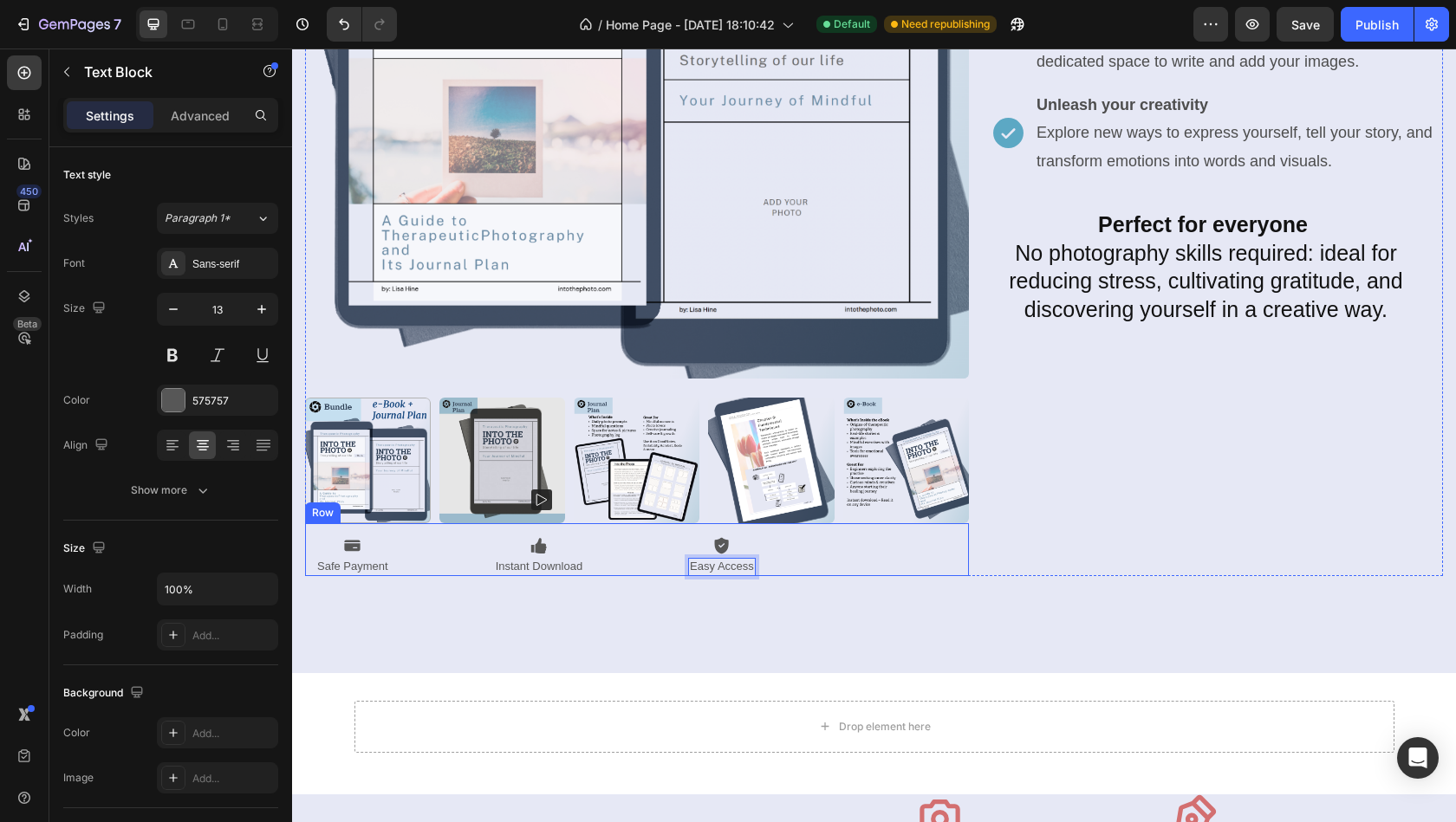
click at [836, 573] on div "Icon Safe Payment Text Block Icon Instant Download Text Block Icon Easy Access …" at bounding box center [637, 549] width 664 height 52
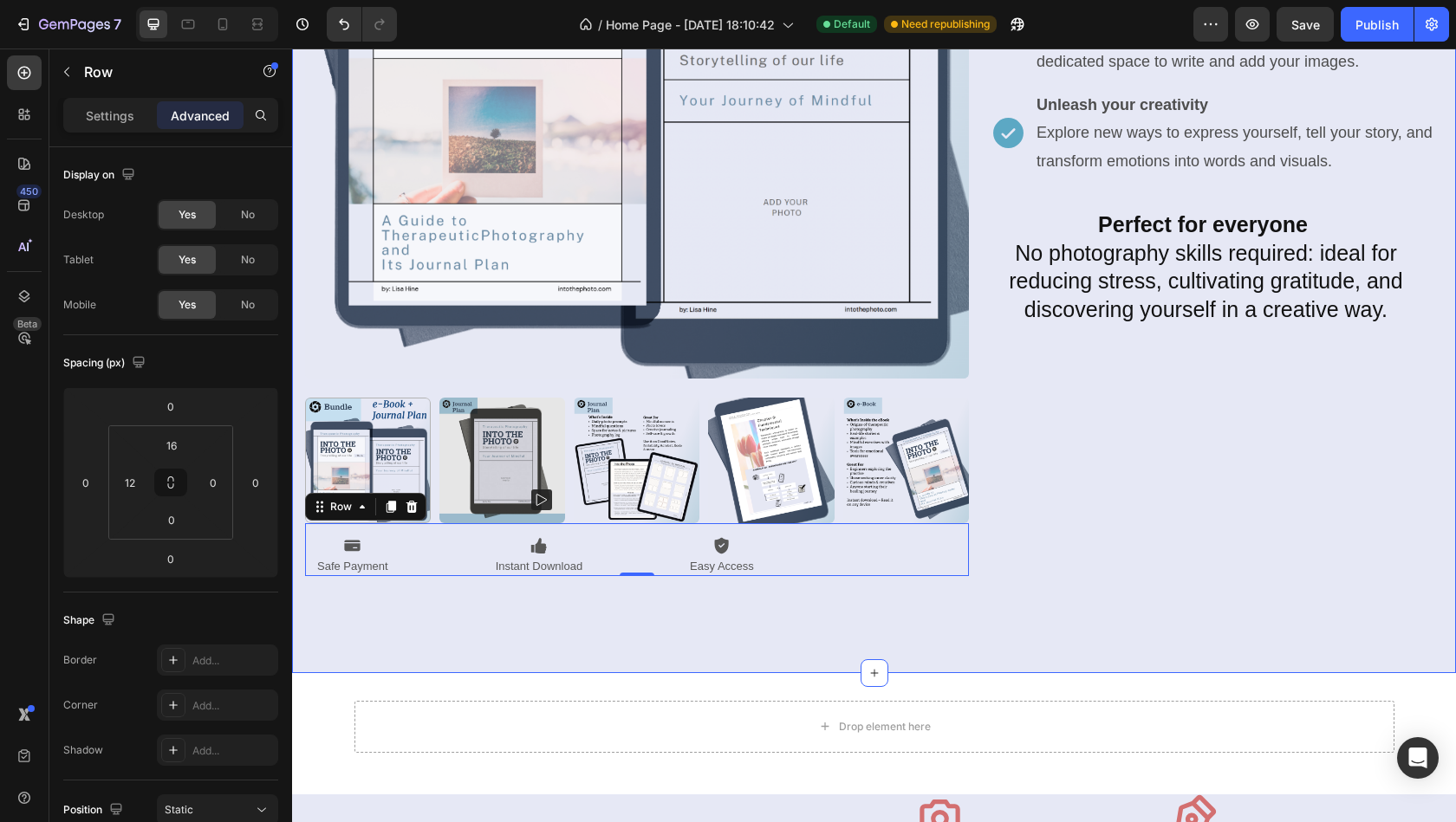
click at [842, 609] on div "Product Images Icon Safe Payment Text Block Icon Instant Download Text Block Ic…" at bounding box center [874, 193] width 1138 height 958
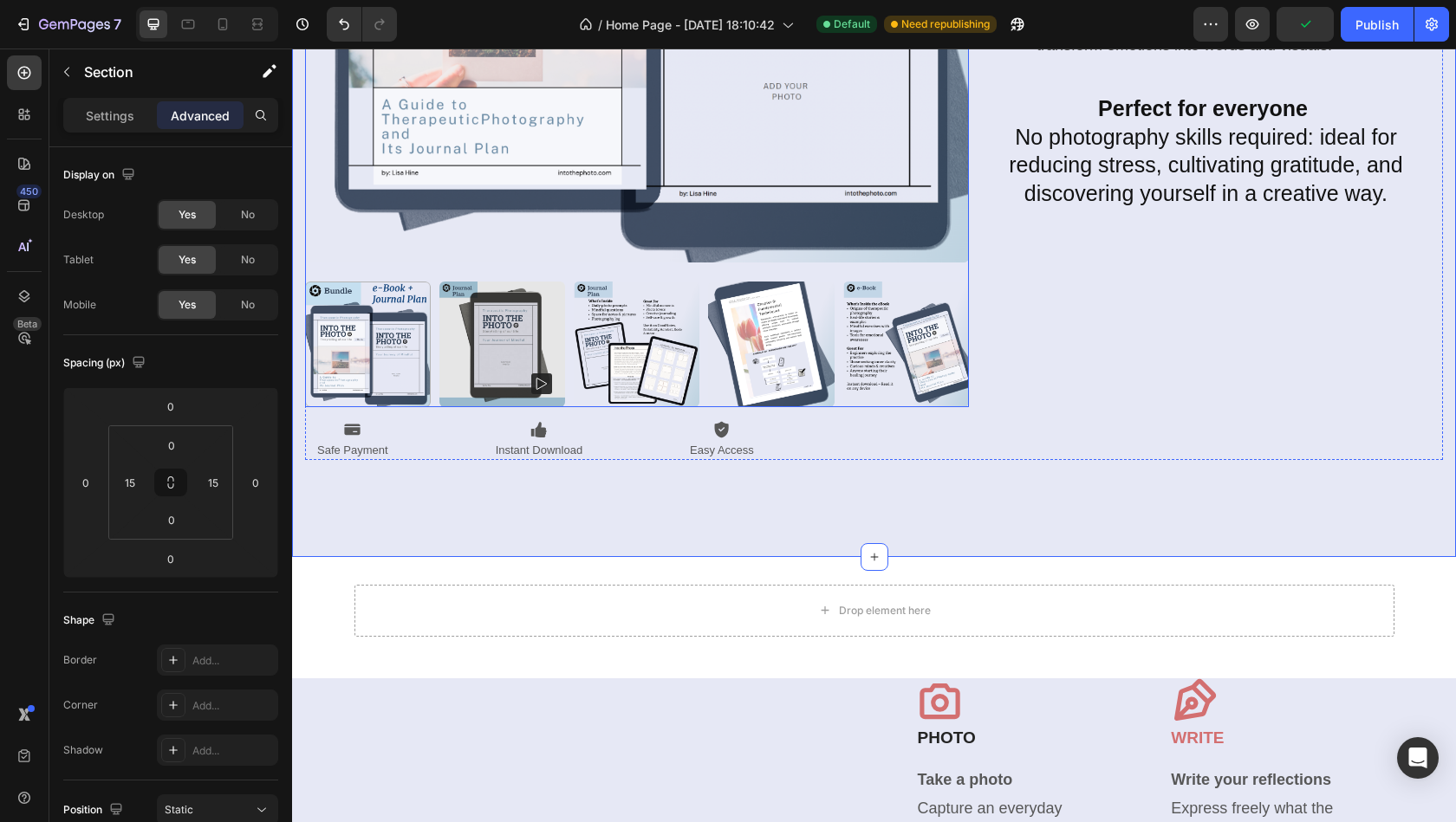
scroll to position [1671, 0]
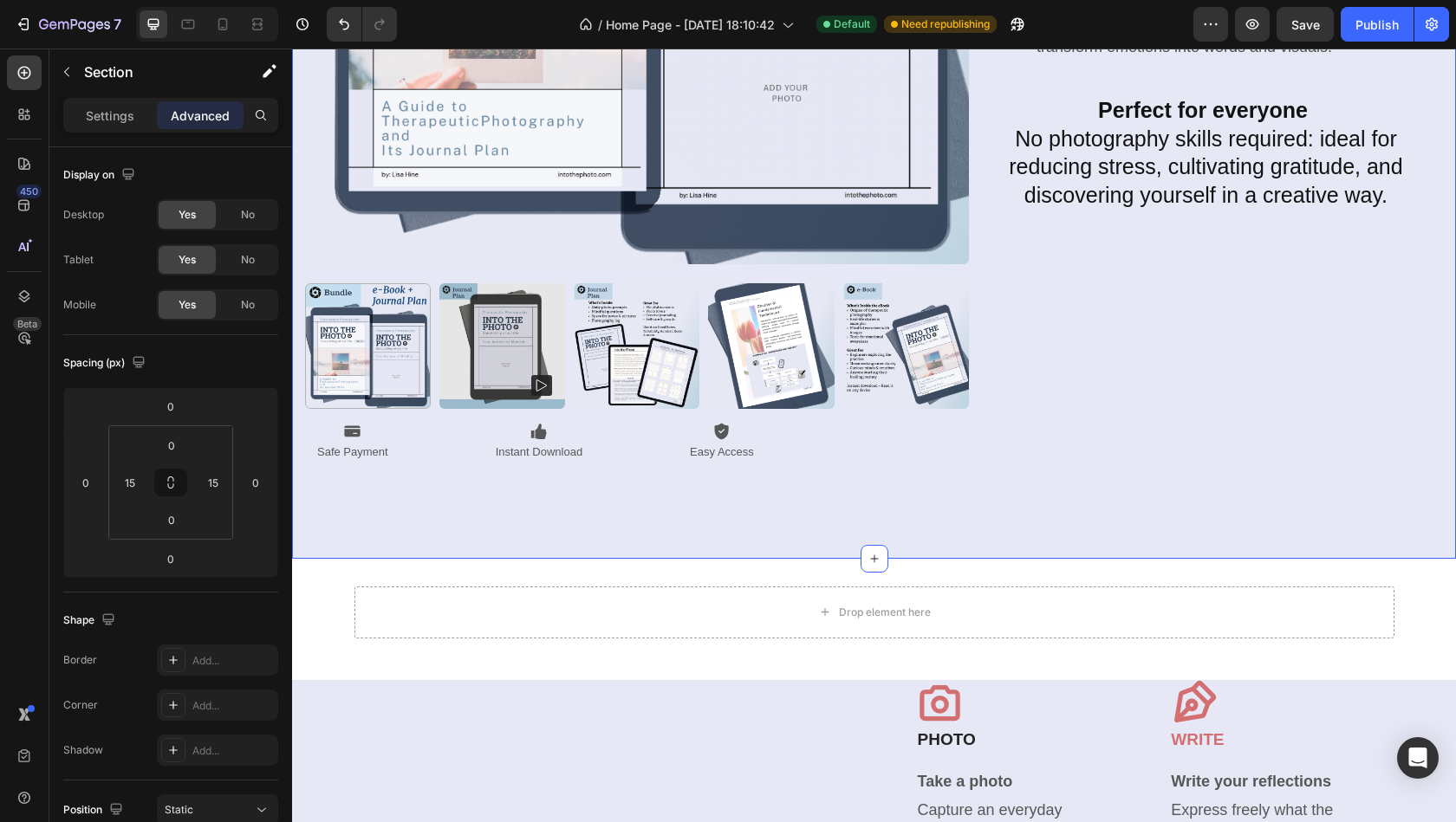
click at [832, 521] on div "Product Images Icon Safe Payment Text Block Icon Instant Download Text Block Ic…" at bounding box center [874, 79] width 1138 height 958
click at [1307, 21] on span "Save" at bounding box center [1306, 24] width 29 height 15
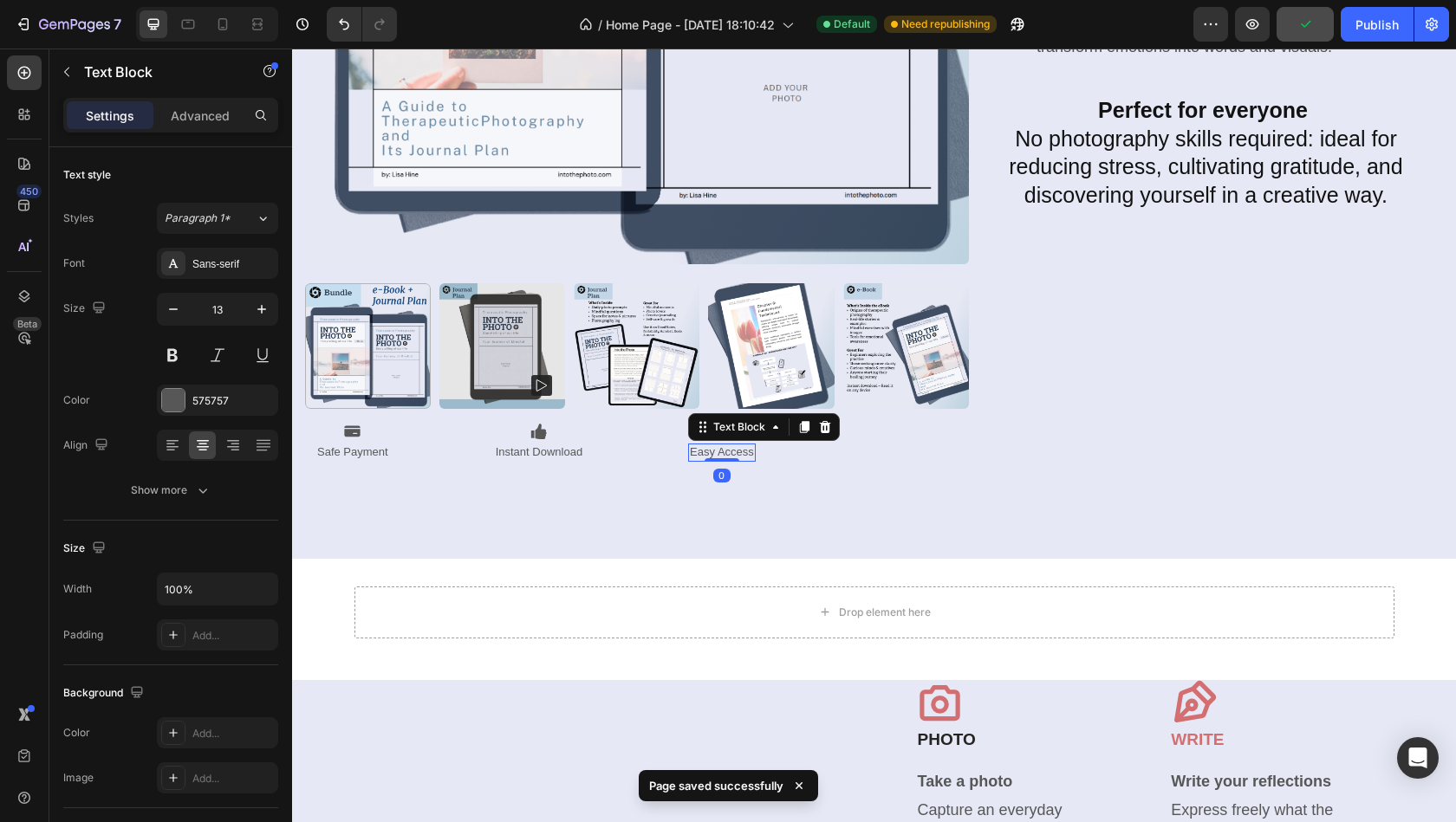
click at [707, 440] on div "Icon Easy Access Text Block 0" at bounding box center [721, 442] width 67 height 39
click at [808, 423] on icon at bounding box center [804, 427] width 10 height 12
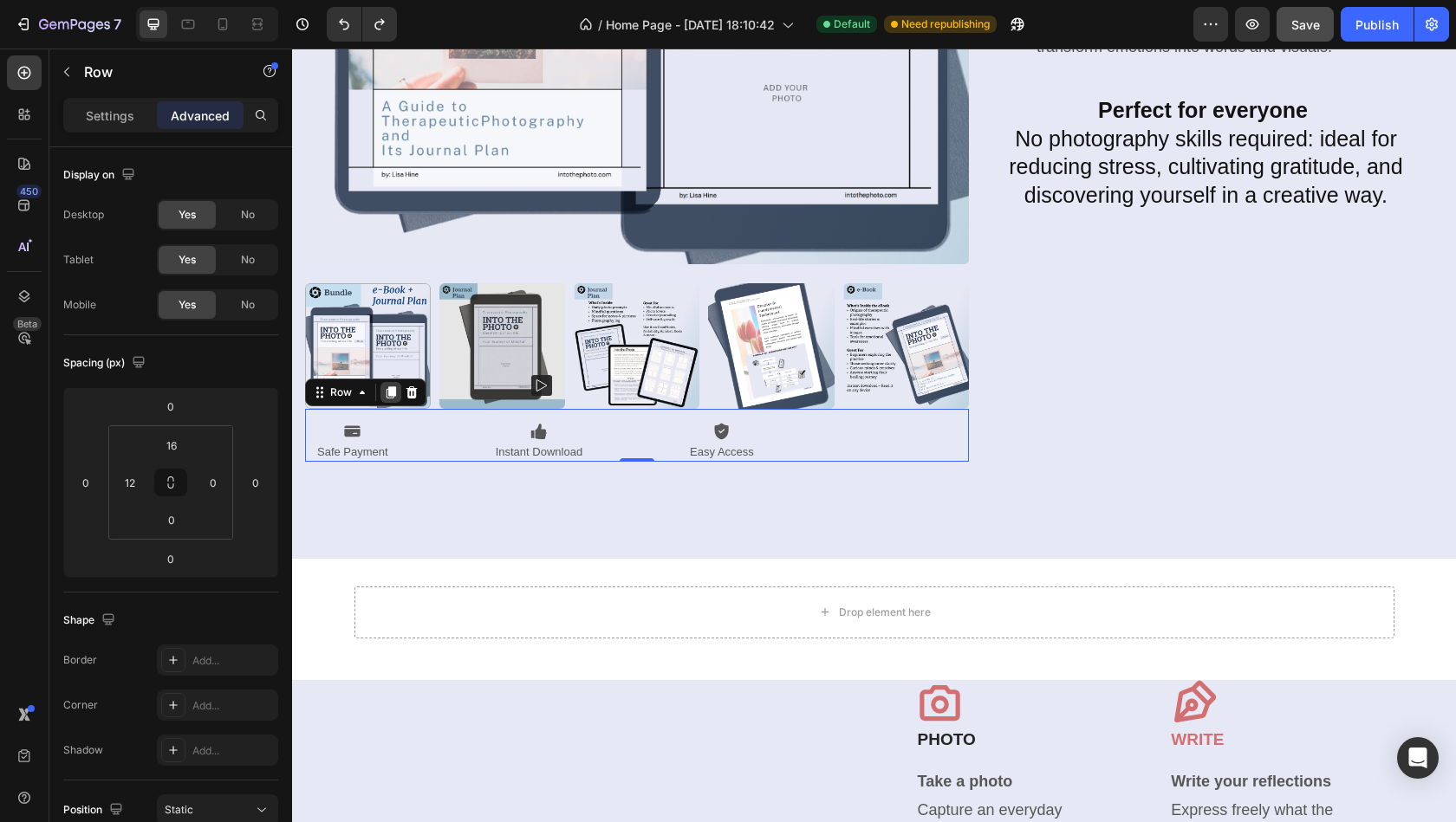
click at [388, 393] on icon at bounding box center [391, 393] width 10 height 12
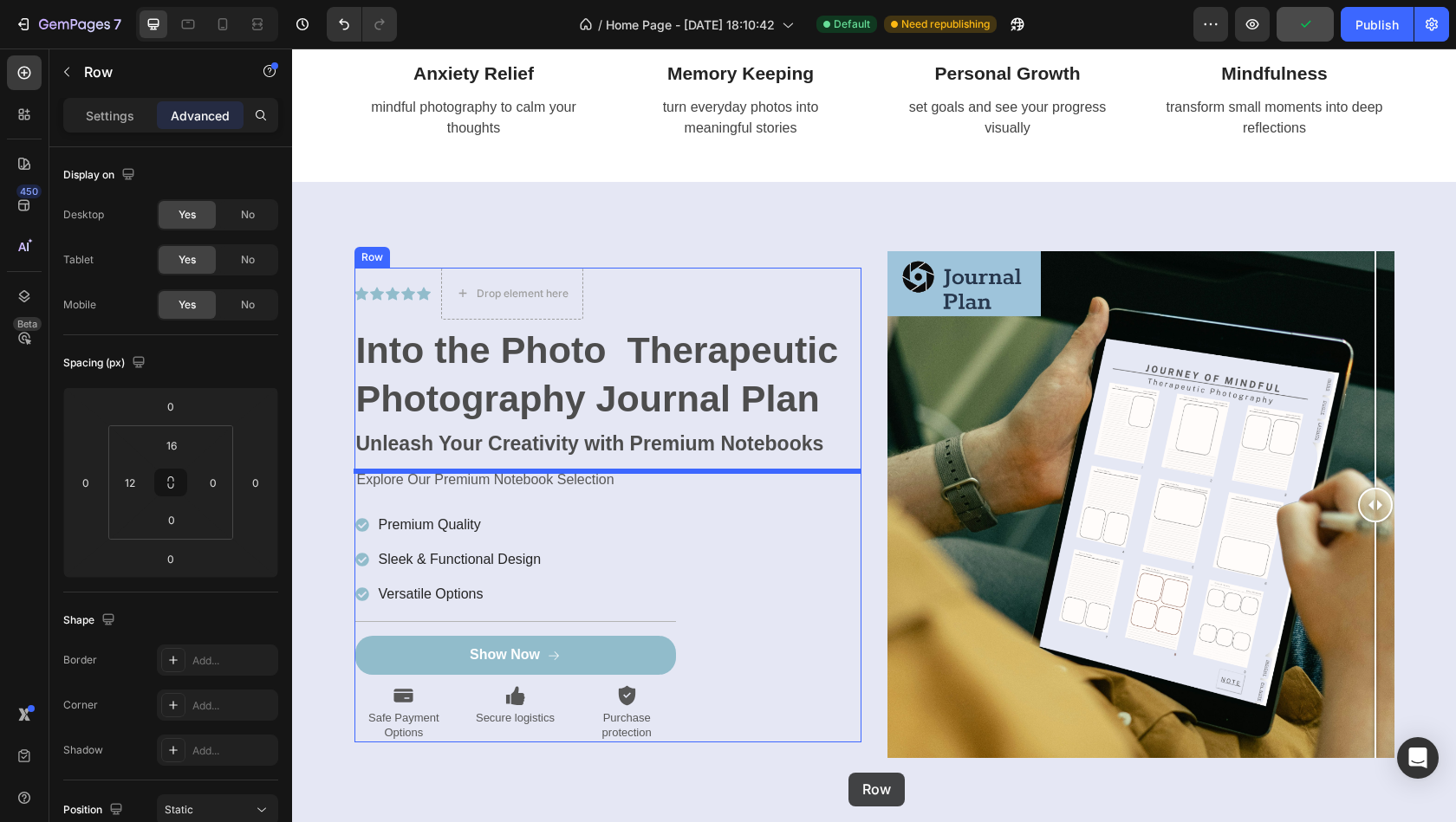
scroll to position [6463, 0]
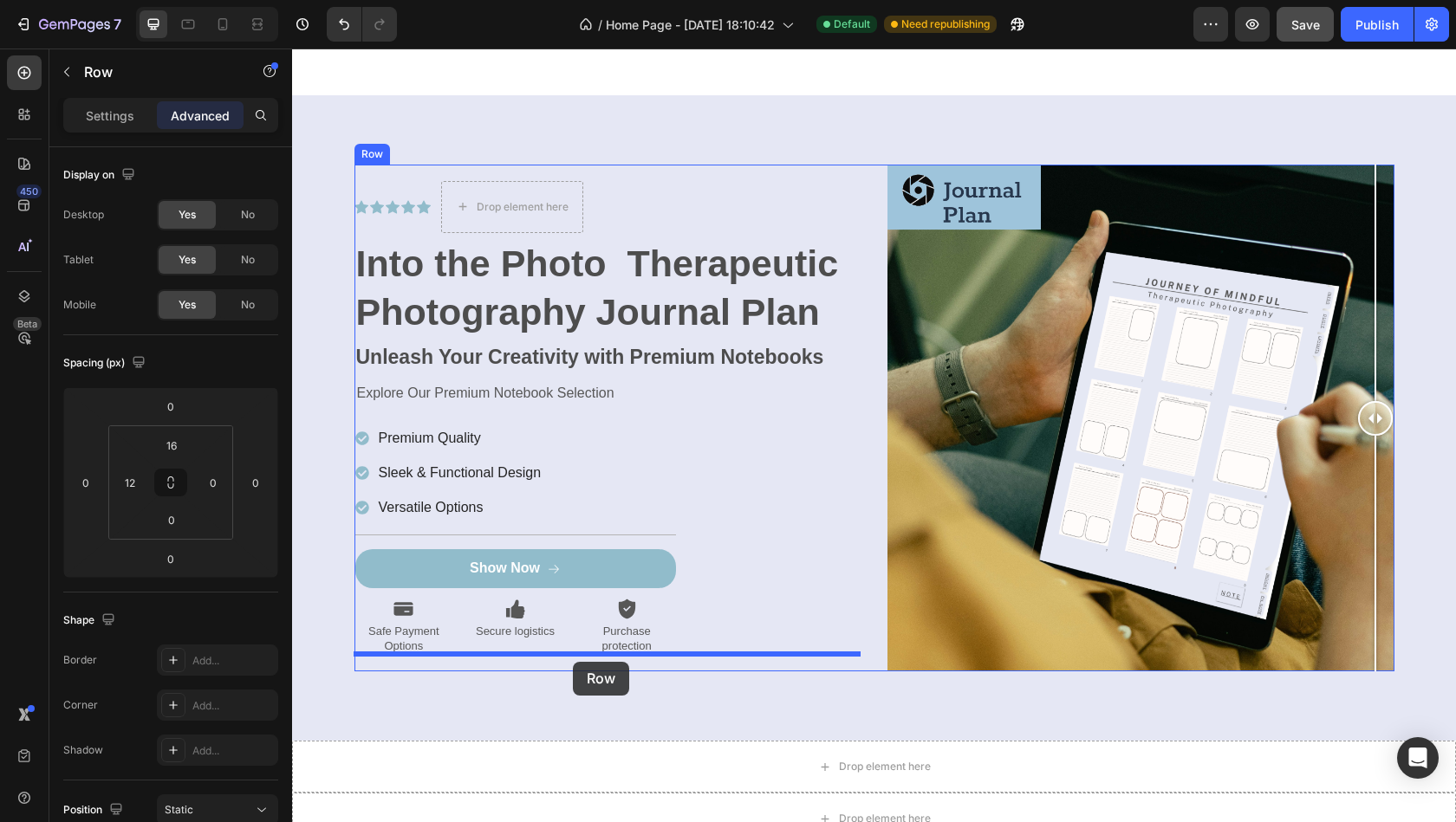
drag, startPoint x: 634, startPoint y: 487, endPoint x: 573, endPoint y: 662, distance: 185.3
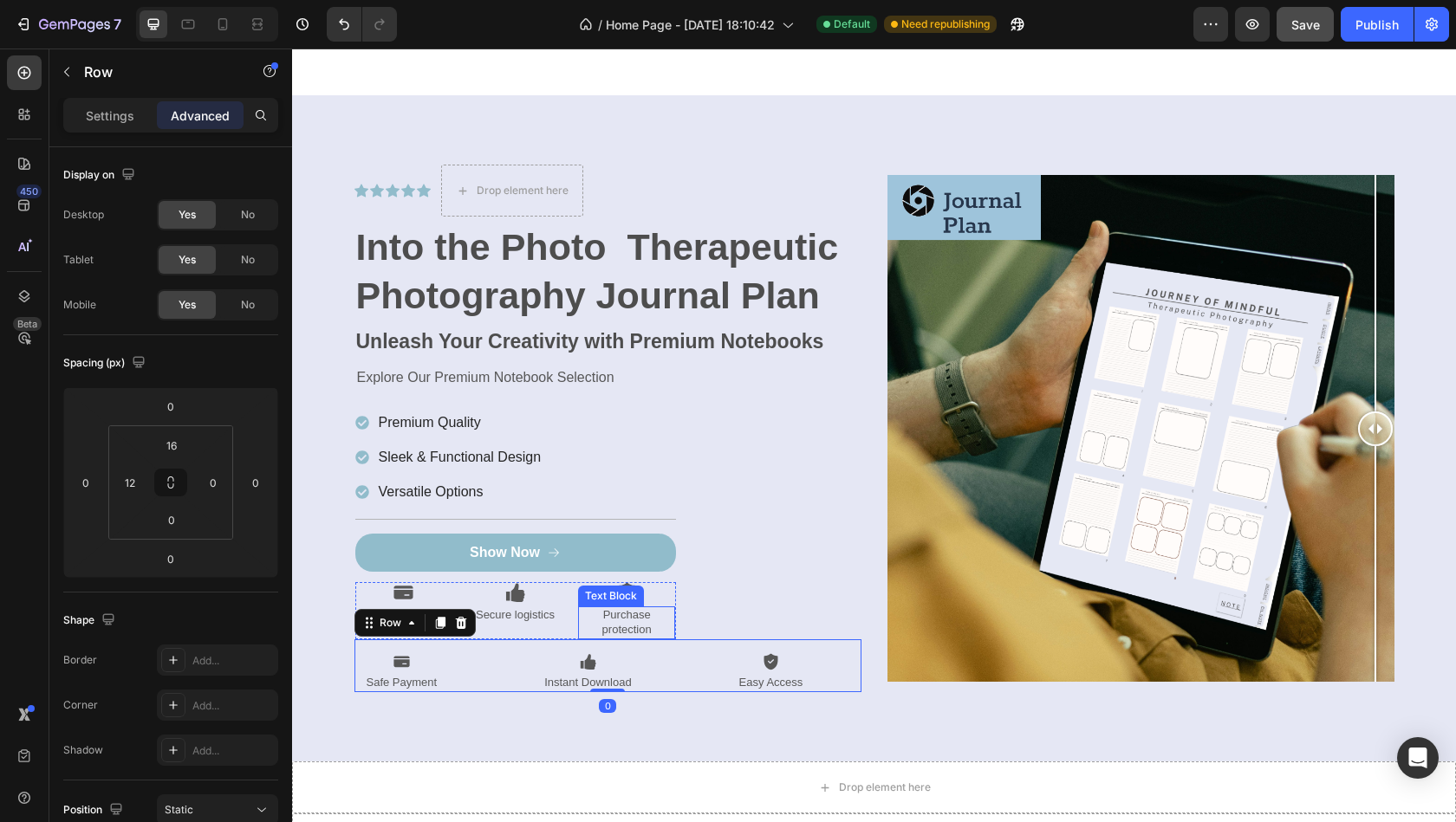
click at [666, 610] on p "Purchase protection" at bounding box center [627, 623] width 94 height 30
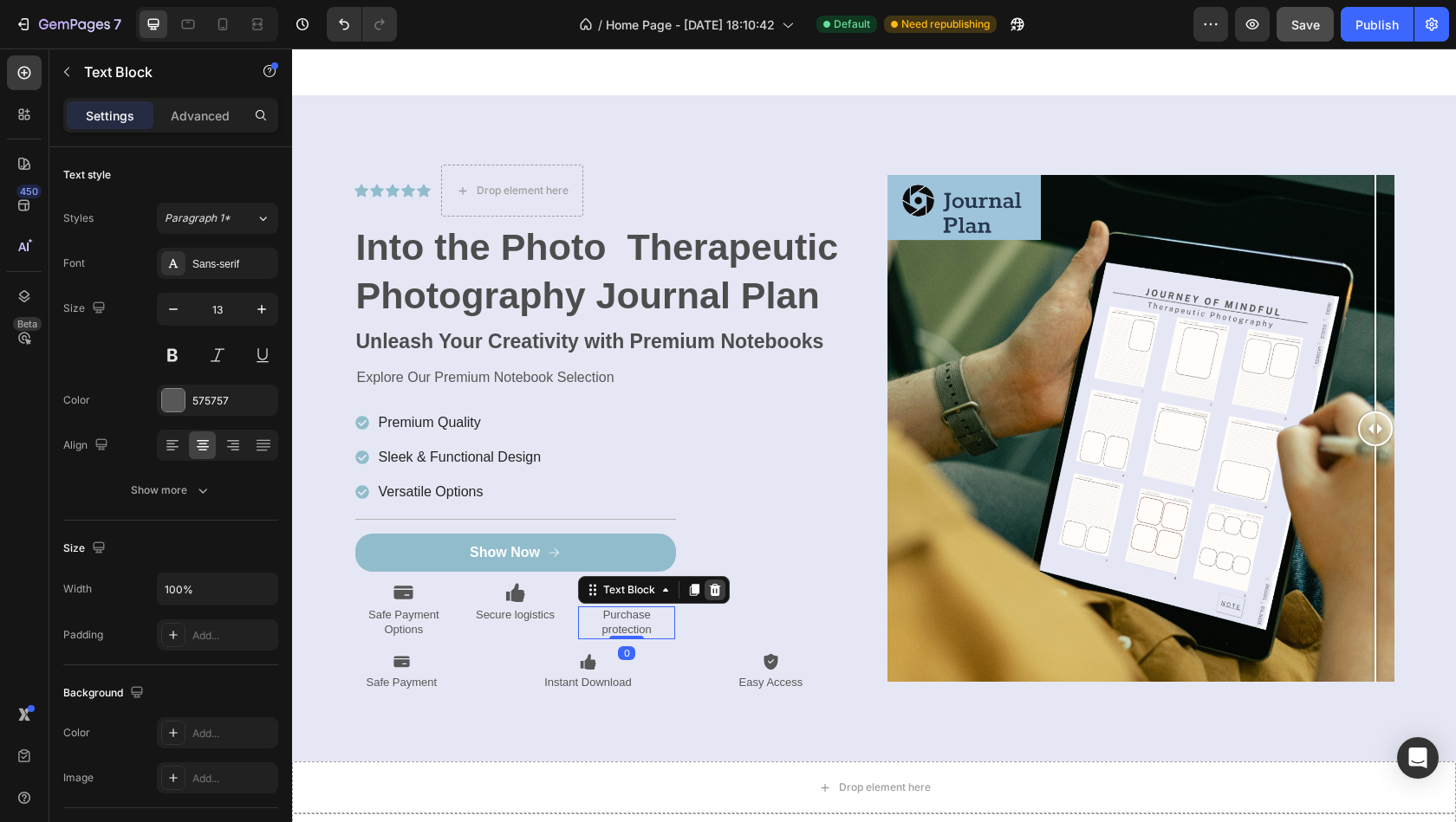
click at [711, 587] on icon at bounding box center [715, 590] width 14 height 14
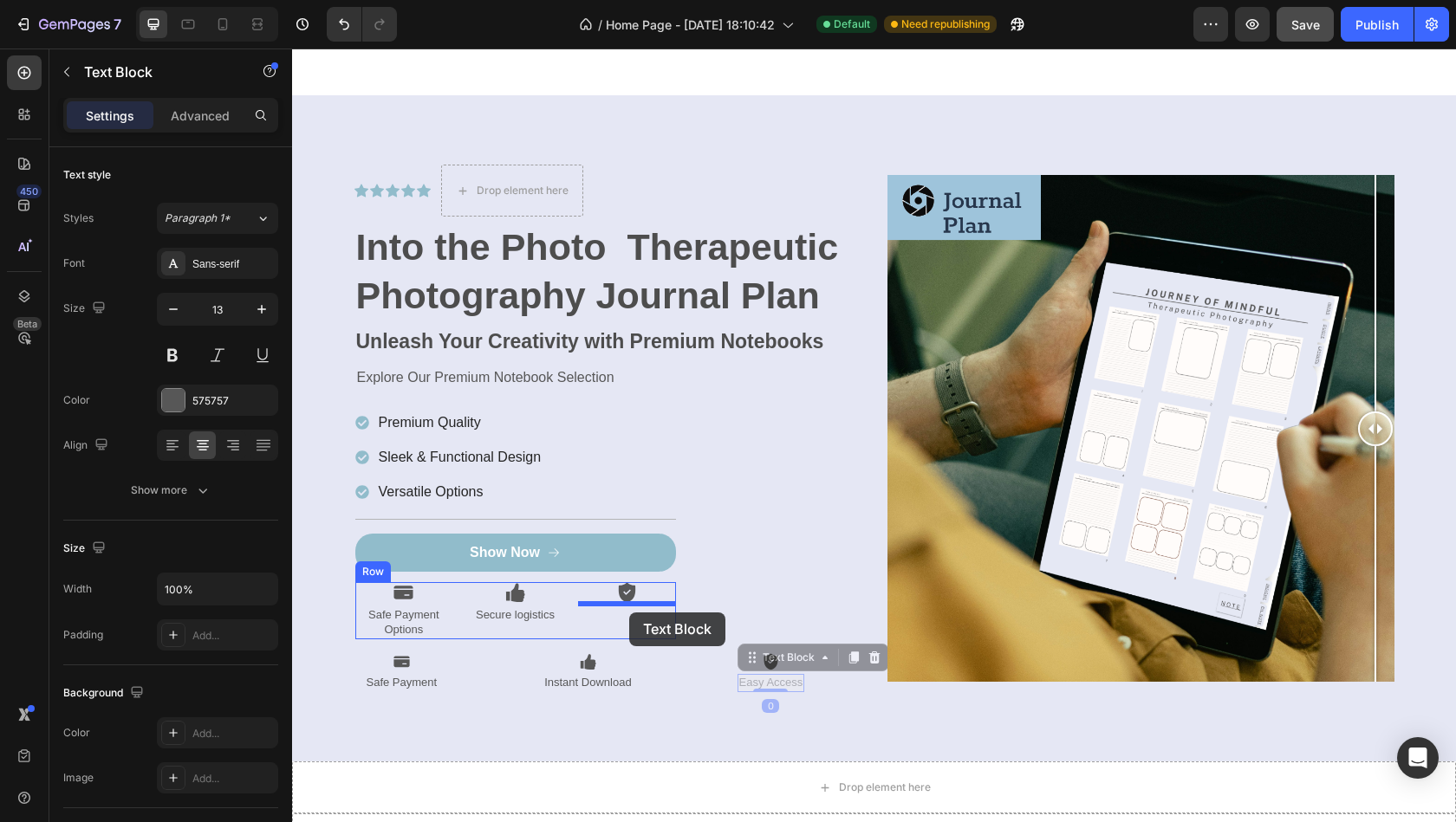
drag, startPoint x: 769, startPoint y: 679, endPoint x: 628, endPoint y: 612, distance: 156.1
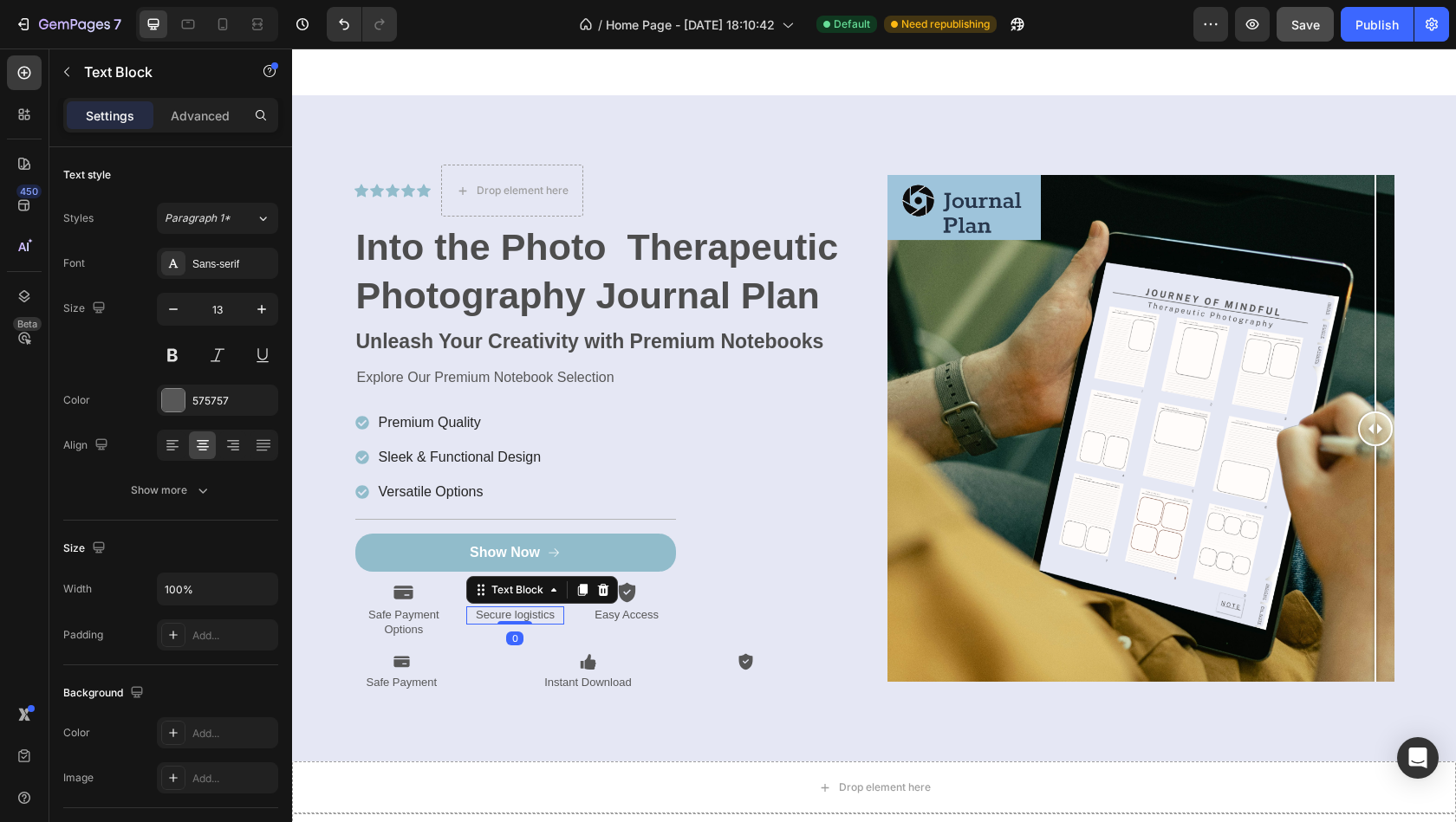
click at [520, 611] on p "Secure logistics" at bounding box center [515, 615] width 94 height 15
click at [601, 590] on icon at bounding box center [603, 590] width 11 height 12
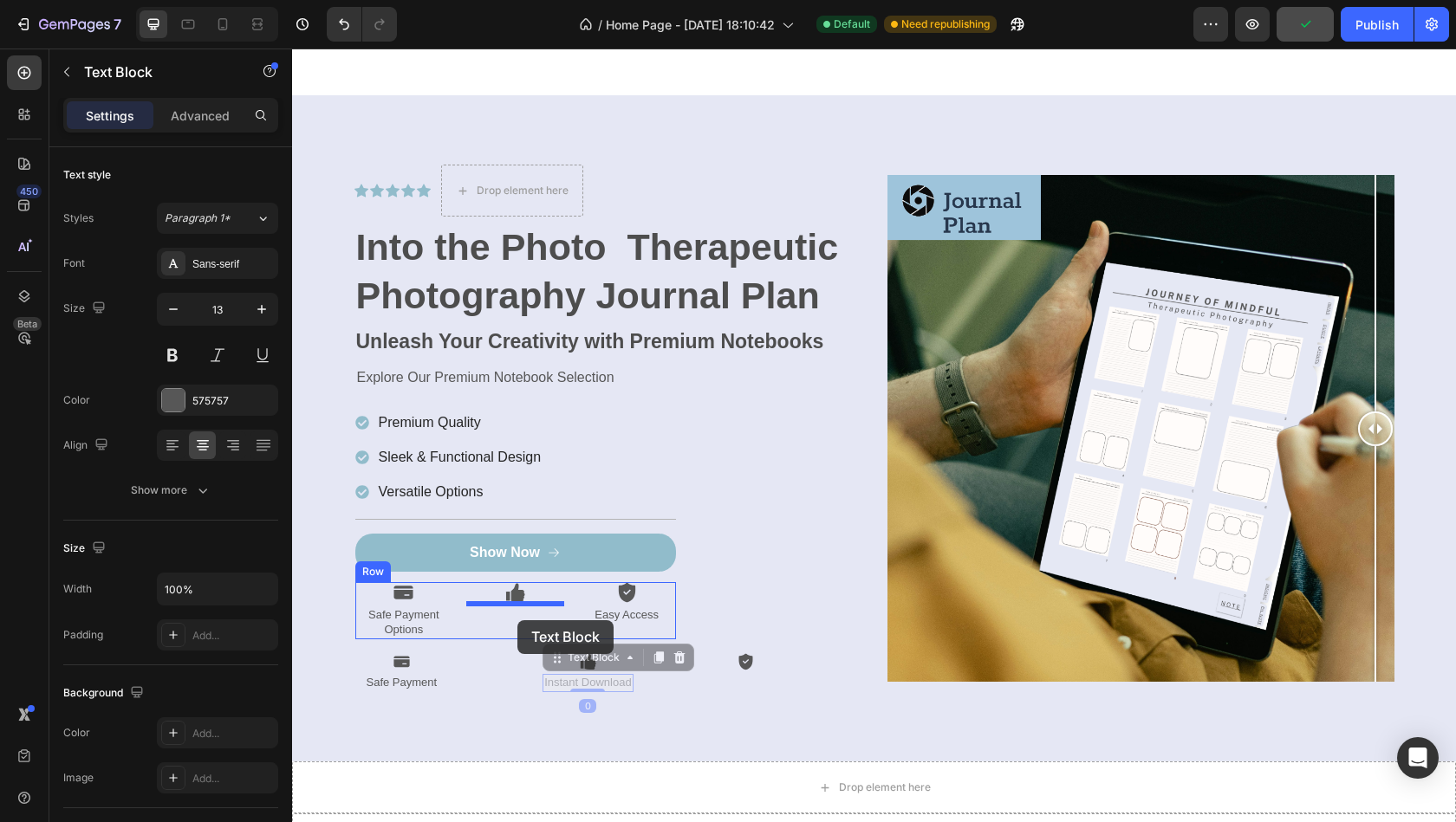
drag, startPoint x: 600, startPoint y: 677, endPoint x: 518, endPoint y: 621, distance: 99.3
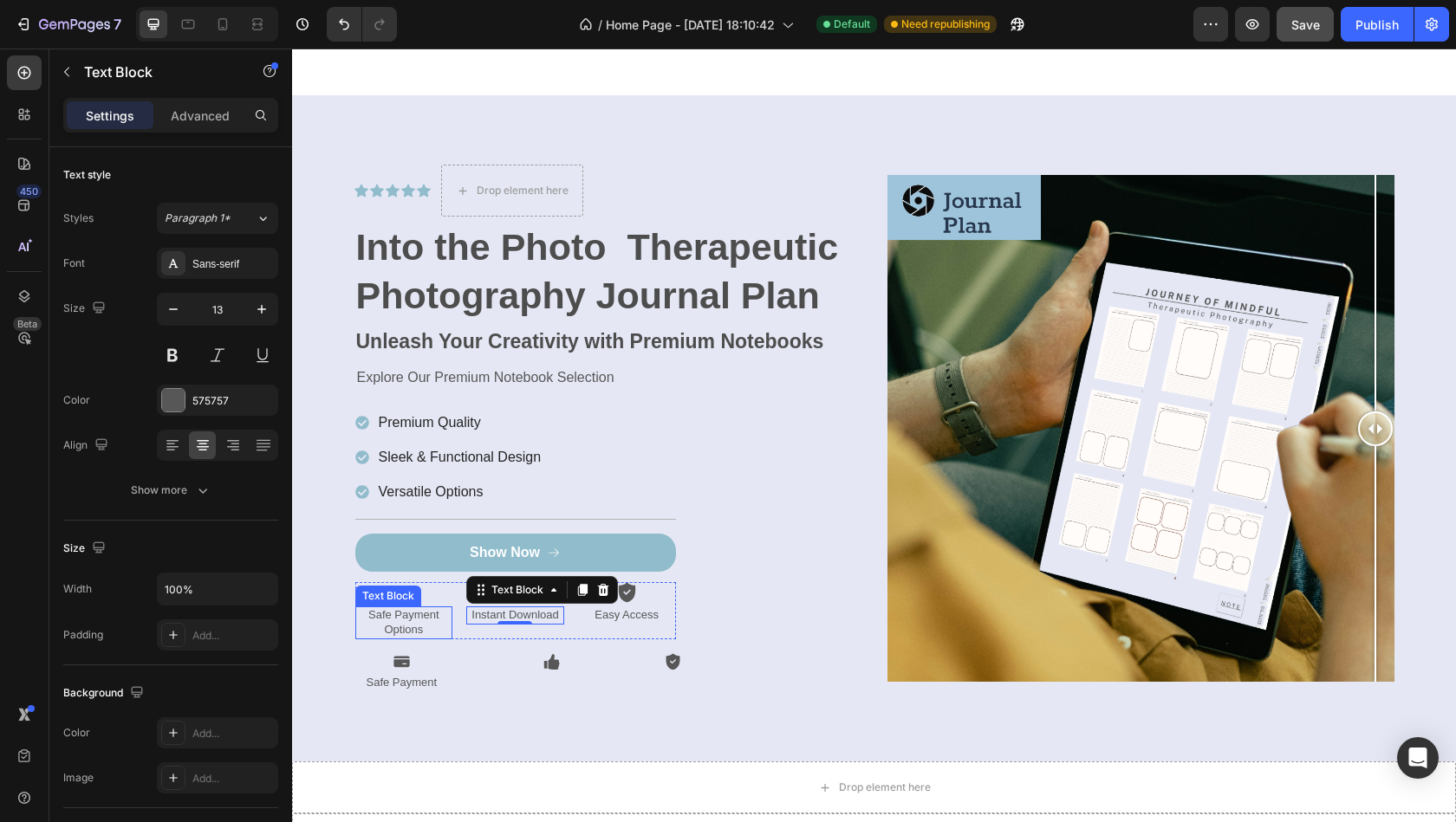
click at [404, 620] on p "Safe Payment Options" at bounding box center [404, 623] width 94 height 30
click at [411, 634] on div at bounding box center [404, 637] width 35 height 5
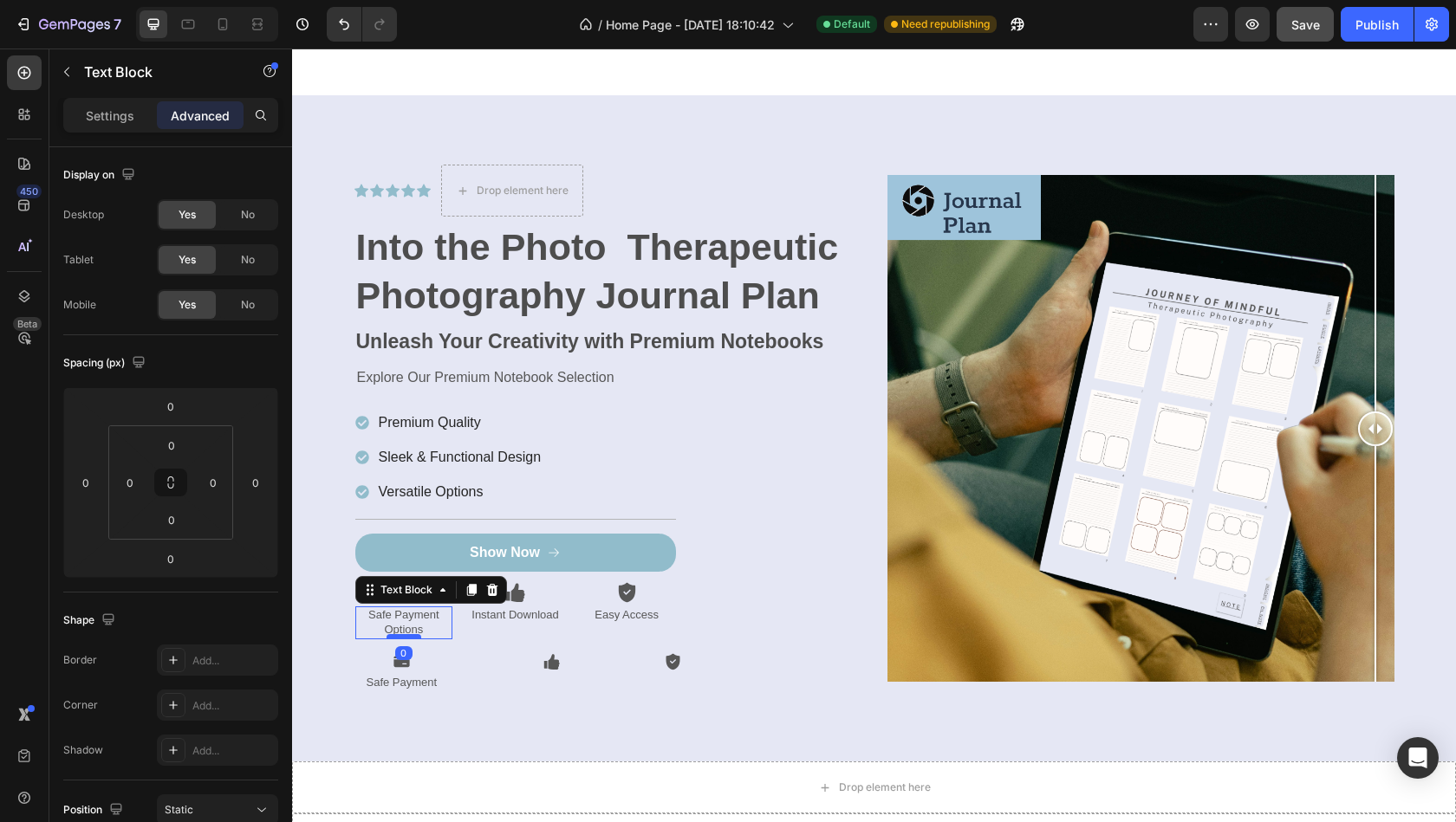
click at [411, 634] on div at bounding box center [404, 637] width 35 height 5
click at [426, 621] on p "Safe Payment Options" at bounding box center [404, 623] width 94 height 30
click at [406, 630] on p "Safe Payment Options" at bounding box center [404, 623] width 94 height 30
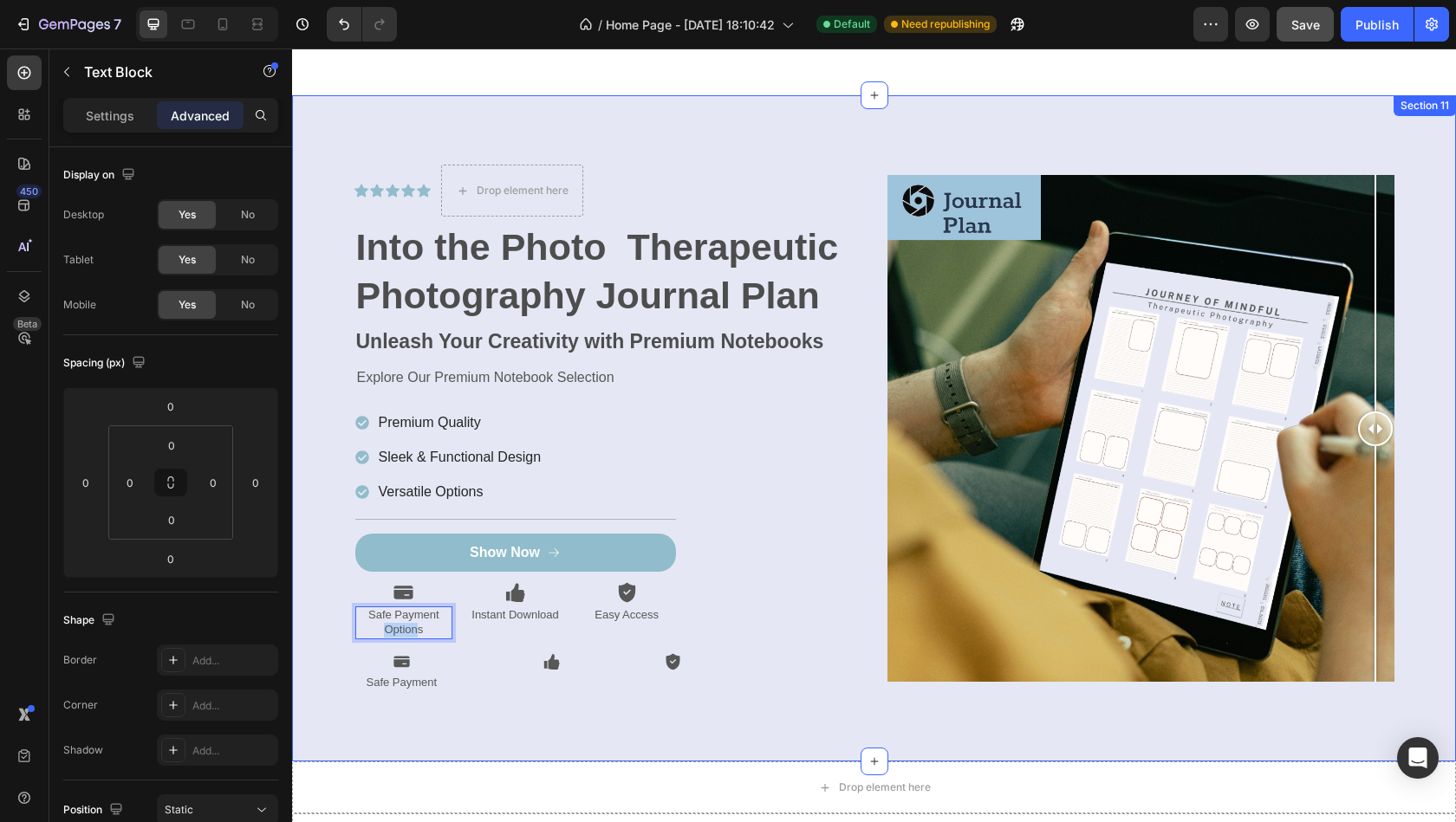
drag, startPoint x: 418, startPoint y: 627, endPoint x: 344, endPoint y: 627, distance: 74.0
click at [344, 627] on div "Icon Icon Icon Icon Icon Icon List Drop element here Row Into the Photo Therape…" at bounding box center [874, 435] width 1138 height 541
drag, startPoint x: 430, startPoint y: 630, endPoint x: 332, endPoint y: 629, distance: 98.0
click at [332, 629] on div "Icon Icon Icon Icon Icon Icon List Drop element here Row Into the Photo Therape…" at bounding box center [874, 435] width 1138 height 541
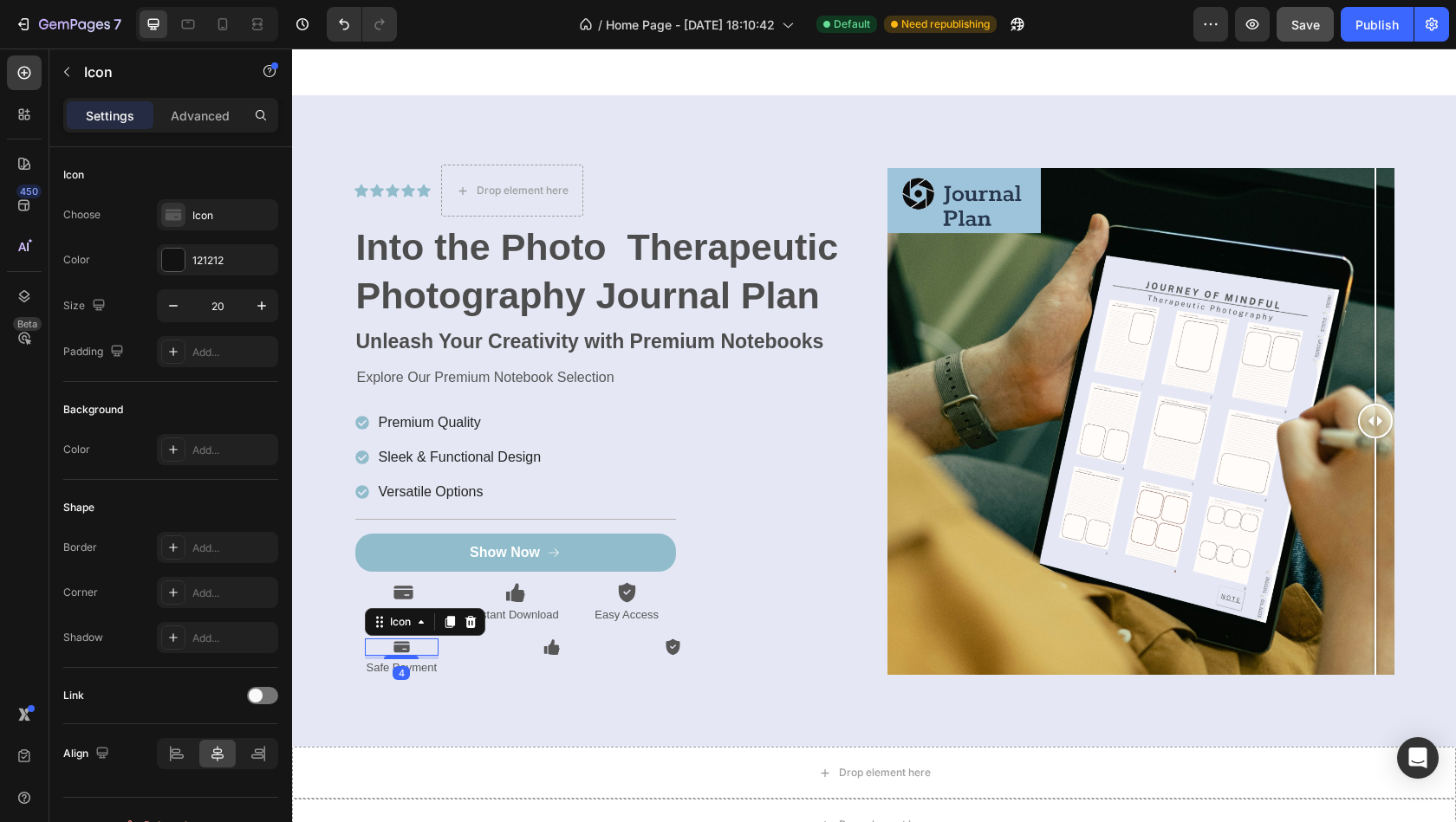
click at [395, 651] on icon at bounding box center [402, 647] width 17 height 17
click at [469, 623] on icon at bounding box center [470, 622] width 11 height 12
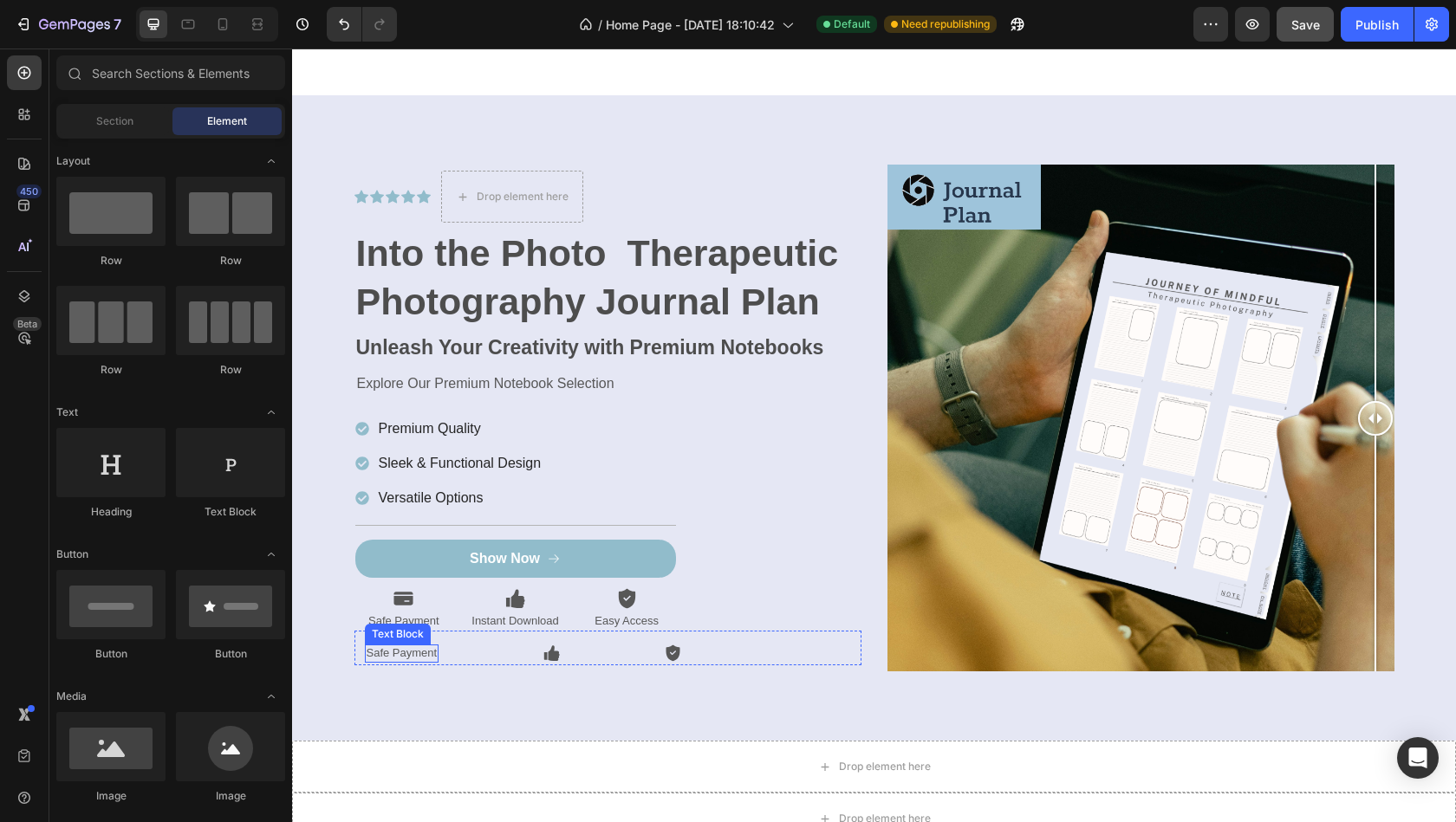
click at [409, 657] on div "Safe Payment Text Block" at bounding box center [402, 653] width 74 height 18
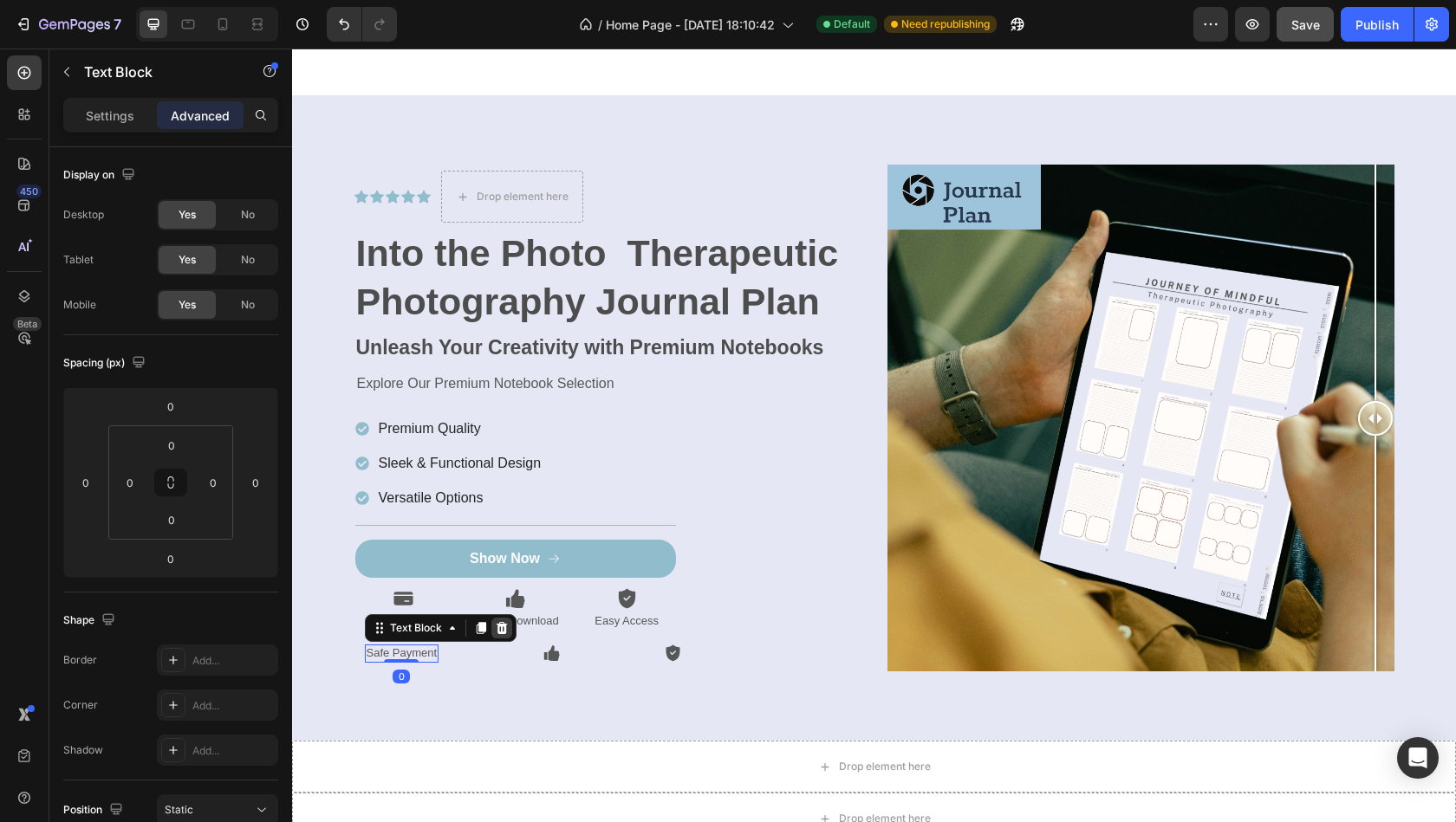
click at [503, 628] on icon at bounding box center [500, 628] width 11 height 12
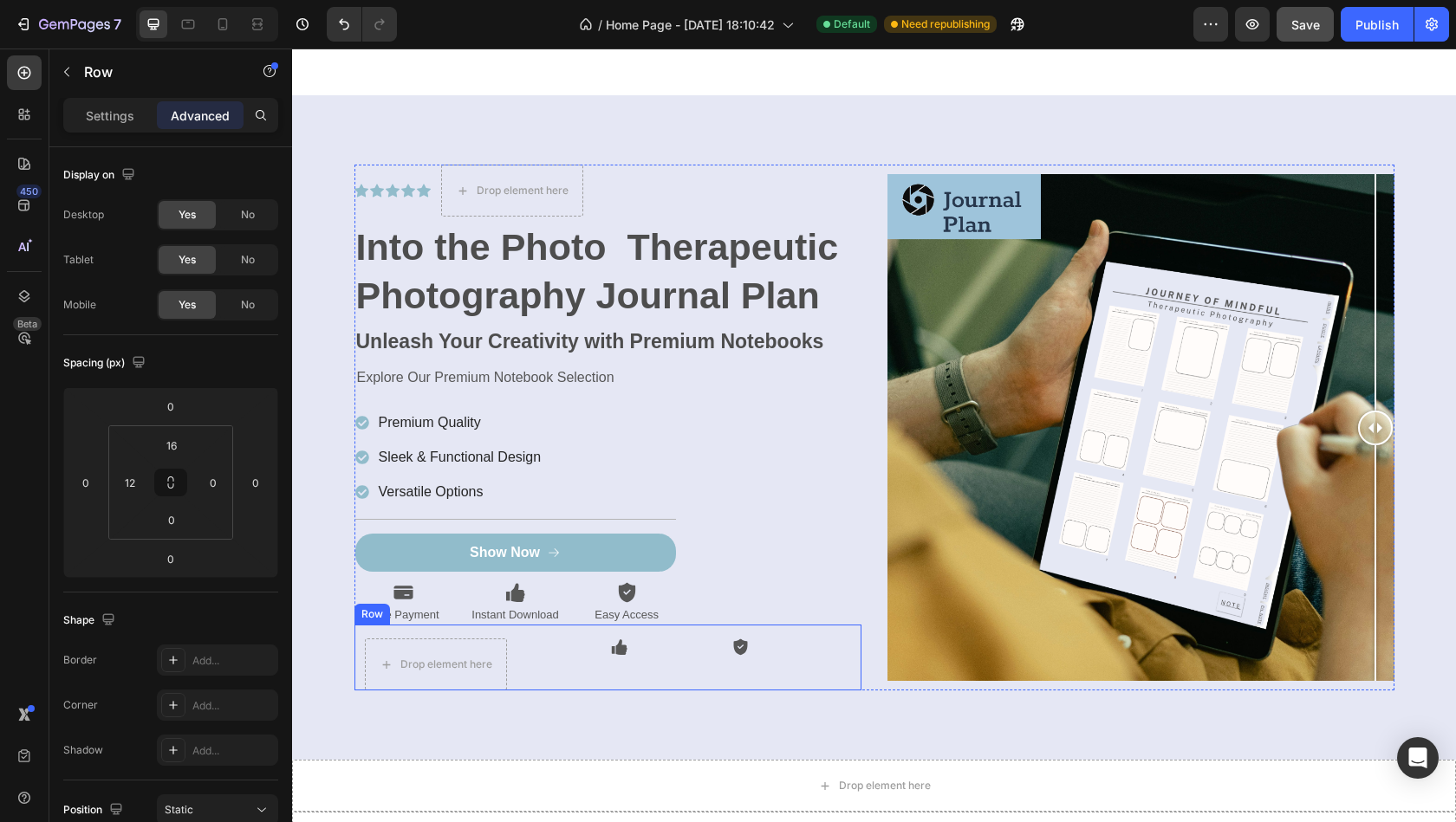
click at [661, 663] on div "Drop element here Icon Icon Row" at bounding box center [607, 657] width 507 height 66
click at [462, 602] on icon at bounding box center [460, 608] width 11 height 12
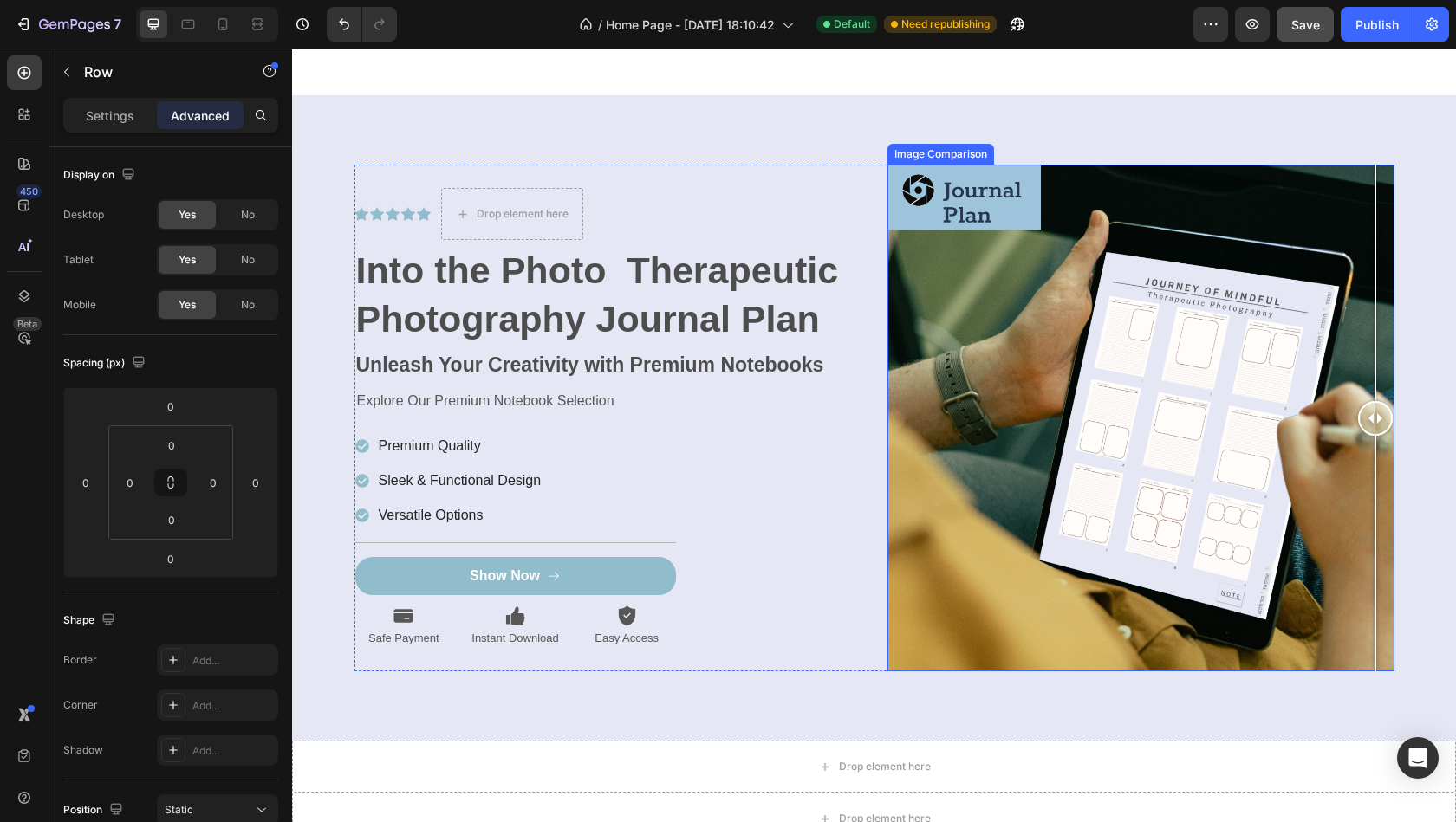
click at [859, 535] on div "Icon Icon Icon Icon Icon Icon List Drop element here Row Into the Photo Therape…" at bounding box center [607, 418] width 507 height 460
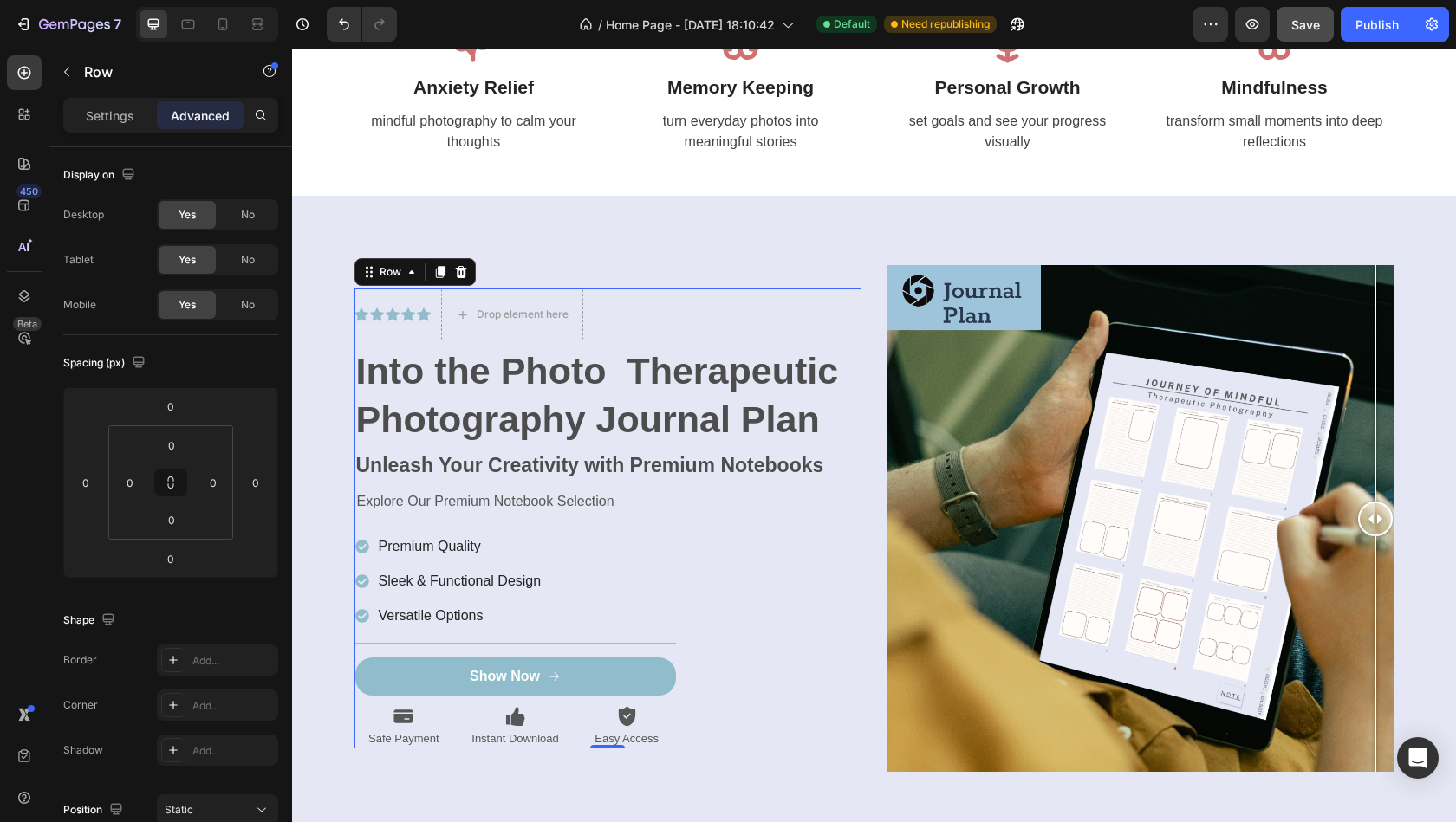
scroll to position [6346, 0]
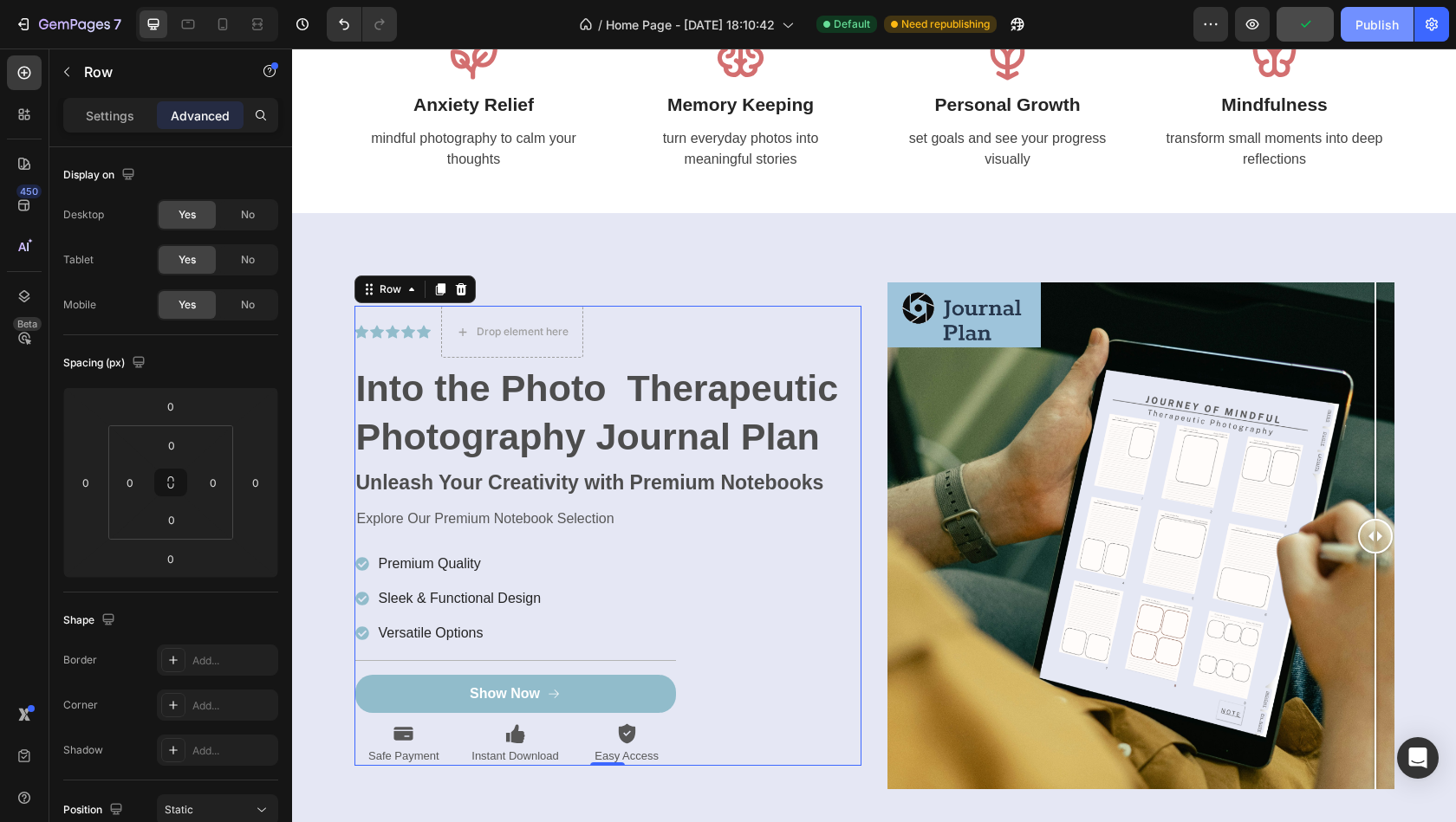
click at [1359, 32] on div "Publish" at bounding box center [1377, 24] width 44 height 18
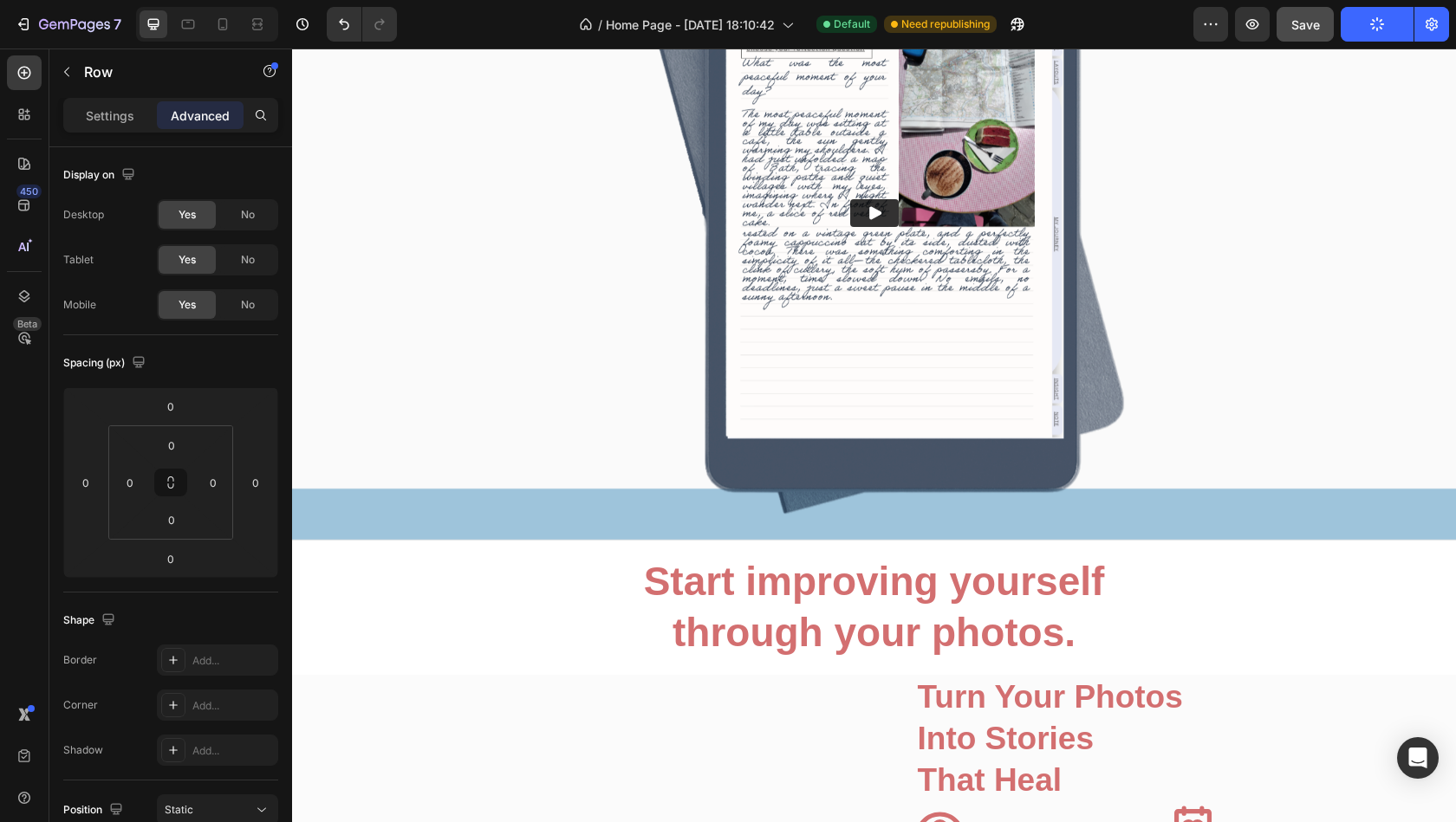
scroll to position [3688, 0]
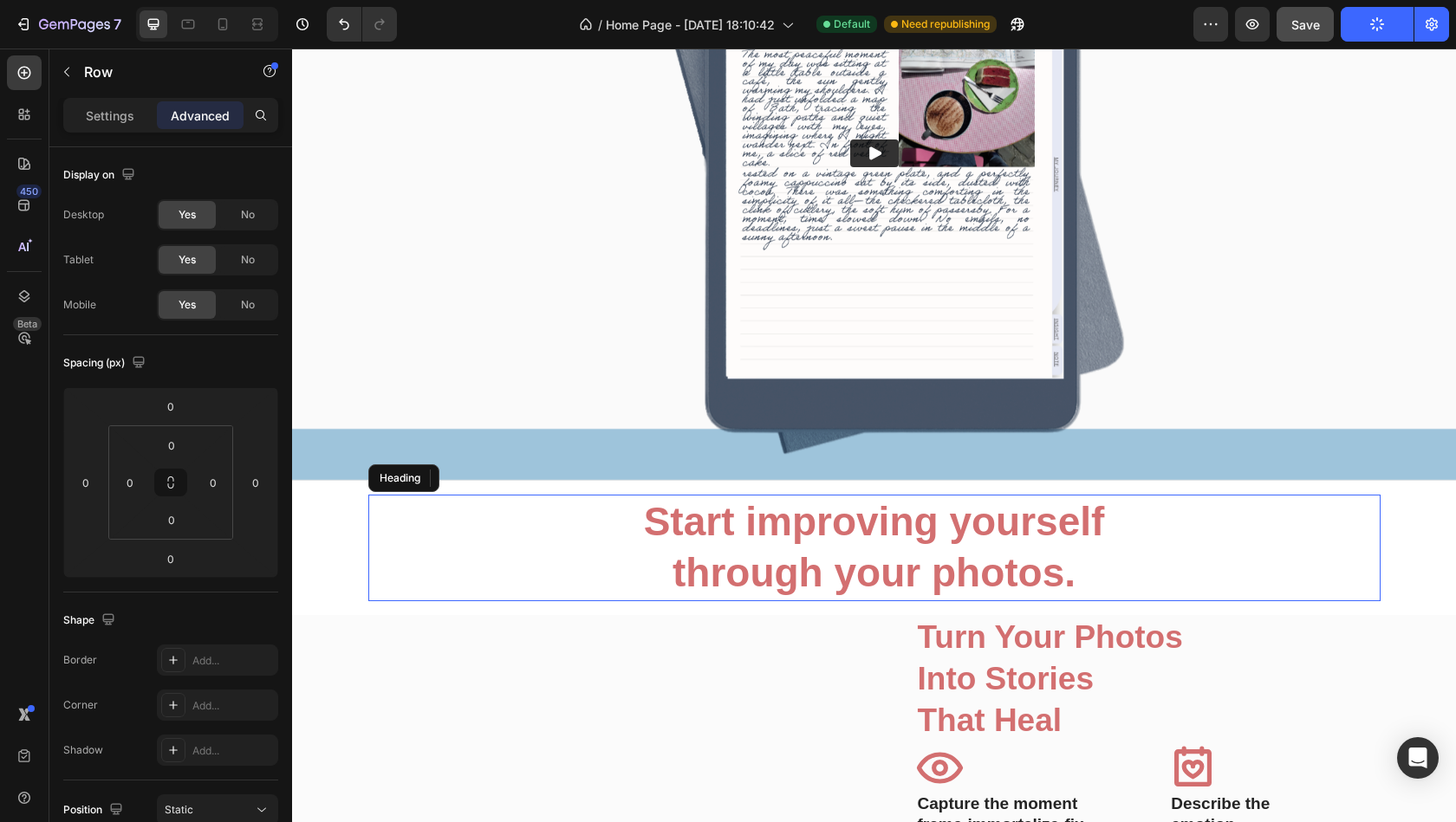
click at [808, 546] on h2 "Start improving yourself through your photos." at bounding box center [874, 548] width 1012 height 108
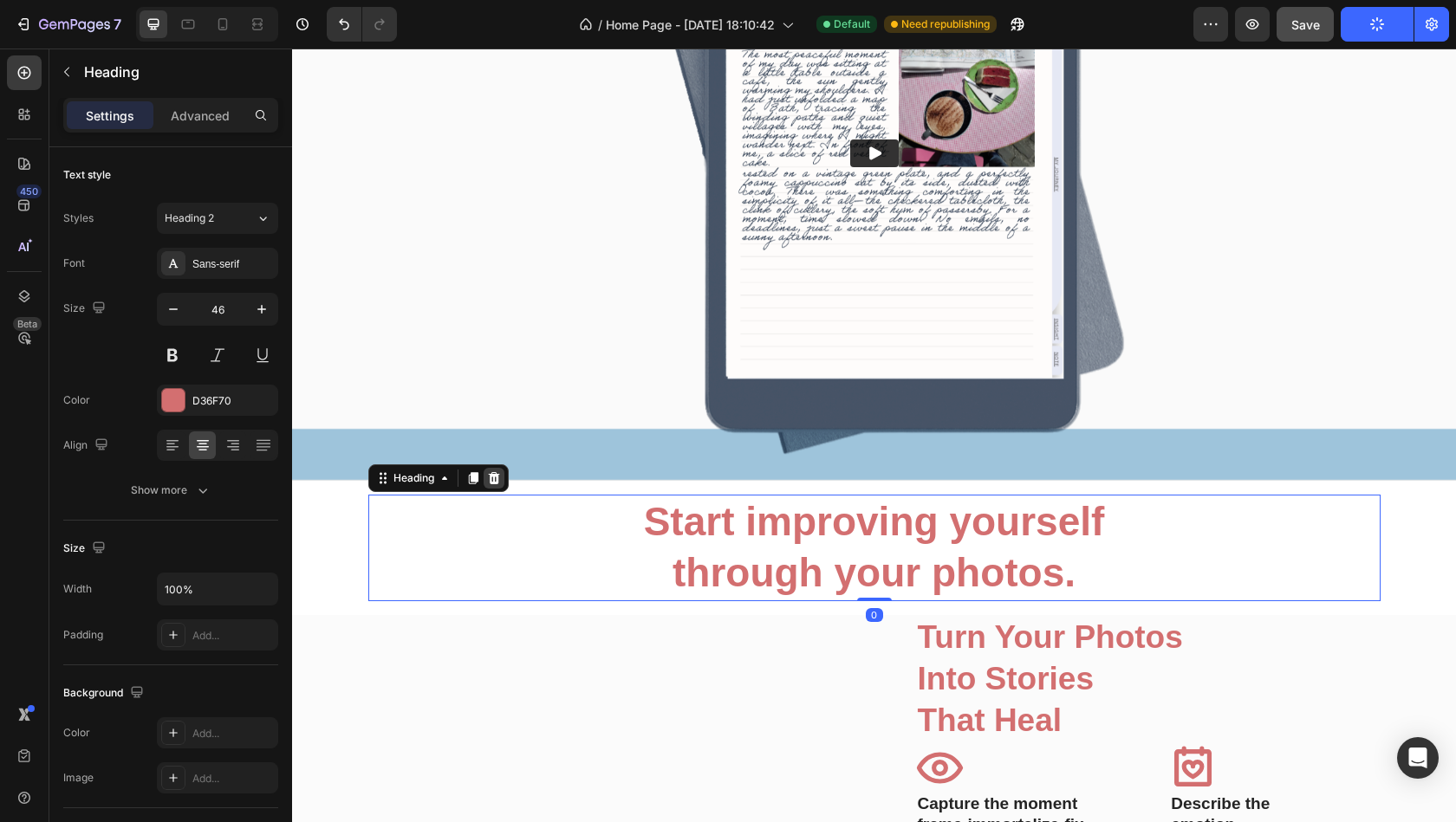
click at [498, 483] on icon at bounding box center [494, 478] width 14 height 14
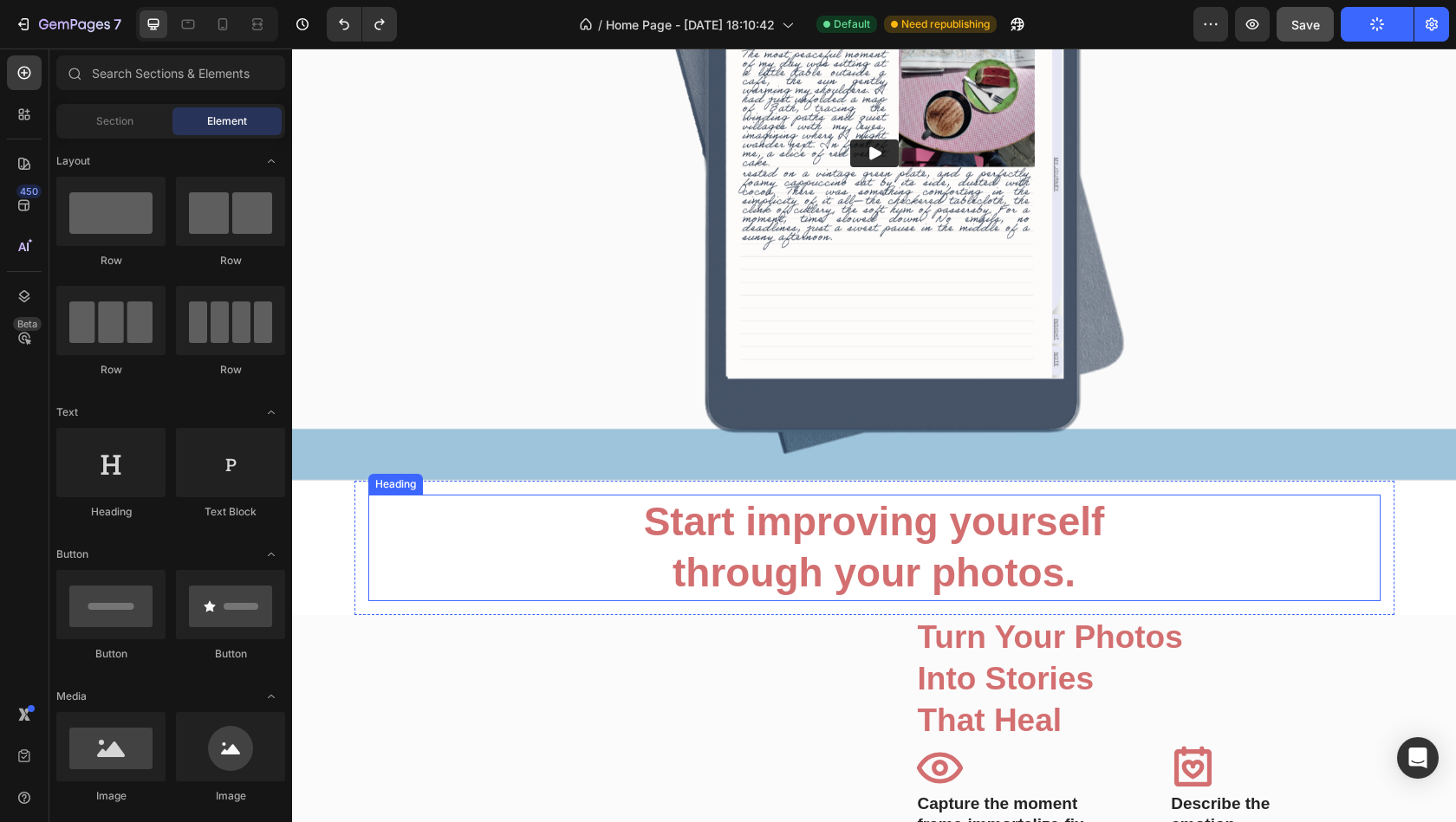
click at [675, 543] on strong "Start improving yourself" at bounding box center [874, 520] width 461 height 45
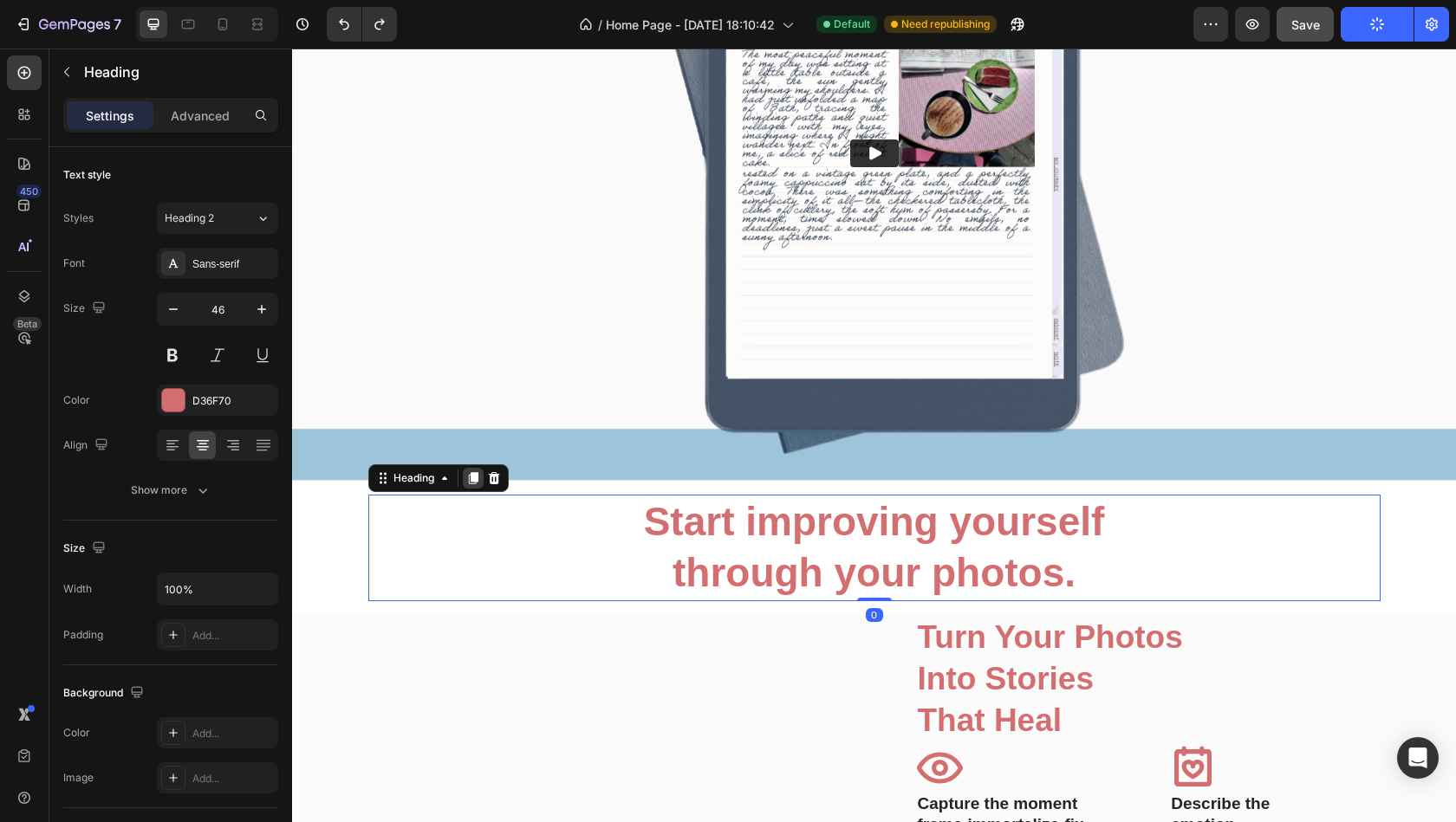
click at [475, 484] on div at bounding box center [473, 478] width 21 height 21
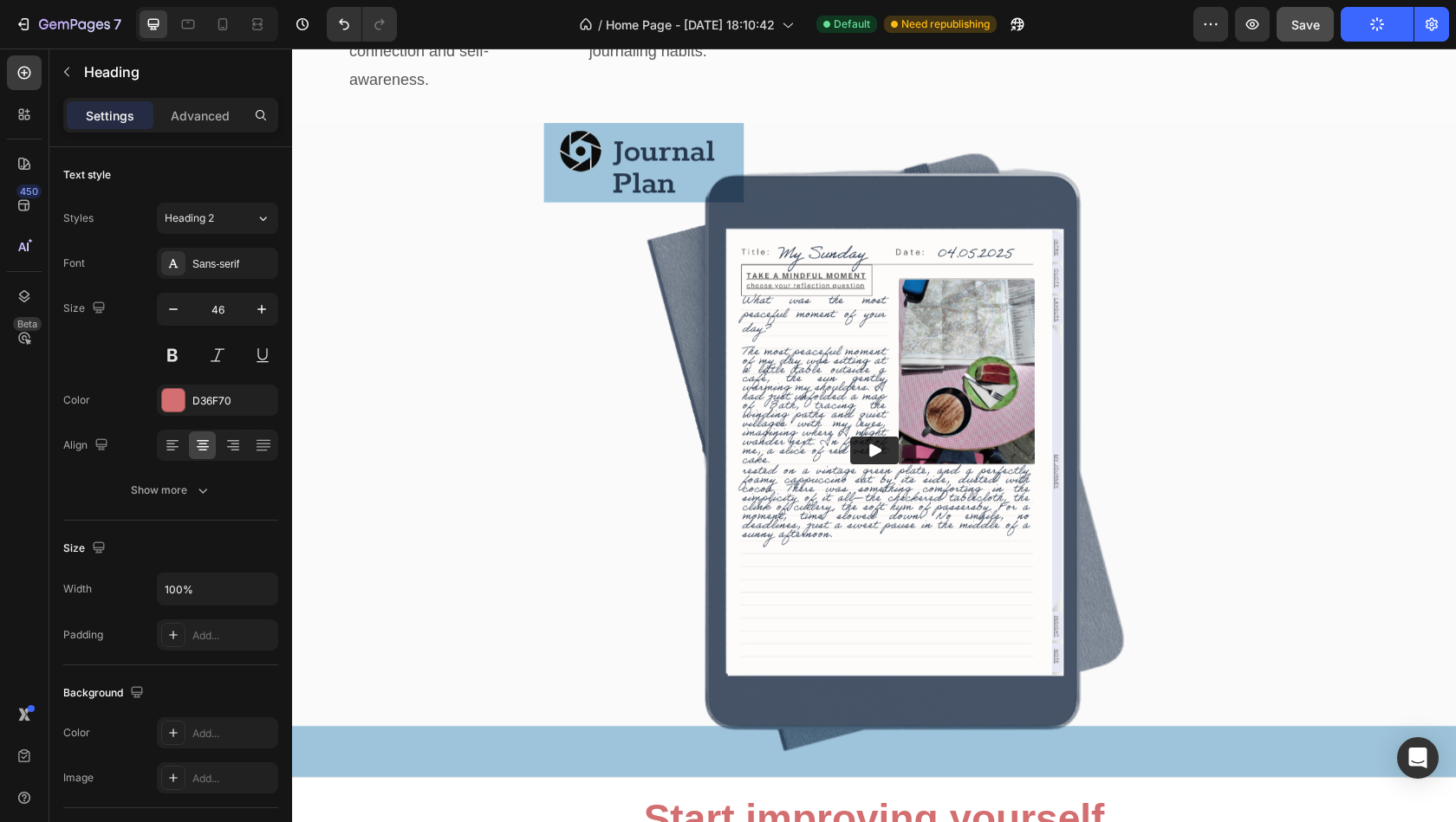
type input "16"
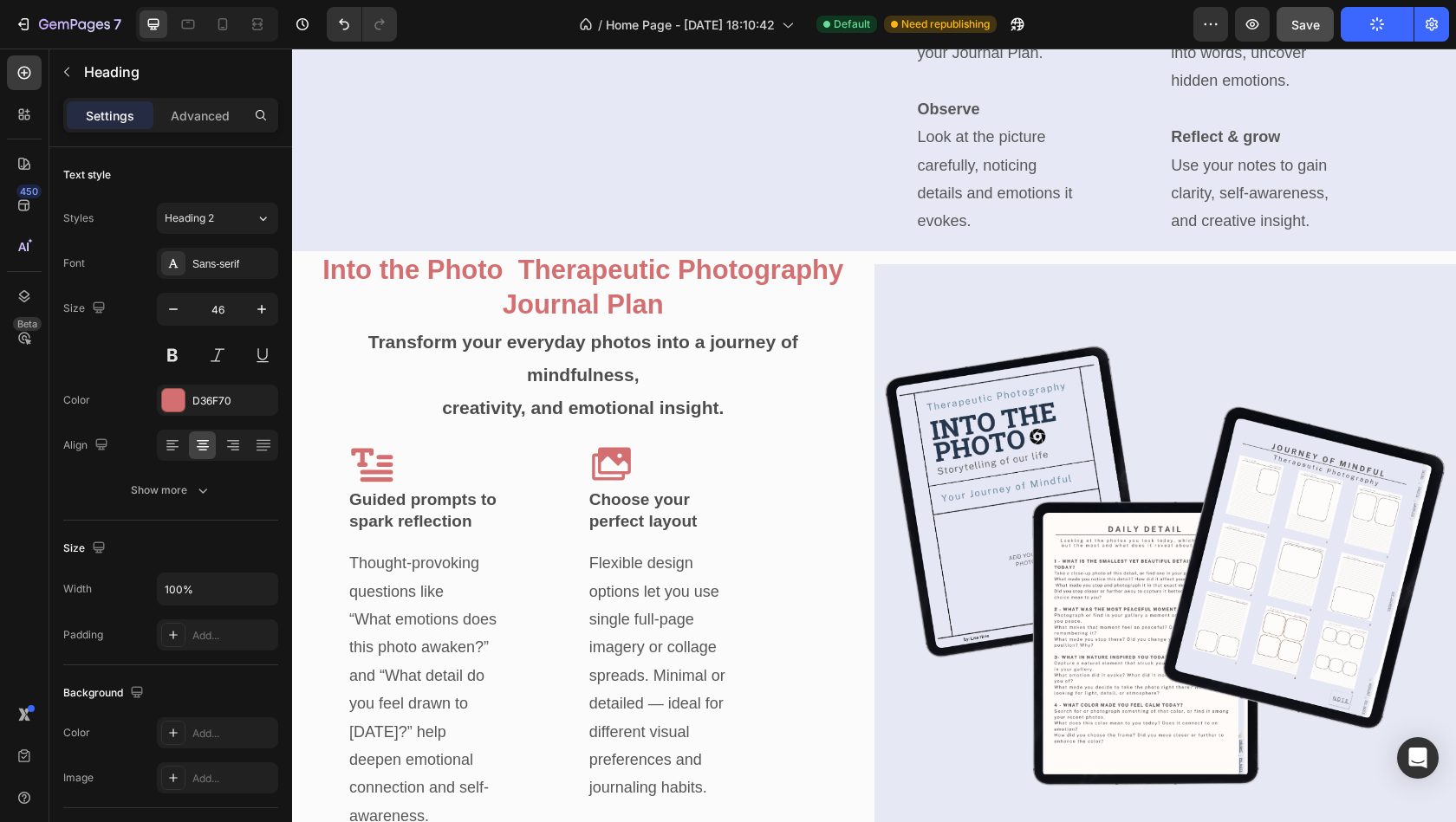
scroll to position [1854, 0]
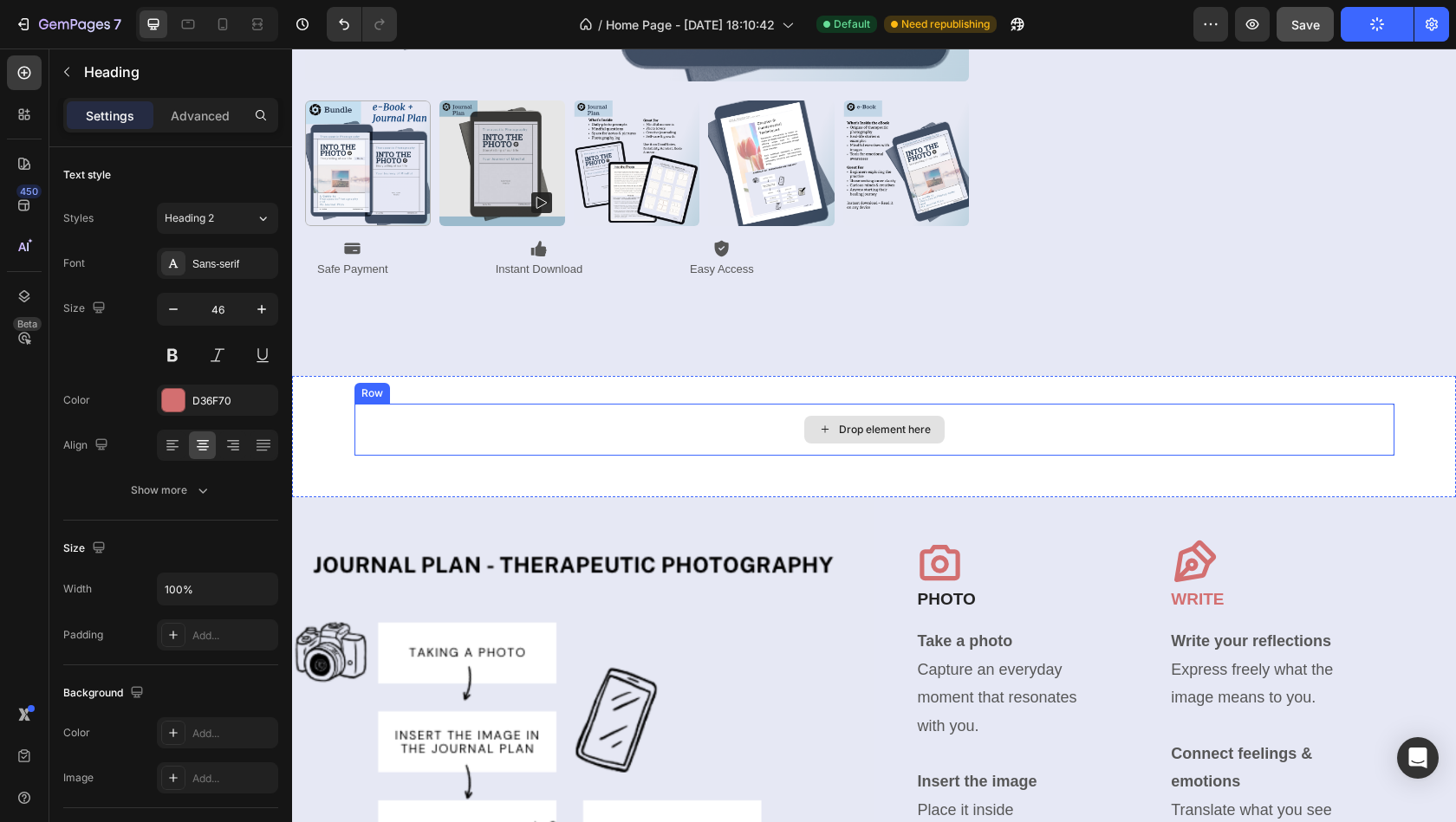
drag, startPoint x: 816, startPoint y: 638, endPoint x: 849, endPoint y: 414, distance: 226.4
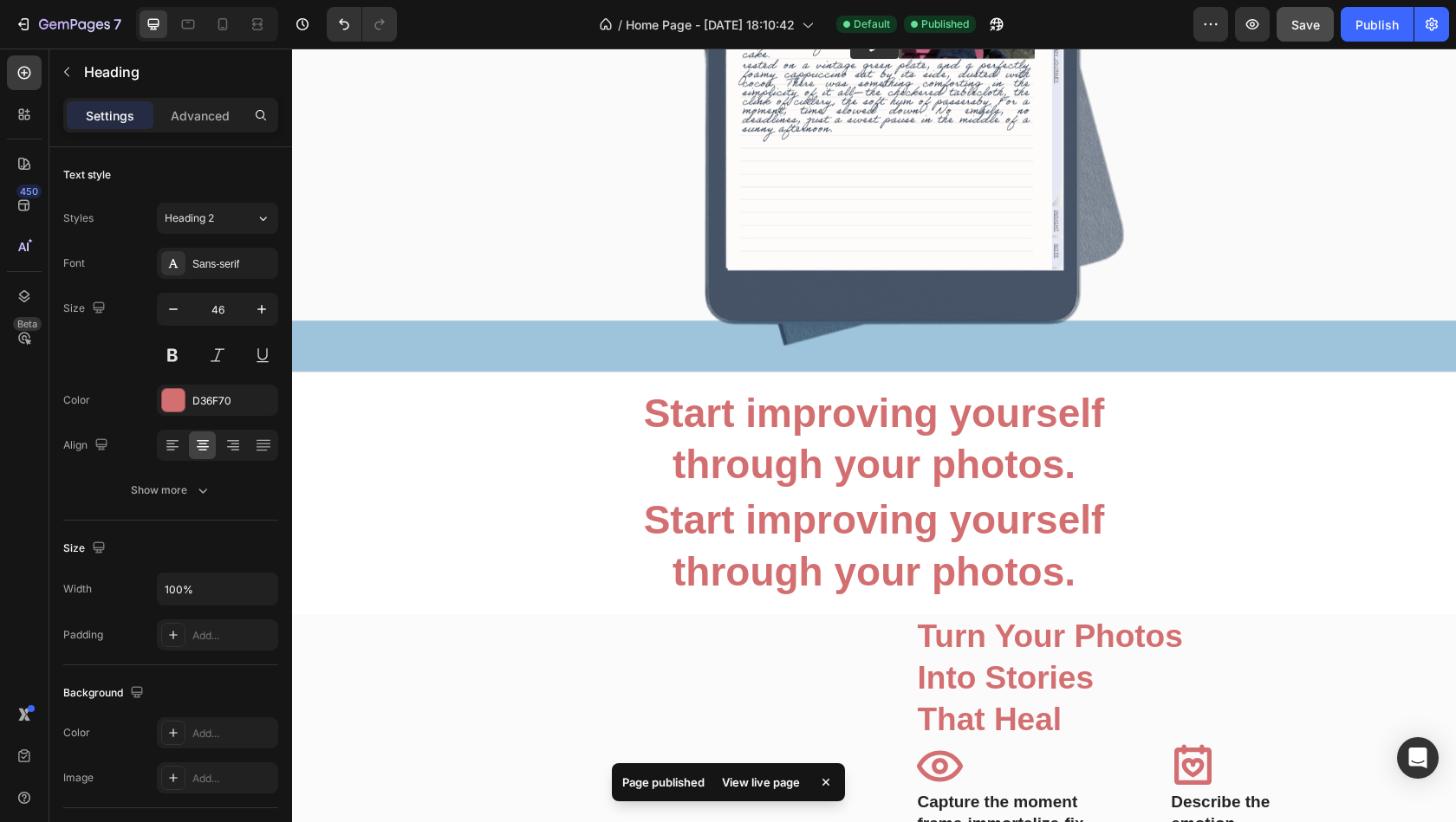
scroll to position [3833, 0]
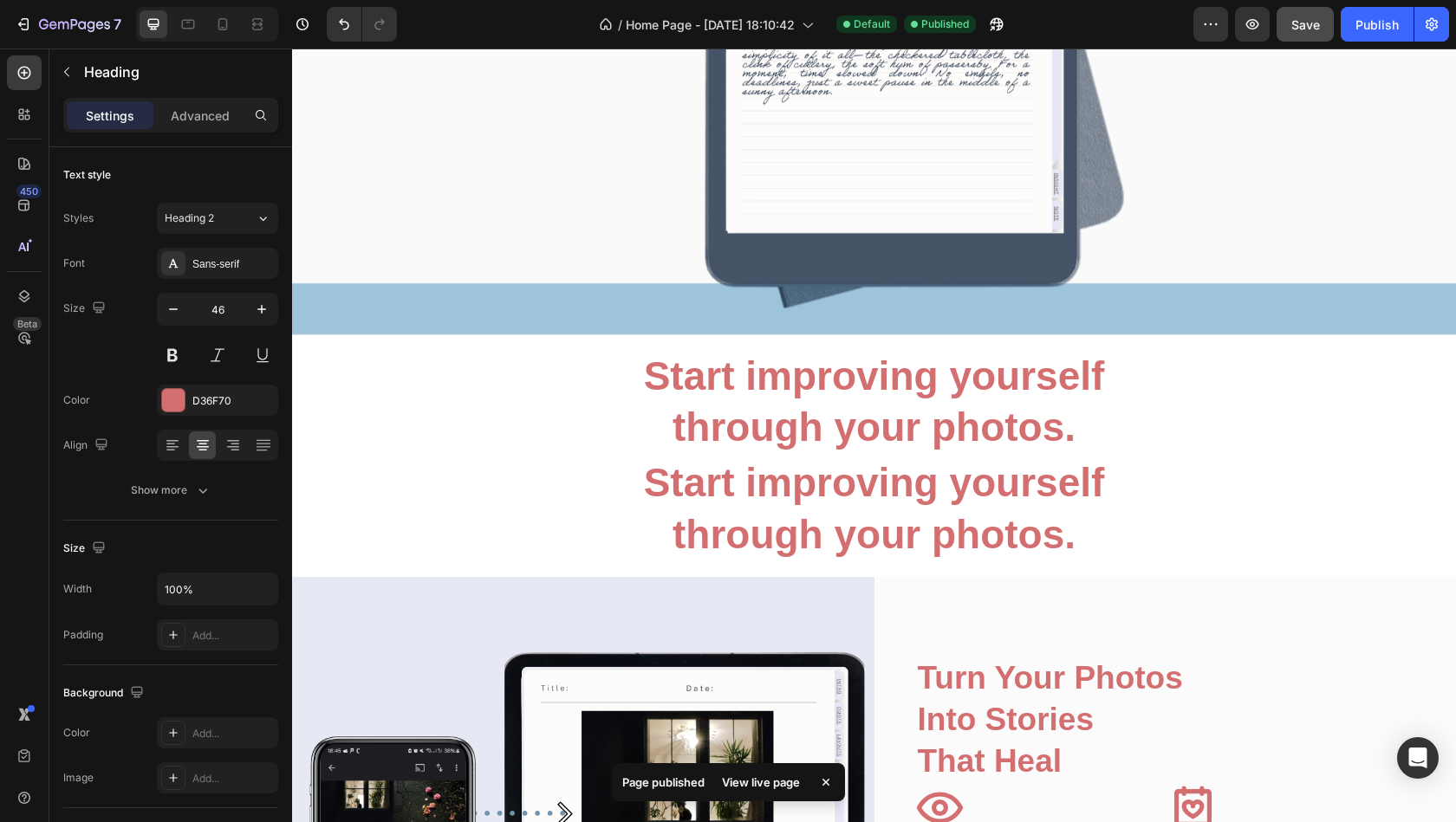
click at [879, 474] on strong "Start improving yourself" at bounding box center [874, 482] width 461 height 45
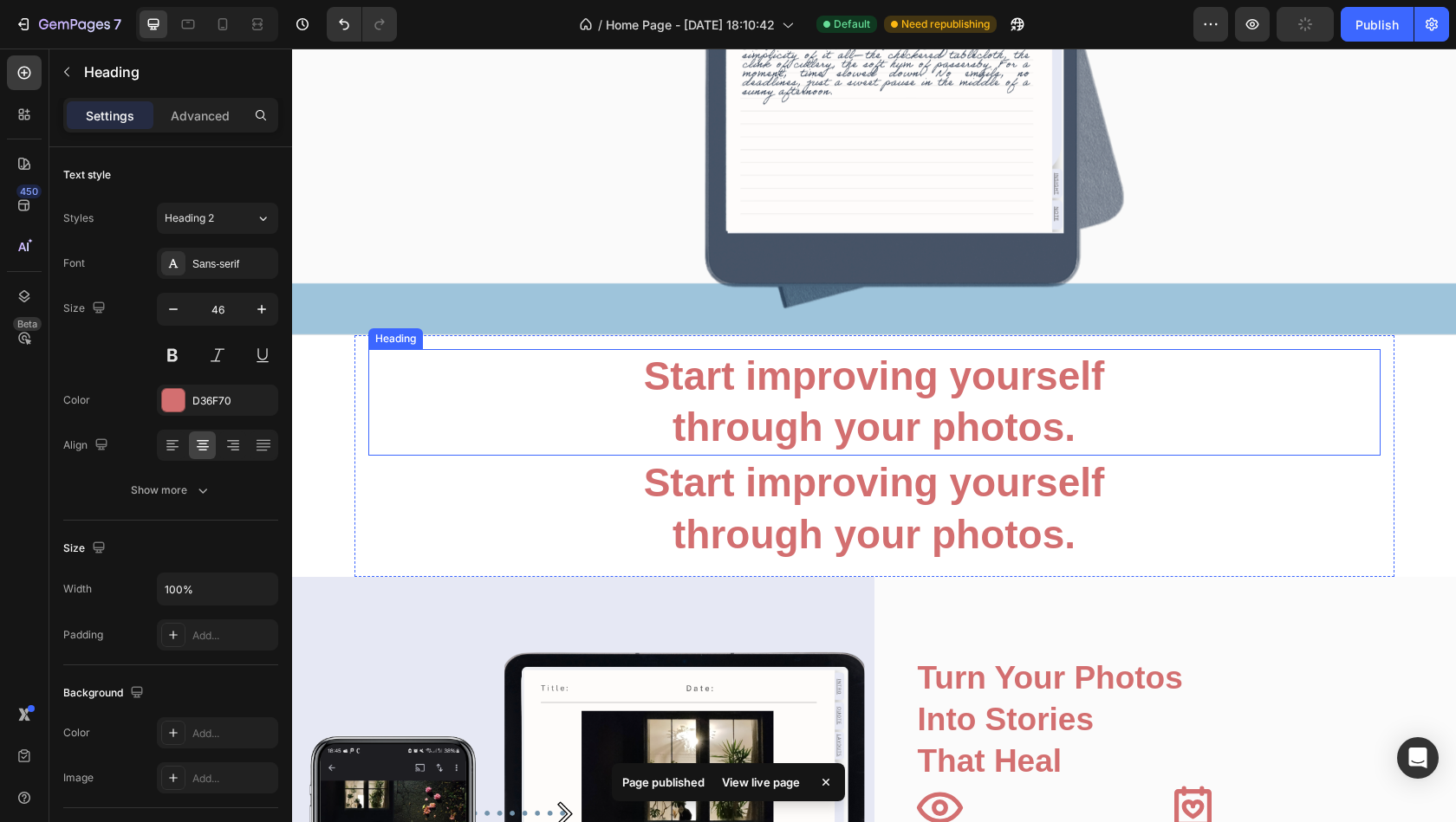
click at [995, 453] on h2 "Start improving yourself through your photos." at bounding box center [874, 402] width 1012 height 108
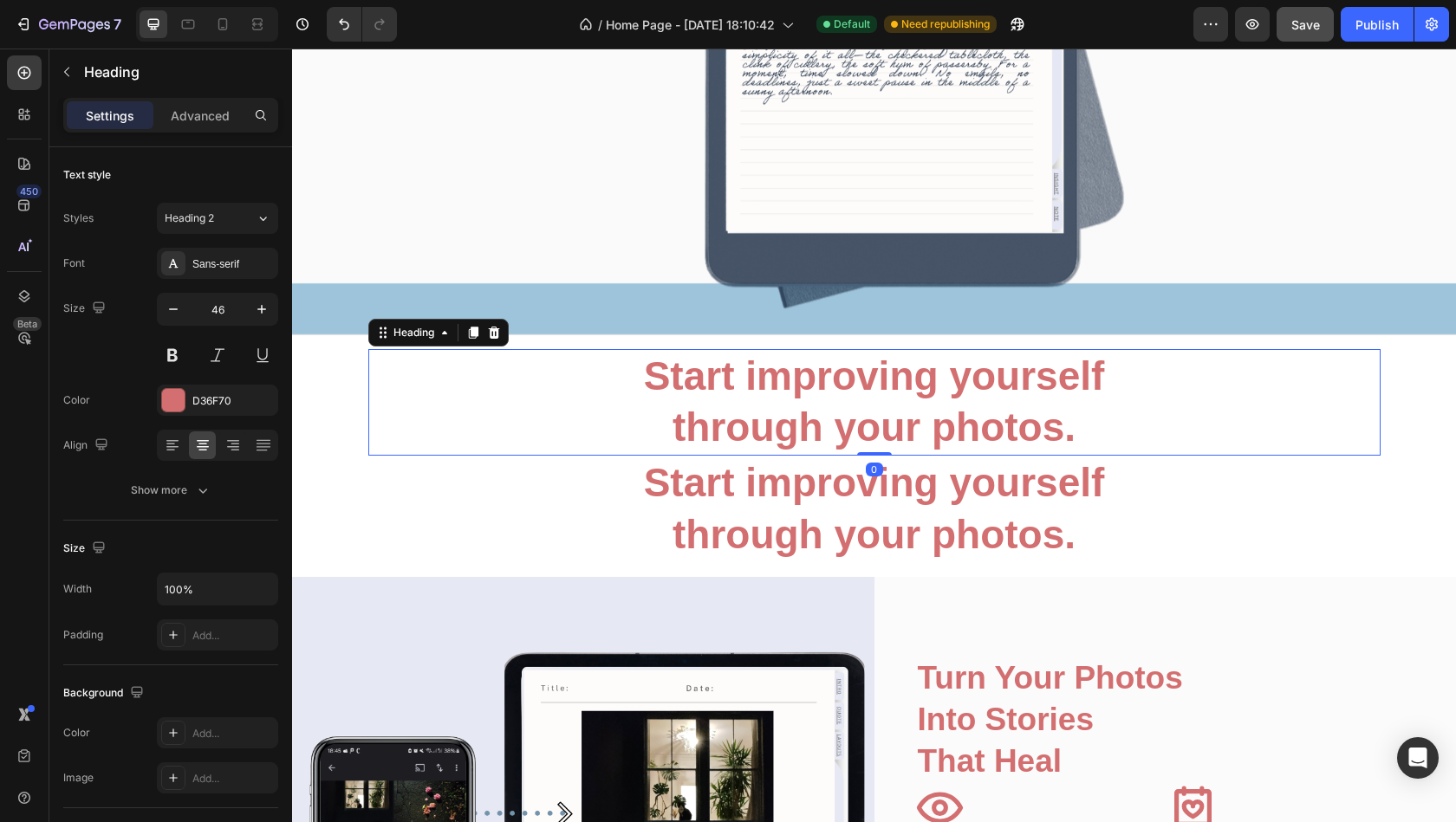
drag, startPoint x: 871, startPoint y: 450, endPoint x: 879, endPoint y: 342, distance: 108.3
click at [879, 342] on div "Start improving yourself through your photos. Heading 0 ⁠⁠⁠⁠⁠⁠⁠ Start improving…" at bounding box center [874, 456] width 1040 height 241
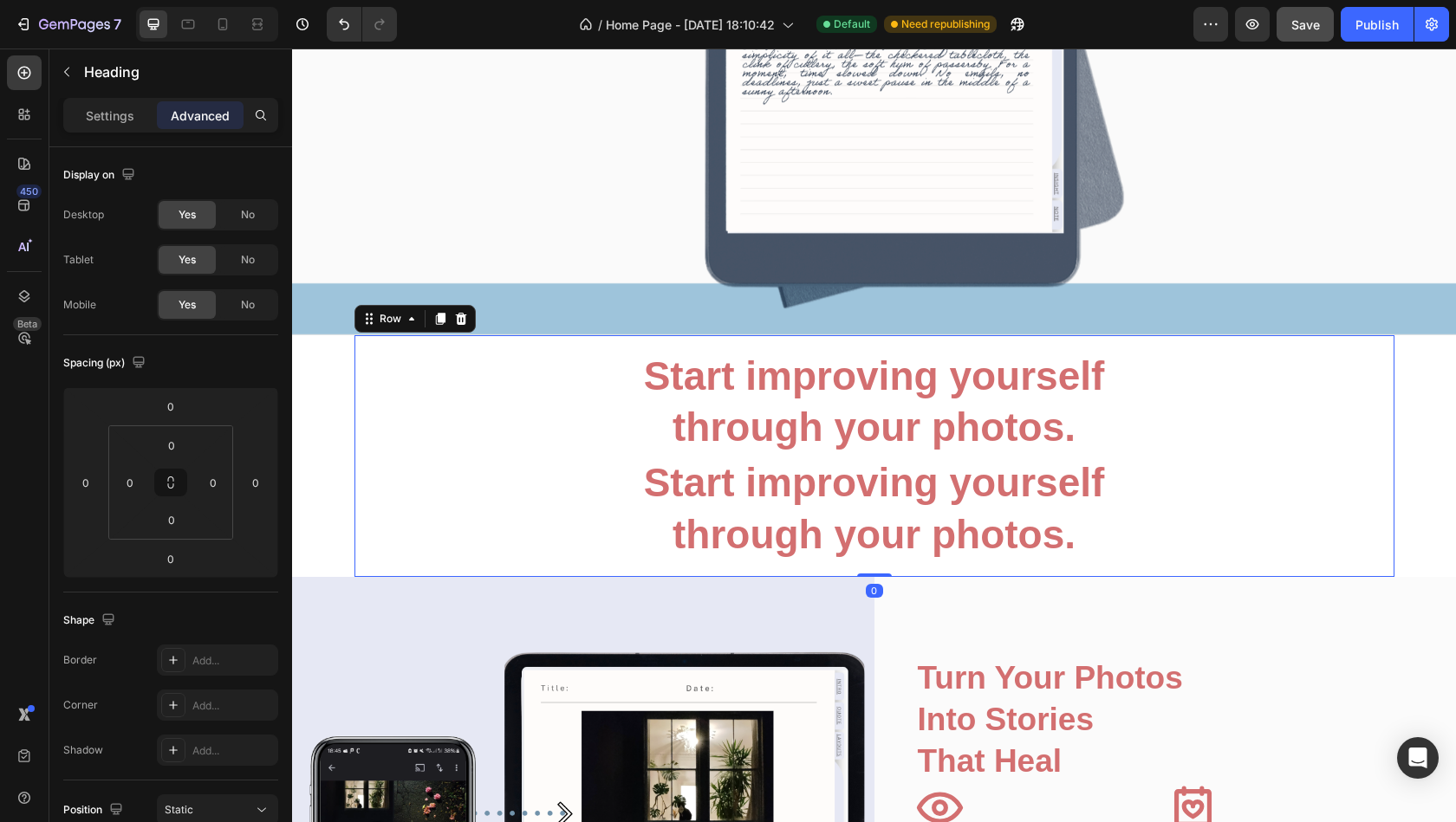
click at [862, 345] on div "Start improving yourself through your photos. Heading ⁠⁠⁠⁠⁠⁠⁠ Start improving y…" at bounding box center [874, 456] width 1040 height 241
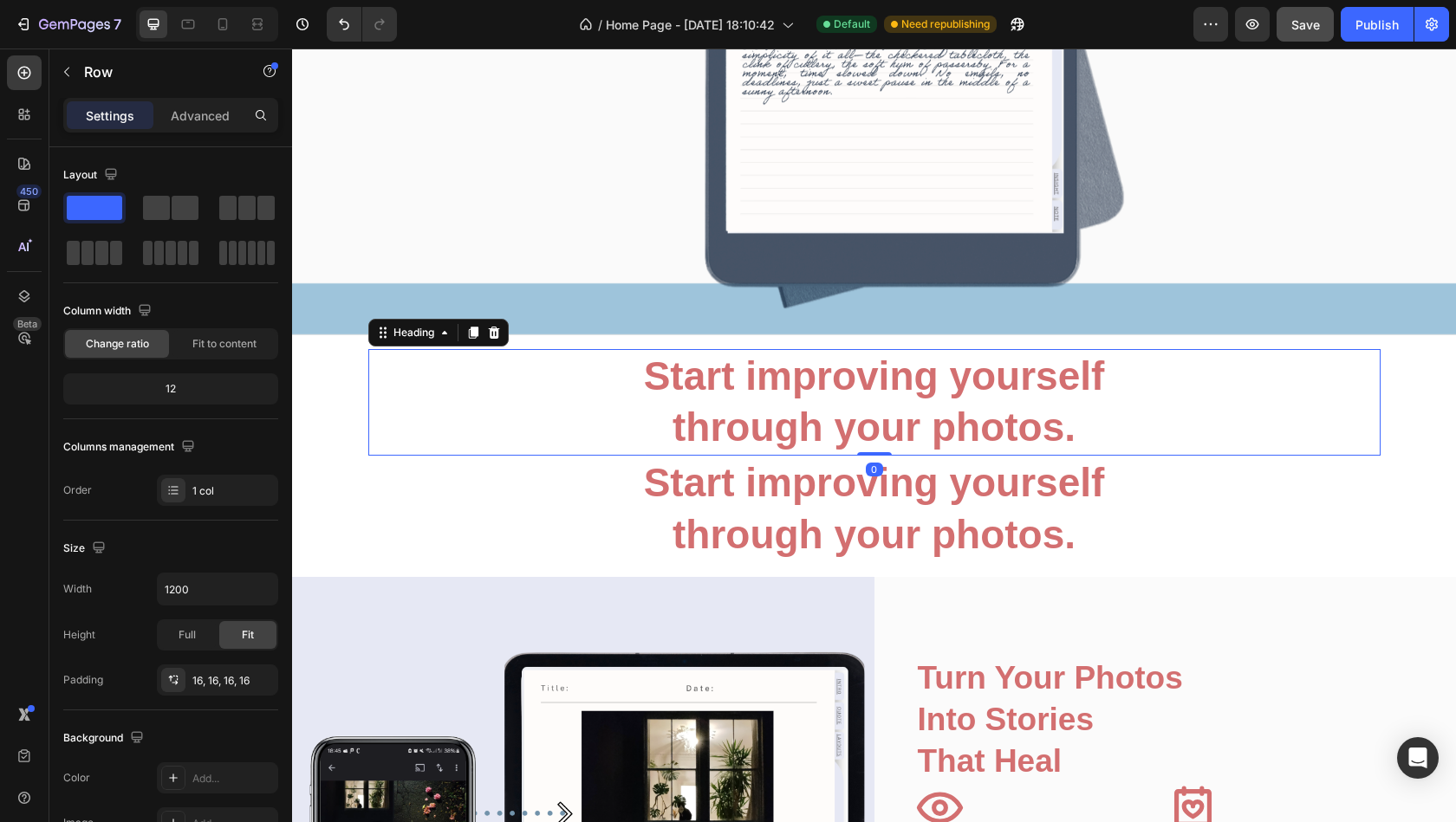
click at [862, 369] on strong "Start improving yourself" at bounding box center [874, 375] width 461 height 45
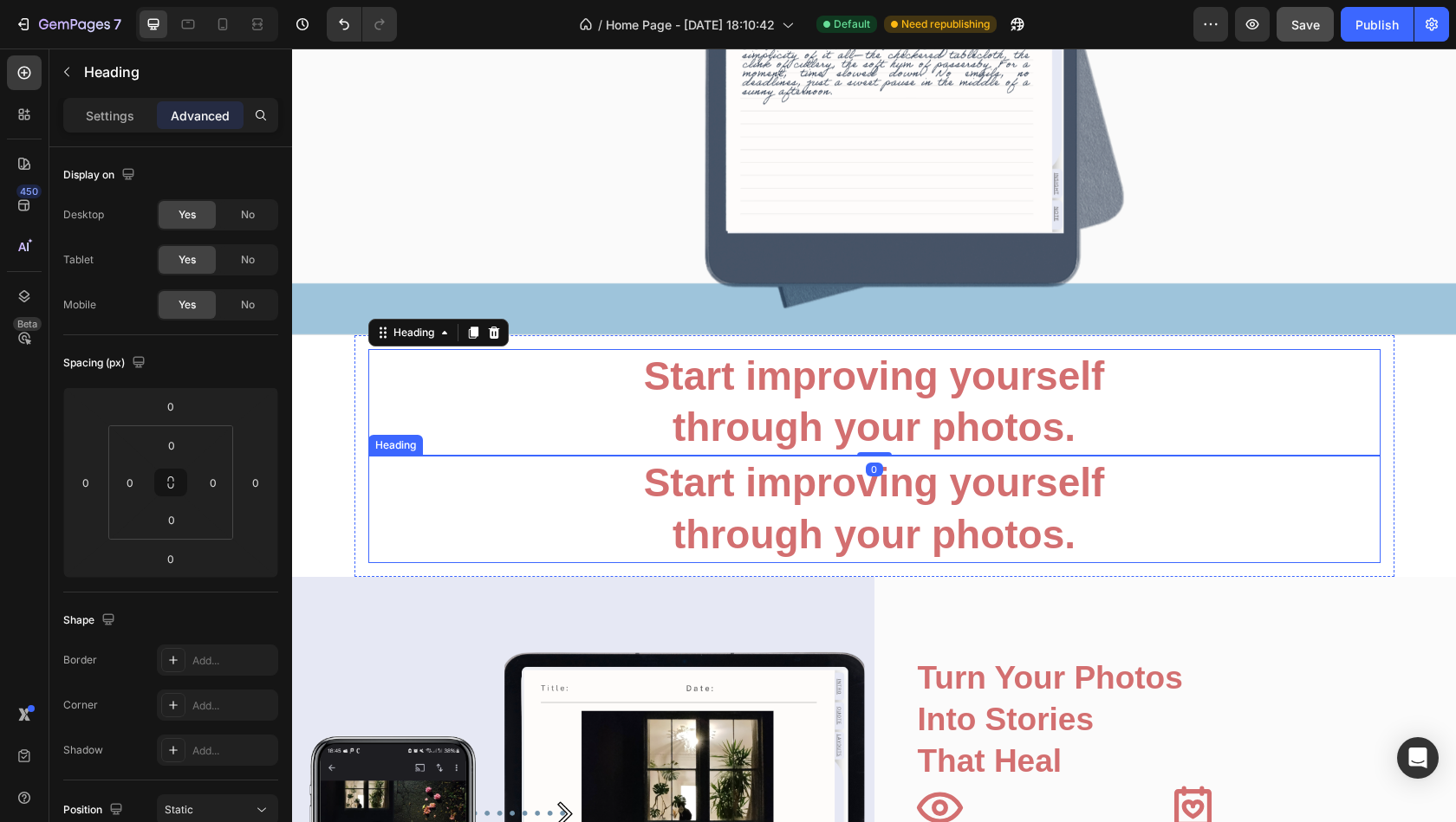
click at [651, 509] on p "⁠⁠⁠⁠⁠⁠⁠ Start improving yourself through your photos." at bounding box center [874, 509] width 1009 height 104
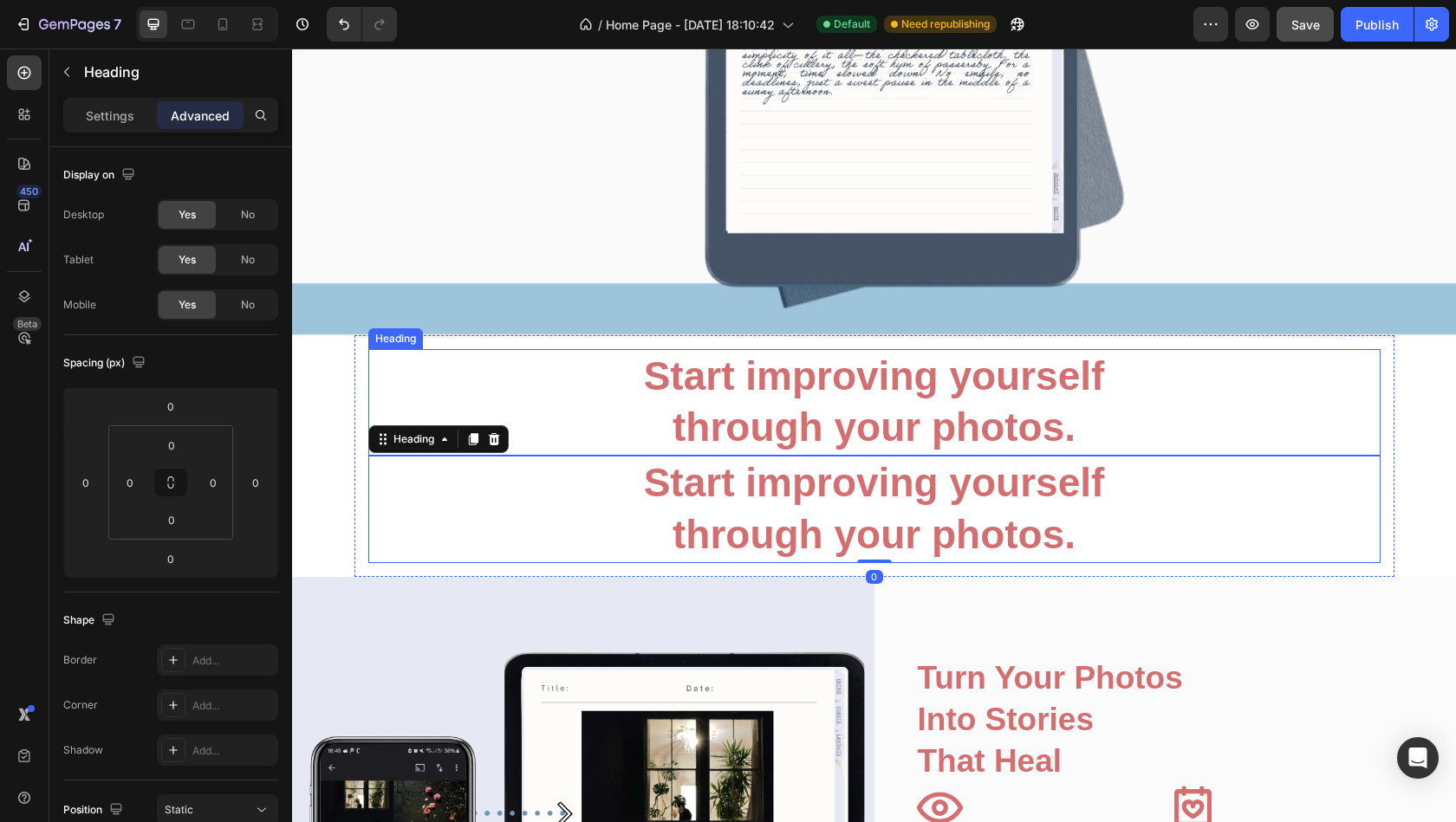
click at [788, 456] on h2 "⁠⁠⁠⁠⁠⁠⁠ Start improving yourself through your photos." at bounding box center [874, 509] width 1012 height 108
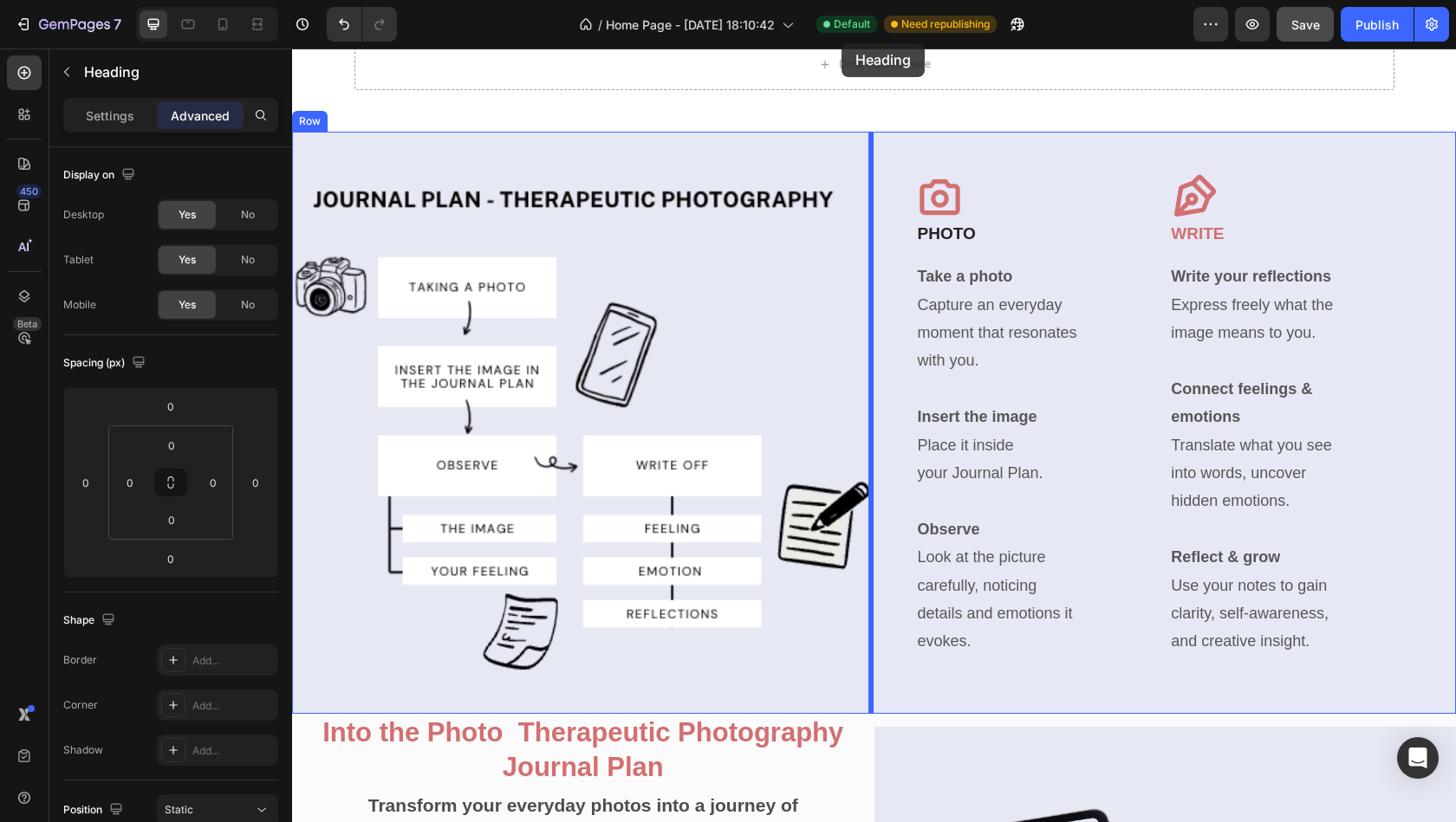
scroll to position [2036, 0]
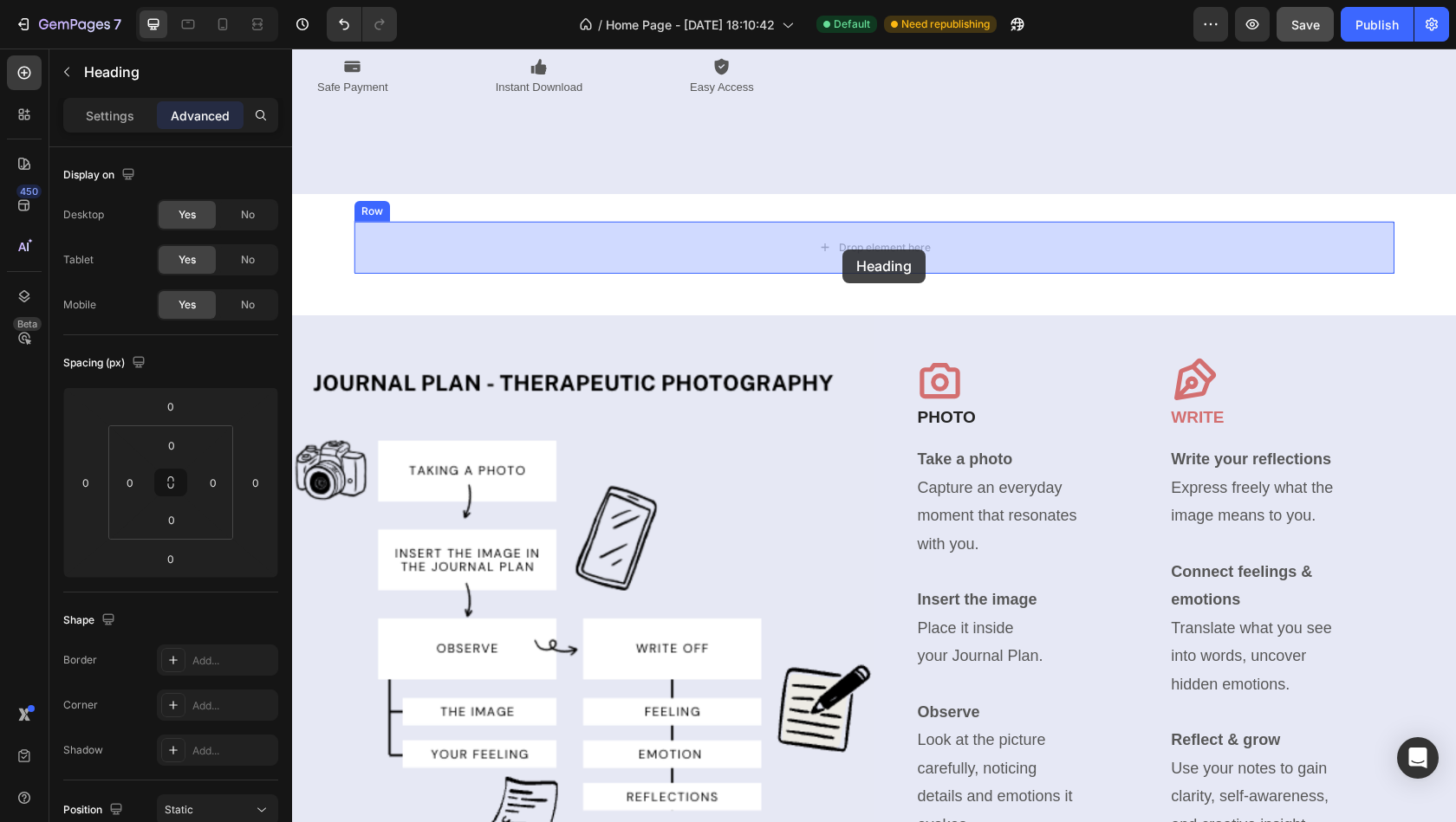
drag, startPoint x: 838, startPoint y: 454, endPoint x: 843, endPoint y: 250, distance: 204.1
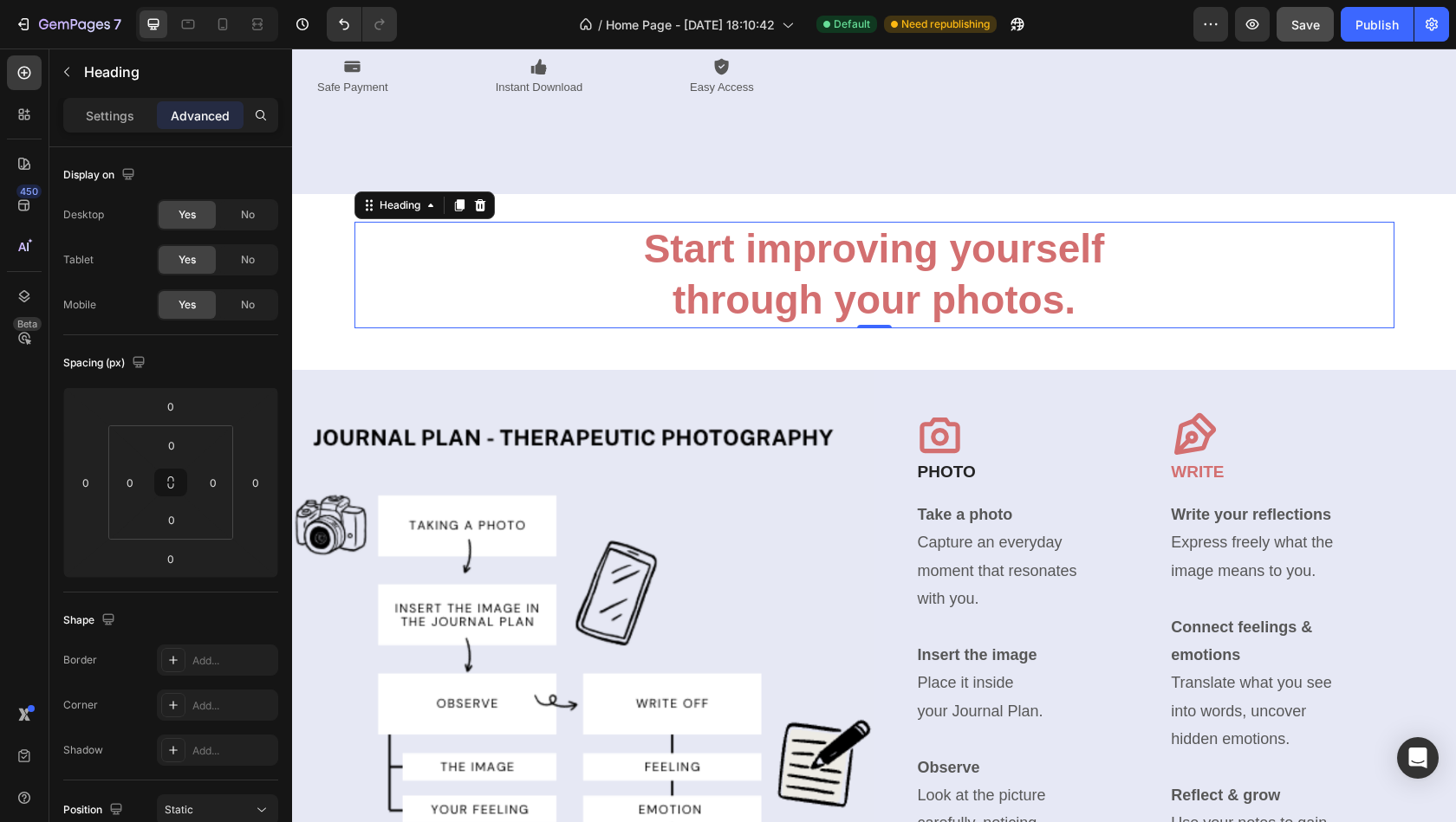
click at [630, 322] on h2 "Start improving yourself through your photos." at bounding box center [874, 275] width 1040 height 108
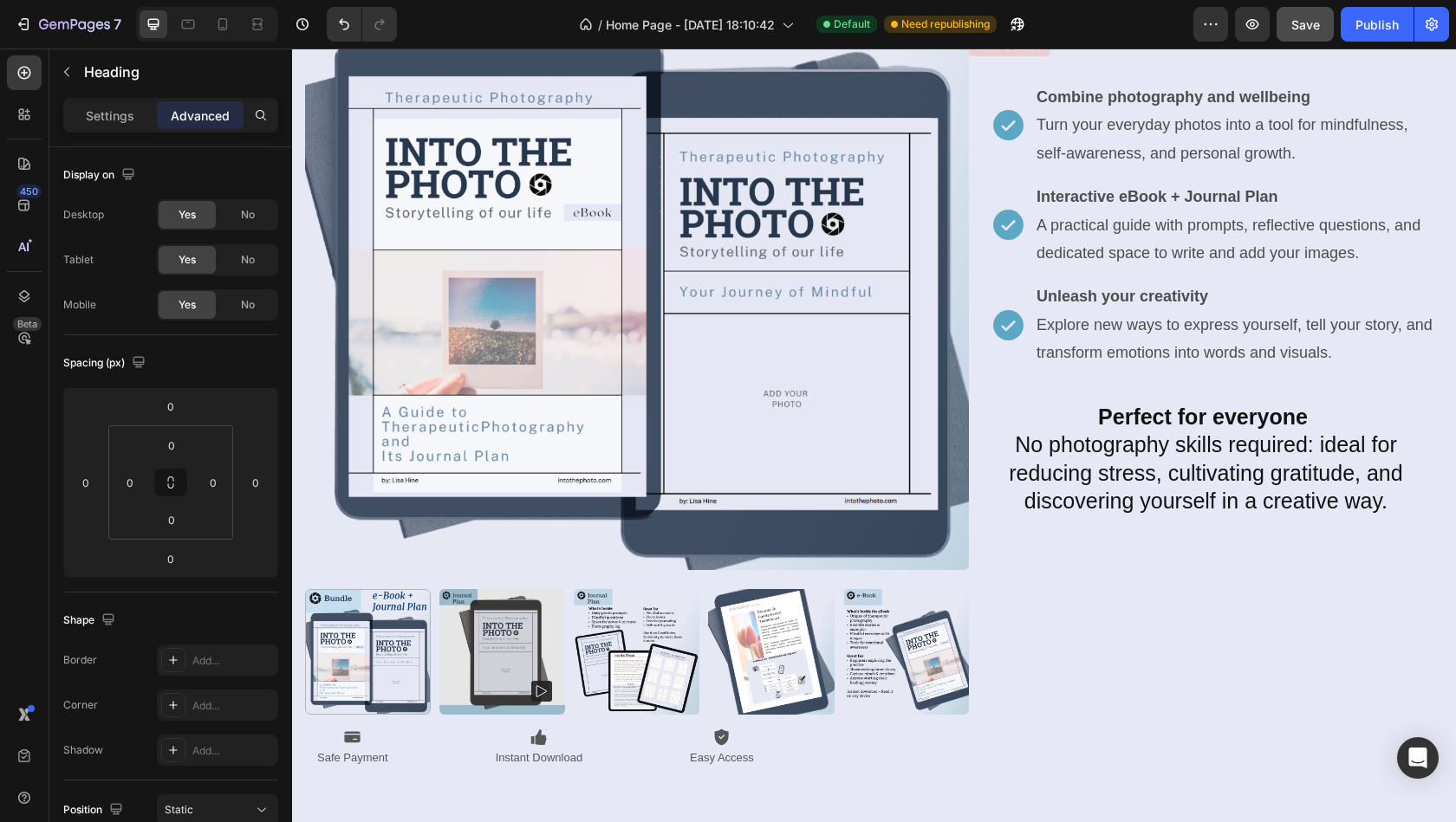
scroll to position [577, 0]
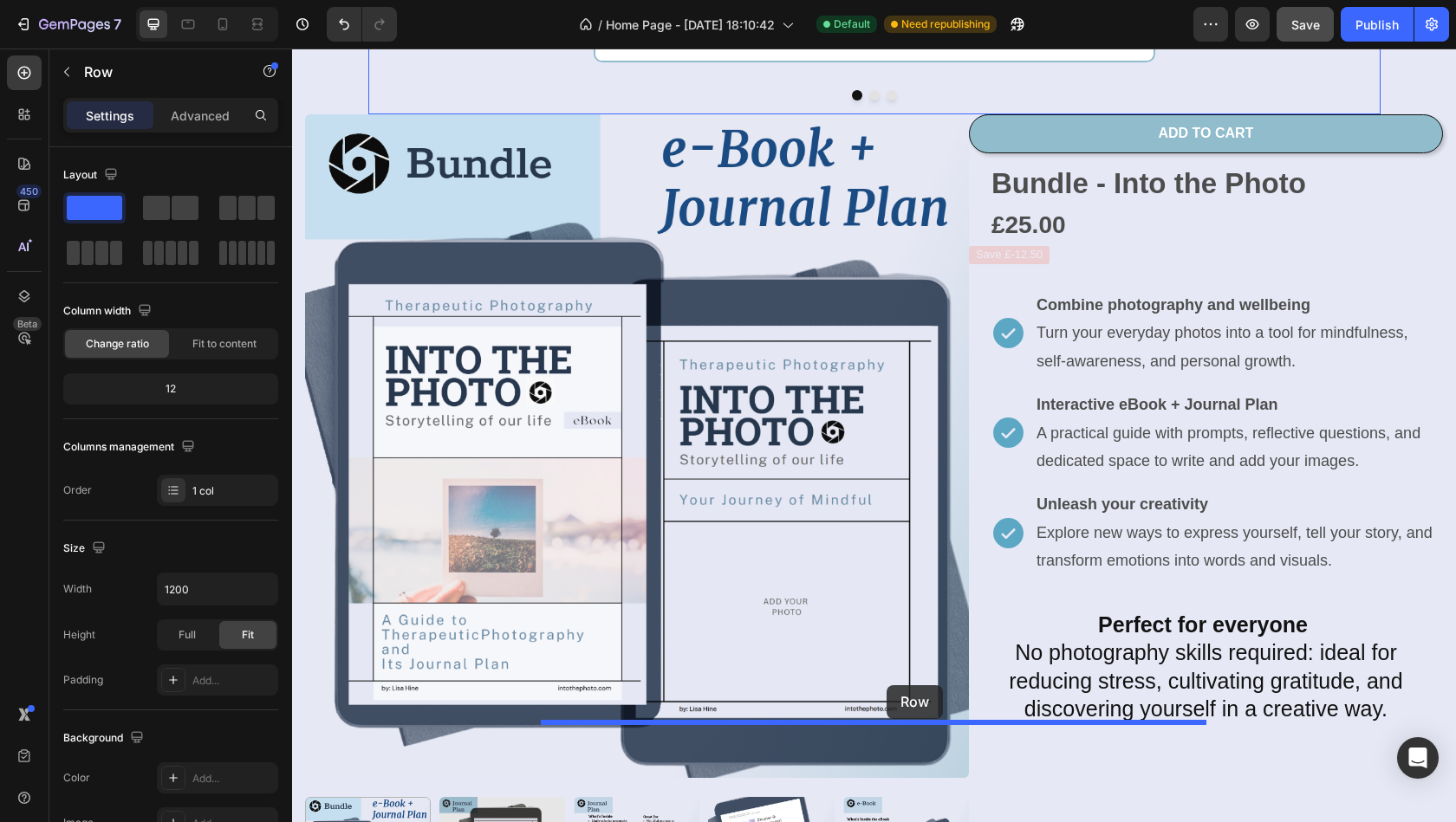
drag, startPoint x: 949, startPoint y: 310, endPoint x: 886, endPoint y: 685, distance: 380.3
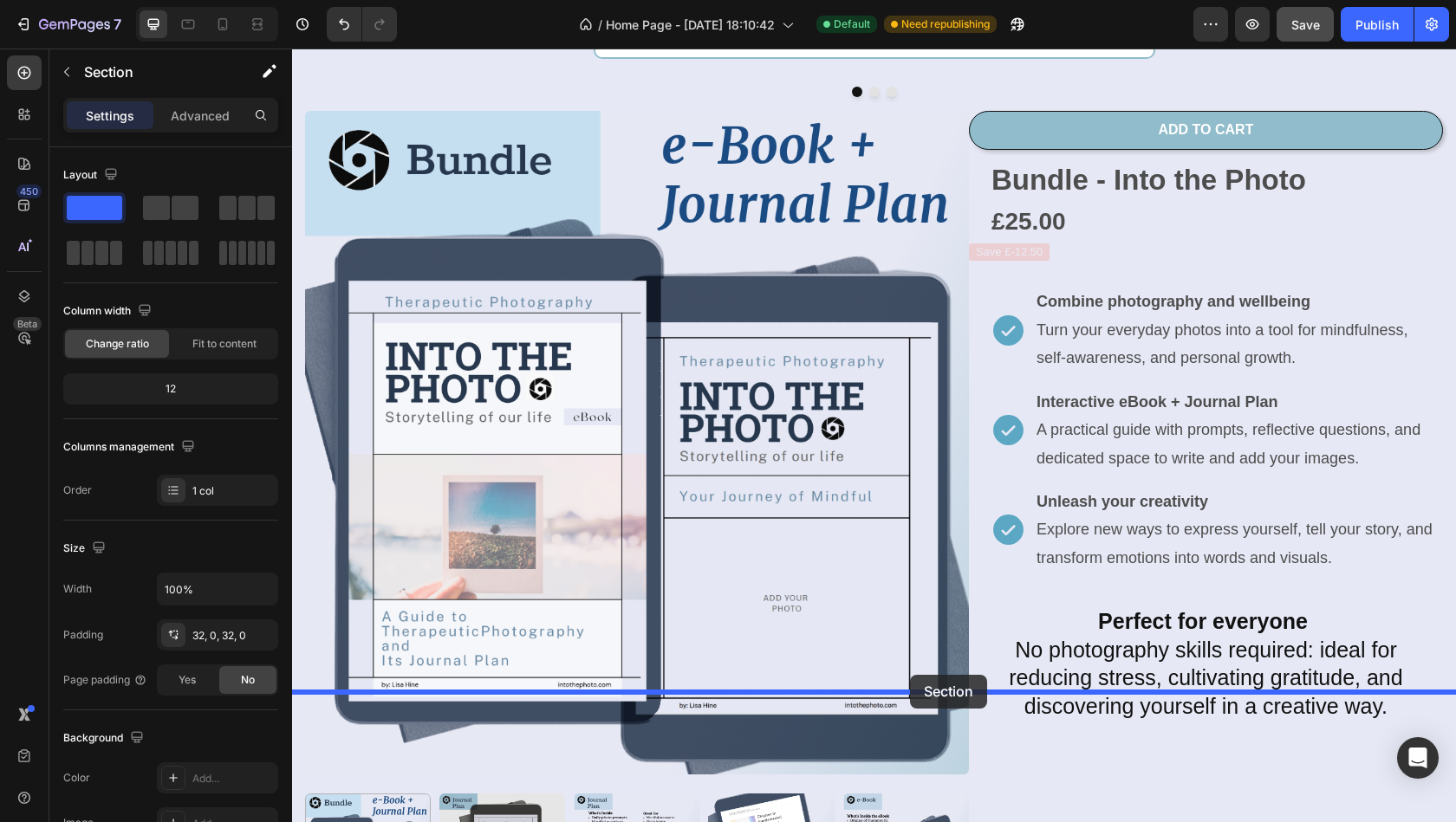
drag, startPoint x: 970, startPoint y: 305, endPoint x: 908, endPoint y: 675, distance: 375.2
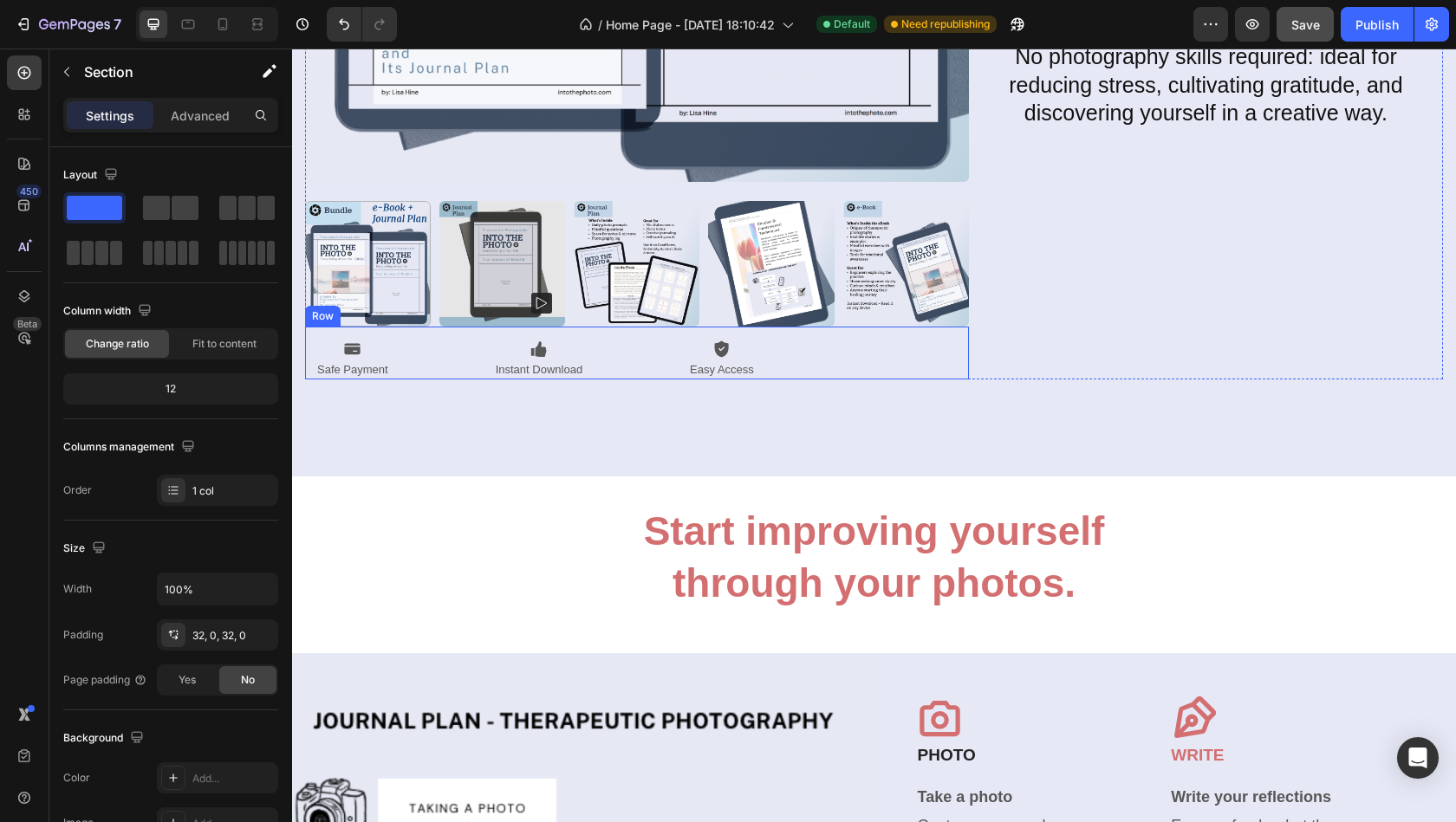
scroll to position [1756, 0]
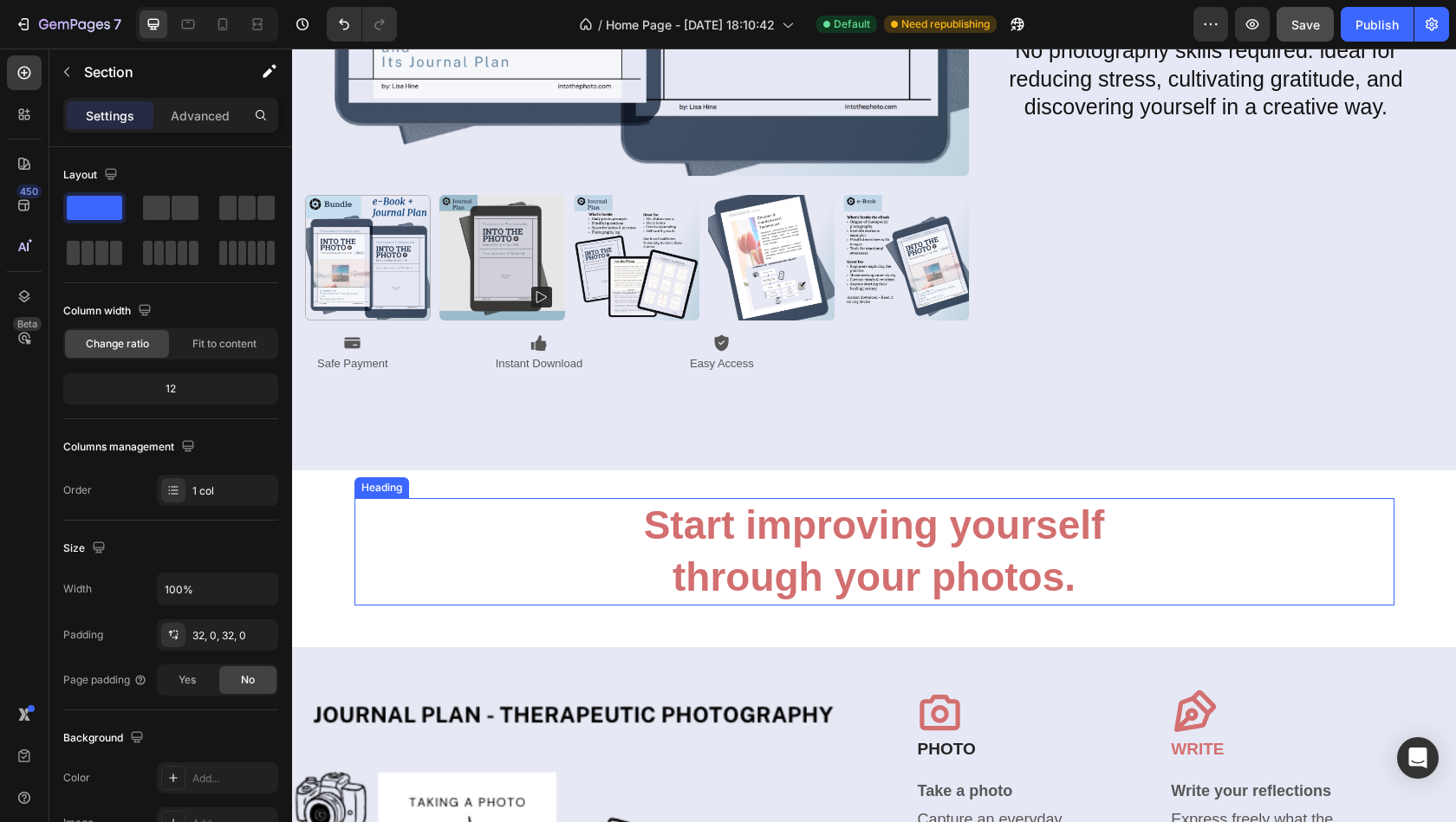
click at [896, 519] on strong "Start improving yourself" at bounding box center [874, 524] width 461 height 45
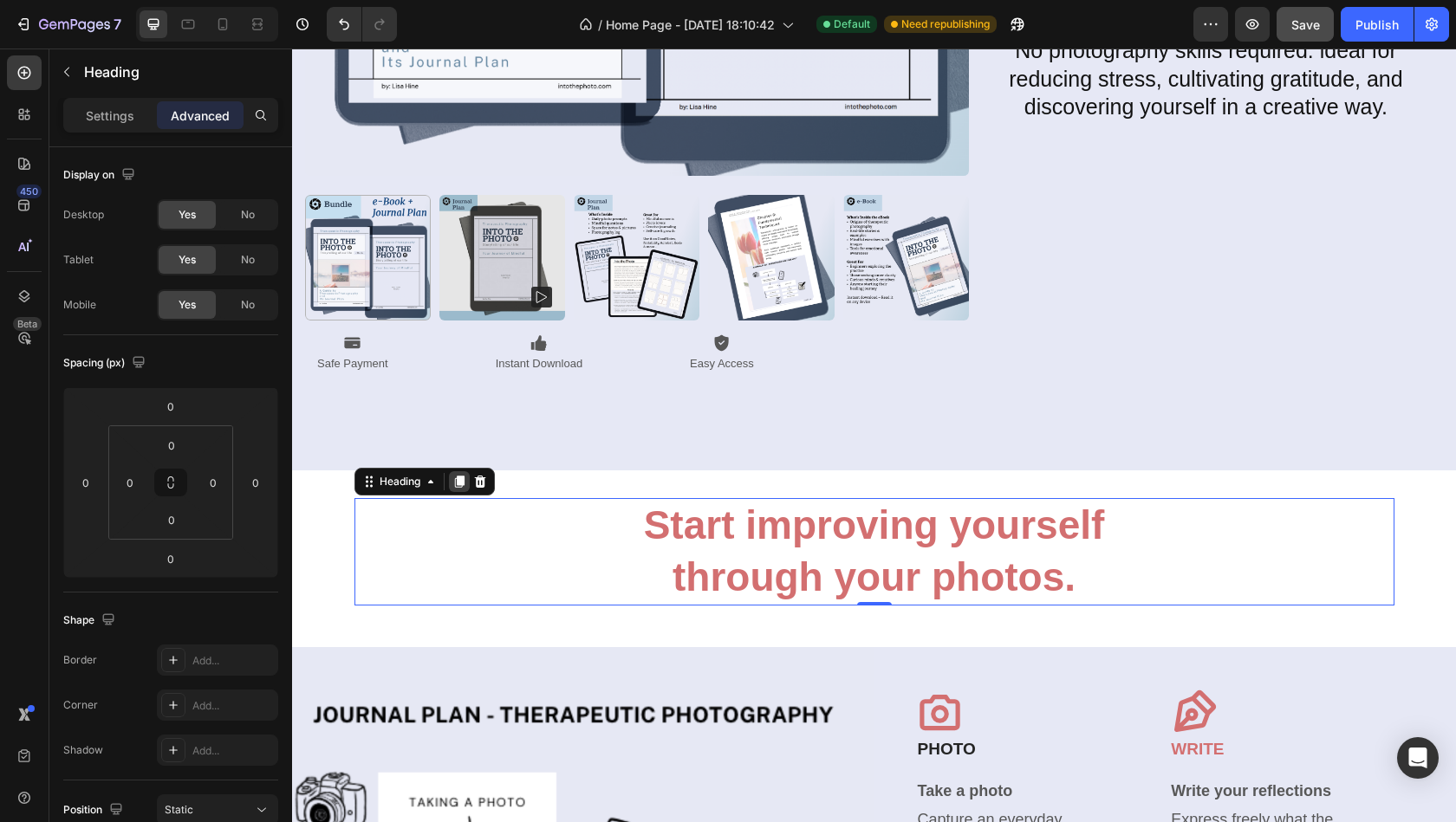
click at [462, 480] on icon at bounding box center [458, 482] width 10 height 12
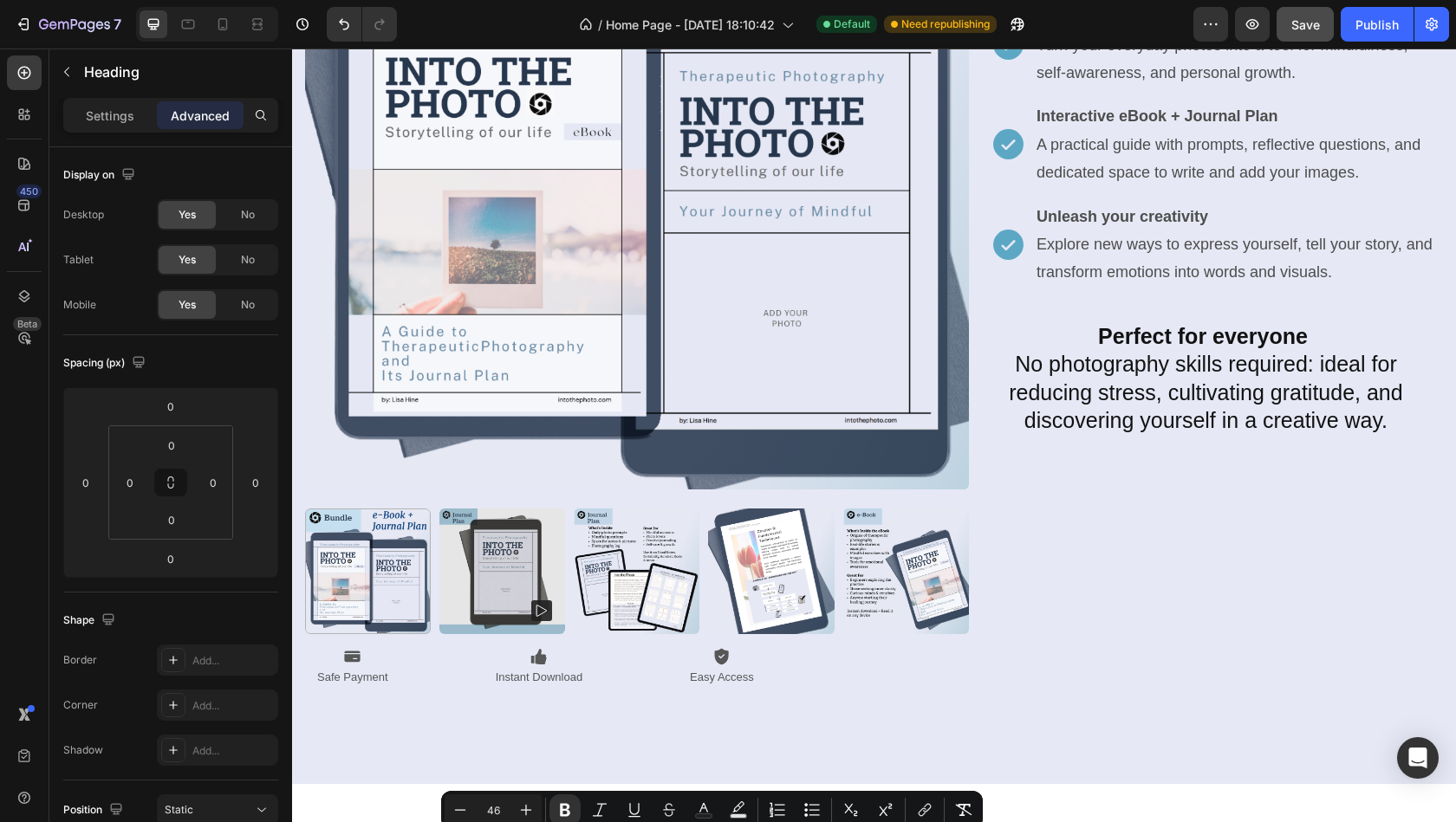
type input "16"
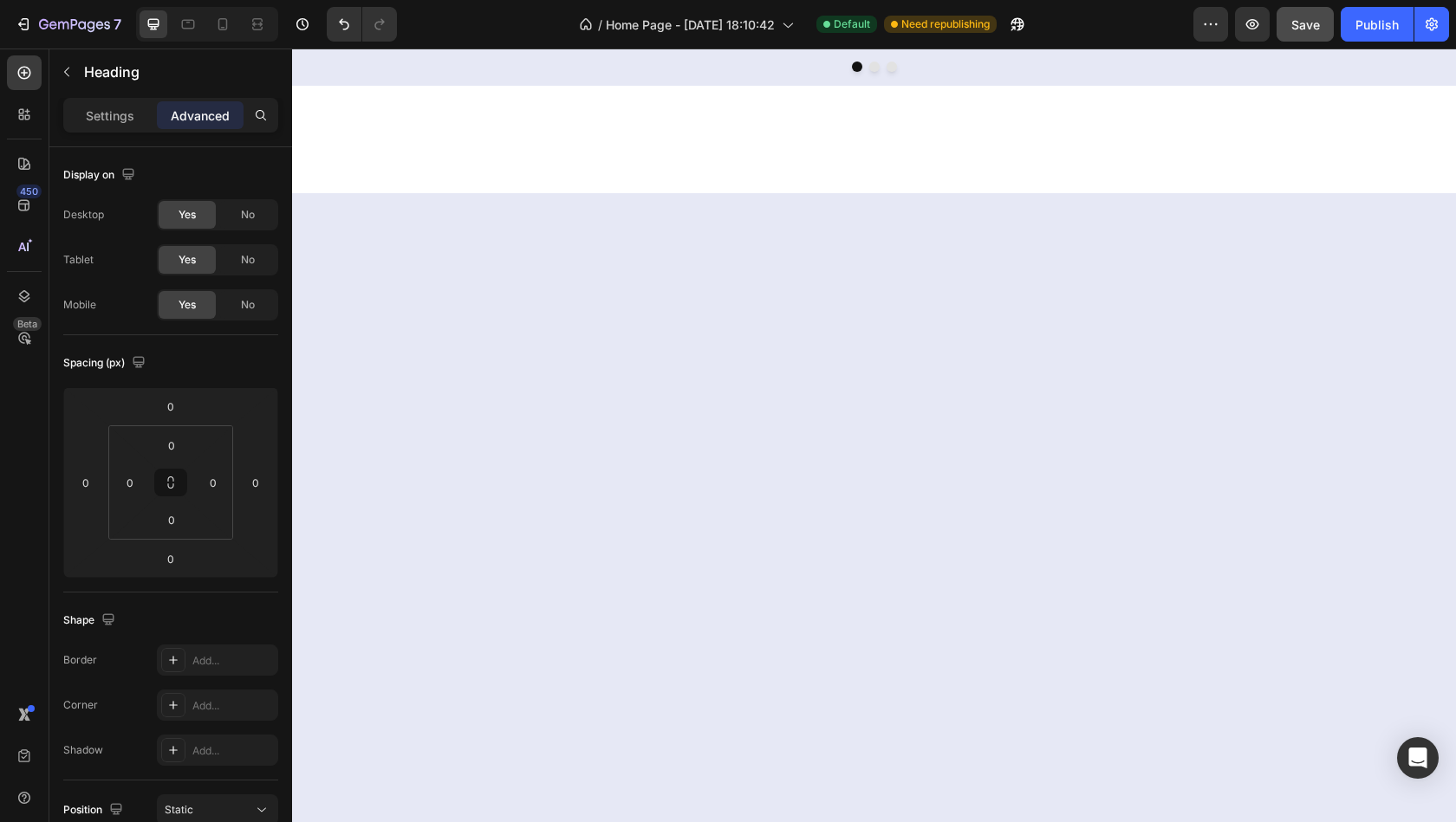
scroll to position [327, 0]
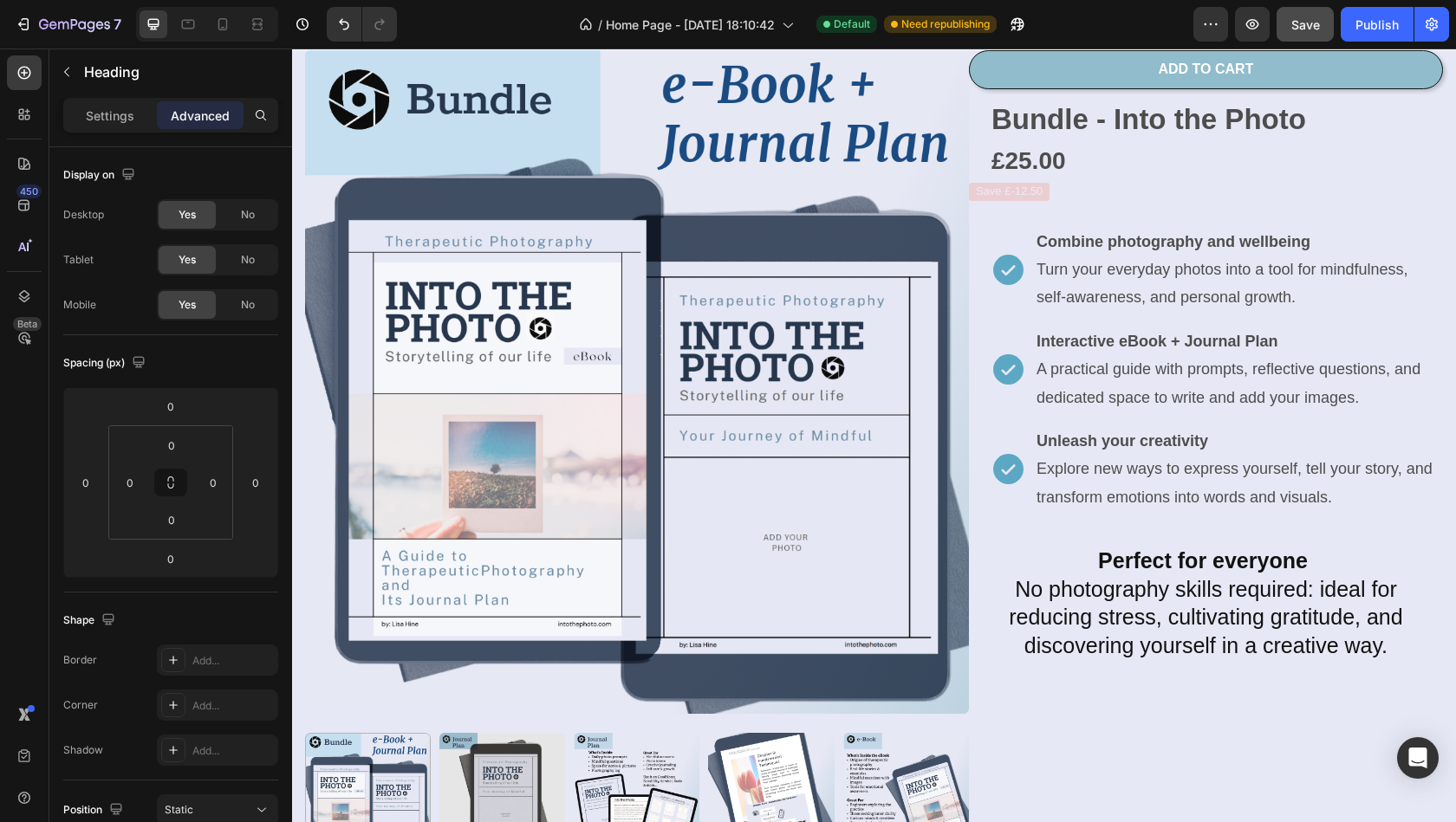
drag, startPoint x: 789, startPoint y: 644, endPoint x: 515, endPoint y: 821, distance: 326.2
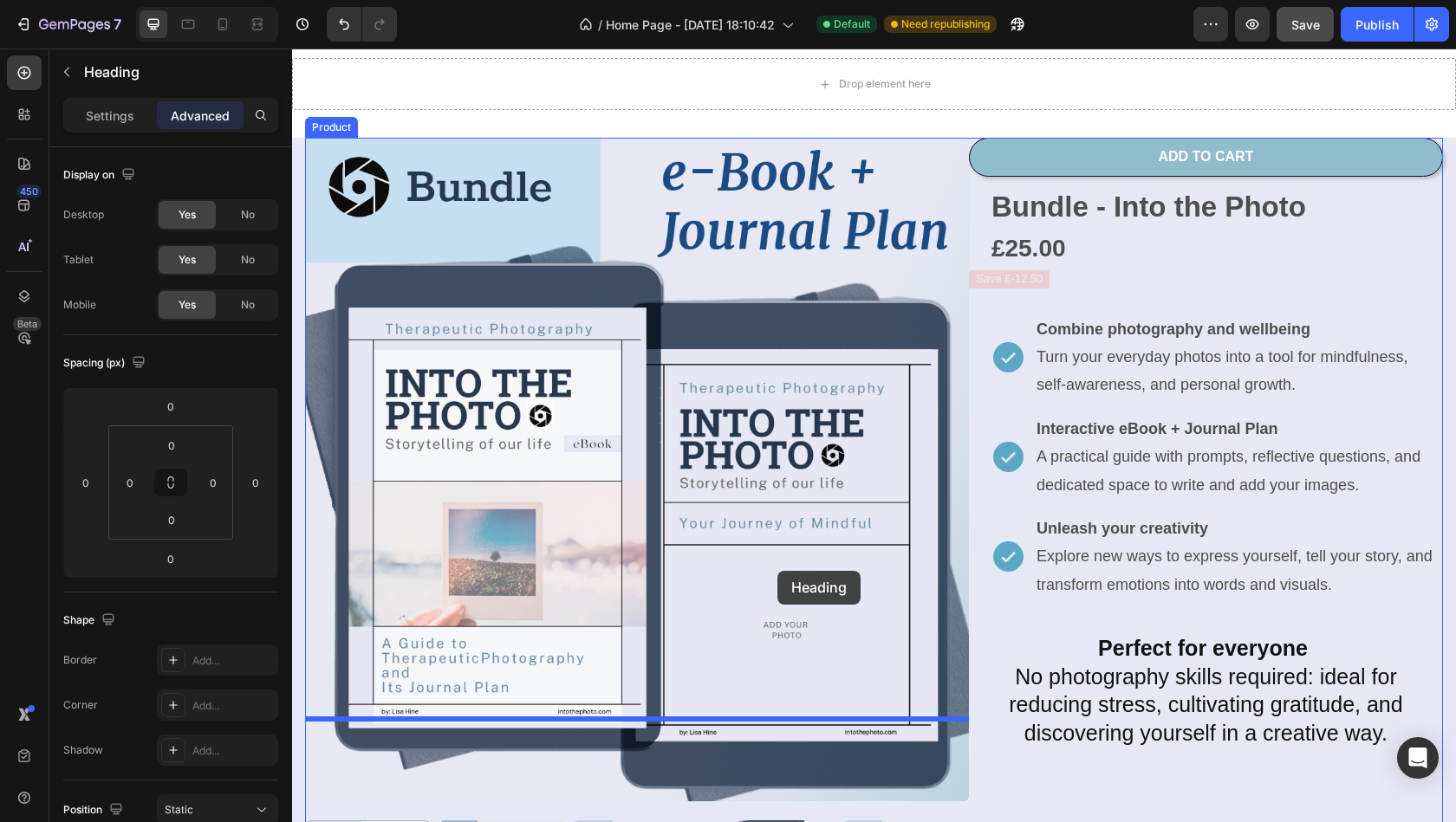
scroll to position [630, 0]
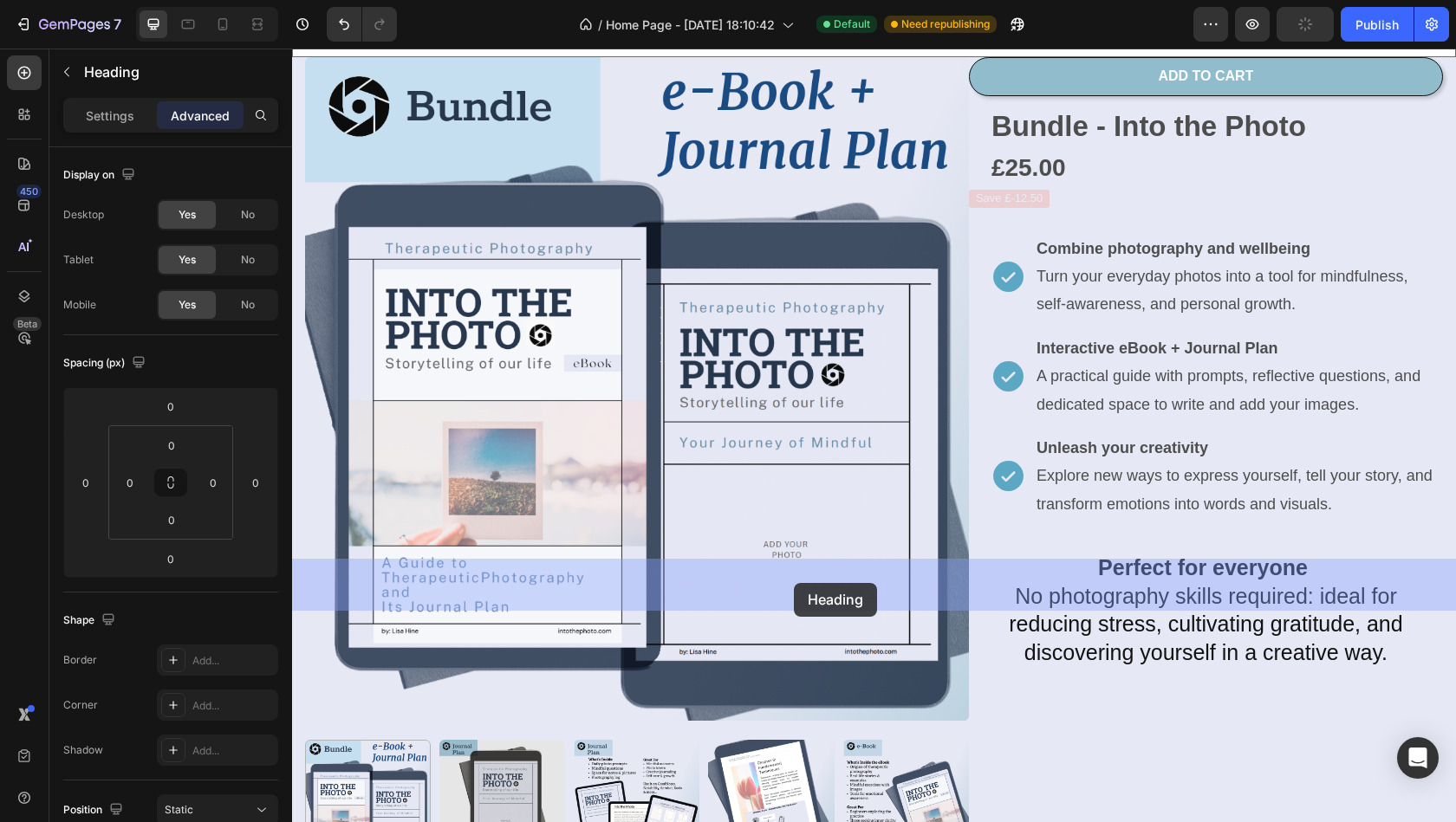
drag, startPoint x: 852, startPoint y: 586, endPoint x: 790, endPoint y: 580, distance: 62.3
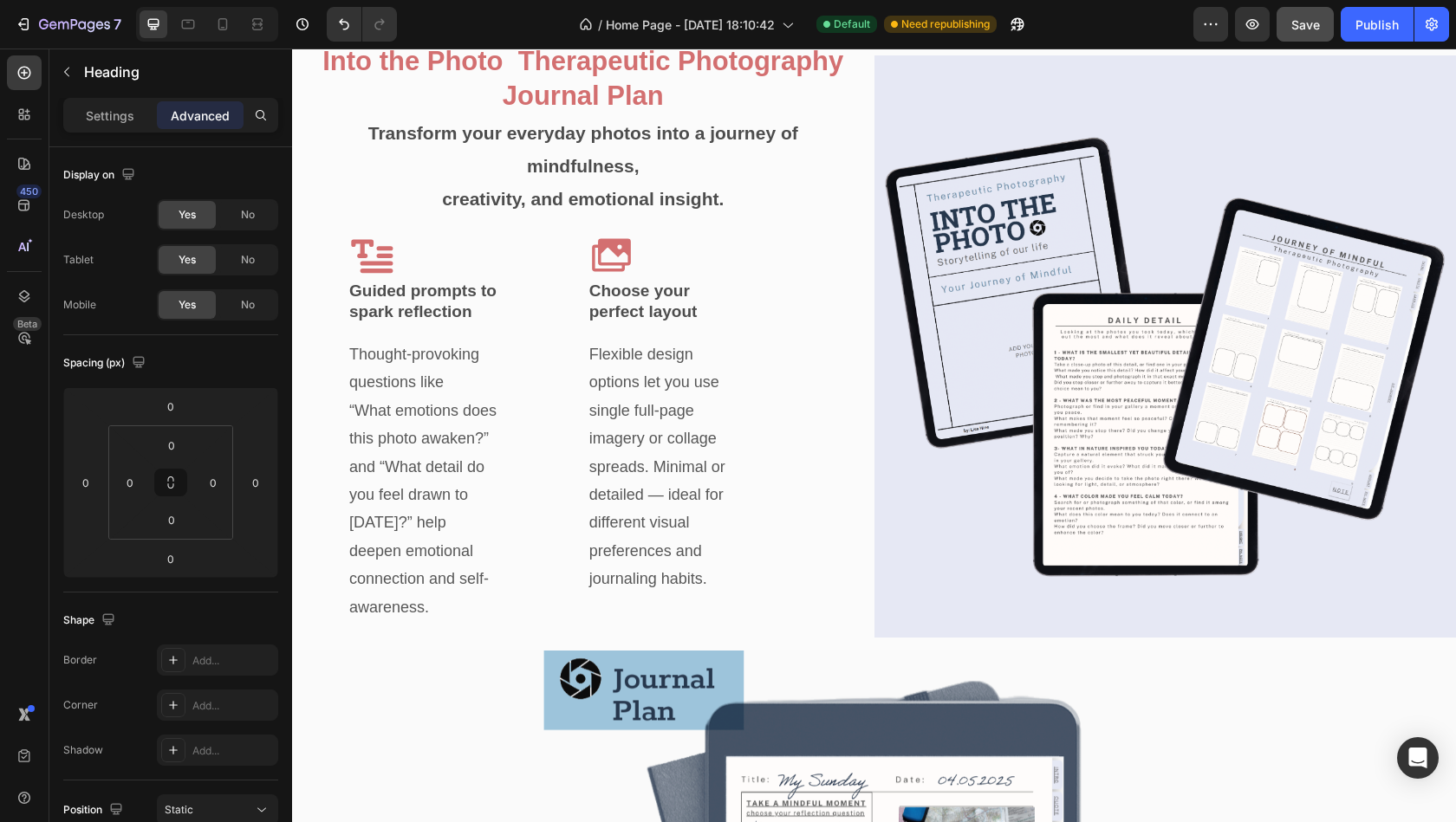
scroll to position [2768, 0]
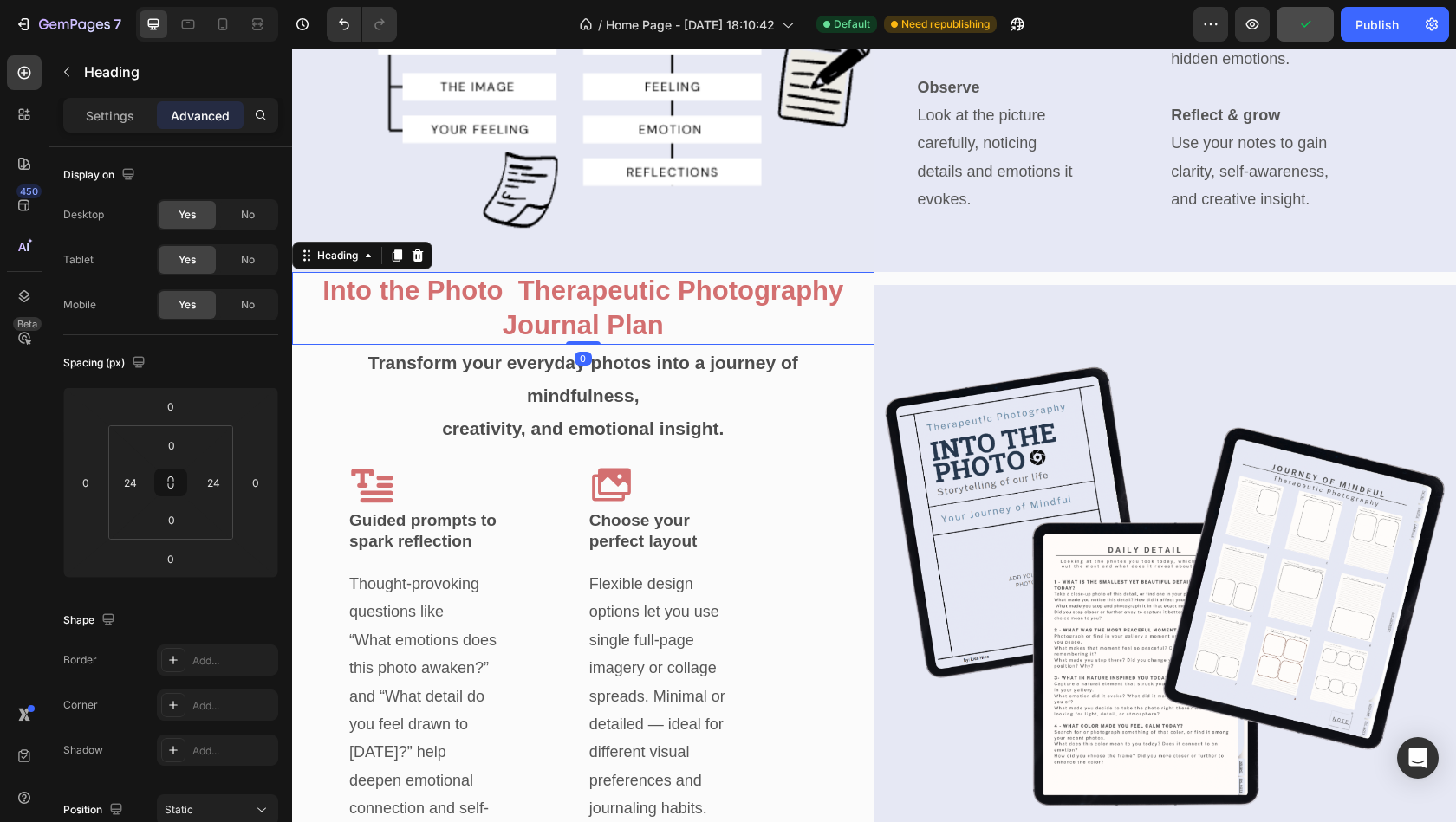
click at [645, 326] on h2 "Into the Photo Therapeutic Photography Journal Plan" at bounding box center [584, 309] width 541 height 73
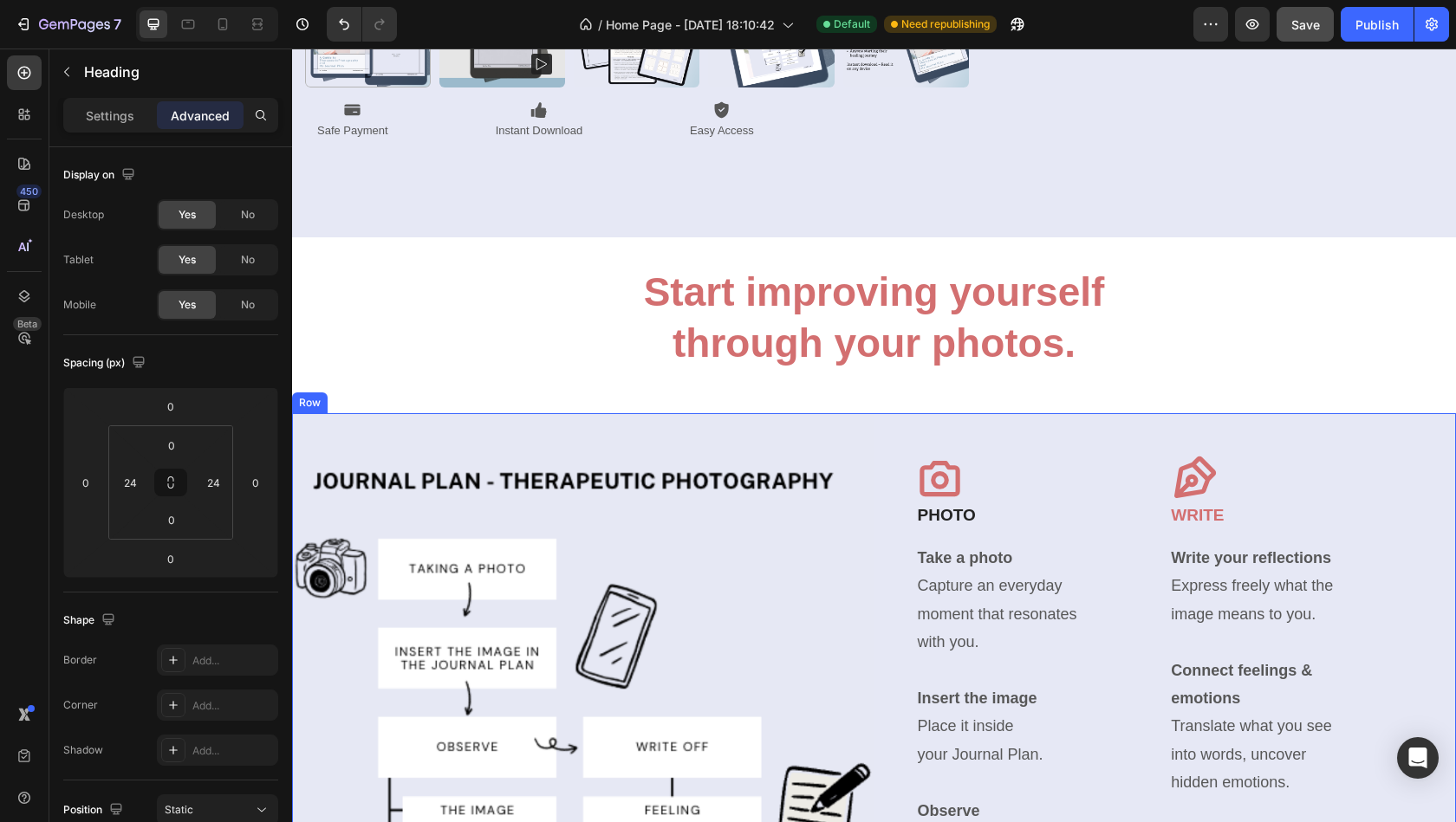
scroll to position [2042, 0]
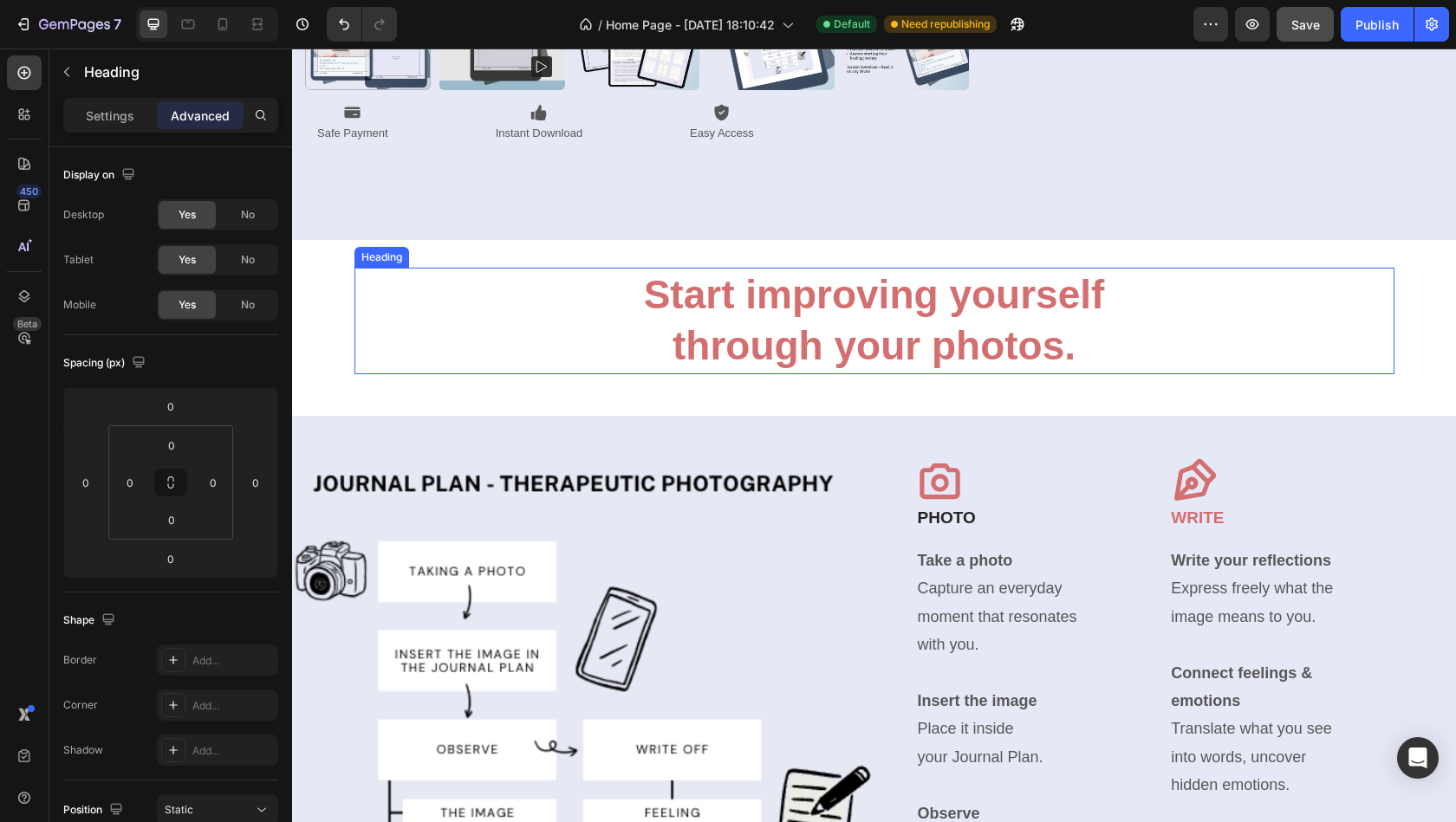
click at [953, 344] on strong "through your photos." at bounding box center [874, 345] width 403 height 45
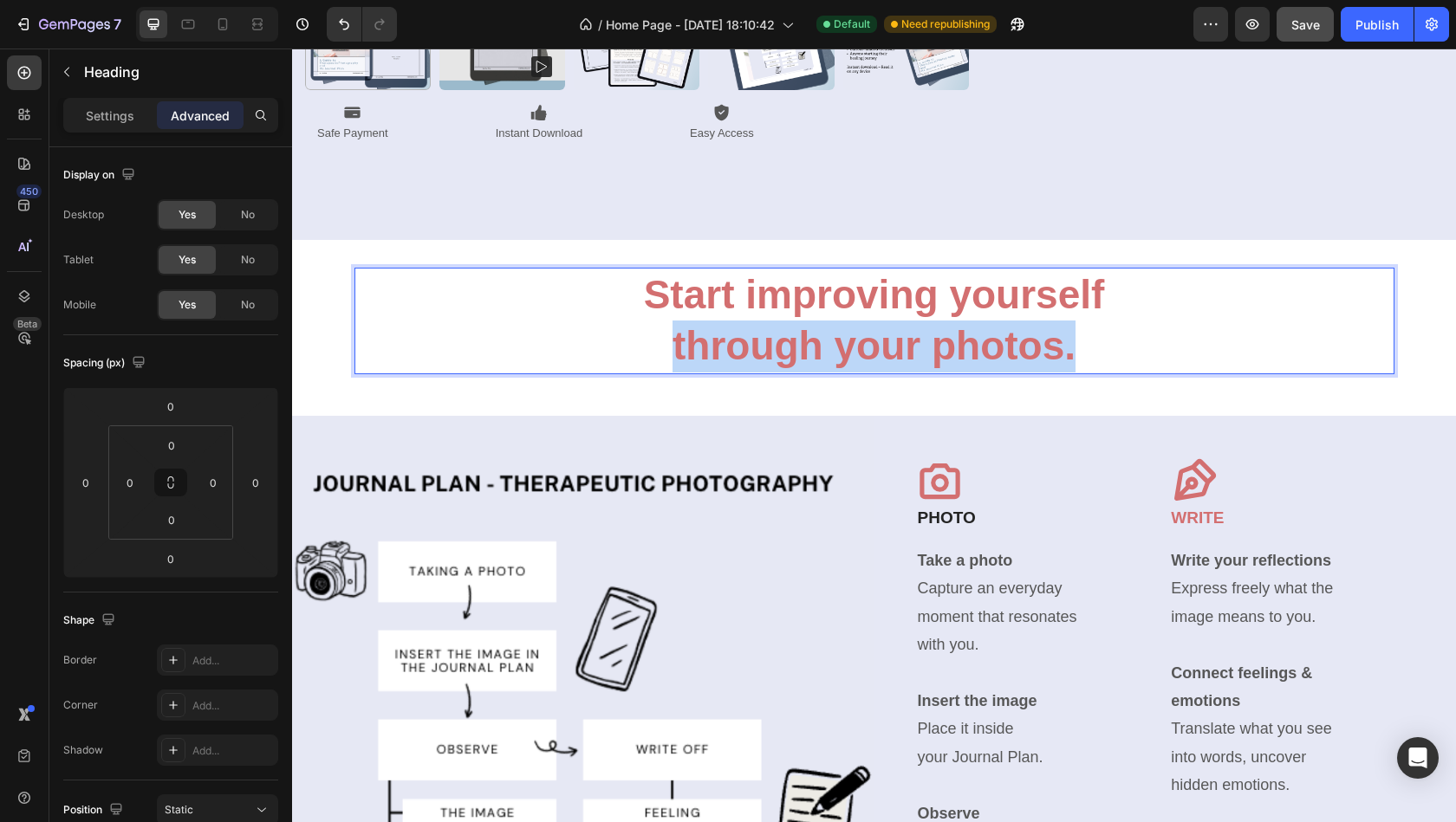
click at [953, 344] on strong "through your photos." at bounding box center [874, 345] width 403 height 45
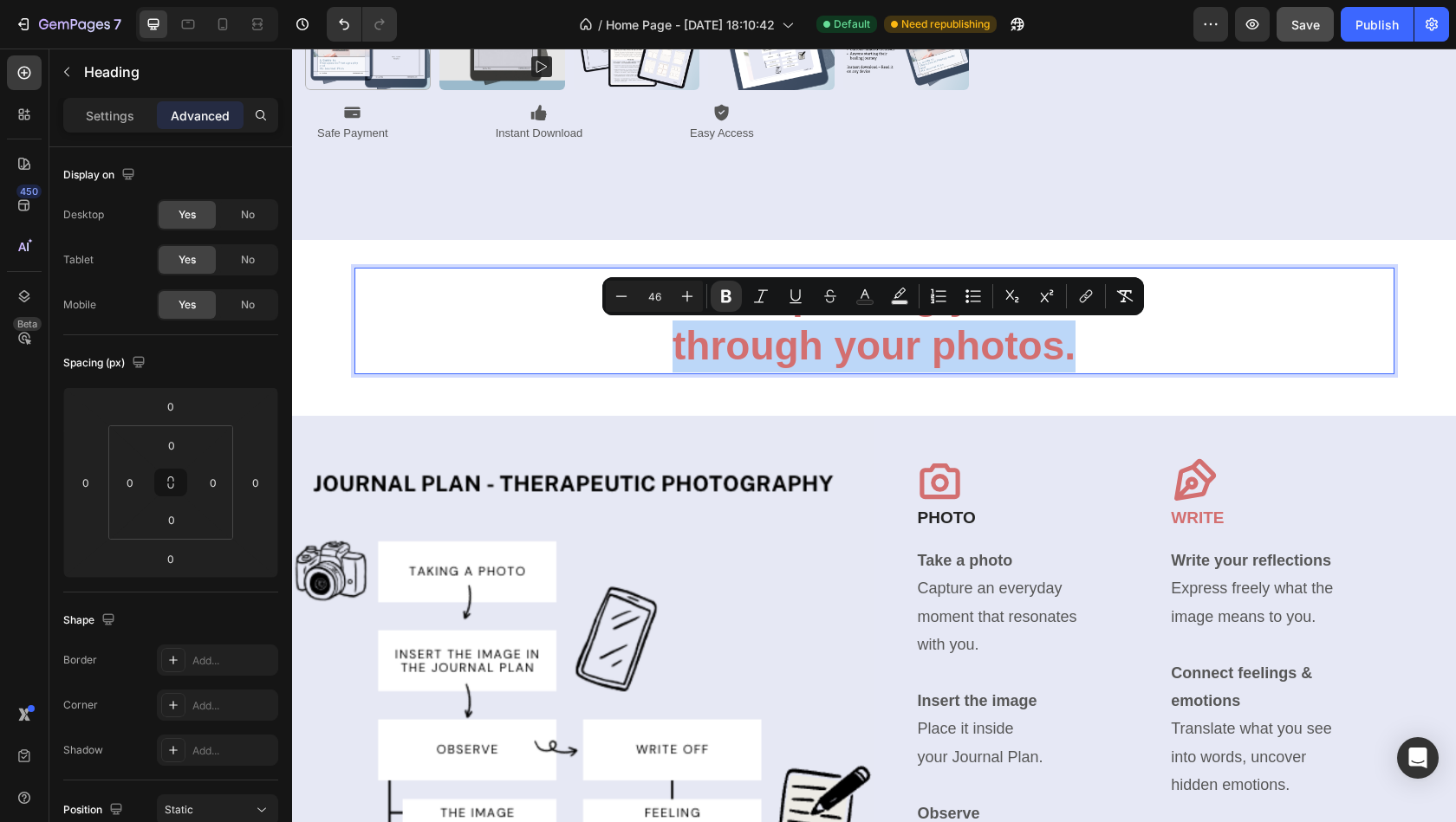
click at [1116, 336] on p "Start improving yourself through your photos." at bounding box center [874, 321] width 1036 height 104
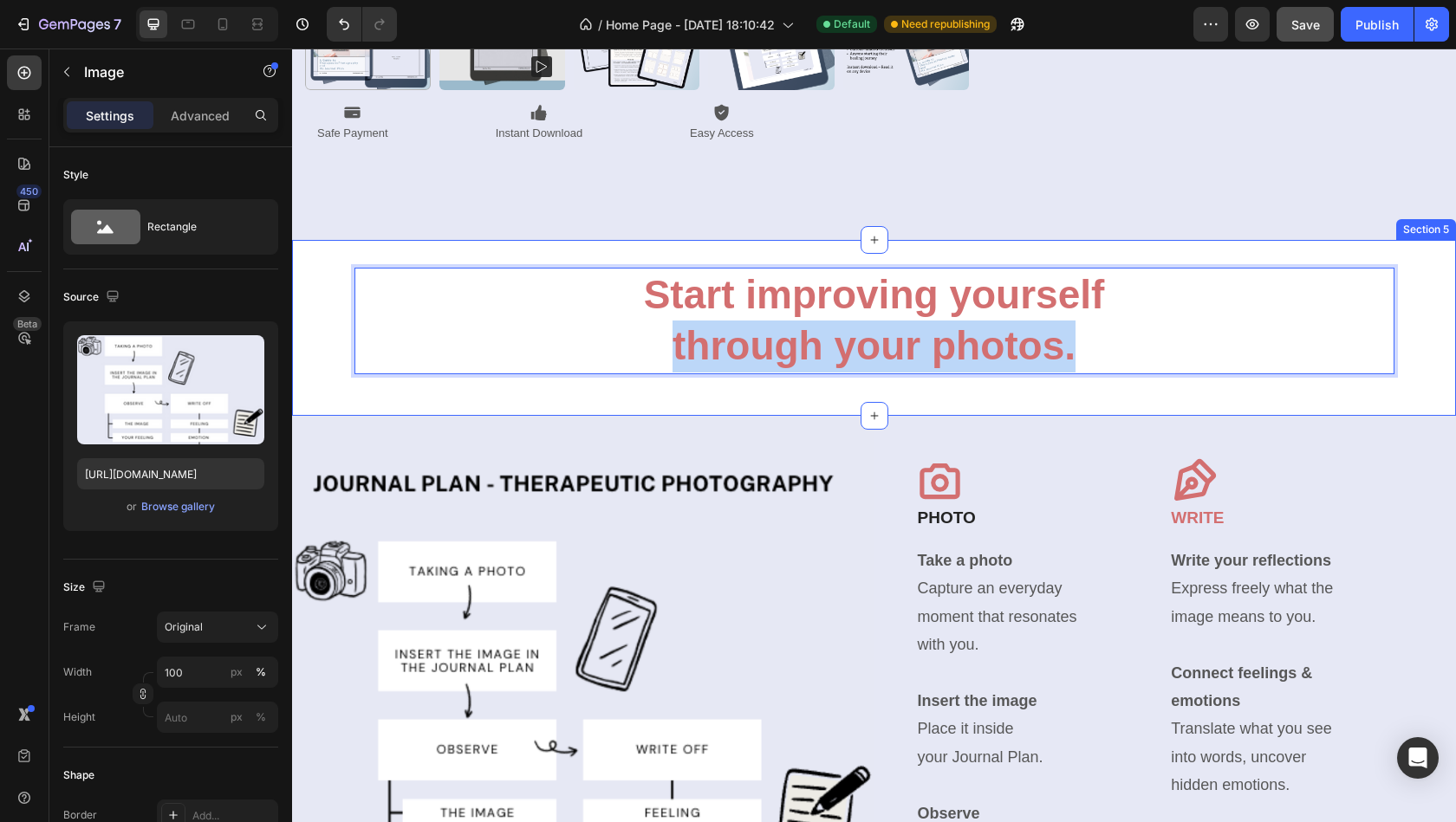
click at [860, 468] on img at bounding box center [584, 707] width 583 height 582
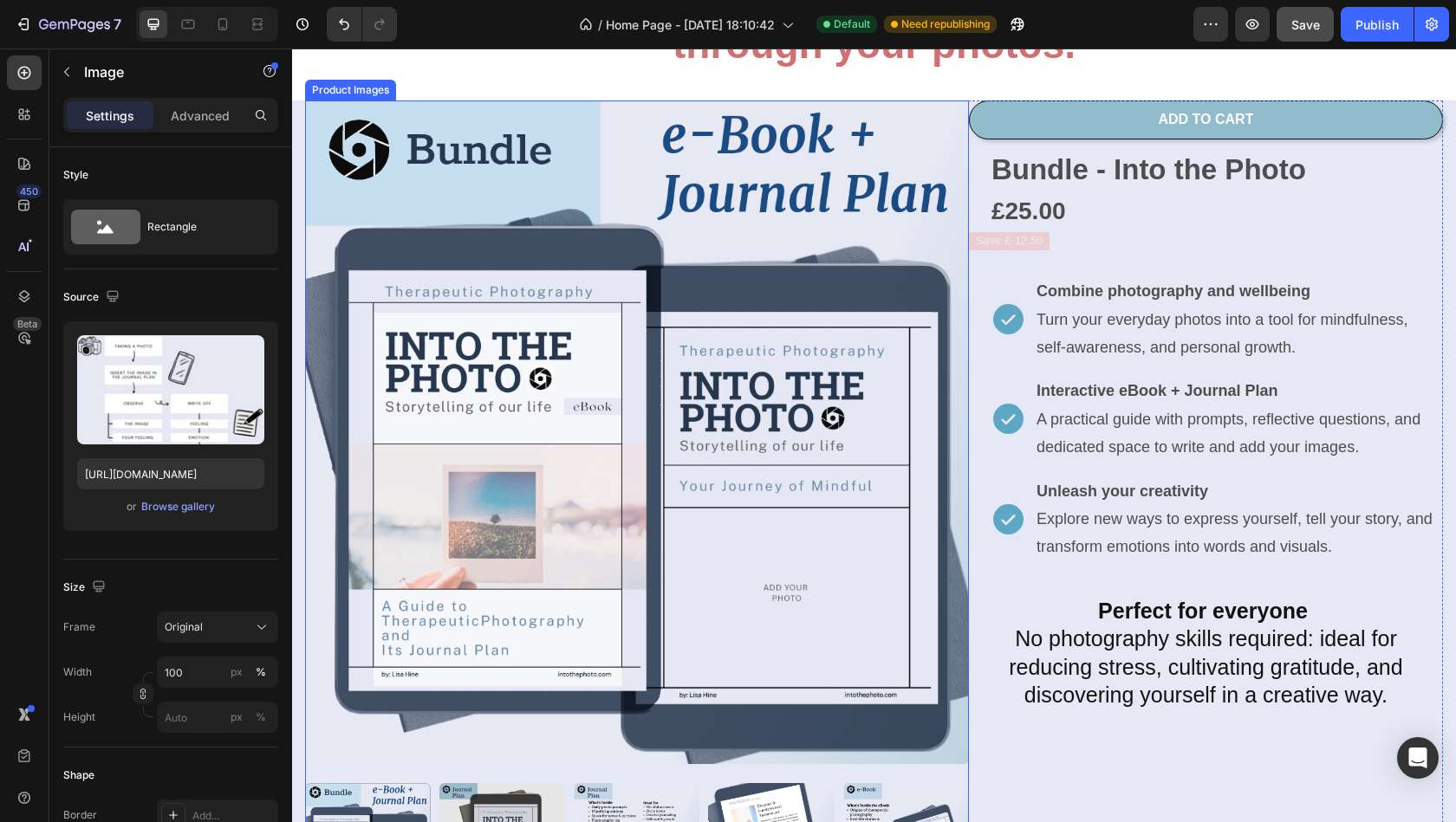
scroll to position [642, 0]
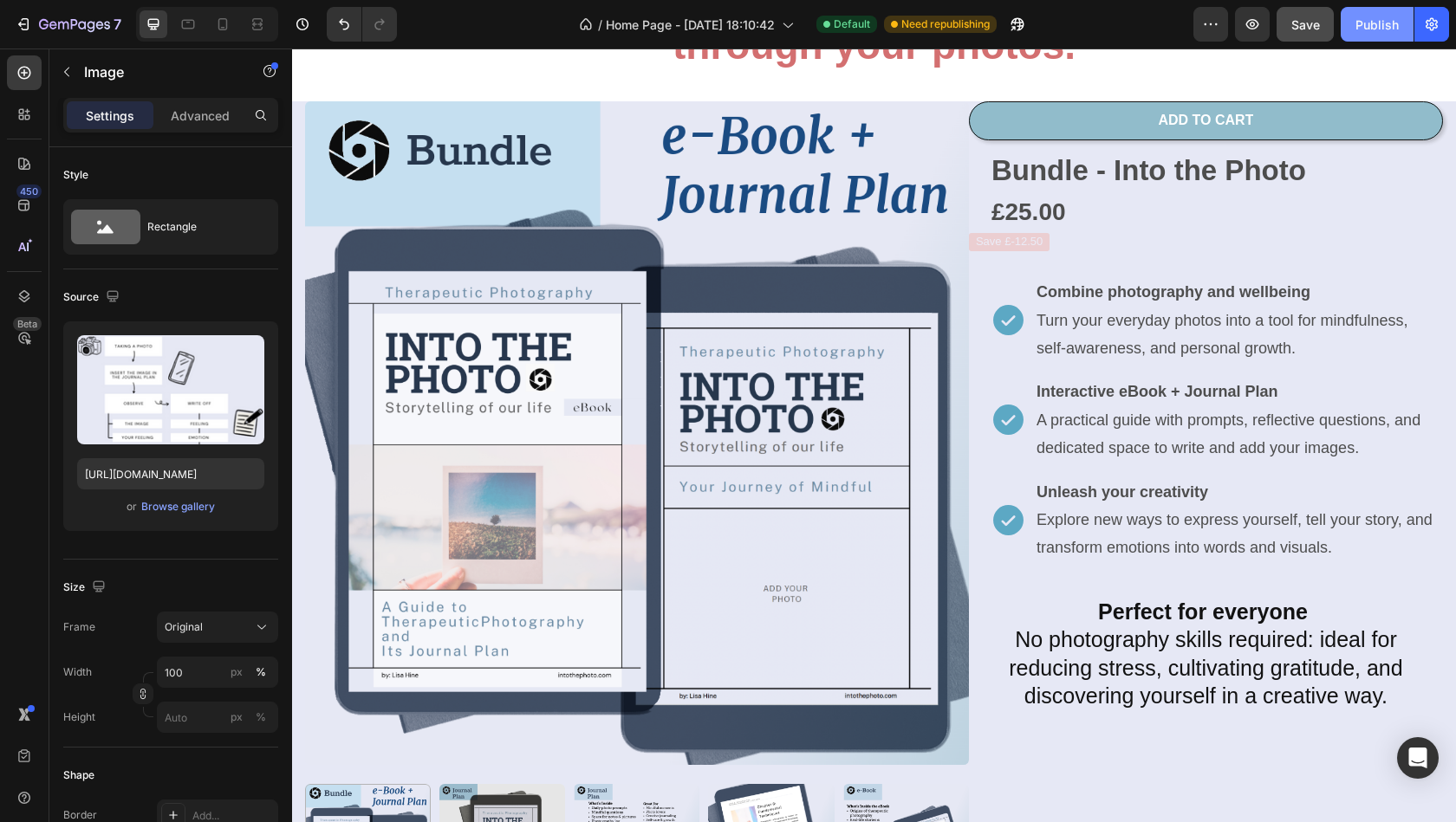
click at [1378, 24] on div "Publish" at bounding box center [1377, 24] width 44 height 18
